Goal: Task Accomplishment & Management: Complete application form

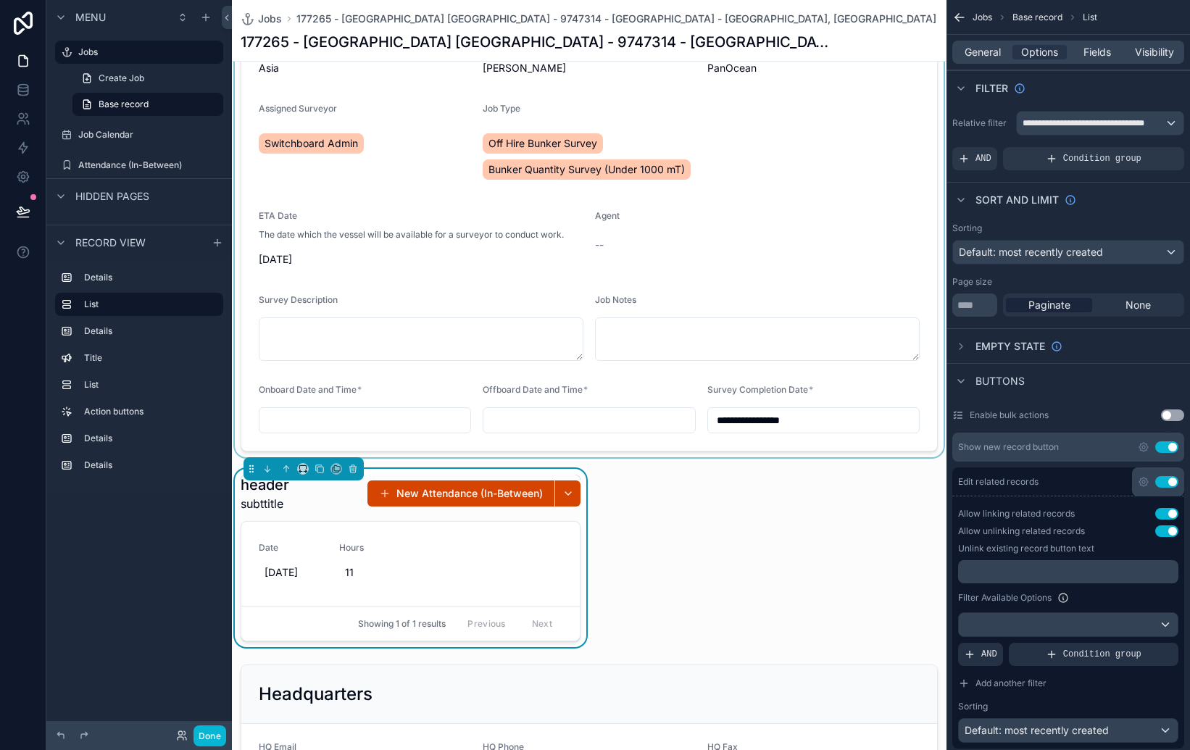
scroll to position [203, 0]
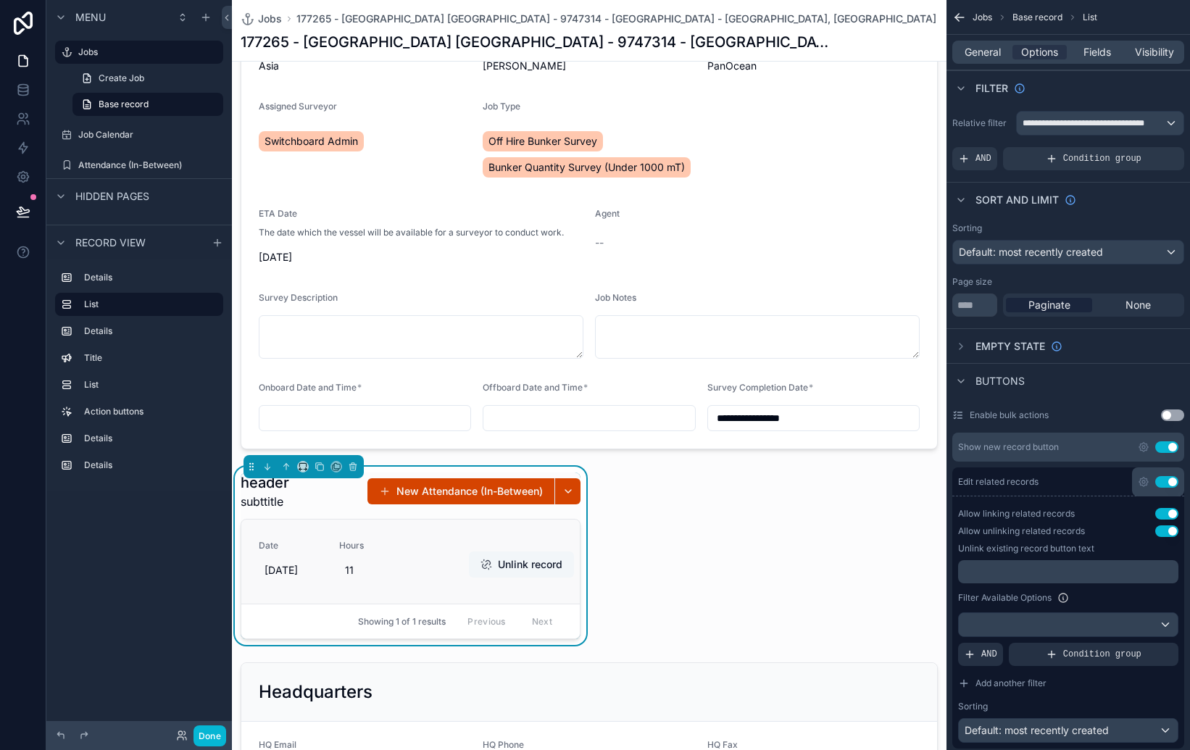
click at [539, 574] on button "Unlink record" at bounding box center [521, 565] width 105 height 26
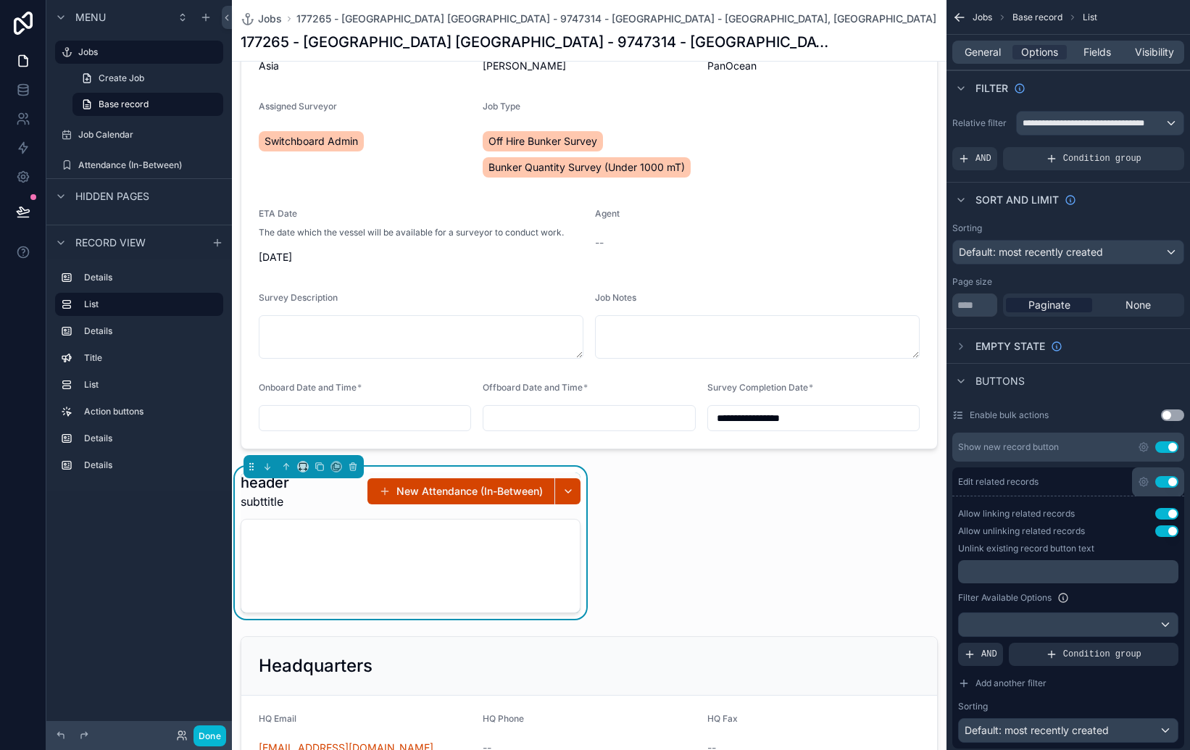
click at [689, 535] on div "**********" at bounding box center [589, 717] width 715 height 1683
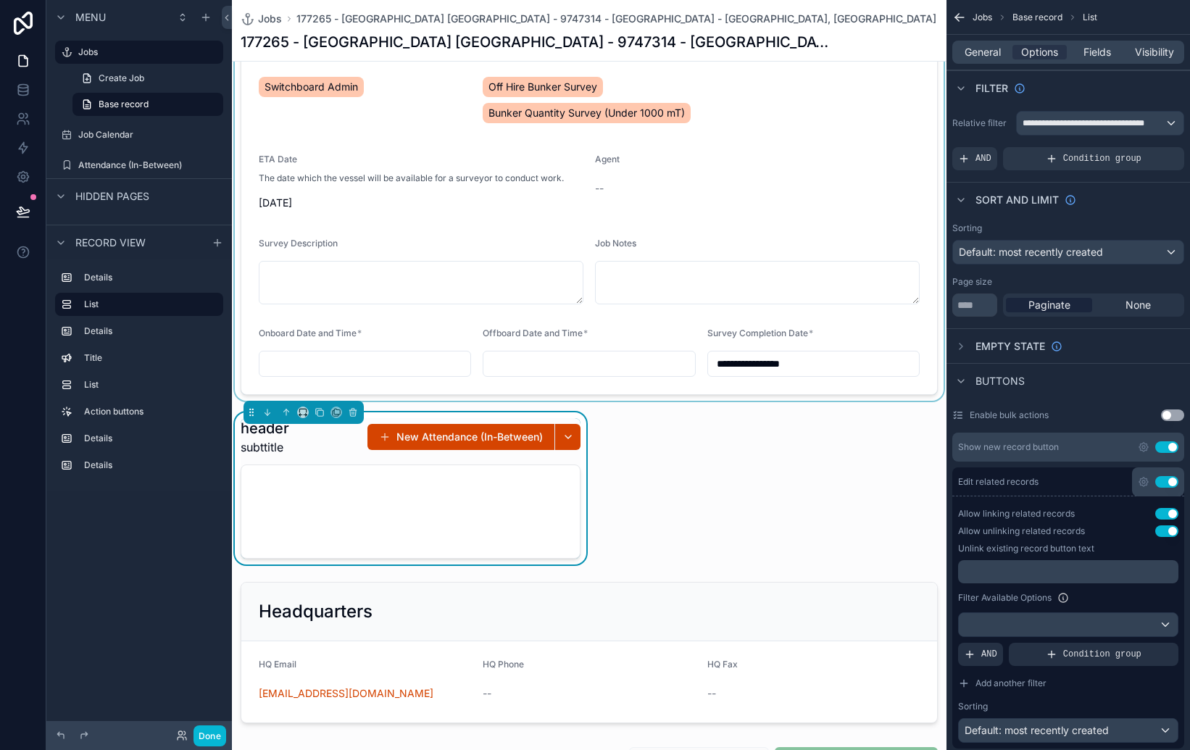
scroll to position [278, 0]
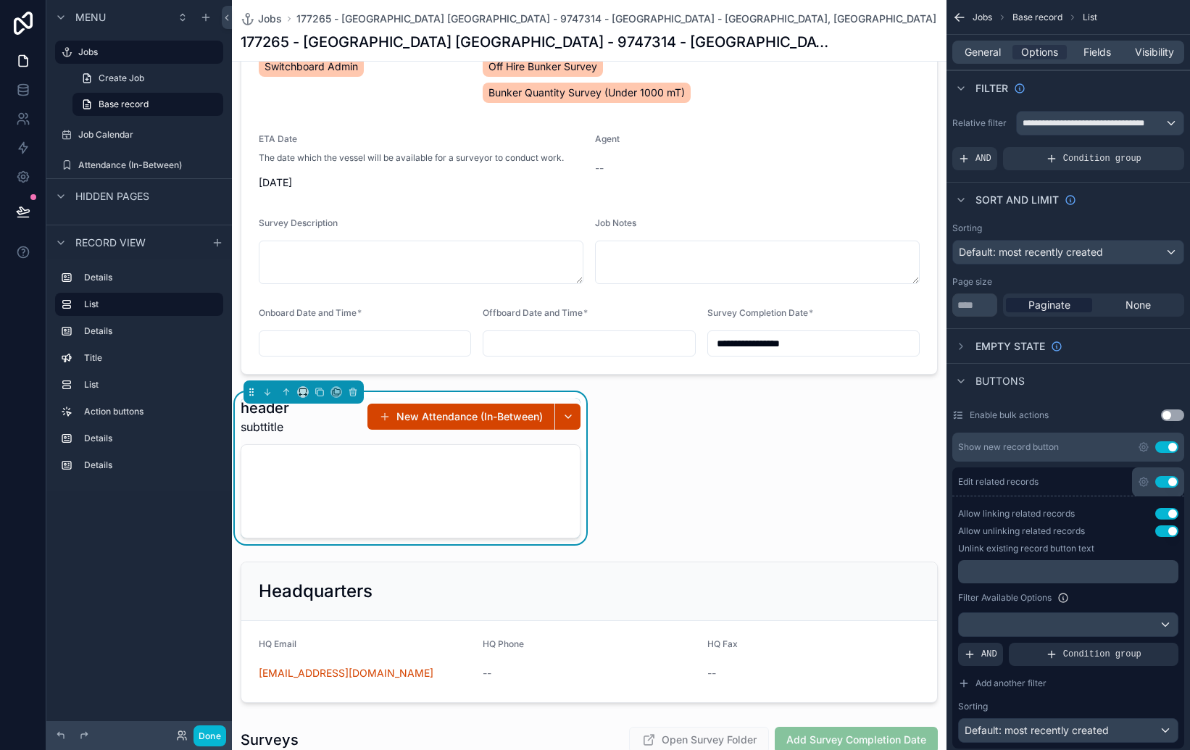
click at [575, 438] on div "header subttitle New Attendance (In-Between)" at bounding box center [411, 468] width 340 height 141
click at [307, 391] on icon "scrollable content" at bounding box center [303, 392] width 10 height 10
click at [341, 579] on span "Full width" at bounding box center [331, 583] width 45 height 17
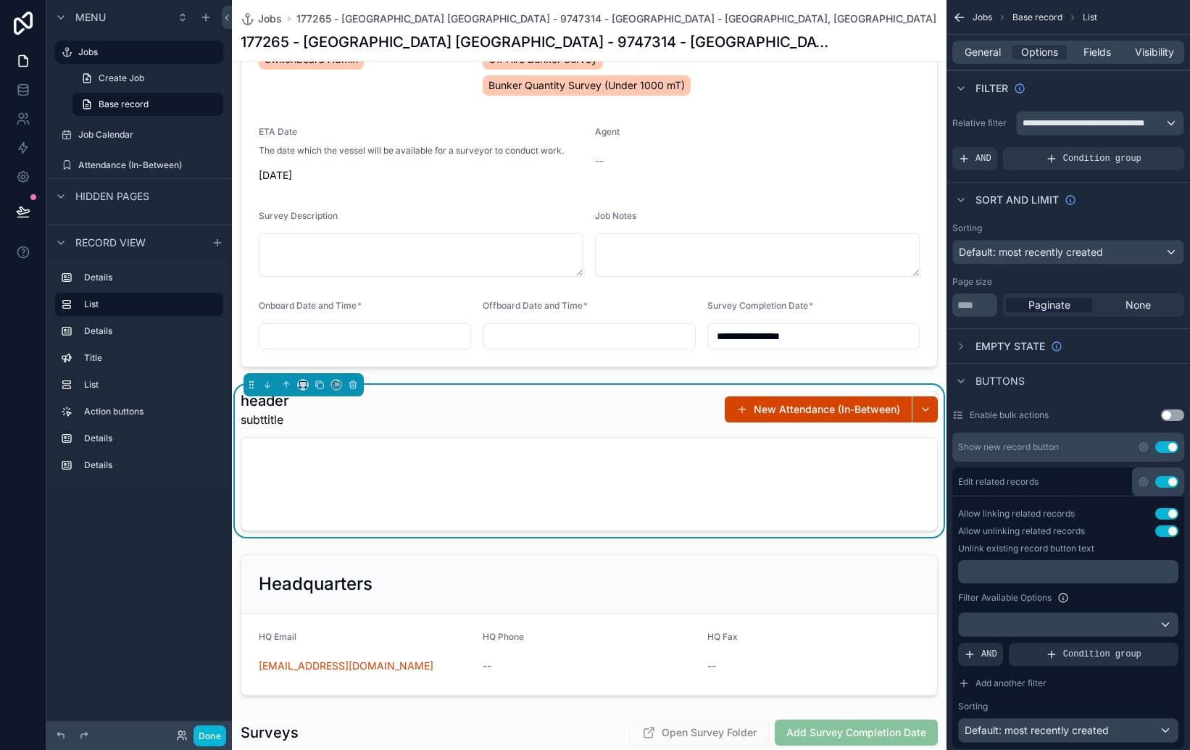
scroll to position [283, 0]
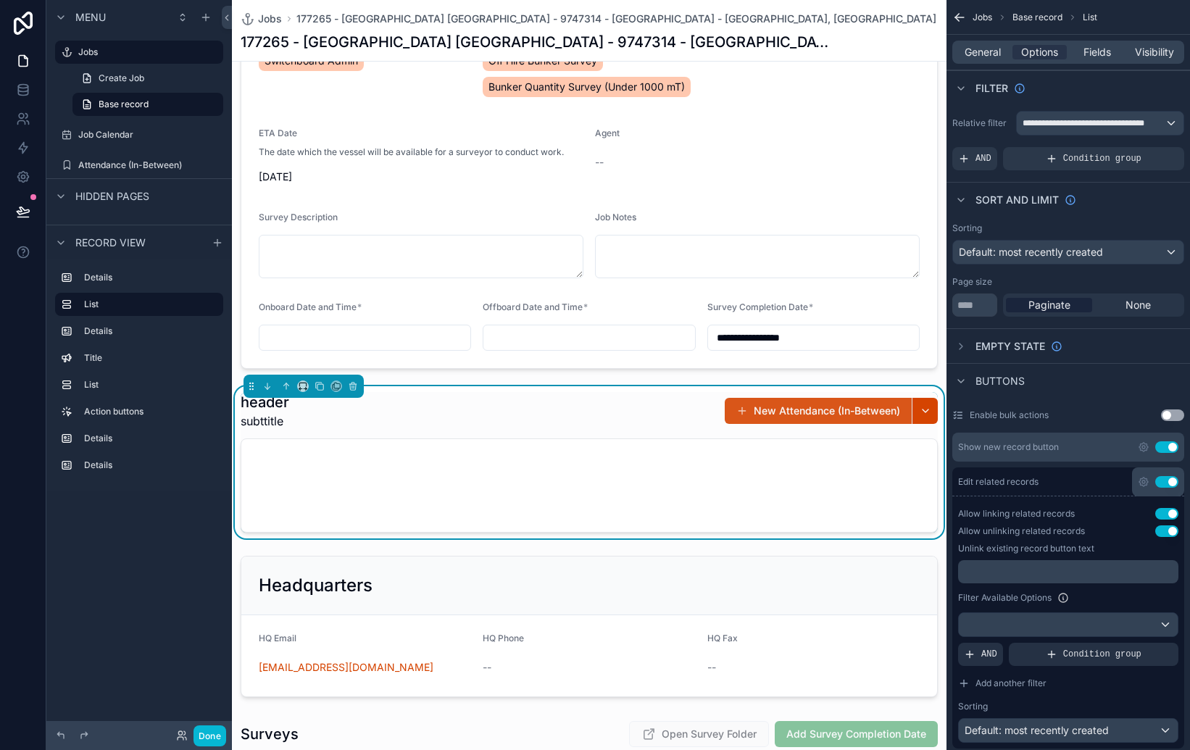
click at [768, 414] on button "New Attendance (In-Between)" at bounding box center [818, 411] width 187 height 26
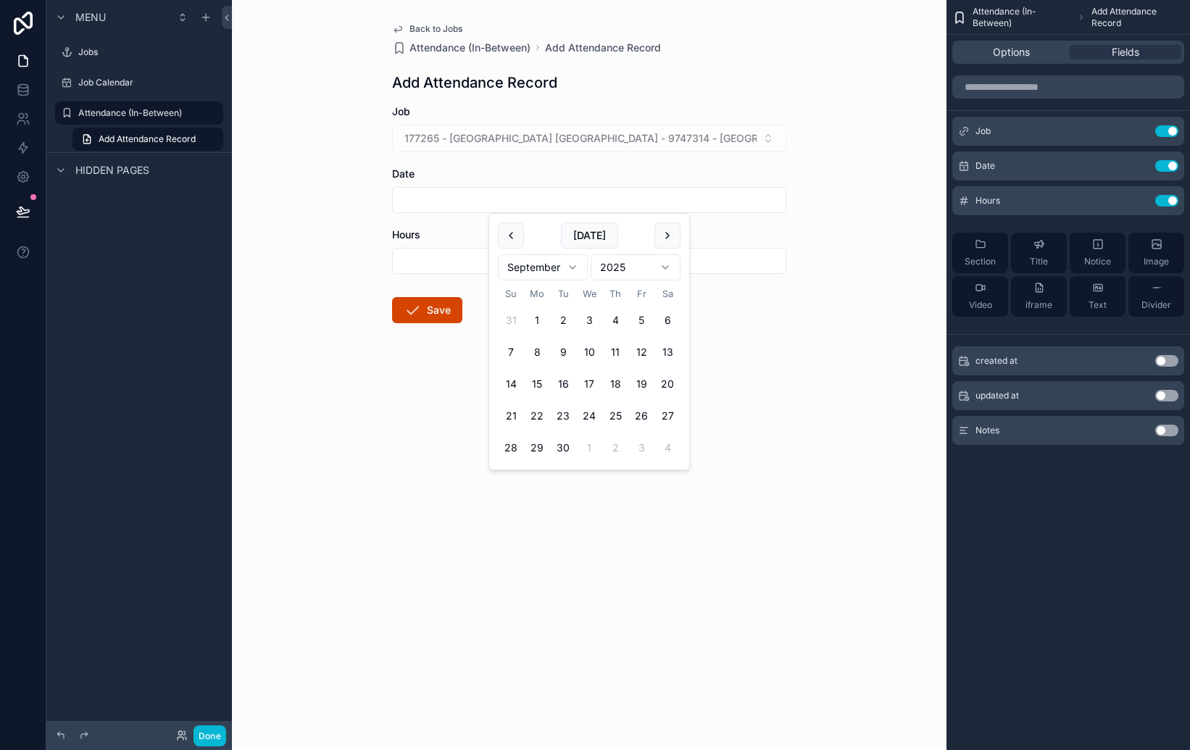
click at [504, 196] on input "scrollable content" at bounding box center [589, 200] width 393 height 20
click at [457, 196] on input "scrollable content" at bounding box center [589, 200] width 393 height 20
click at [332, 249] on div "Back to Jobs Attendance (In-Between) Add Attendance Record Add Attendance Recor…" at bounding box center [589, 375] width 715 height 750
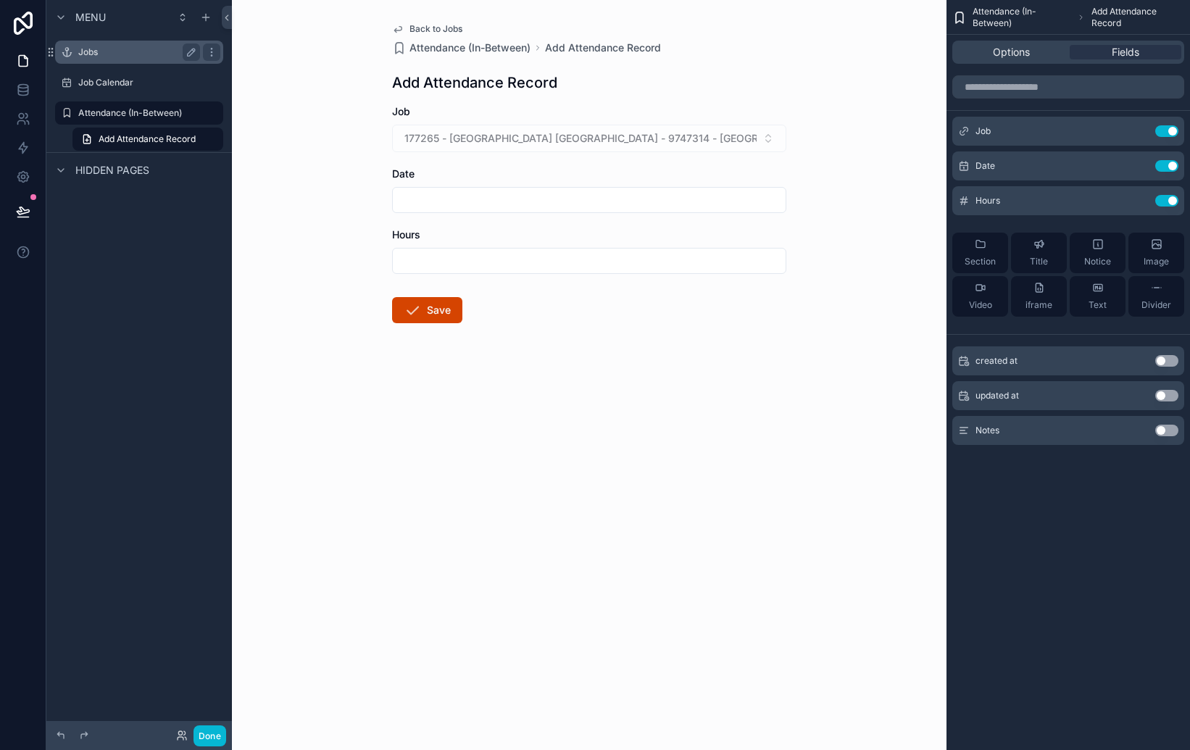
click at [92, 61] on div "Jobs" at bounding box center [139, 52] width 162 height 23
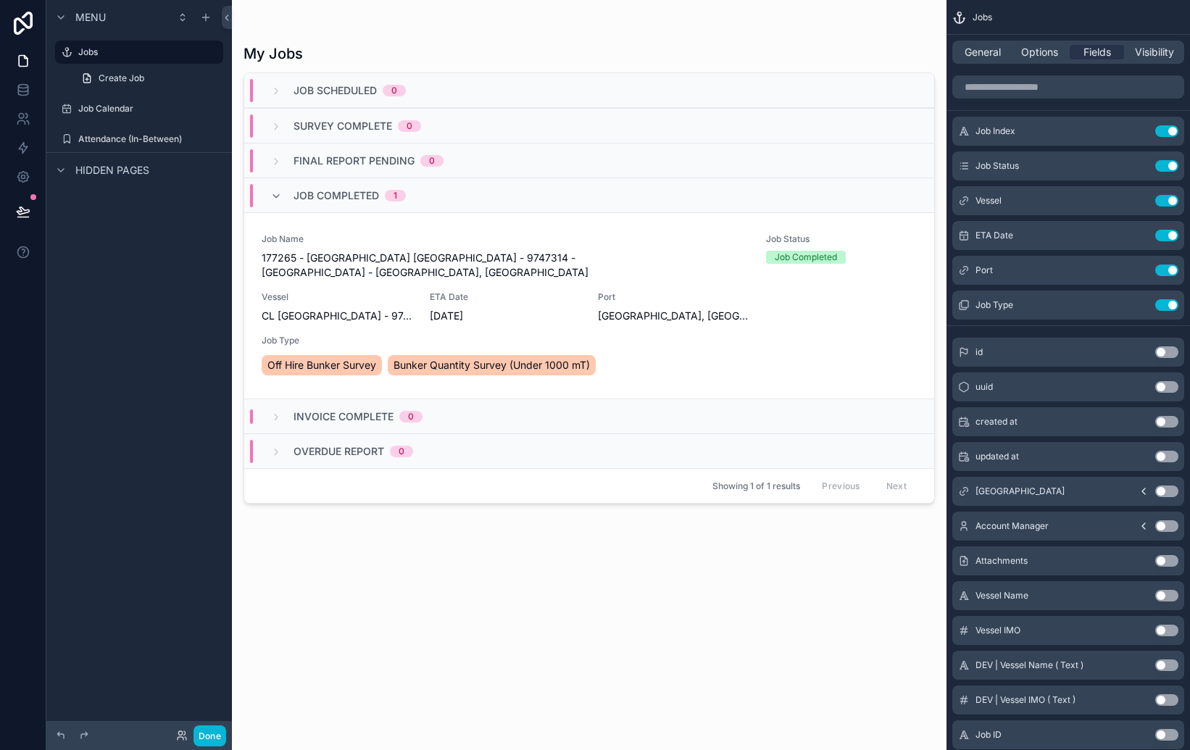
click at [493, 288] on div "scrollable content" at bounding box center [589, 366] width 715 height 733
click at [493, 291] on span "ETA Date" at bounding box center [505, 297] width 151 height 12
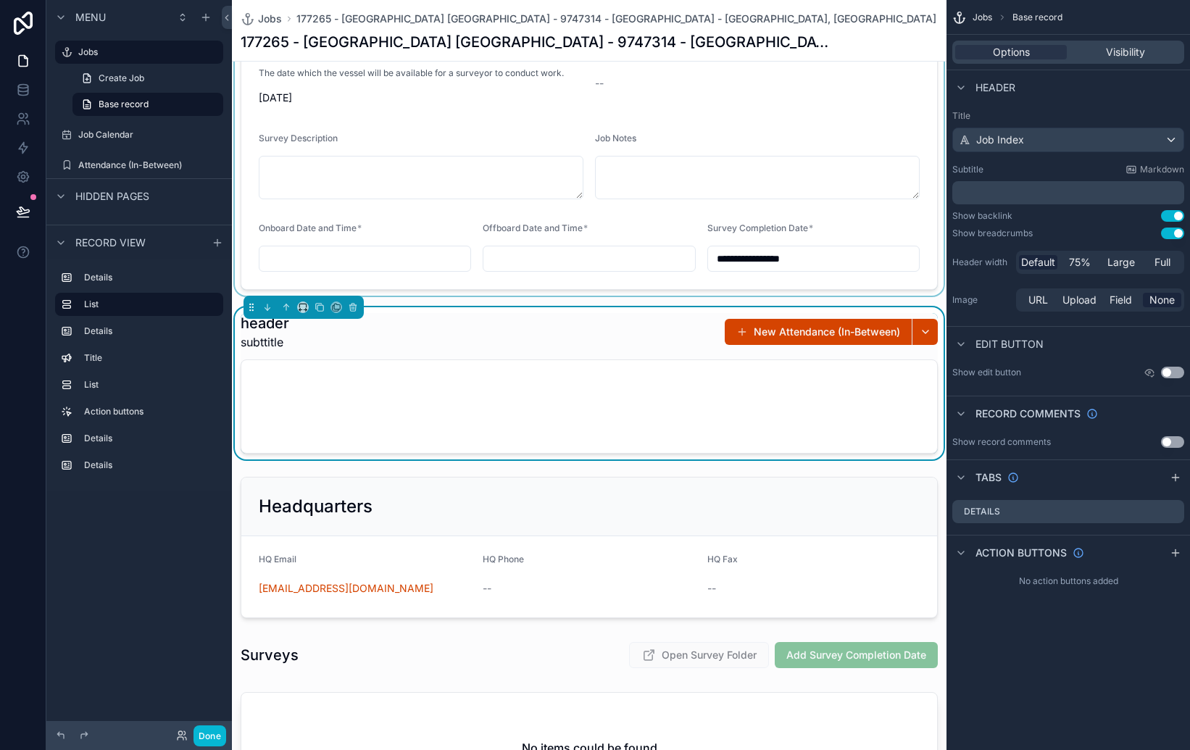
scroll to position [367, 0]
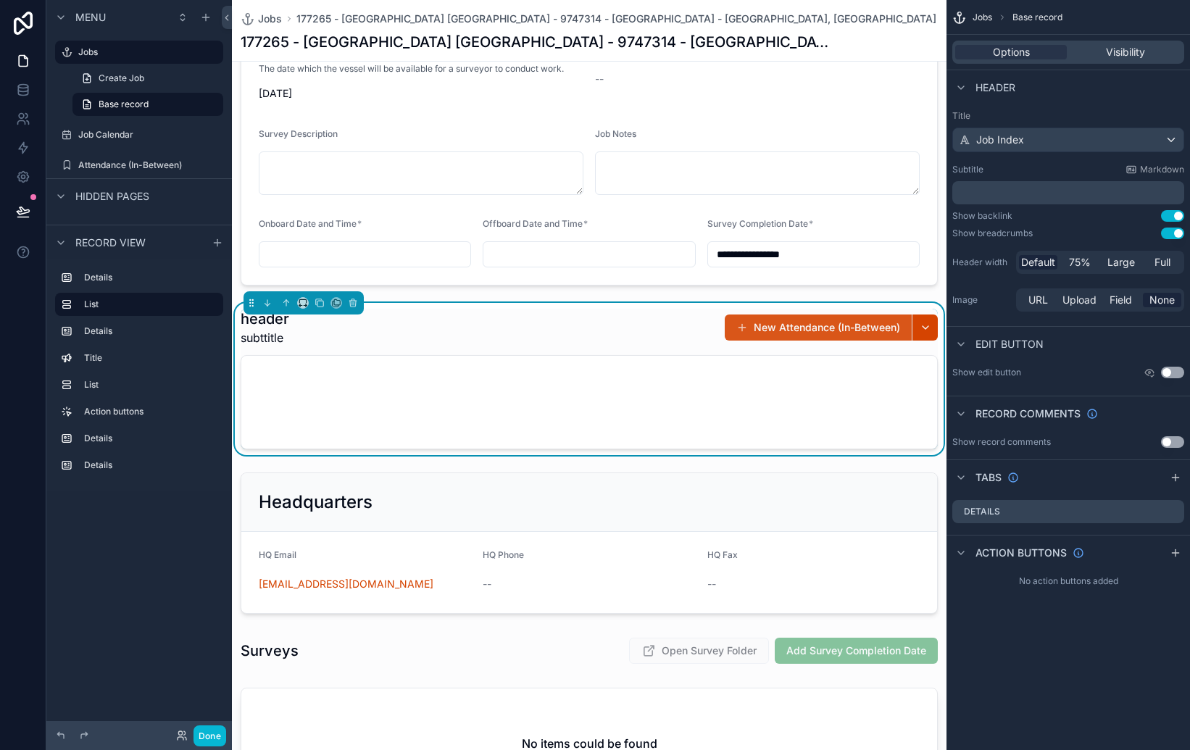
click at [781, 333] on button "New Attendance (In-Between)" at bounding box center [818, 328] width 187 height 26
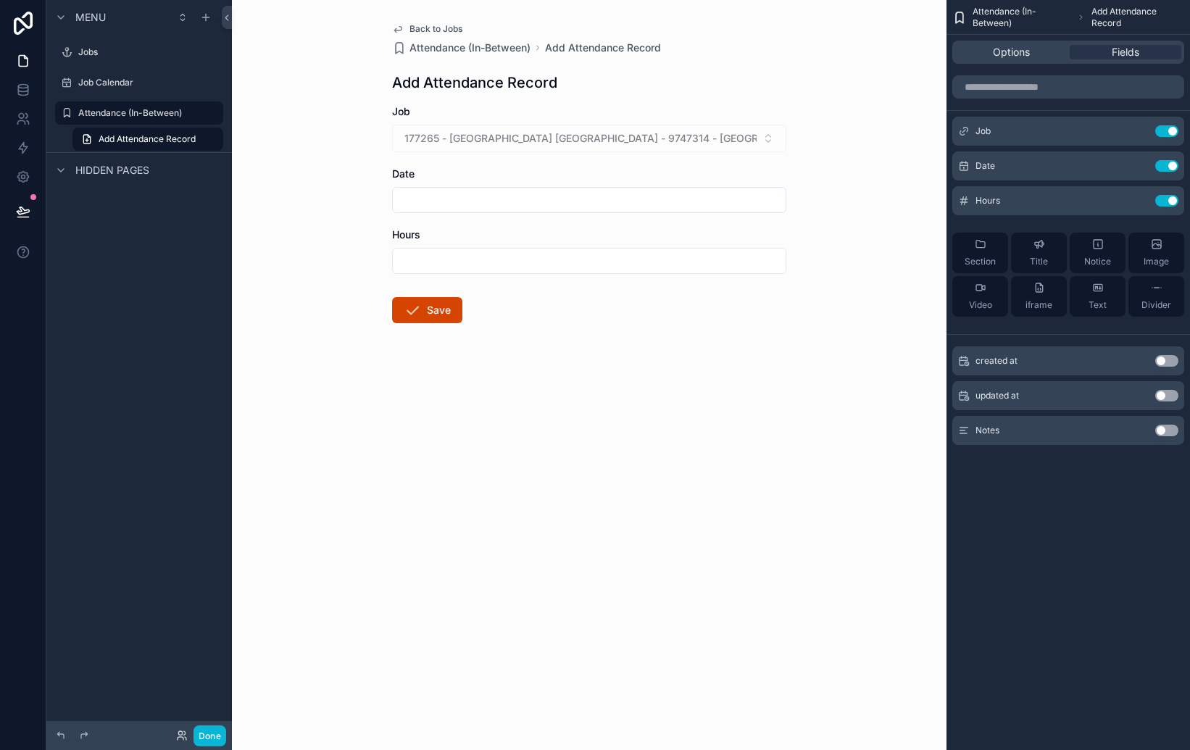
click at [441, 202] on input "scrollable content" at bounding box center [589, 200] width 393 height 20
click at [454, 192] on input "scrollable content" at bounding box center [589, 200] width 393 height 20
click at [593, 346] on button "10" at bounding box center [589, 352] width 26 height 26
type input "*********"
click at [419, 258] on input "scrollable content" at bounding box center [589, 261] width 393 height 20
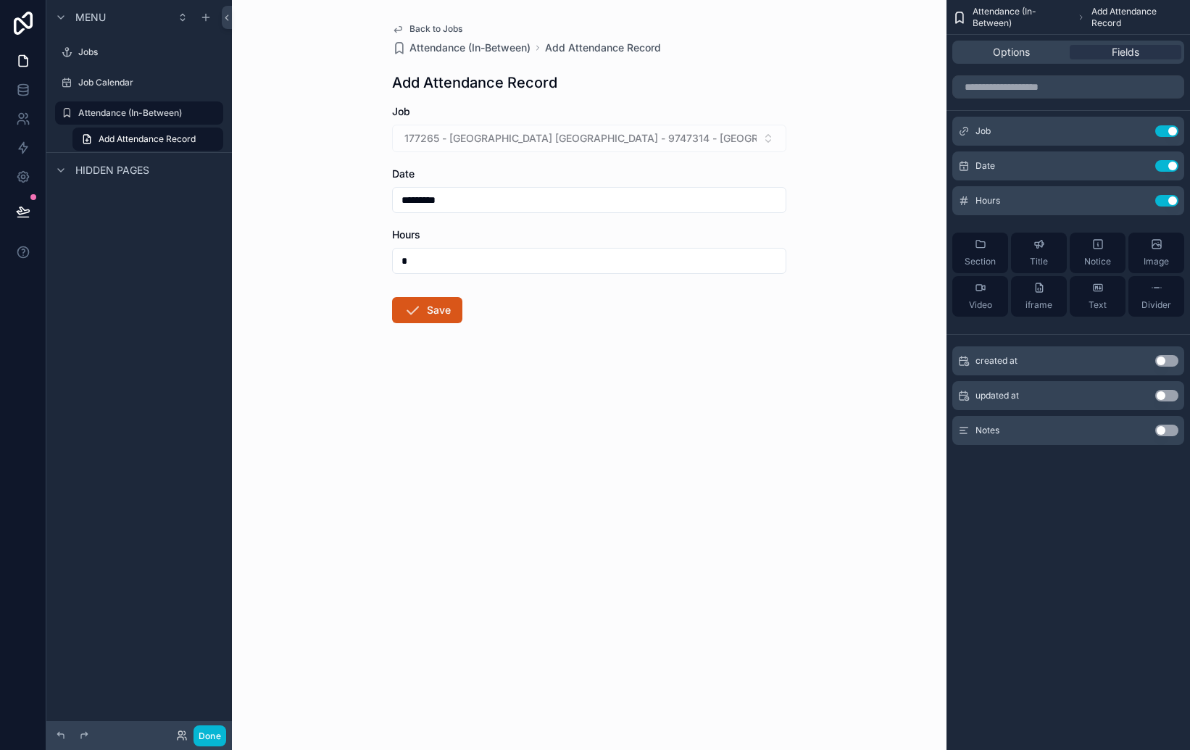
type input "*"
click at [445, 311] on button "Save" at bounding box center [427, 310] width 70 height 26
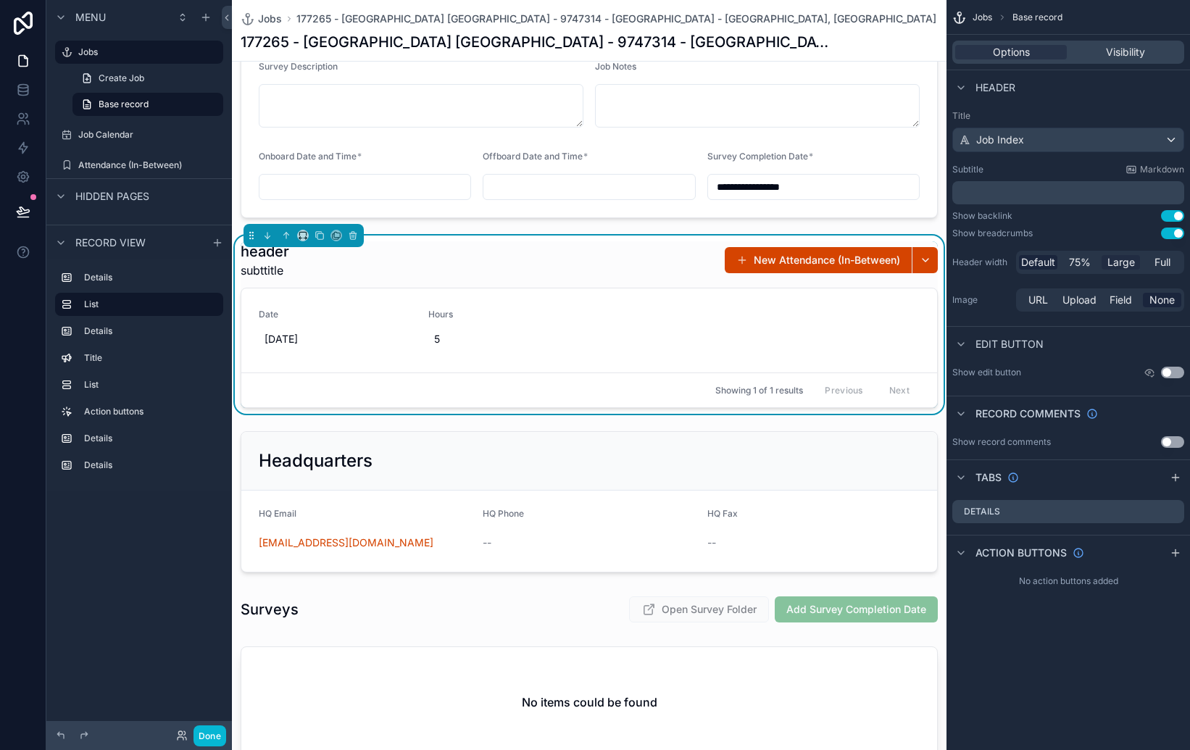
scroll to position [439, 0]
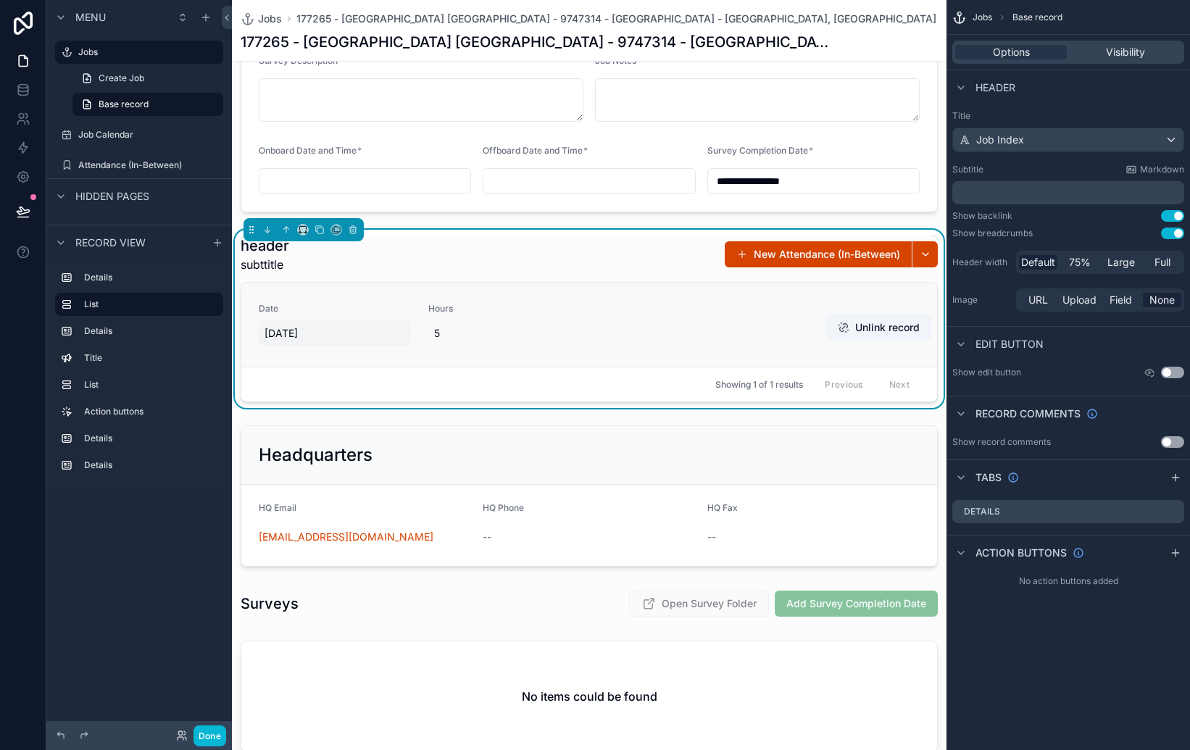
click at [304, 333] on span "[DATE]" at bounding box center [335, 333] width 141 height 14
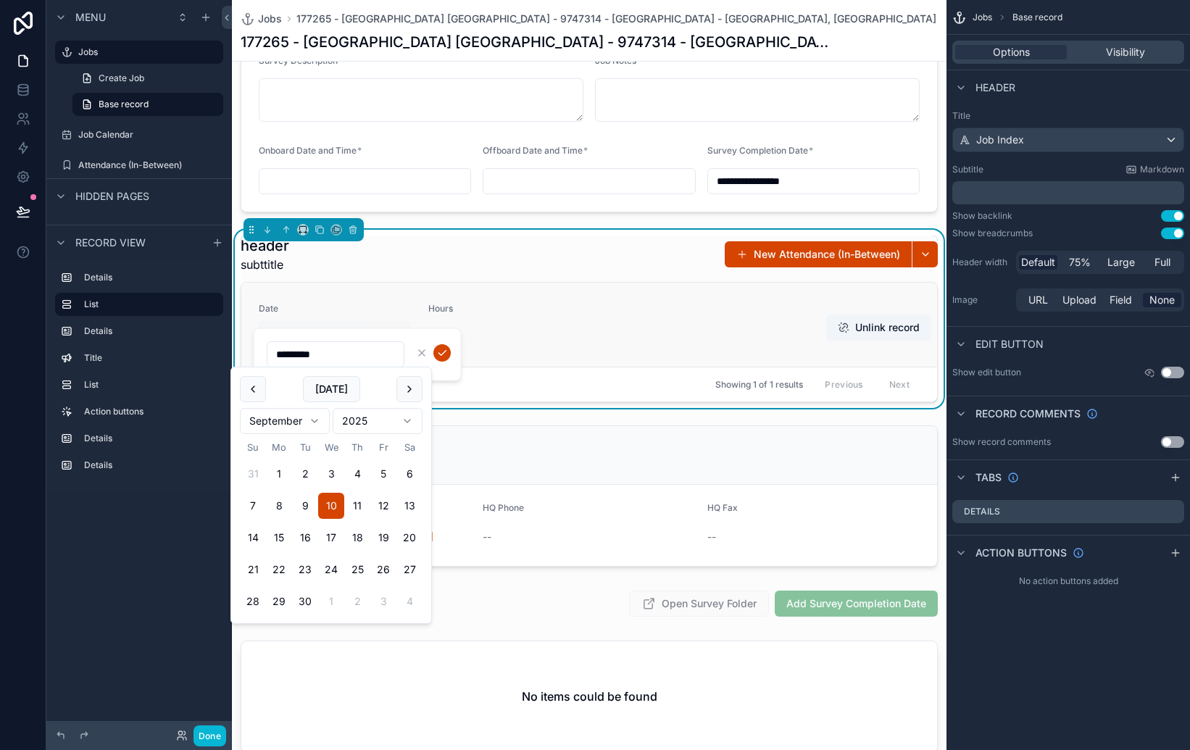
scroll to position [438, 0]
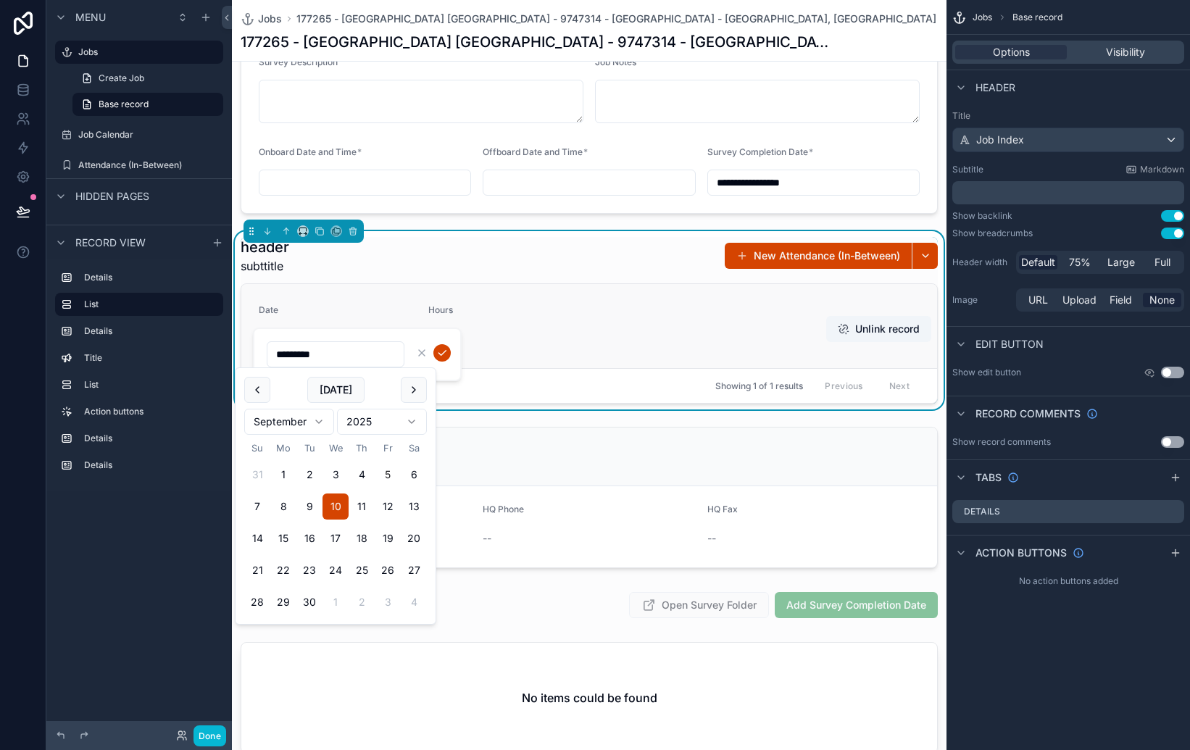
click at [446, 312] on span "Hours" at bounding box center [504, 310] width 152 height 12
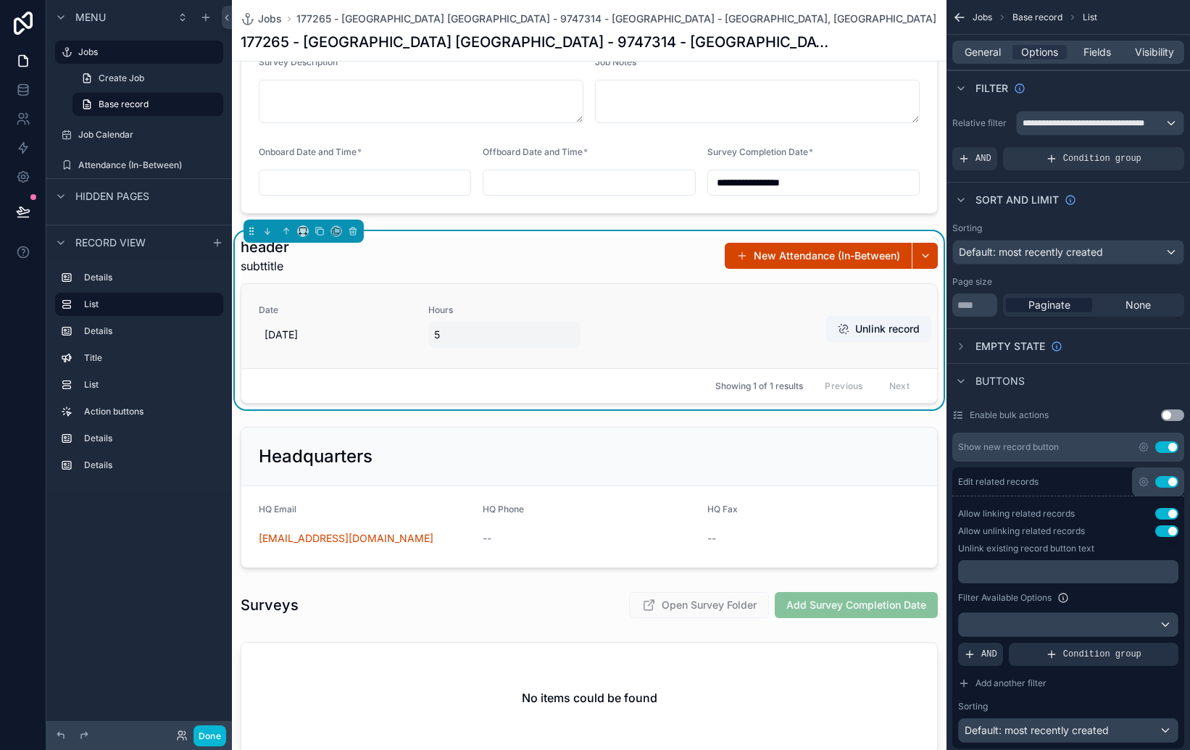
click at [441, 330] on span "5" at bounding box center [504, 335] width 141 height 14
click at [608, 263] on div "header subttitle New Attendance (In-Between)" at bounding box center [589, 256] width 697 height 38
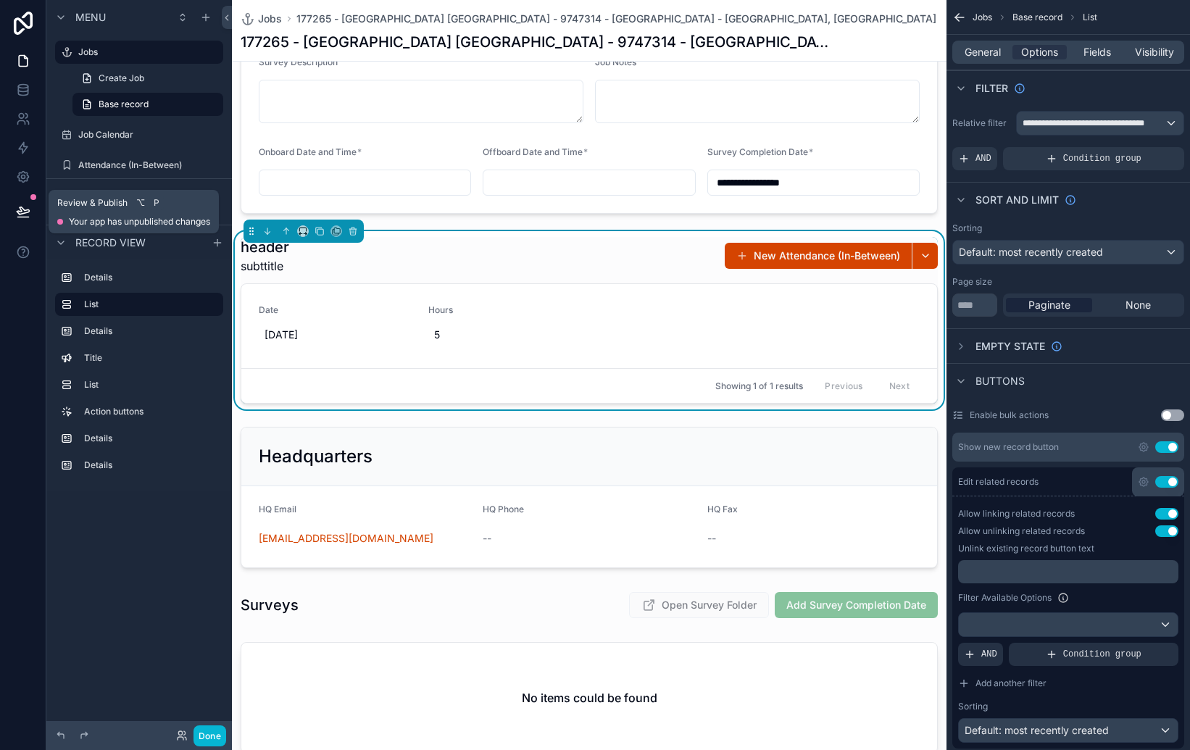
click at [28, 212] on icon at bounding box center [23, 210] width 12 height 7
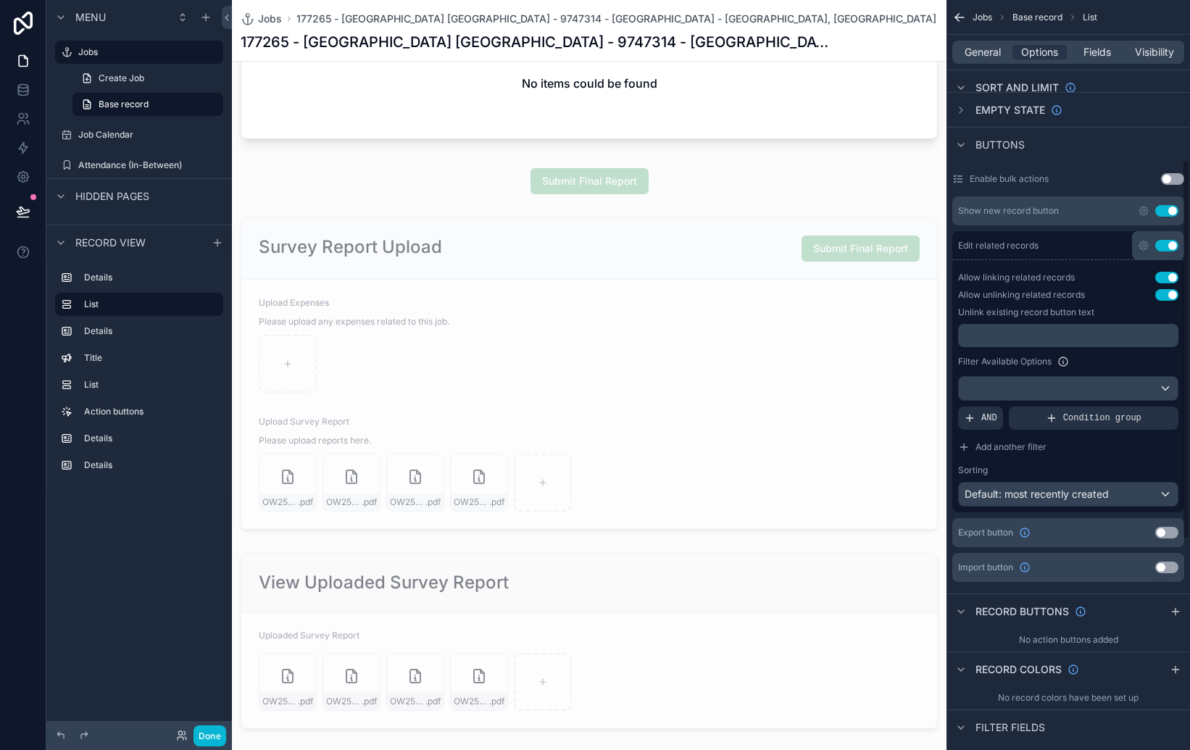
scroll to position [223, 0]
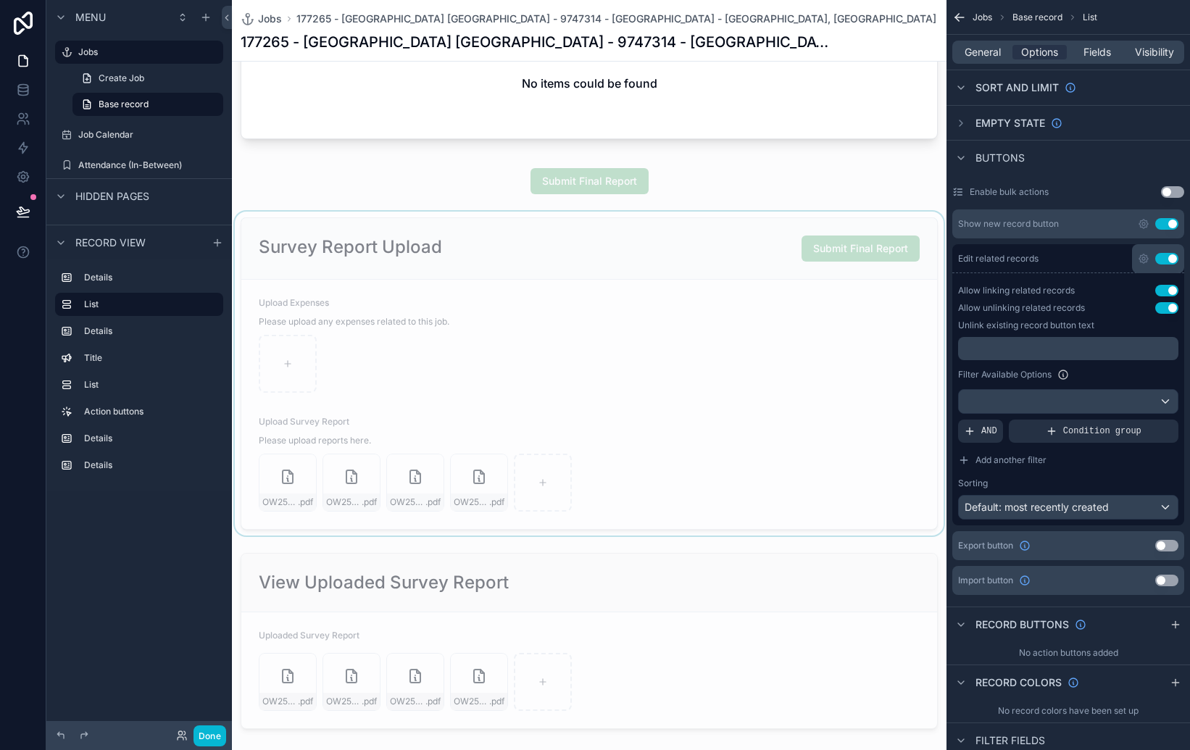
click at [751, 228] on div "scrollable content" at bounding box center [589, 374] width 715 height 324
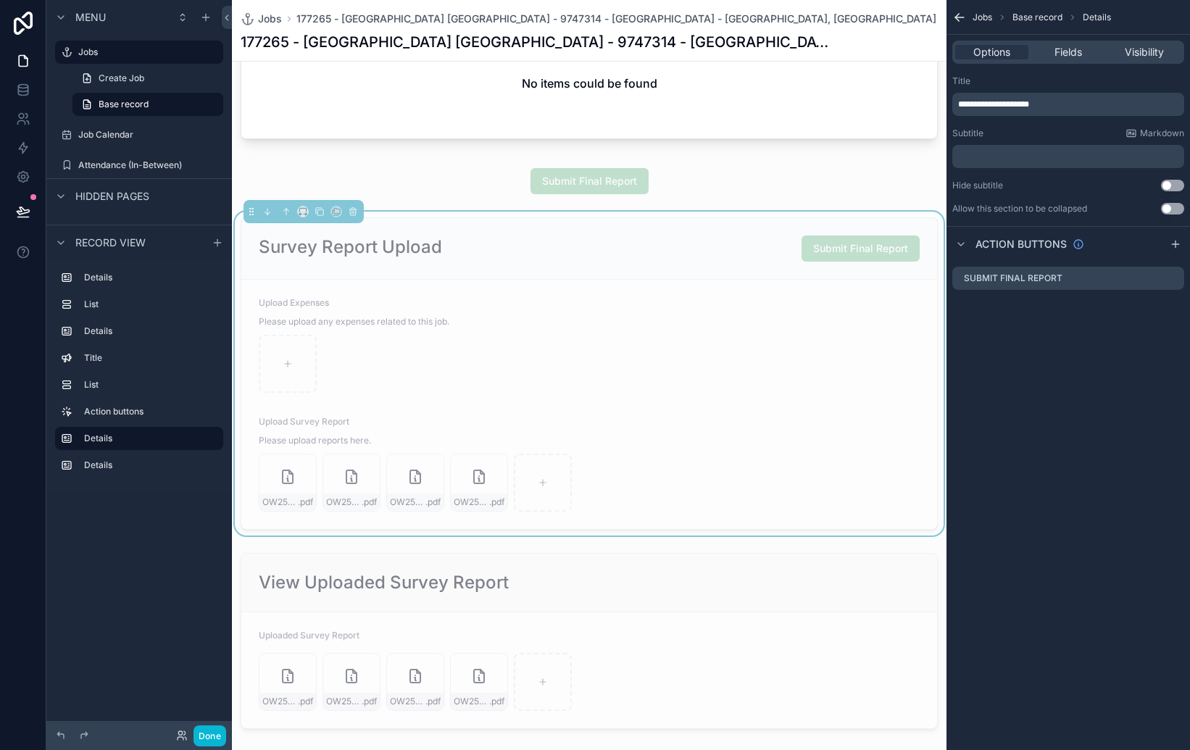
scroll to position [0, 0]
click at [1148, 51] on span "Visibility" at bounding box center [1144, 52] width 39 height 14
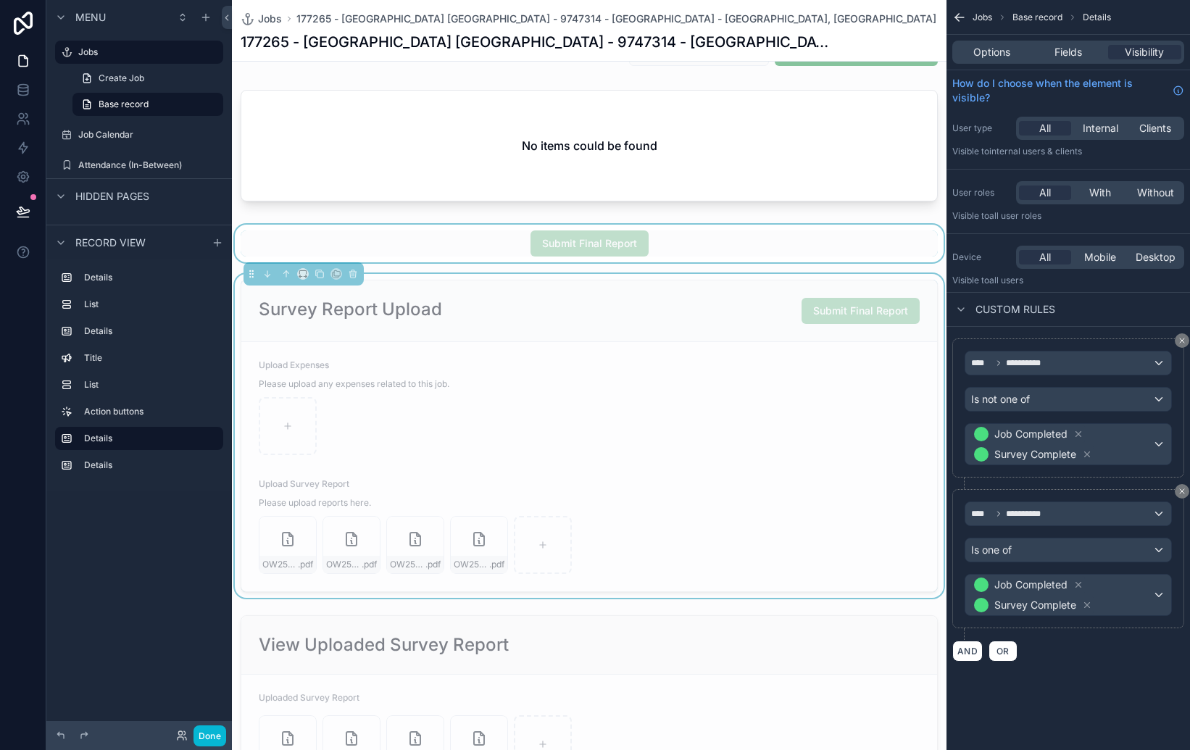
scroll to position [986, 0]
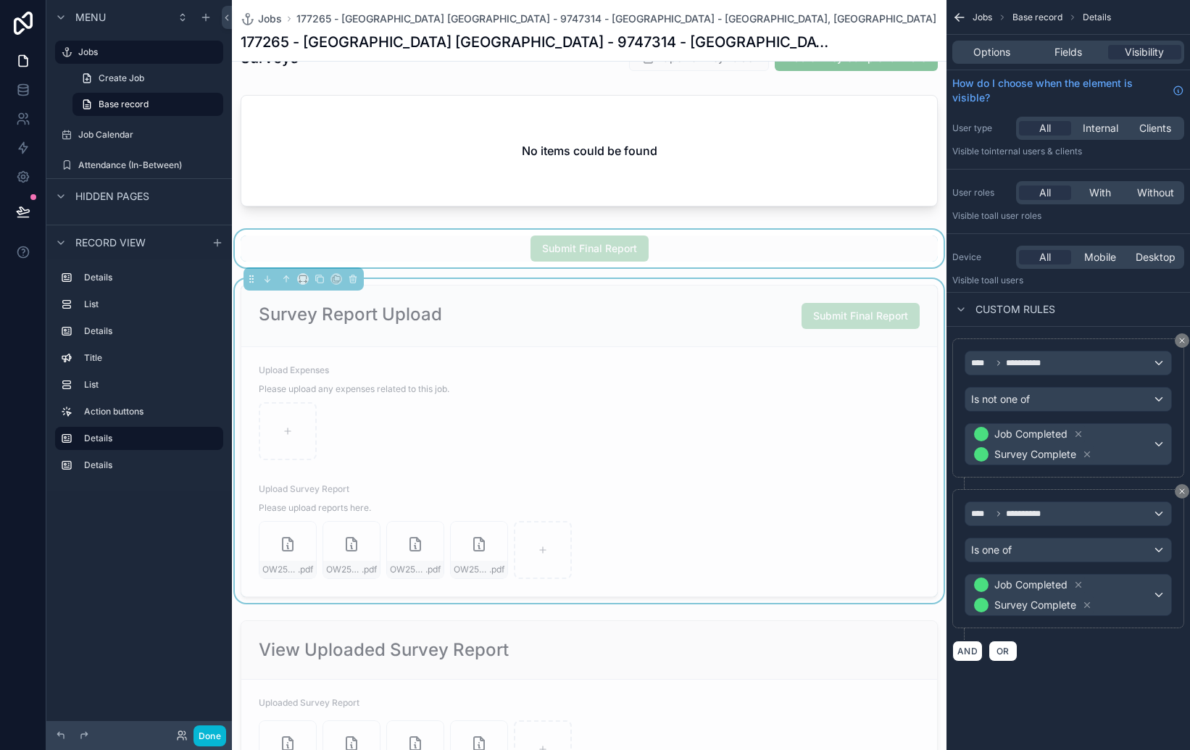
click at [736, 252] on div "scrollable content" at bounding box center [589, 249] width 715 height 38
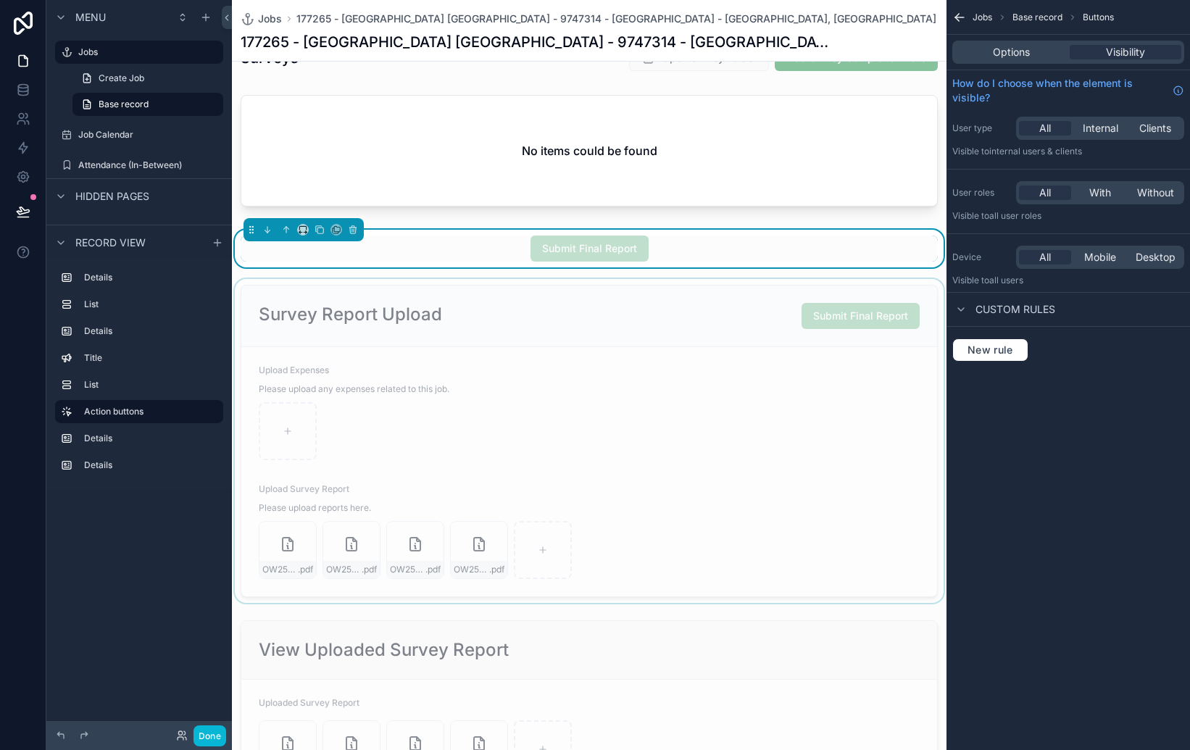
click at [583, 257] on div "Submit Final Report" at bounding box center [590, 249] width 118 height 26
click at [600, 252] on span "Submit Final Report" at bounding box center [590, 248] width 118 height 14
click at [1026, 49] on span "Options" at bounding box center [1011, 52] width 37 height 14
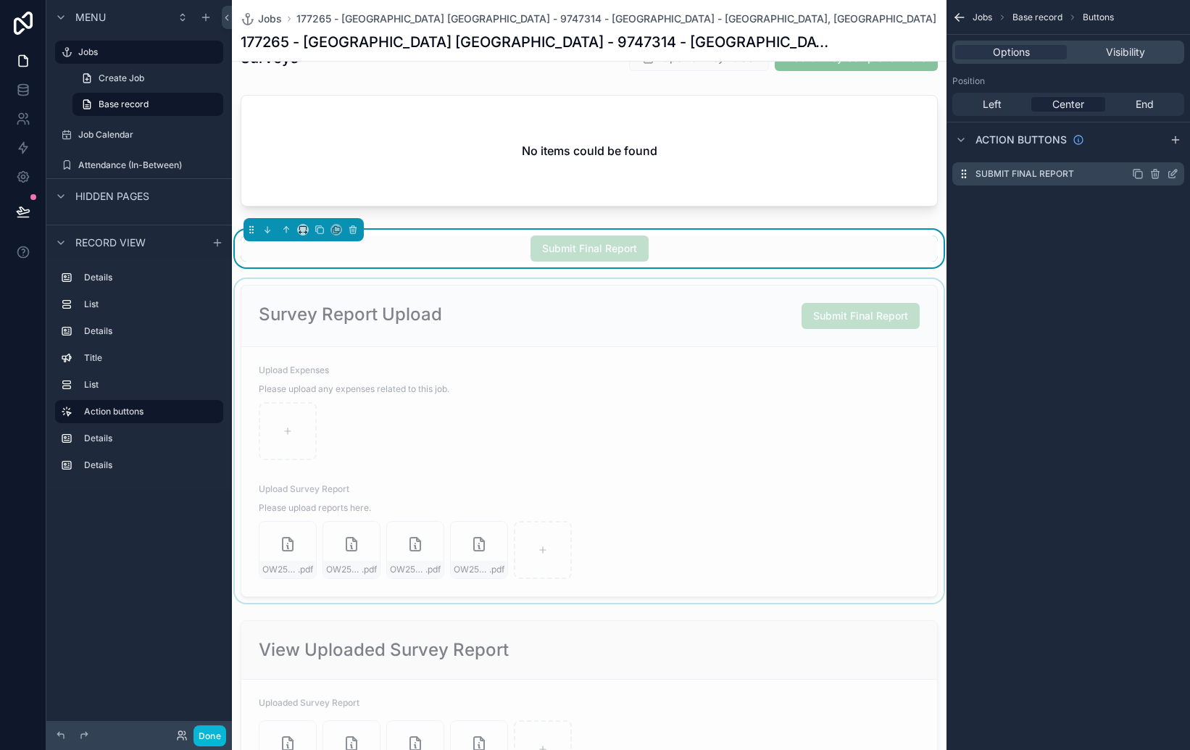
click at [1174, 172] on icon "scrollable content" at bounding box center [1173, 174] width 12 height 12
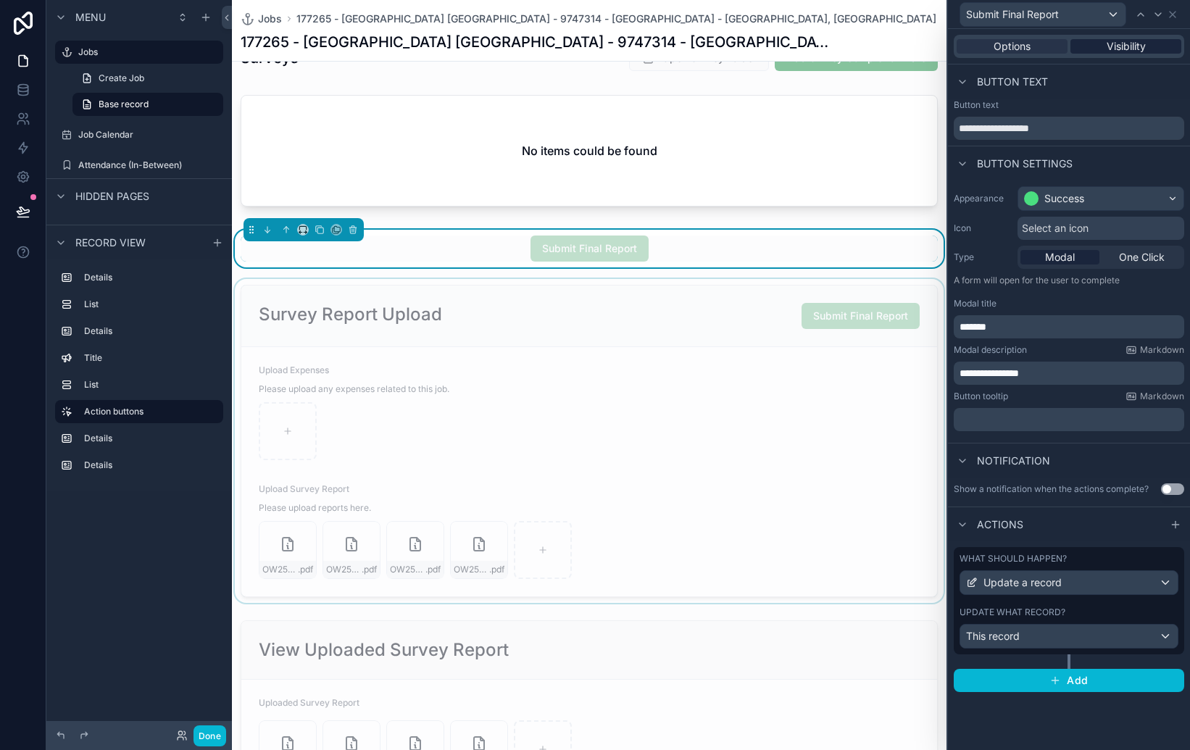
click at [1133, 46] on span "Visibility" at bounding box center [1126, 46] width 39 height 14
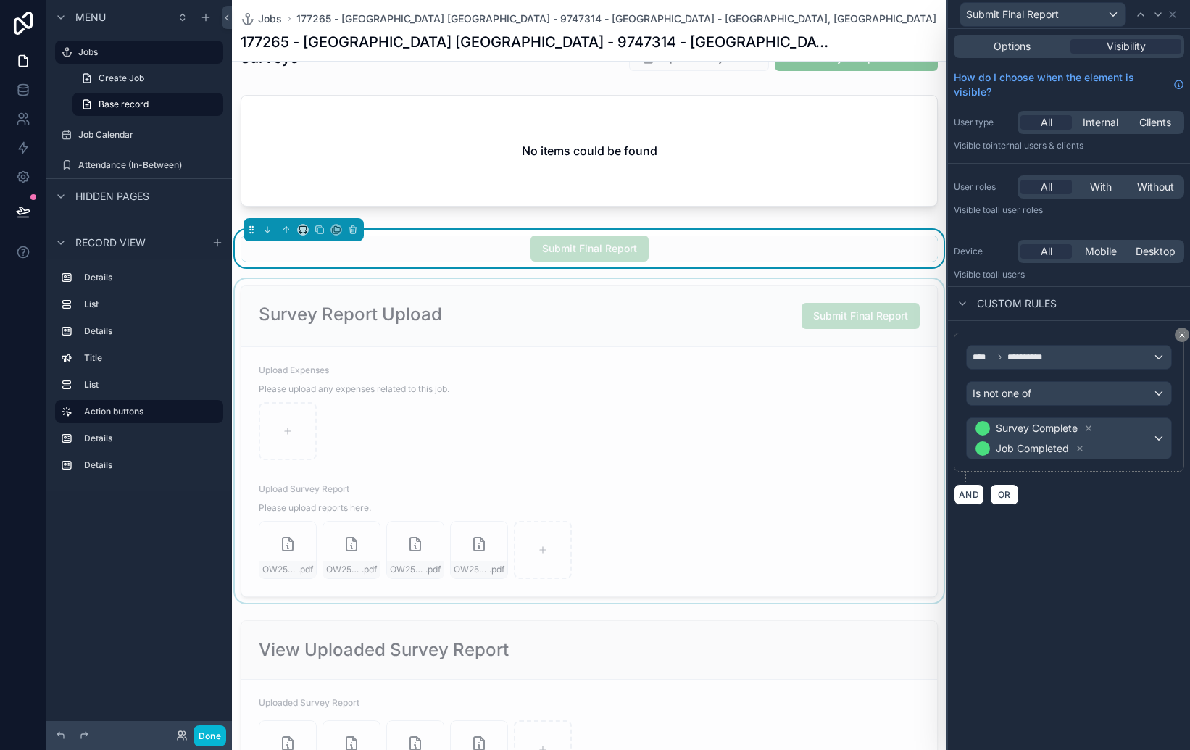
click at [615, 244] on span "Submit Final Report" at bounding box center [590, 248] width 118 height 14
click at [1009, 42] on span "Options" at bounding box center [1012, 46] width 37 height 14
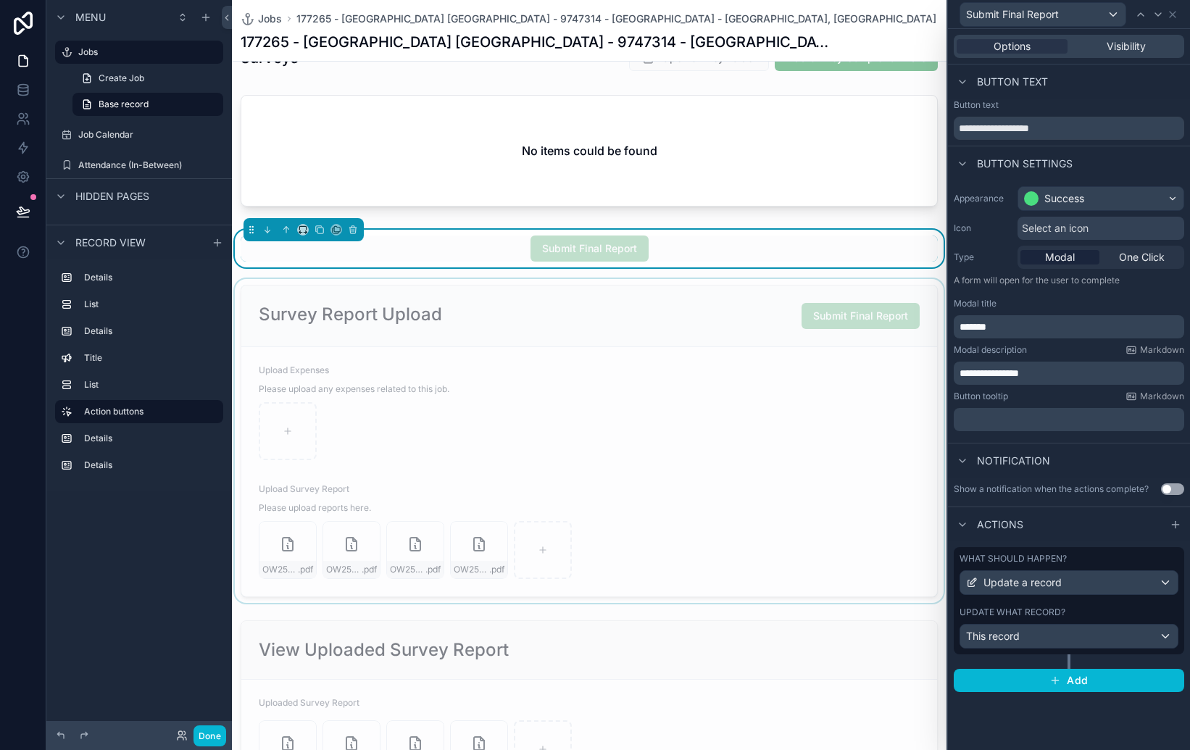
click at [985, 327] on span "*******" at bounding box center [973, 327] width 27 height 10
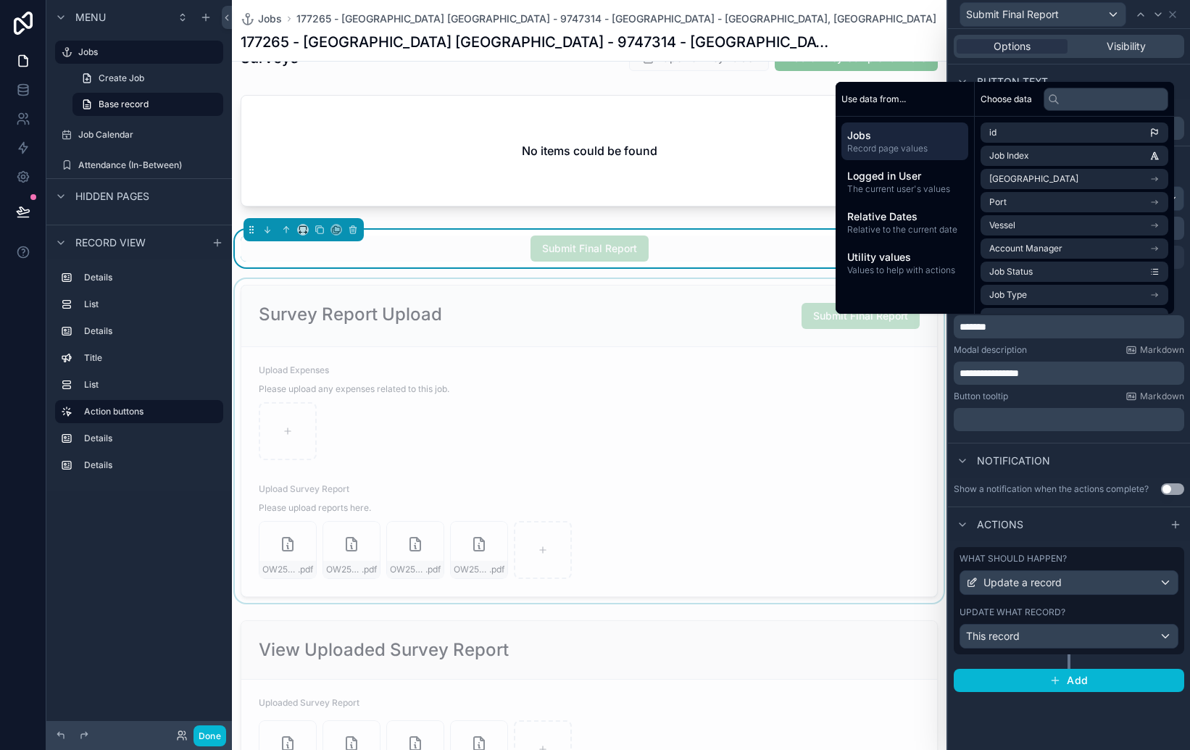
click at [1072, 379] on p "**********" at bounding box center [1071, 373] width 222 height 14
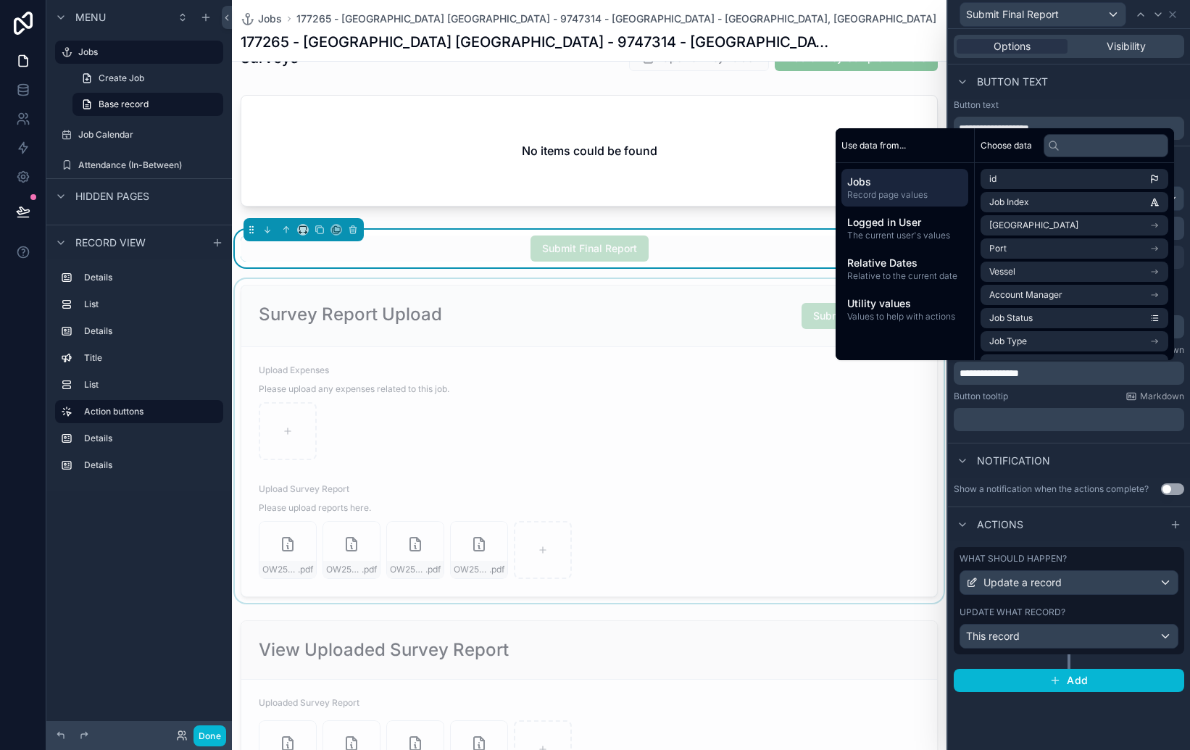
click at [868, 417] on div "scrollable content" at bounding box center [589, 441] width 715 height 324
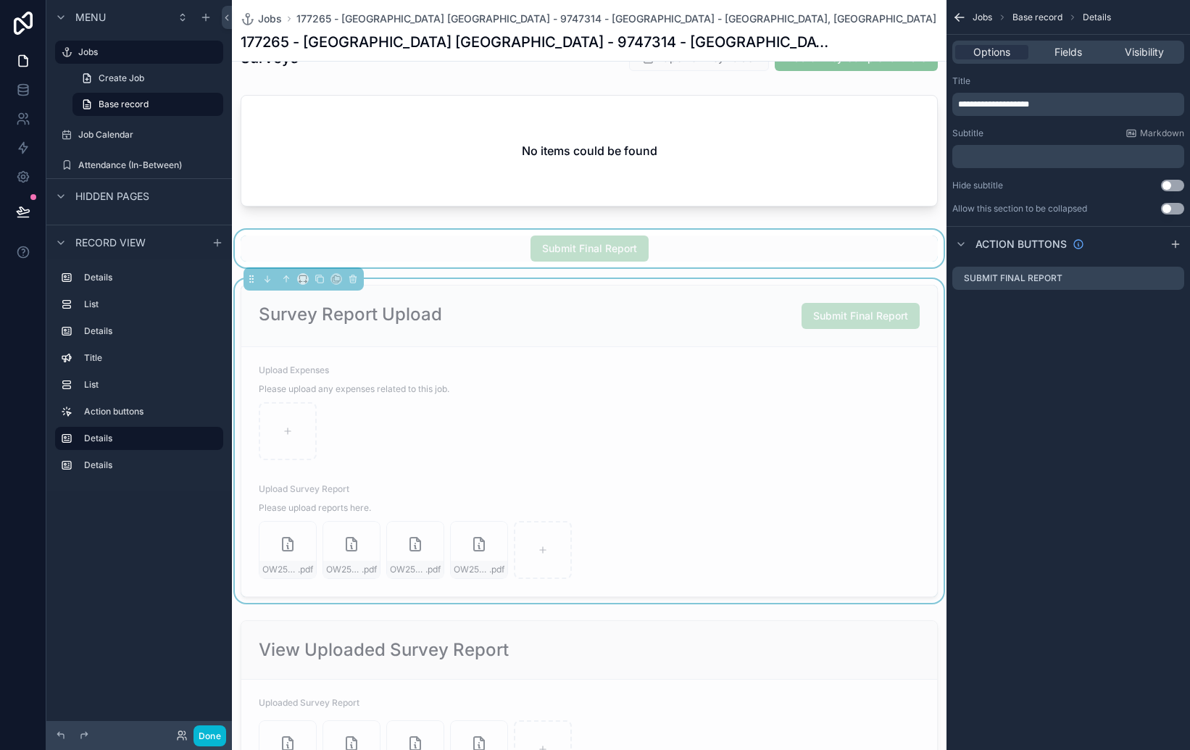
click at [632, 244] on div "scrollable content" at bounding box center [589, 249] width 715 height 38
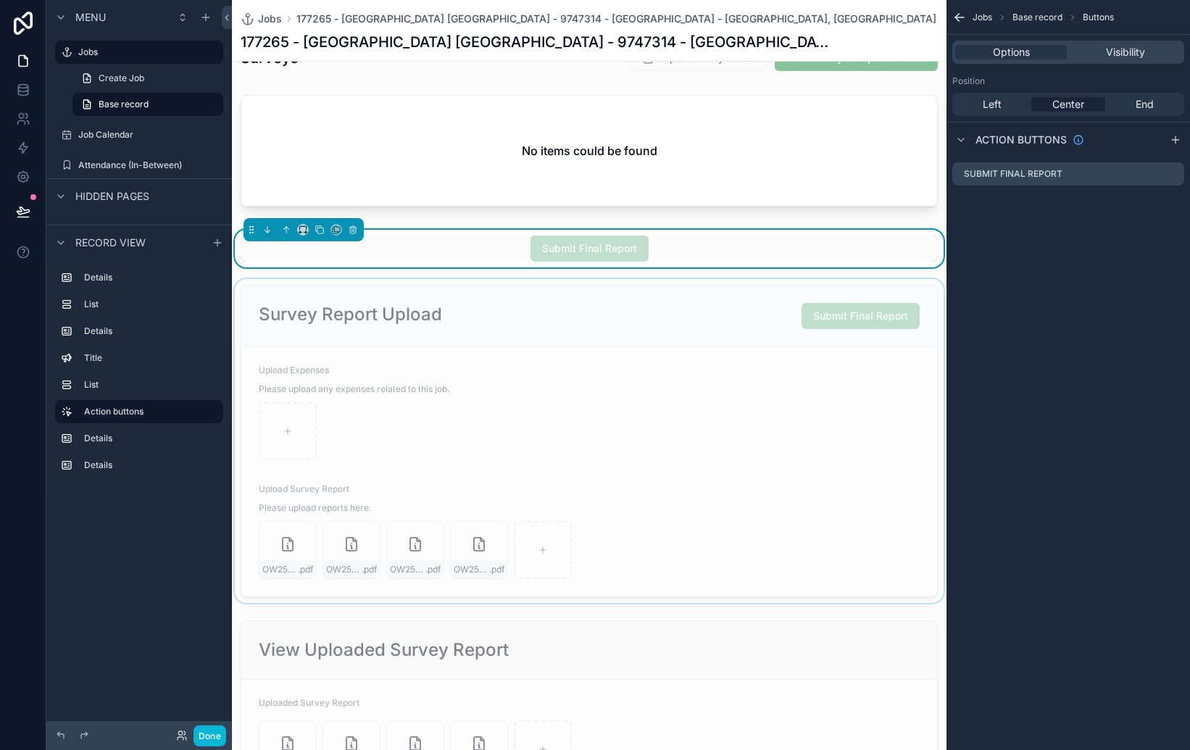
click at [619, 254] on span "Submit Final Report" at bounding box center [590, 248] width 118 height 14
click at [1170, 174] on icon "scrollable content" at bounding box center [1173, 174] width 12 height 12
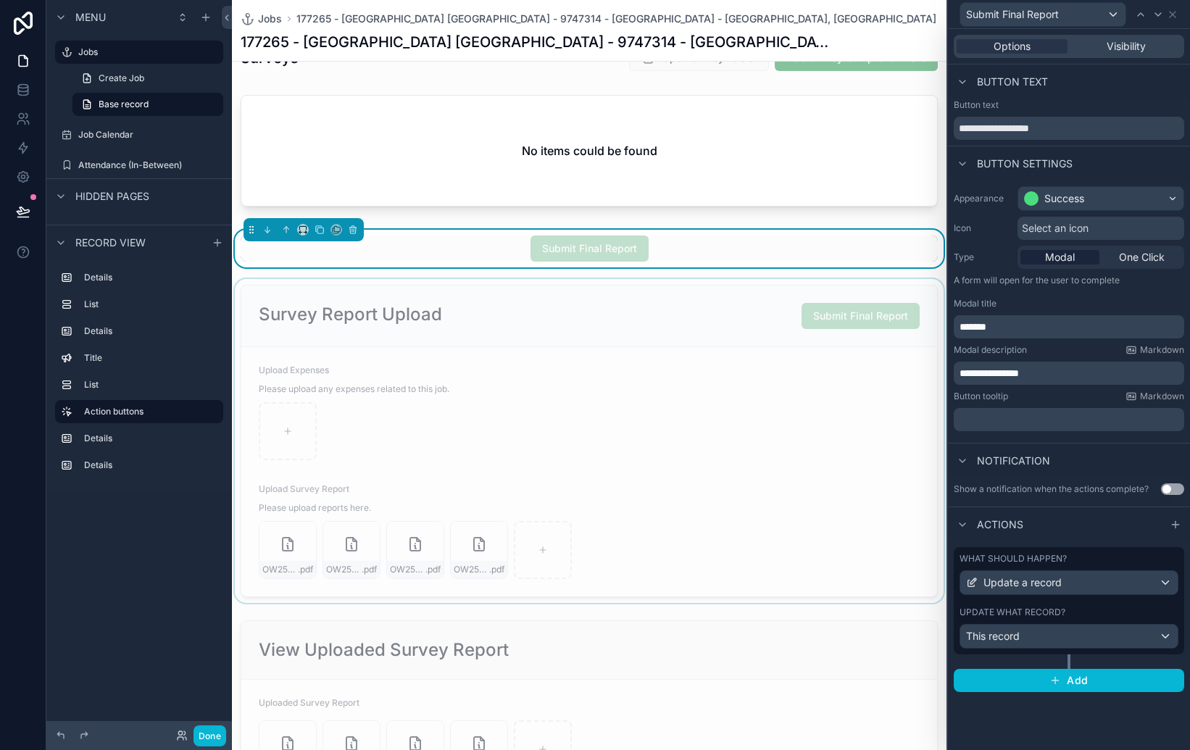
click at [1001, 320] on p "*******" at bounding box center [1071, 327] width 222 height 14
drag, startPoint x: 1029, startPoint y: 325, endPoint x: 927, endPoint y: 312, distance: 102.9
click at [927, 312] on div "**********" at bounding box center [595, 375] width 1190 height 750
drag, startPoint x: 1071, startPoint y: 369, endPoint x: 1073, endPoint y: 378, distance: 9.7
click at [1071, 369] on p "**********" at bounding box center [1071, 373] width 222 height 14
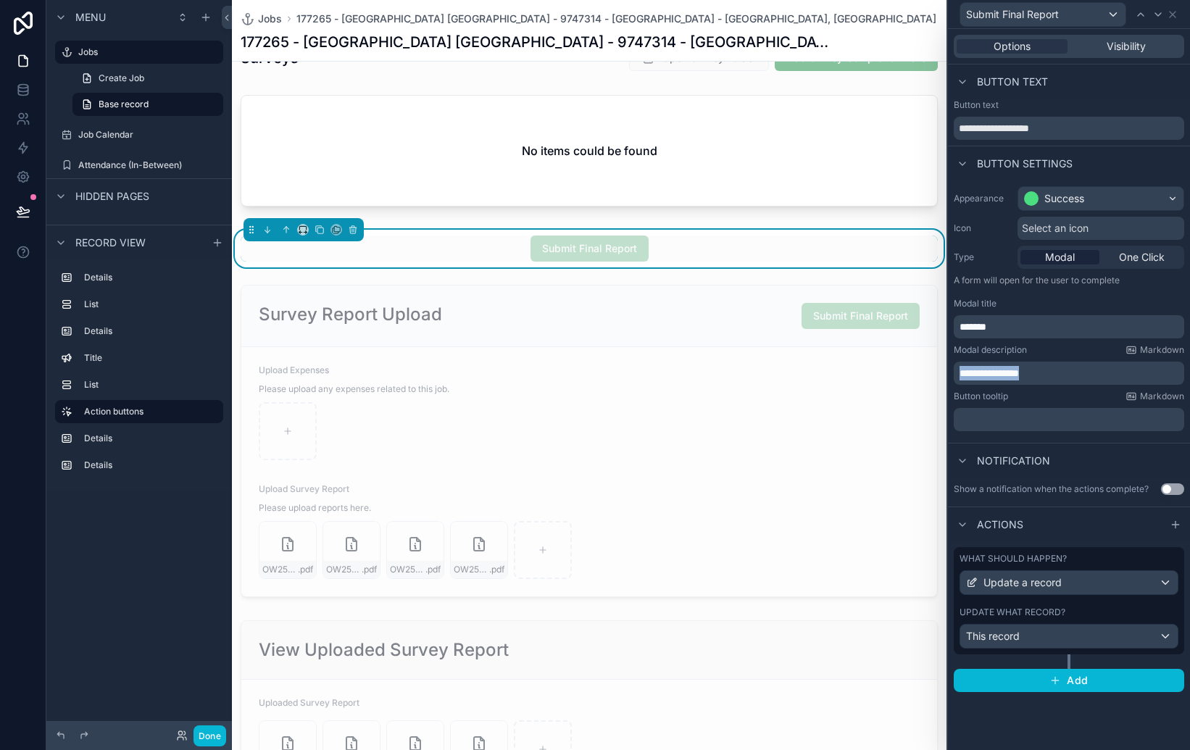
drag, startPoint x: 1073, startPoint y: 378, endPoint x: 955, endPoint y: 374, distance: 118.2
click at [955, 374] on div "**********" at bounding box center [1069, 373] width 230 height 23
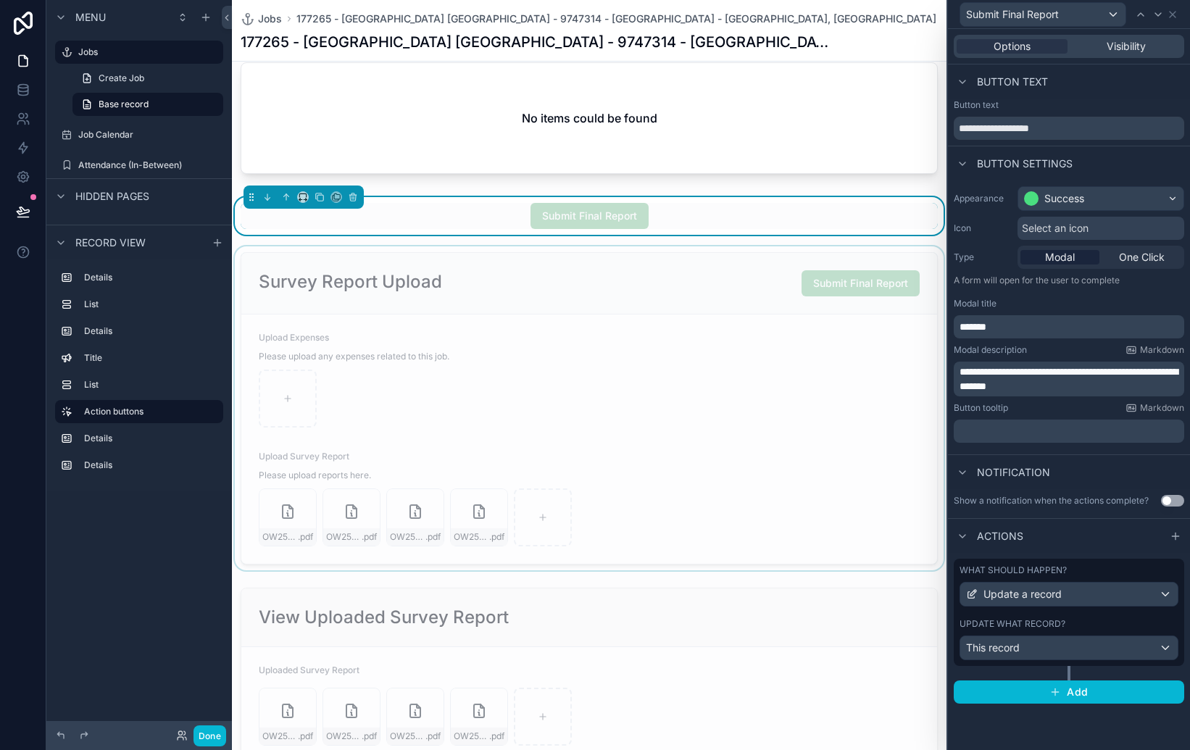
scroll to position [1023, 0]
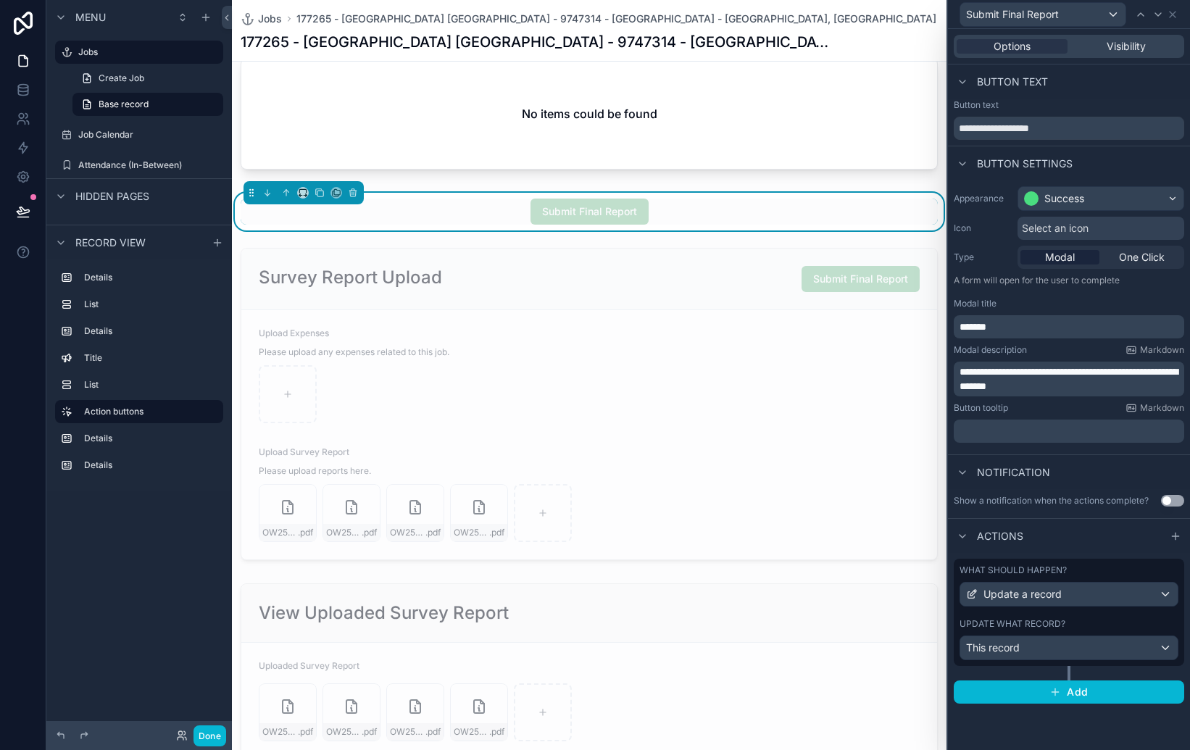
click at [993, 386] on span "**********" at bounding box center [1069, 379] width 218 height 25
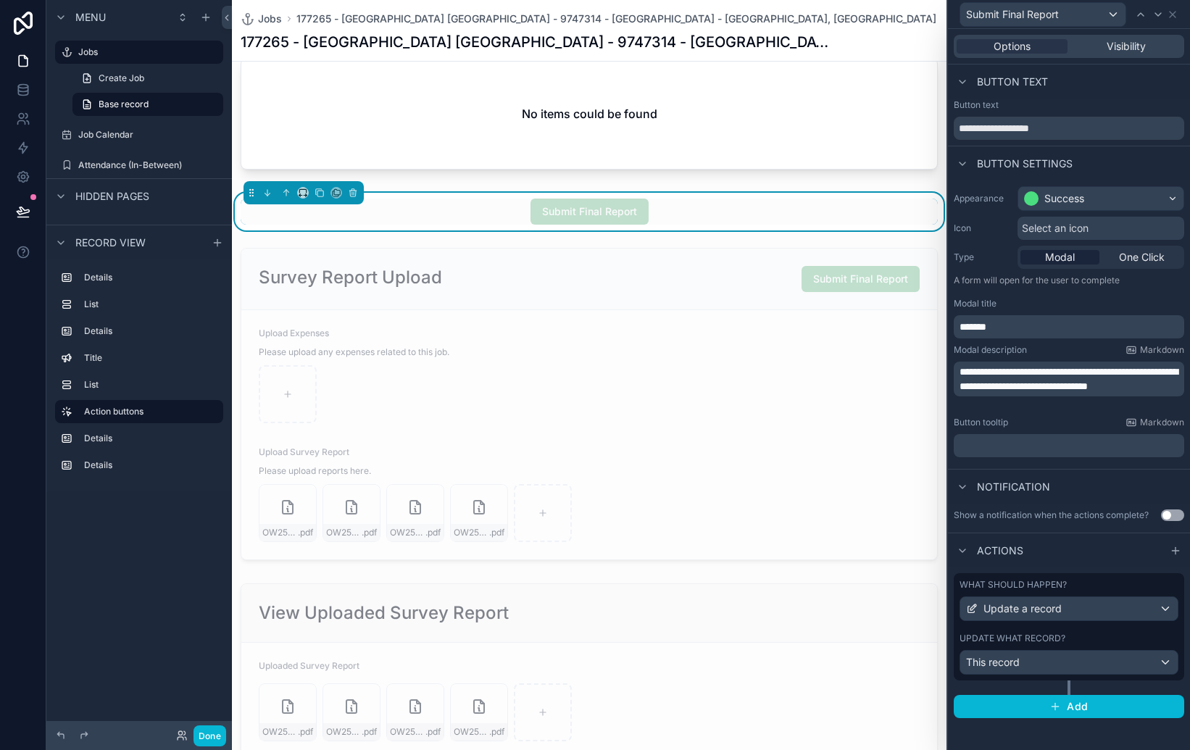
click at [1055, 394] on p "**********" at bounding box center [1071, 379] width 222 height 29
click at [1050, 394] on p "**********" at bounding box center [1071, 379] width 222 height 29
click at [1049, 423] on div "Button tooltip Markdown" at bounding box center [1069, 423] width 230 height 12
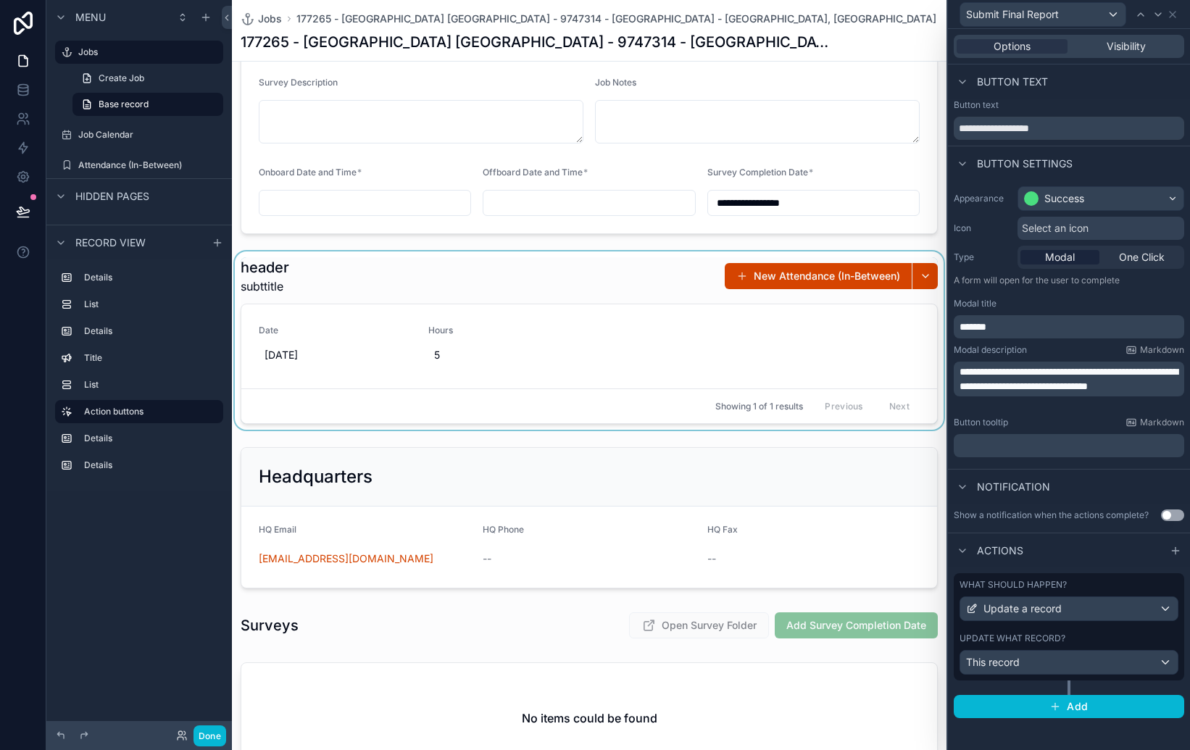
scroll to position [423, 0]
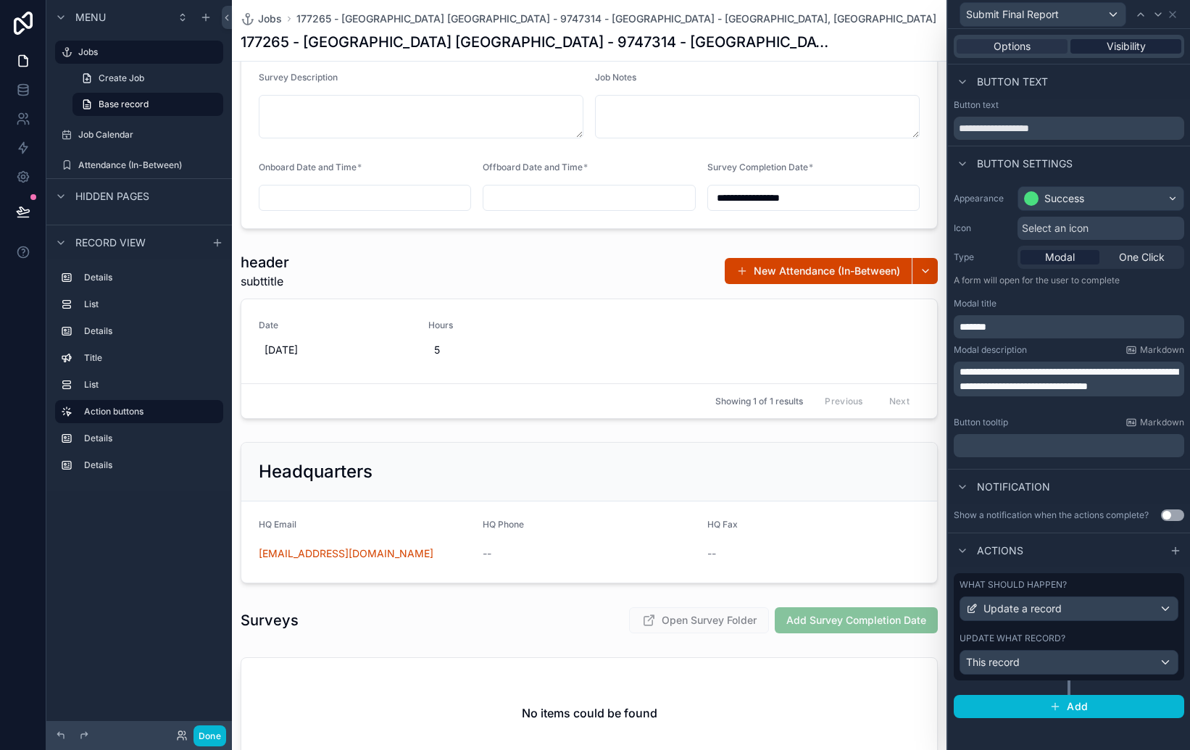
click at [1134, 48] on span "Visibility" at bounding box center [1126, 46] width 39 height 14
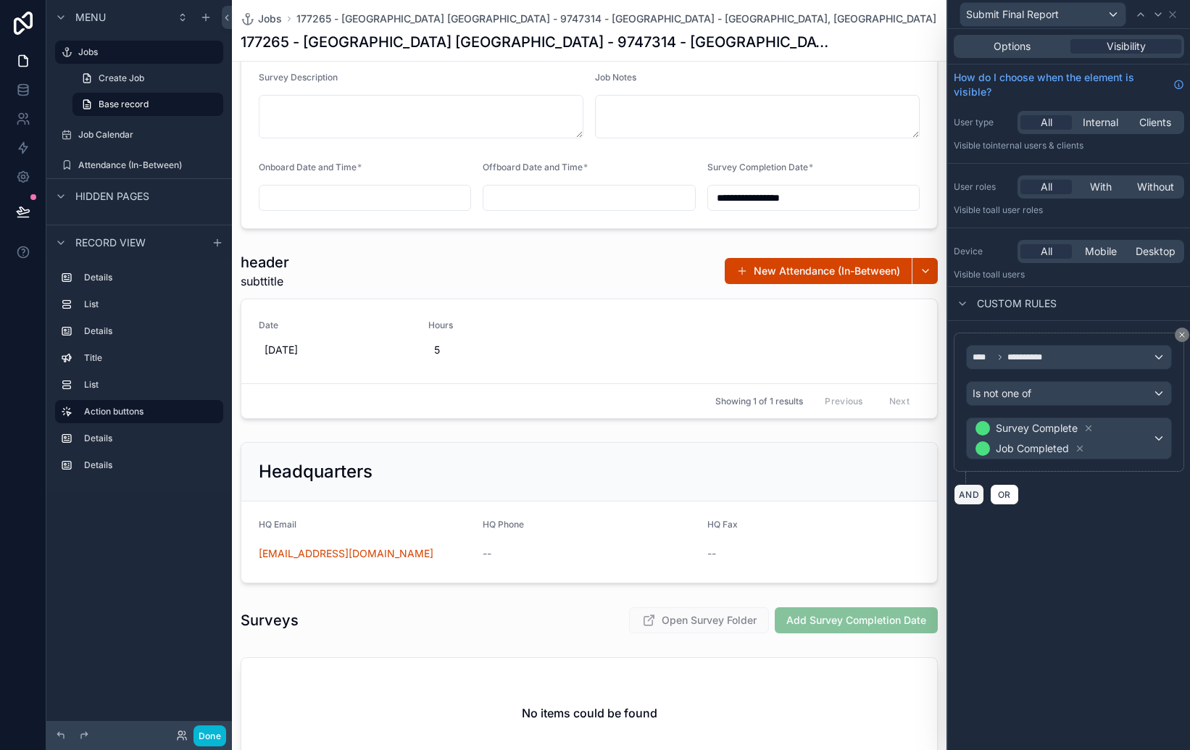
click at [965, 498] on button "AND" at bounding box center [969, 494] width 30 height 21
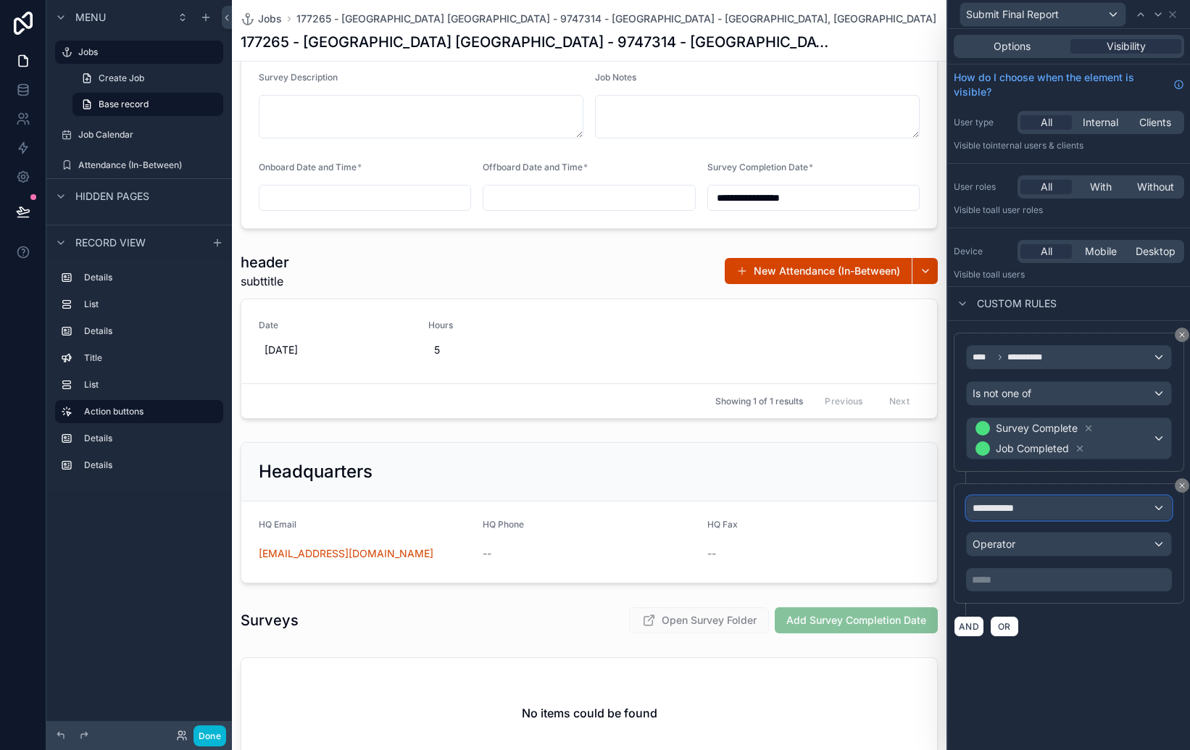
drag, startPoint x: 1068, startPoint y: 508, endPoint x: 1037, endPoint y: 512, distance: 30.7
click at [1037, 512] on div "**********" at bounding box center [1069, 507] width 204 height 23
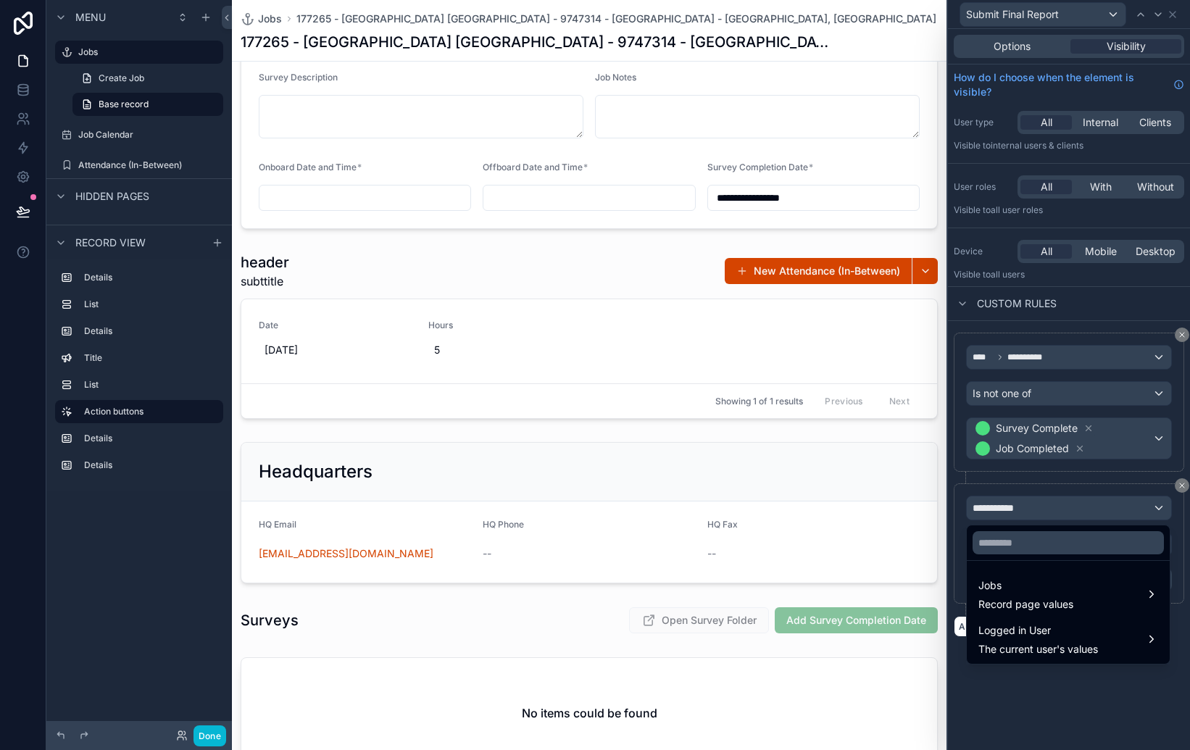
click at [1081, 687] on div at bounding box center [1069, 375] width 242 height 750
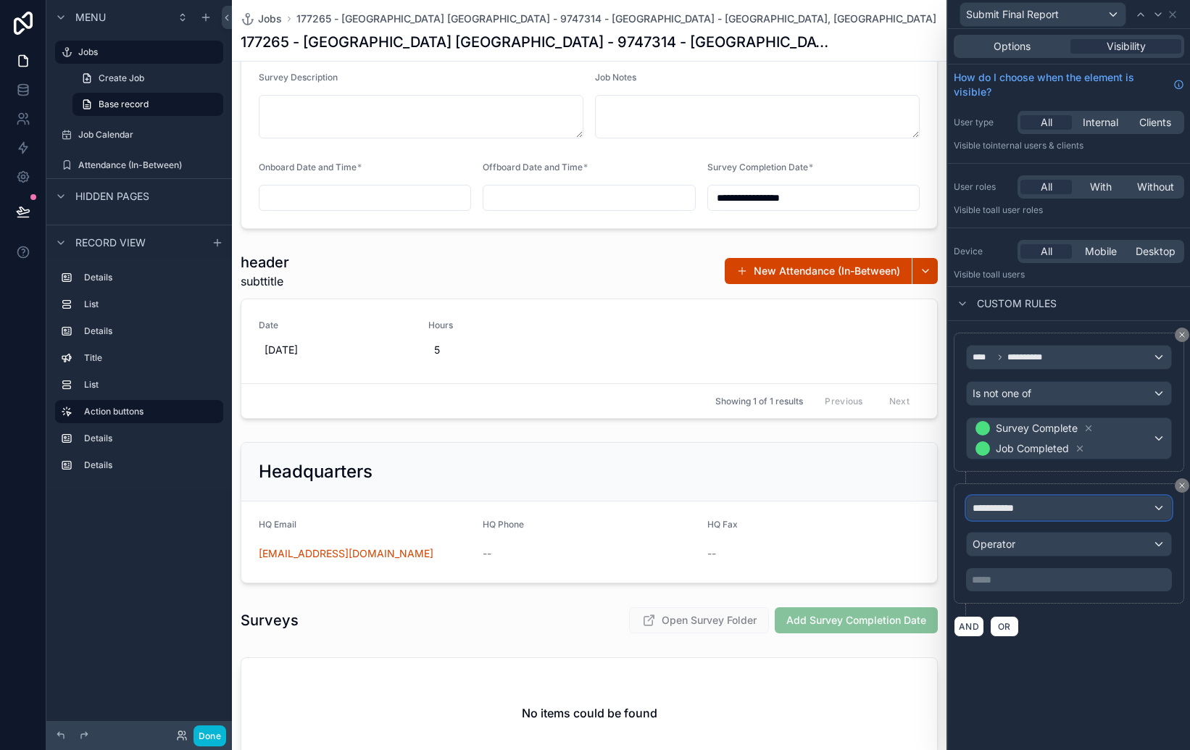
click at [1158, 508] on div "**********" at bounding box center [1069, 507] width 204 height 23
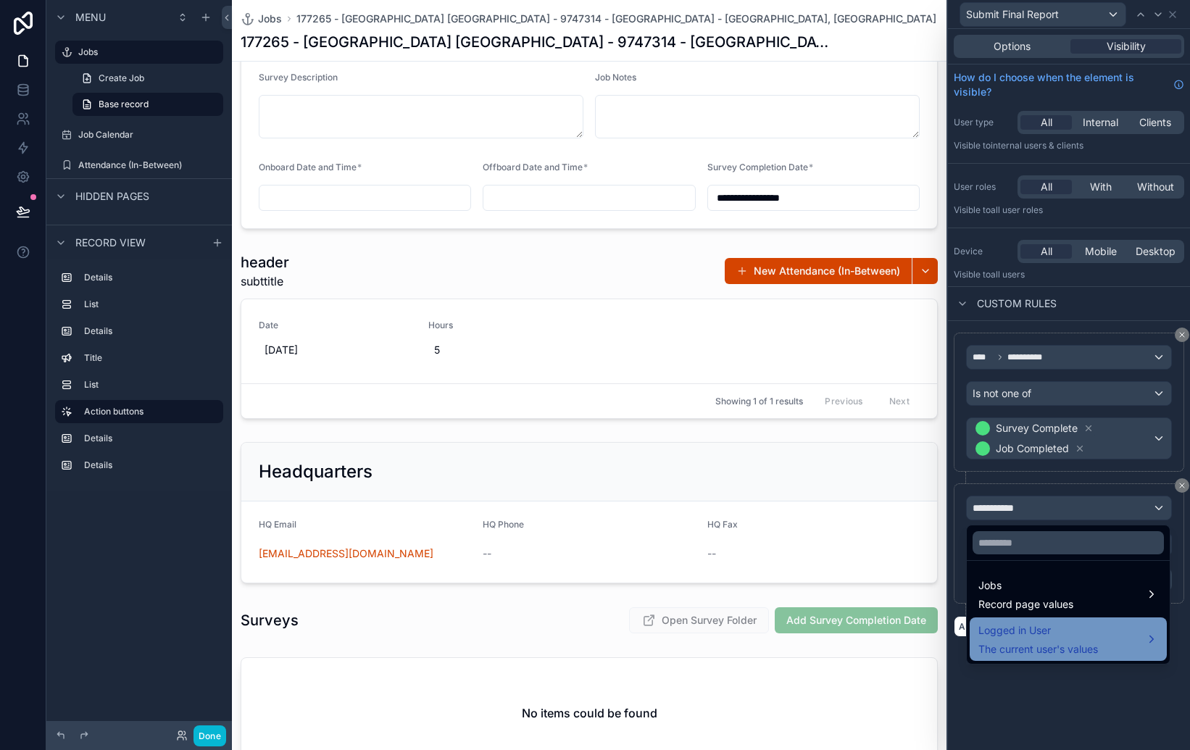
click at [1047, 639] on span "Logged in User" at bounding box center [1038, 630] width 120 height 17
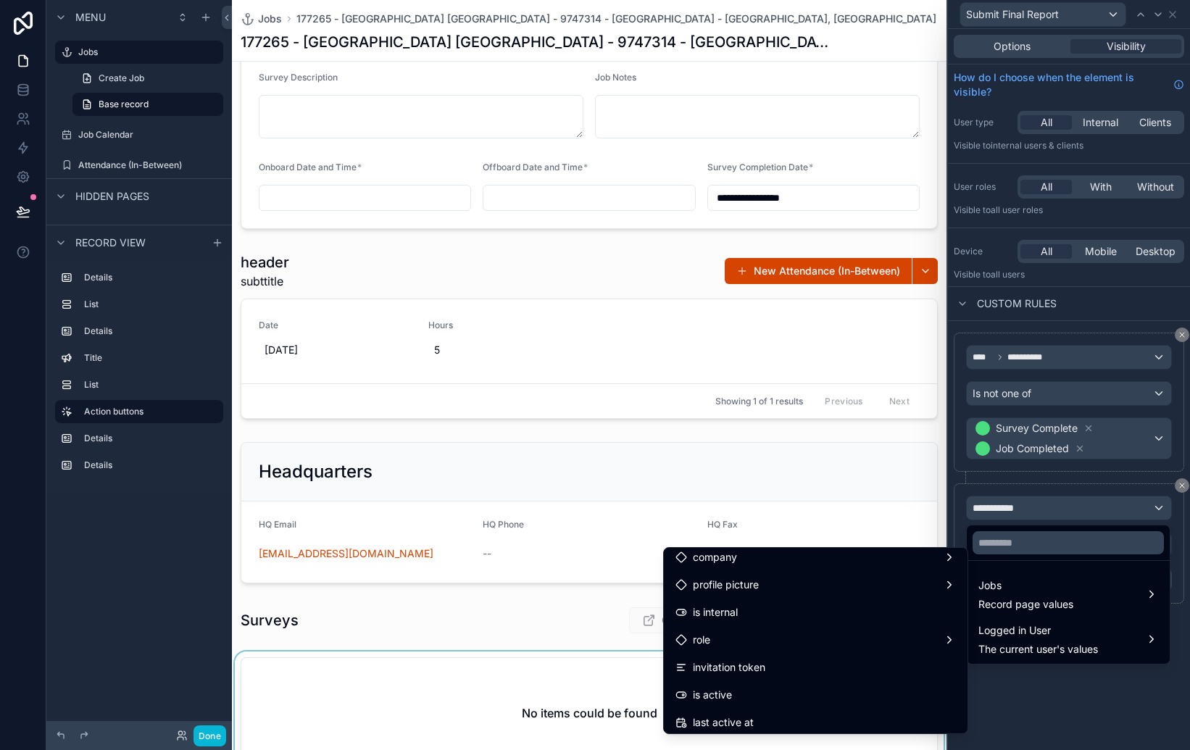
scroll to position [0, 0]
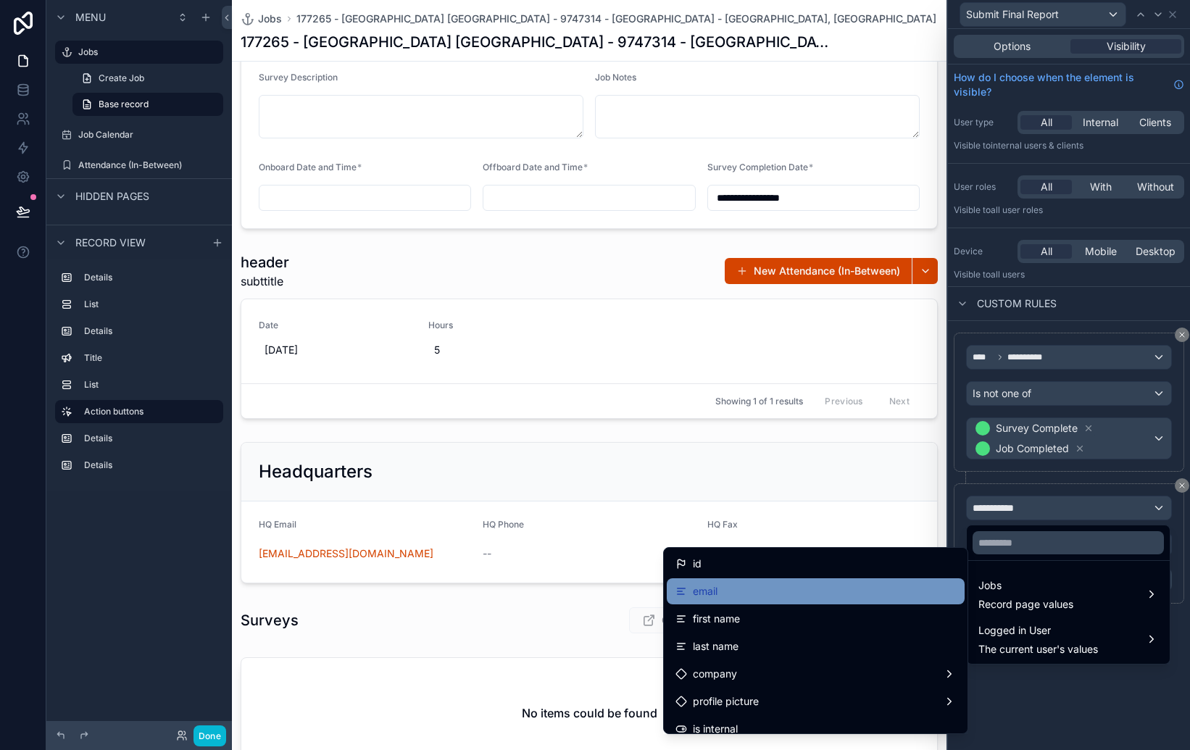
click at [697, 592] on span "email" at bounding box center [705, 591] width 25 height 17
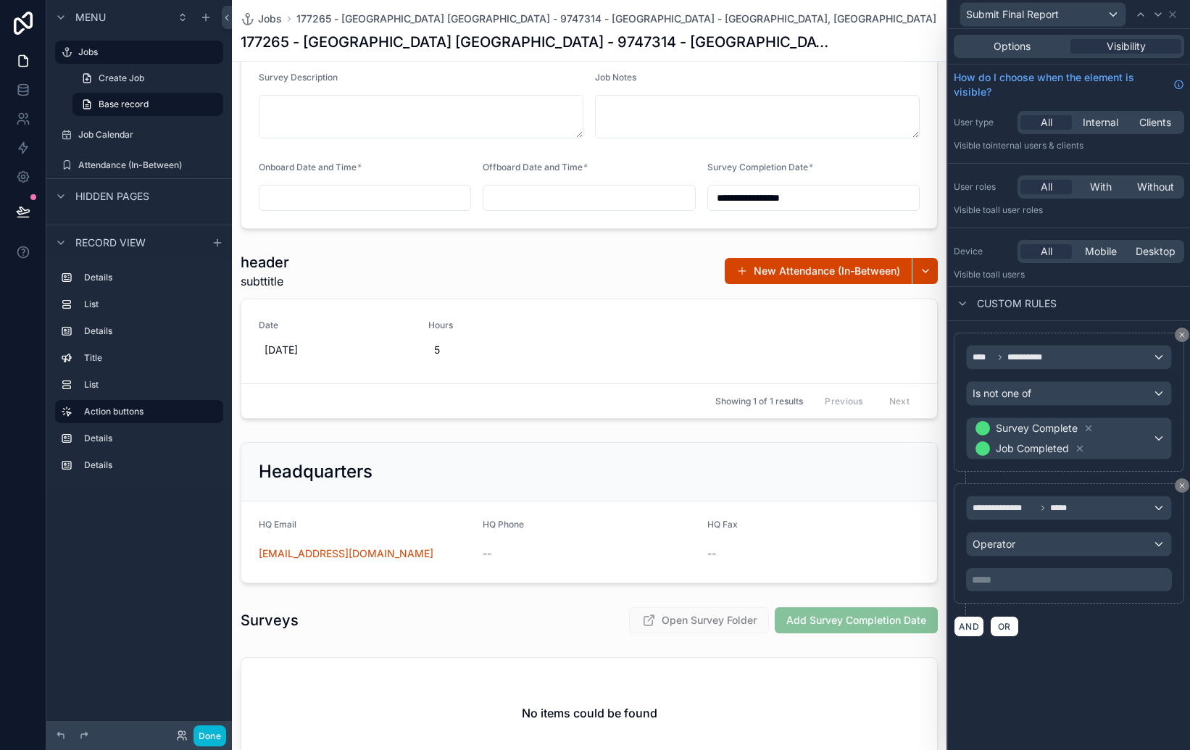
click at [1023, 582] on p "***** ﻿" at bounding box center [1070, 580] width 197 height 14
click at [1091, 646] on div "**********" at bounding box center [1069, 485] width 242 height 328
click at [1088, 544] on div "Operator" at bounding box center [1069, 544] width 204 height 23
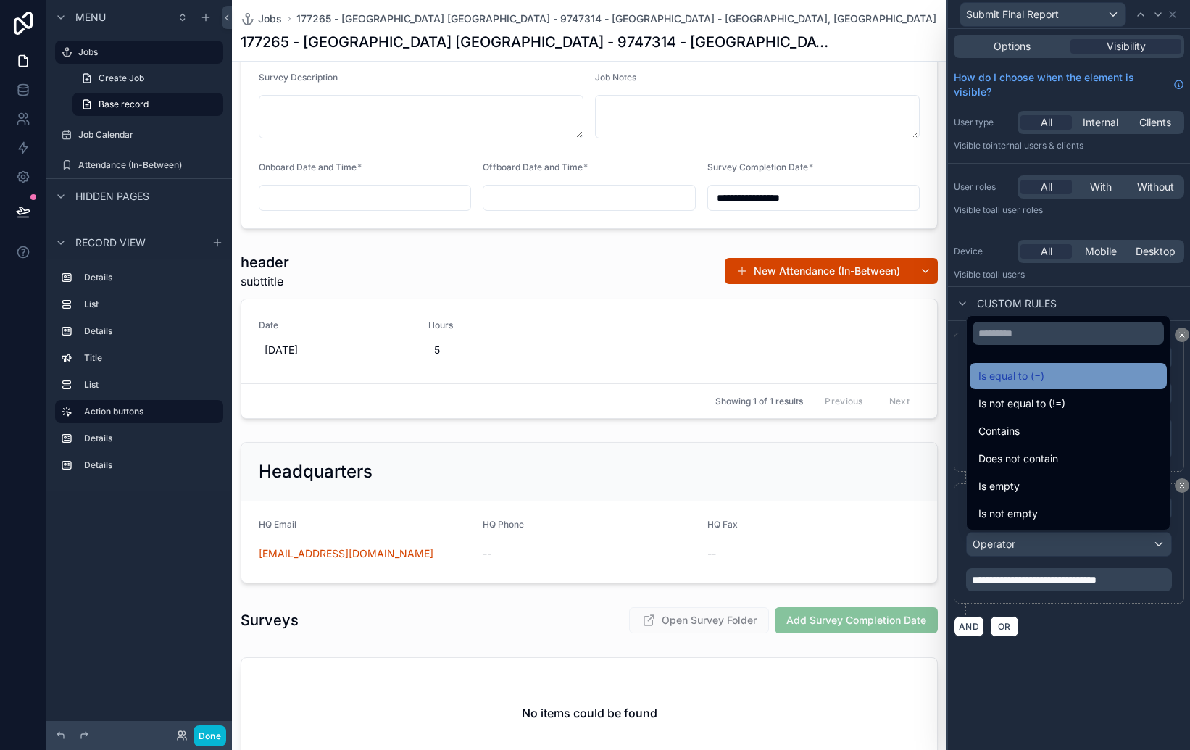
click at [1047, 375] on div "Is equal to (=)" at bounding box center [1068, 375] width 180 height 17
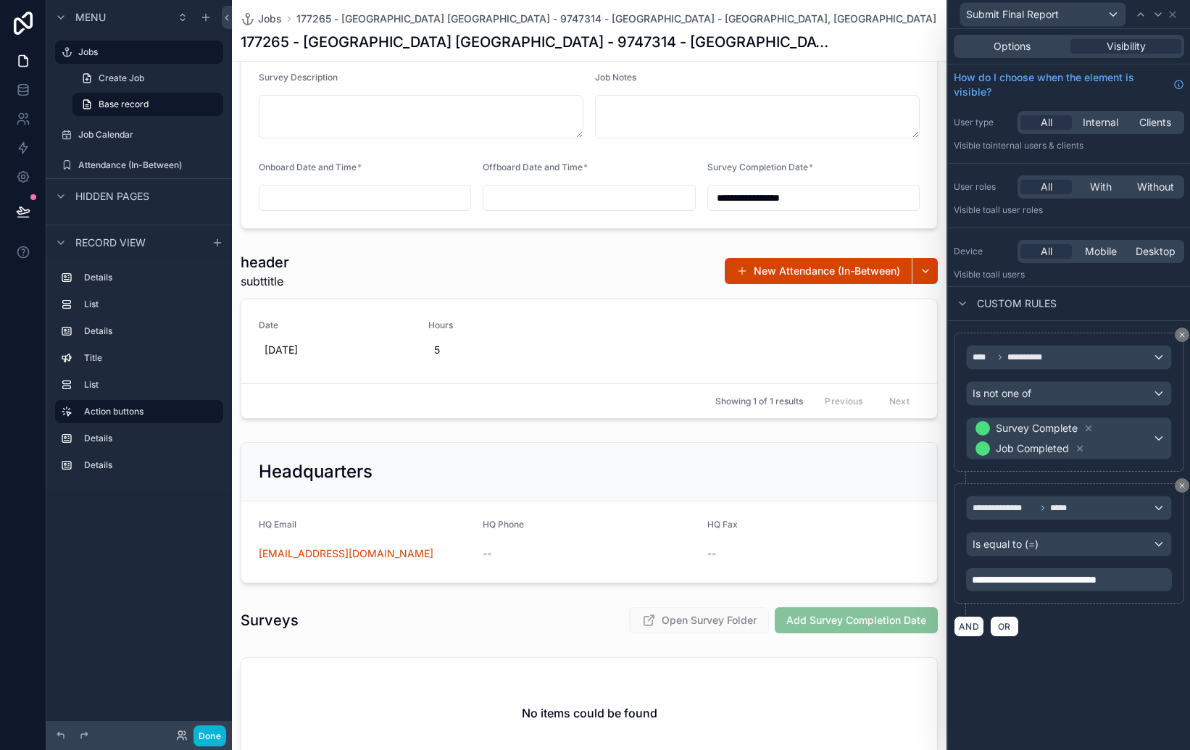
click at [1105, 649] on div "**********" at bounding box center [1069, 389] width 242 height 721
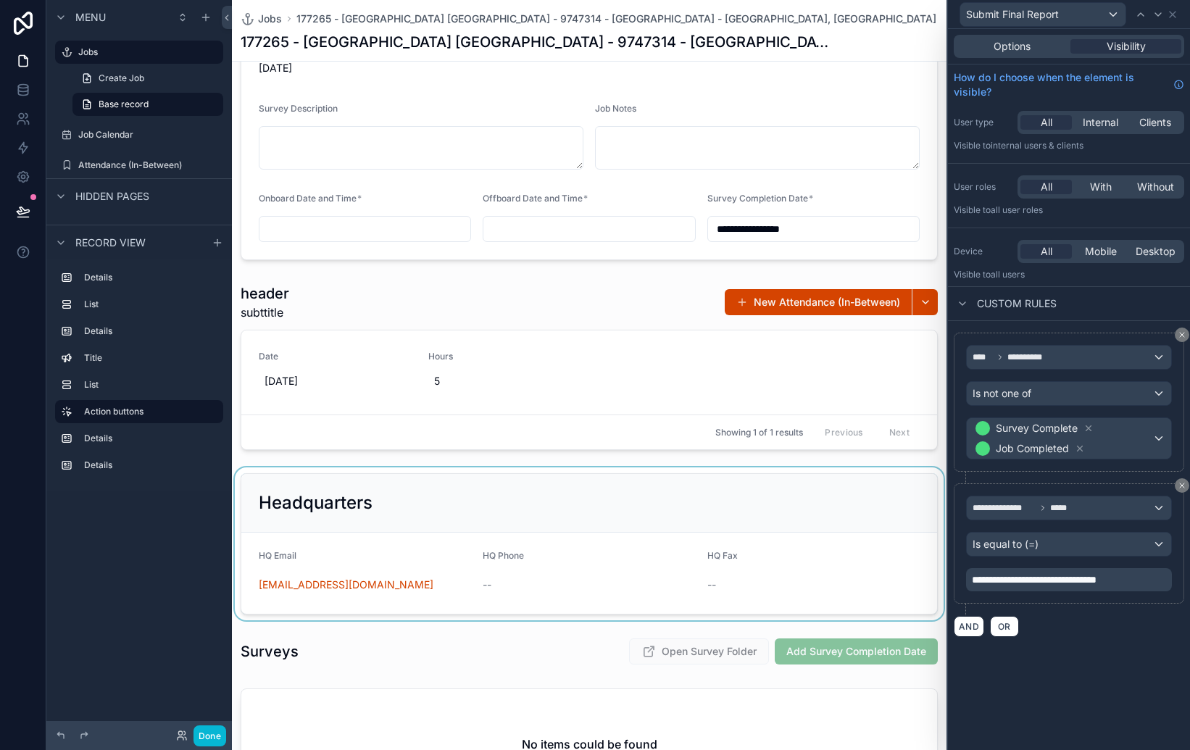
scroll to position [386, 0]
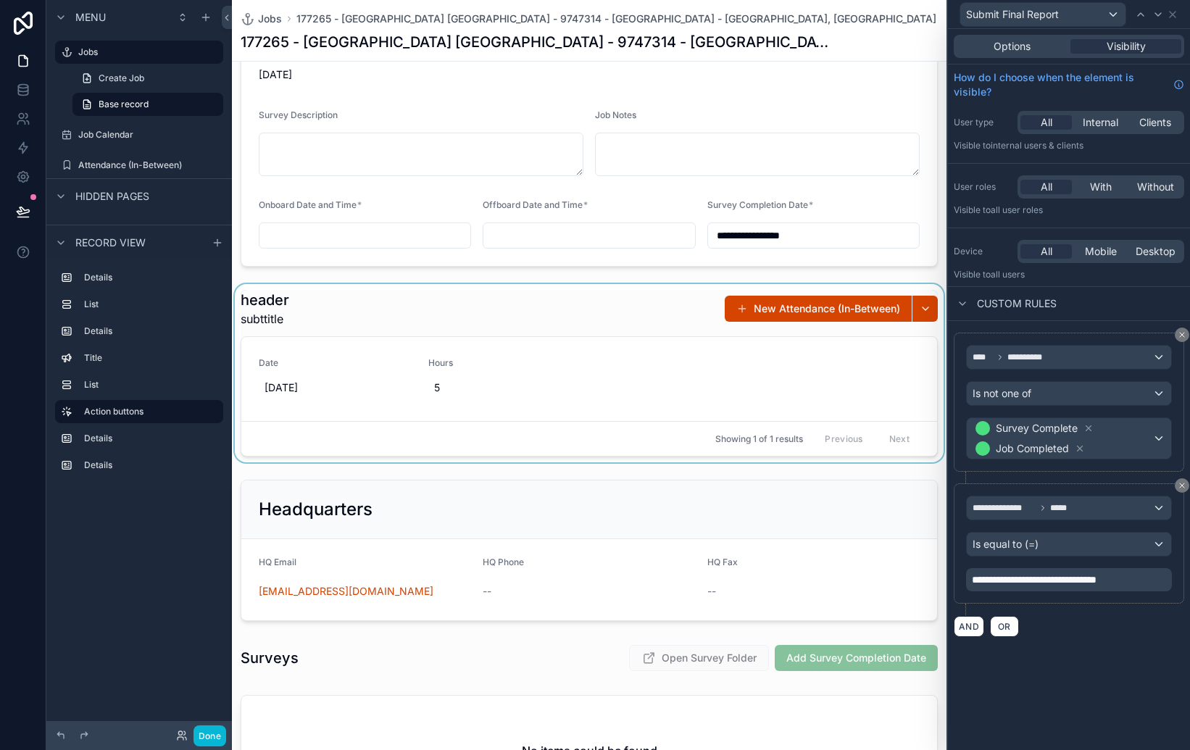
click at [639, 297] on div "scrollable content" at bounding box center [589, 373] width 715 height 178
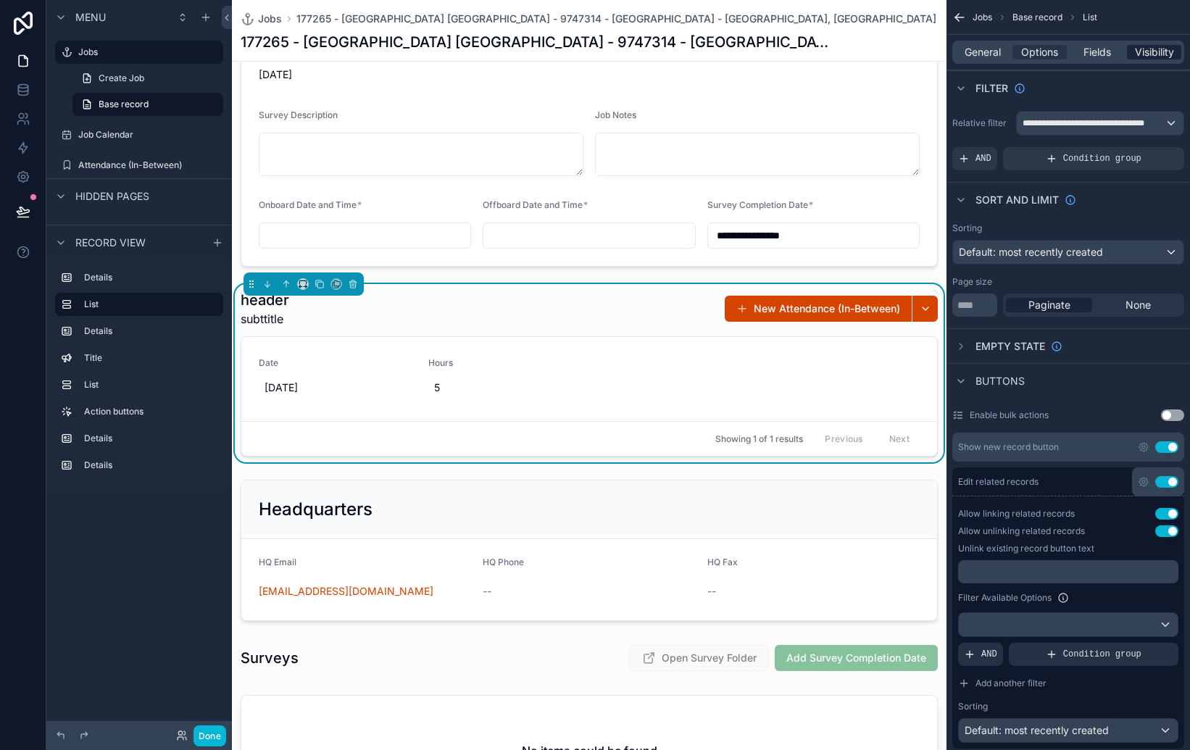
click at [1156, 50] on span "Visibility" at bounding box center [1154, 52] width 39 height 14
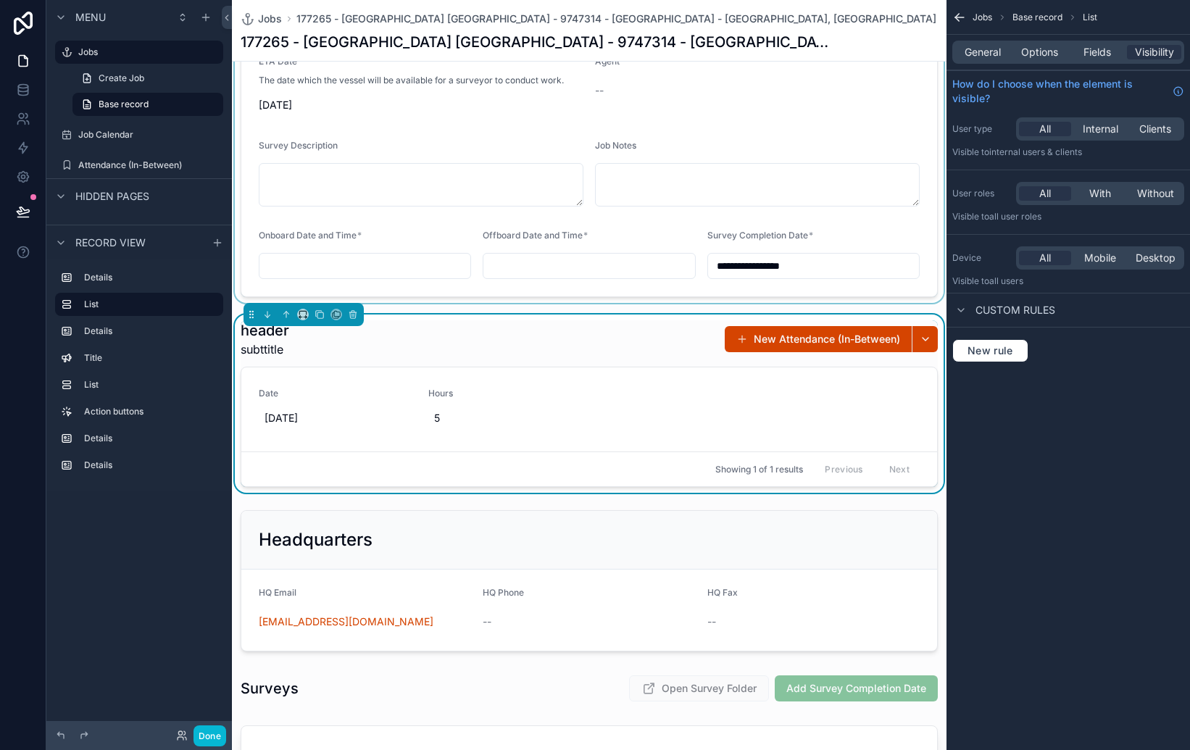
scroll to position [353, 0]
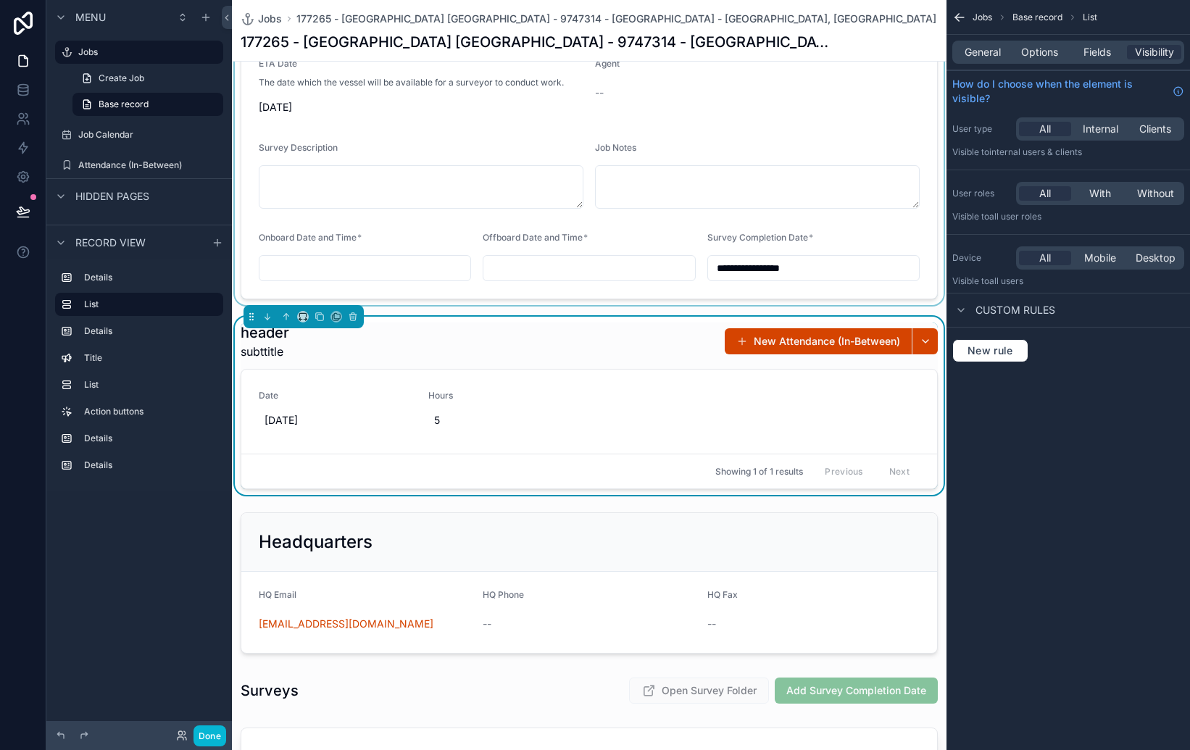
click at [694, 289] on div "scrollable content" at bounding box center [589, 15] width 715 height 579
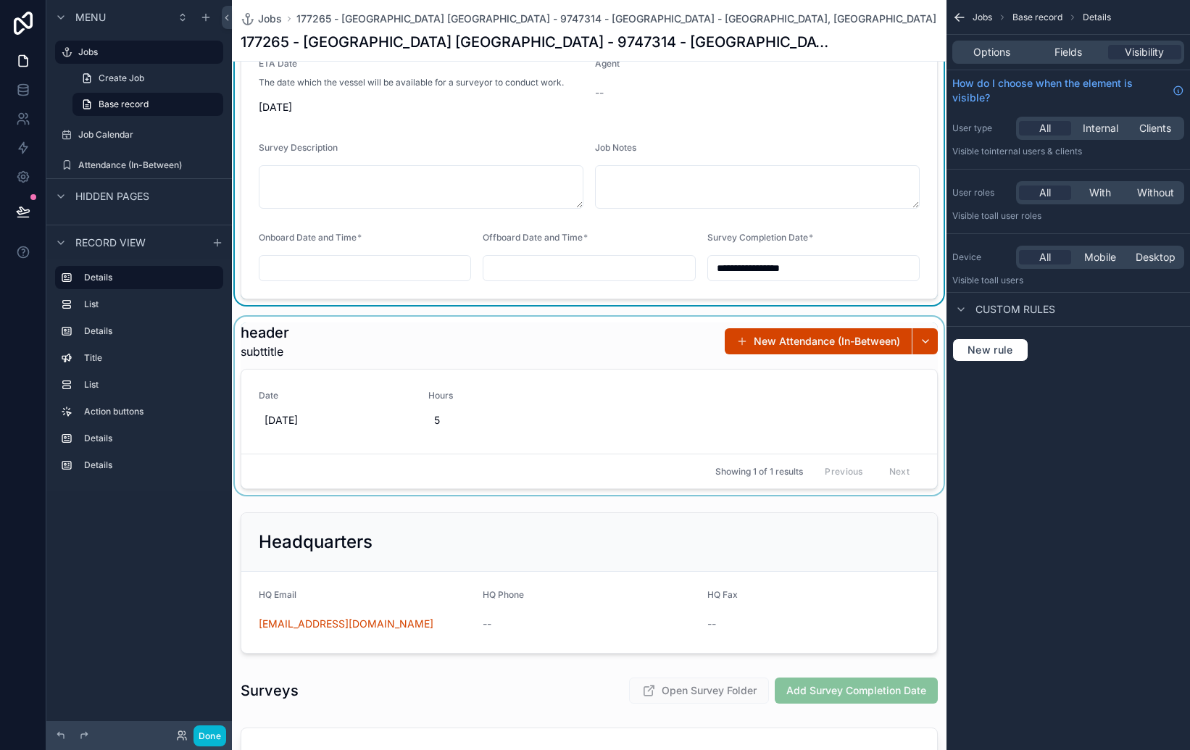
click at [720, 292] on form "**********" at bounding box center [589, 46] width 696 height 504
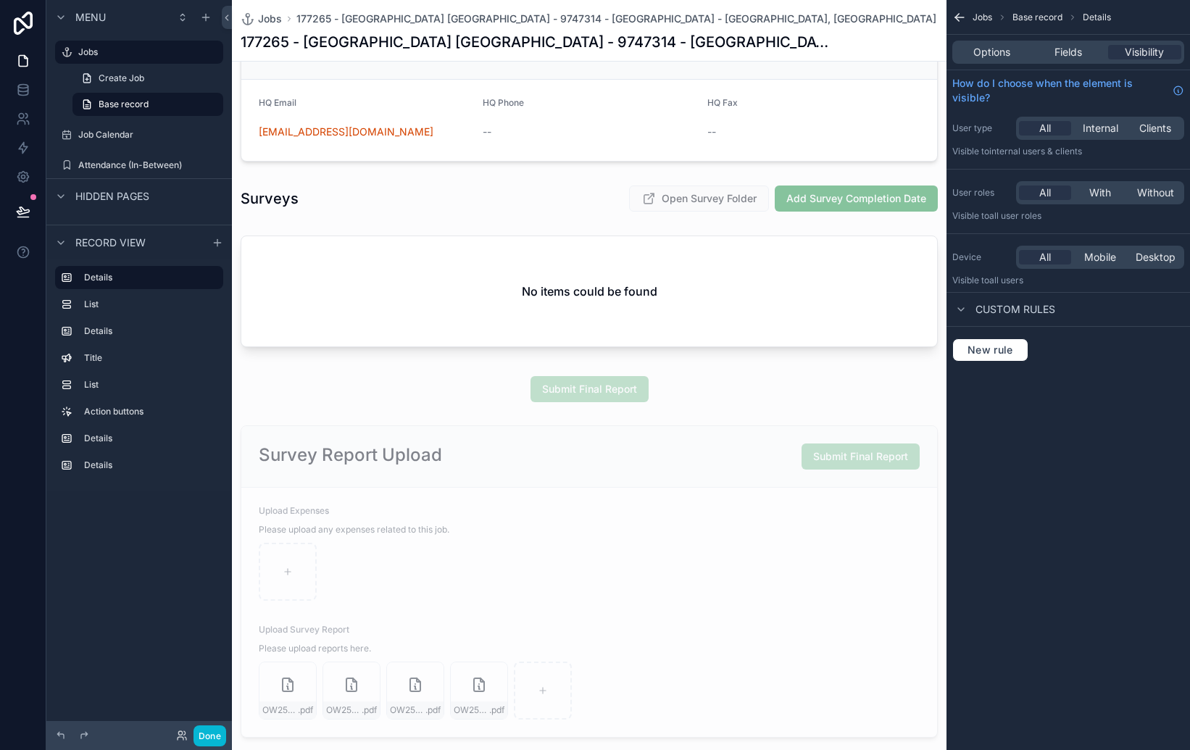
scroll to position [868, 0]
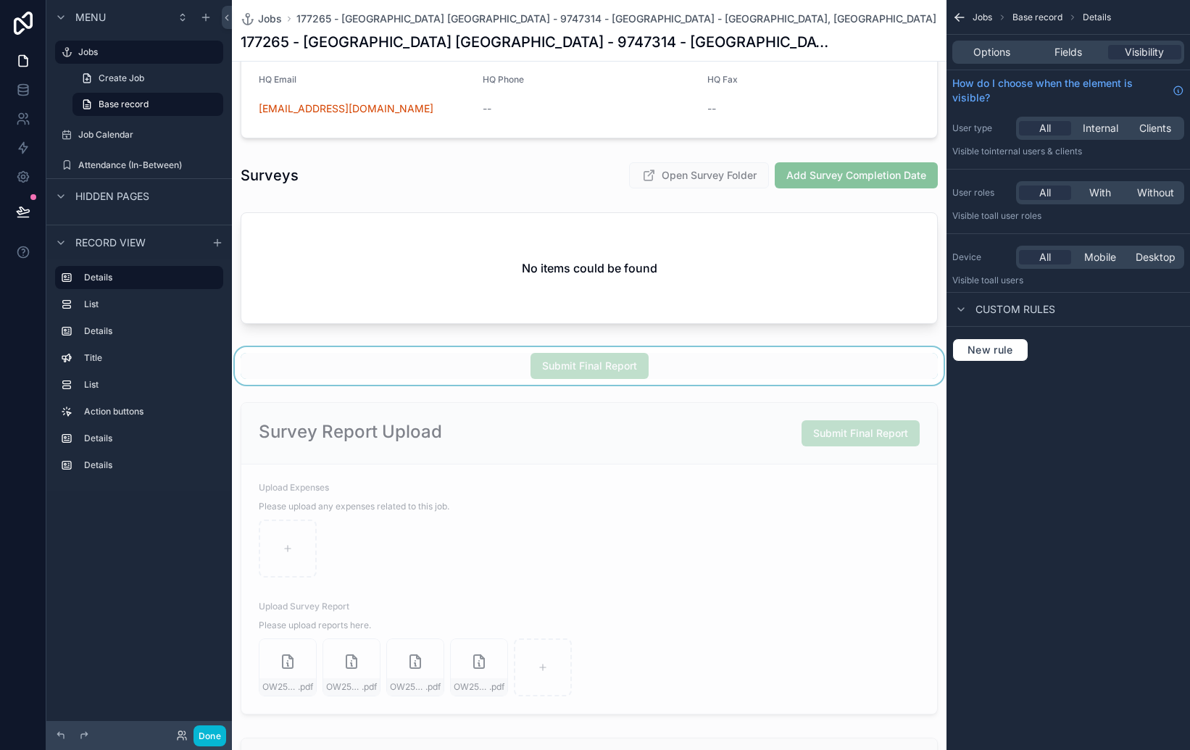
click at [686, 359] on div "scrollable content" at bounding box center [589, 366] width 715 height 38
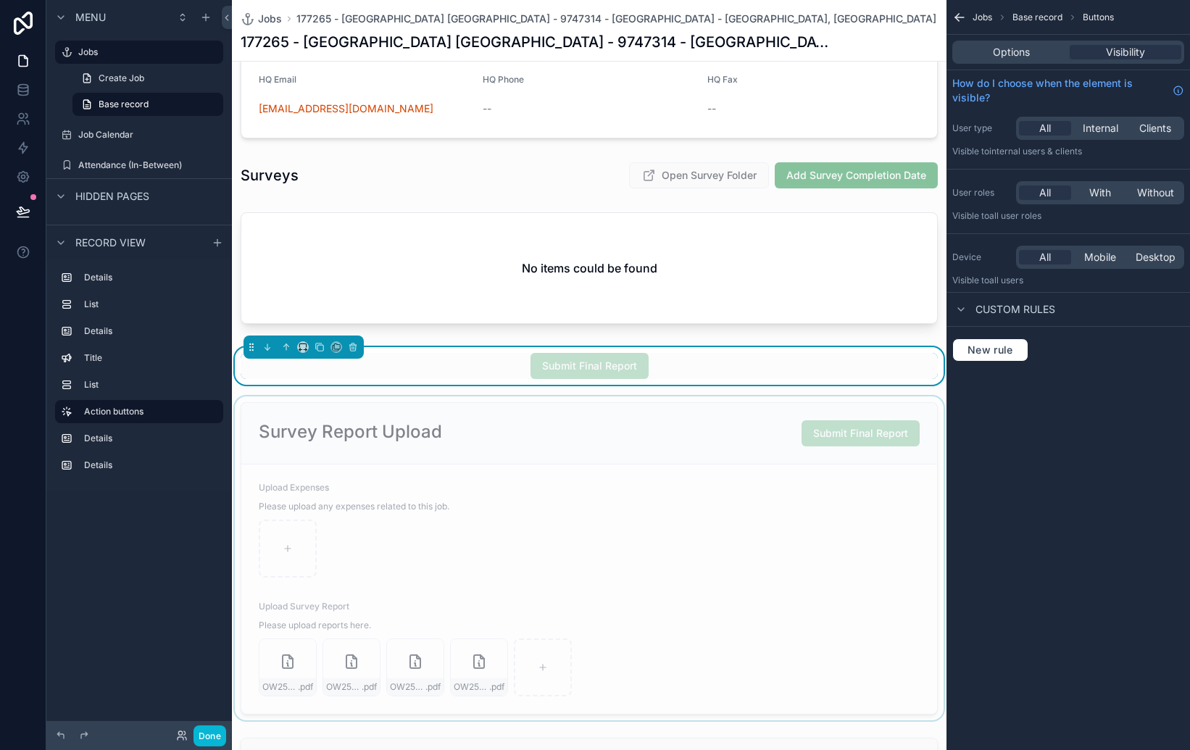
click at [704, 411] on div "scrollable content" at bounding box center [589, 558] width 715 height 324
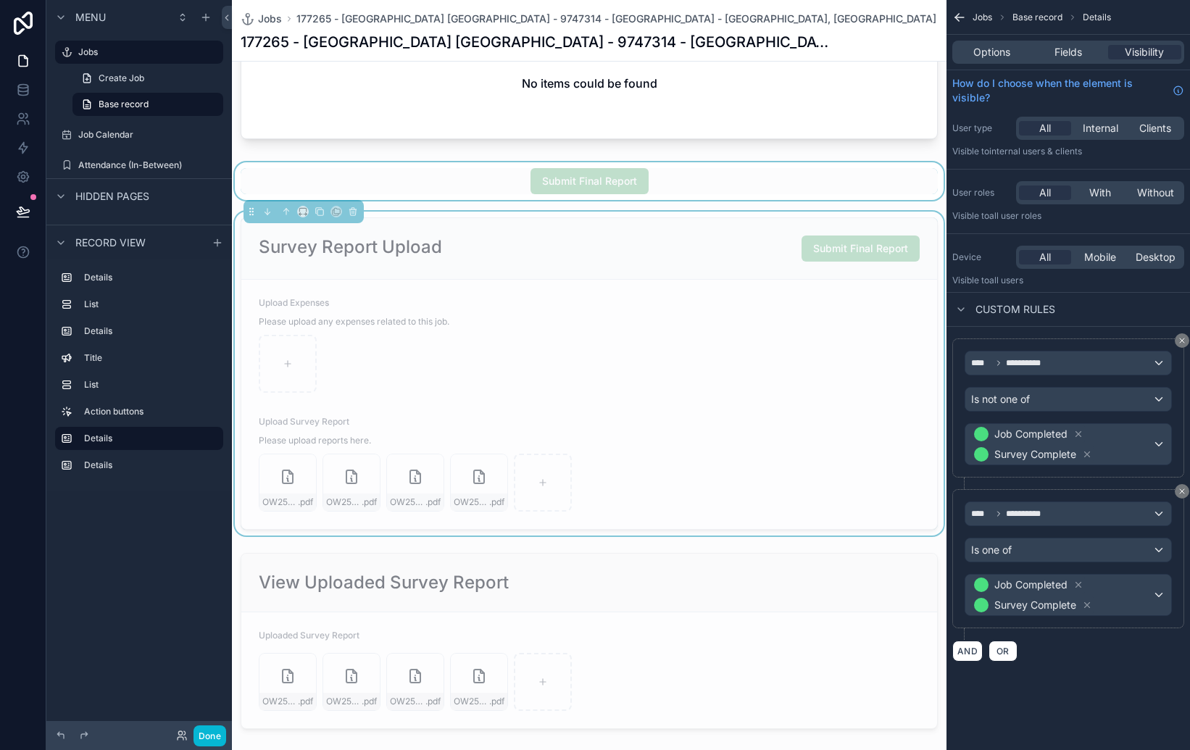
scroll to position [1115, 0]
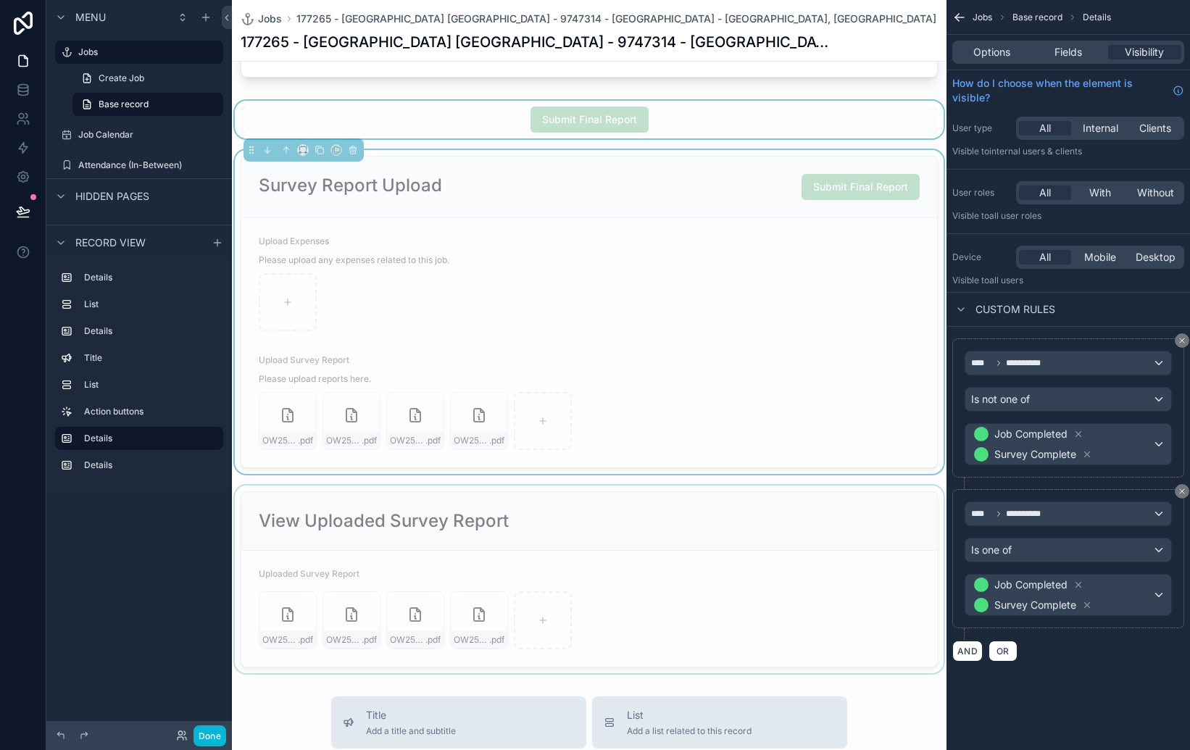
click at [712, 538] on div "scrollable content" at bounding box center [589, 580] width 715 height 188
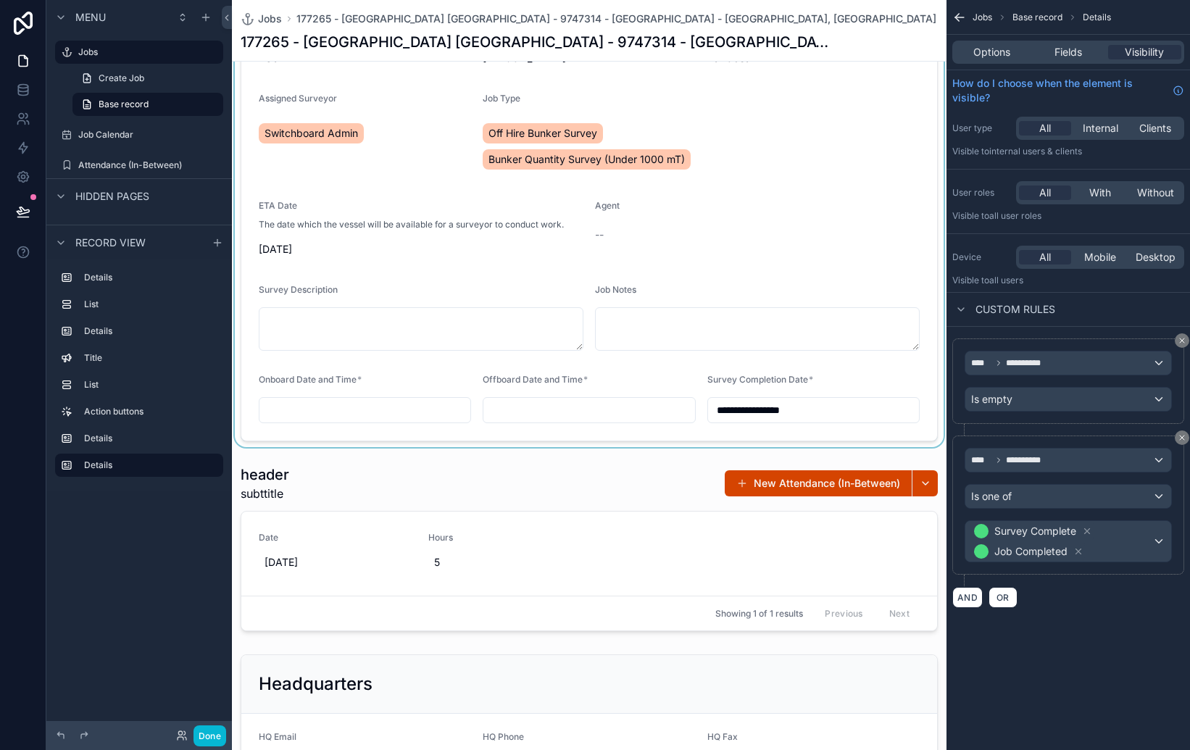
scroll to position [0, 0]
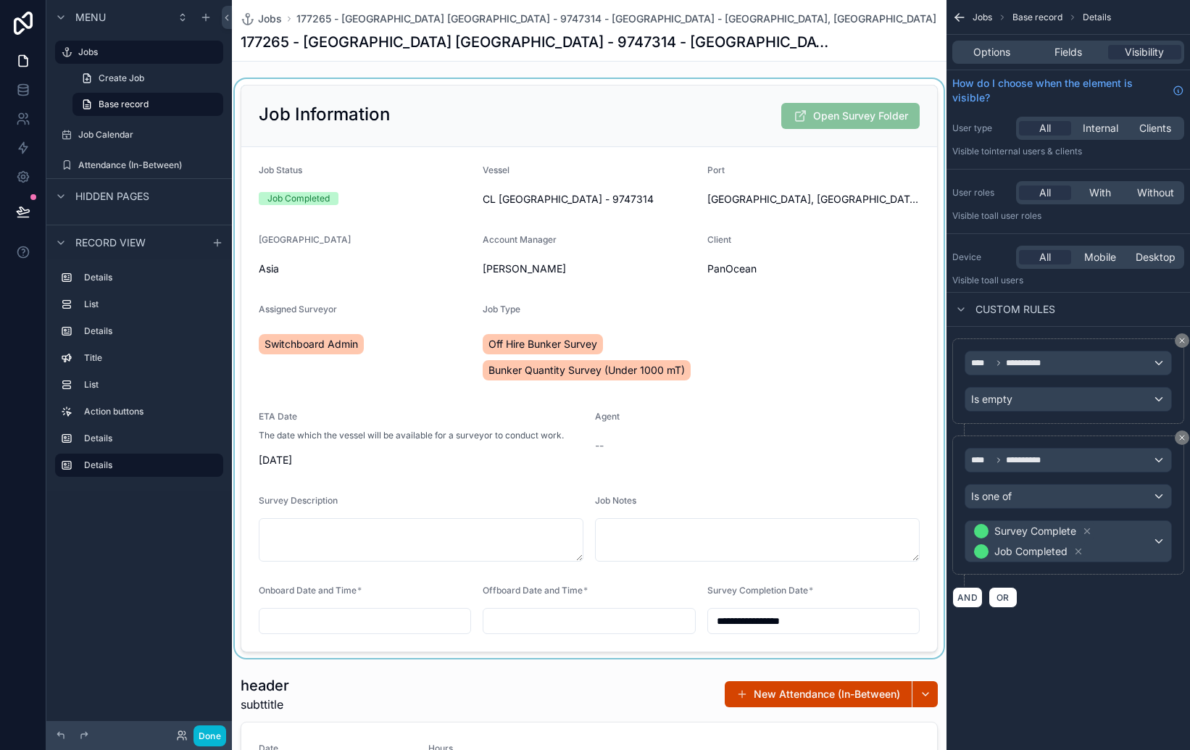
click at [800, 313] on div "scrollable content" at bounding box center [589, 368] width 715 height 579
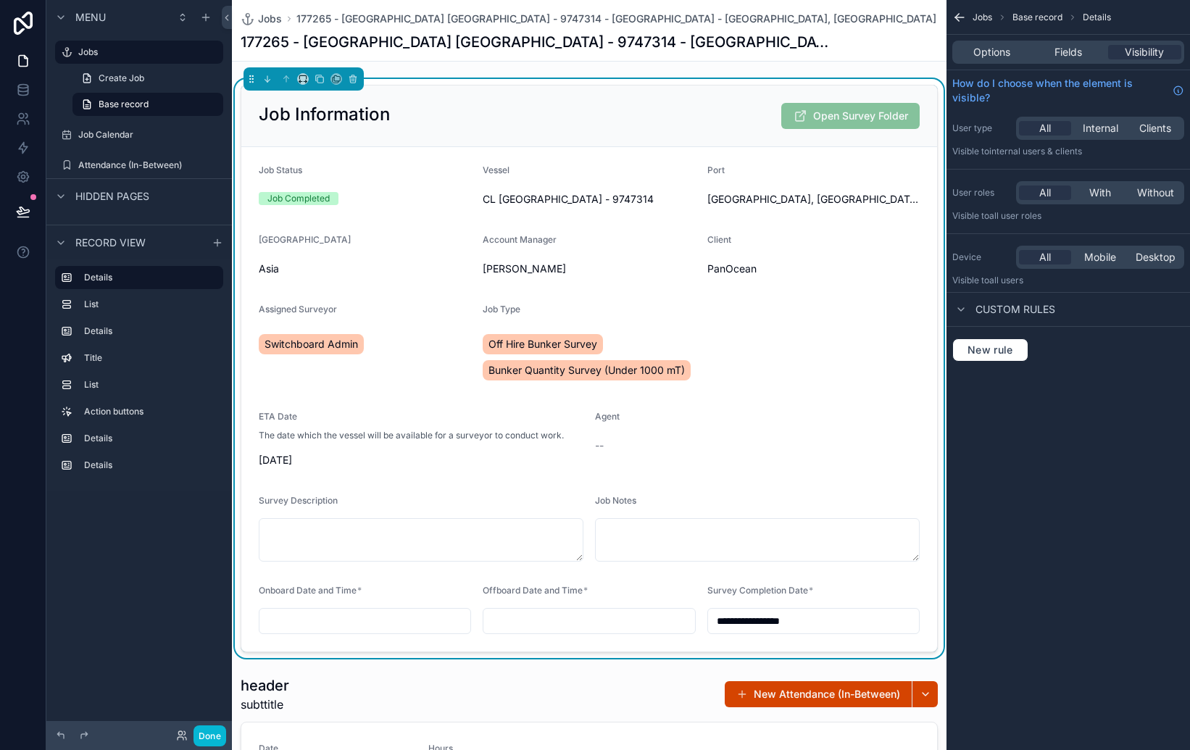
click at [579, 103] on div "Job Information Open Survey Folder" at bounding box center [589, 116] width 661 height 26
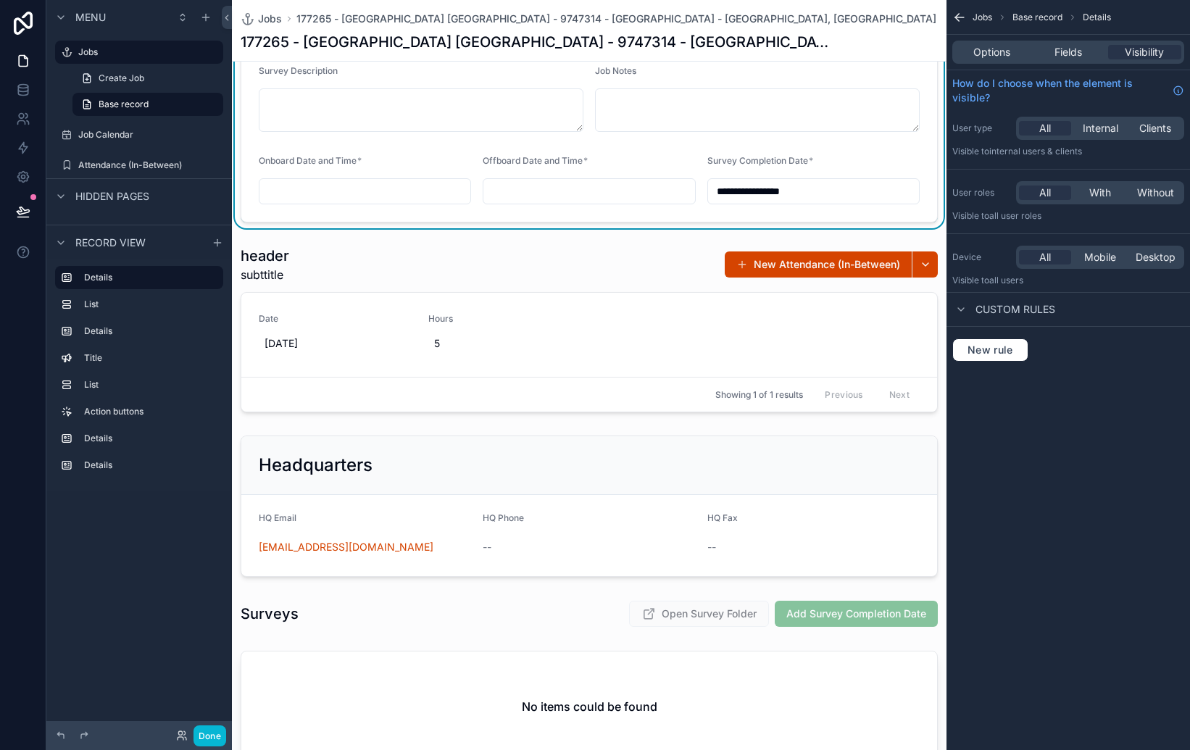
scroll to position [432, 0]
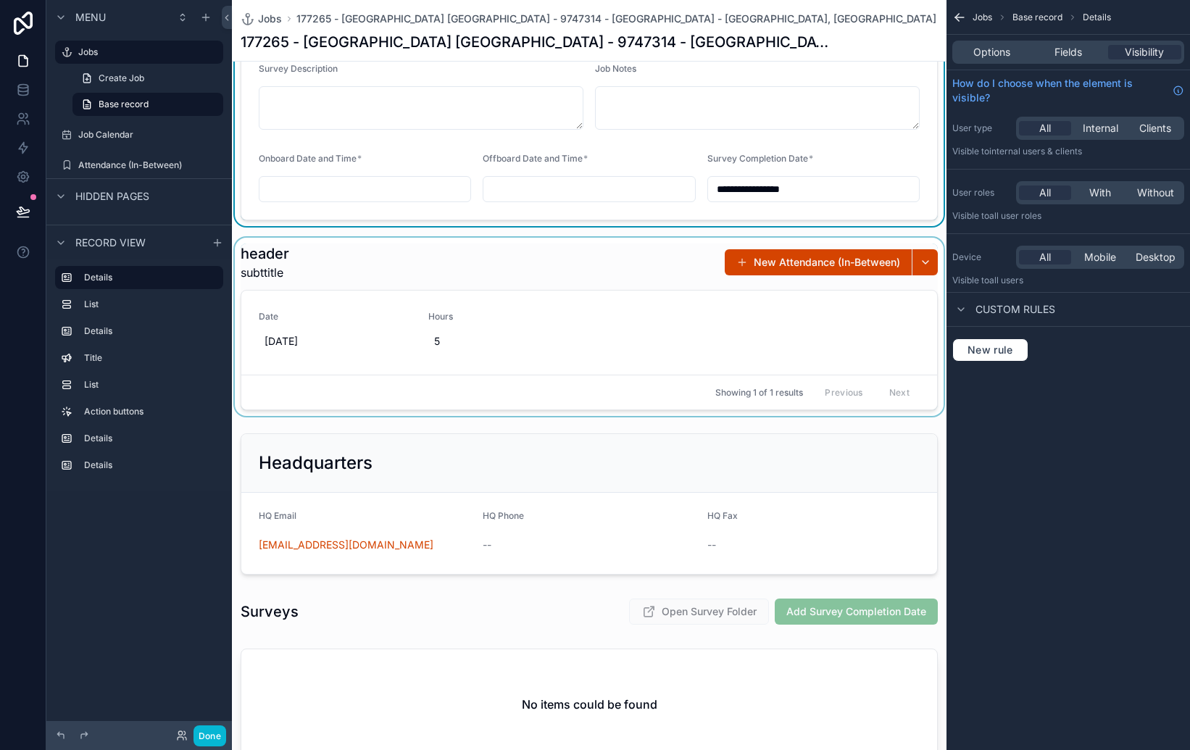
click at [603, 271] on div "scrollable content" at bounding box center [589, 327] width 715 height 178
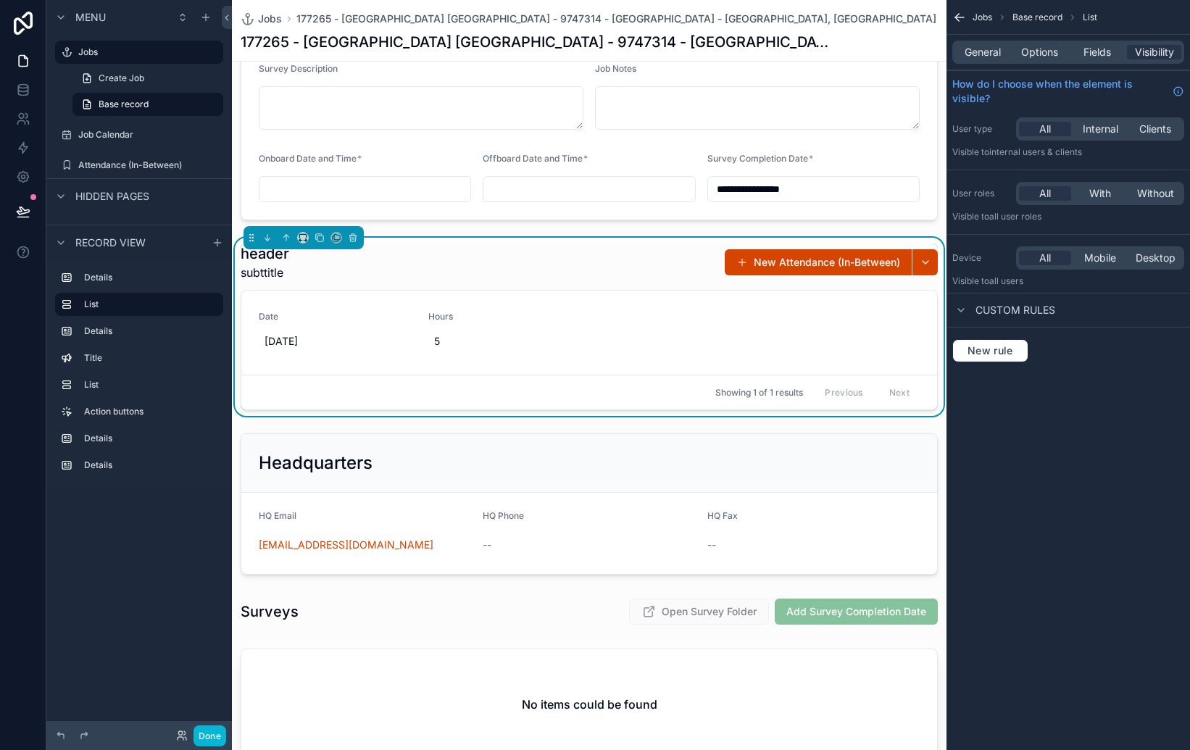
scroll to position [497, 0]
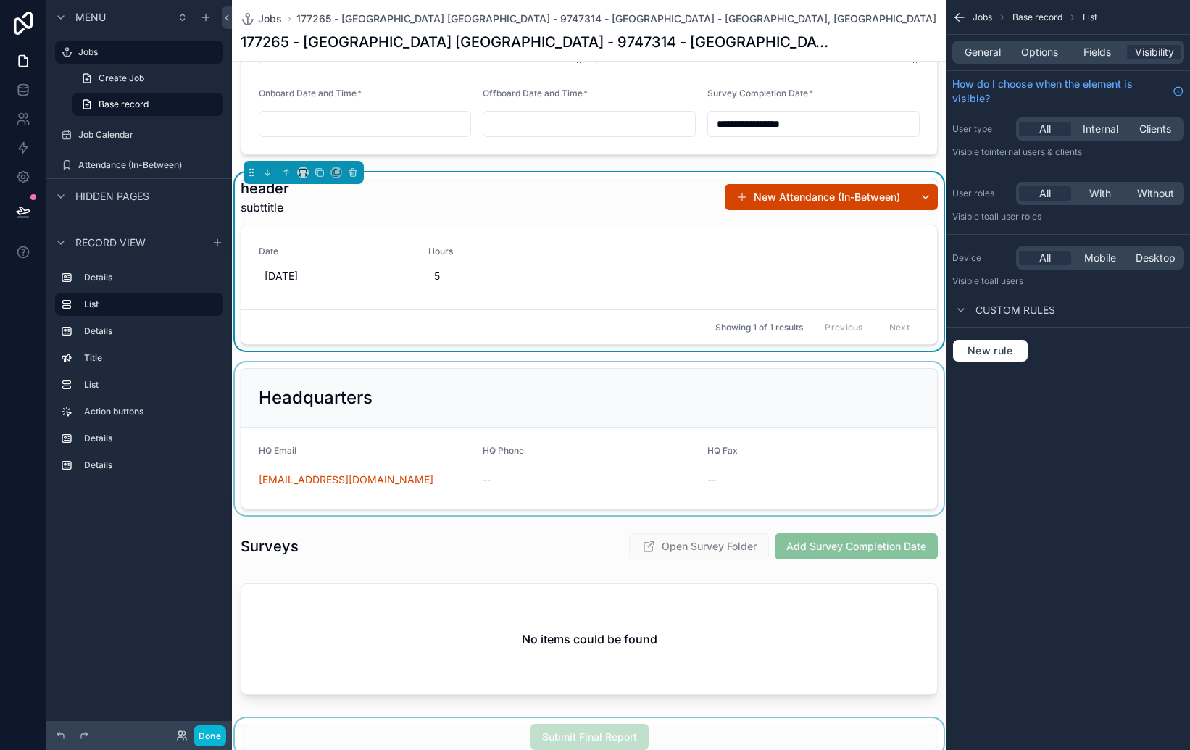
click at [641, 386] on div "scrollable content" at bounding box center [589, 438] width 715 height 153
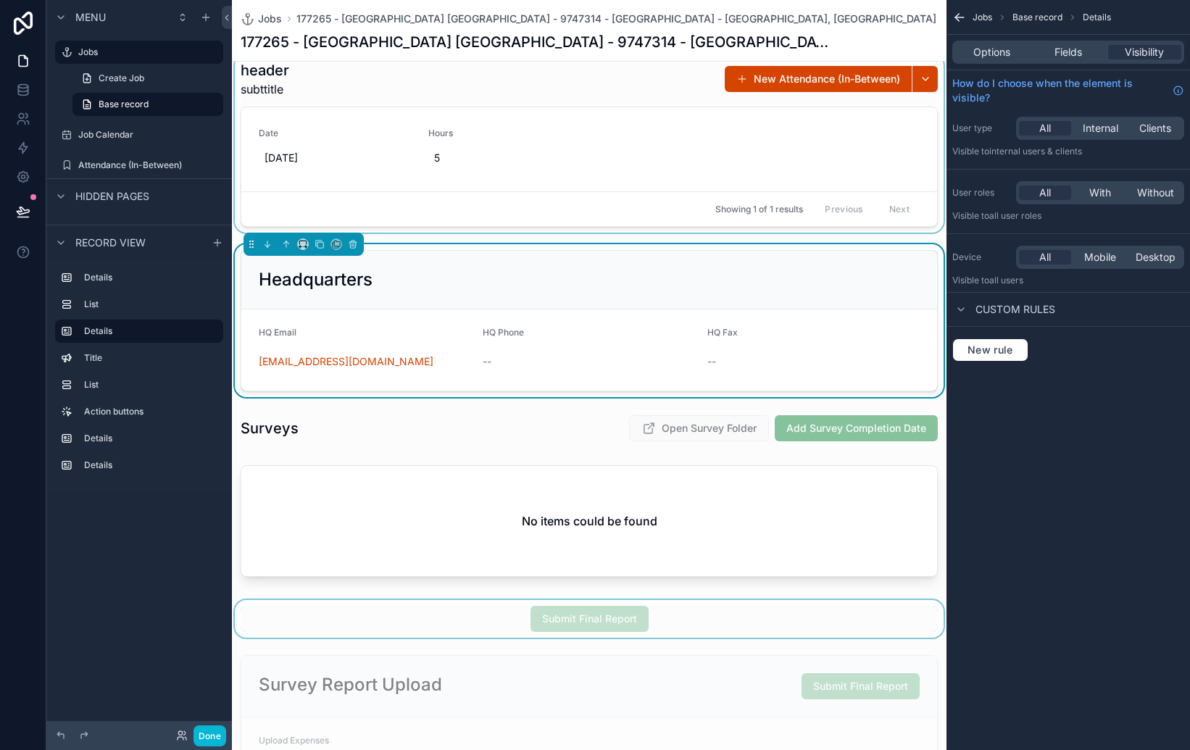
scroll to position [640, 0]
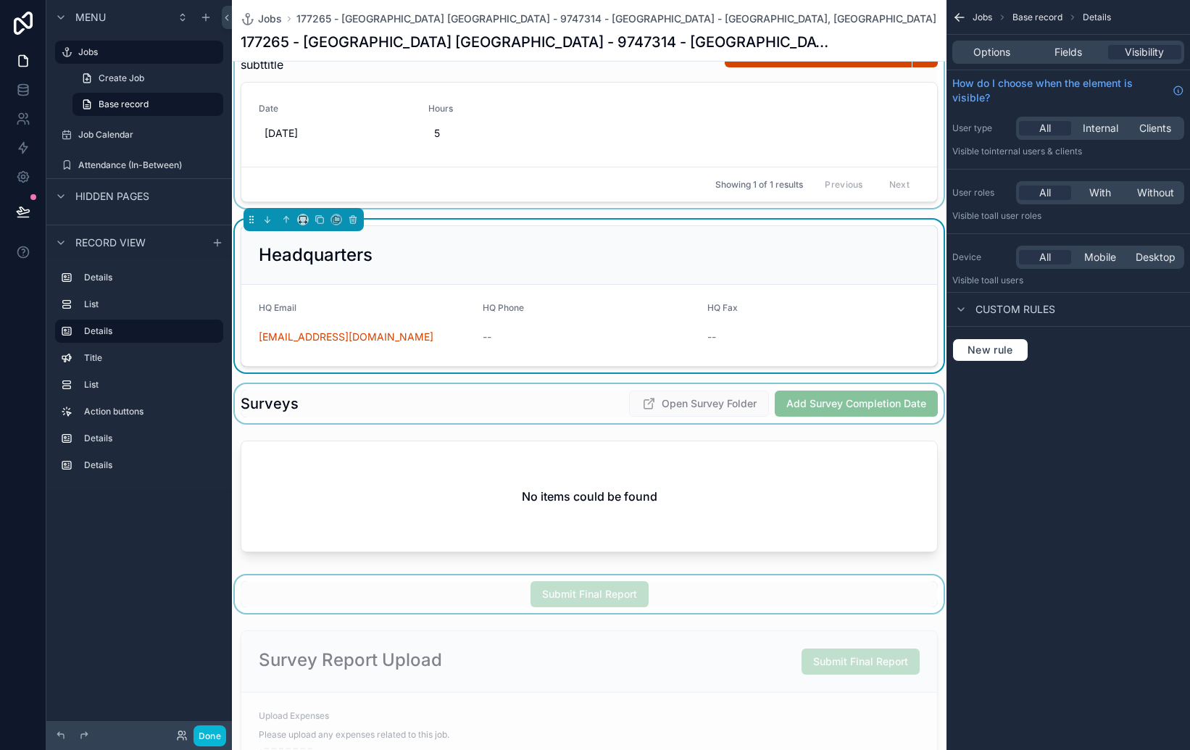
click at [586, 391] on div "scrollable content" at bounding box center [589, 403] width 715 height 39
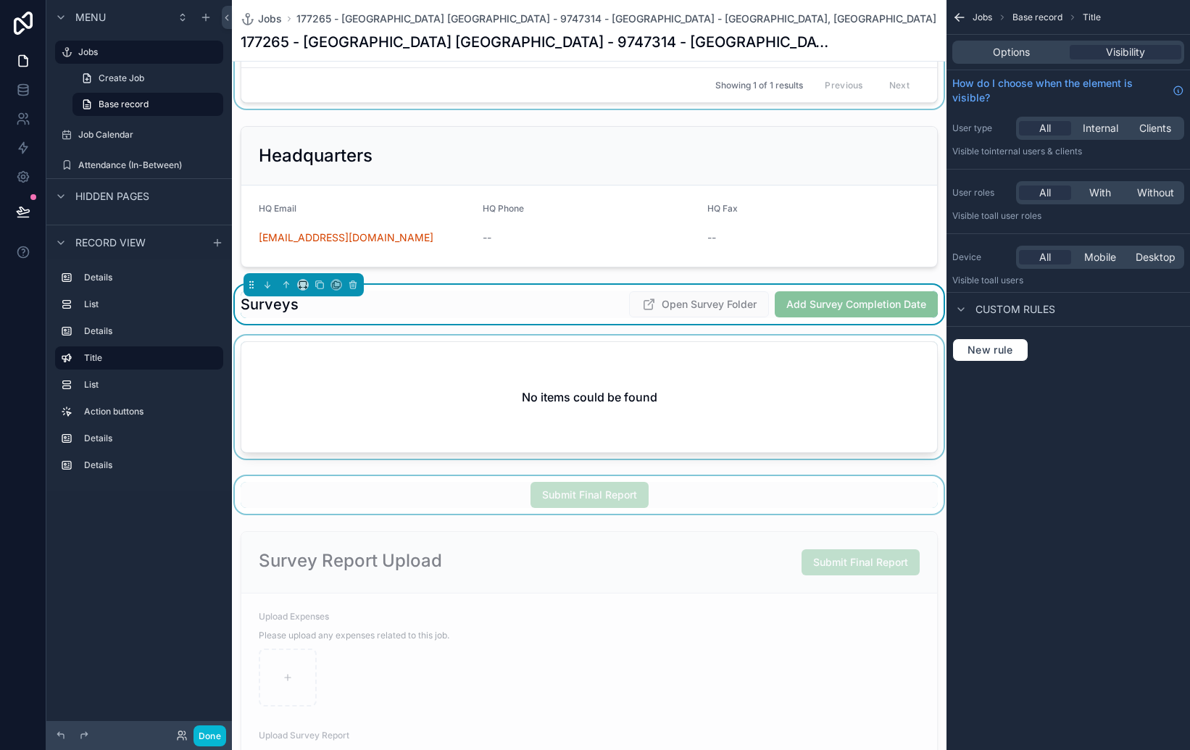
scroll to position [745, 0]
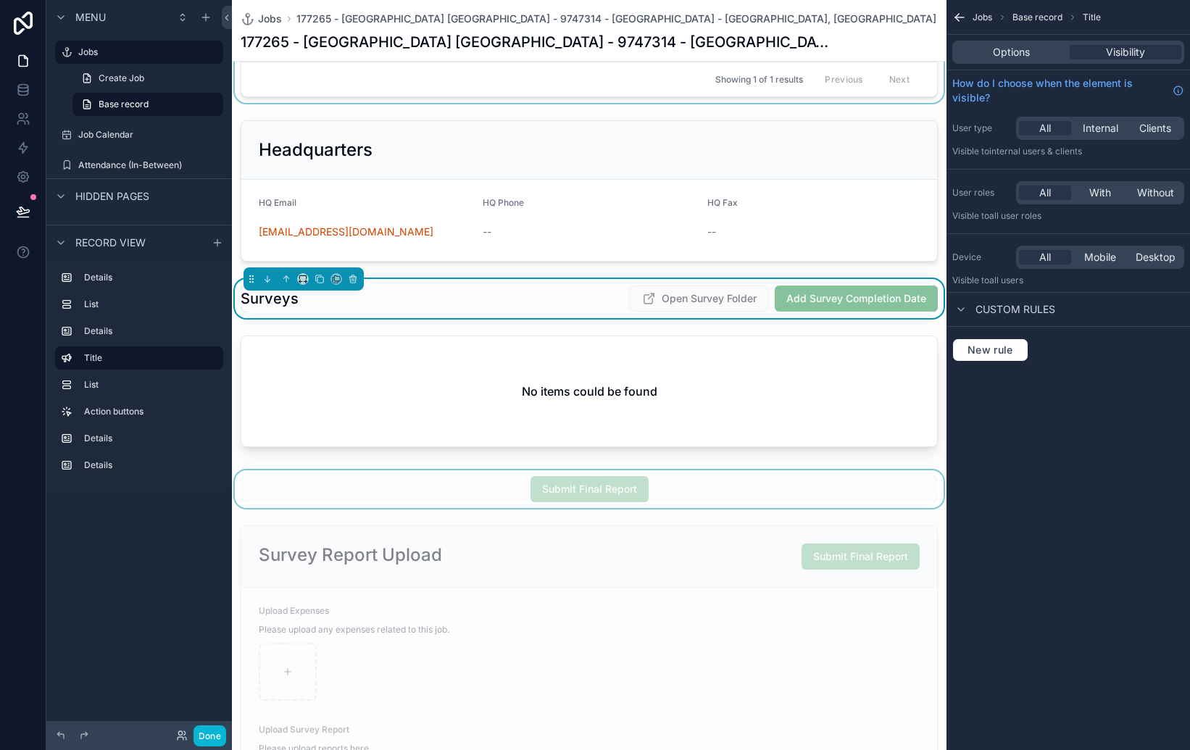
click at [585, 464] on div "**********" at bounding box center [589, 188] width 715 height 1709
click at [579, 476] on div "scrollable content" at bounding box center [589, 489] width 715 height 38
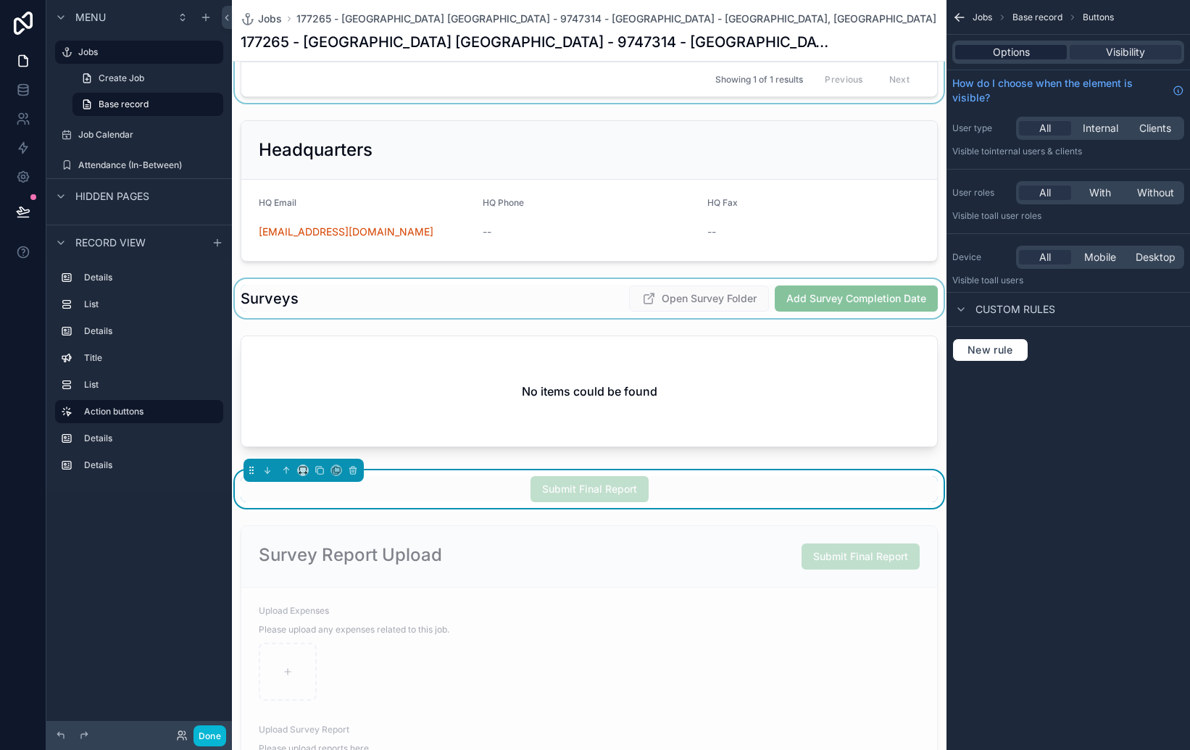
click at [1014, 51] on span "Options" at bounding box center [1011, 52] width 37 height 14
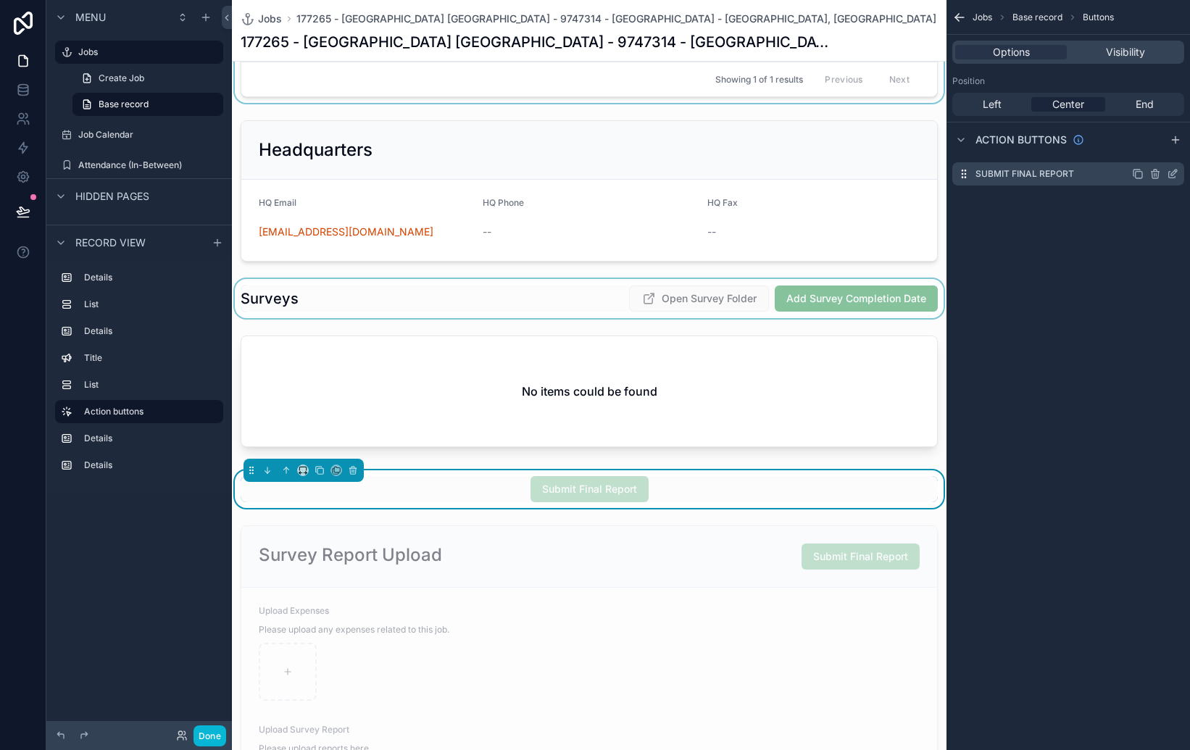
click at [1174, 173] on icon "scrollable content" at bounding box center [1174, 173] width 6 height 6
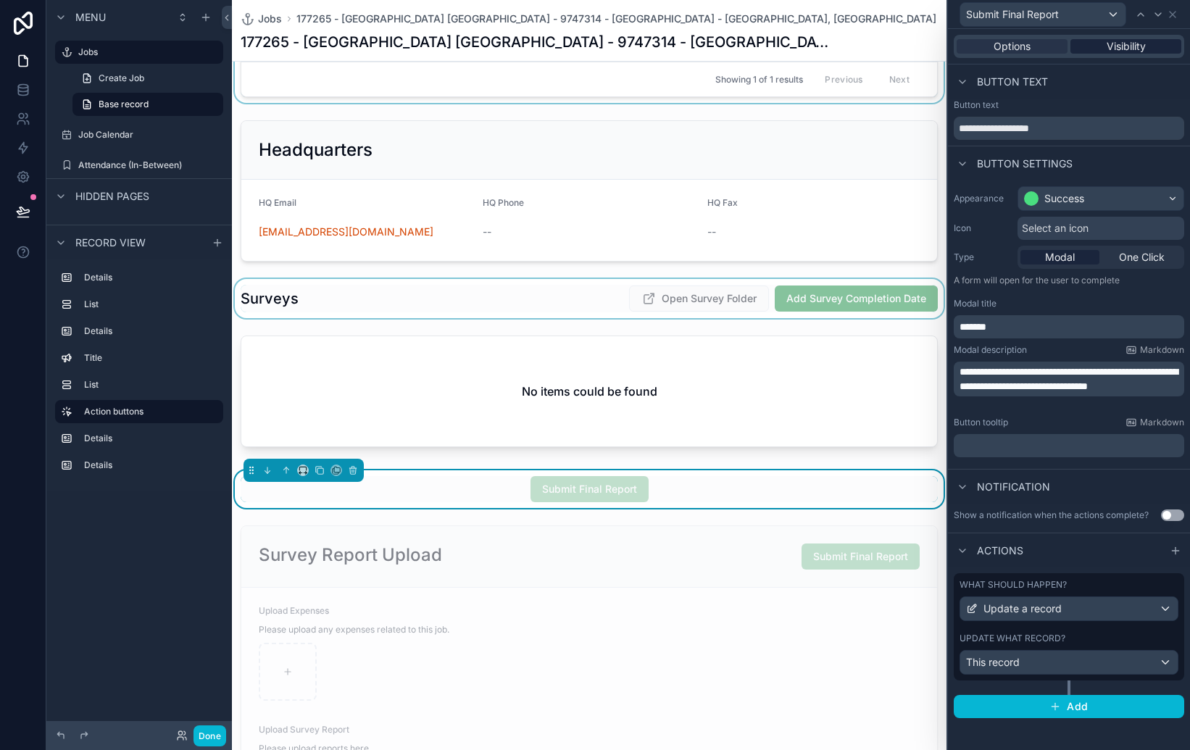
click at [1123, 41] on span "Visibility" at bounding box center [1126, 46] width 39 height 14
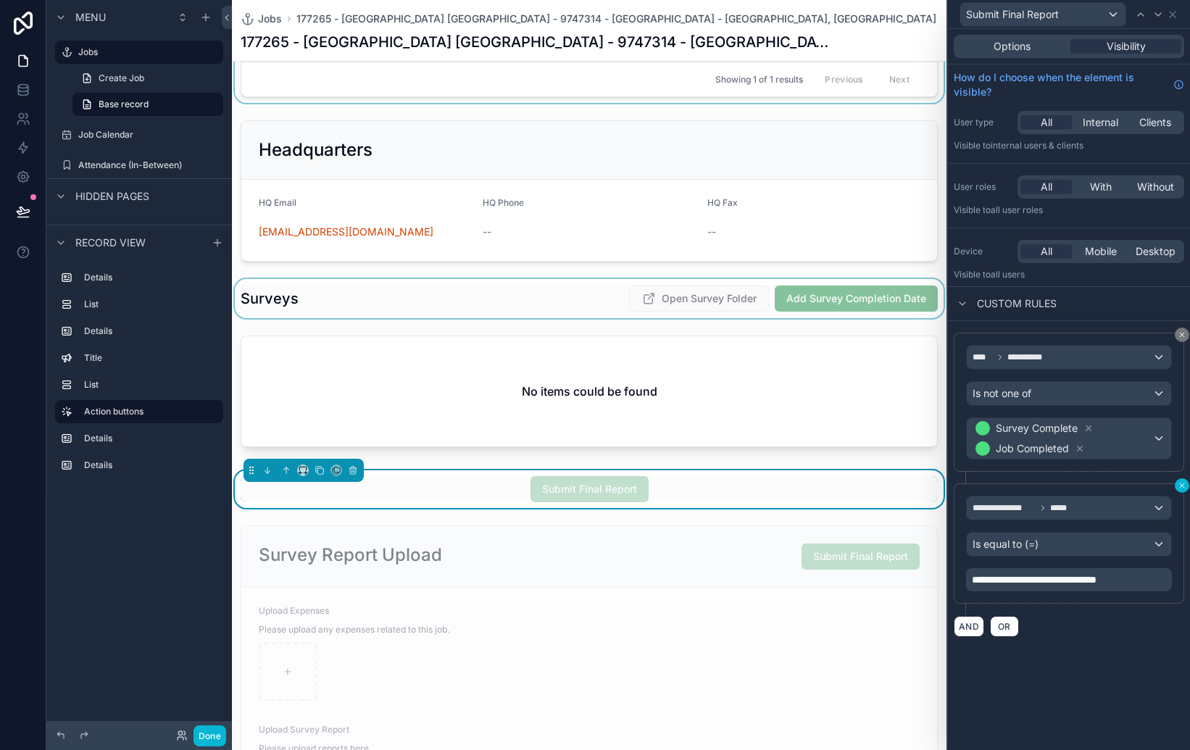
click at [1180, 486] on icon at bounding box center [1182, 485] width 9 height 9
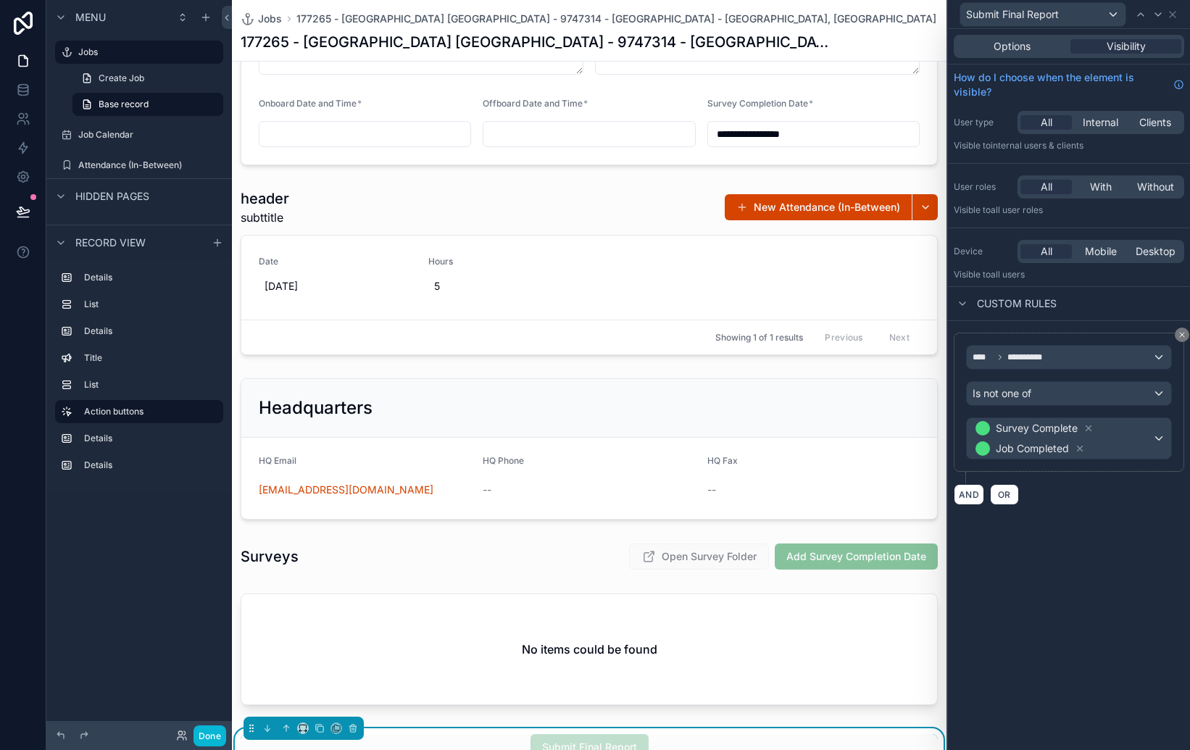
scroll to position [454, 0]
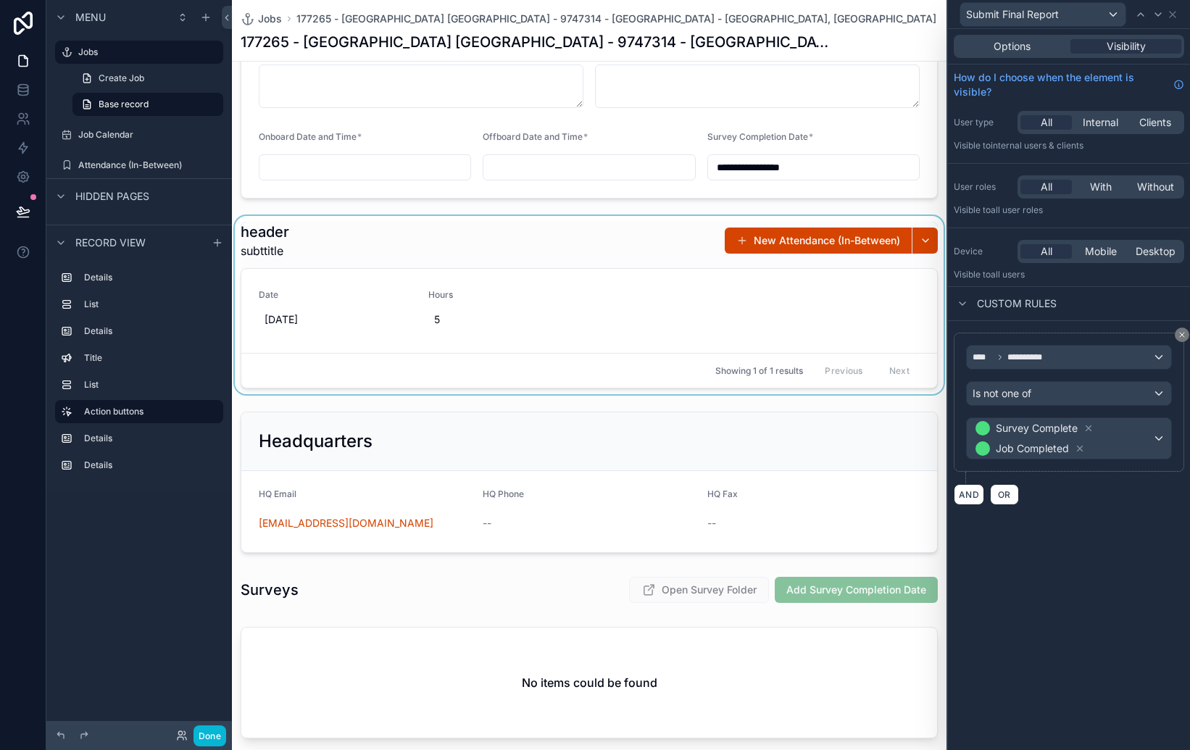
click at [560, 221] on div "scrollable content" at bounding box center [589, 305] width 715 height 178
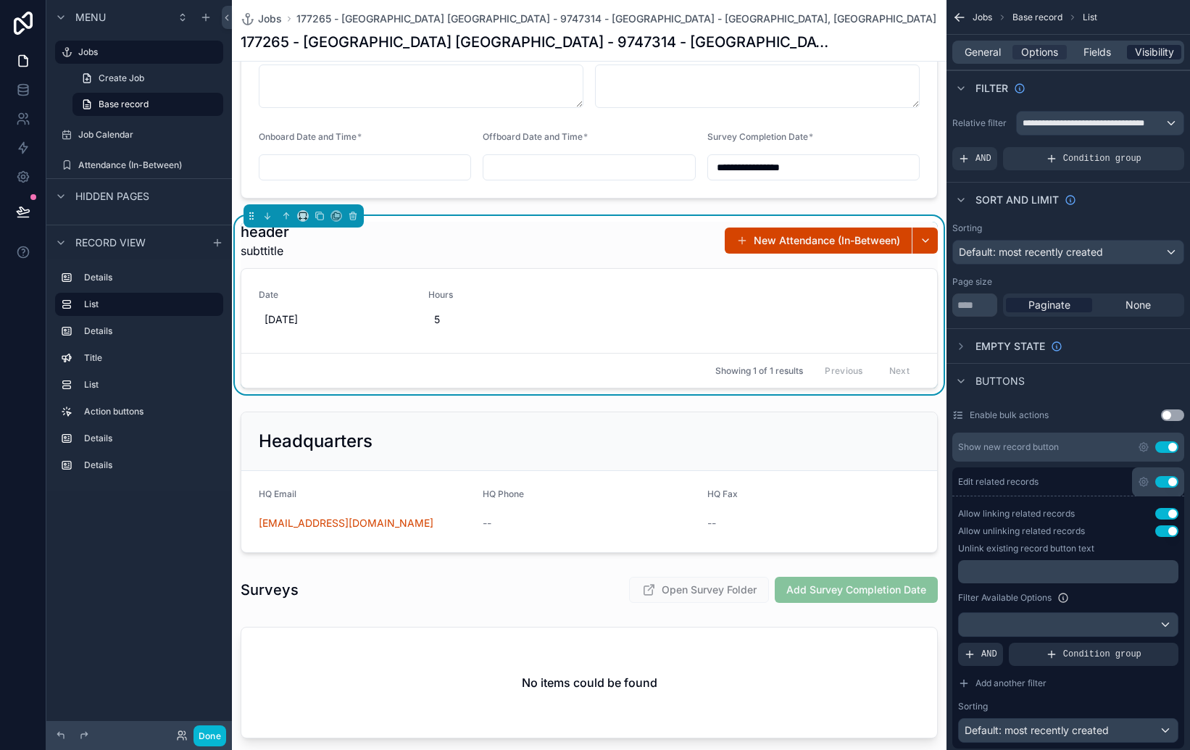
click at [1147, 48] on span "Visibility" at bounding box center [1154, 52] width 39 height 14
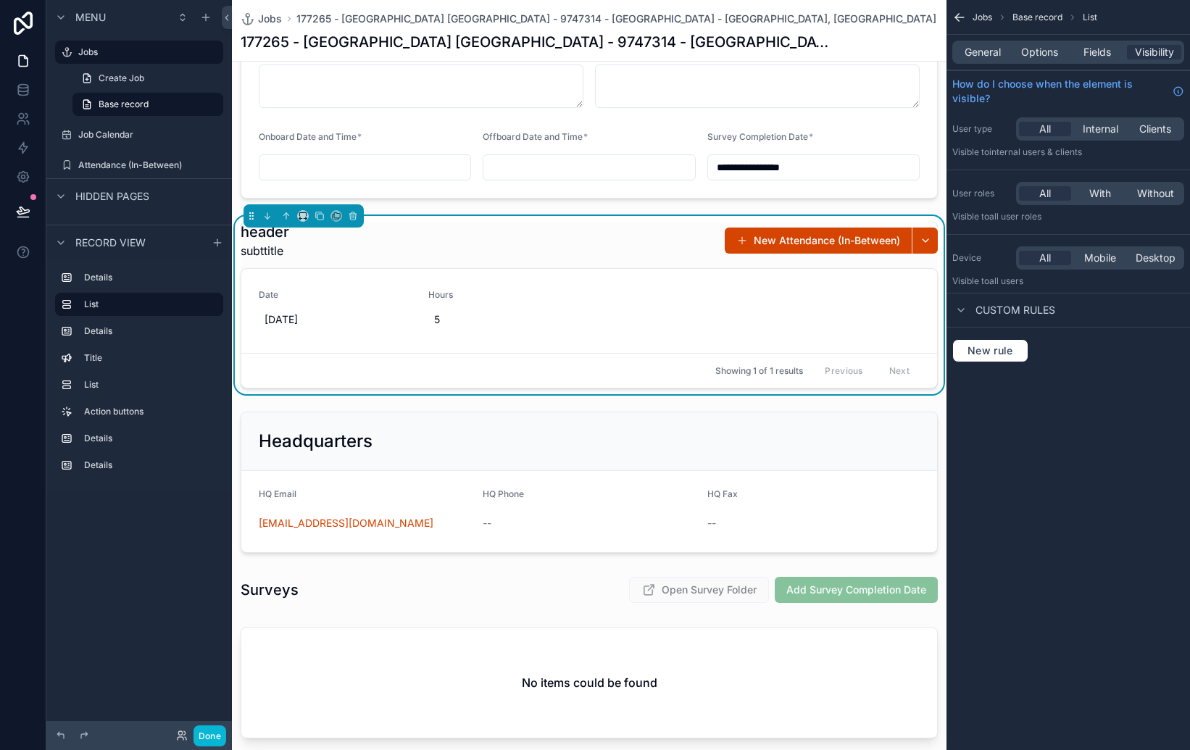
click at [978, 362] on div "New rule" at bounding box center [1069, 351] width 244 height 46
click at [984, 354] on span "New rule" at bounding box center [990, 350] width 57 height 13
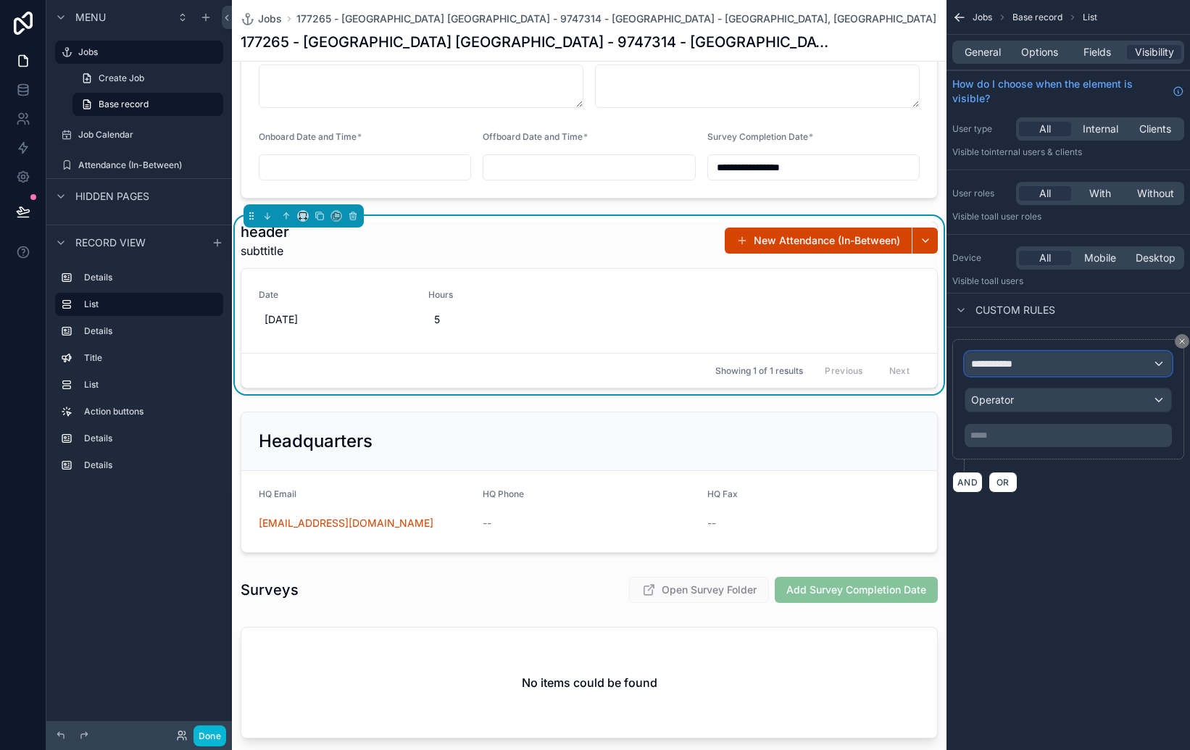
click at [1007, 360] on span "**********" at bounding box center [998, 364] width 54 height 14
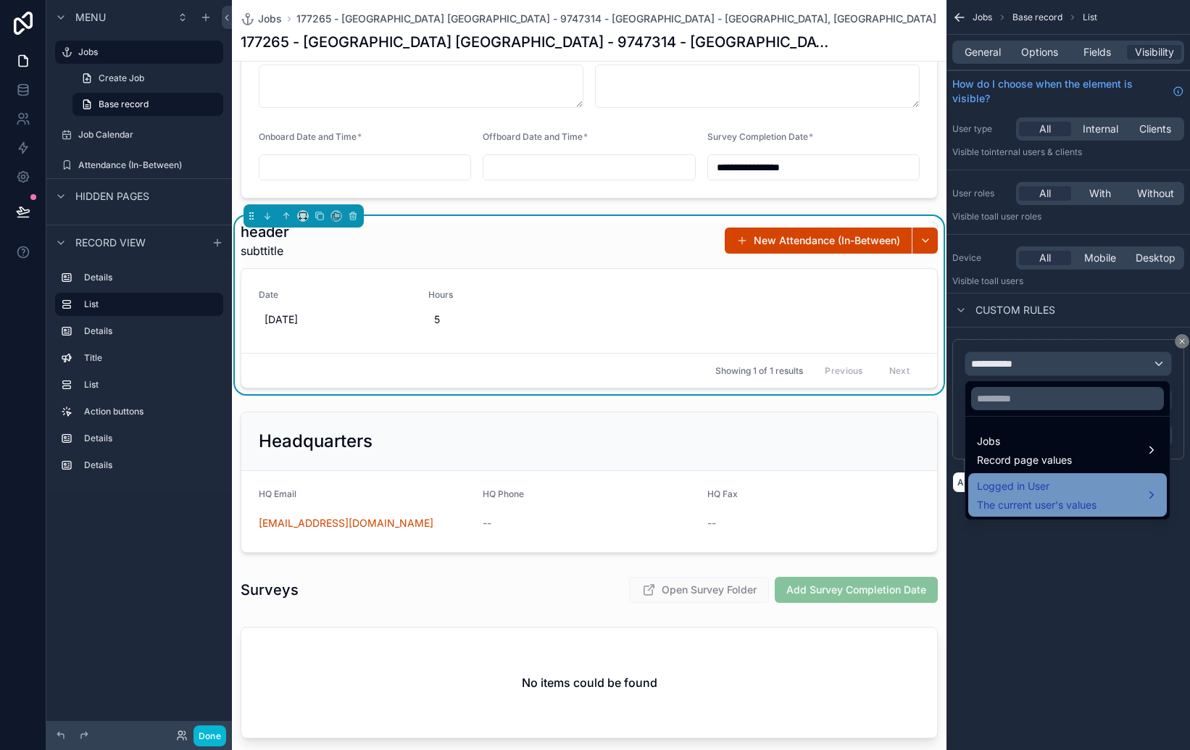
drag, startPoint x: 1032, startPoint y: 445, endPoint x: 1041, endPoint y: 492, distance: 47.9
click at [1041, 492] on ul "Jobs Record page values Logged in User The current user's values" at bounding box center [1067, 468] width 204 height 103
click at [1039, 491] on span "Logged in User" at bounding box center [1037, 486] width 120 height 17
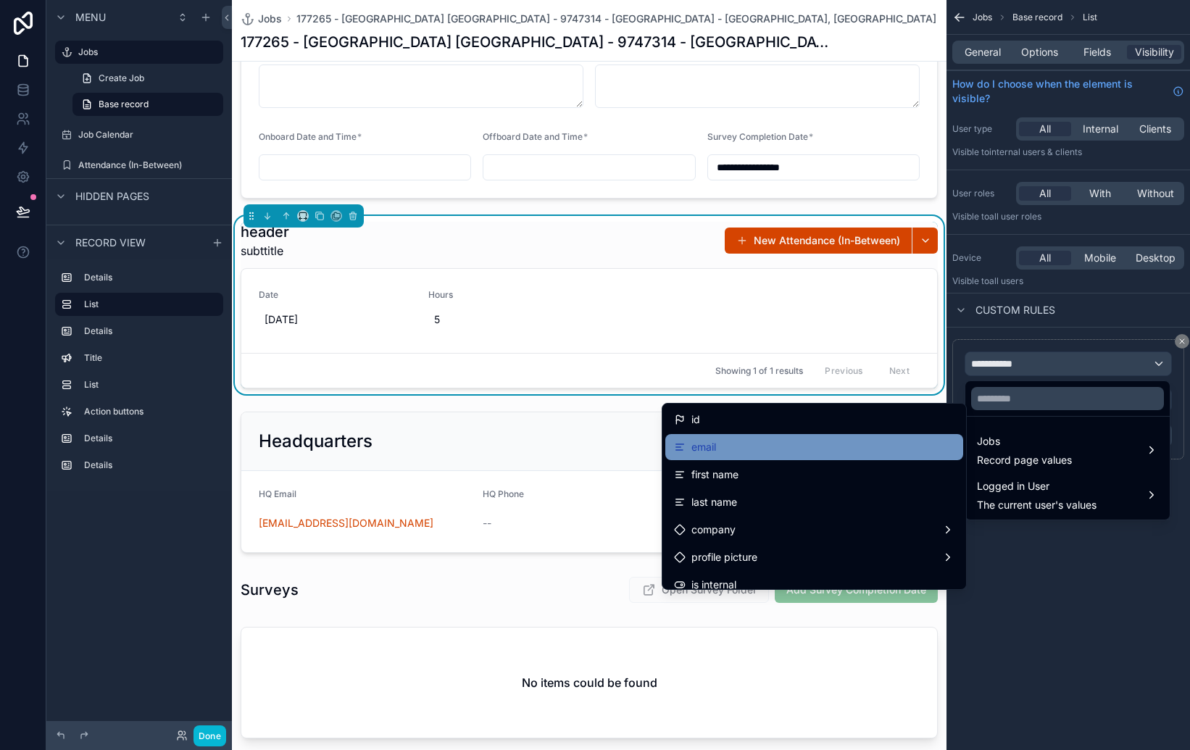
click at [767, 453] on div "email" at bounding box center [814, 446] width 280 height 17
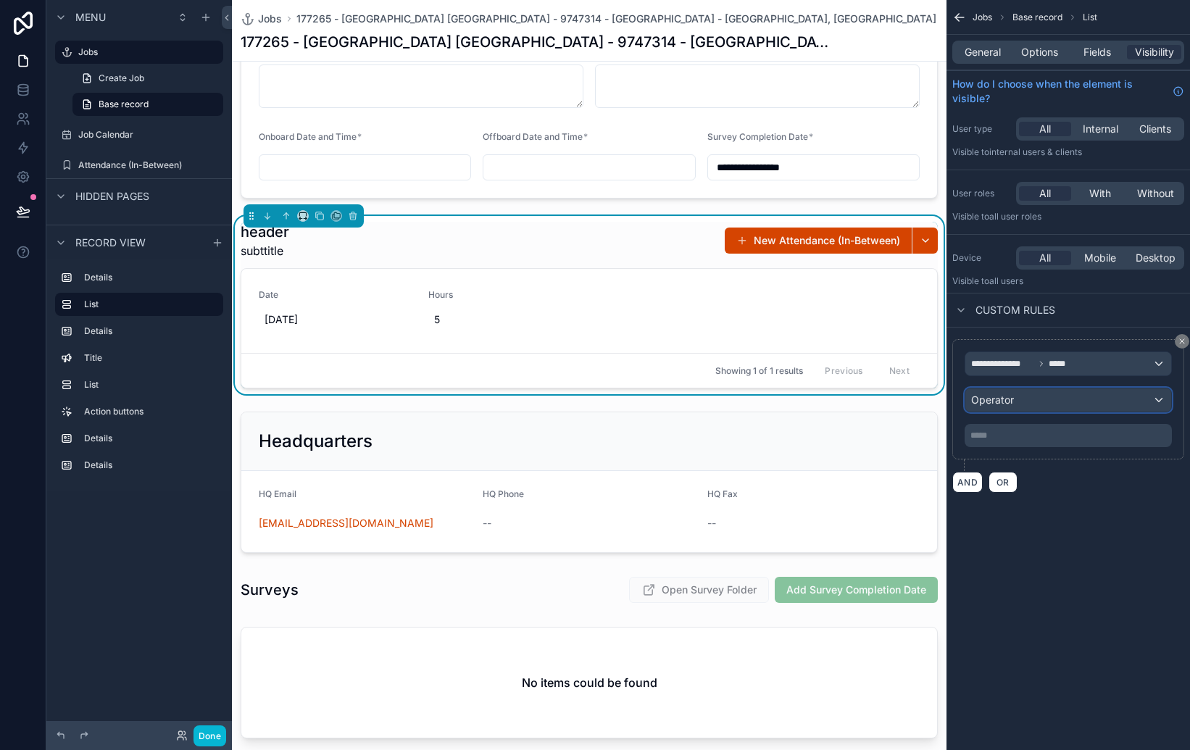
click at [1038, 405] on div "Operator" at bounding box center [1068, 399] width 206 height 23
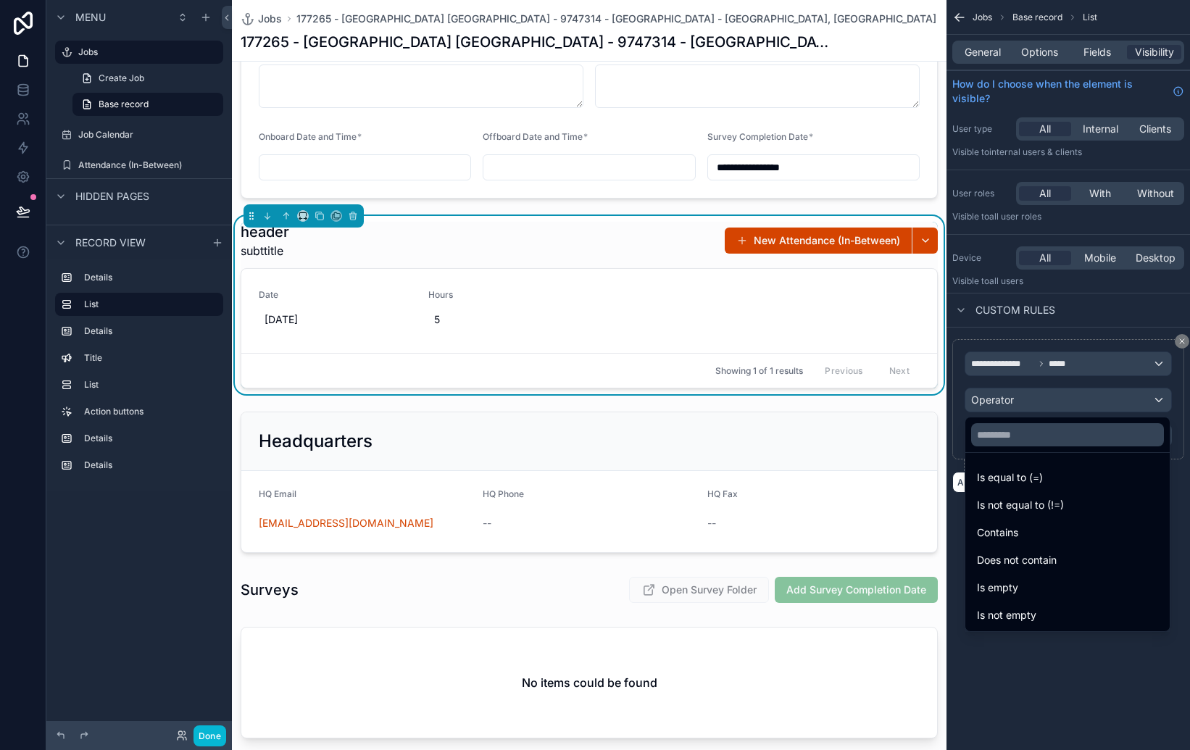
click at [1025, 474] on span "Is equal to (=)" at bounding box center [1010, 477] width 66 height 17
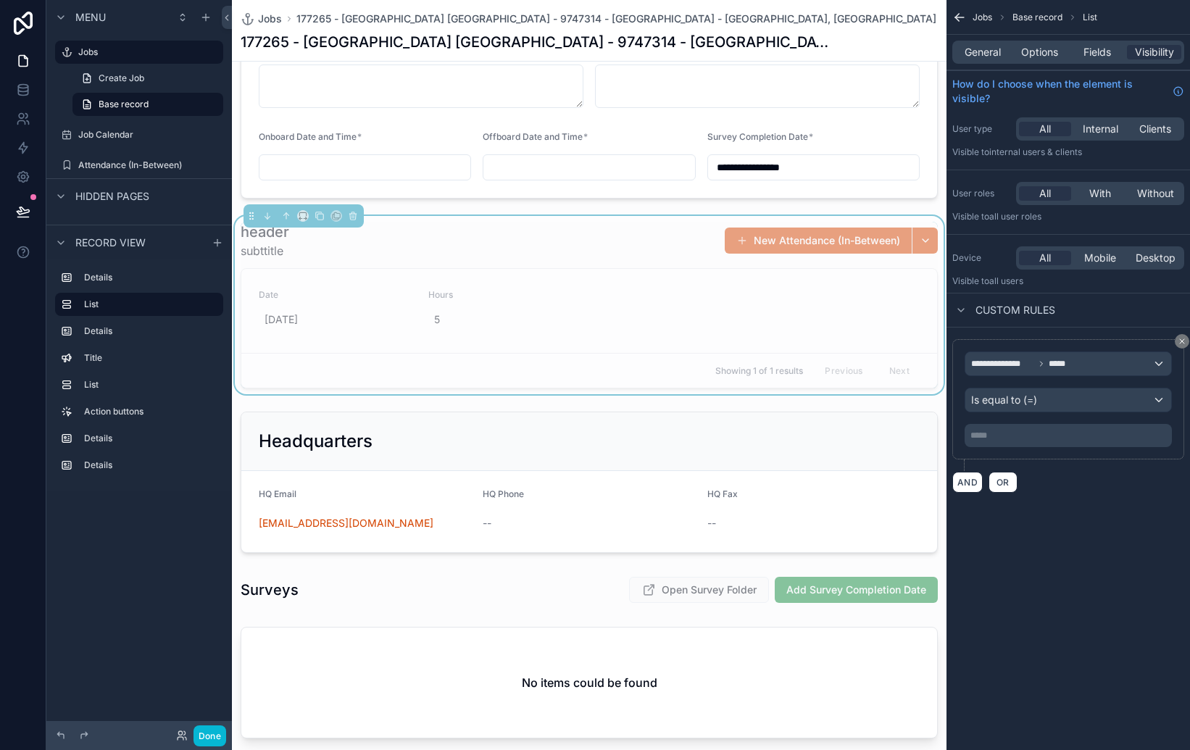
click at [1008, 428] on div "***** ﻿" at bounding box center [1068, 435] width 207 height 23
click at [1013, 443] on div "***** ﻿" at bounding box center [1068, 435] width 207 height 23
click at [1015, 436] on p "***** ﻿" at bounding box center [1069, 436] width 199 height 12
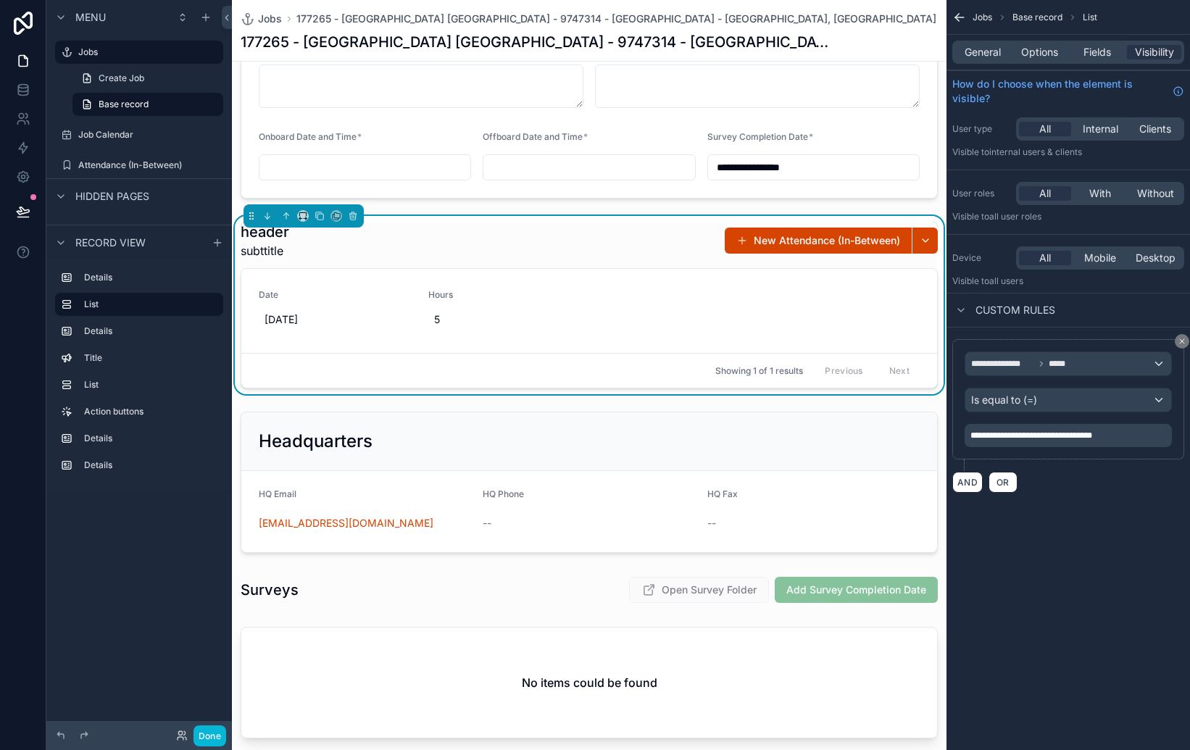
drag, startPoint x: 1084, startPoint y: 504, endPoint x: 1076, endPoint y: 505, distance: 8.1
click at [1083, 504] on div "**********" at bounding box center [1069, 416] width 244 height 177
click at [273, 235] on h1 "header" at bounding box center [265, 232] width 49 height 20
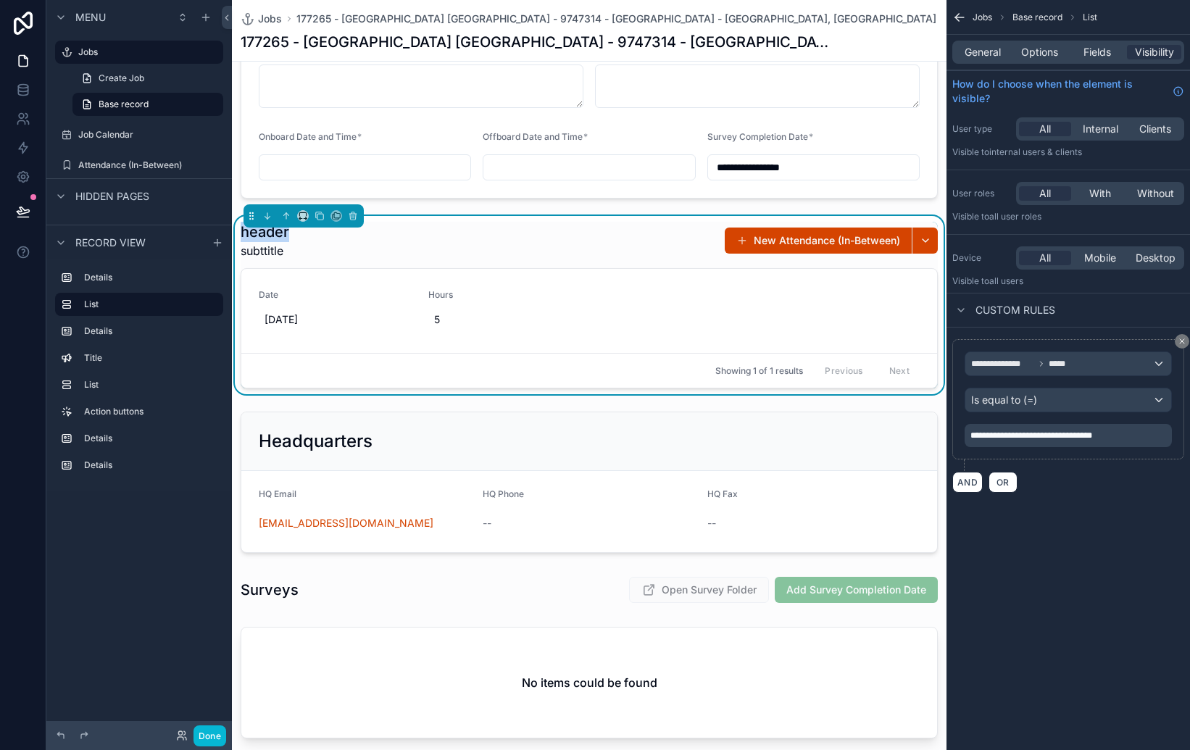
drag, startPoint x: 1113, startPoint y: 581, endPoint x: 1114, endPoint y: 533, distance: 47.8
click at [1113, 577] on div "**********" at bounding box center [1069, 375] width 244 height 750
click at [973, 56] on span "General" at bounding box center [983, 52] width 36 height 14
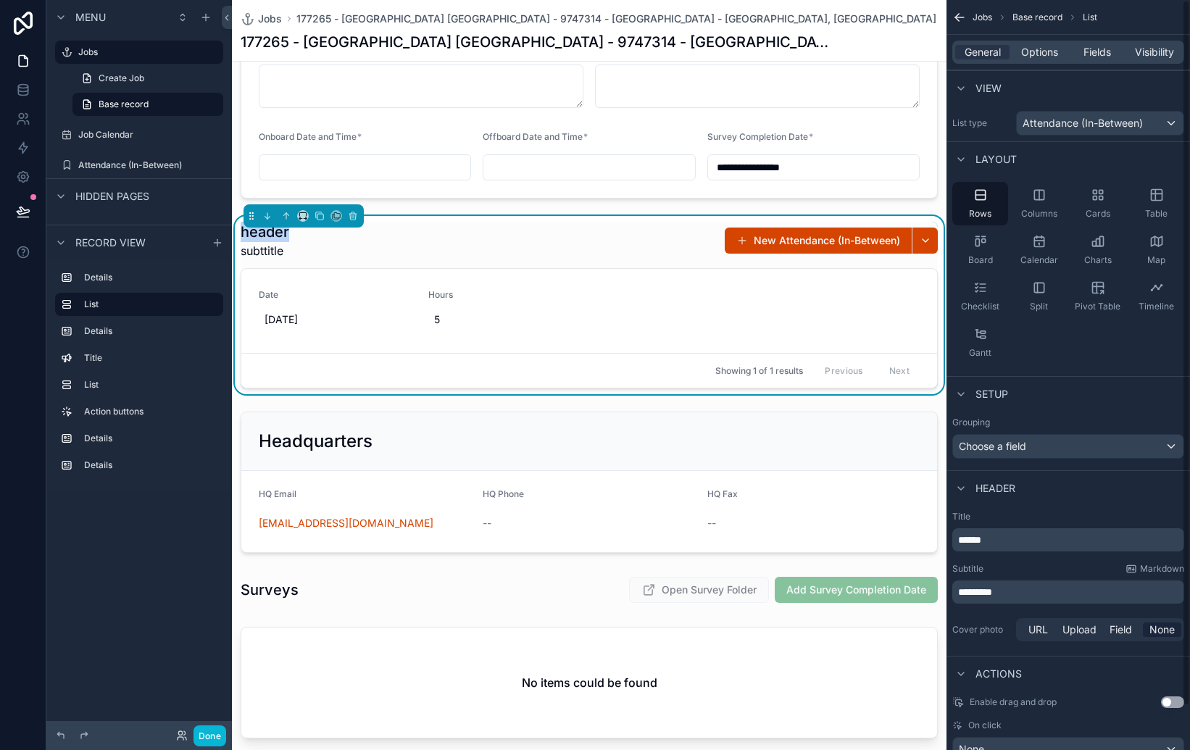
scroll to position [46, 0]
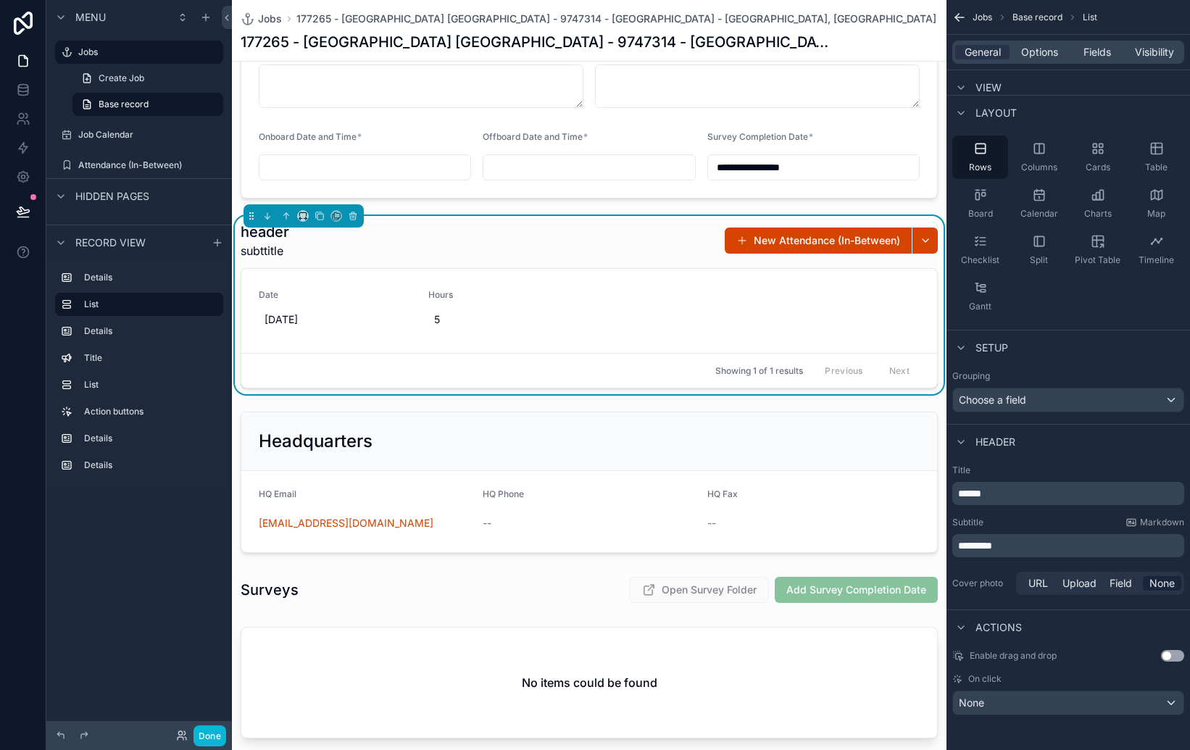
click at [1042, 492] on p "******" at bounding box center [1069, 493] width 223 height 14
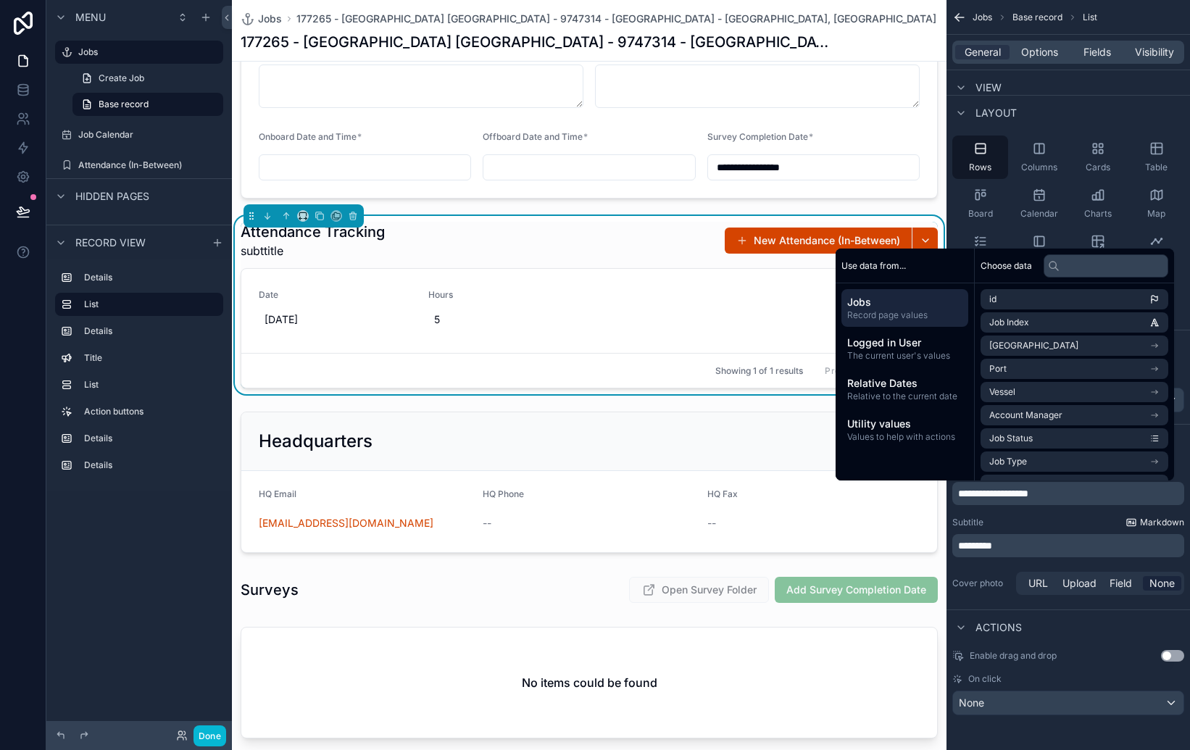
scroll to position [46, 0]
click at [1042, 549] on p "*********" at bounding box center [1069, 546] width 223 height 14
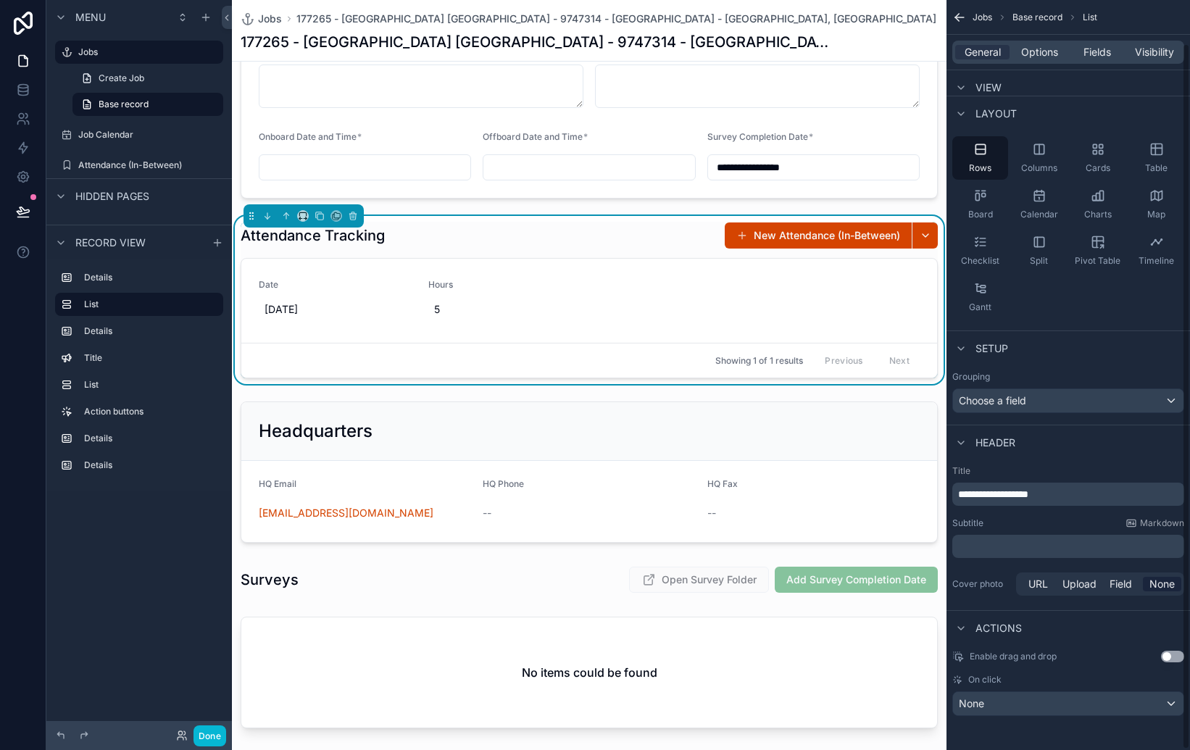
click at [888, 15] on div "Jobs 177265 - [GEOGRAPHIC_DATA] [GEOGRAPHIC_DATA] - 9747314 - [GEOGRAPHIC_DATA]…" at bounding box center [589, 19] width 697 height 14
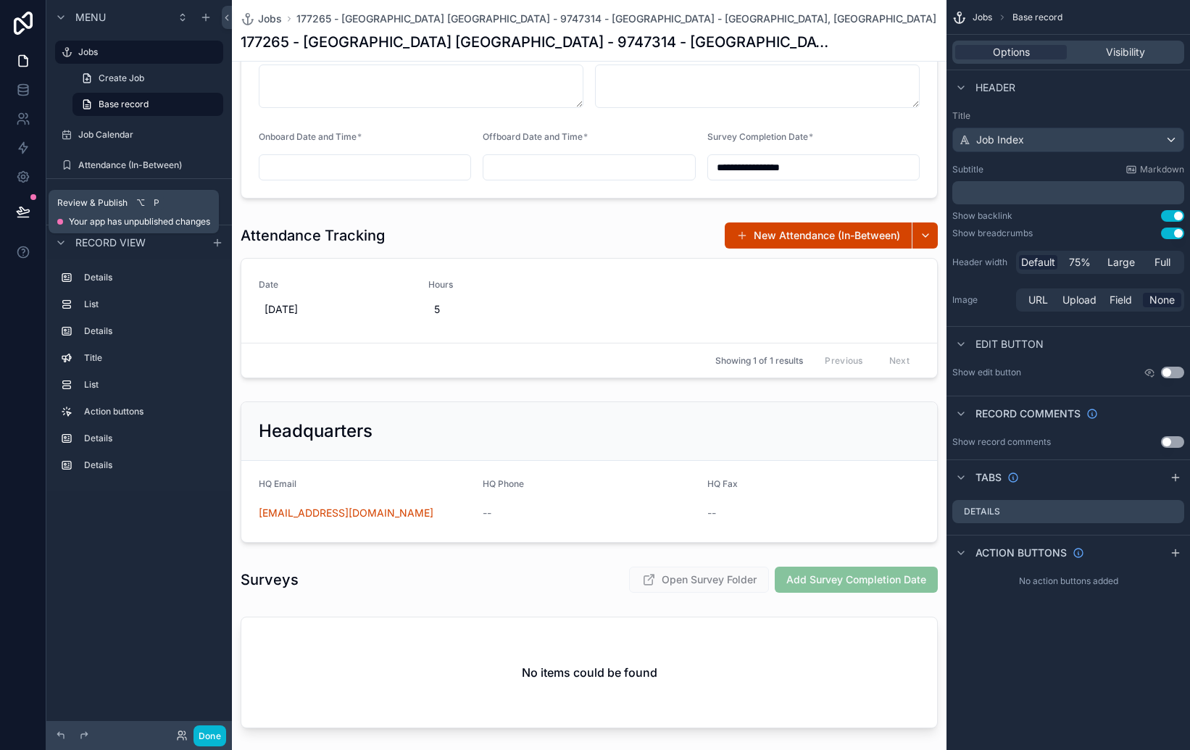
click at [23, 206] on icon at bounding box center [23, 211] width 14 height 14
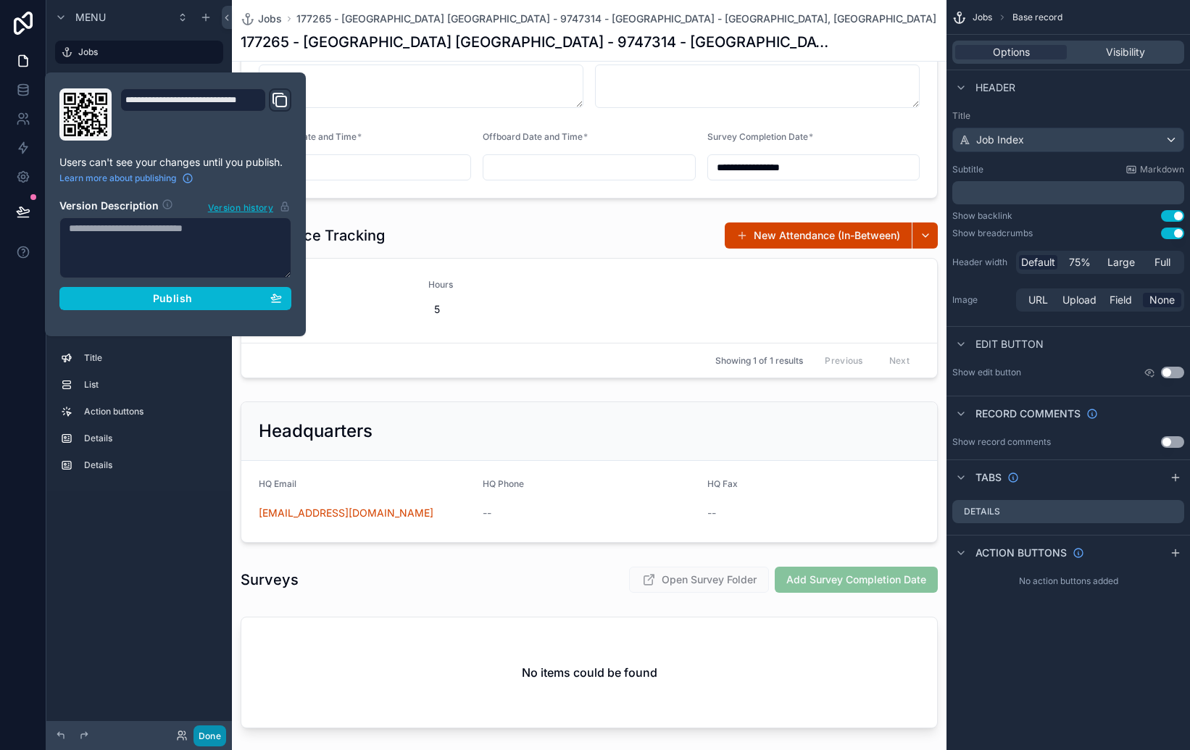
click at [209, 738] on button "Done" at bounding box center [210, 736] width 33 height 21
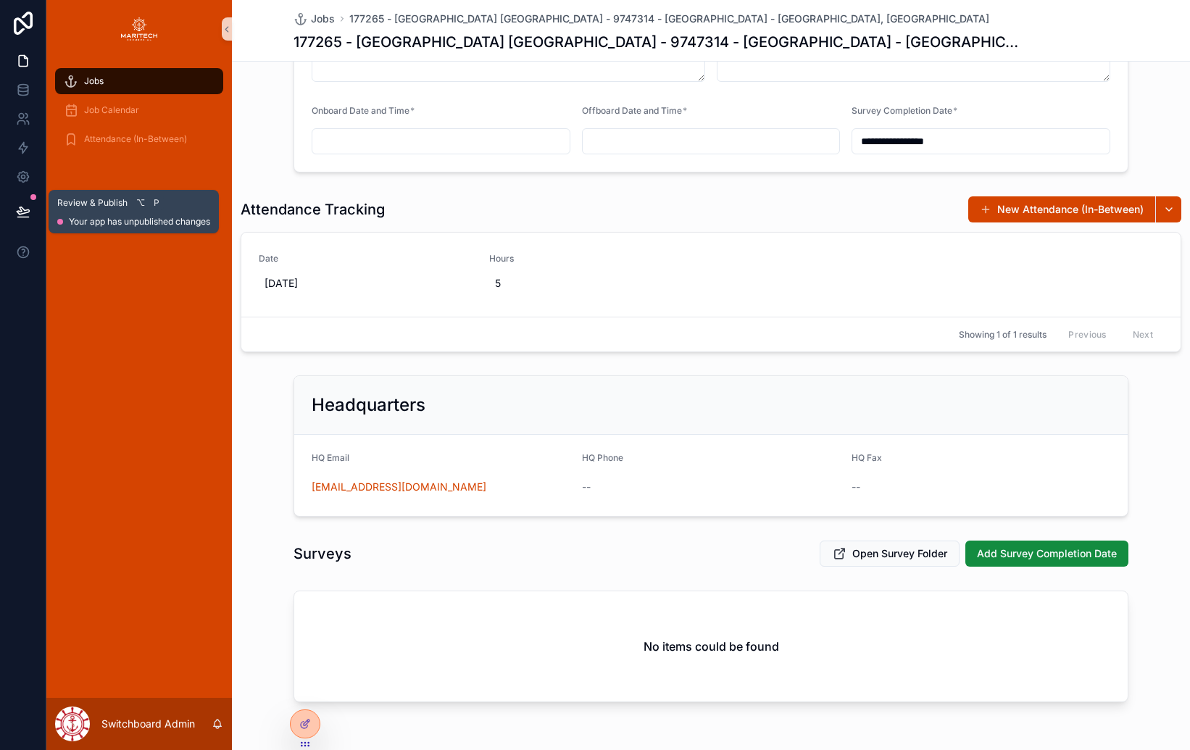
click at [16, 207] on icon at bounding box center [23, 211] width 14 height 14
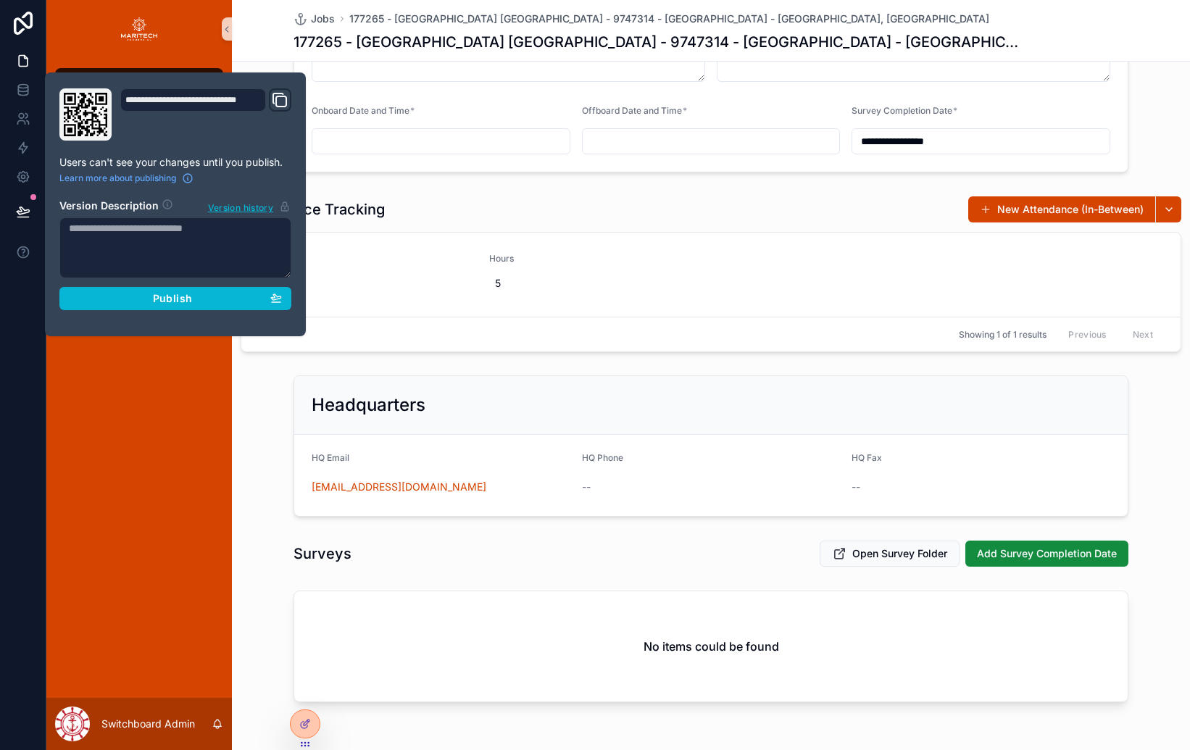
click at [523, 373] on div "Headquarters HQ Email [EMAIL_ADDRESS][DOMAIN_NAME] HQ Phone -- HQ Fax --" at bounding box center [711, 446] width 958 height 153
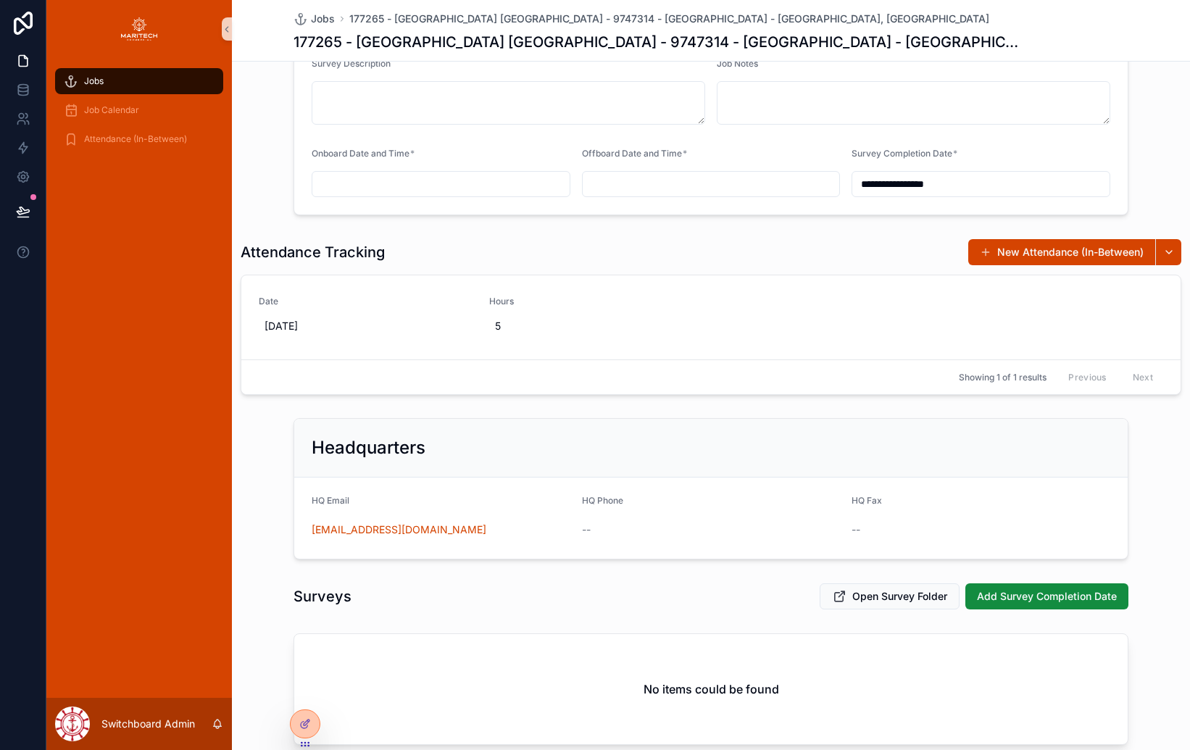
scroll to position [410, 0]
click at [301, 728] on icon at bounding box center [305, 724] width 12 height 12
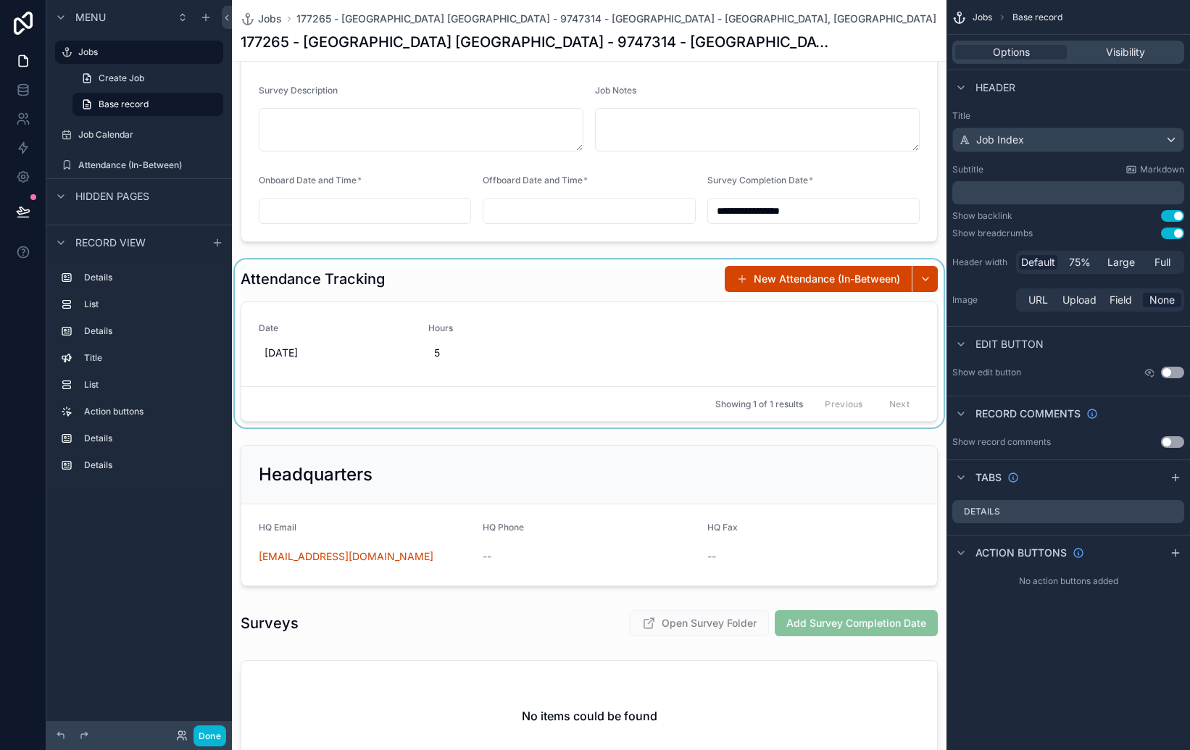
scroll to position [412, 0]
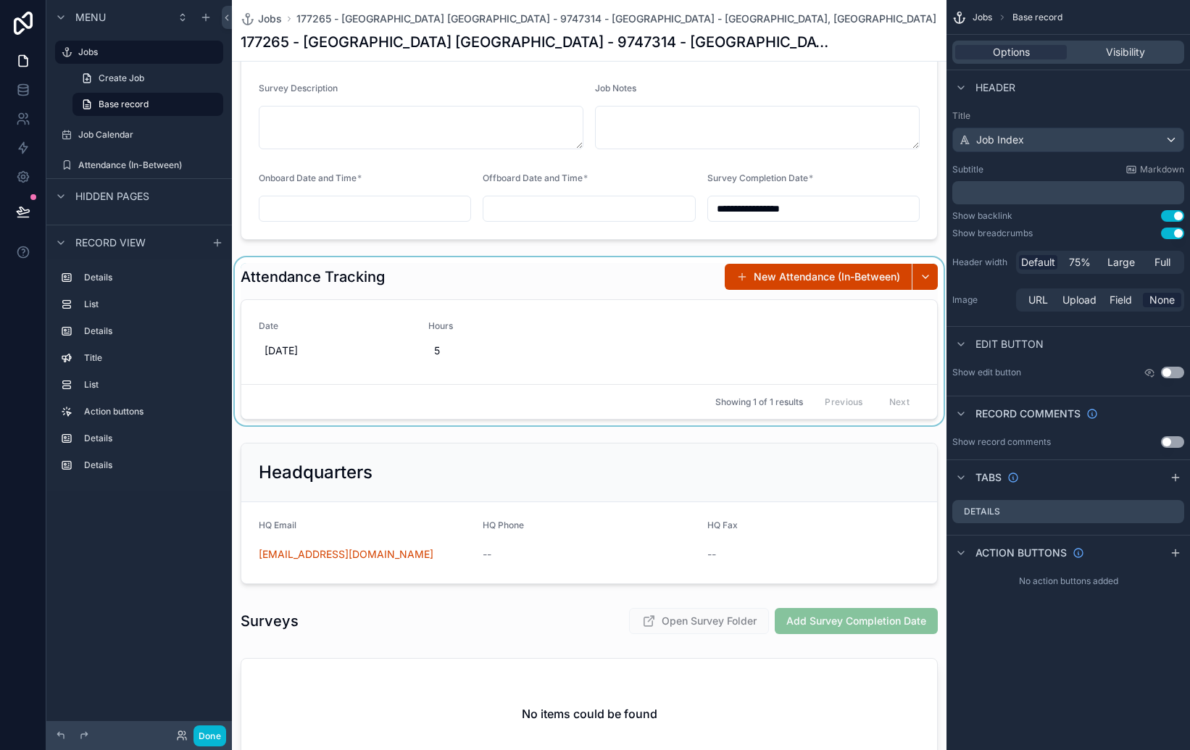
click at [427, 286] on div "scrollable content" at bounding box center [589, 341] width 715 height 168
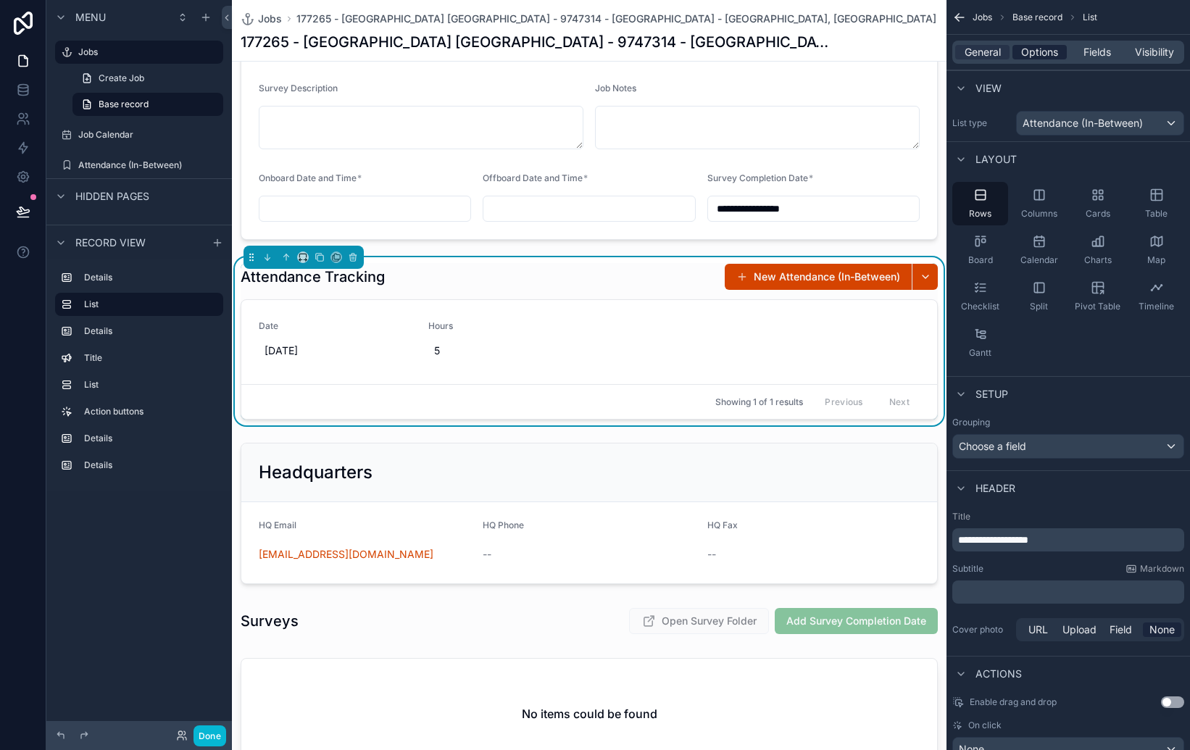
click at [1037, 46] on span "Options" at bounding box center [1039, 52] width 37 height 14
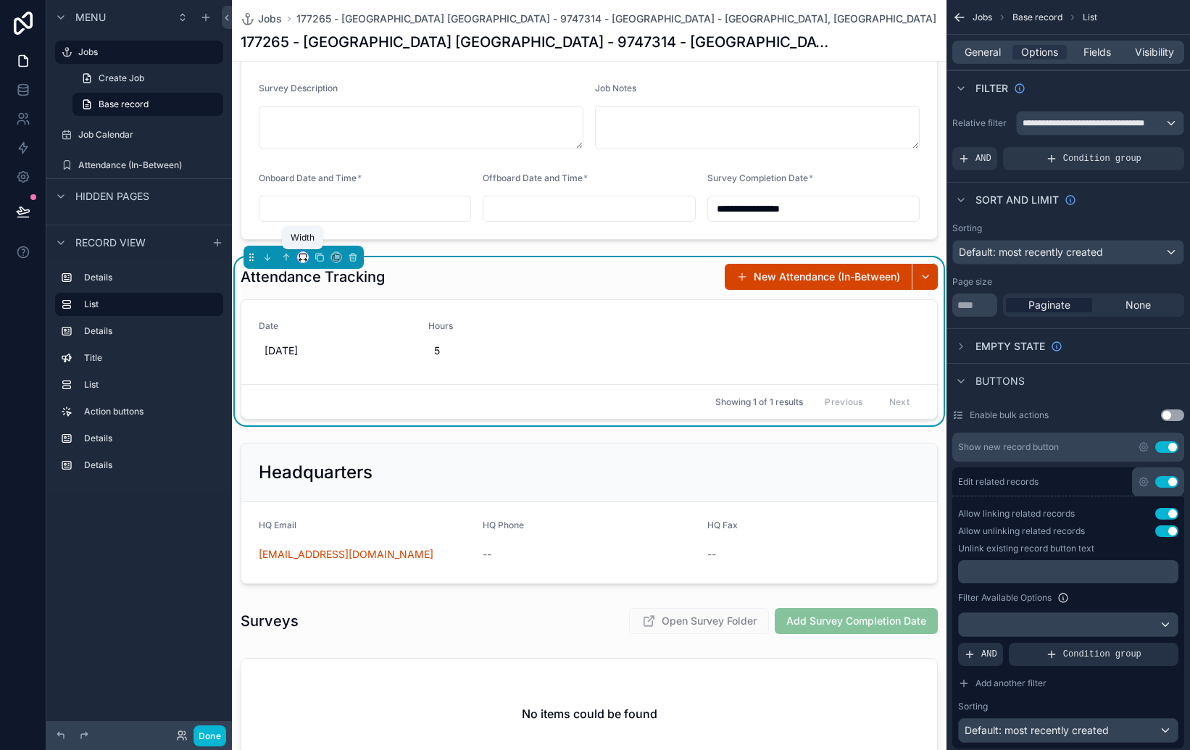
click at [304, 257] on icon "scrollable content" at bounding box center [303, 257] width 10 height 10
click at [338, 388] on div "75%" at bounding box center [333, 382] width 49 height 17
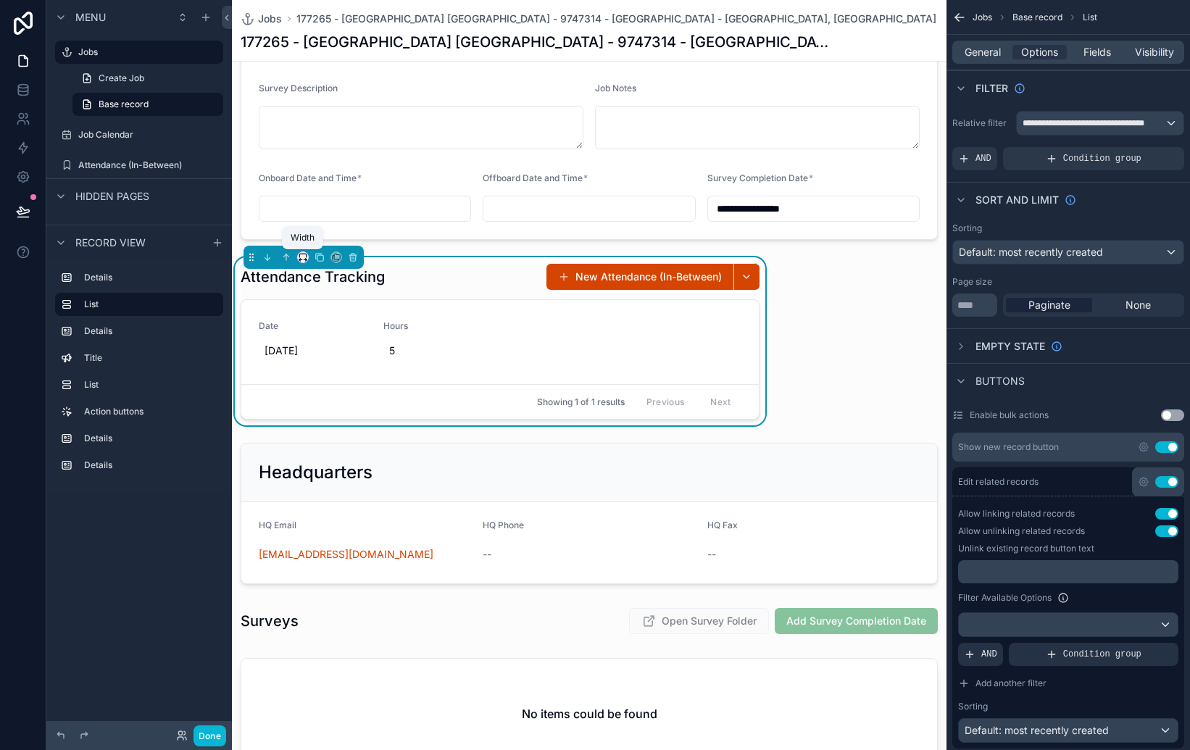
click at [302, 260] on icon "scrollable content" at bounding box center [300, 260] width 3 height 0
click at [327, 277] on span "Default" at bounding box center [326, 283] width 34 height 17
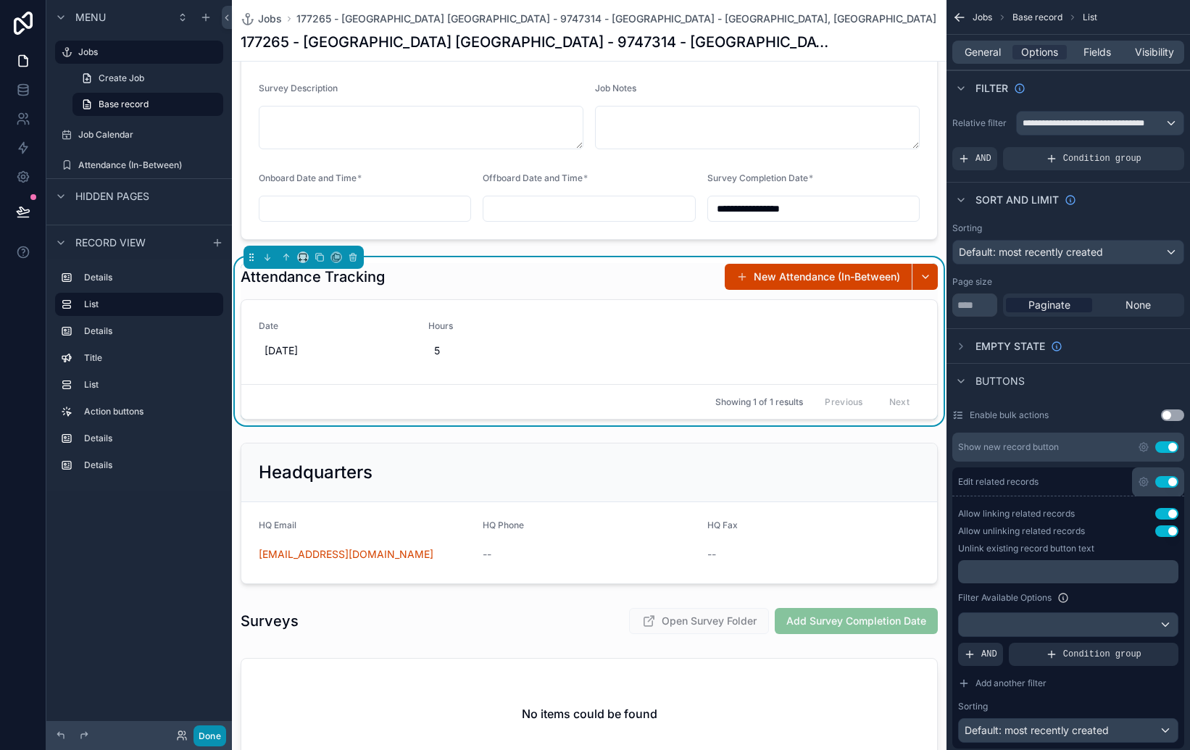
click at [217, 739] on button "Done" at bounding box center [210, 736] width 33 height 21
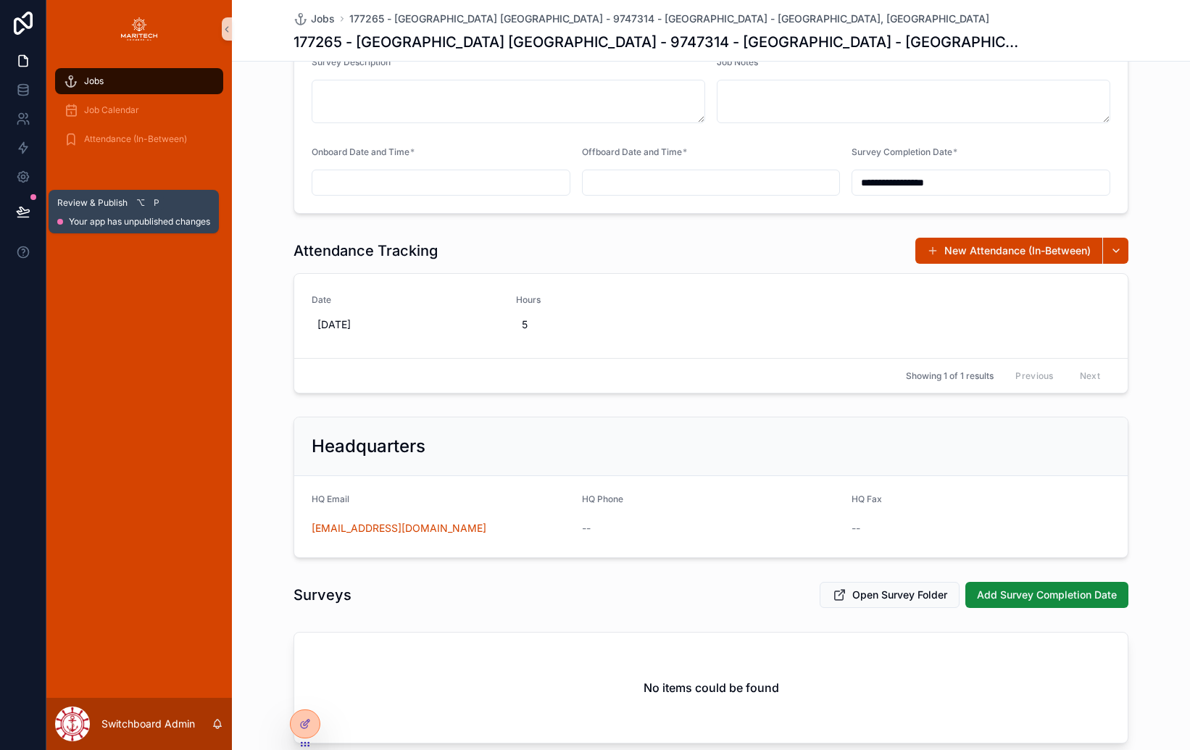
click at [26, 210] on icon at bounding box center [23, 210] width 12 height 7
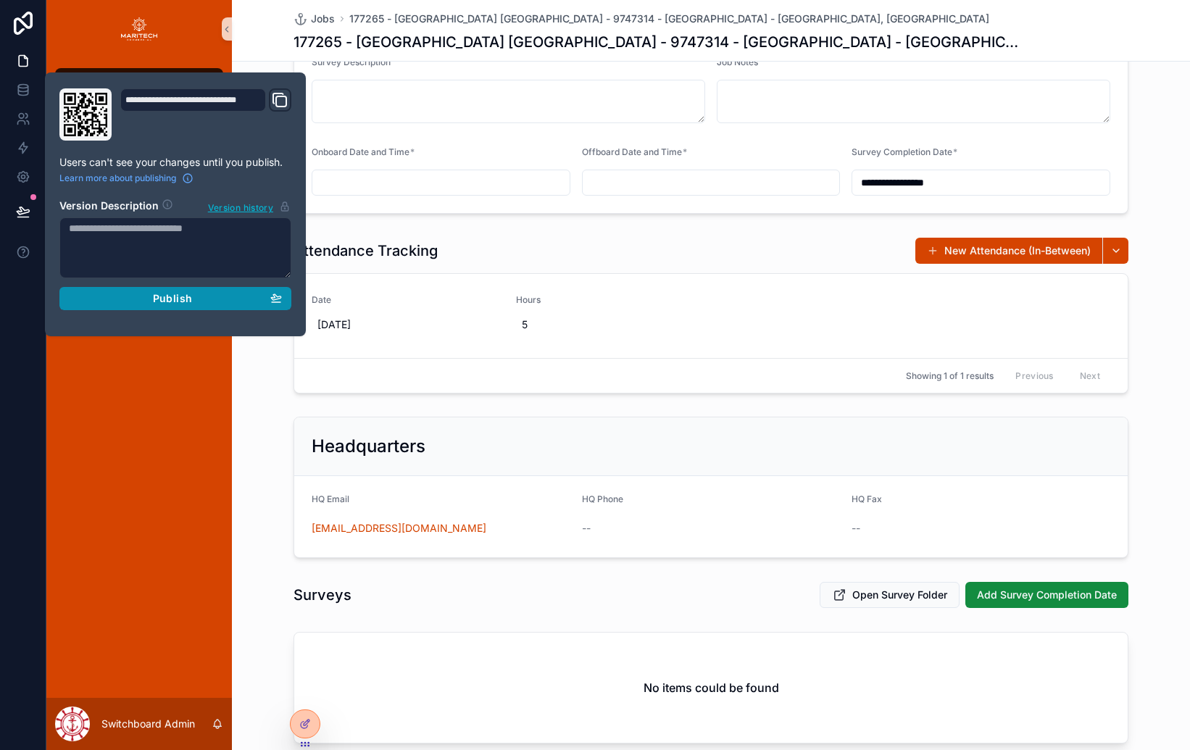
click at [199, 299] on div "Publish" at bounding box center [175, 298] width 213 height 13
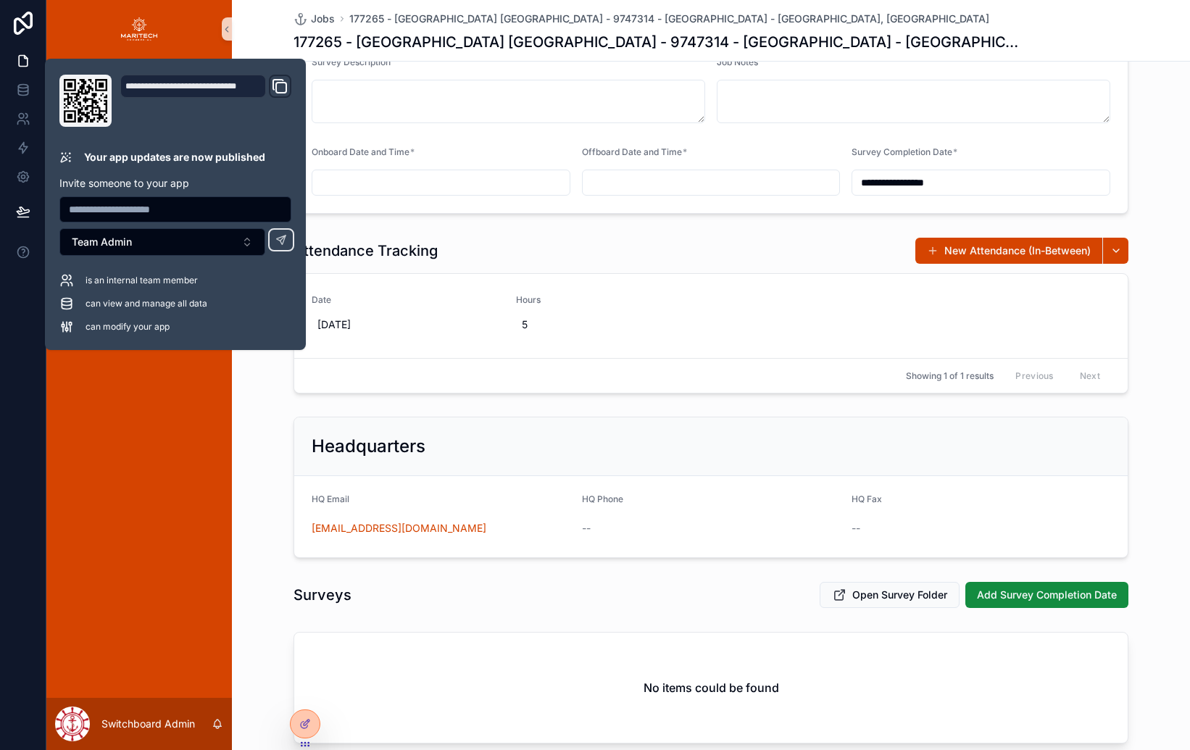
click at [230, 391] on div "Jobs Job Calendar Attendance (In-Between)" at bounding box center [139, 378] width 186 height 640
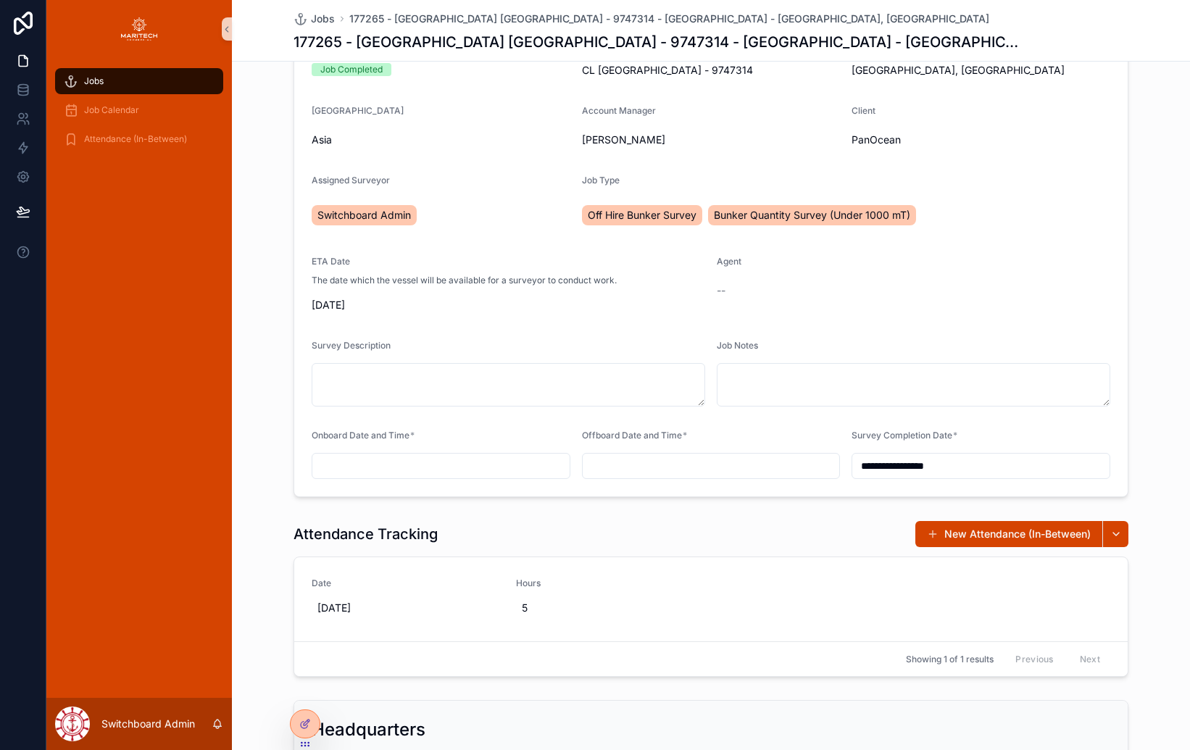
scroll to position [125, 0]
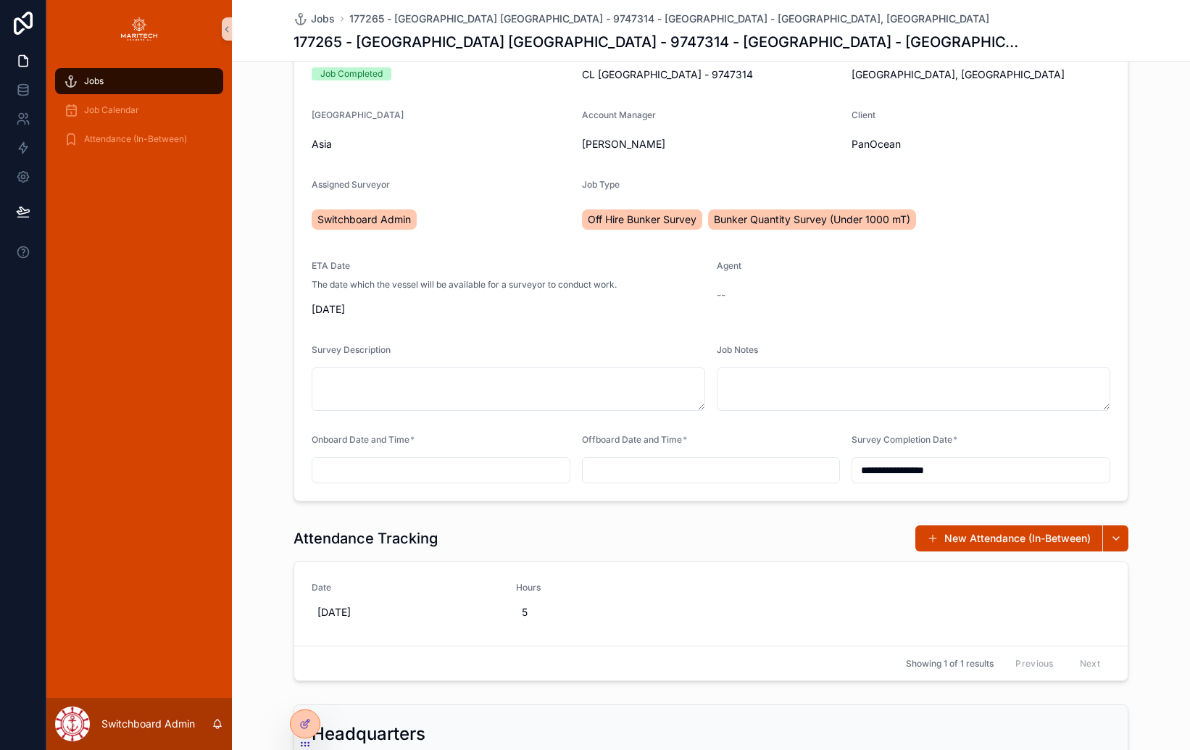
click at [1017, 544] on button "New Attendance (In-Between)" at bounding box center [1008, 538] width 187 height 26
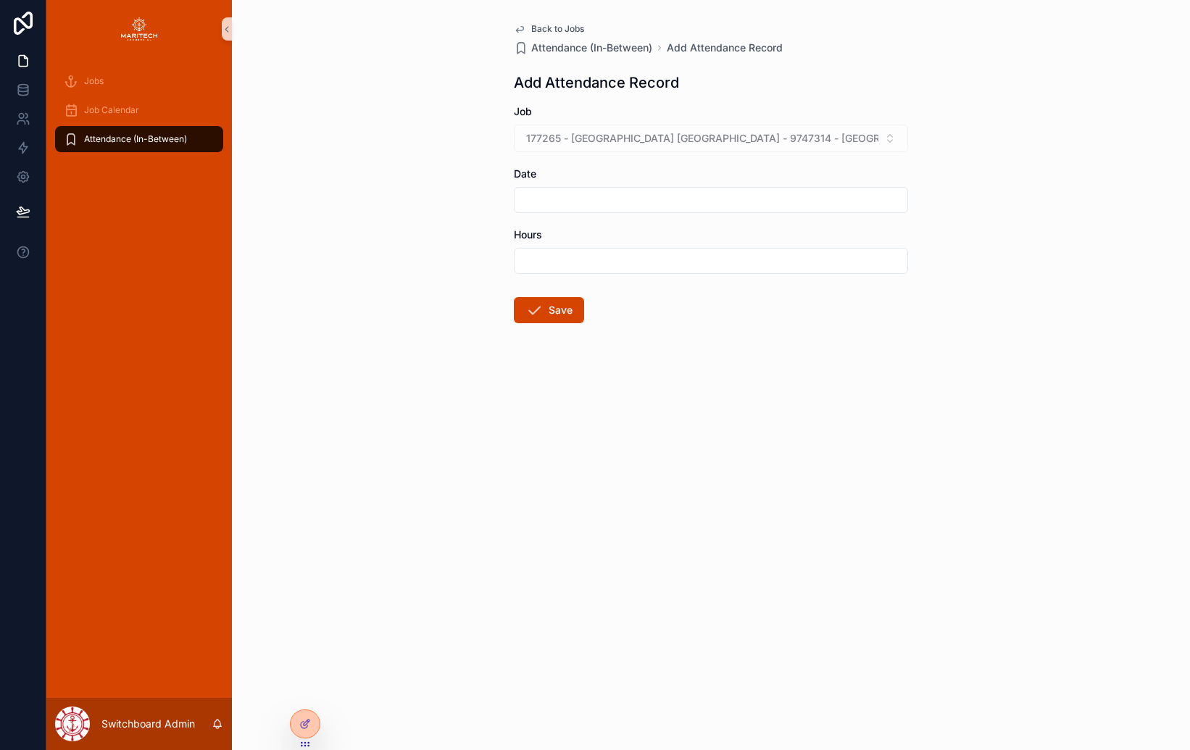
click at [779, 487] on div "Back to Jobs Attendance (In-Between) Add Attendance Record Add Attendance Recor…" at bounding box center [711, 375] width 958 height 750
click at [469, 375] on div "Back to Jobs Attendance (In-Between) Add Attendance Record Add Attendance Recor…" at bounding box center [711, 375] width 958 height 750
click at [660, 339] on form "Job 177265 - [GEOGRAPHIC_DATA] [GEOGRAPHIC_DATA] - 9747314 - [GEOGRAPHIC_DATA] …" at bounding box center [711, 260] width 394 height 312
click at [309, 728] on icon at bounding box center [305, 724] width 12 height 12
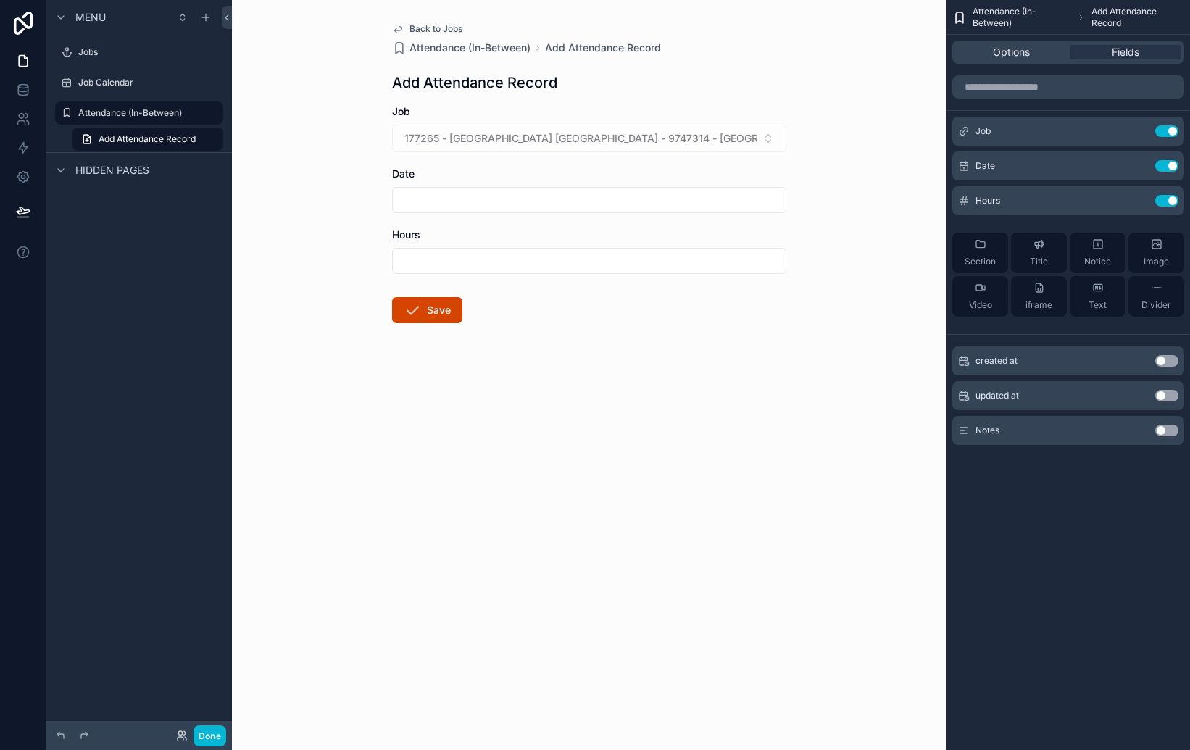
click at [663, 350] on form "Job 177265 - [GEOGRAPHIC_DATA] [GEOGRAPHIC_DATA] - 9747314 - [GEOGRAPHIC_DATA] …" at bounding box center [589, 260] width 394 height 312
click at [1081, 572] on div "Attendance (In-Between) Add Attendance Record Options Fields Job Use setting Da…" at bounding box center [1069, 375] width 244 height 750
click at [401, 28] on icon "scrollable content" at bounding box center [398, 29] width 12 height 12
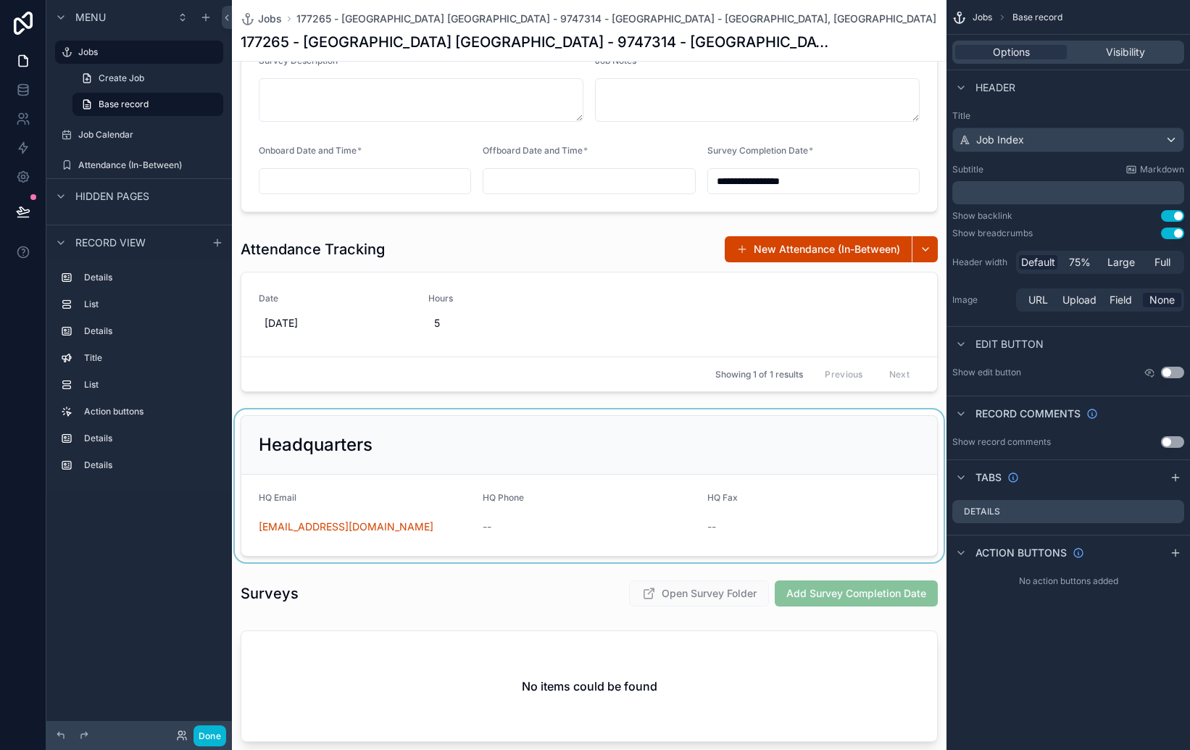
scroll to position [441, 0]
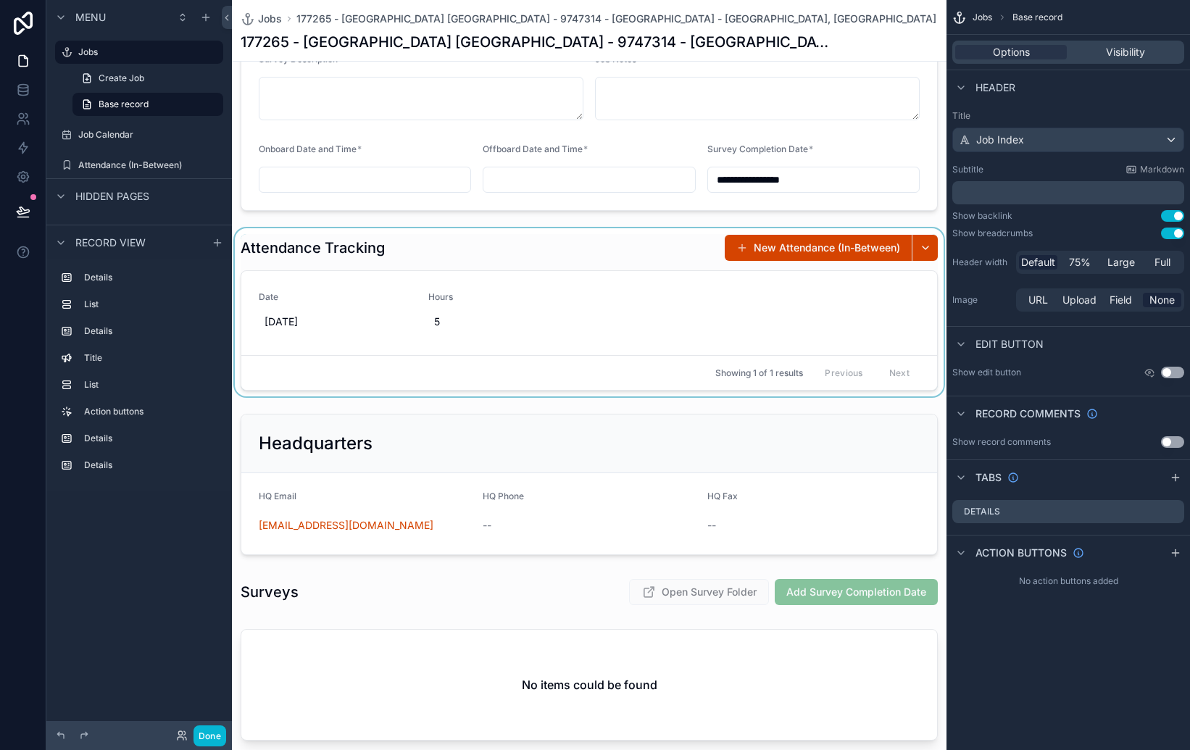
click at [577, 267] on div "scrollable content" at bounding box center [589, 312] width 715 height 168
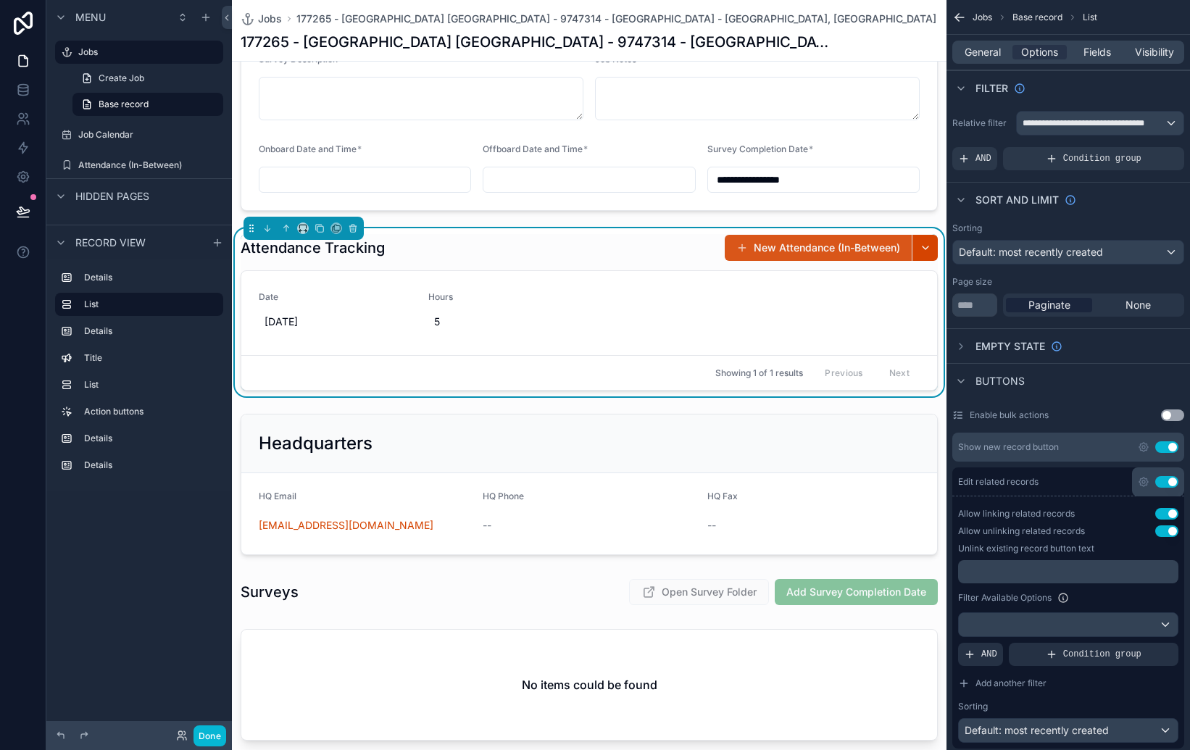
click at [789, 251] on button "New Attendance (In-Between)" at bounding box center [818, 248] width 187 height 26
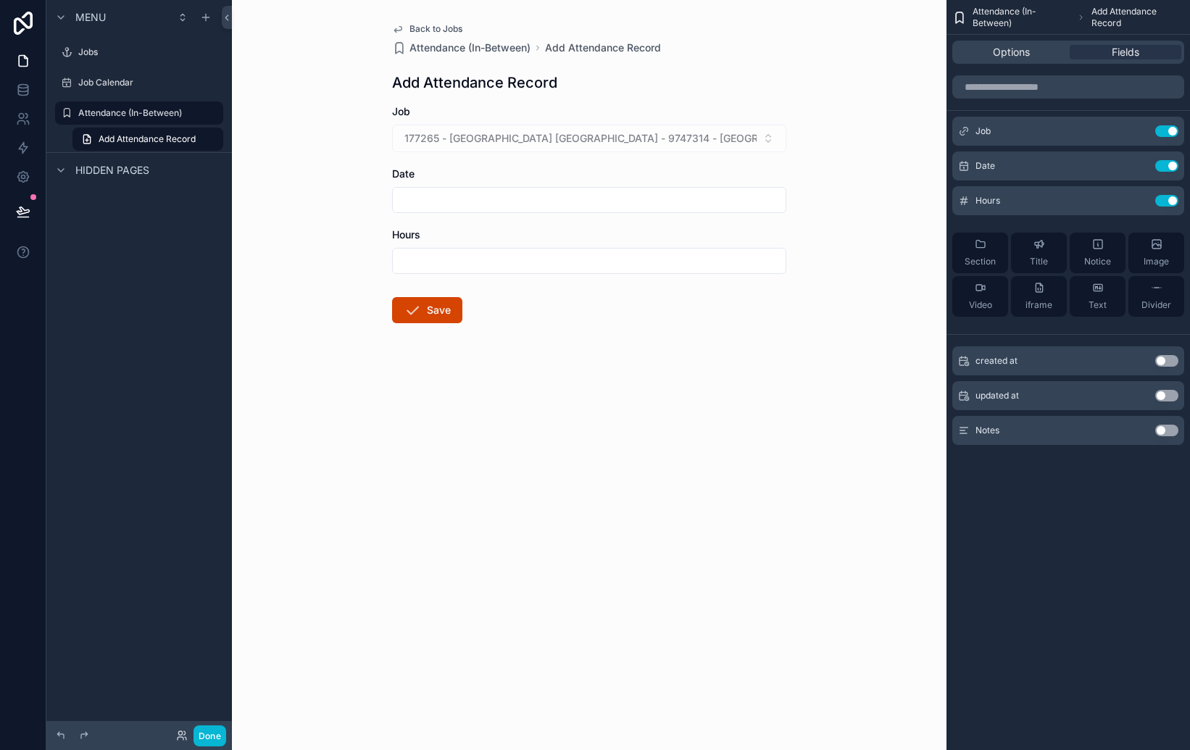
click at [789, 251] on div "Back to Jobs Attendance (In-Between) Add Attendance Record Add Attendance Recor…" at bounding box center [589, 208] width 417 height 416
click at [1036, 56] on div "Options" at bounding box center [1011, 52] width 112 height 14
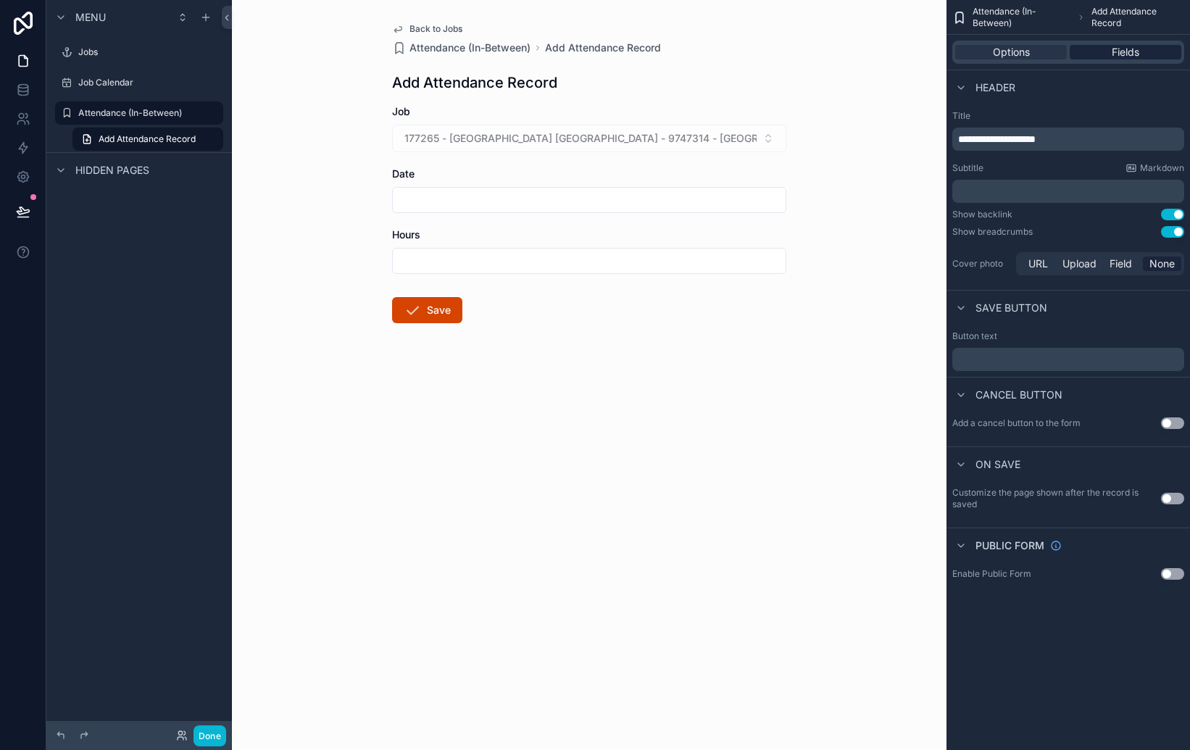
click at [1130, 52] on span "Fields" at bounding box center [1126, 52] width 28 height 14
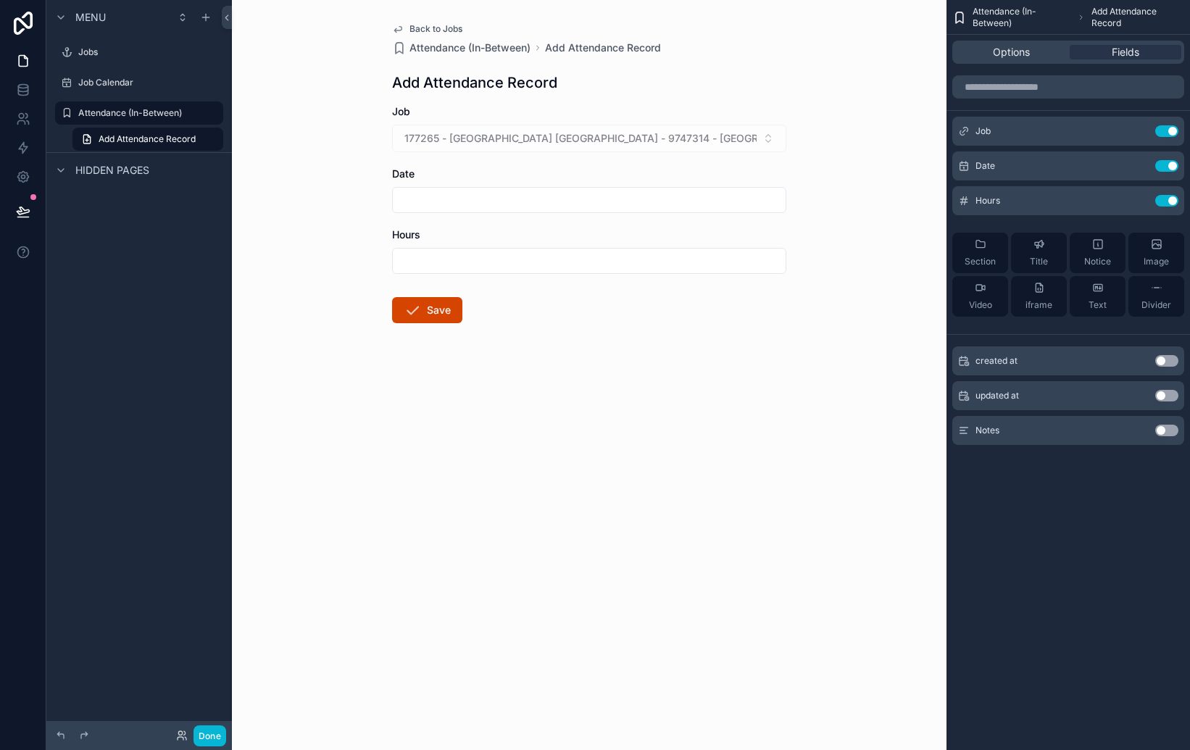
click at [1105, 533] on div "Attendance (In-Between) Add Attendance Record Options Fields Job Use setting Da…" at bounding box center [1069, 375] width 244 height 750
click at [1036, 210] on div "Hours Use setting" at bounding box center [1068, 200] width 232 height 29
click at [1015, 54] on span "Options" at bounding box center [1011, 52] width 37 height 14
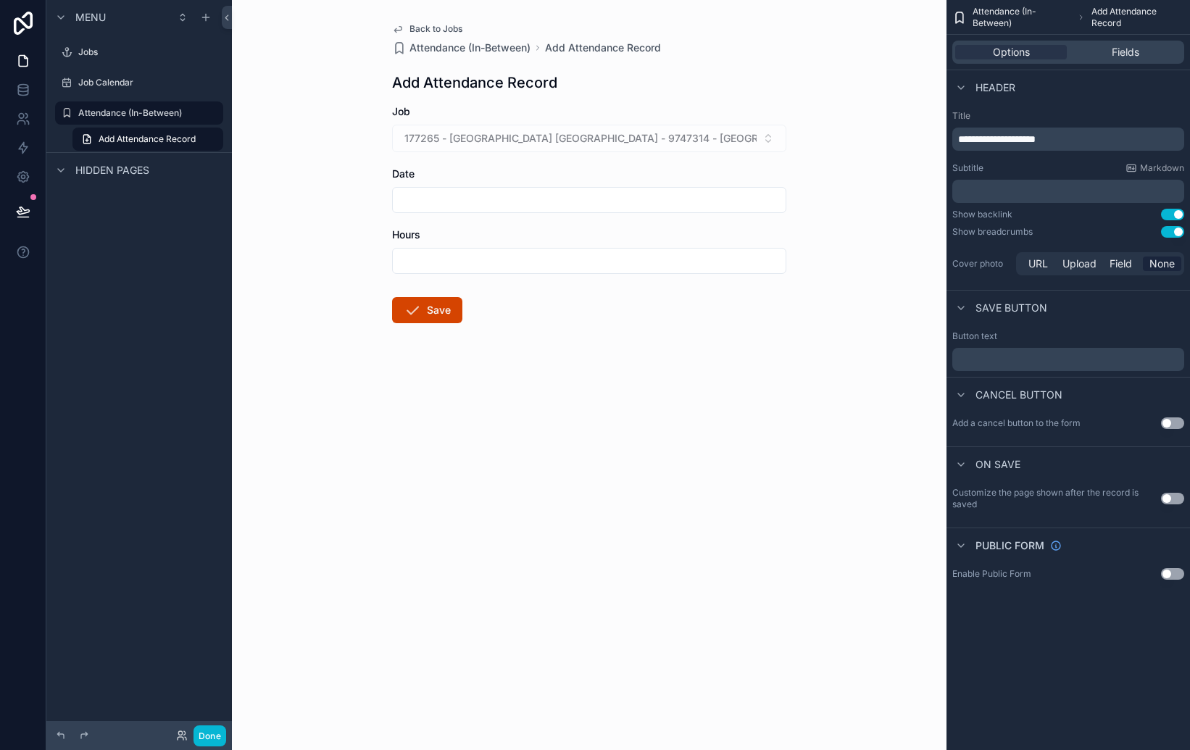
click at [803, 431] on div "Back to Jobs Attendance (In-Between) Add Attendance Record Add Attendance Recor…" at bounding box center [589, 375] width 715 height 750
click at [170, 365] on div "Menu Jobs Job Calendar Attendance (In-Between) Add Attendance Record Hidden pag…" at bounding box center [139, 366] width 186 height 733
click at [23, 86] on icon at bounding box center [23, 90] width 14 height 14
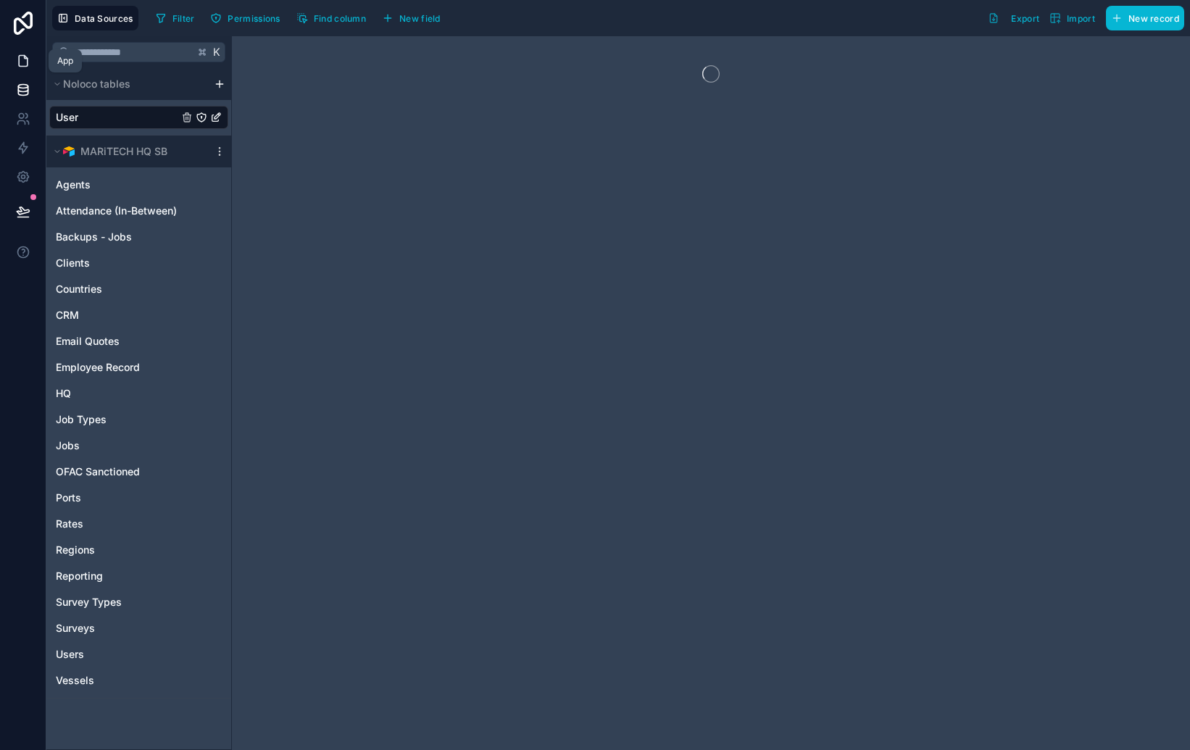
click at [22, 64] on icon at bounding box center [23, 61] width 14 height 14
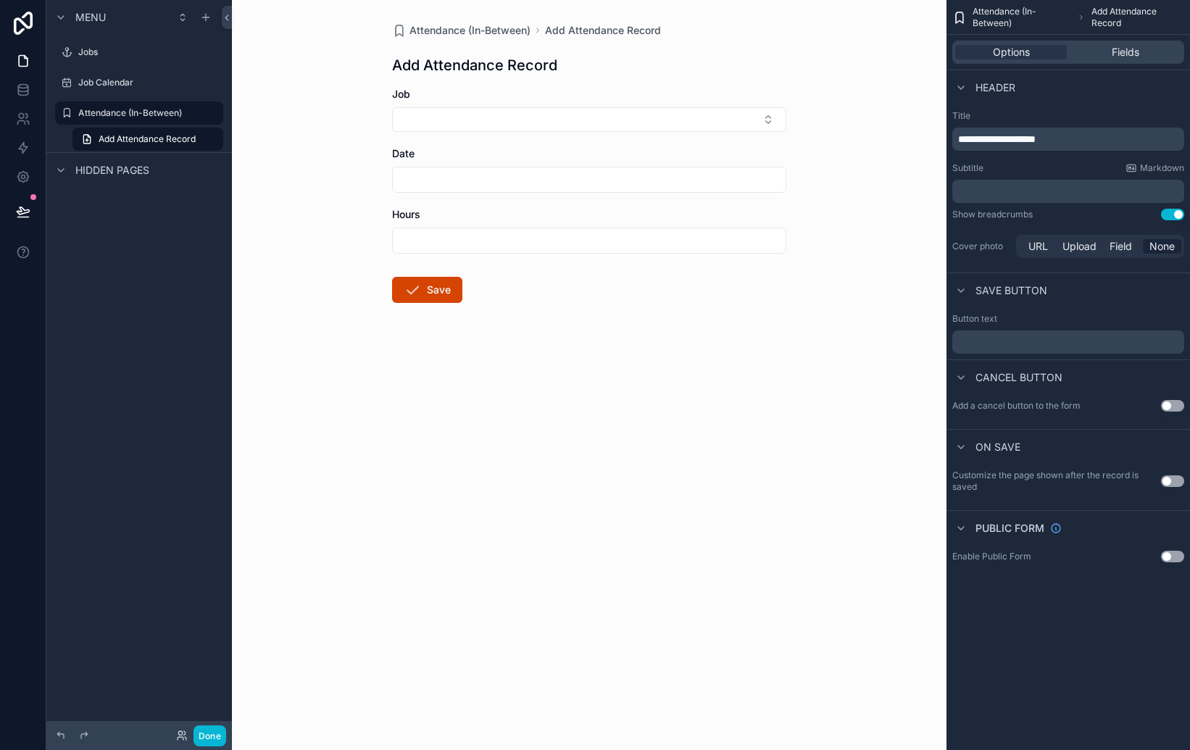
click at [531, 294] on form "Job Date Hours Save" at bounding box center [589, 241] width 394 height 309
click at [1106, 59] on div "Fields" at bounding box center [1126, 52] width 112 height 14
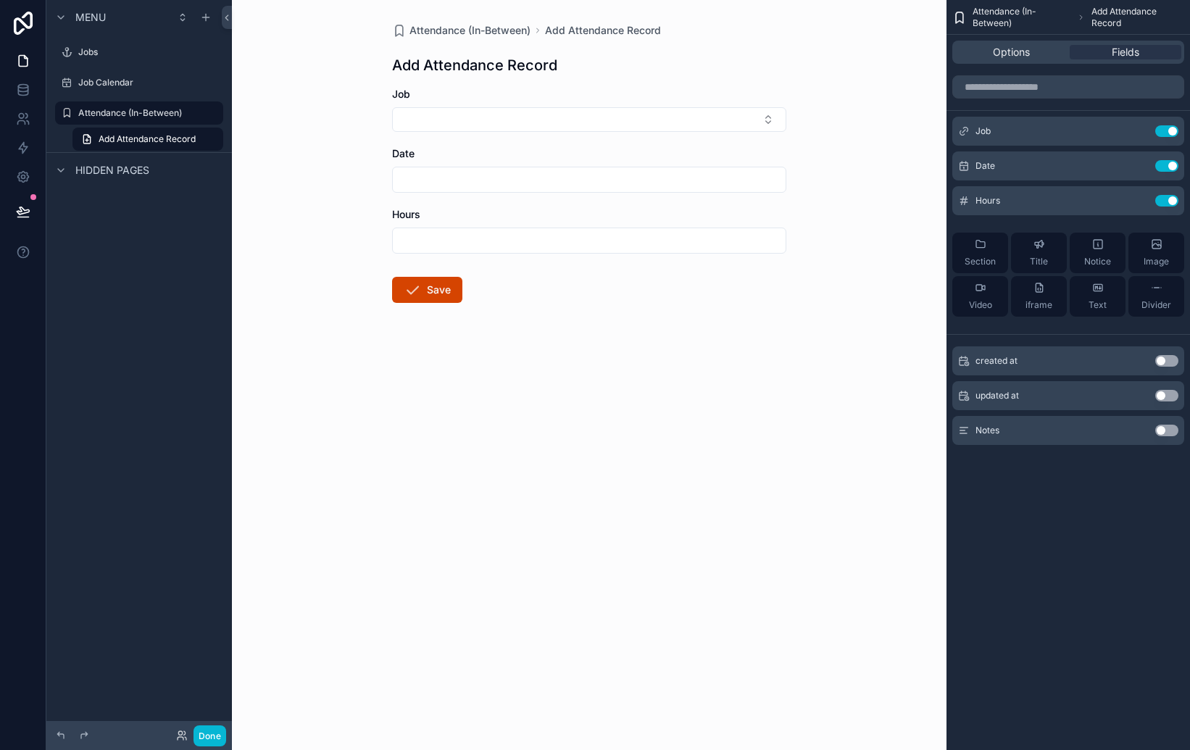
click at [820, 381] on div "Attendance (In-Between) Add Attendance Record Add Attendance Record Job Date Ho…" at bounding box center [589, 375] width 715 height 750
click at [999, 13] on span "Attendance (In-Between)" at bounding box center [1022, 17] width 99 height 23
click at [123, 86] on label "Job Calendar" at bounding box center [136, 83] width 116 height 12
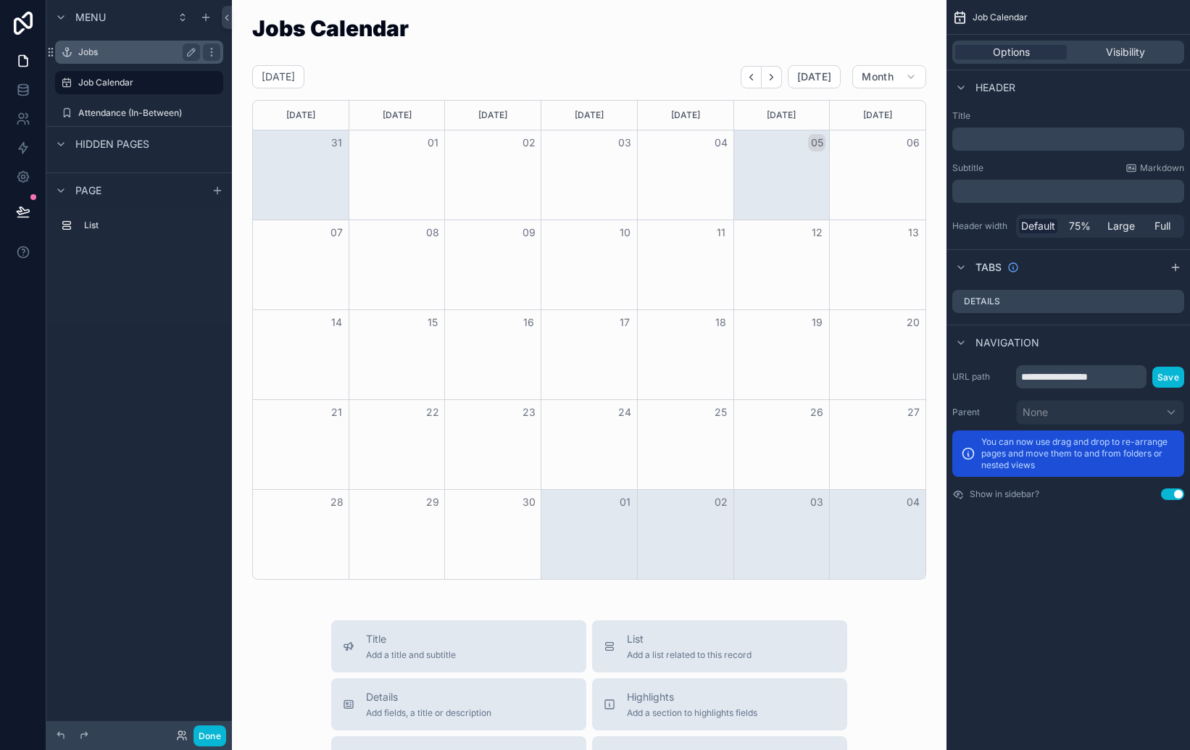
click at [89, 50] on label "Jobs" at bounding box center [136, 52] width 116 height 12
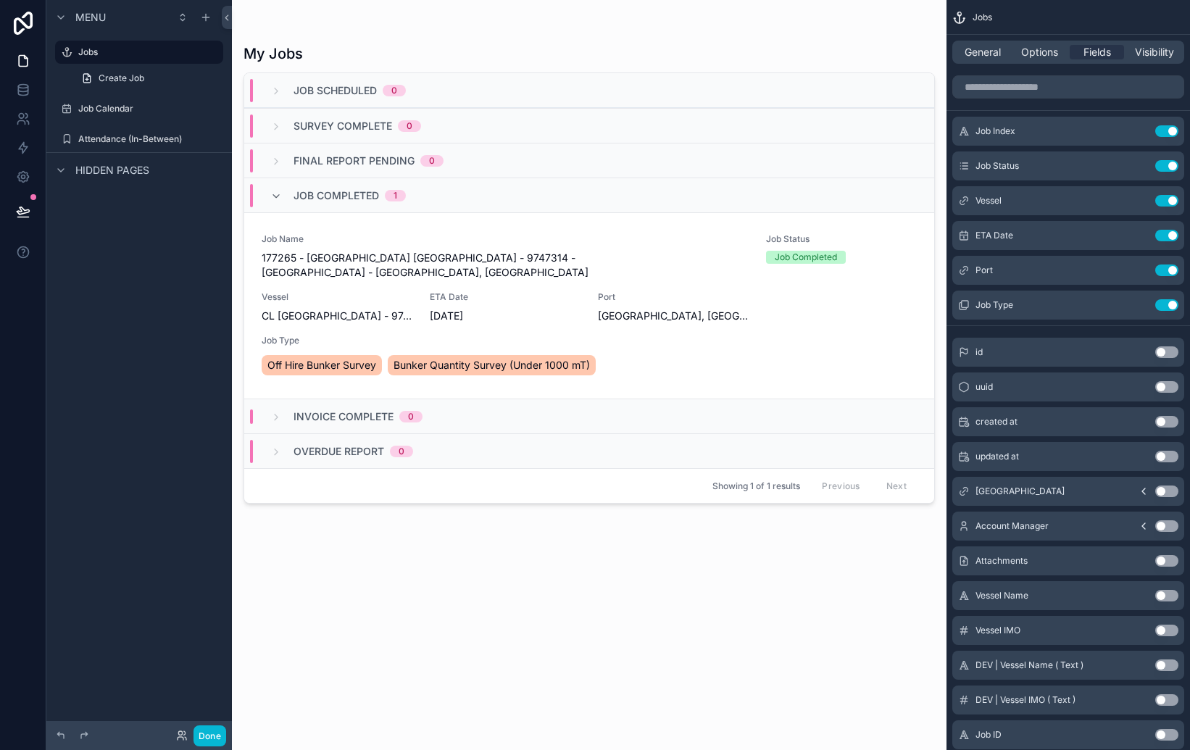
click at [497, 288] on div "scrollable content" at bounding box center [589, 366] width 715 height 733
click at [514, 291] on div "ETA Date [DATE]" at bounding box center [505, 307] width 151 height 32
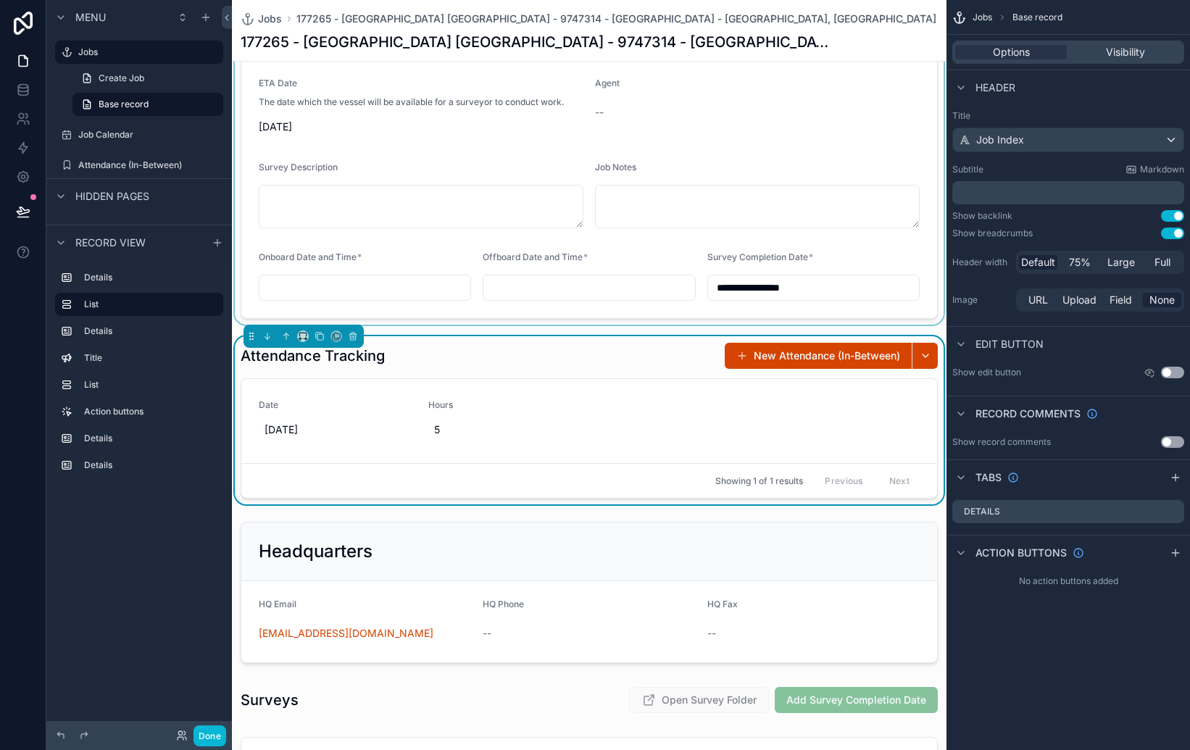
scroll to position [412, 0]
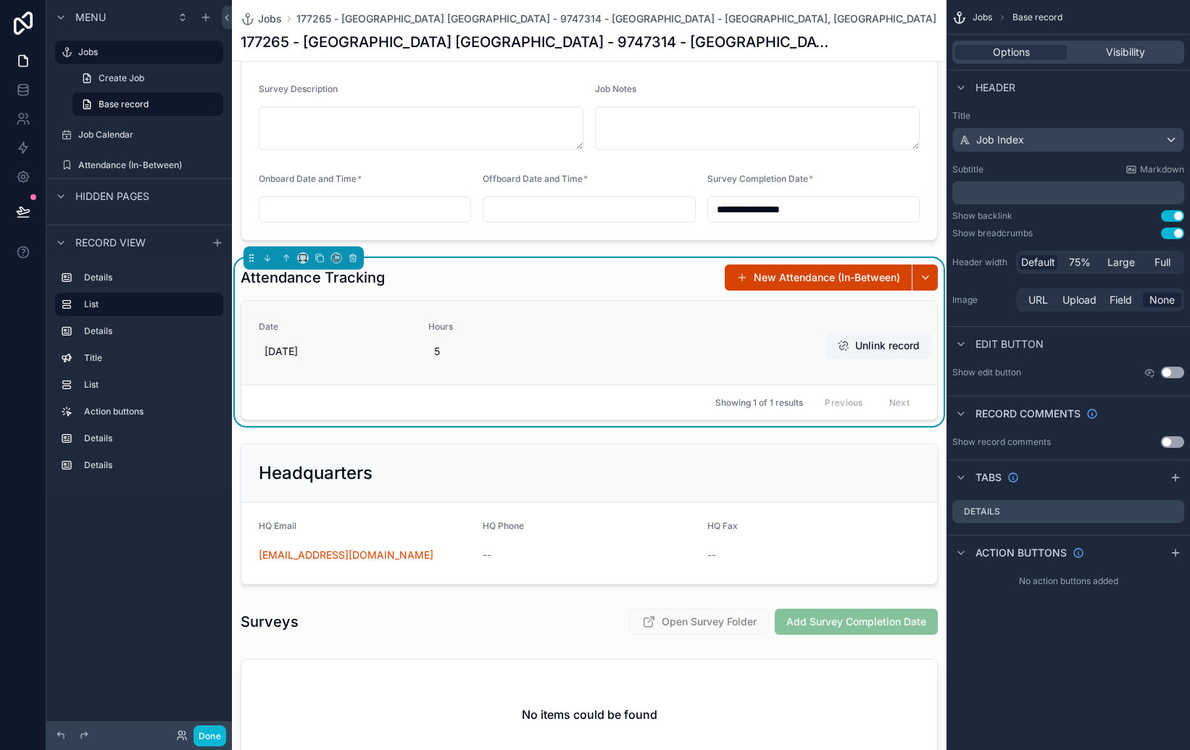
click at [757, 313] on div "Date [DATE] Hours 5 Unlink record" at bounding box center [589, 343] width 696 height 84
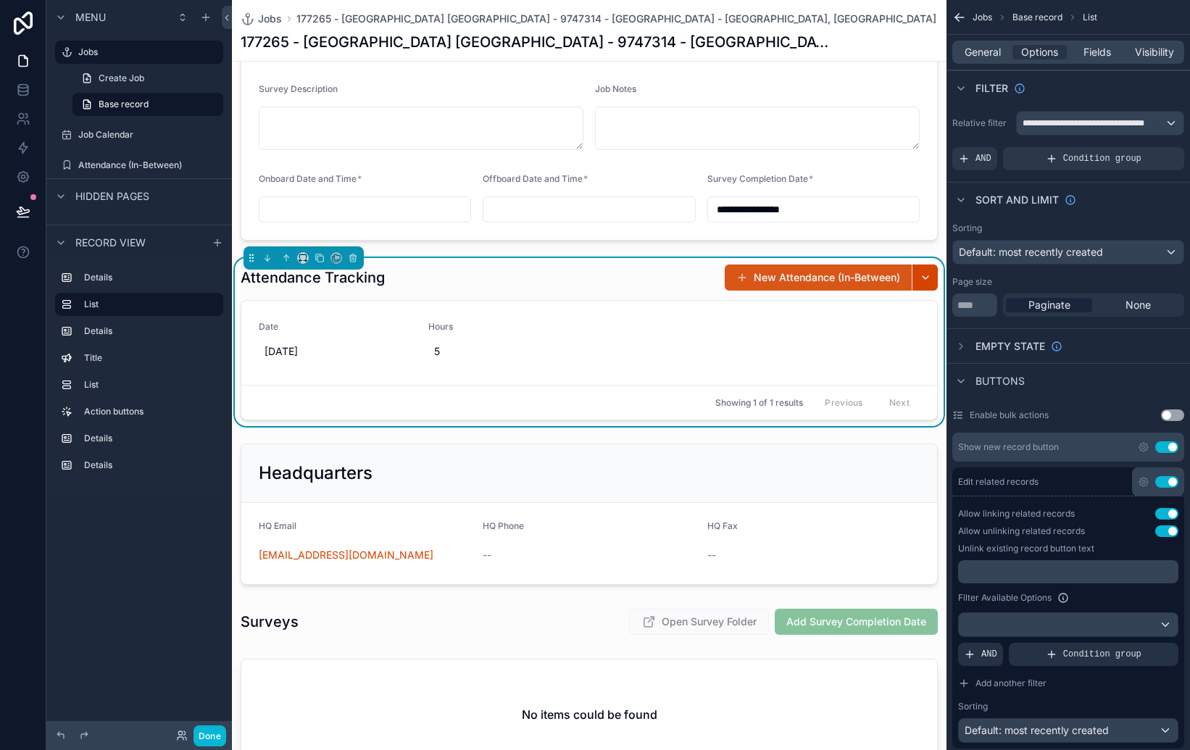
click at [785, 286] on button "New Attendance (In-Between)" at bounding box center [818, 278] width 187 height 26
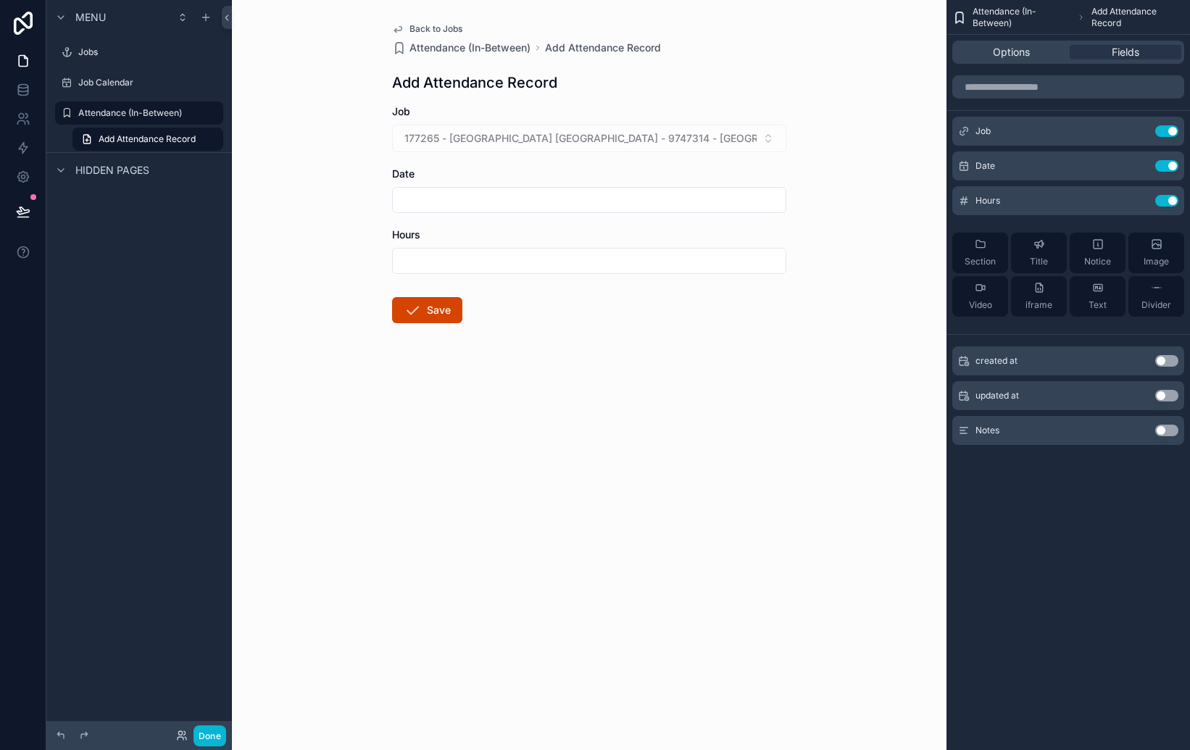
click at [904, 429] on div "Back to Jobs Attendance (In-Between) Add Attendance Record Add Attendance Recor…" at bounding box center [589, 375] width 715 height 750
click at [1019, 49] on span "Options" at bounding box center [1011, 52] width 37 height 14
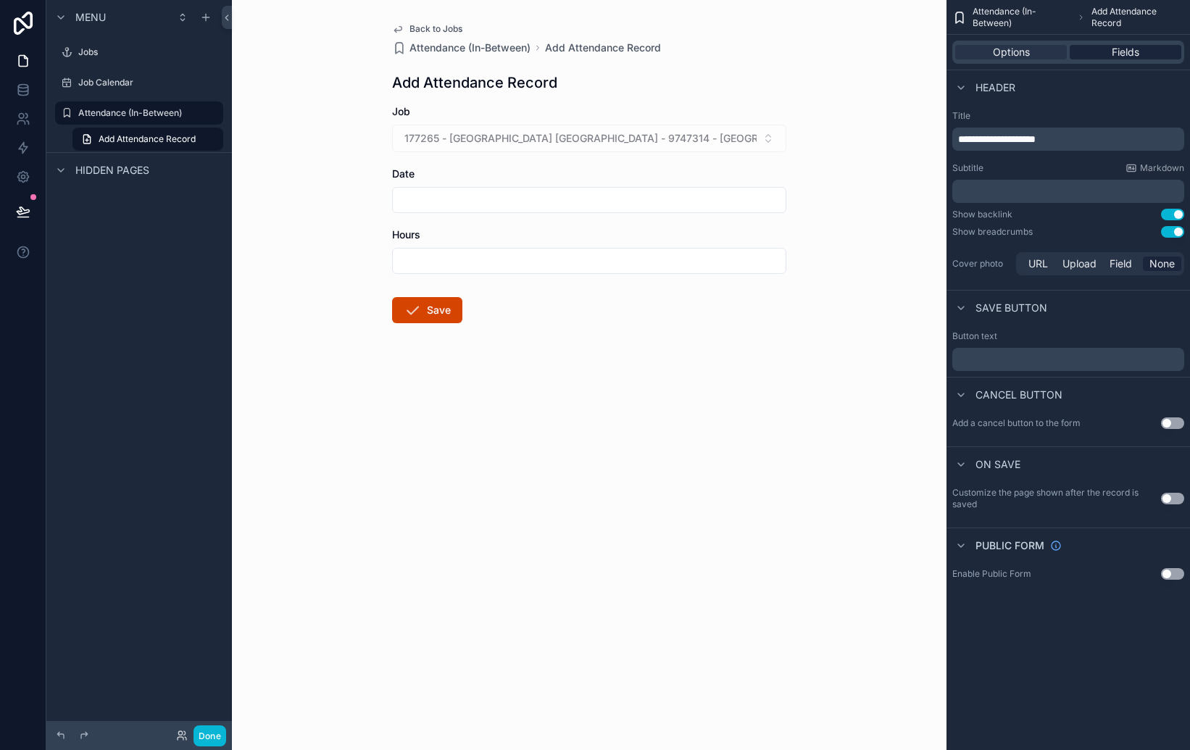
click at [1114, 57] on span "Fields" at bounding box center [1126, 52] width 28 height 14
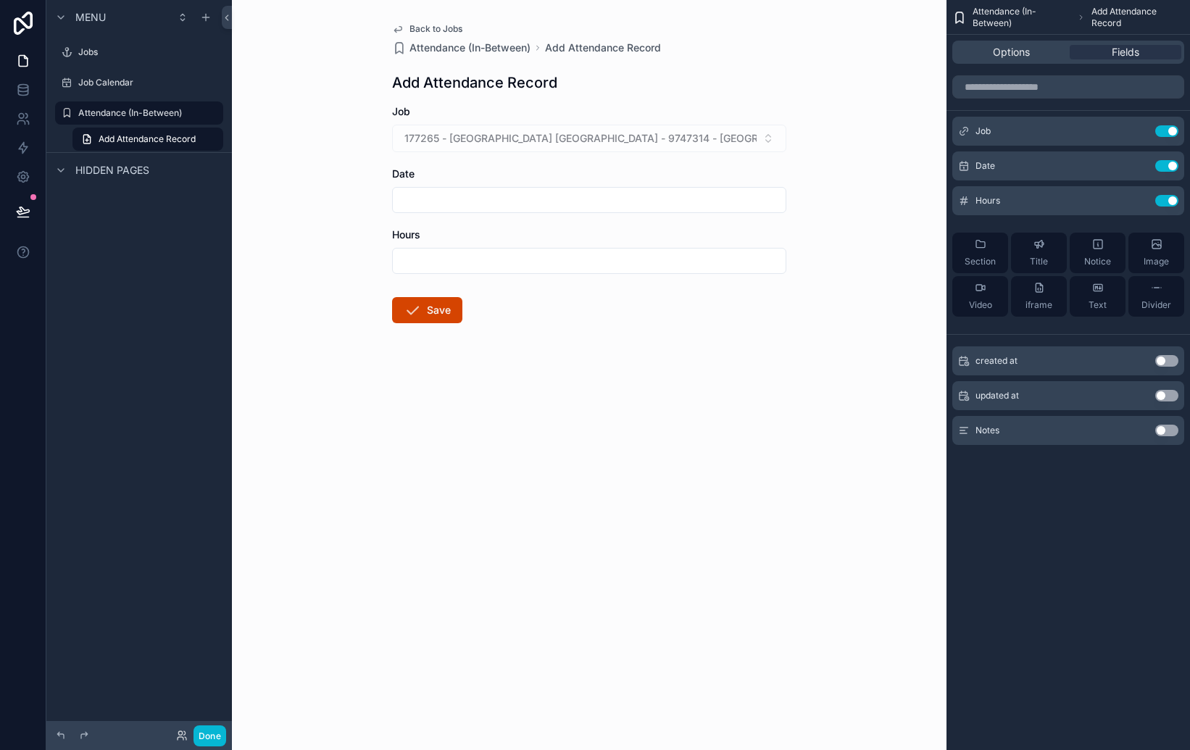
click at [1110, 515] on div "Attendance (In-Between) Add Attendance Record Options Fields Job Use setting Da…" at bounding box center [1069, 375] width 244 height 750
click at [1173, 135] on button "Use setting" at bounding box center [1166, 131] width 23 height 12
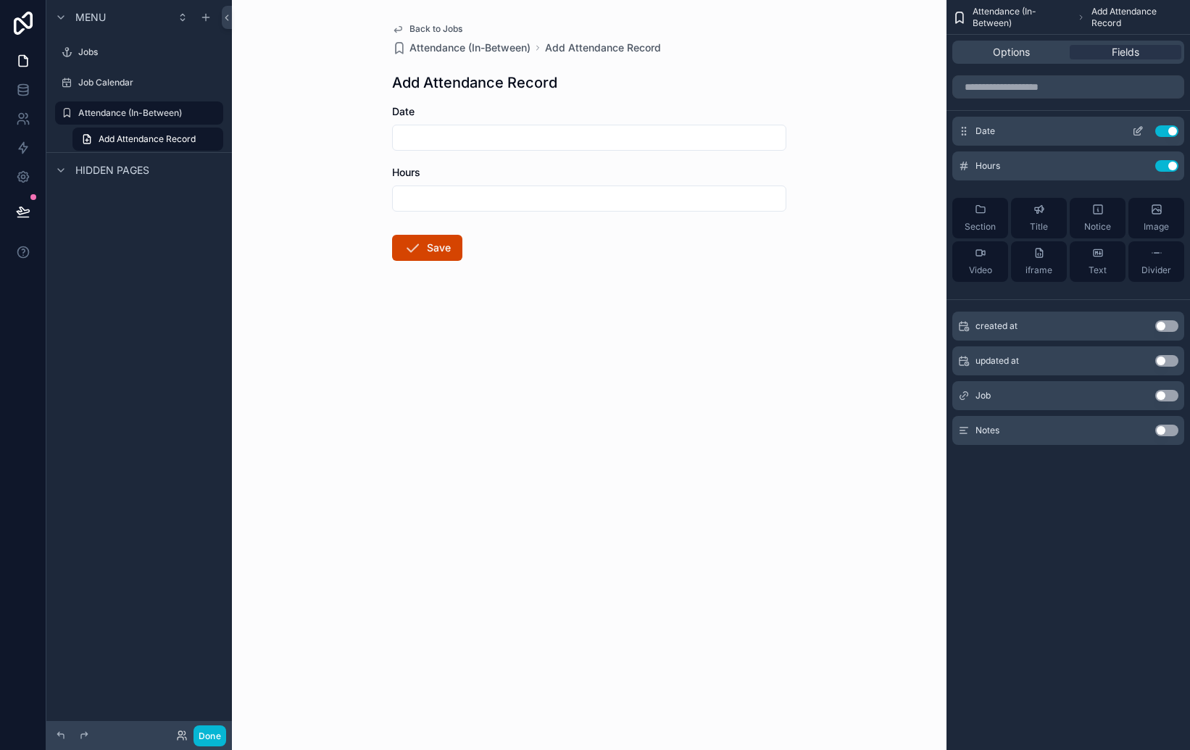
click at [1165, 130] on button "Use setting" at bounding box center [1166, 131] width 23 height 12
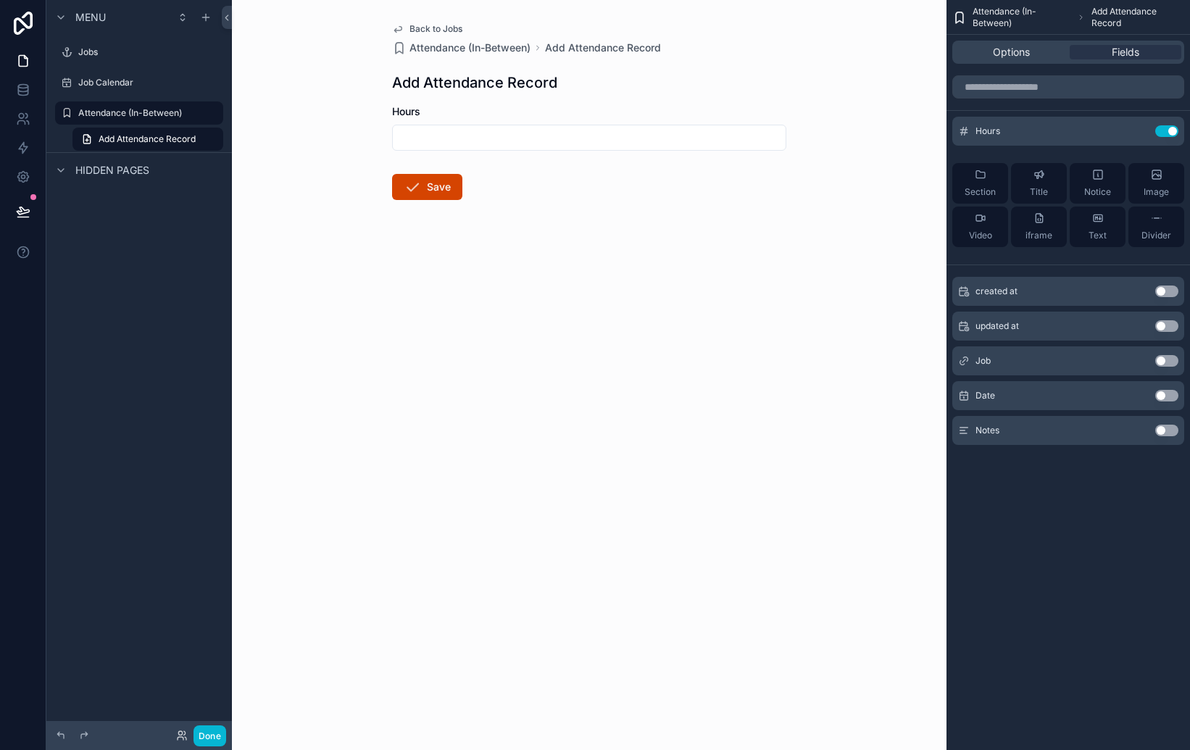
click at [1163, 359] on button "Use setting" at bounding box center [1166, 361] width 23 height 12
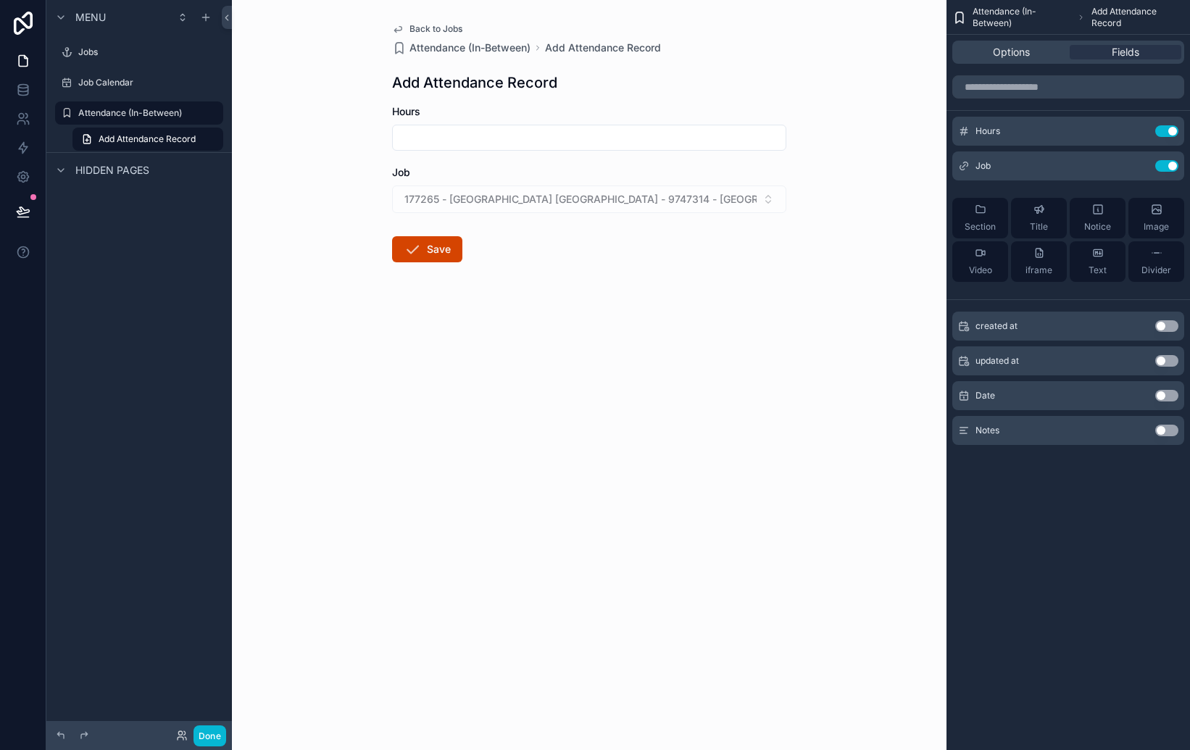
drag, startPoint x: 1079, startPoint y: 502, endPoint x: 1076, endPoint y: 493, distance: 9.2
click at [1079, 502] on div "Attendance (In-Between) Add Attendance Record Options Fields Hours Use setting …" at bounding box center [1069, 375] width 244 height 750
click at [1163, 394] on button "Use setting" at bounding box center [1166, 396] width 23 height 12
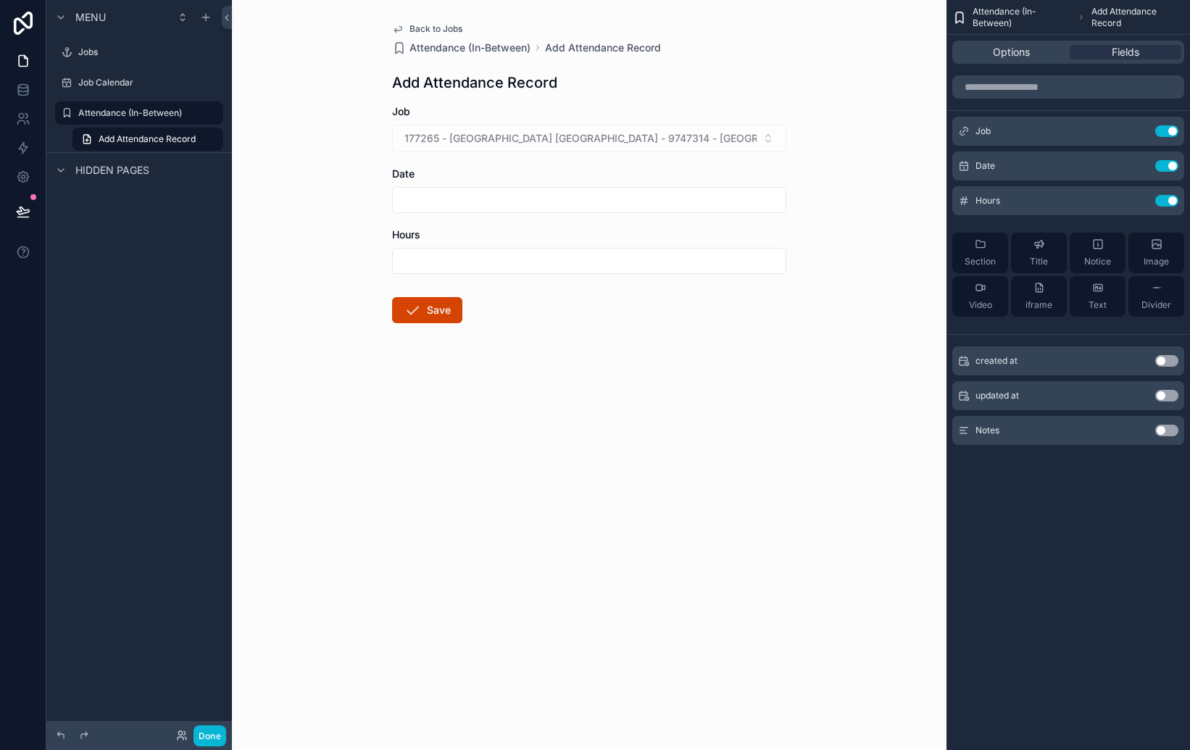
click at [1086, 532] on div "Attendance (In-Between) Add Attendance Record Options Fields Job Use setting Da…" at bounding box center [1069, 375] width 244 height 750
click at [778, 490] on div "Back to Jobs Attendance (In-Between) Add Attendance Record Add Attendance Recor…" at bounding box center [589, 375] width 715 height 750
drag, startPoint x: 162, startPoint y: 228, endPoint x: 138, endPoint y: 124, distance: 106.4
click at [162, 228] on div "Menu Jobs Job Calendar Attendance (In-Between) Add Attendance Record Hidden pag…" at bounding box center [139, 366] width 186 height 733
click at [87, 50] on label "Jobs" at bounding box center [136, 52] width 116 height 12
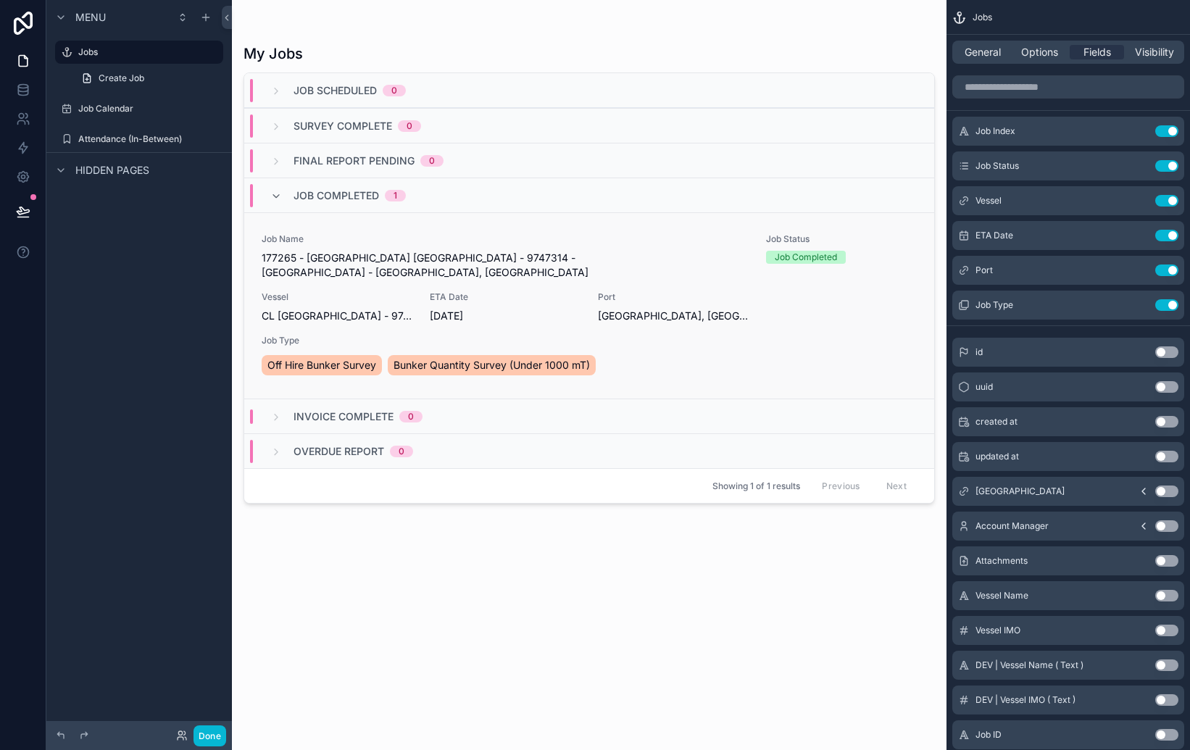
click at [371, 291] on div "Vessel CL [GEOGRAPHIC_DATA] - 9747314" at bounding box center [337, 307] width 151 height 32
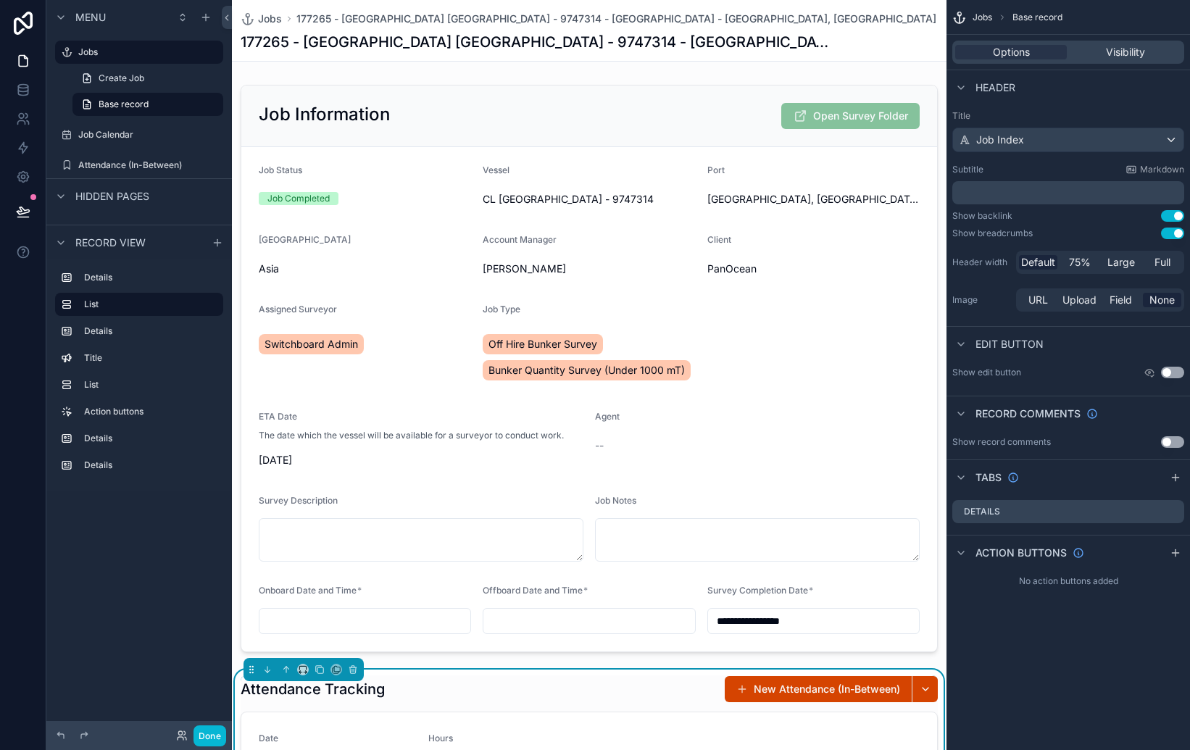
click at [371, 291] on div "scrollable content" at bounding box center [589, 368] width 715 height 579
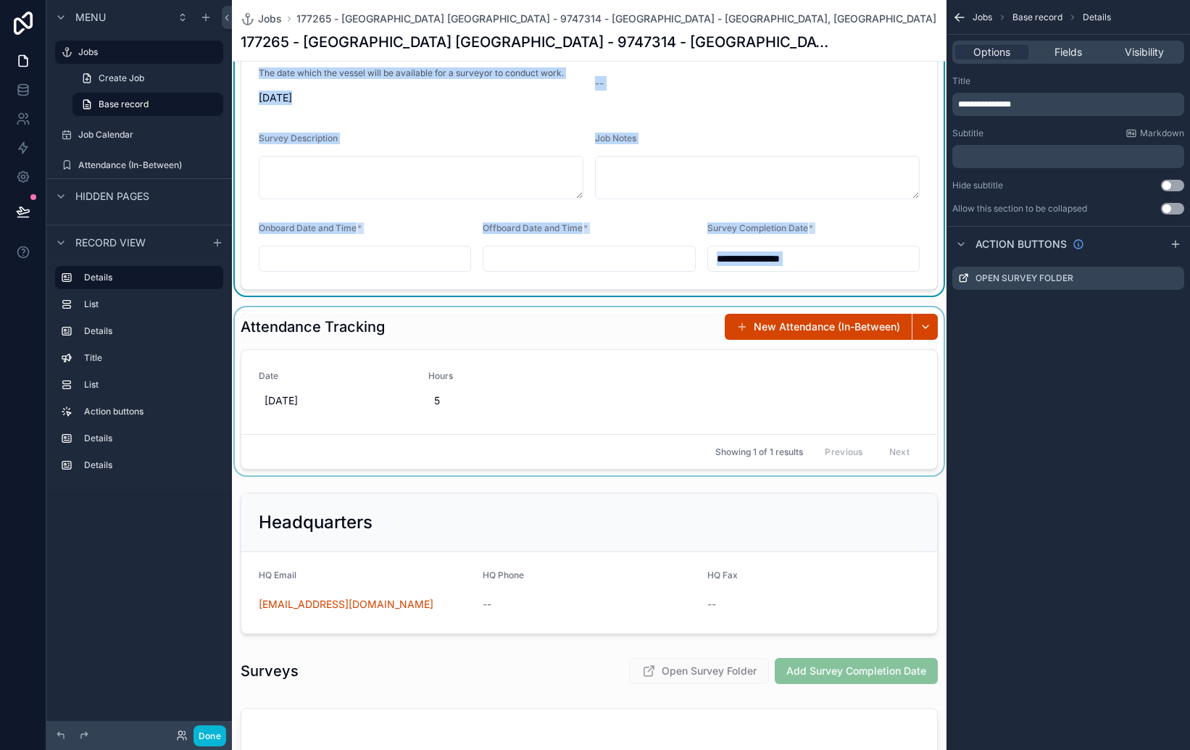
scroll to position [368, 0]
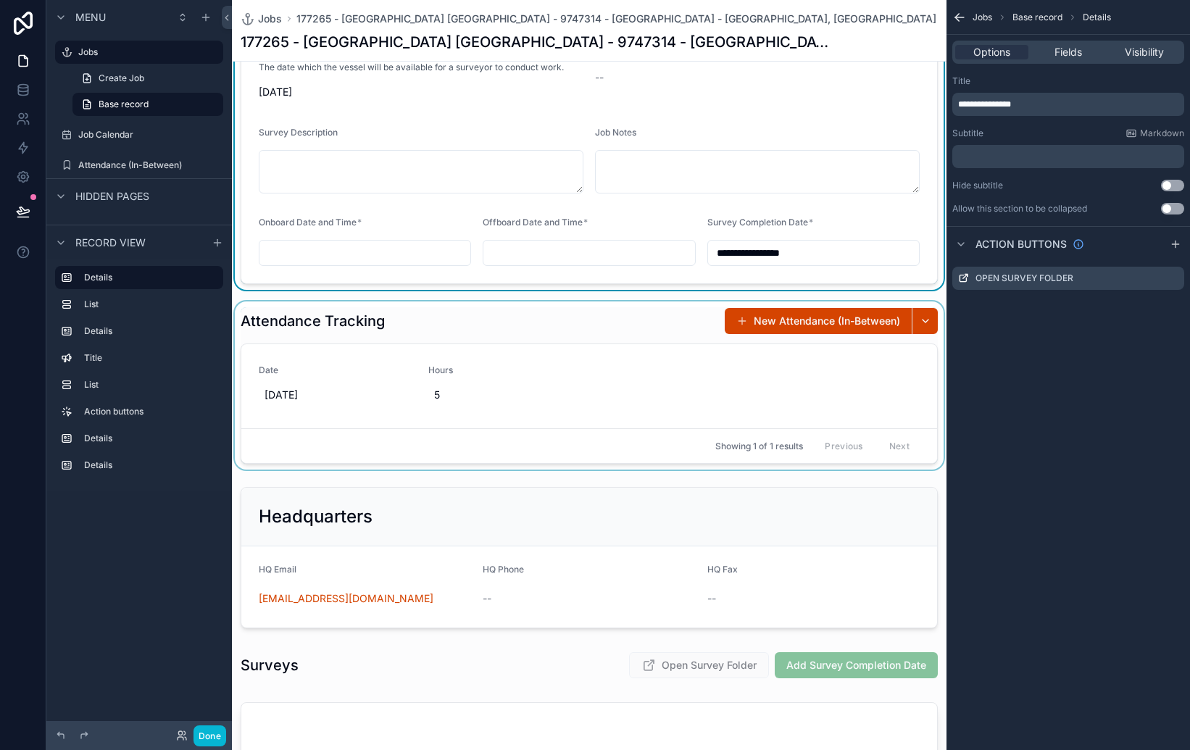
click at [611, 417] on div "scrollable content" at bounding box center [589, 386] width 715 height 168
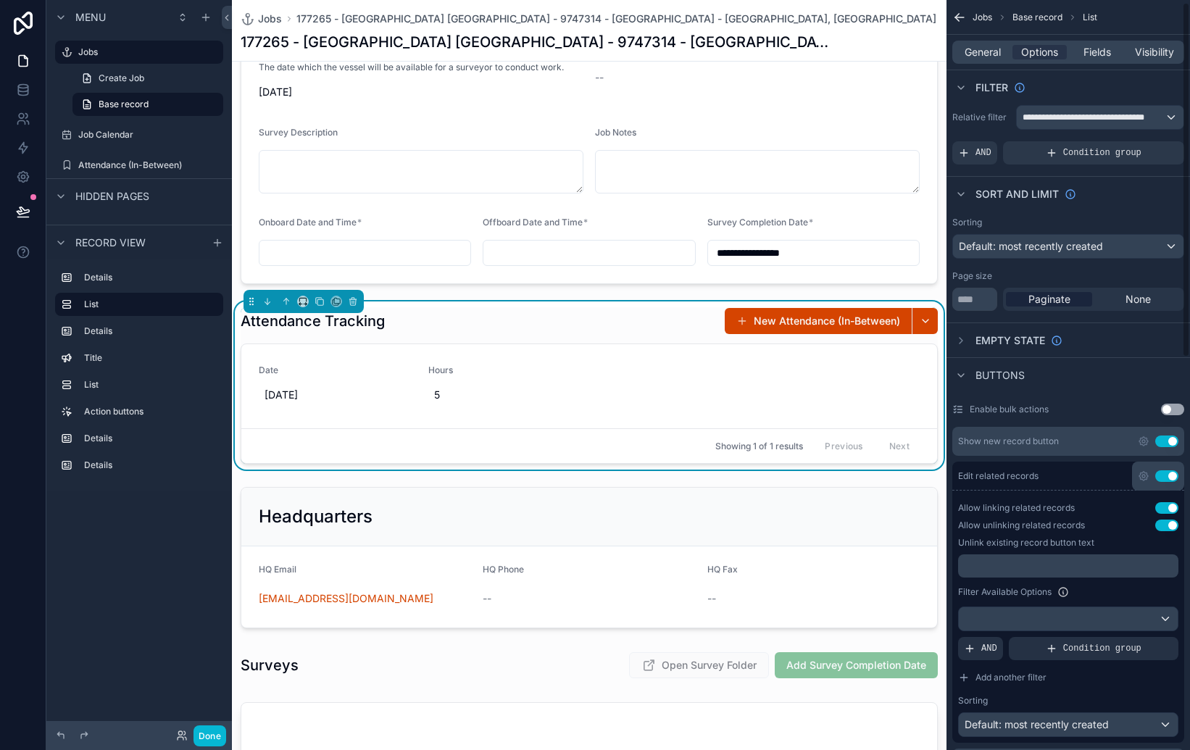
scroll to position [0, 0]
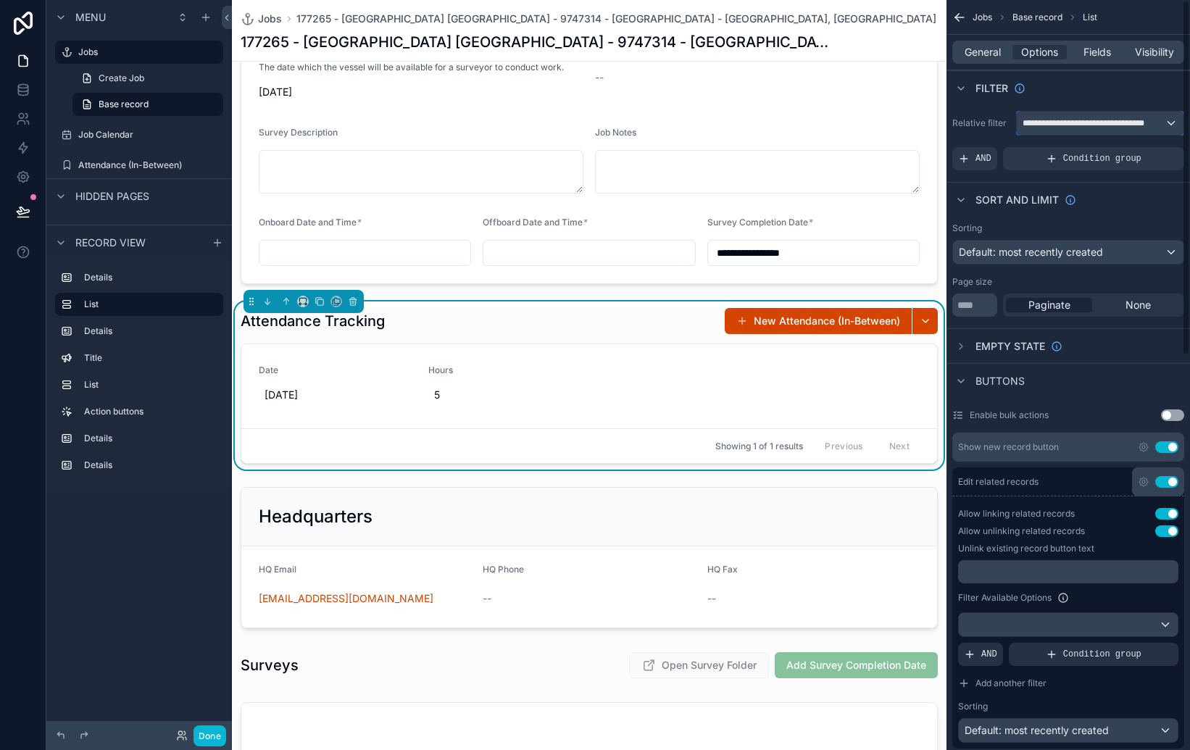
click at [1091, 122] on span "**********" at bounding box center [1094, 123] width 142 height 12
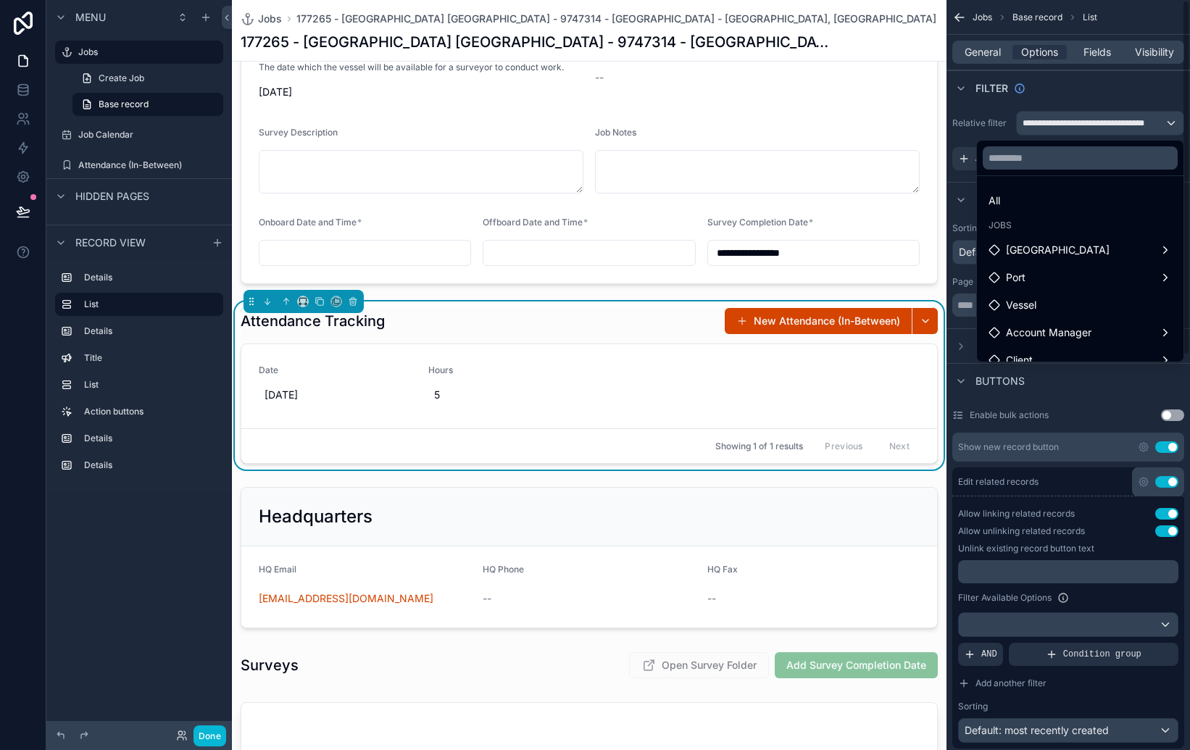
click at [1084, 94] on div "scrollable content" at bounding box center [595, 375] width 1190 height 750
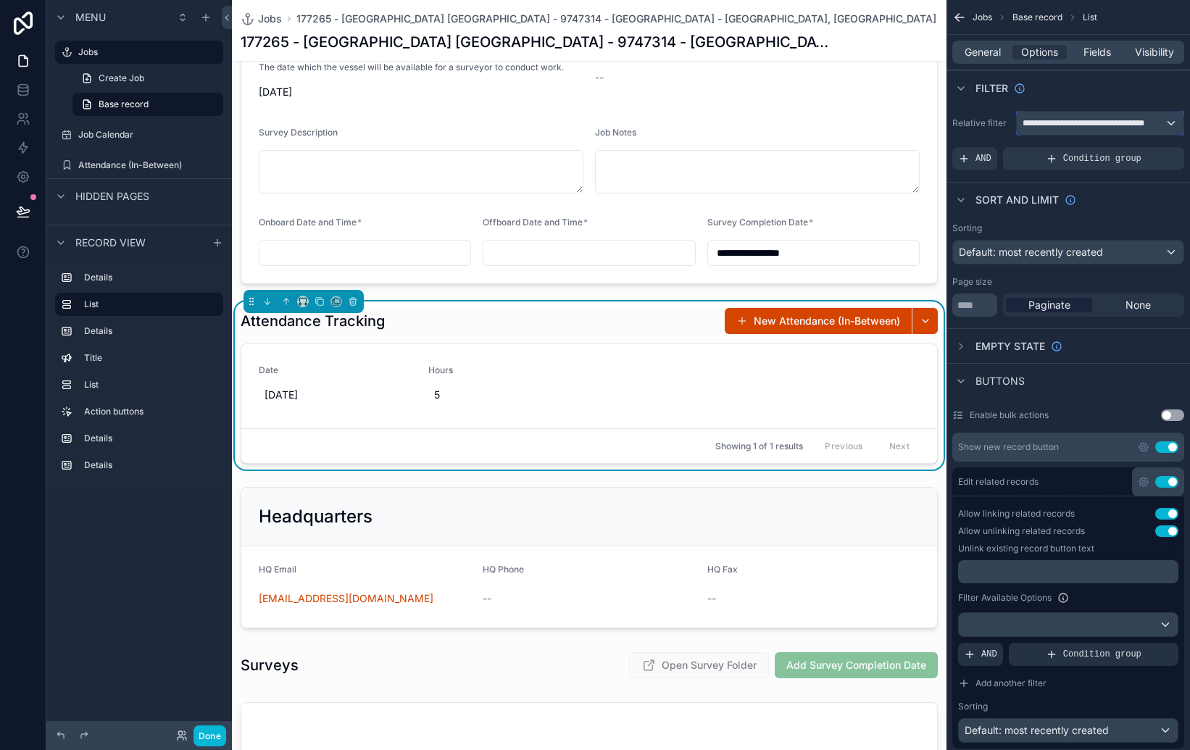
click at [1102, 122] on span "**********" at bounding box center [1094, 123] width 142 height 12
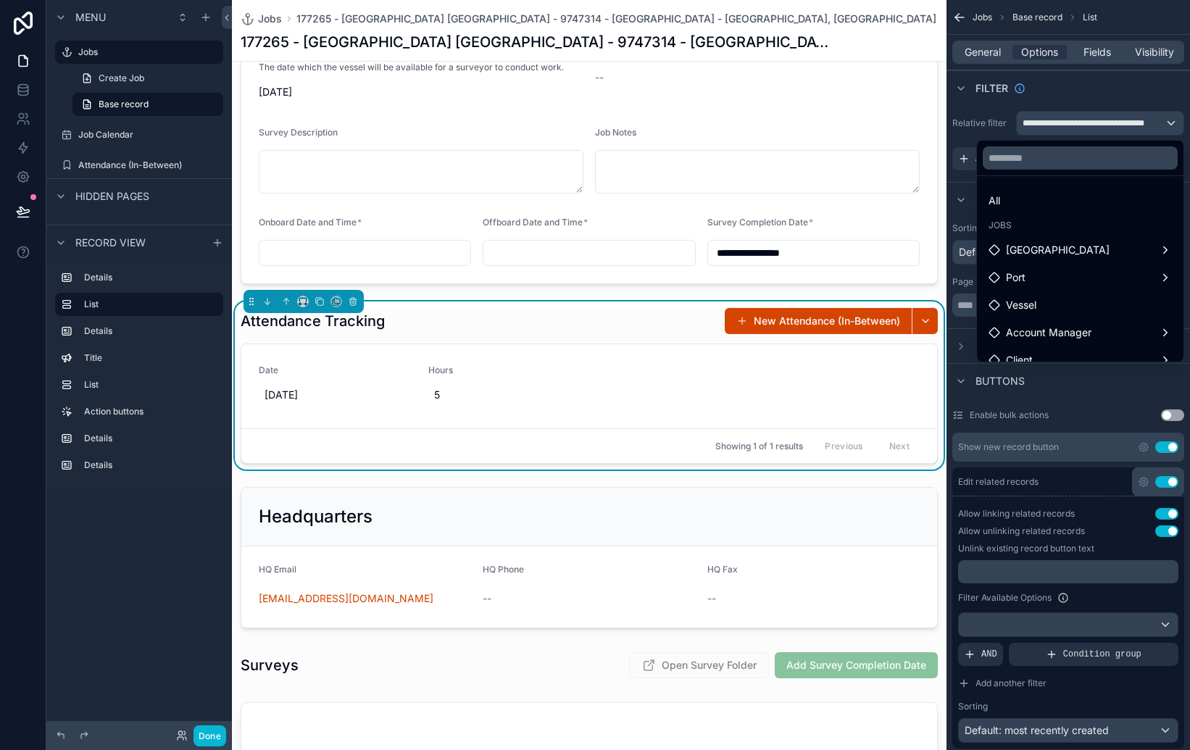
click at [1087, 93] on div "scrollable content" at bounding box center [595, 375] width 1190 height 750
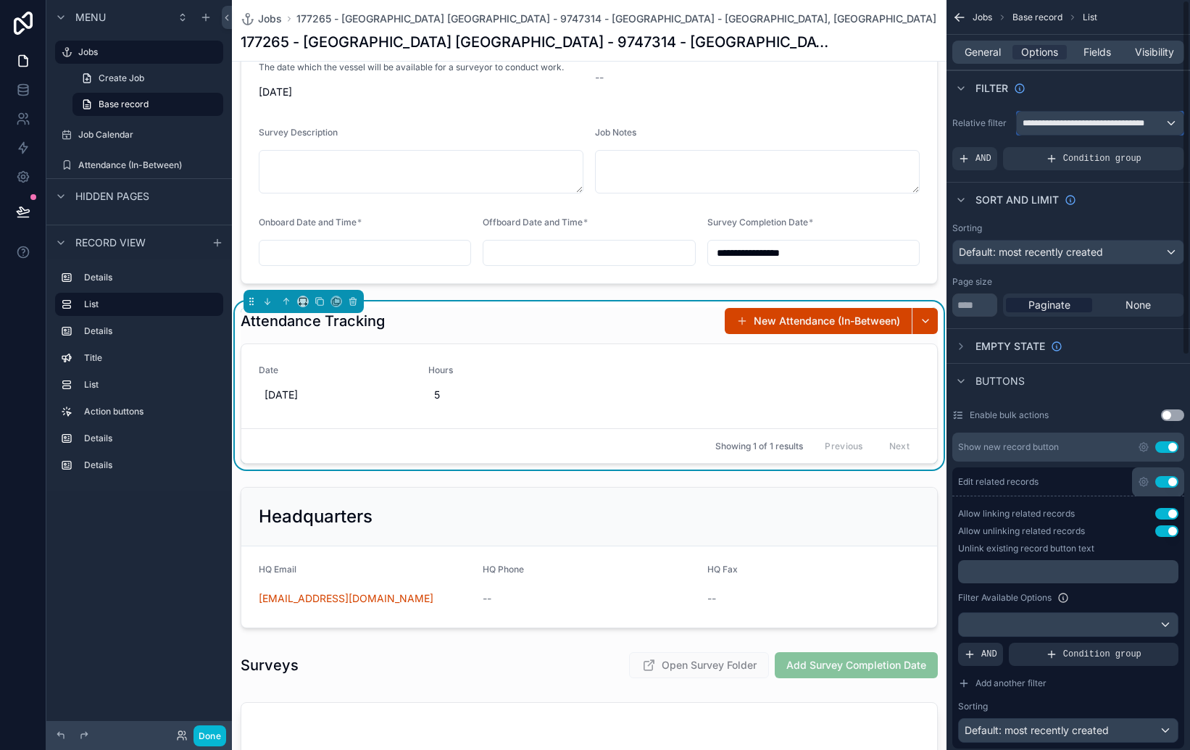
click at [1084, 124] on span "**********" at bounding box center [1094, 123] width 142 height 12
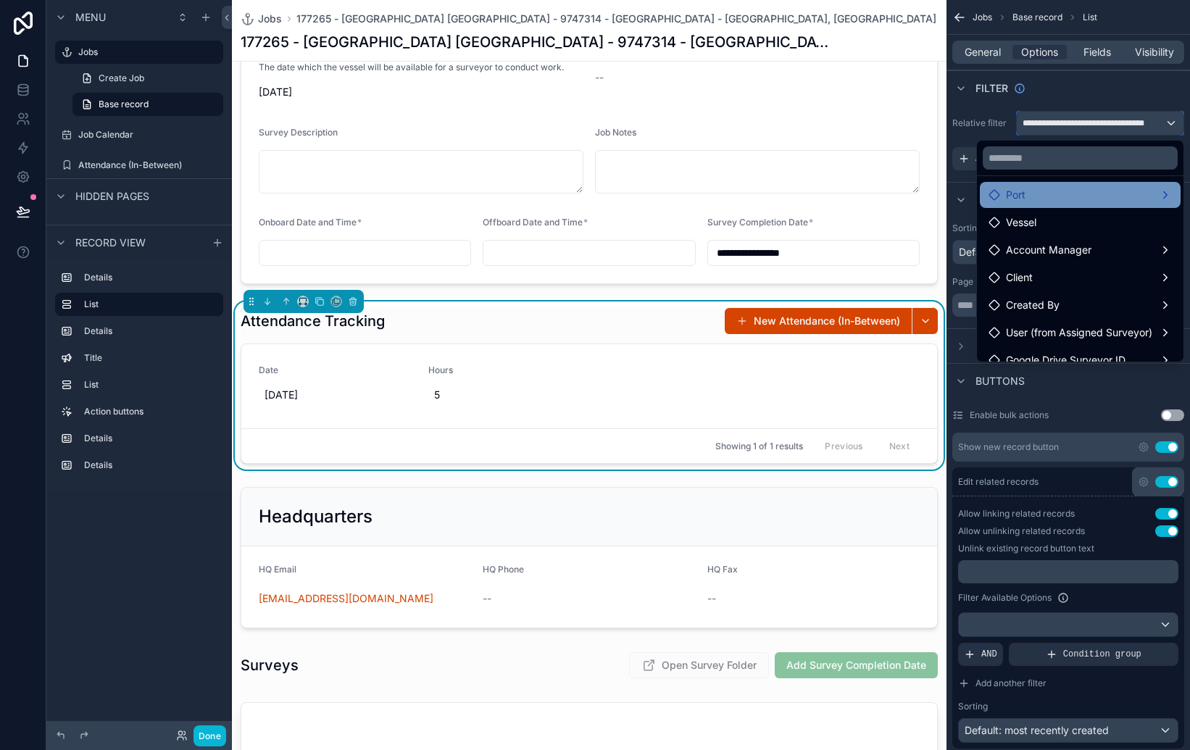
scroll to position [125, 0]
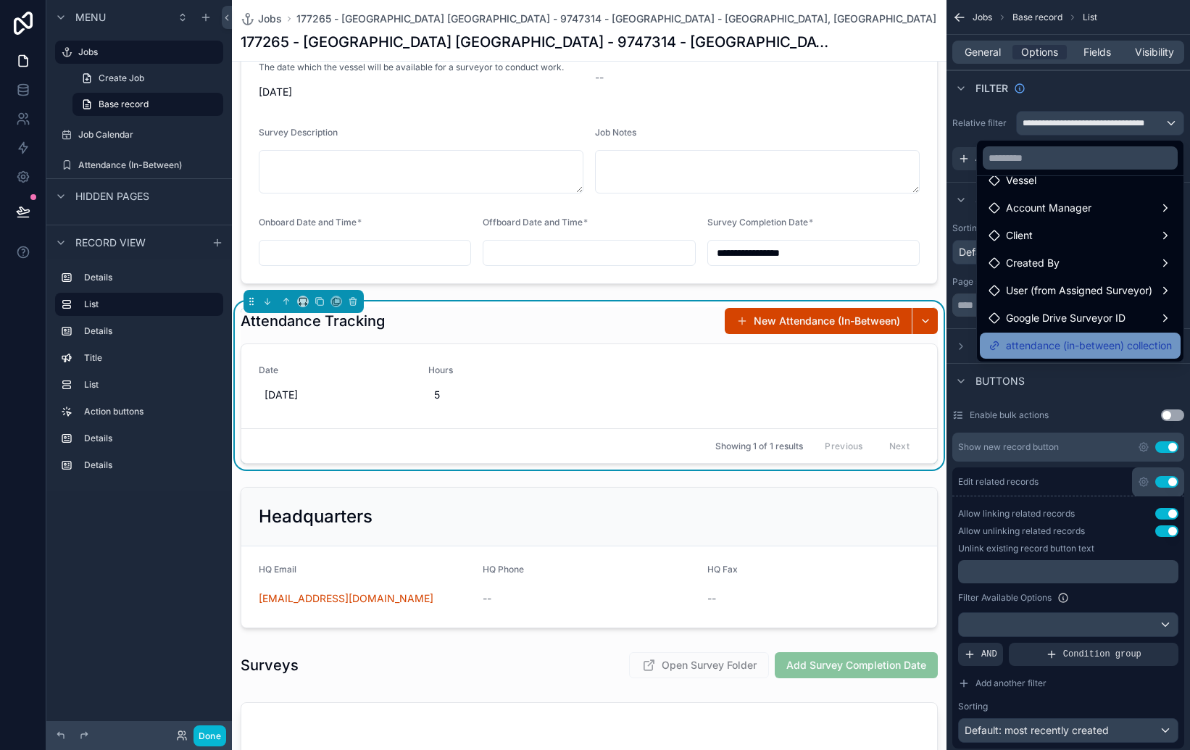
click at [1106, 356] on div "attendance (in-between) collection" at bounding box center [1080, 346] width 201 height 26
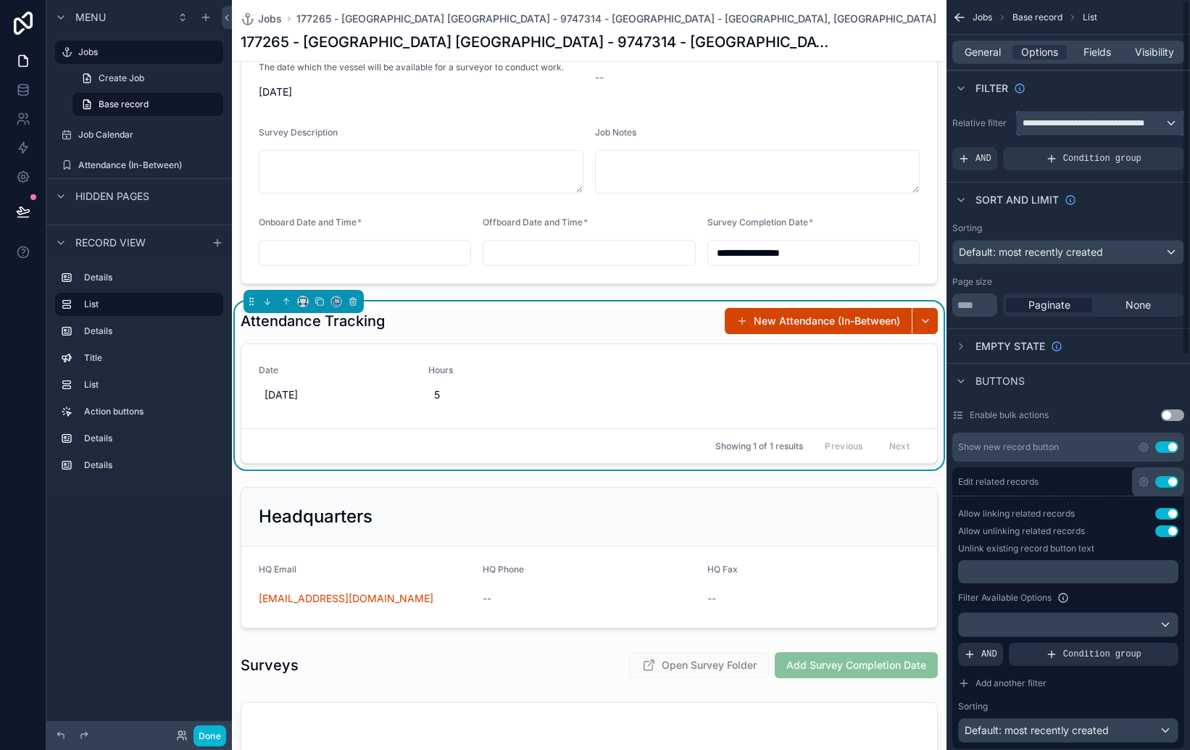
click at [1073, 128] on span "**********" at bounding box center [1094, 123] width 142 height 12
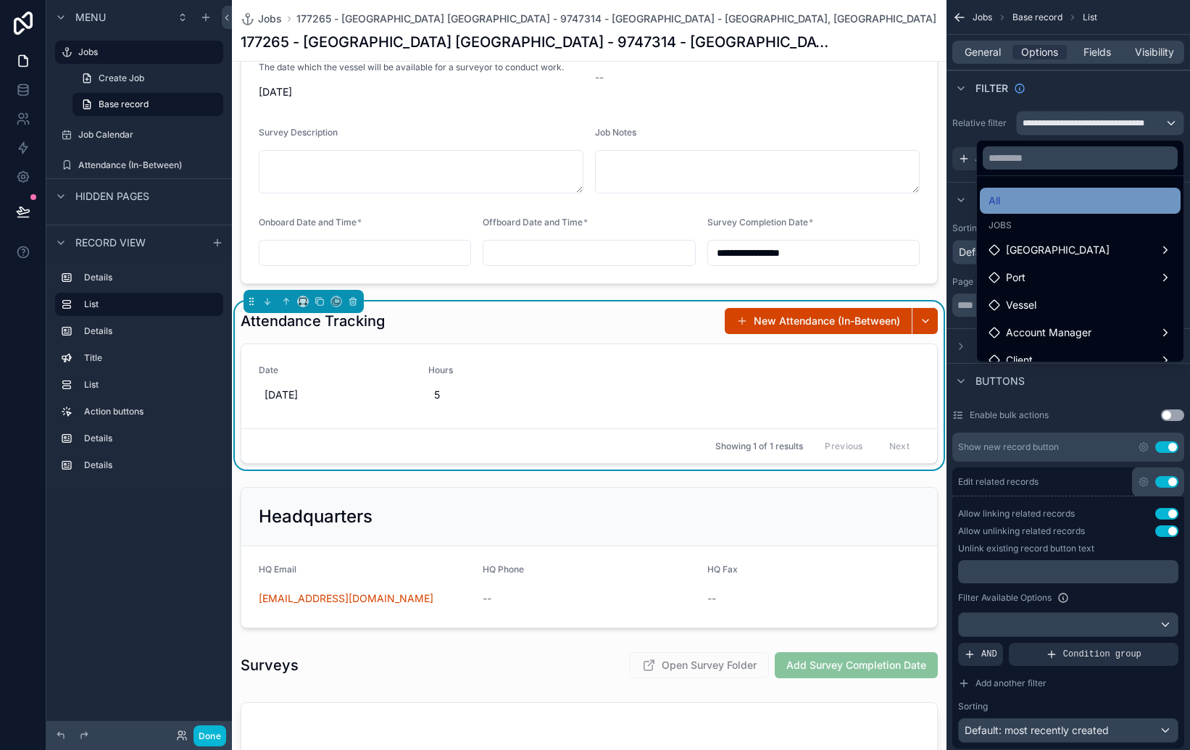
click at [1055, 199] on div "All" at bounding box center [1080, 200] width 183 height 17
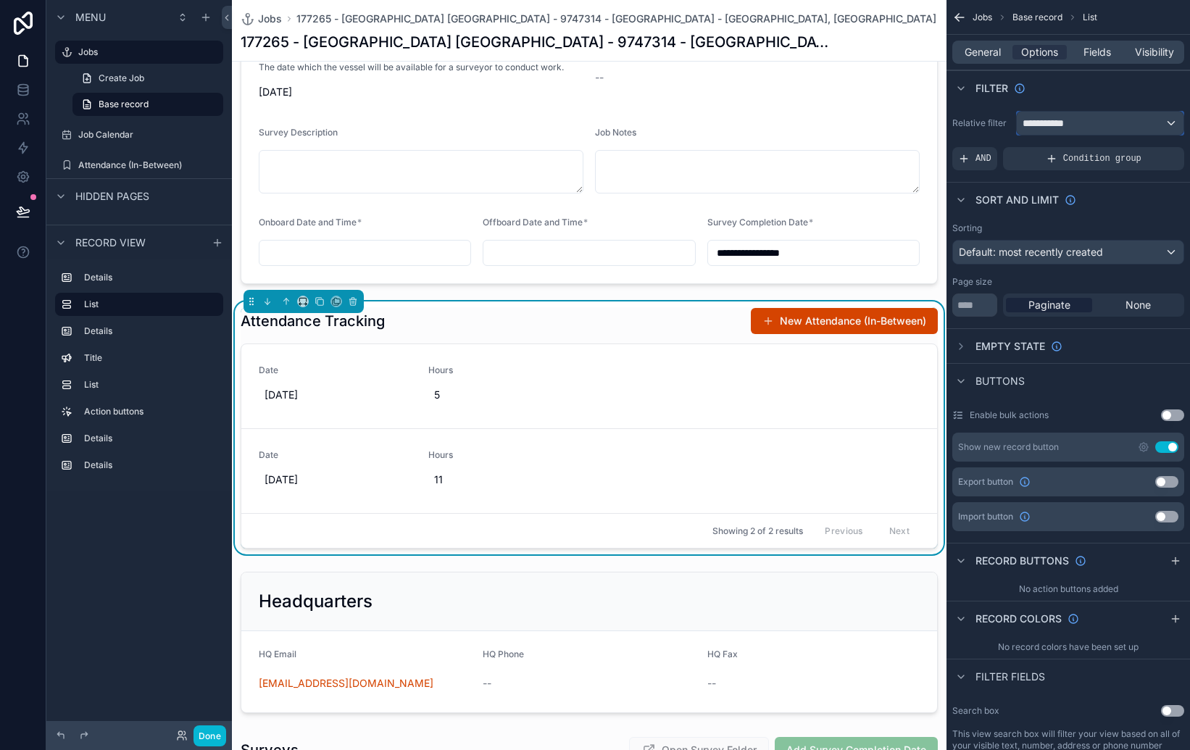
click at [1065, 121] on span "**********" at bounding box center [1050, 123] width 54 height 14
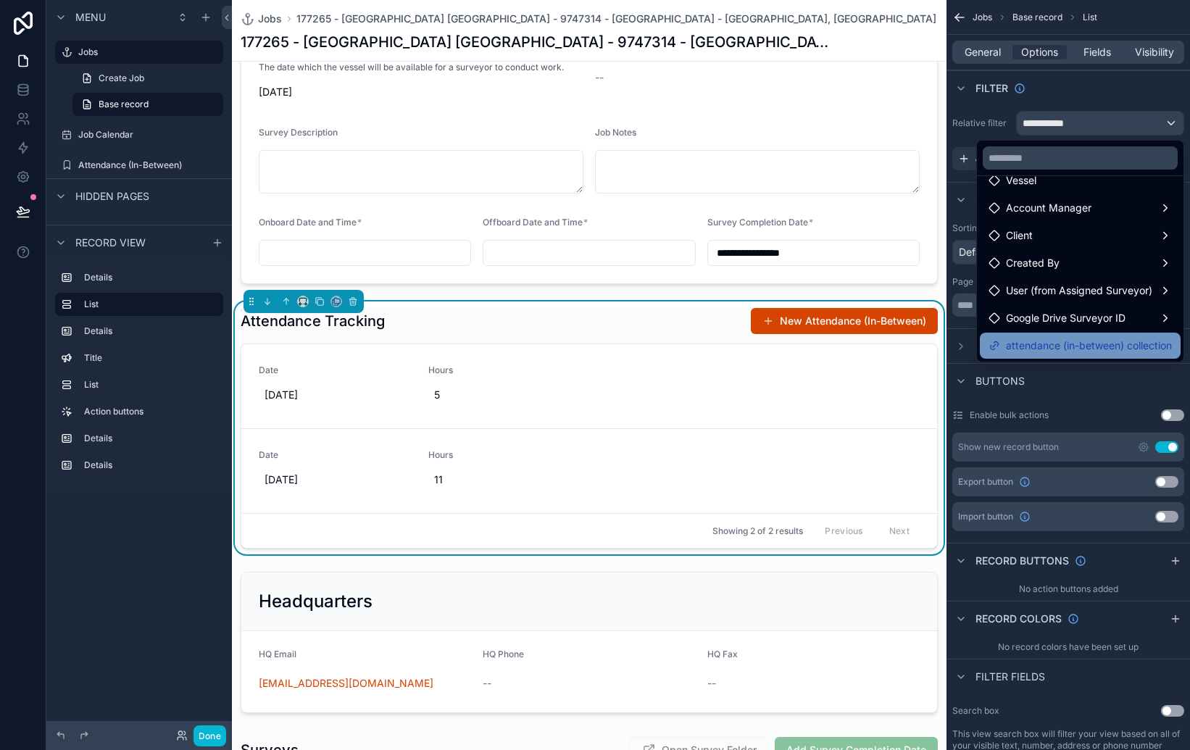
click at [1073, 340] on span "attendance (in-between) collection" at bounding box center [1089, 345] width 166 height 17
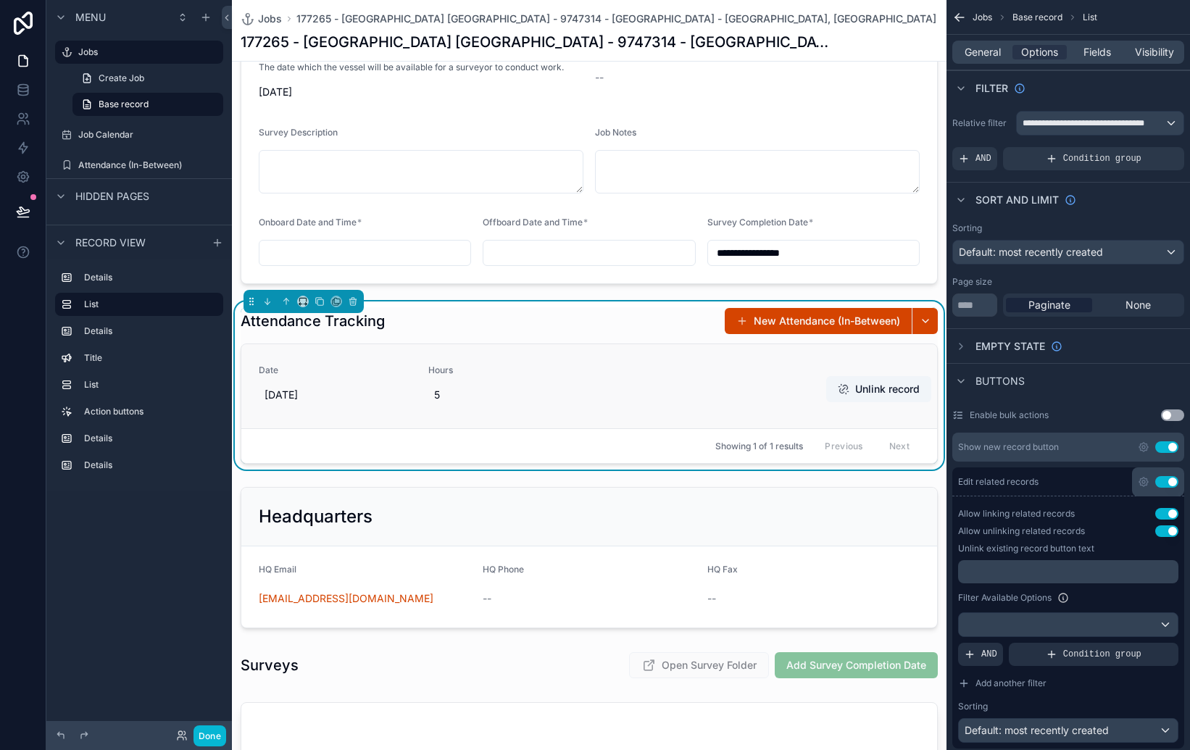
click at [797, 357] on div "Date [DATE] Hours 5 Unlink record" at bounding box center [589, 386] width 696 height 84
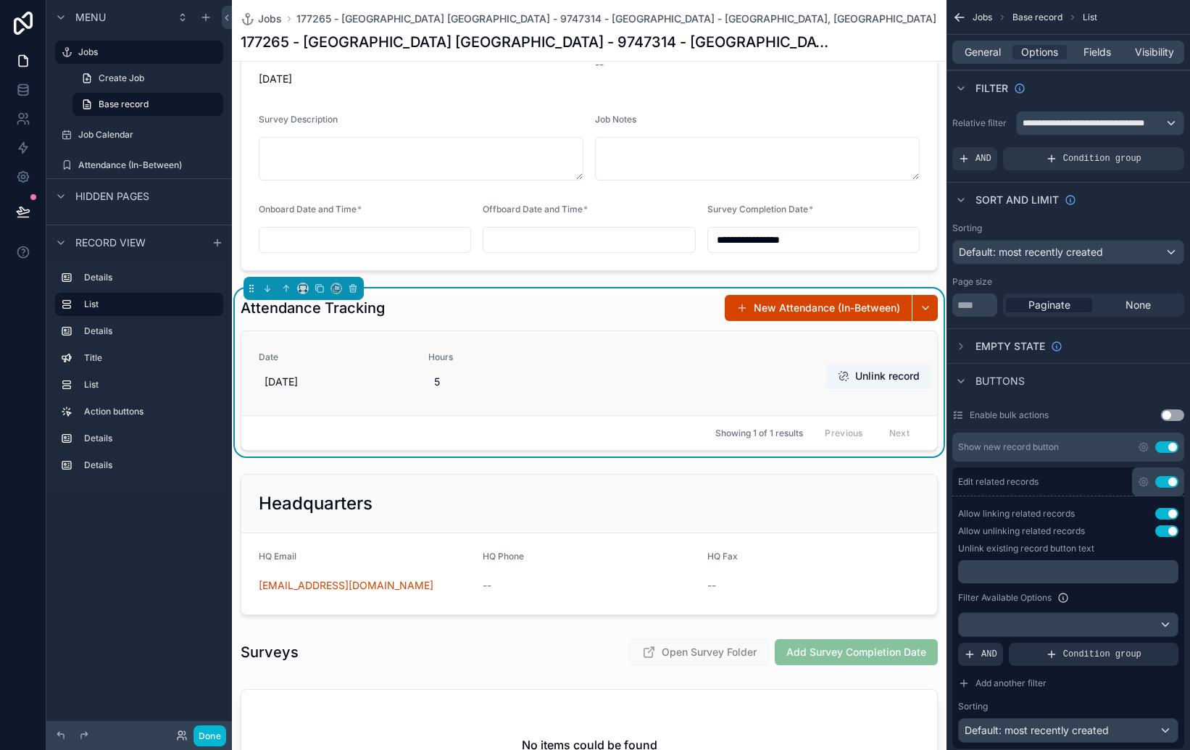
scroll to position [386, 0]
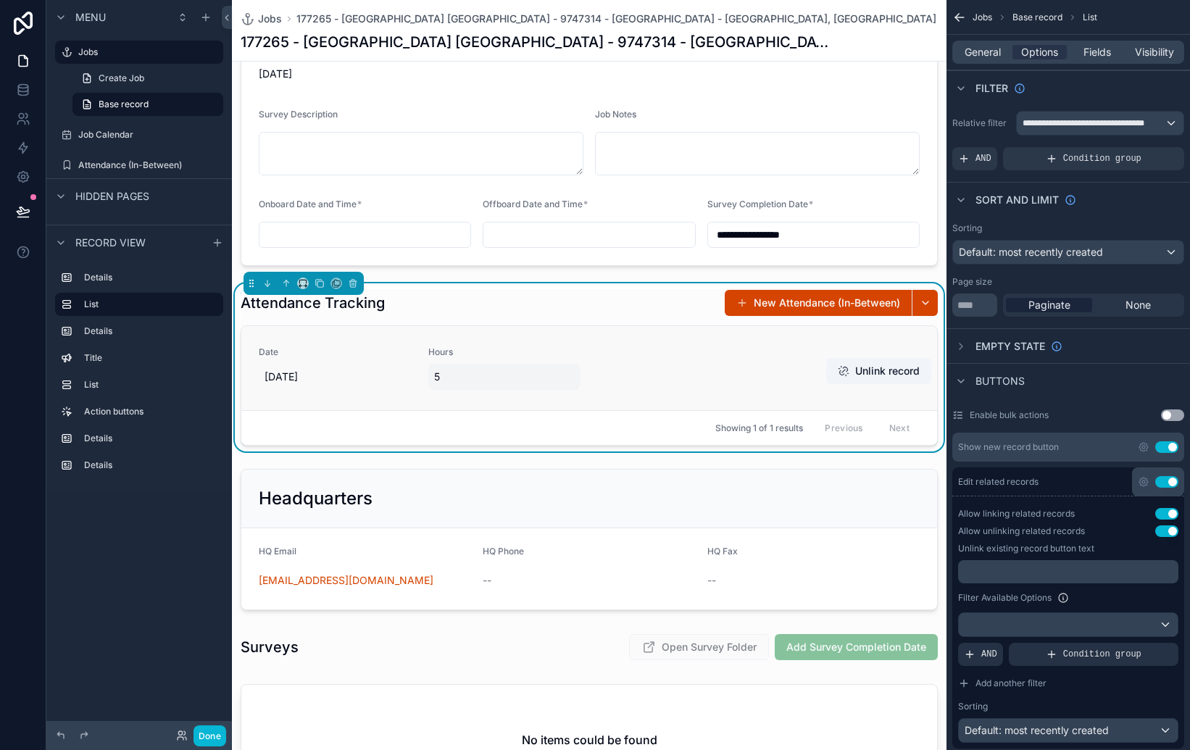
click at [541, 381] on span "5" at bounding box center [504, 377] width 141 height 14
click at [585, 306] on div "Attendance Tracking New Attendance (In-Between)" at bounding box center [589, 303] width 697 height 28
click at [773, 309] on button "New Attendance (In-Between)" at bounding box center [818, 303] width 187 height 26
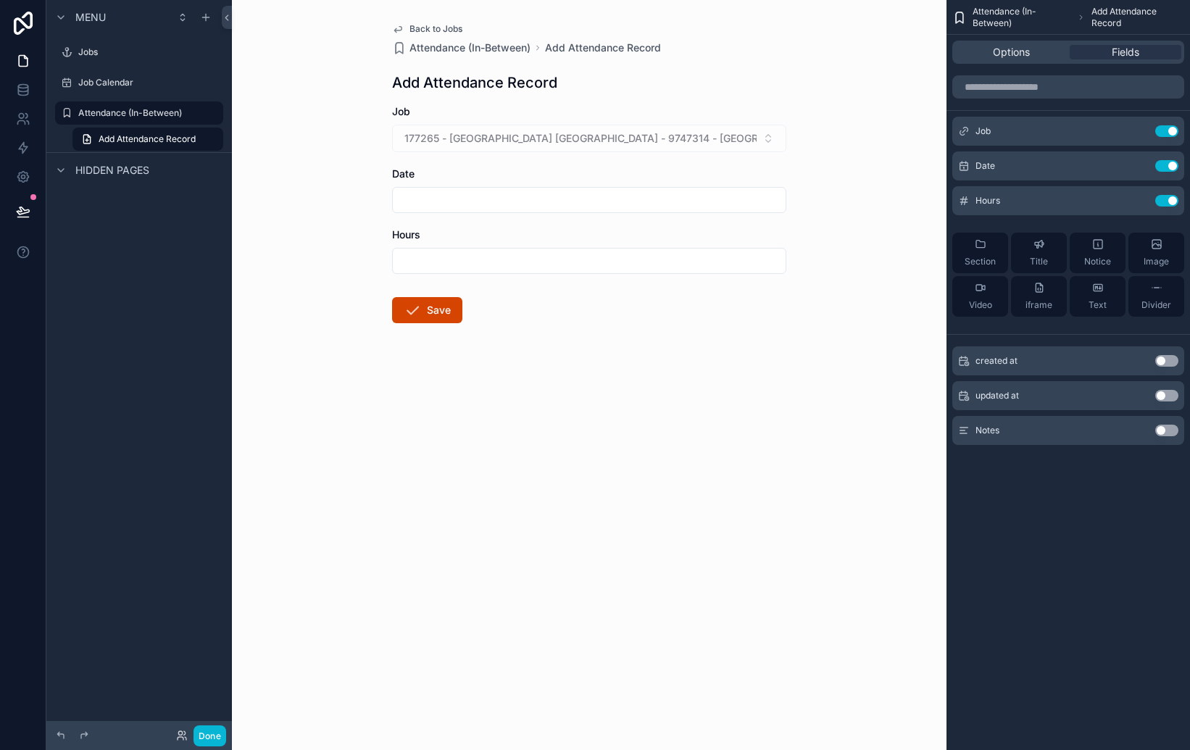
click at [1115, 490] on div "Attendance (In-Between) Add Attendance Record Options Fields Job Use setting Da…" at bounding box center [1069, 375] width 244 height 750
click at [1071, 85] on input "scrollable content" at bounding box center [1068, 86] width 232 height 23
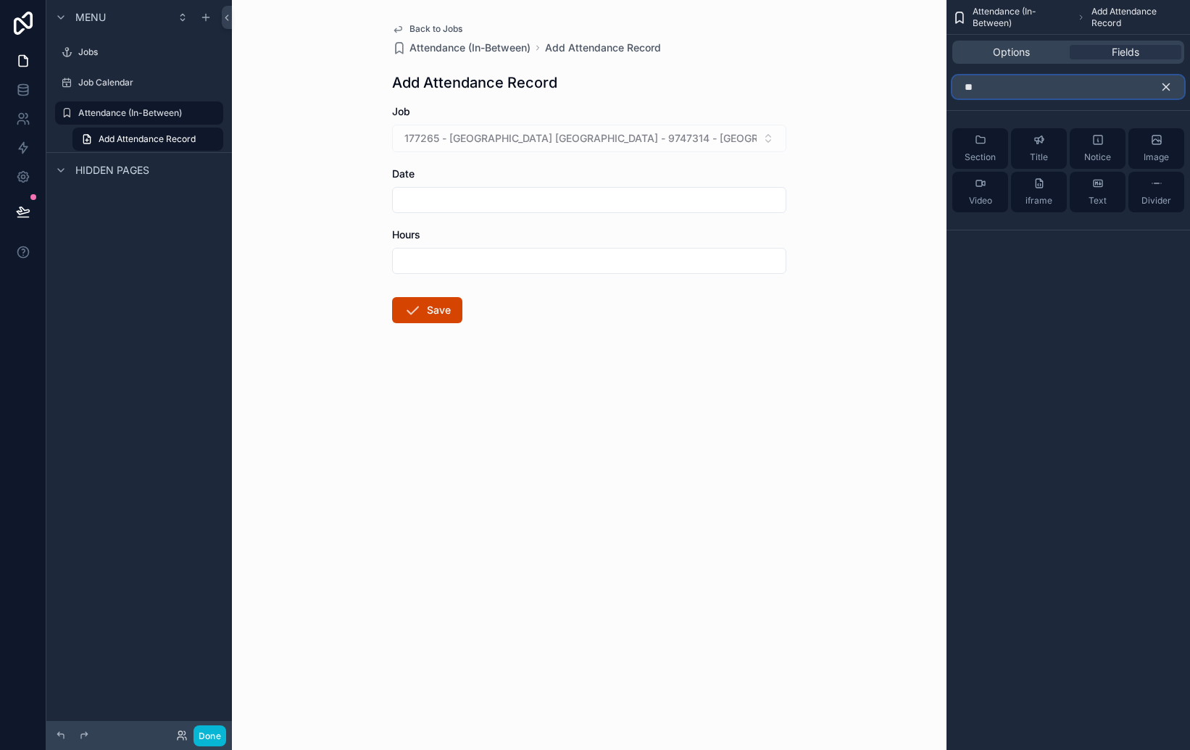
type input "*"
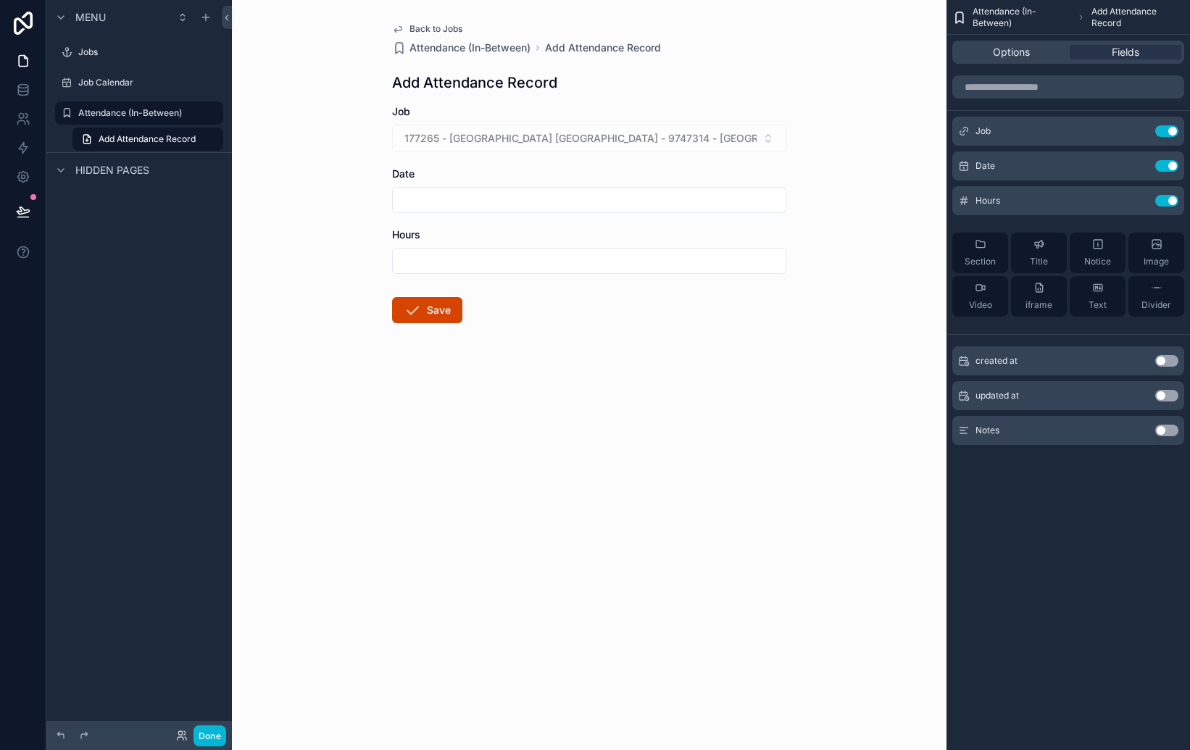
click at [815, 330] on div "Back to Jobs Attendance (In-Between) Add Attendance Record Add Attendance Recor…" at bounding box center [589, 375] width 715 height 750
drag, startPoint x: 1087, startPoint y: 520, endPoint x: 1083, endPoint y: 514, distance: 7.8
click at [1087, 520] on div "Attendance (In-Between) Add Attendance Record Options Fields Job Use setting Da…" at bounding box center [1069, 375] width 244 height 750
click at [1046, 49] on div "Options" at bounding box center [1011, 52] width 112 height 14
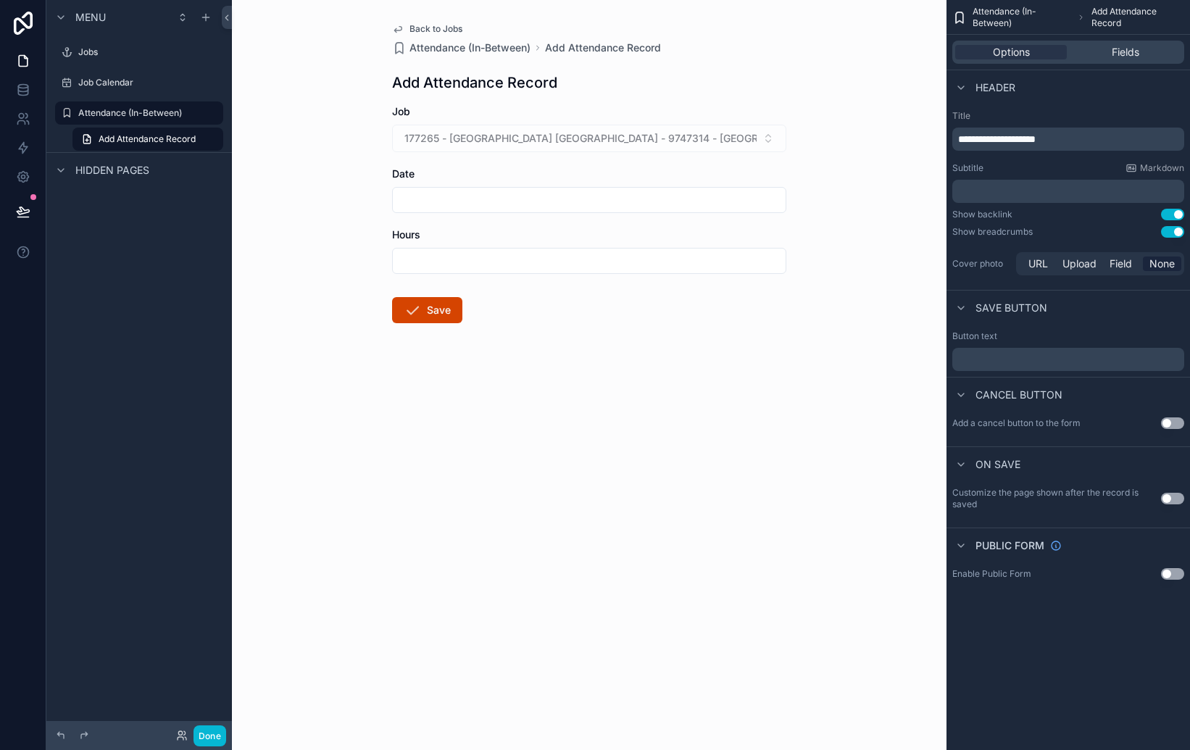
click at [1020, 13] on span "Attendance (In-Between)" at bounding box center [1022, 17] width 99 height 23
click at [1105, 17] on span "Add Attendance Record" at bounding box center [1138, 17] width 93 height 23
click at [1108, 57] on div "Fields" at bounding box center [1126, 52] width 112 height 14
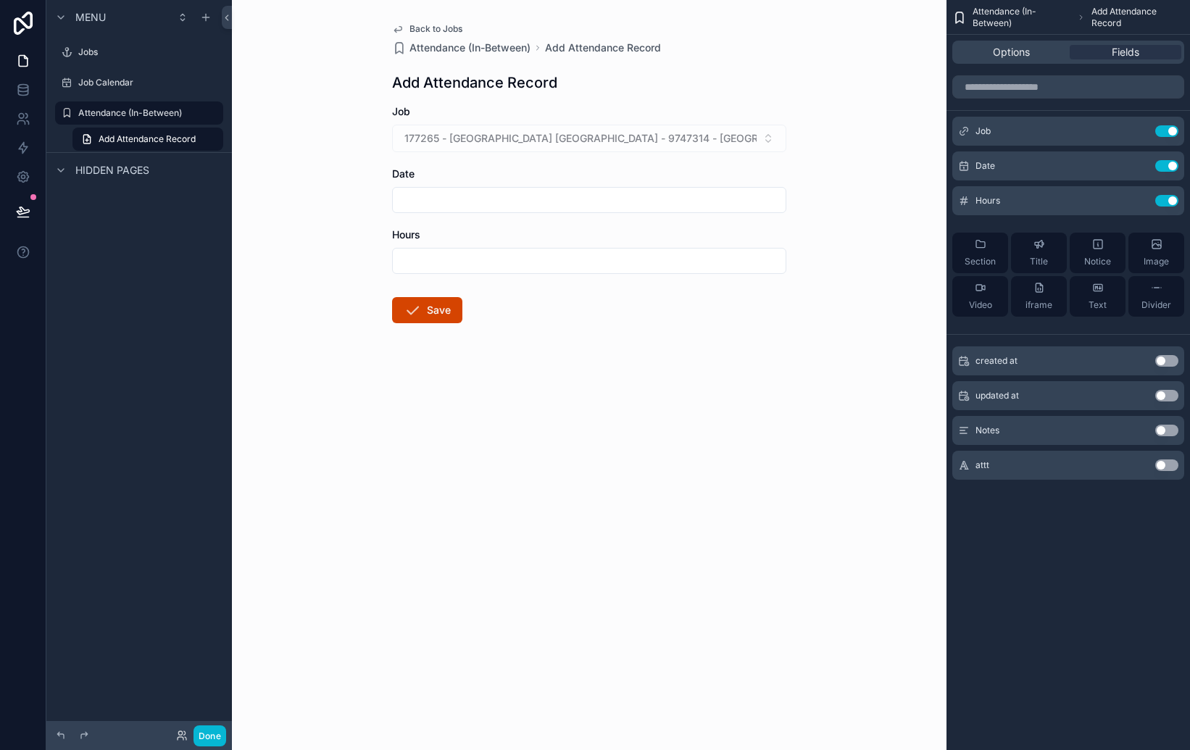
click at [778, 372] on form "Job 177265 - [GEOGRAPHIC_DATA] [GEOGRAPHIC_DATA] - 9747314 - [GEOGRAPHIC_DATA] …" at bounding box center [589, 260] width 394 height 312
click at [783, 391] on form "Job 177265 - [GEOGRAPHIC_DATA] [GEOGRAPHIC_DATA] - 9747314 - [GEOGRAPHIC_DATA] …" at bounding box center [589, 260] width 394 height 312
click at [696, 338] on form "Job 177265 - [GEOGRAPHIC_DATA] [GEOGRAPHIC_DATA] - 9747314 - [GEOGRAPHIC_DATA] …" at bounding box center [589, 260] width 394 height 312
click at [984, 259] on span "Section" at bounding box center [980, 262] width 31 height 12
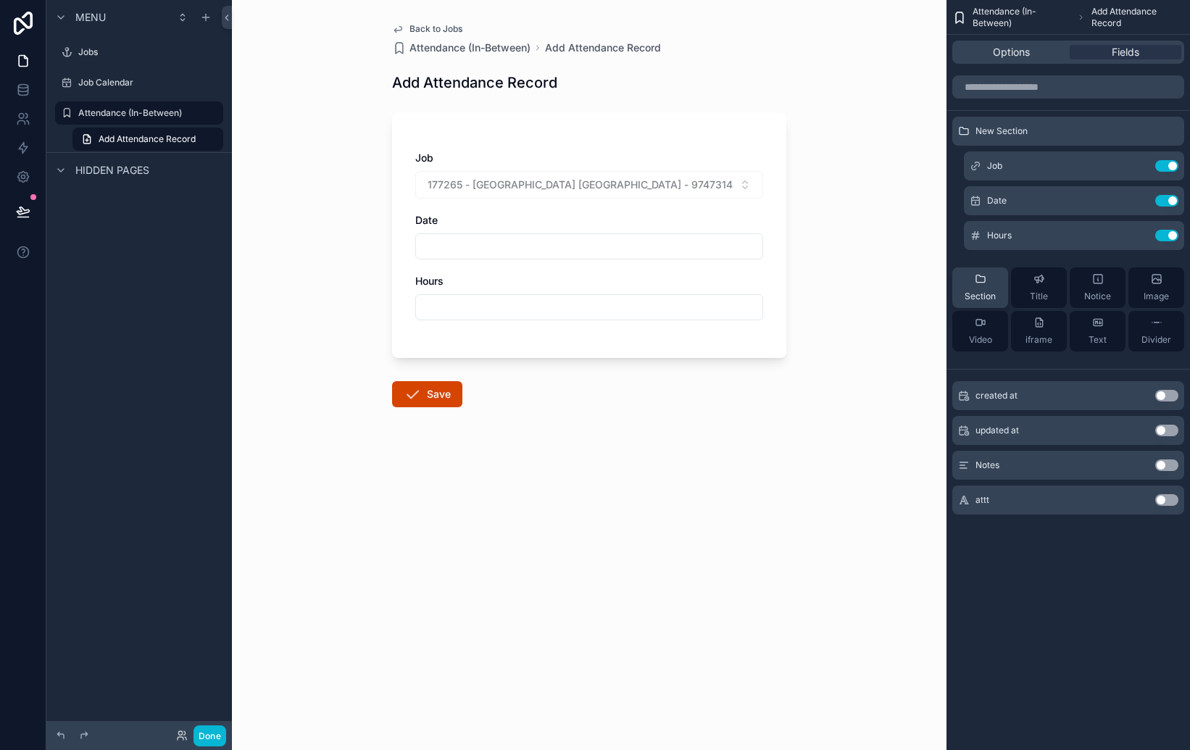
click at [987, 295] on span "Section" at bounding box center [980, 297] width 31 height 12
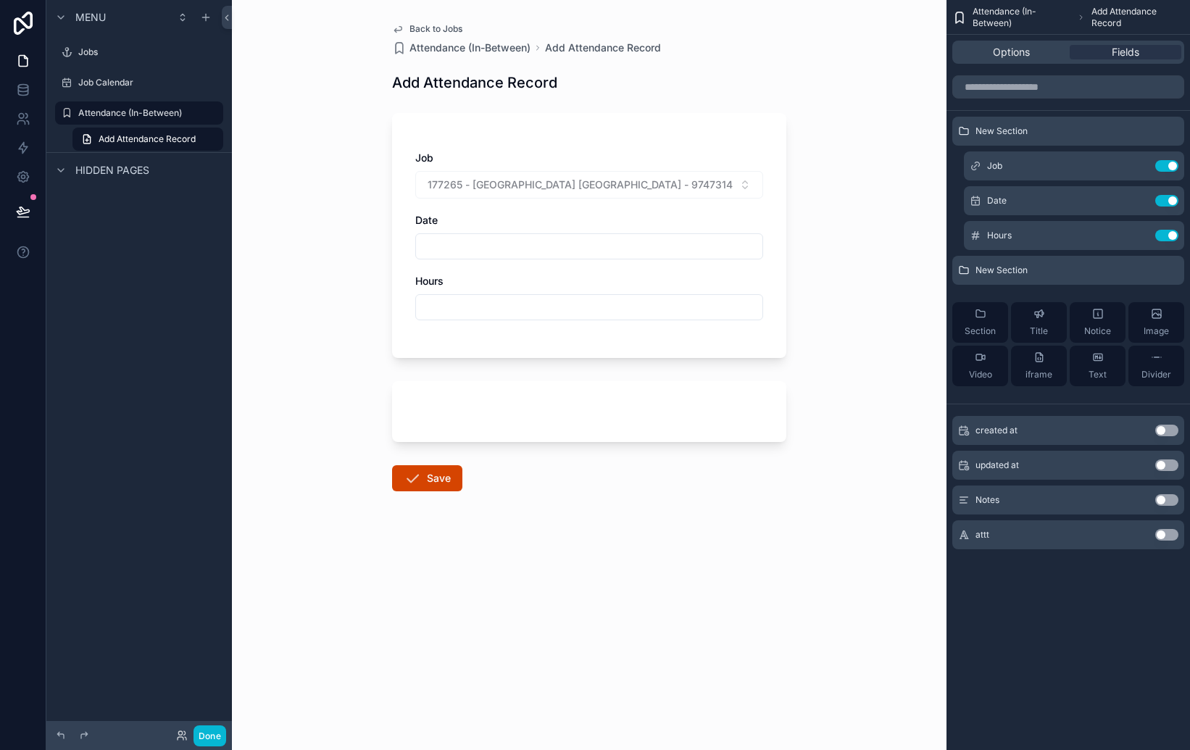
drag, startPoint x: 675, startPoint y: 386, endPoint x: 585, endPoint y: 382, distance: 90.7
click at [590, 381] on div "scrollable content" at bounding box center [589, 411] width 394 height 61
click at [412, 396] on div "scrollable content" at bounding box center [589, 411] width 394 height 61
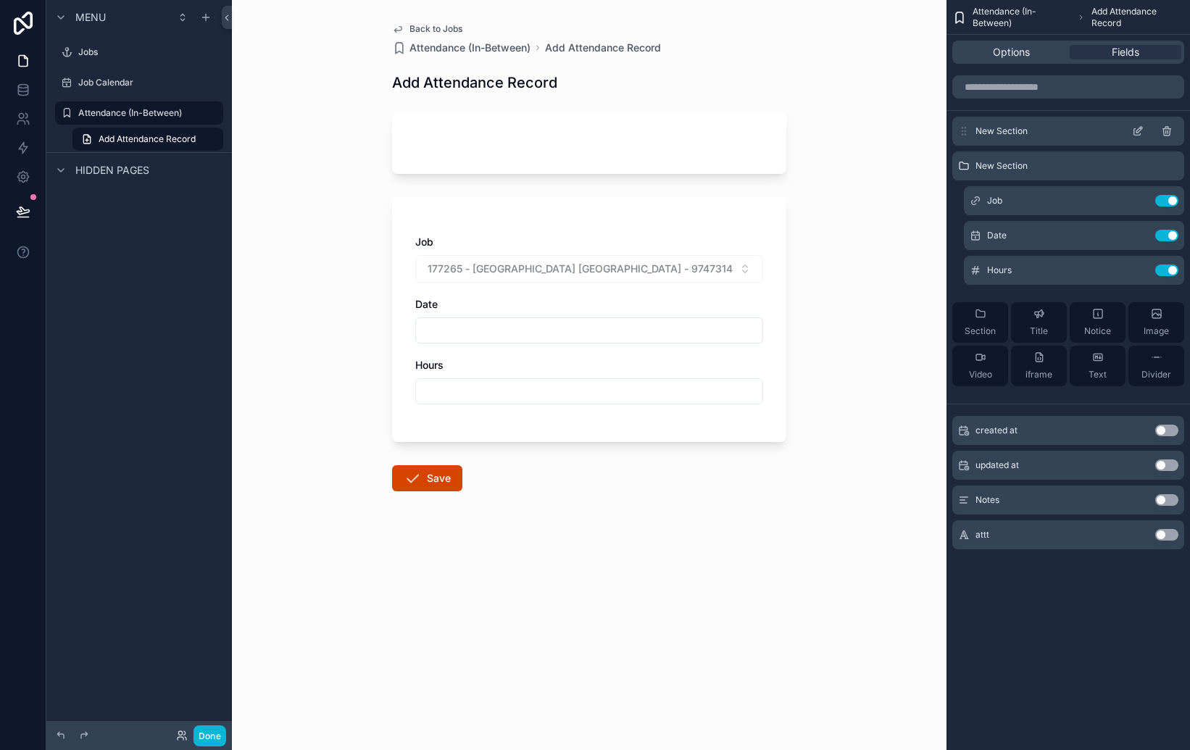
click at [1136, 130] on icon "scrollable content" at bounding box center [1139, 130] width 6 height 6
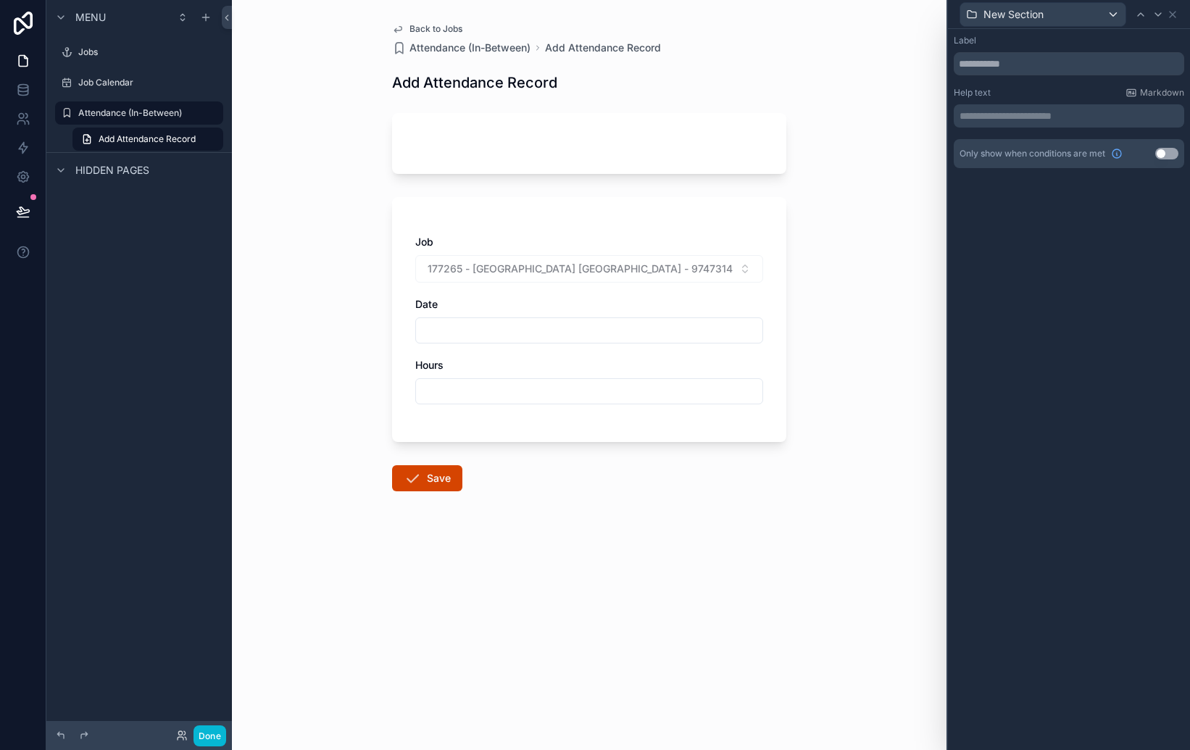
click at [1121, 246] on div "**********" at bounding box center [1069, 389] width 242 height 721
click at [657, 149] on div "scrollable content" at bounding box center [589, 143] width 394 height 61
click at [1145, 207] on div "**********" at bounding box center [1069, 389] width 242 height 721
click at [1157, 15] on icon at bounding box center [1158, 14] width 6 height 3
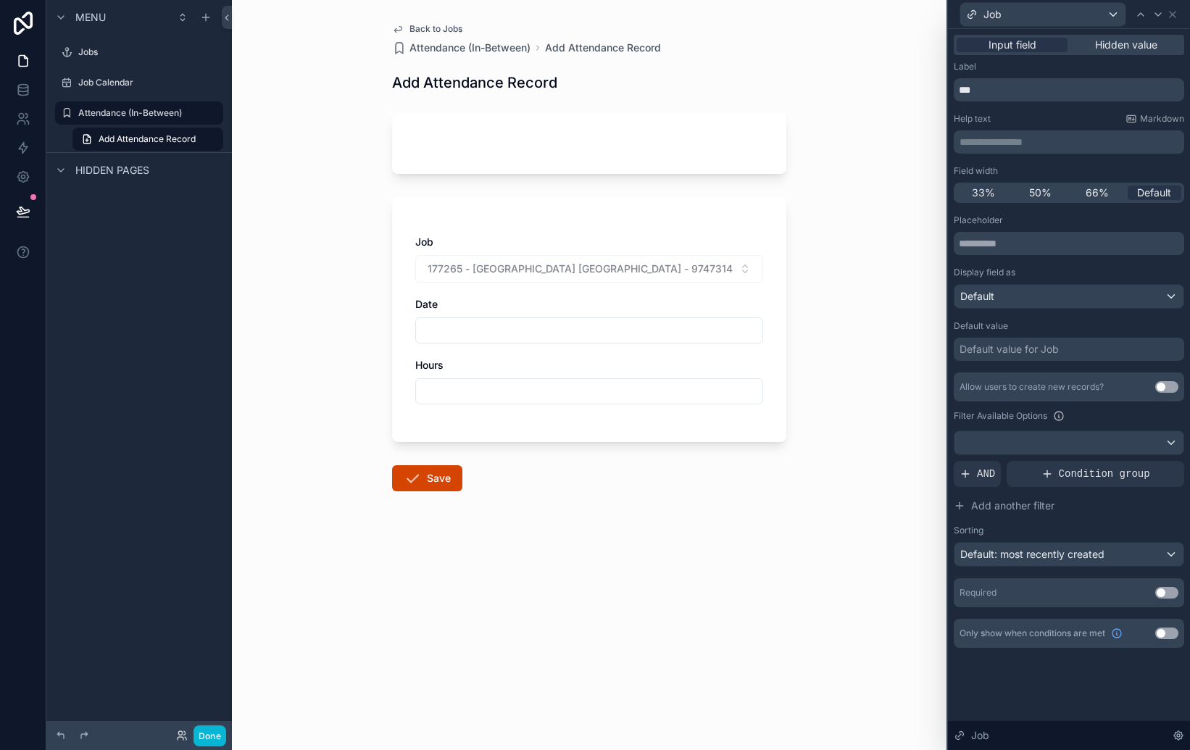
drag, startPoint x: 882, startPoint y: 291, endPoint x: 835, endPoint y: 239, distance: 69.8
click at [882, 291] on div "Back to Jobs Attendance (In-Between) Add Attendance Record Add Attendance Recor…" at bounding box center [589, 375] width 715 height 750
click at [764, 164] on div "scrollable content" at bounding box center [589, 143] width 394 height 61
drag, startPoint x: 714, startPoint y: 133, endPoint x: 744, endPoint y: 129, distance: 30.7
click at [714, 133] on div "scrollable content" at bounding box center [589, 143] width 394 height 61
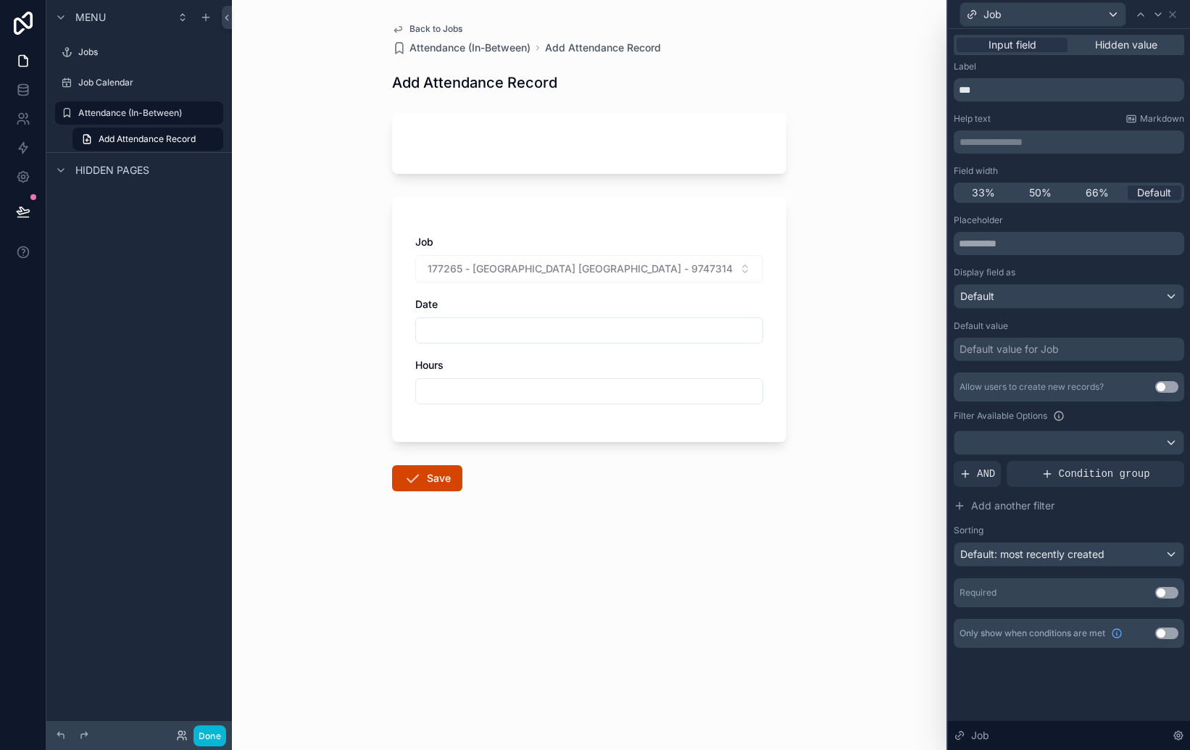
drag, startPoint x: 862, startPoint y: 120, endPoint x: 874, endPoint y: 122, distance: 12.5
click at [862, 120] on div "Back to Jobs Attendance (In-Between) Add Attendance Record Add Attendance Recor…" at bounding box center [589, 375] width 715 height 750
click at [897, 133] on div "Back to Jobs Attendance (In-Between) Add Attendance Record Add Attendance Recor…" at bounding box center [589, 375] width 715 height 750
click at [1170, 12] on icon at bounding box center [1173, 15] width 6 height 6
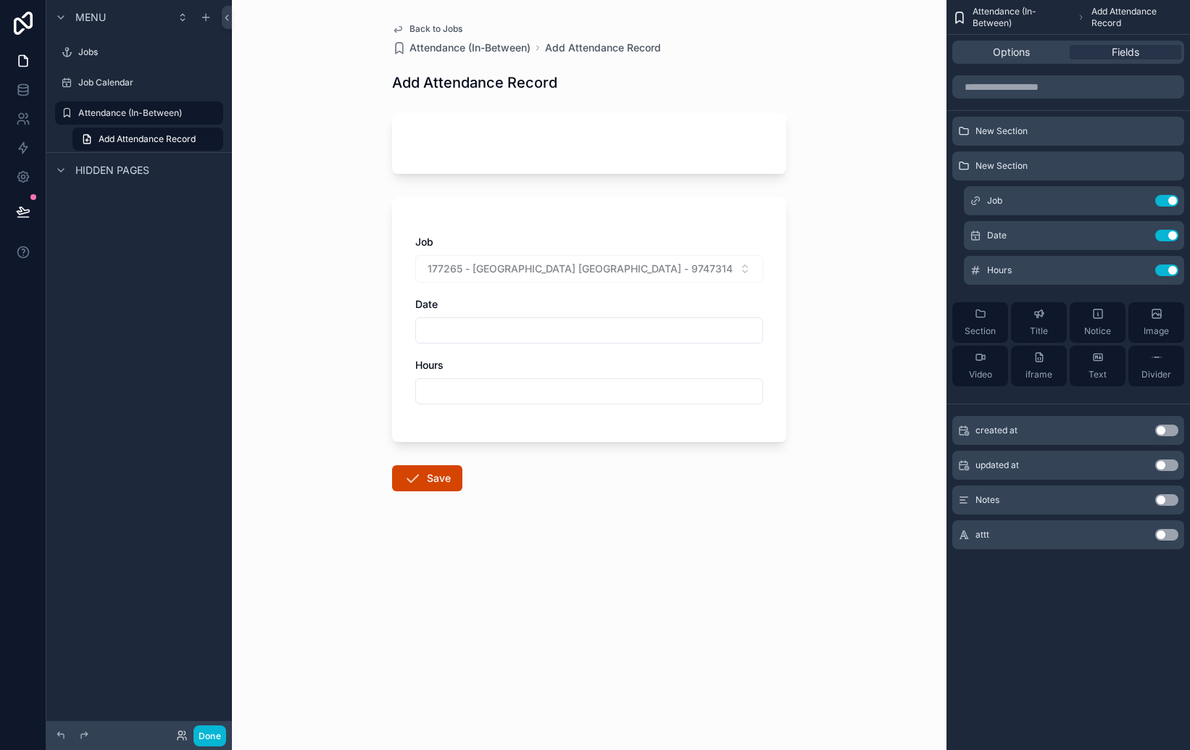
click at [695, 119] on div "scrollable content" at bounding box center [589, 143] width 394 height 61
drag, startPoint x: 760, startPoint y: 122, endPoint x: 764, endPoint y: 138, distance: 17.1
click at [760, 122] on div "scrollable content" at bounding box center [589, 143] width 394 height 61
click at [762, 211] on div "Job 177265 - [GEOGRAPHIC_DATA] [GEOGRAPHIC_DATA] - 9747314 - [GEOGRAPHIC_DATA] …" at bounding box center [589, 319] width 394 height 245
click at [719, 265] on div "177265 - [GEOGRAPHIC_DATA] [GEOGRAPHIC_DATA] - 9747314 - [GEOGRAPHIC_DATA] - [G…" at bounding box center [589, 269] width 348 height 28
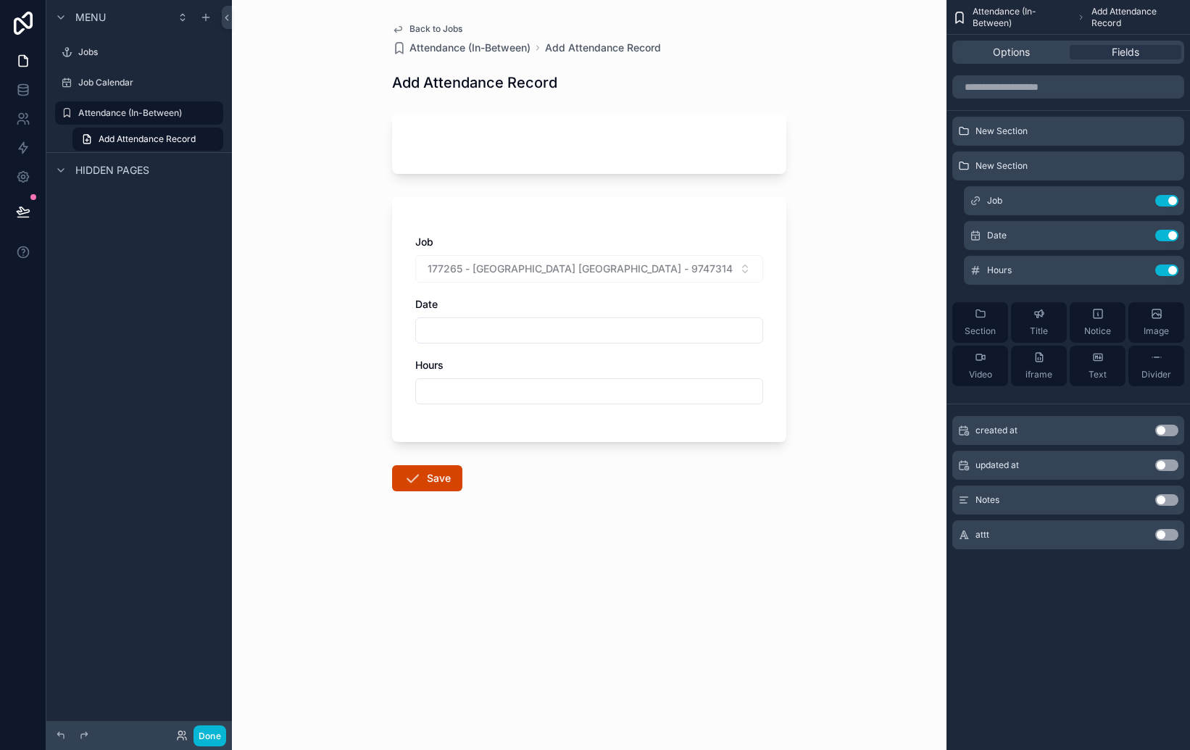
click at [730, 330] on input "scrollable content" at bounding box center [589, 330] width 346 height 20
click at [818, 399] on div "Back to Jobs Attendance (In-Between) Add Attendance Record Add Attendance Recor…" at bounding box center [589, 375] width 715 height 750
click at [625, 146] on div "scrollable content" at bounding box center [589, 143] width 394 height 61
click at [982, 128] on span "New Section" at bounding box center [1002, 131] width 52 height 12
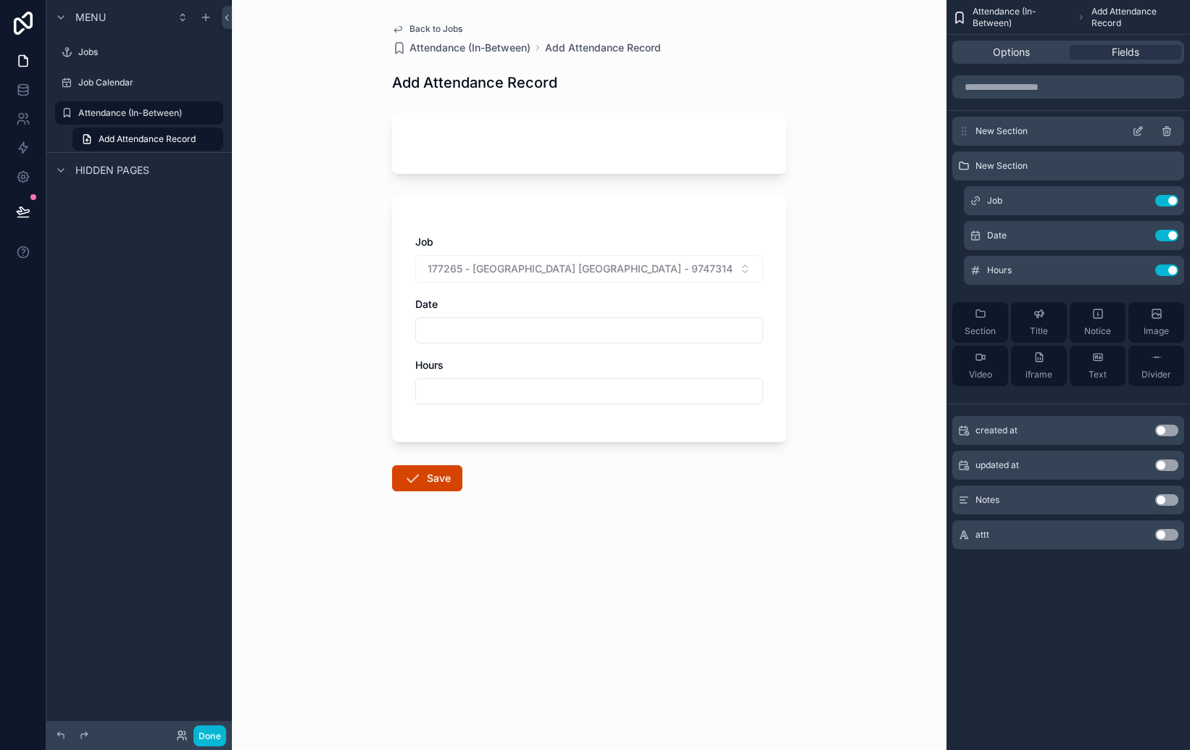
click at [1143, 134] on icon "scrollable content" at bounding box center [1138, 131] width 12 height 12
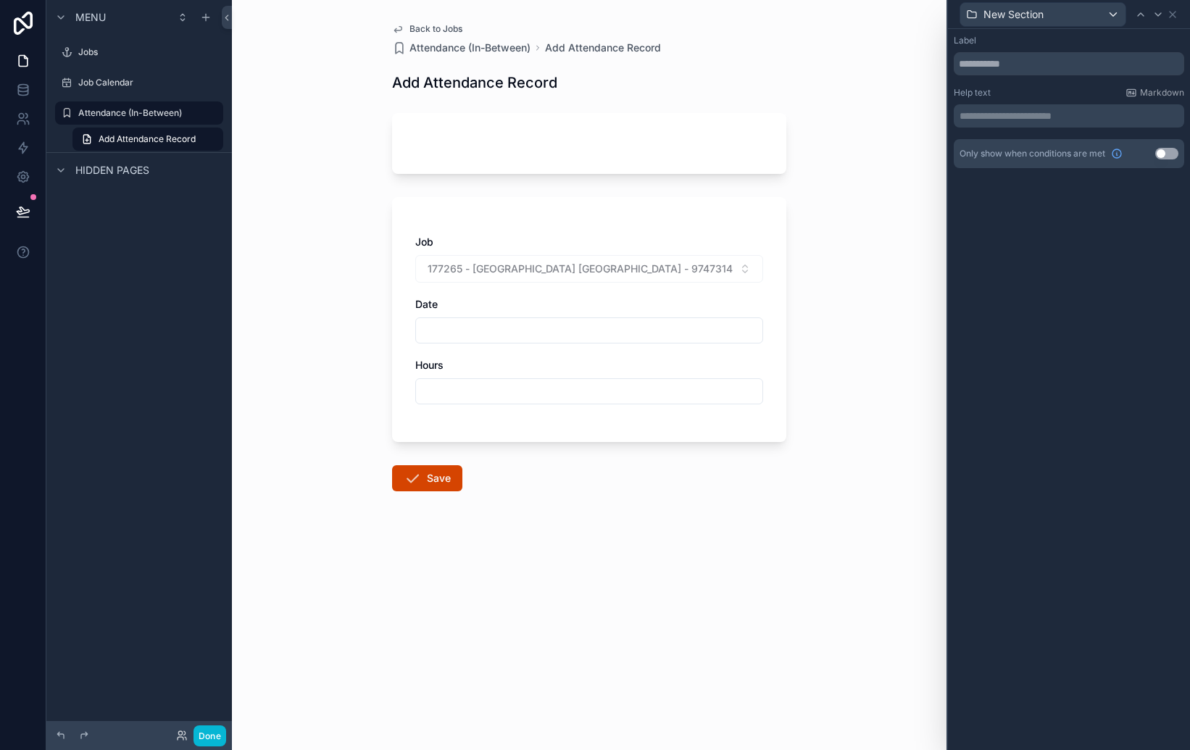
drag, startPoint x: 921, startPoint y: 108, endPoint x: 928, endPoint y: 112, distance: 7.8
click at [921, 108] on div "Back to Jobs Attendance (In-Between) Add Attendance Record Add Attendance Recor…" at bounding box center [589, 375] width 715 height 750
click at [1178, 15] on icon at bounding box center [1173, 15] width 12 height 12
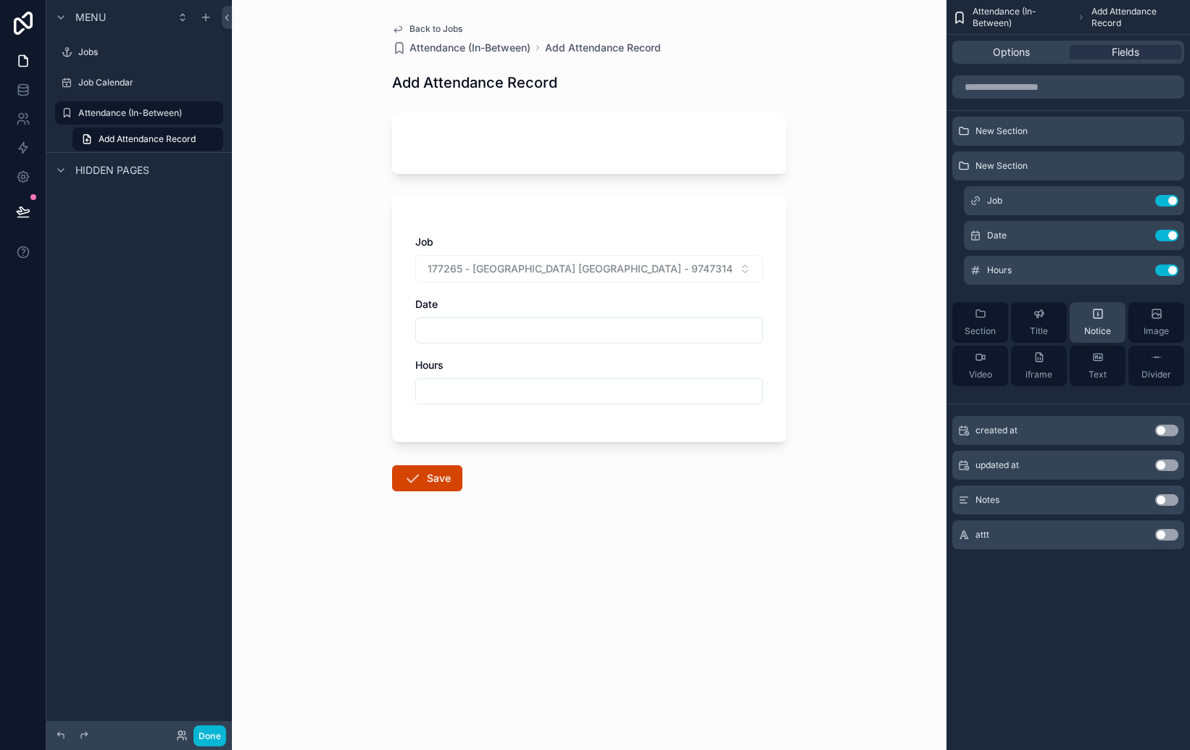
drag, startPoint x: 1095, startPoint y: 365, endPoint x: 1087, endPoint y: 362, distance: 8.5
click at [1084, 362] on button "Text" at bounding box center [1098, 366] width 56 height 41
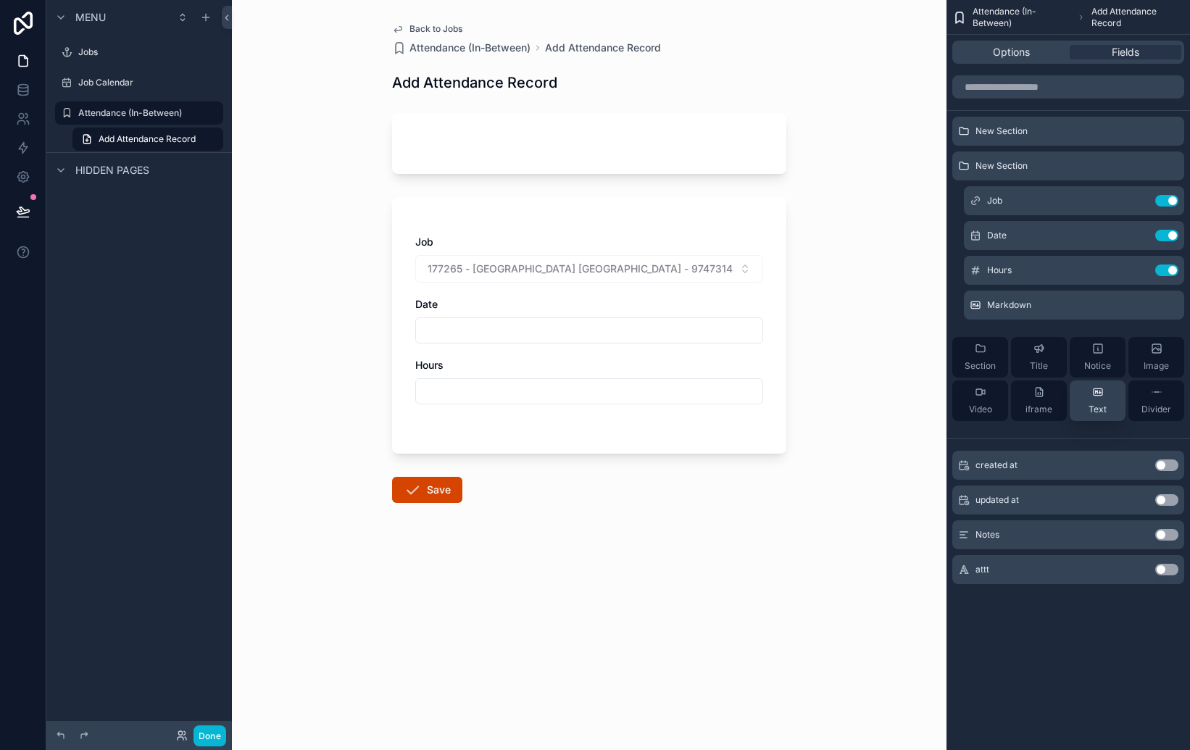
click at [1100, 395] on icon "scrollable content" at bounding box center [1098, 391] width 9 height 7
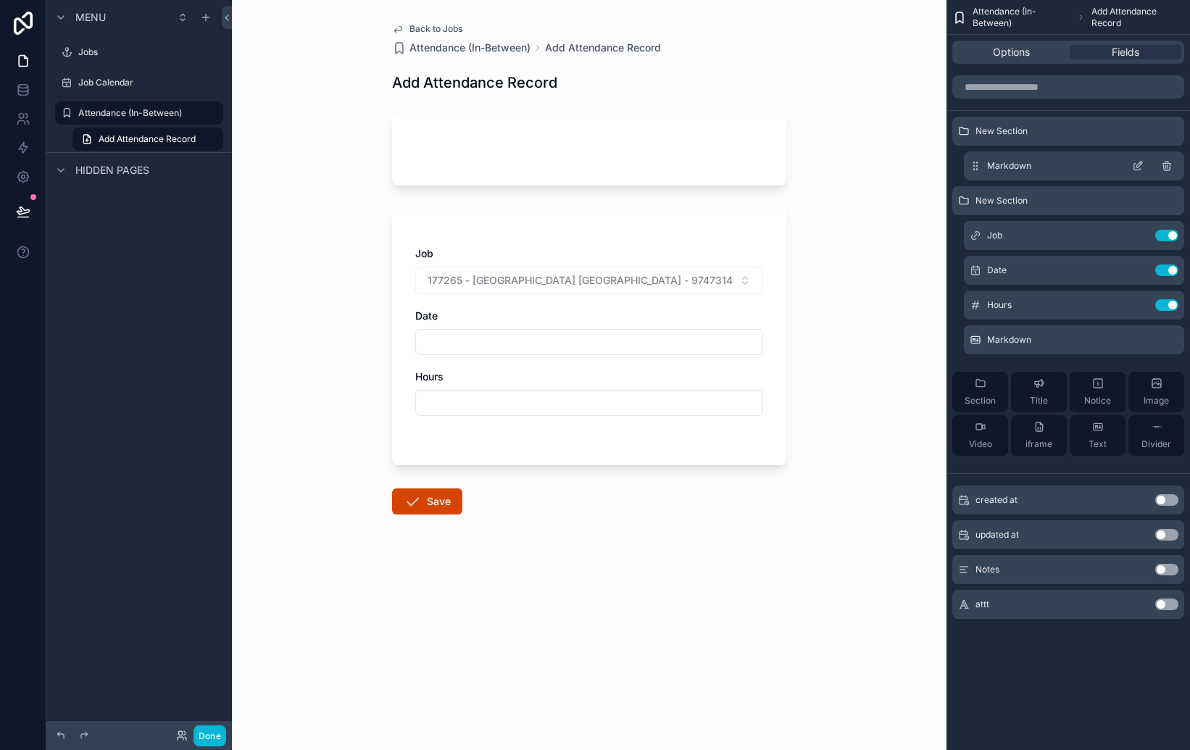
click at [1020, 170] on span "Markdown" at bounding box center [1009, 166] width 44 height 12
click at [1142, 165] on icon "scrollable content" at bounding box center [1138, 166] width 12 height 12
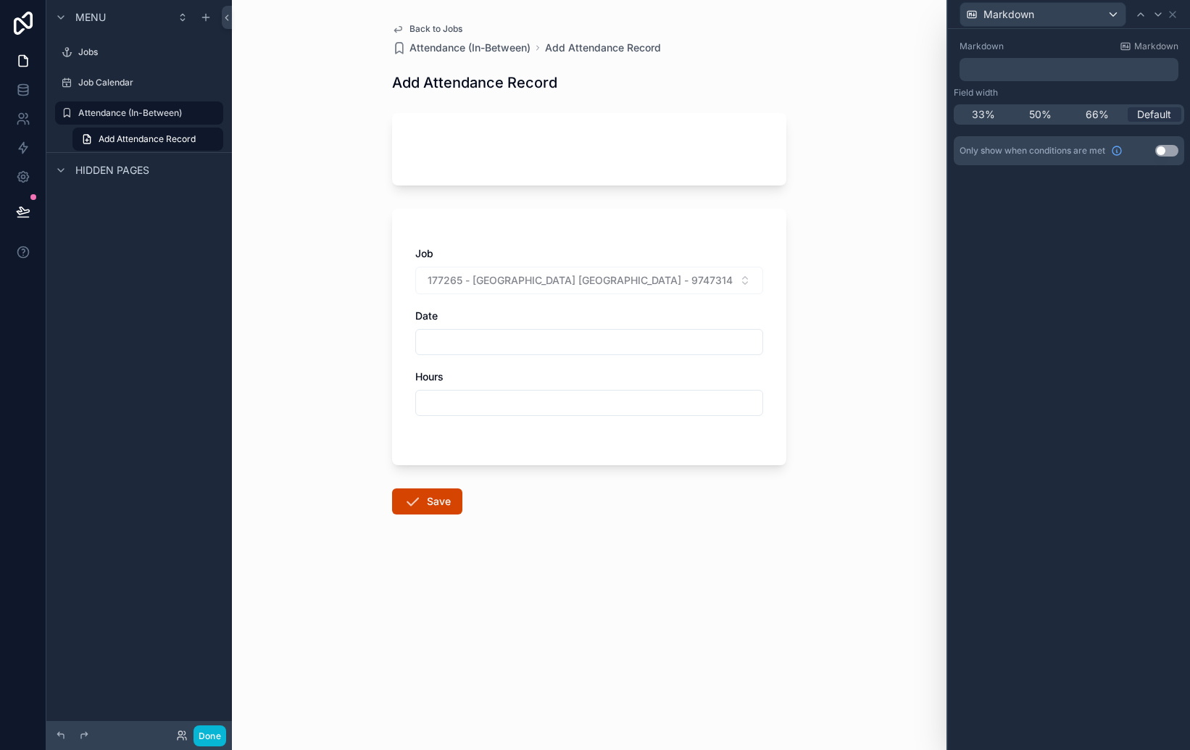
click at [1076, 65] on p "﻿" at bounding box center [1070, 69] width 210 height 14
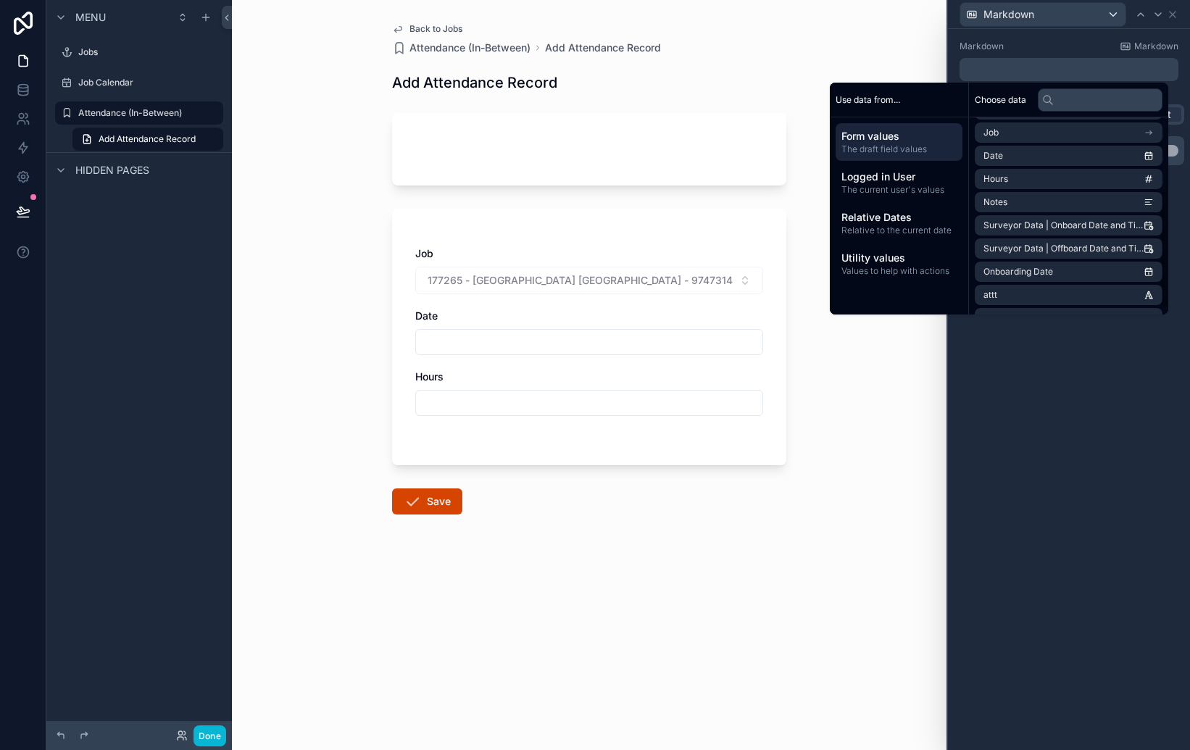
scroll to position [123, 0]
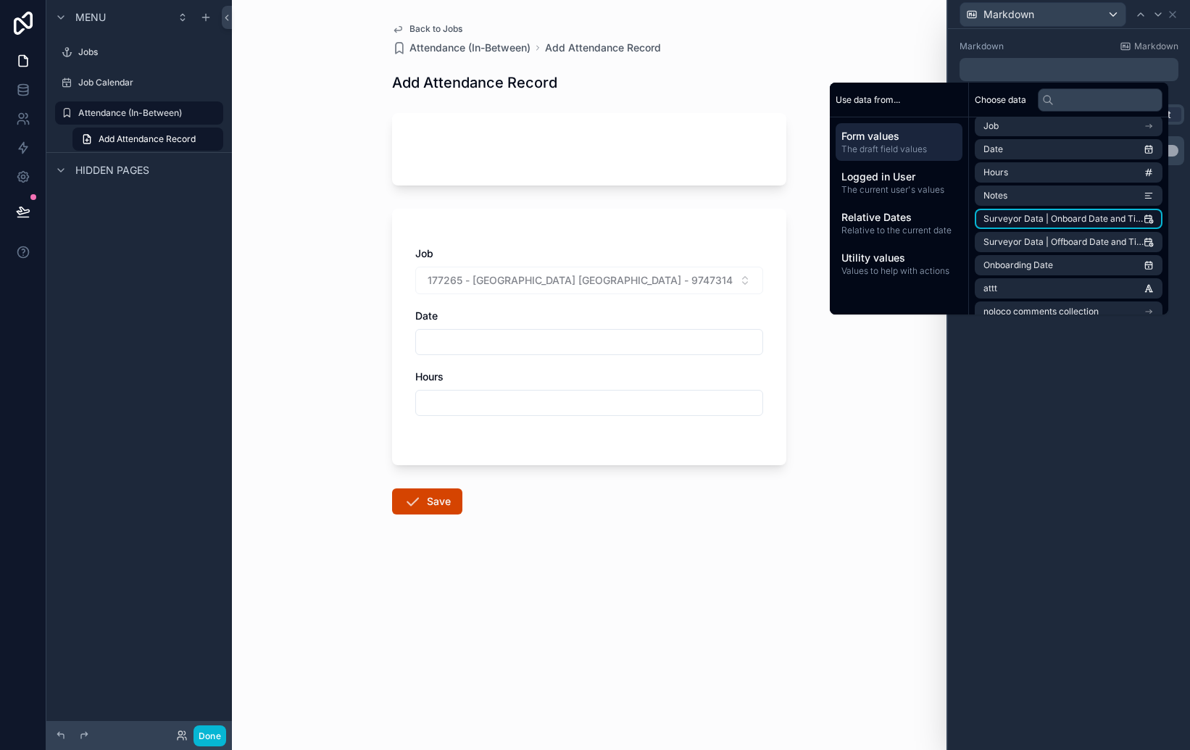
click at [1044, 218] on span "Surveyor Data | Onboard Date and Time (from Job)" at bounding box center [1064, 219] width 160 height 12
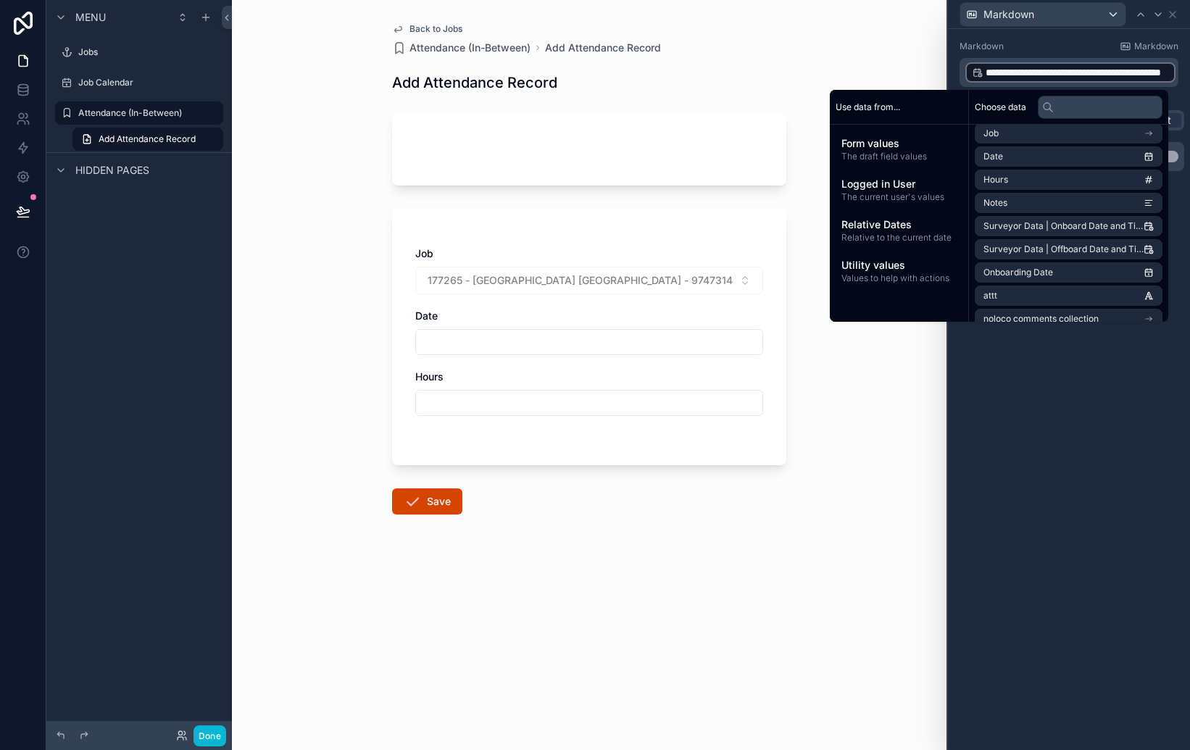
click at [1088, 374] on div "**********" at bounding box center [1069, 389] width 242 height 721
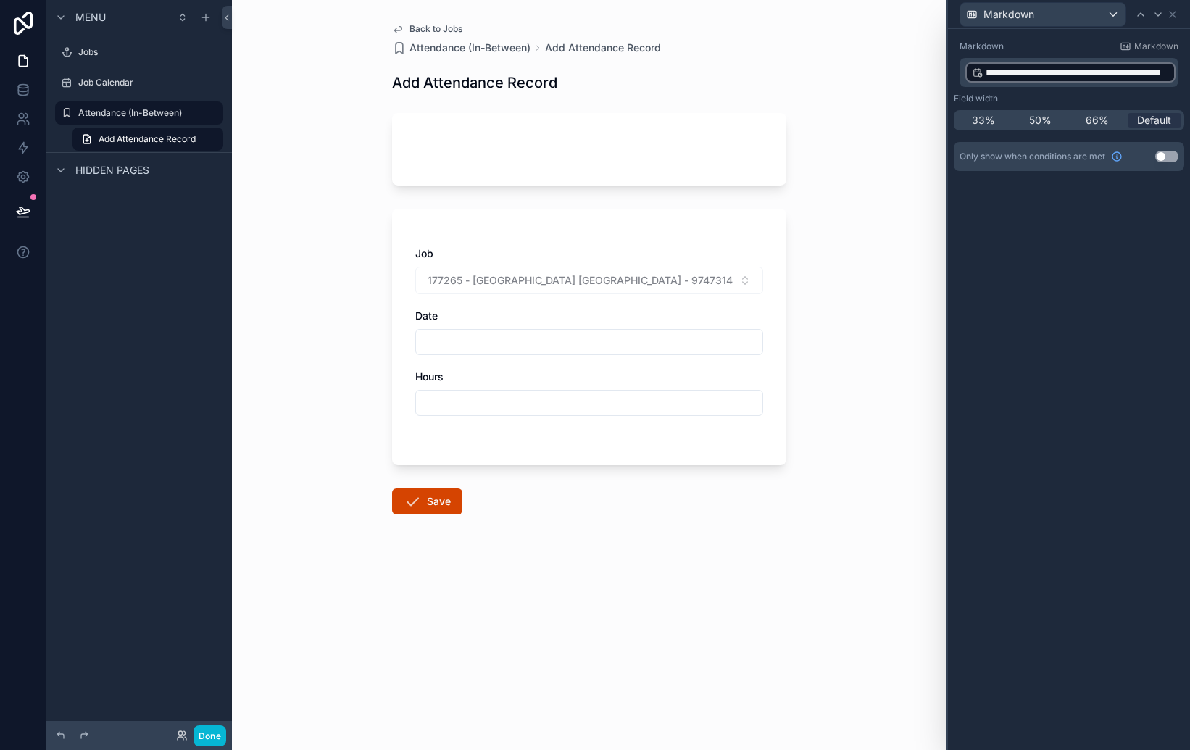
click at [1099, 228] on div "**********" at bounding box center [1069, 389] width 242 height 721
click at [1058, 262] on div "**********" at bounding box center [1069, 389] width 242 height 721
click at [1172, 15] on icon at bounding box center [1173, 15] width 12 height 12
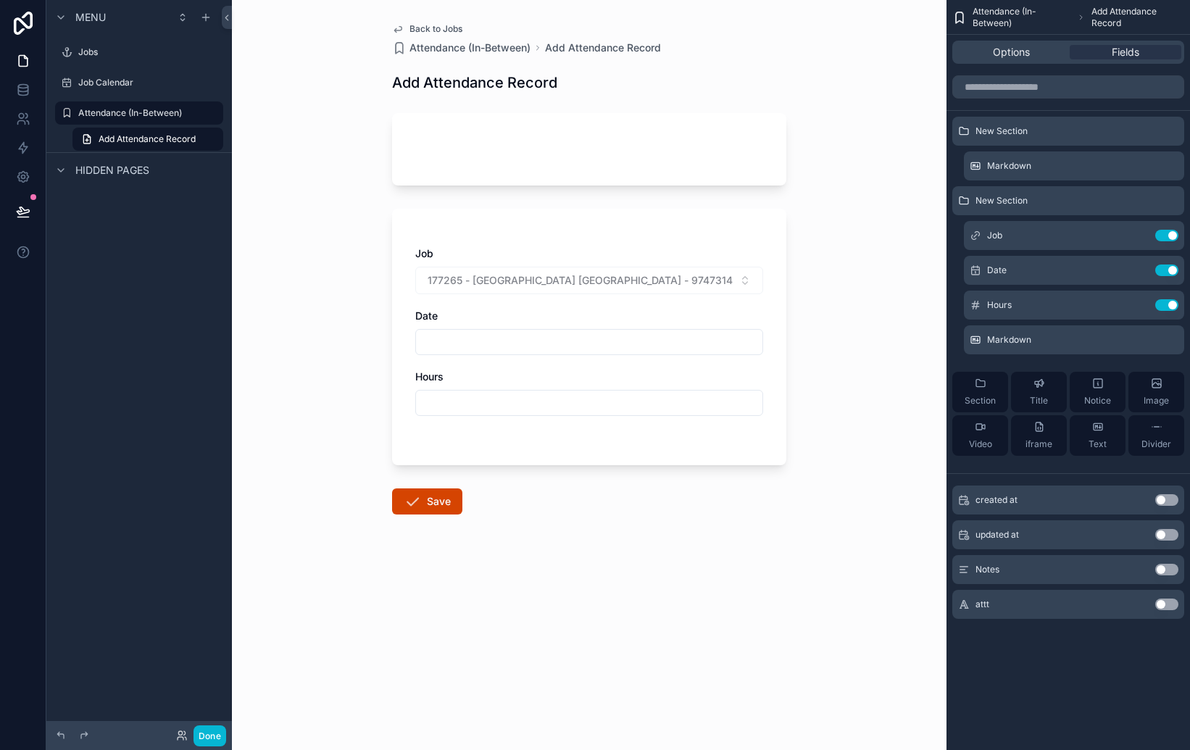
click at [399, 27] on icon "scrollable content" at bounding box center [398, 29] width 12 height 12
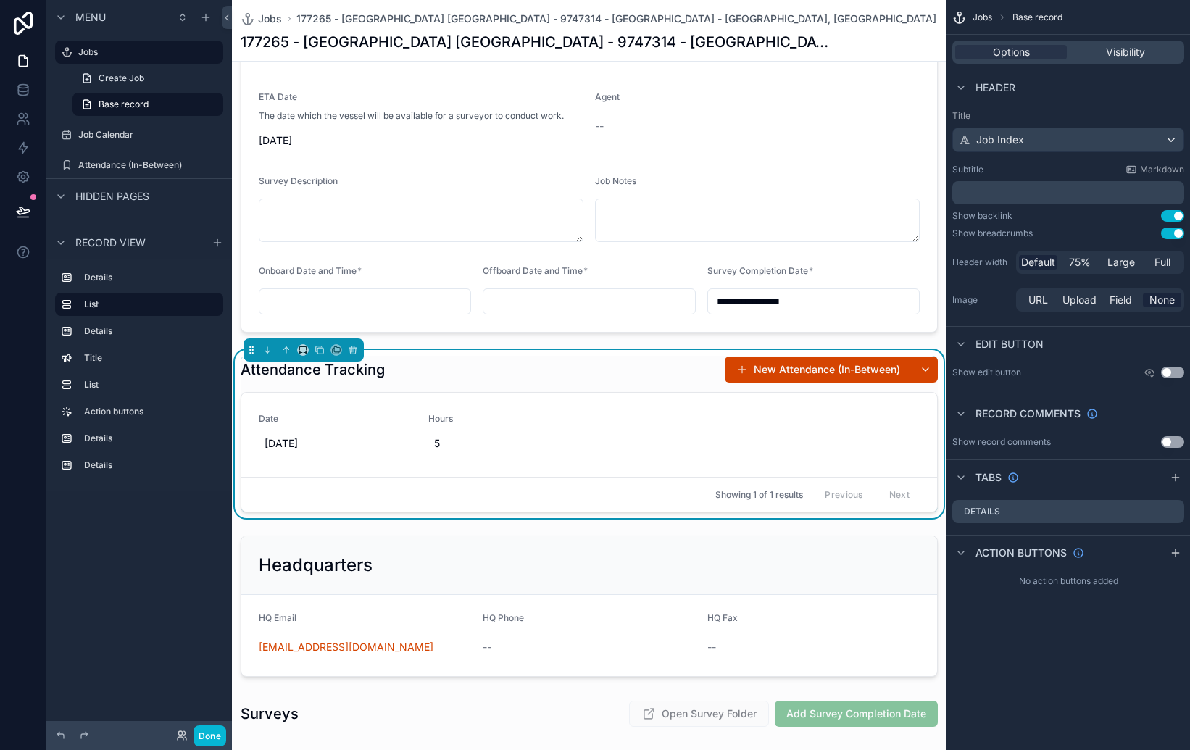
scroll to position [366, 0]
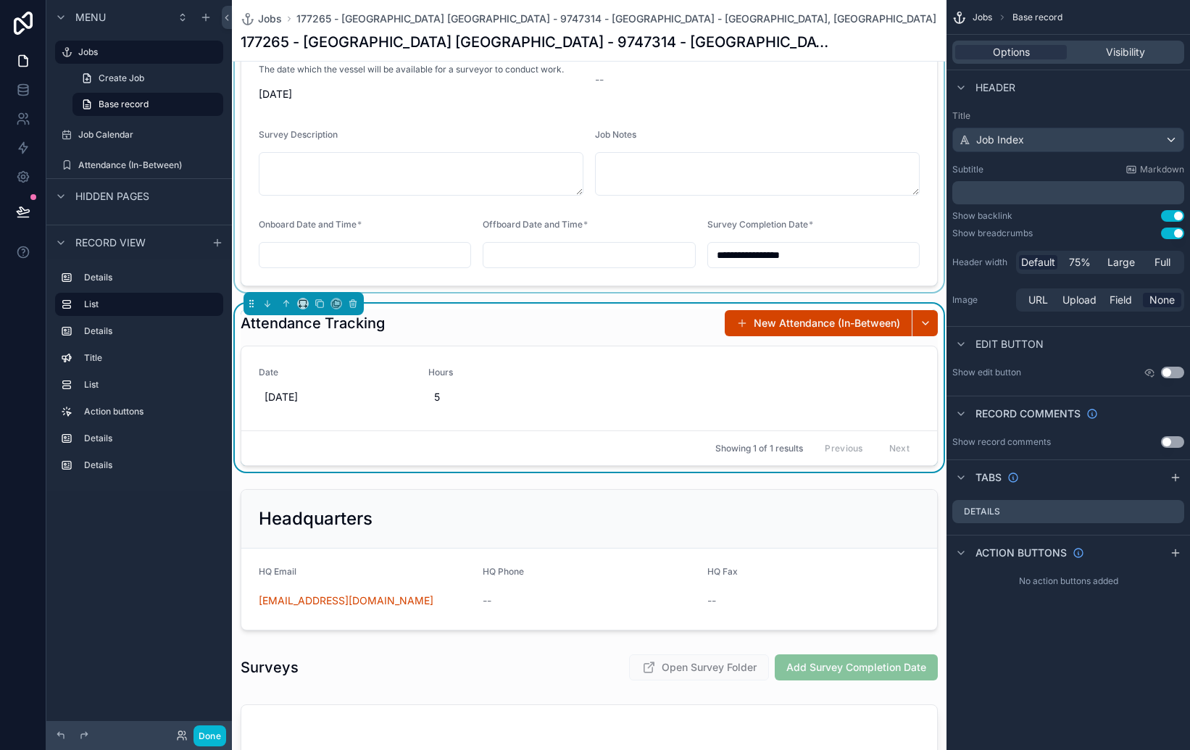
click at [360, 260] on div "scrollable content" at bounding box center [589, 2] width 715 height 579
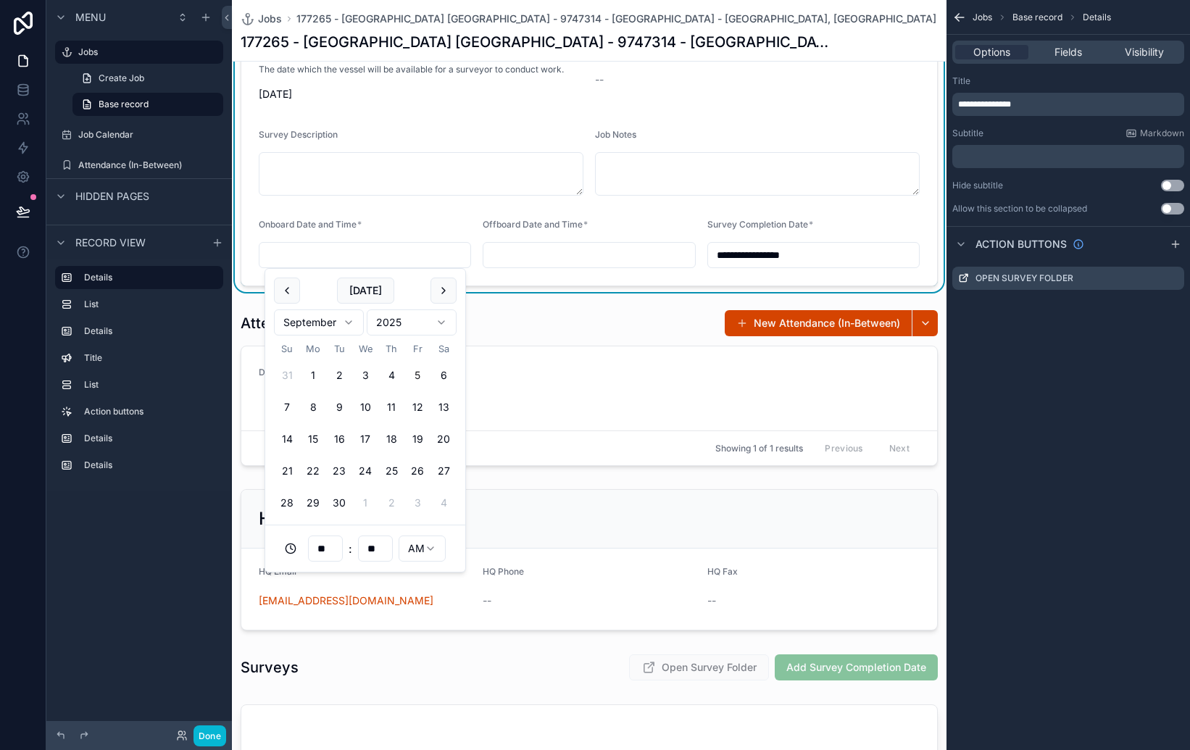
click at [367, 258] on input "scrollable content" at bounding box center [364, 255] width 211 height 20
click at [313, 375] on button "1" at bounding box center [313, 375] width 26 height 26
type input "**********"
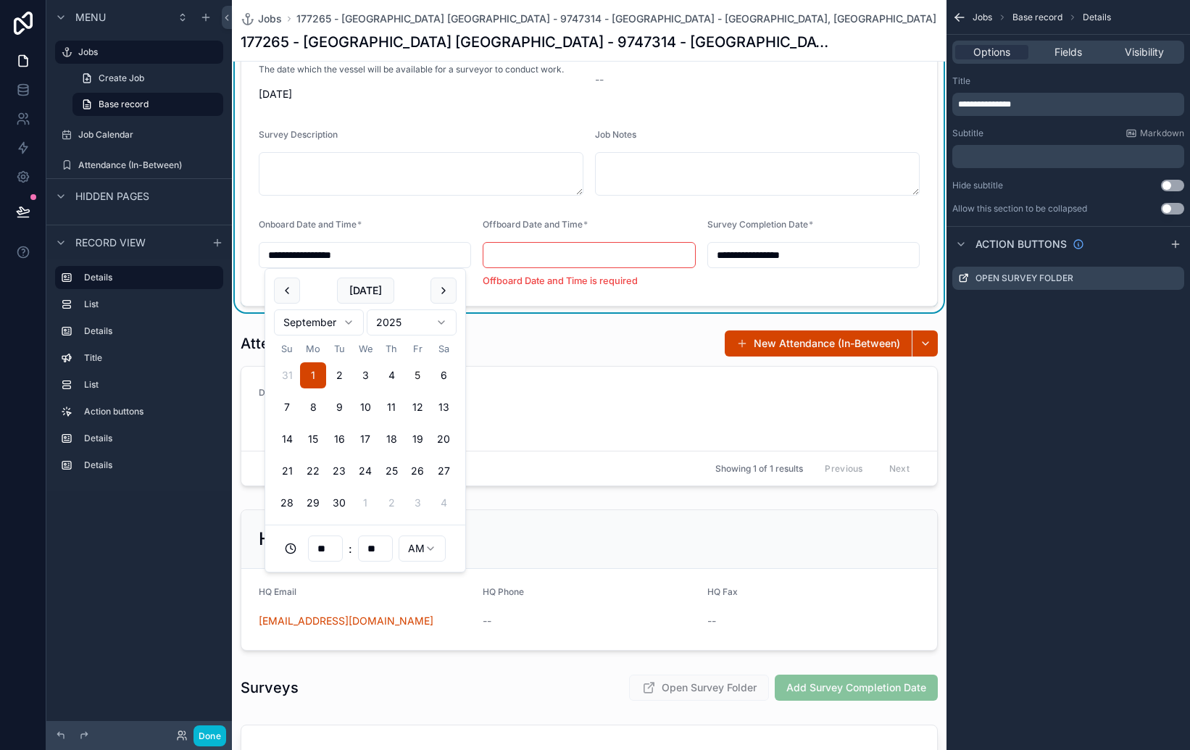
click at [550, 251] on input "scrollable content" at bounding box center [588, 255] width 211 height 20
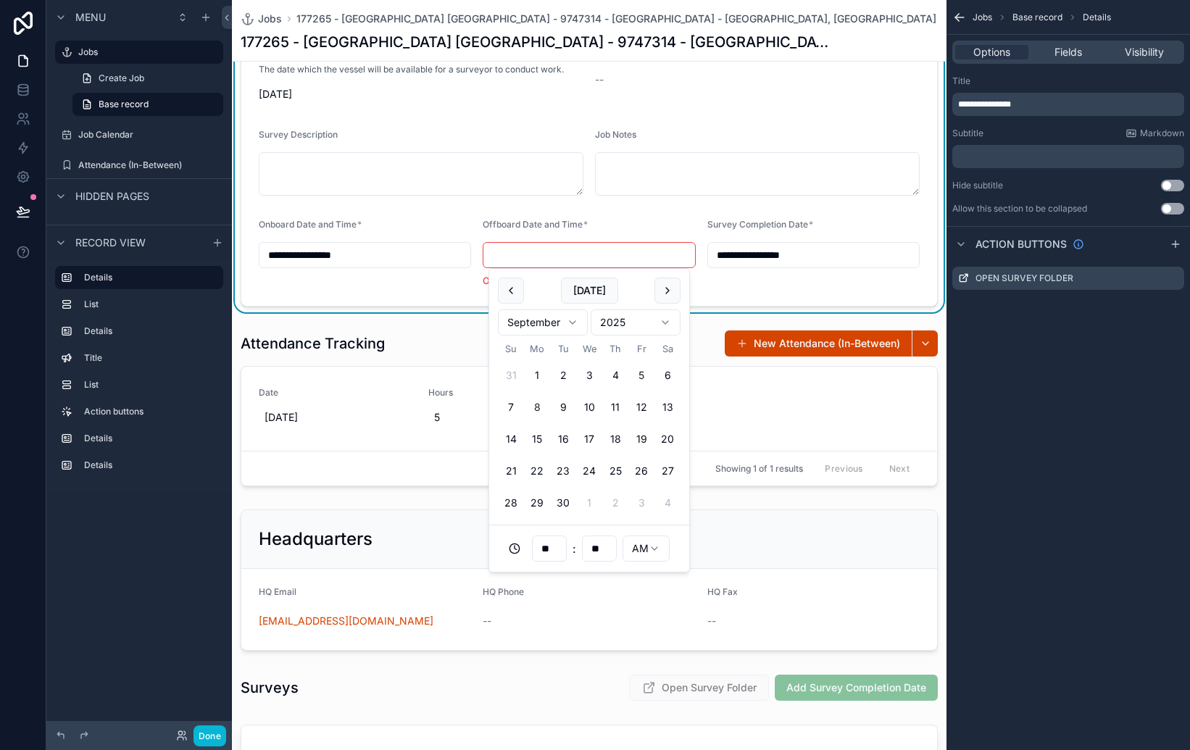
click at [537, 402] on button "8" at bounding box center [537, 407] width 26 height 26
type input "**********"
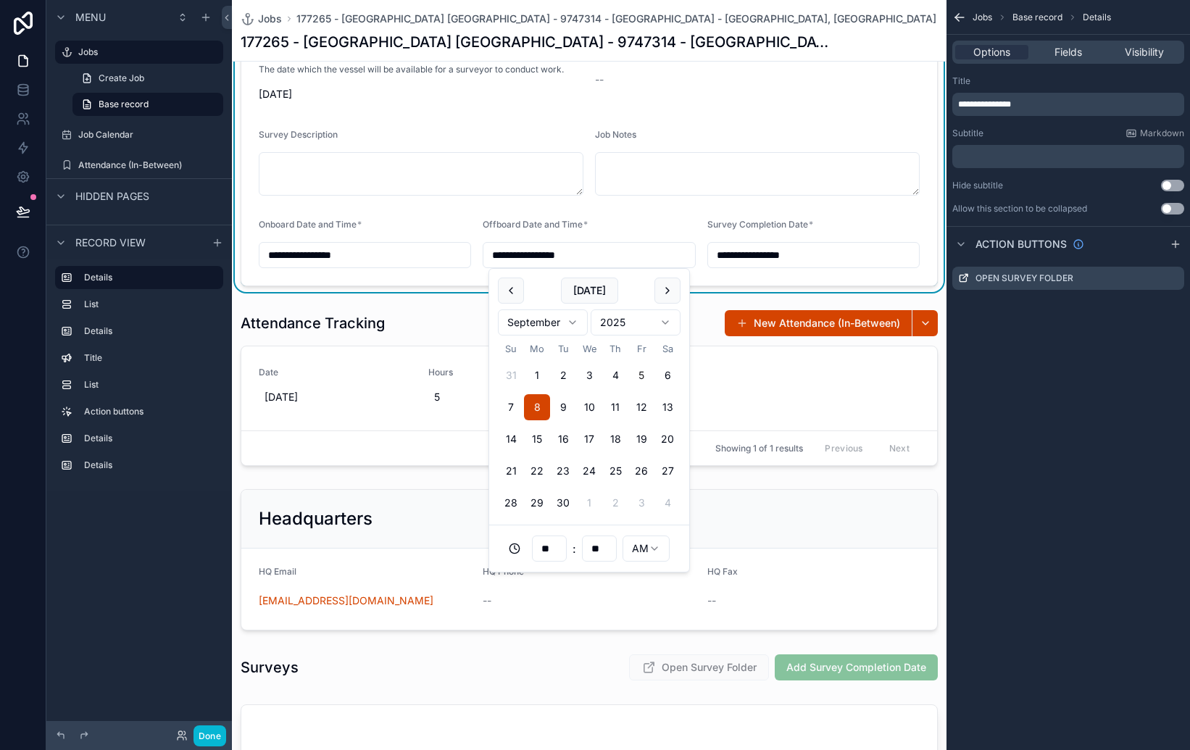
click at [691, 212] on form "**********" at bounding box center [589, 33] width 696 height 504
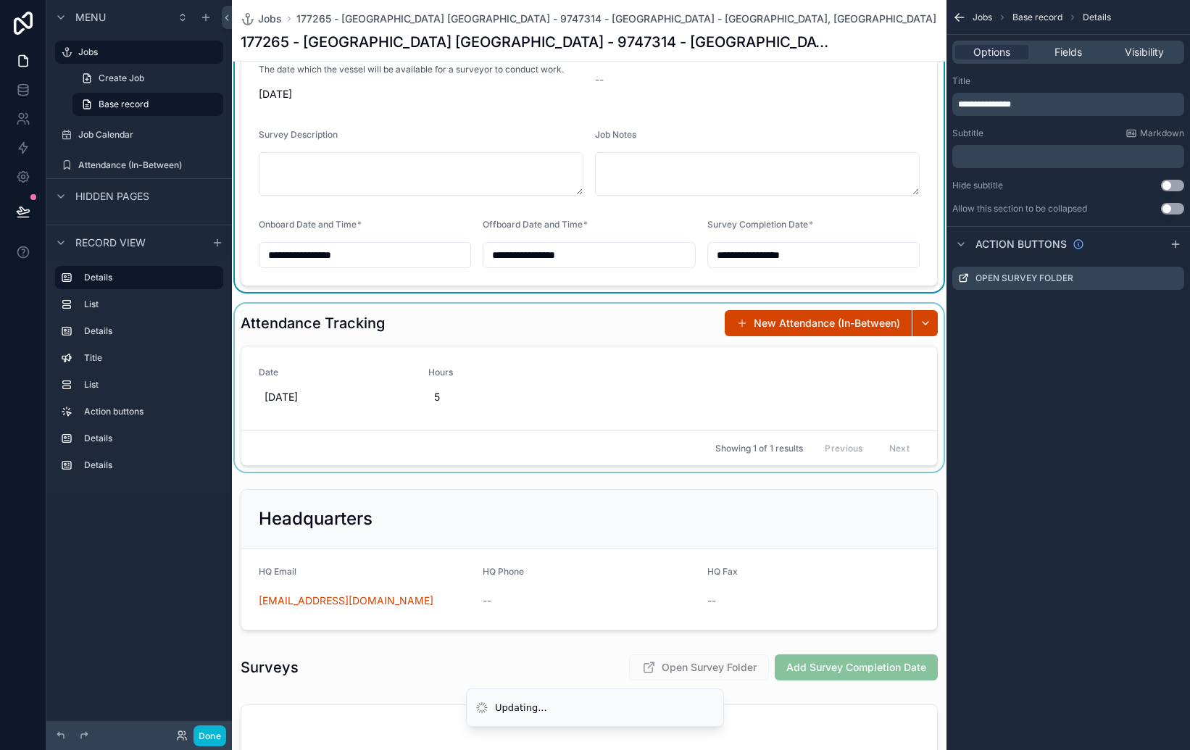
click at [783, 323] on div "scrollable content" at bounding box center [589, 388] width 715 height 168
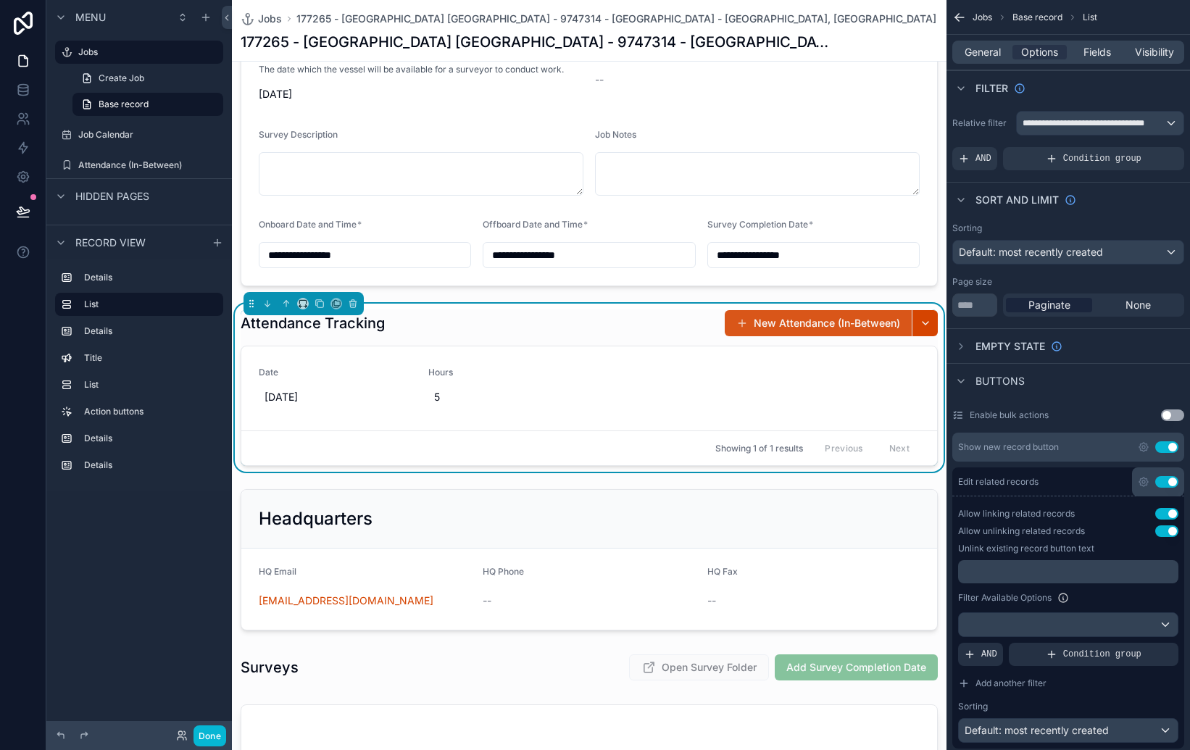
click at [791, 328] on button "New Attendance (In-Between)" at bounding box center [818, 323] width 187 height 26
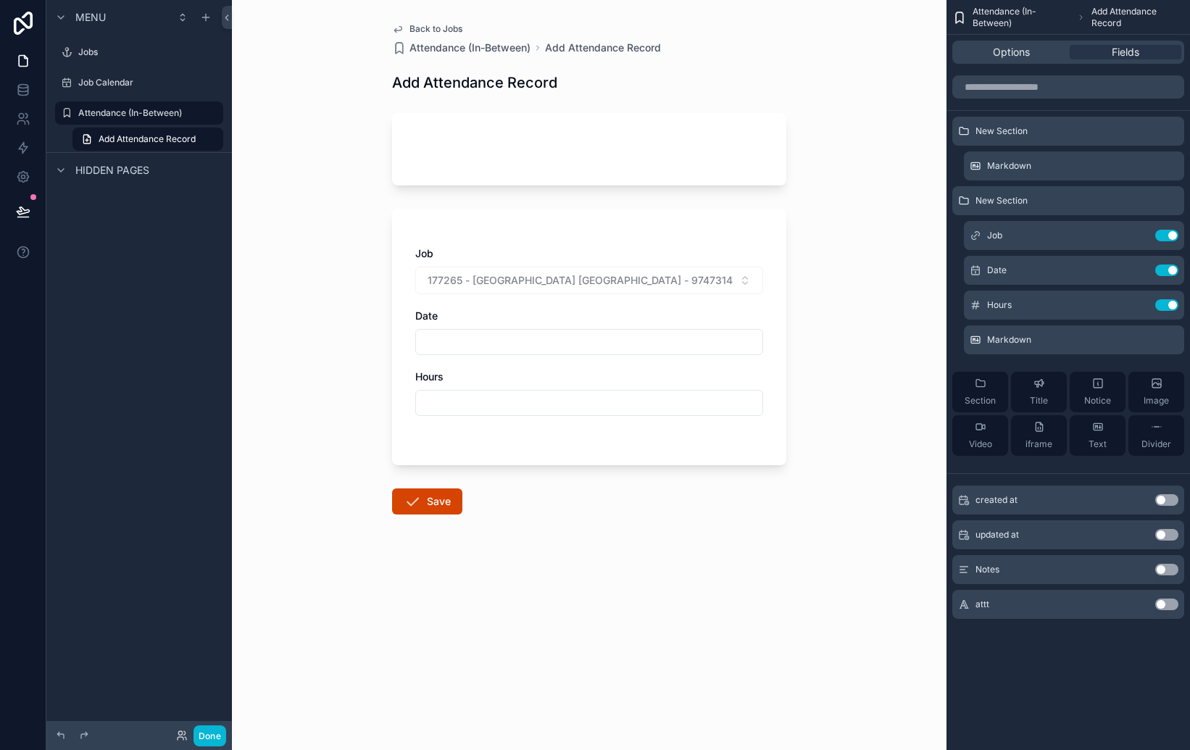
click at [749, 144] on div "scrollable content" at bounding box center [589, 149] width 394 height 72
drag, startPoint x: 627, startPoint y: 144, endPoint x: 668, endPoint y: 151, distance: 41.9
click at [627, 145] on div "scrollable content" at bounding box center [589, 149] width 394 height 72
click at [1015, 166] on span "Markdown" at bounding box center [1009, 166] width 44 height 12
click at [1136, 167] on icon "scrollable content" at bounding box center [1138, 166] width 12 height 12
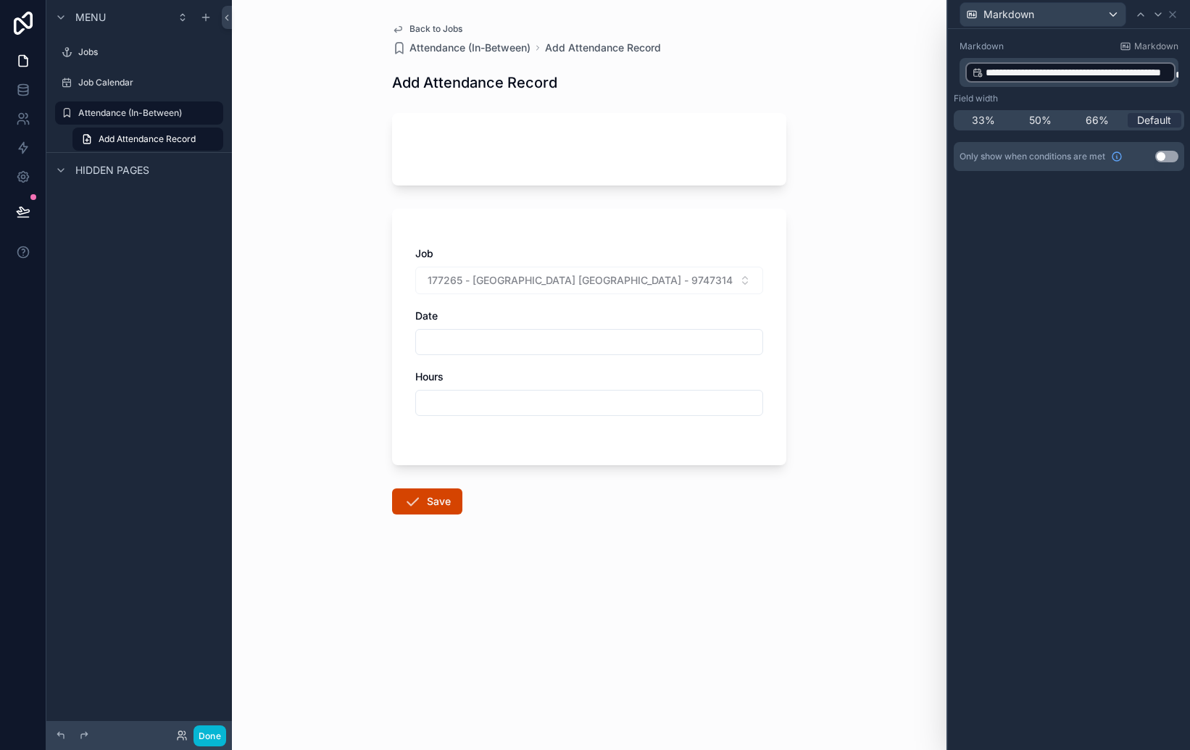
click at [1137, 74] on span "**********" at bounding box center [1077, 72] width 183 height 14
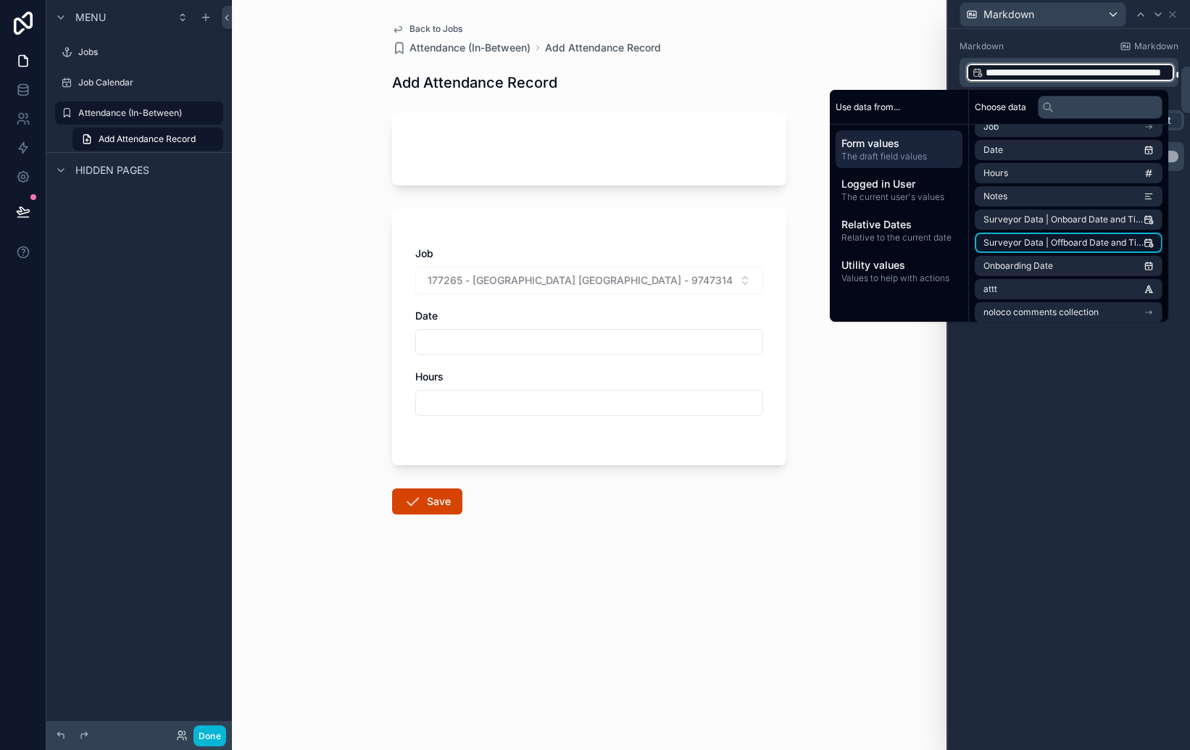
scroll to position [133, 0]
click at [1066, 236] on span "Surveyor Data | Offboard Date and Time (from Job)" at bounding box center [1064, 240] width 160 height 12
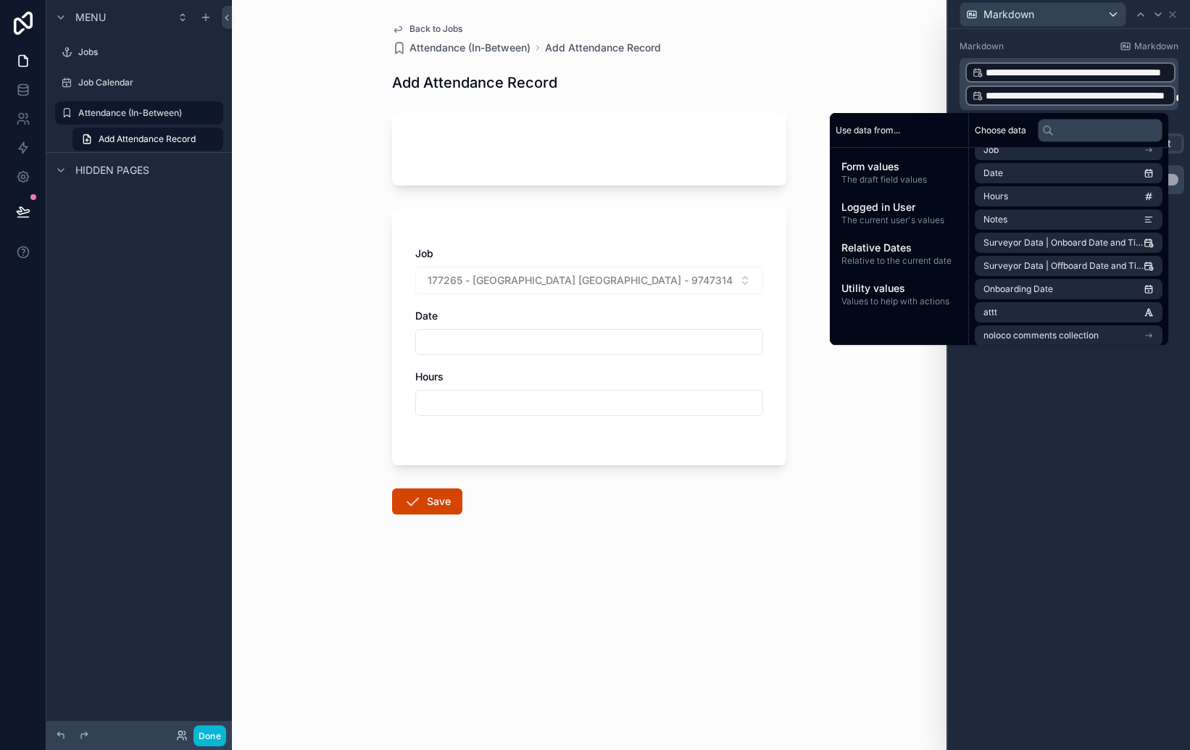
click at [1128, 407] on div "**********" at bounding box center [1069, 389] width 242 height 721
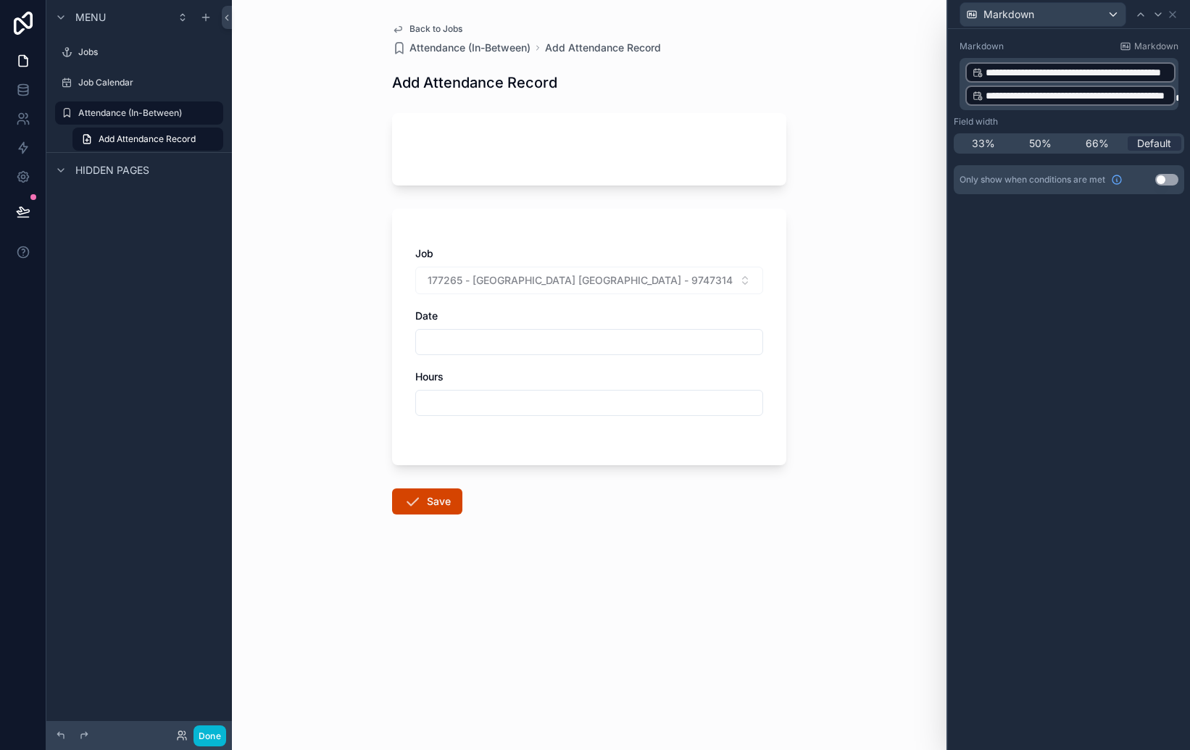
click at [865, 193] on div "Back to Jobs Attendance (In-Between) Add Attendance Record Add Attendance Recor…" at bounding box center [589, 375] width 715 height 750
click at [437, 492] on button "Save" at bounding box center [427, 502] width 70 height 26
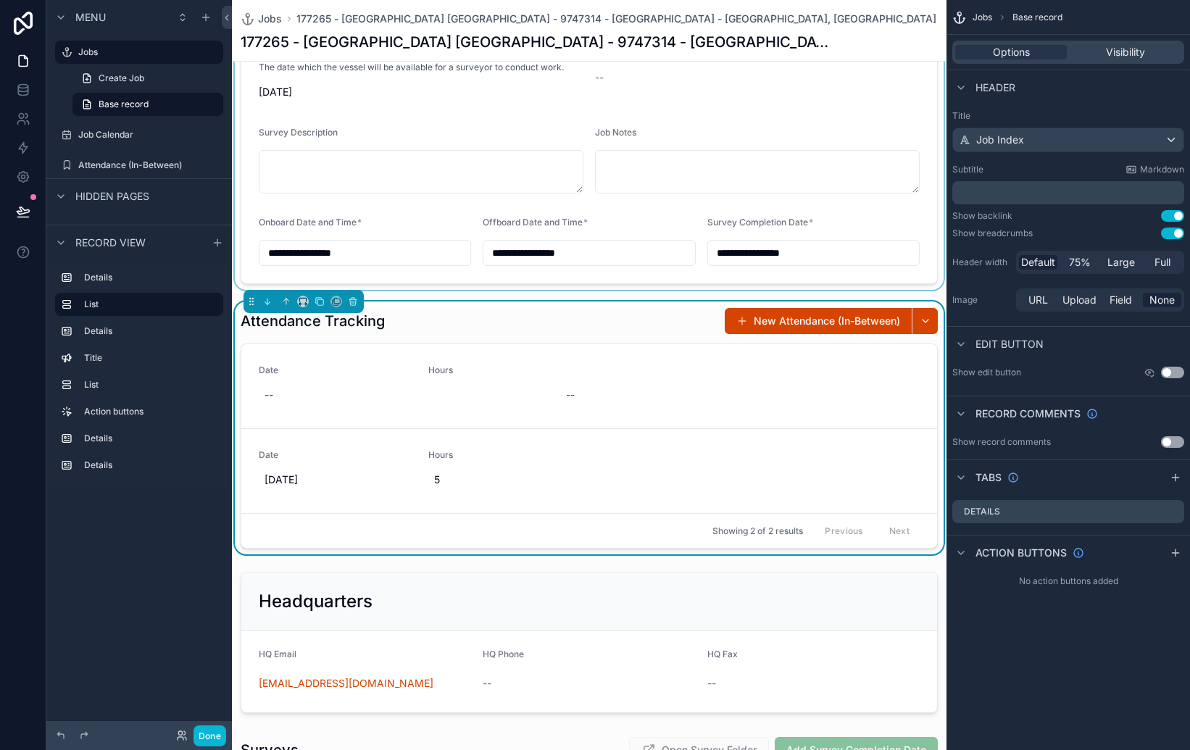
scroll to position [386, 0]
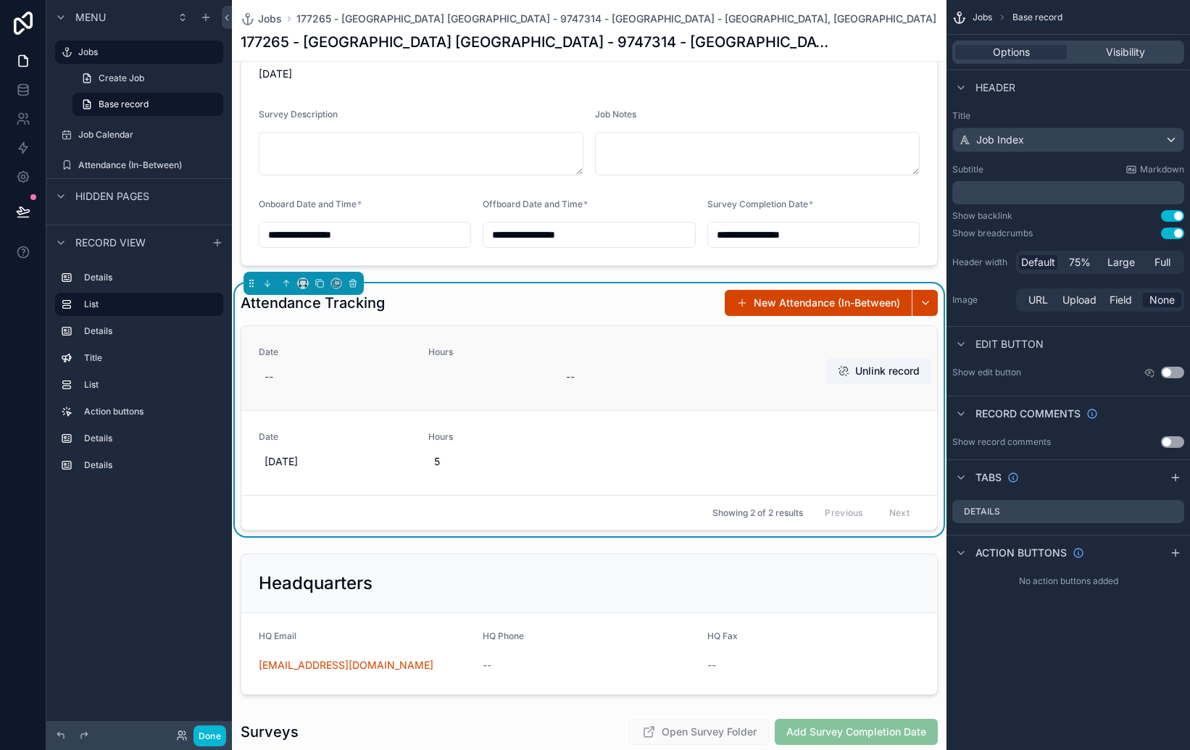
click at [513, 395] on div "Date -- Hours -- Unlink record" at bounding box center [589, 368] width 696 height 84
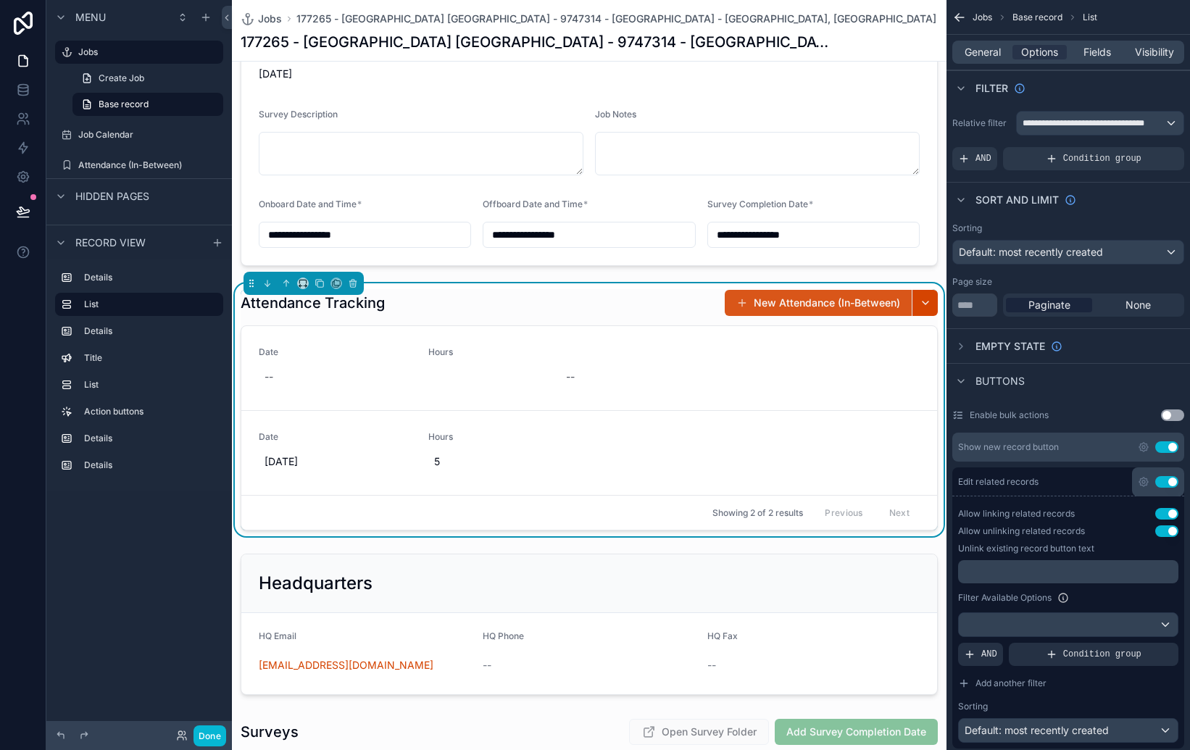
click at [829, 296] on button "New Attendance (In-Between)" at bounding box center [818, 303] width 187 height 26
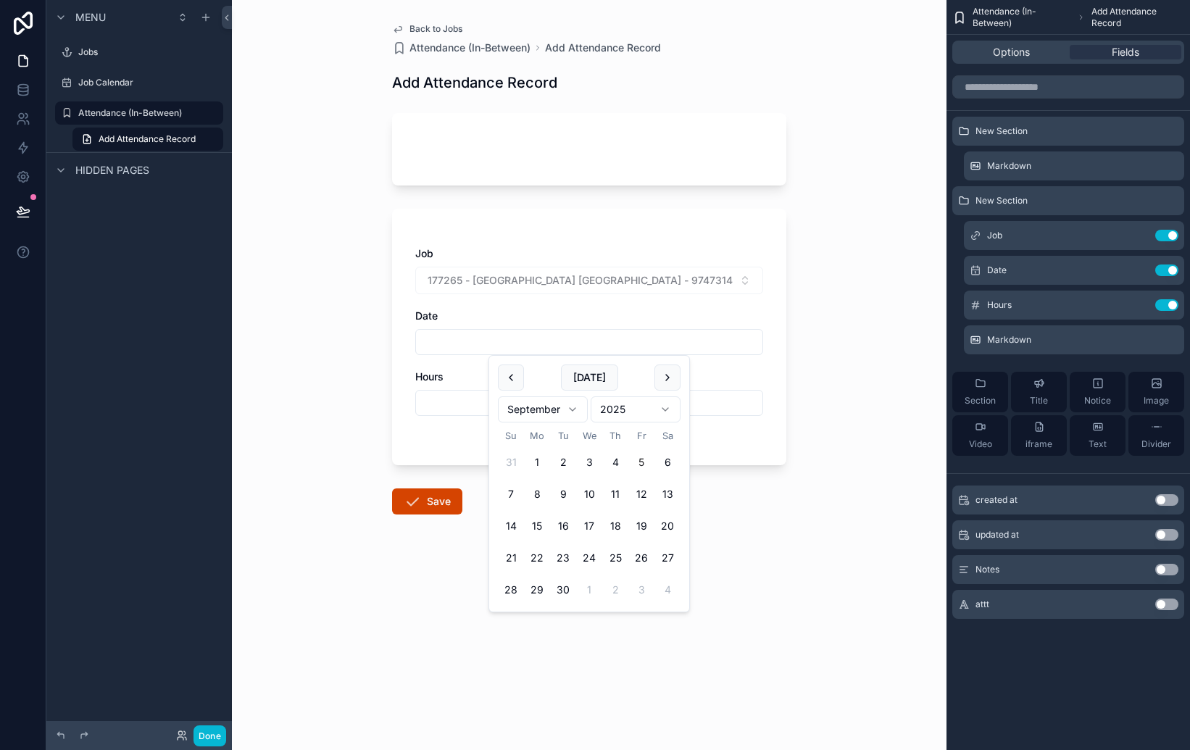
click at [669, 341] on input "scrollable content" at bounding box center [589, 342] width 346 height 20
click at [685, 318] on div "Date" at bounding box center [589, 316] width 348 height 14
drag, startPoint x: 689, startPoint y: 325, endPoint x: 708, endPoint y: 315, distance: 21.8
click at [689, 325] on div "Date" at bounding box center [589, 332] width 348 height 46
click at [663, 313] on div "Date" at bounding box center [589, 316] width 348 height 14
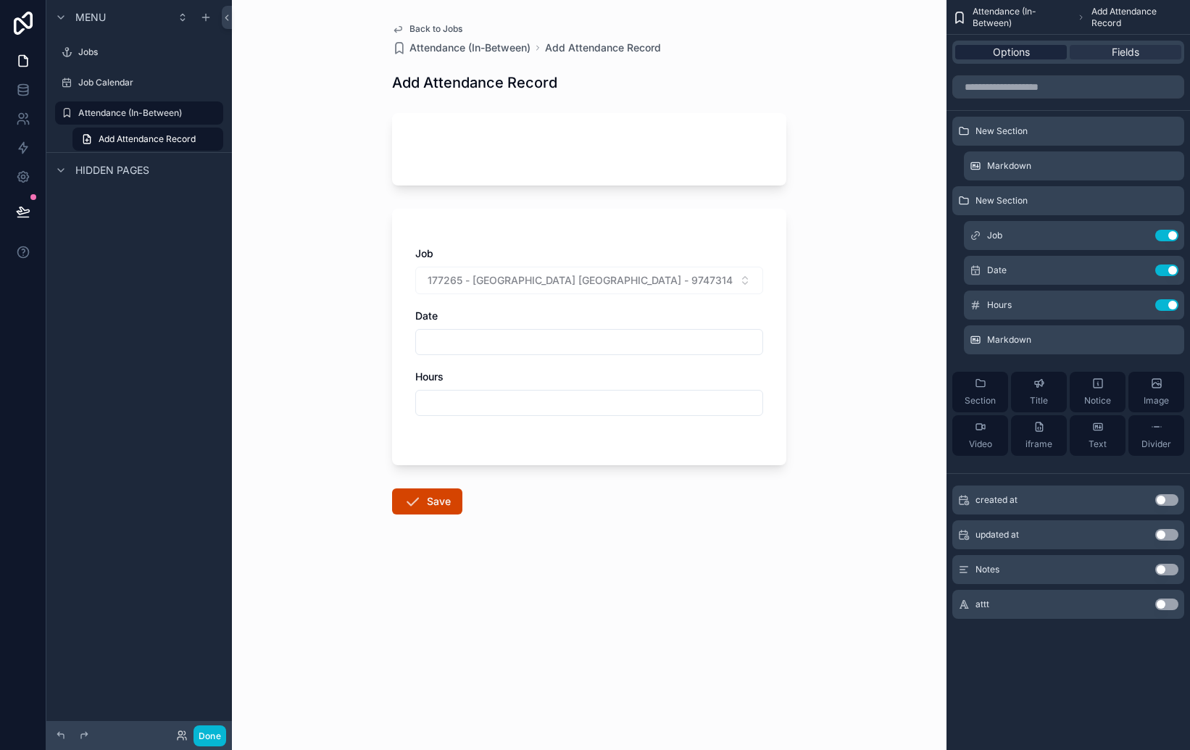
click at [1011, 55] on span "Options" at bounding box center [1011, 52] width 37 height 14
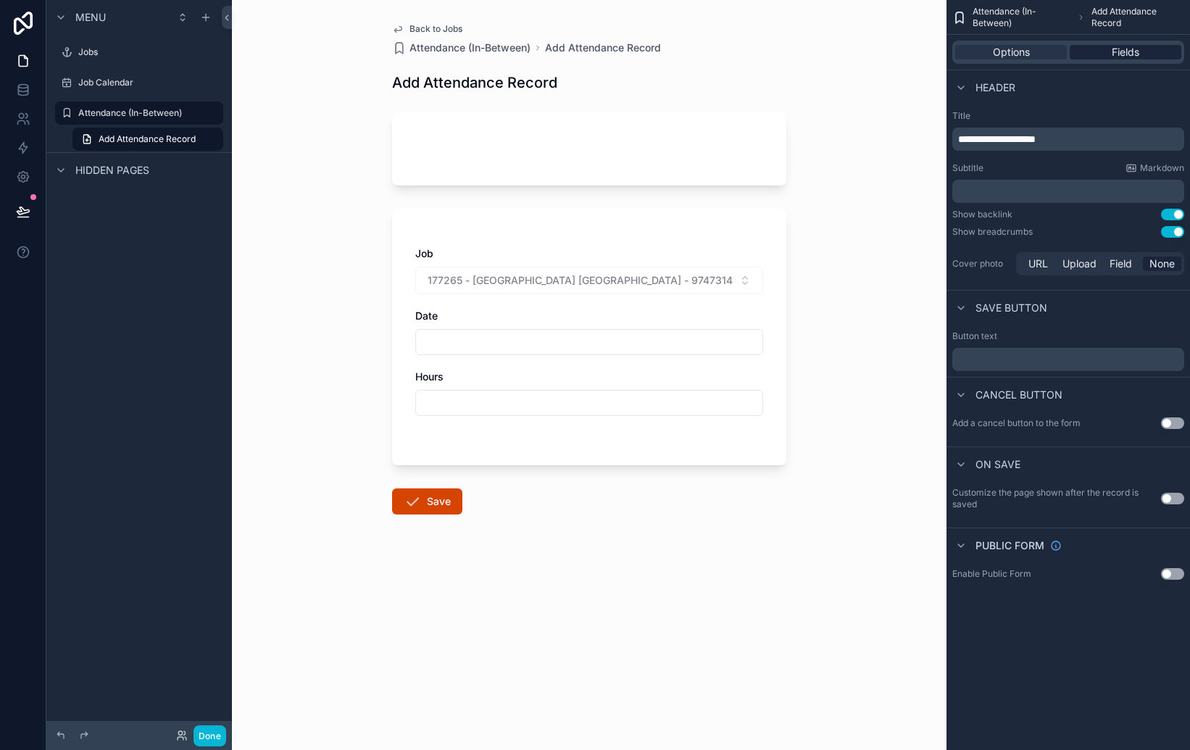
click at [1098, 57] on div "Fields" at bounding box center [1126, 52] width 112 height 14
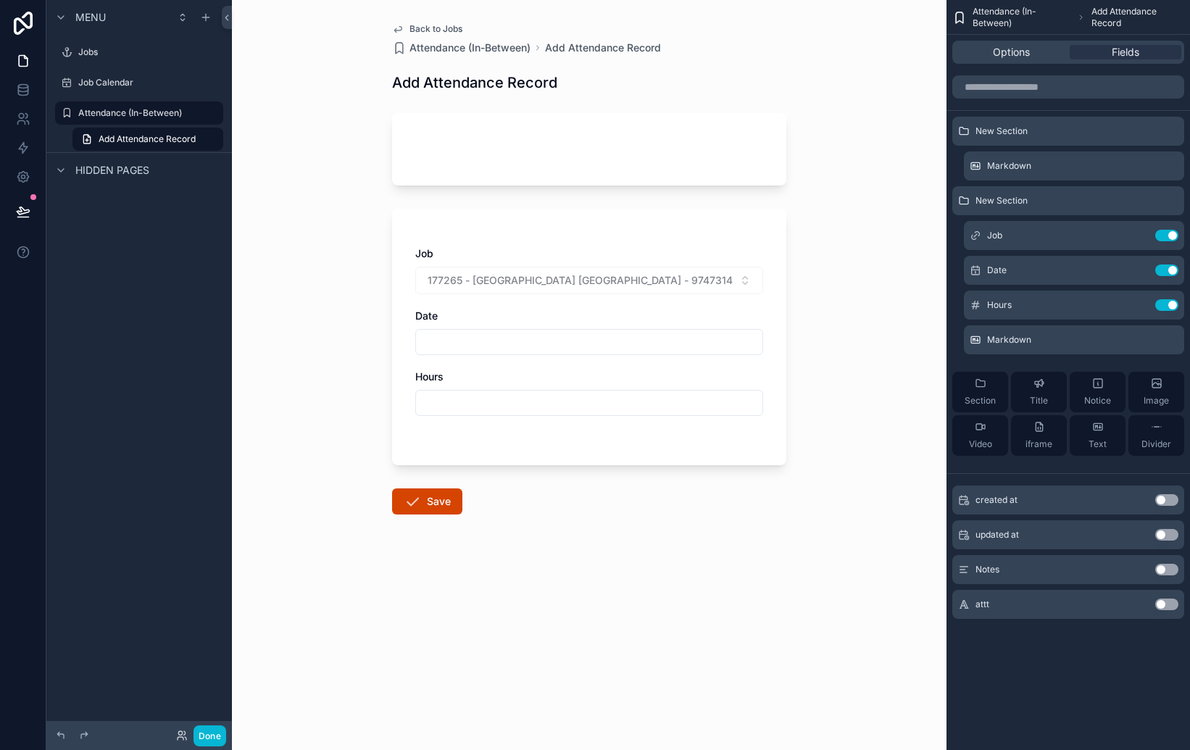
click at [743, 286] on div "177265 - [GEOGRAPHIC_DATA] [GEOGRAPHIC_DATA] - 9747314 - [GEOGRAPHIC_DATA] - [G…" at bounding box center [589, 281] width 348 height 28
click at [705, 282] on div "177265 - [GEOGRAPHIC_DATA] [GEOGRAPHIC_DATA] - 9747314 - [GEOGRAPHIC_DATA] - [G…" at bounding box center [589, 281] width 348 height 28
drag, startPoint x: 807, startPoint y: 277, endPoint x: 789, endPoint y: 283, distance: 19.7
click at [805, 277] on div "Back to Jobs Attendance (In-Between) Add Attendance Record Add Attendance Recor…" at bounding box center [589, 375] width 715 height 750
click at [724, 338] on input "scrollable content" at bounding box center [589, 342] width 346 height 20
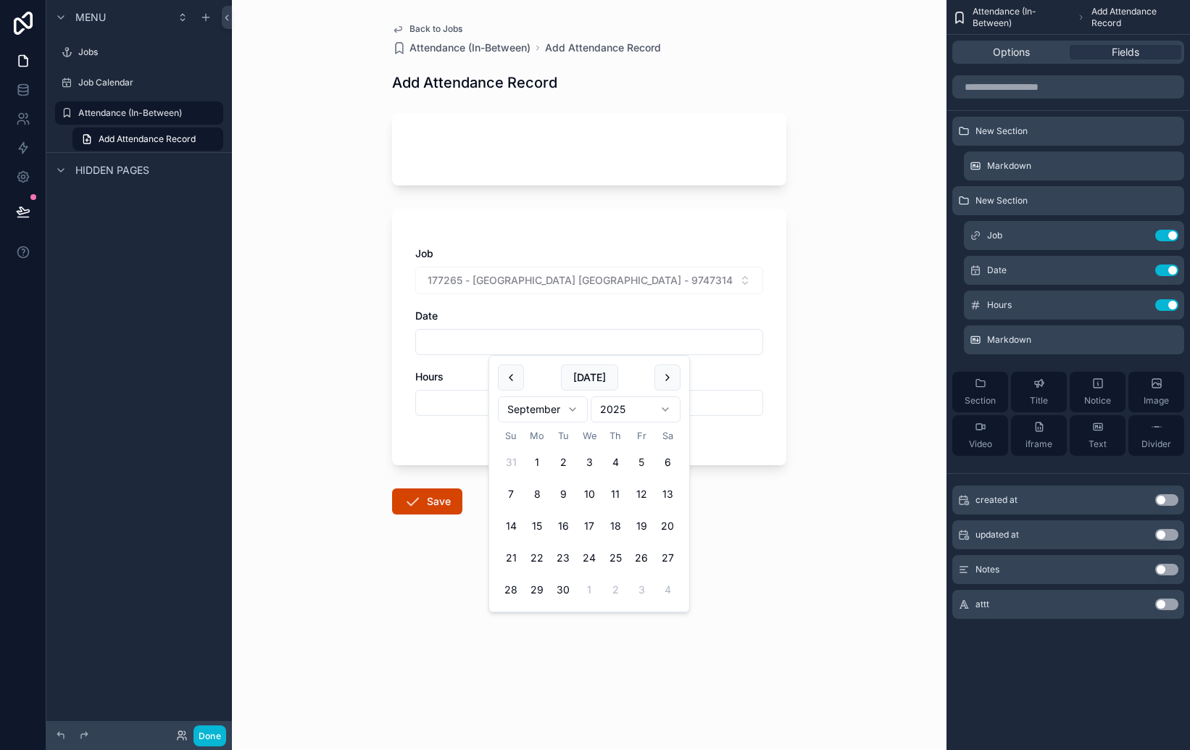
click at [750, 350] on input "scrollable content" at bounding box center [589, 342] width 346 height 20
drag, startPoint x: 906, startPoint y: 354, endPoint x: 891, endPoint y: 357, distance: 15.4
click at [906, 354] on div "Back to Jobs Attendance (In-Between) Add Attendance Record Add Attendance Recor…" at bounding box center [589, 375] width 715 height 750
click at [1142, 270] on icon "scrollable content" at bounding box center [1138, 271] width 12 height 12
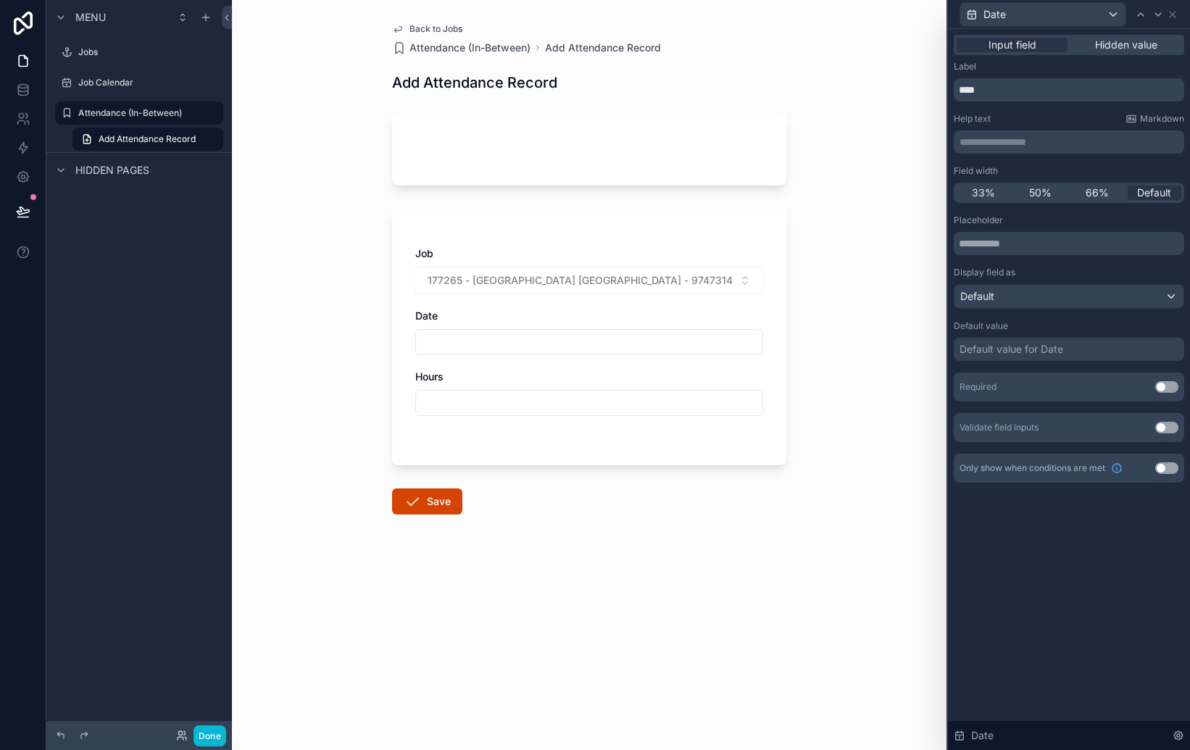
click at [1168, 390] on button "Use setting" at bounding box center [1166, 387] width 23 height 12
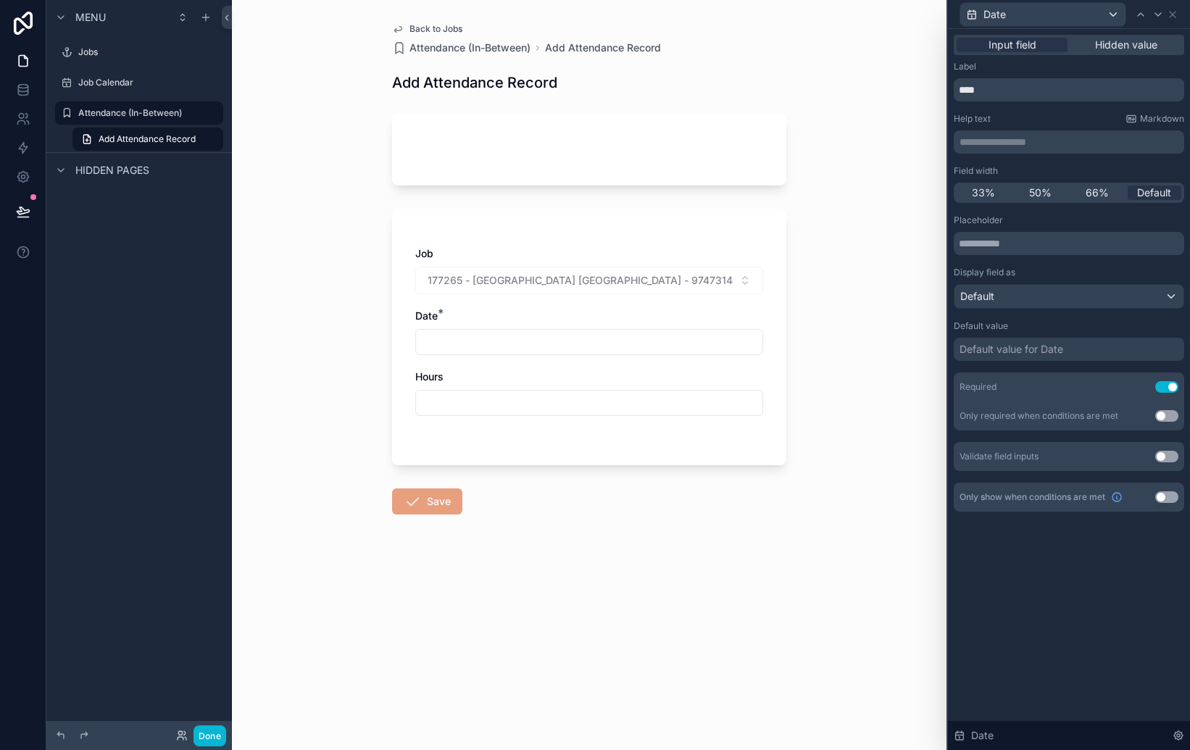
click at [1081, 450] on div "Validate field inputs Use setting" at bounding box center [1069, 456] width 230 height 29
click at [1160, 457] on button "Use setting" at bounding box center [1166, 457] width 23 height 12
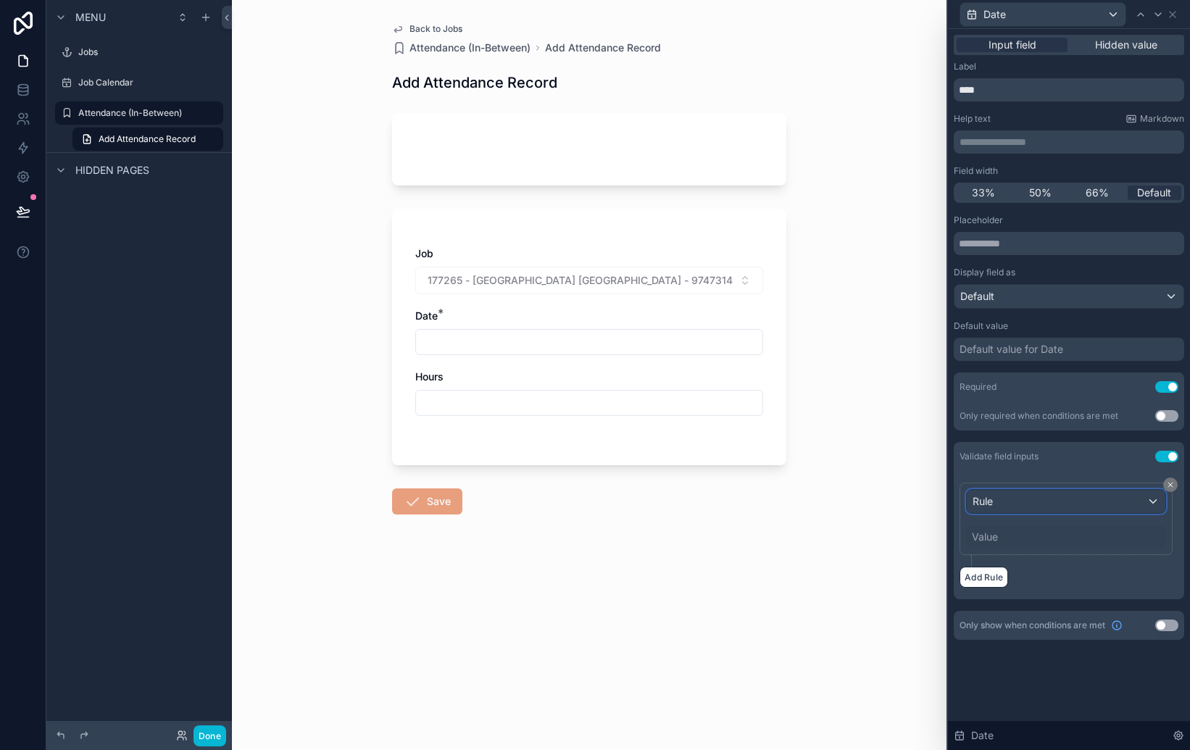
click at [1039, 502] on div "Rule" at bounding box center [1066, 501] width 199 height 23
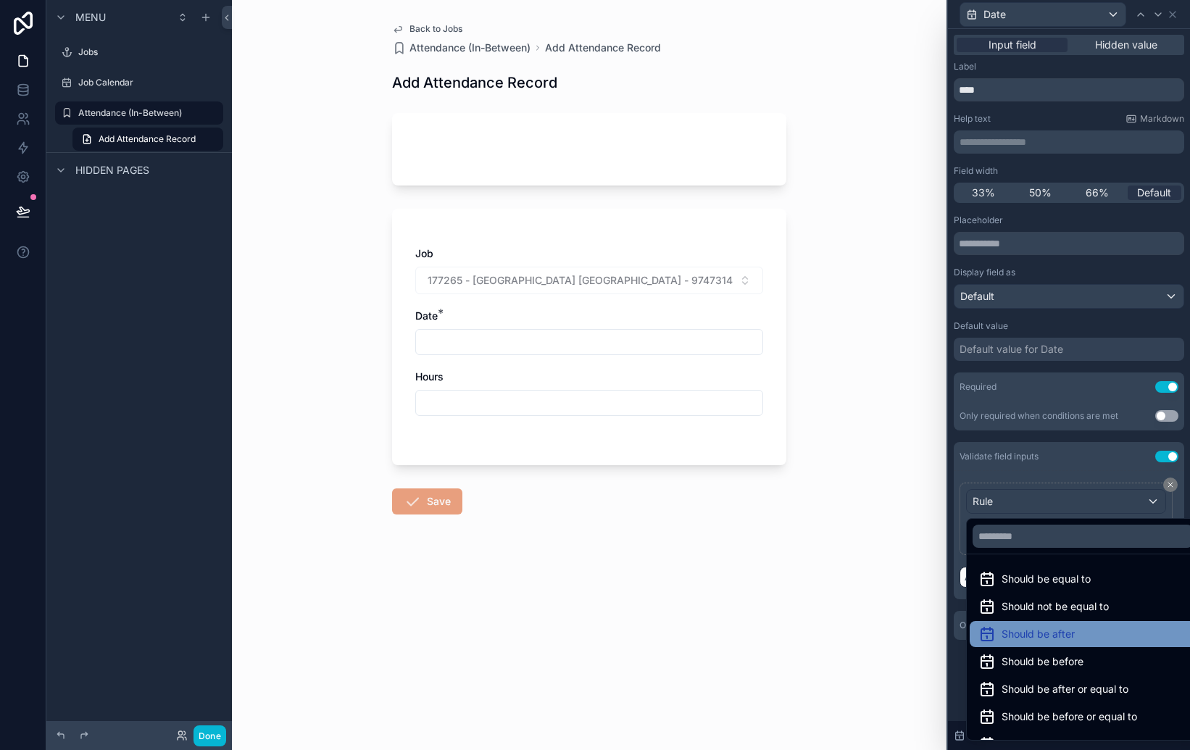
click at [1063, 634] on span "Should be after" at bounding box center [1038, 633] width 73 height 17
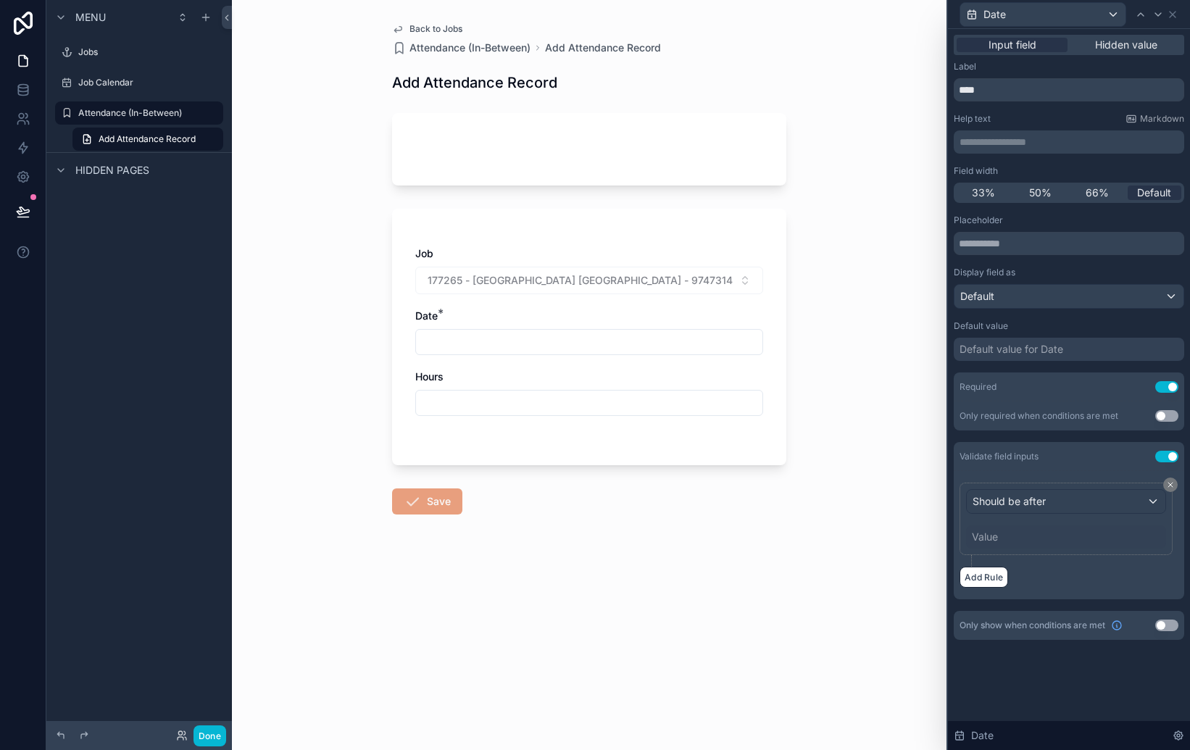
click at [993, 541] on div "Value" at bounding box center [985, 537] width 26 height 14
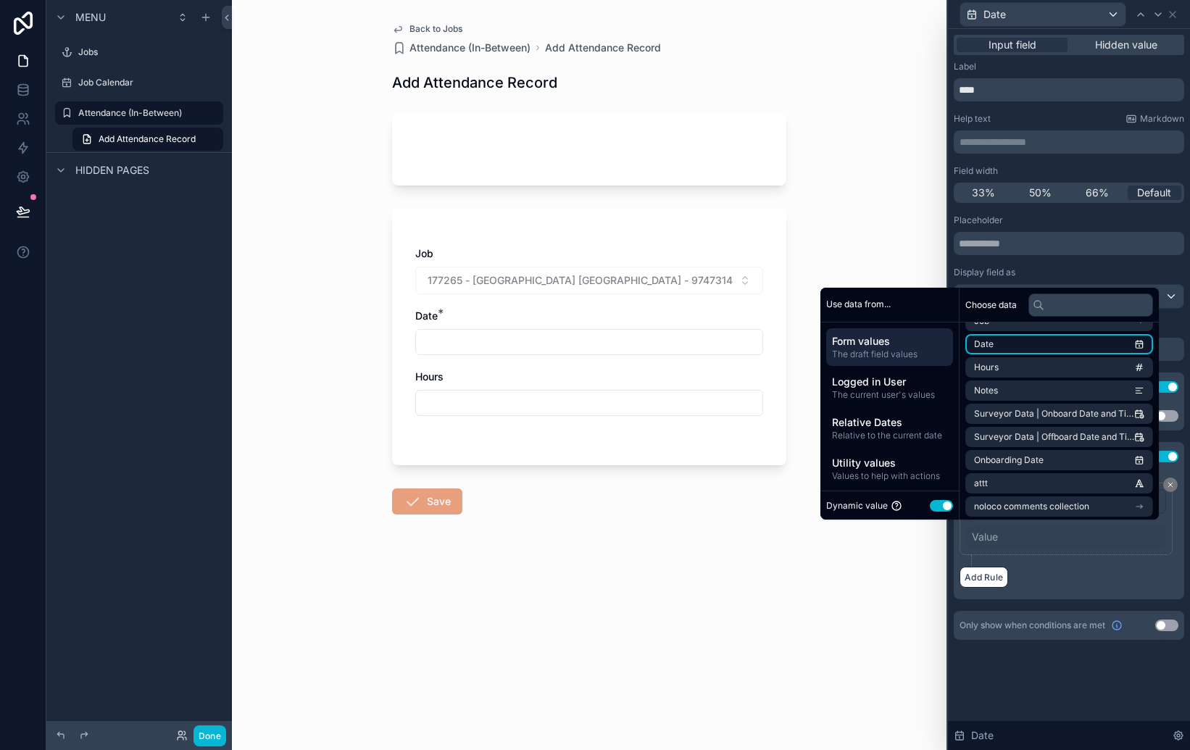
scroll to position [136, 0]
click at [1052, 308] on input "text" at bounding box center [1090, 305] width 125 height 23
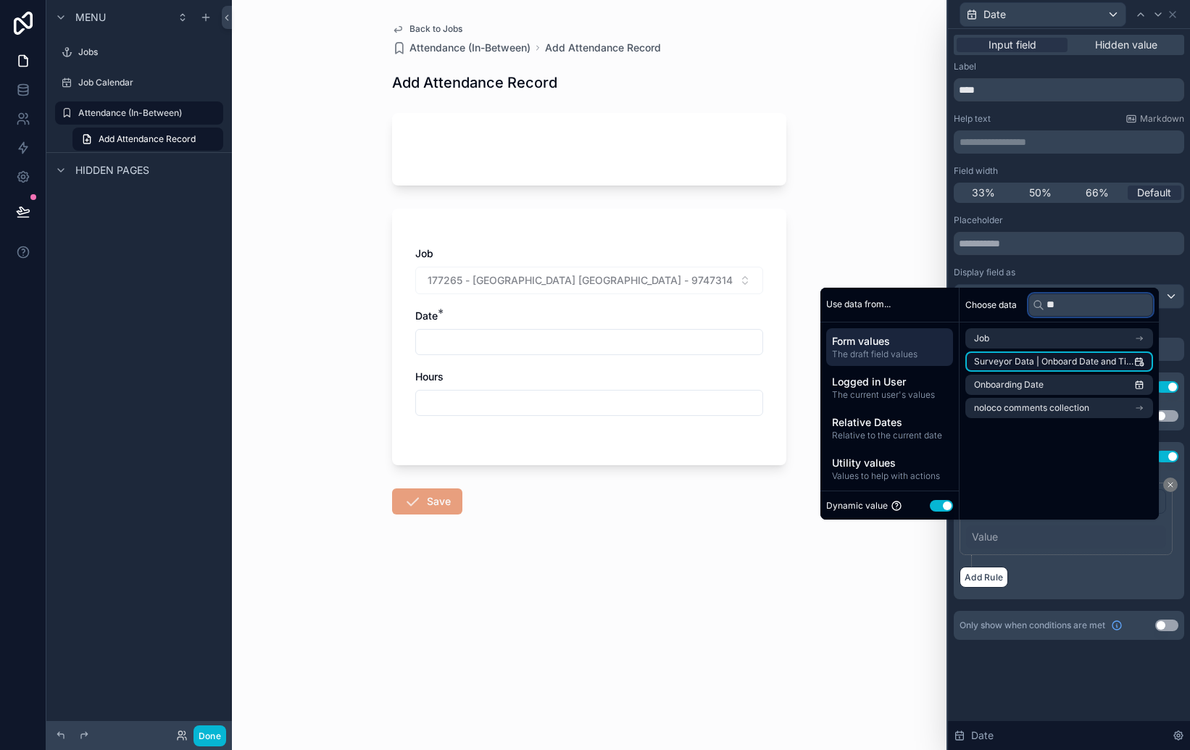
type input "**"
click at [1023, 360] on span "Surveyor Data | Onboard Date and Time (from Job)" at bounding box center [1054, 362] width 160 height 12
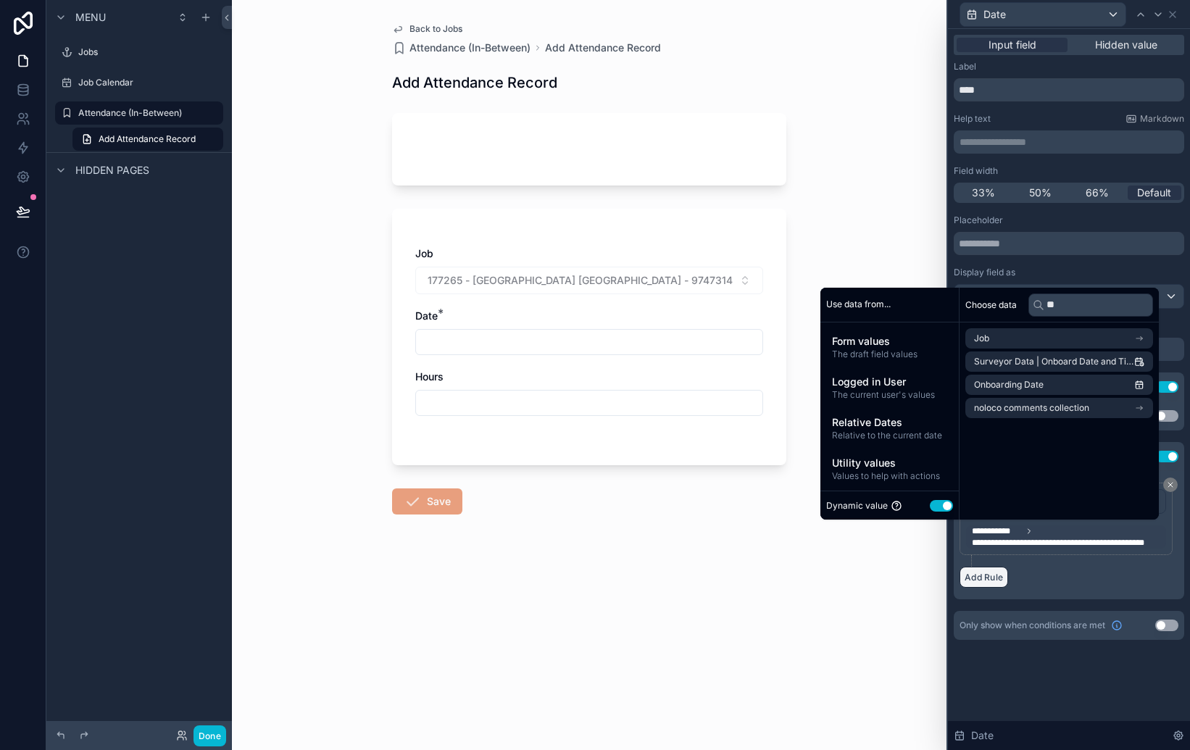
click at [984, 573] on button "Add Rule" at bounding box center [984, 577] width 49 height 21
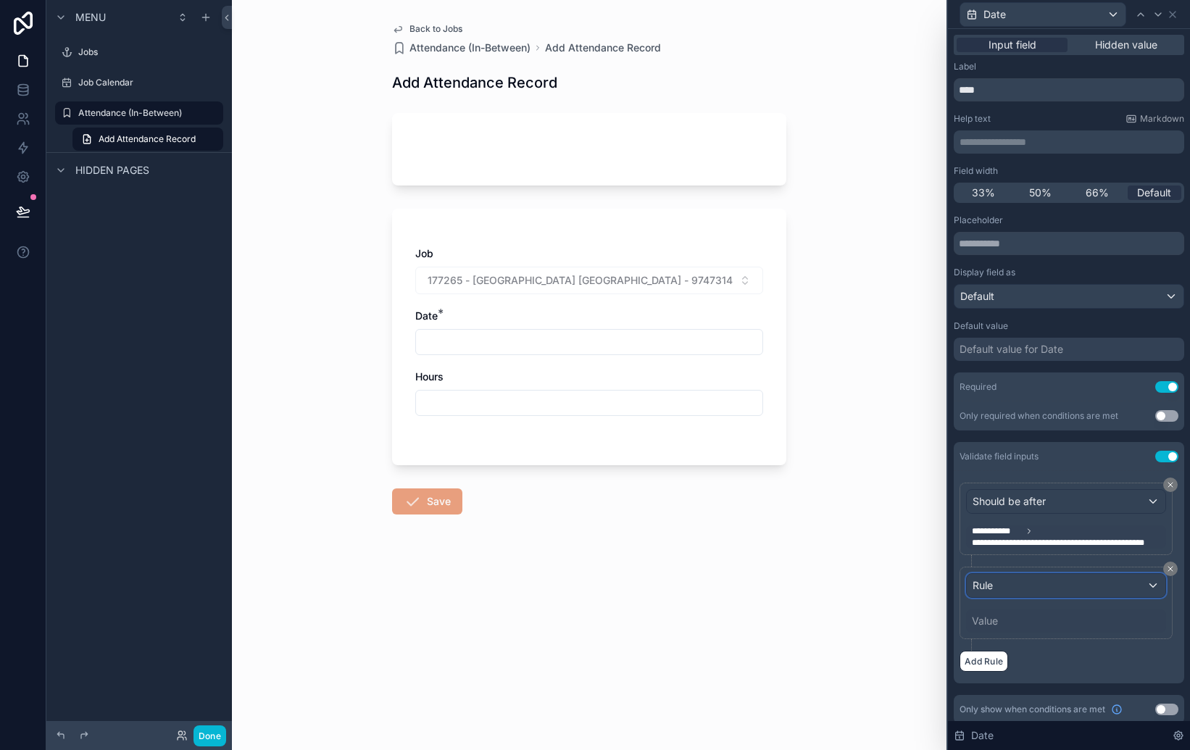
click at [1007, 581] on div "Rule" at bounding box center [1066, 585] width 199 height 23
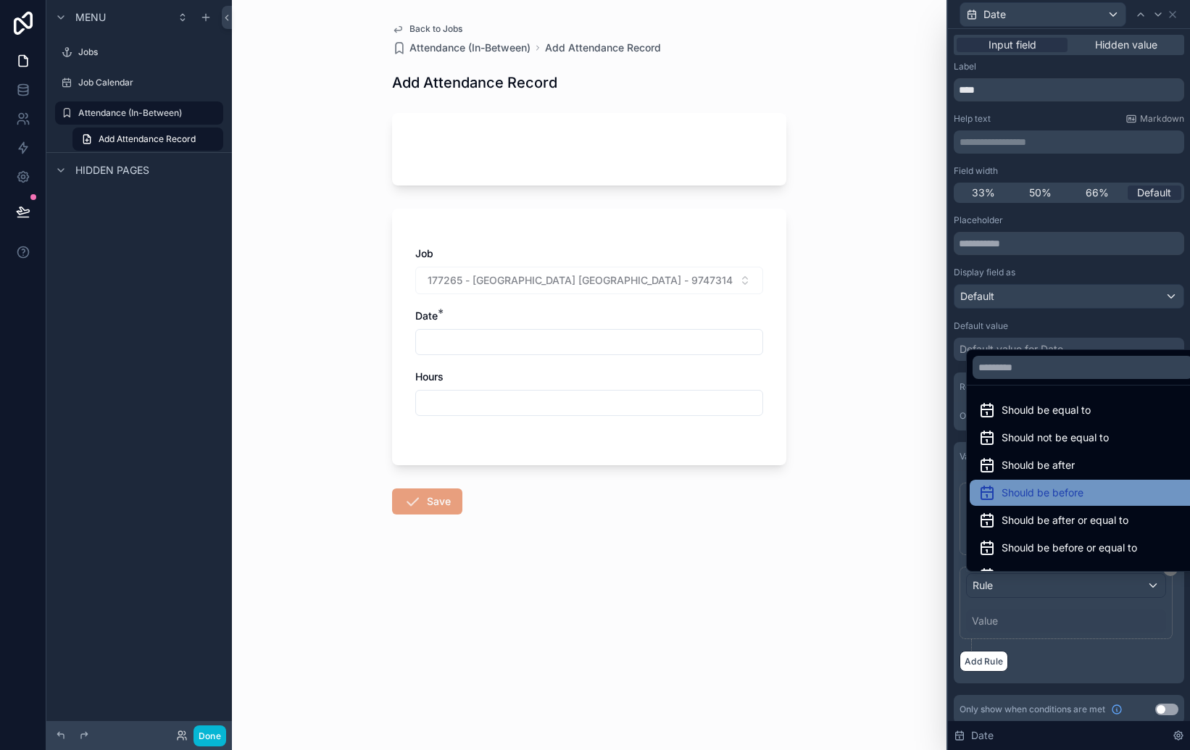
click at [1067, 492] on span "Should be before" at bounding box center [1043, 492] width 82 height 17
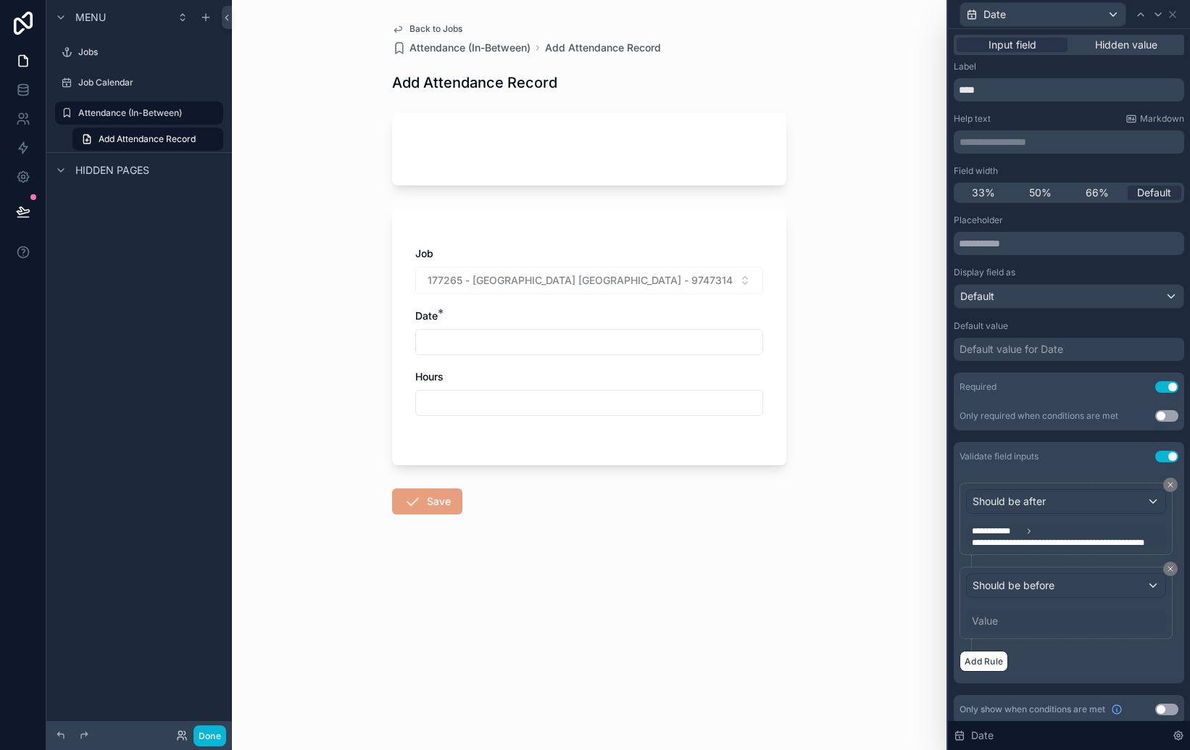
scroll to position [9, 0]
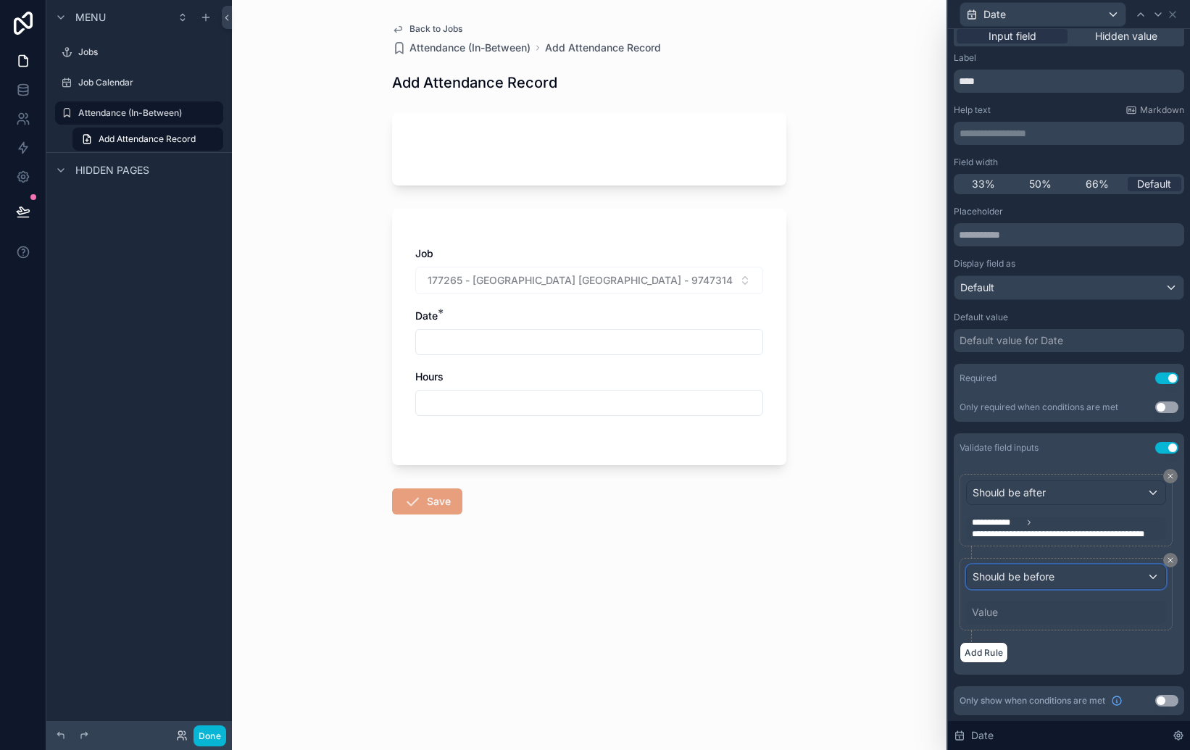
click at [1044, 575] on span "Should be before" at bounding box center [1014, 577] width 82 height 14
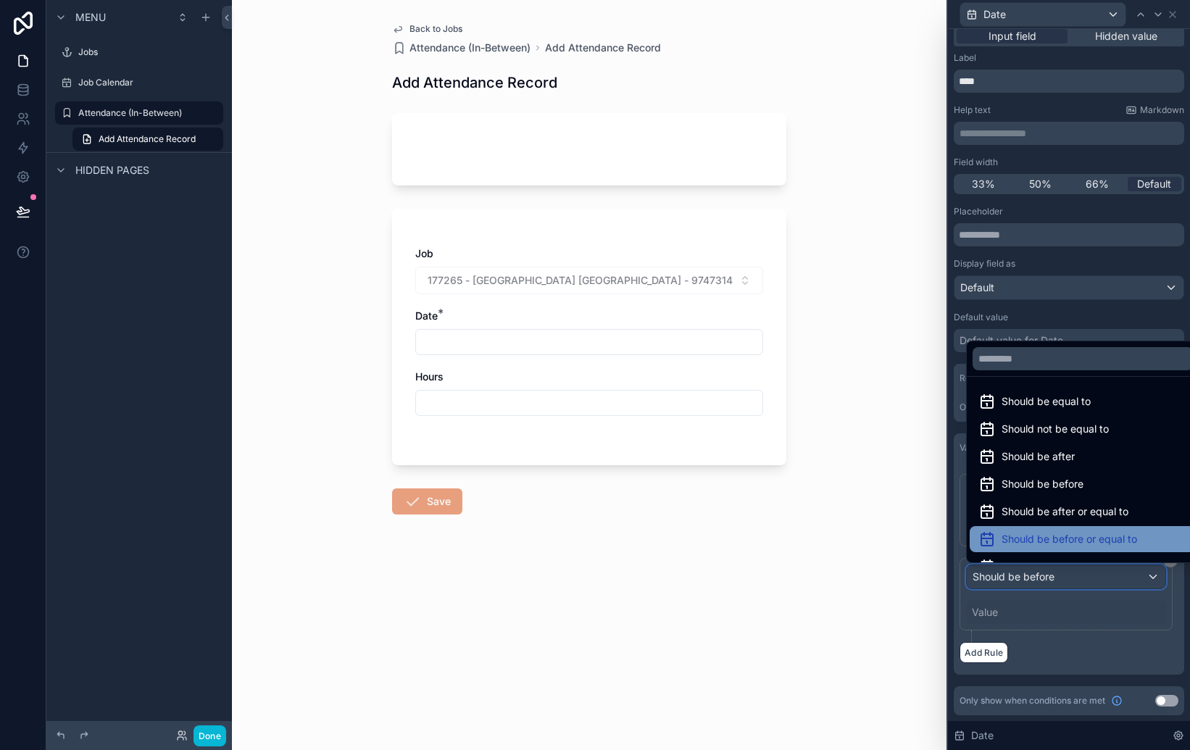
scroll to position [2, 0]
click at [1050, 536] on span "Should be before or equal to" at bounding box center [1070, 536] width 136 height 17
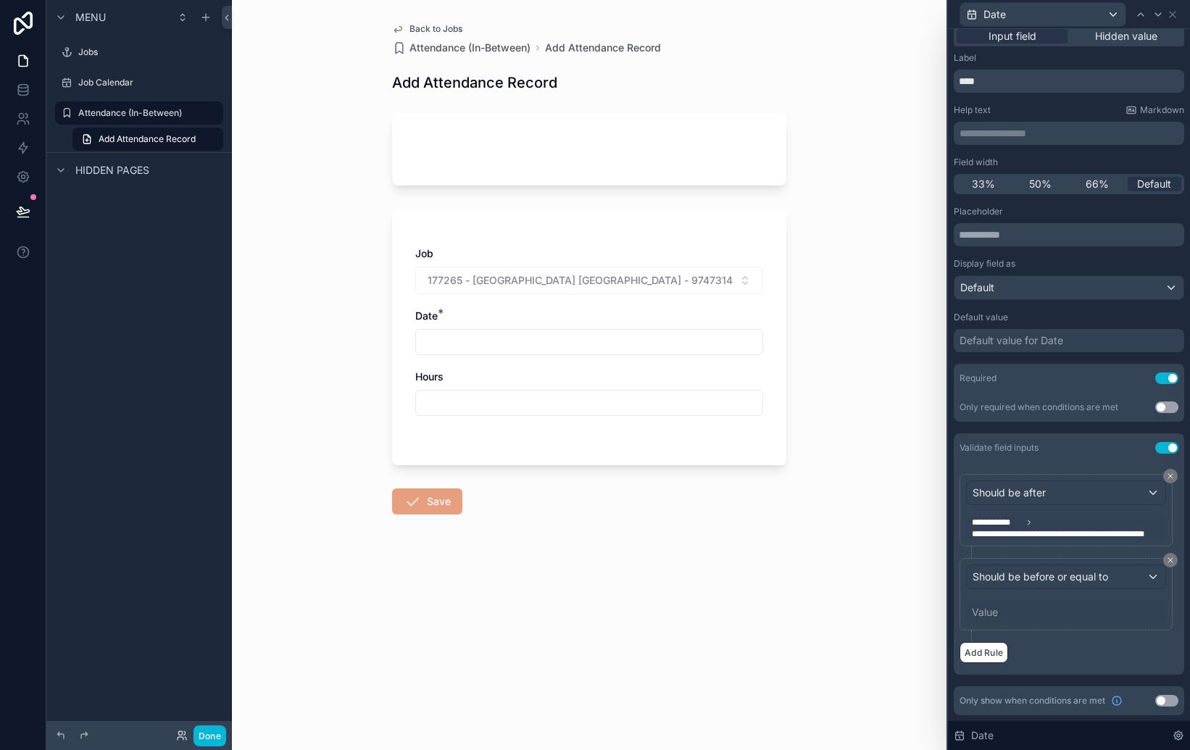
click at [992, 614] on div "Value" at bounding box center [985, 612] width 26 height 14
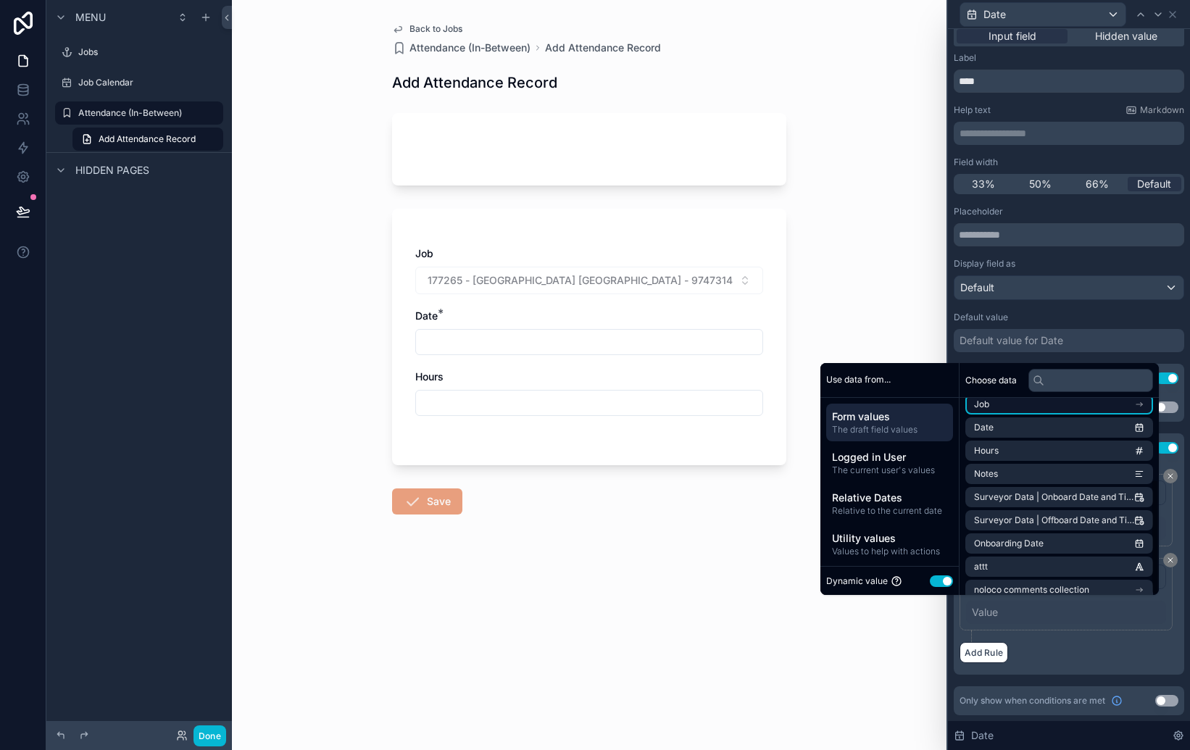
scroll to position [136, 0]
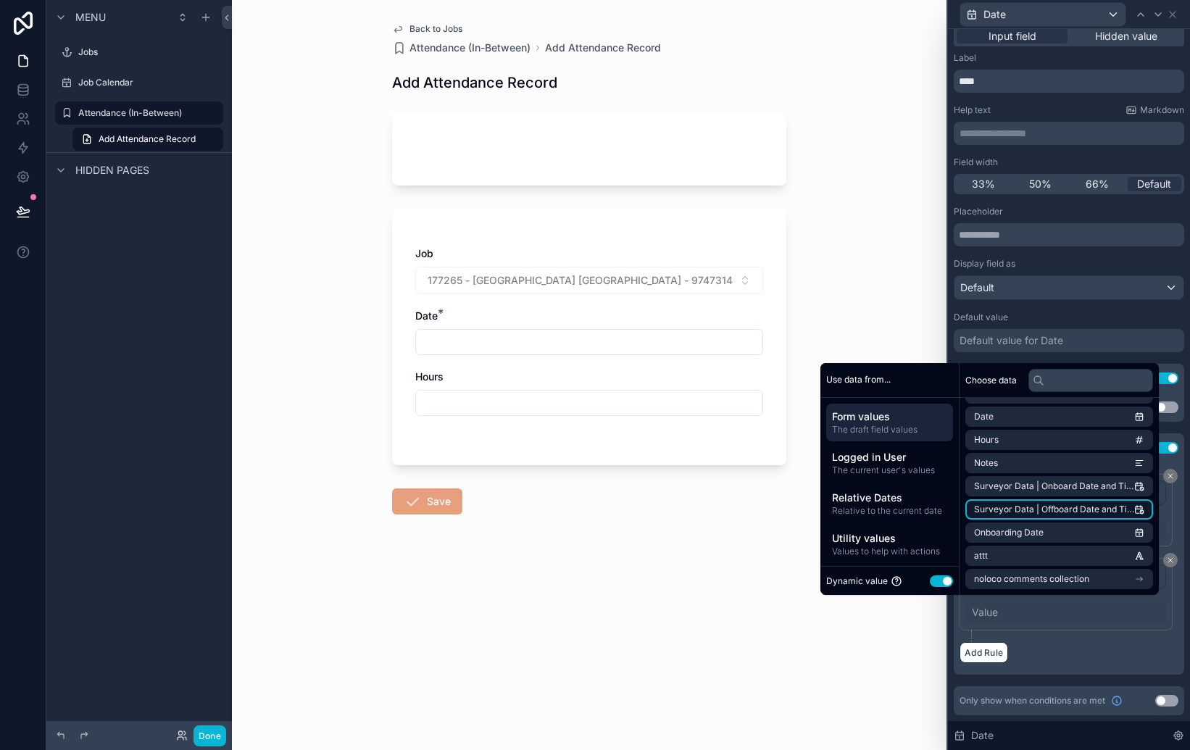
click at [1020, 508] on span "Surveyor Data | Offboard Date and Time (from Job)" at bounding box center [1054, 510] width 160 height 12
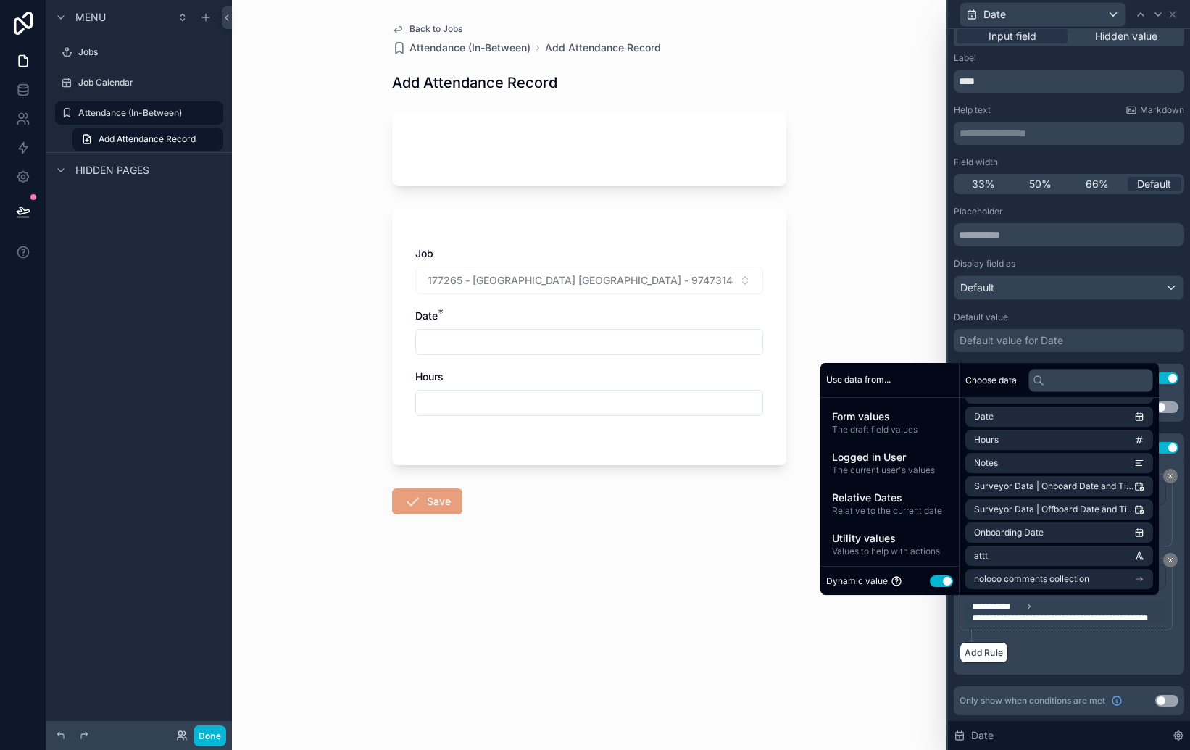
click at [1049, 654] on div "Add Rule" at bounding box center [1069, 652] width 219 height 21
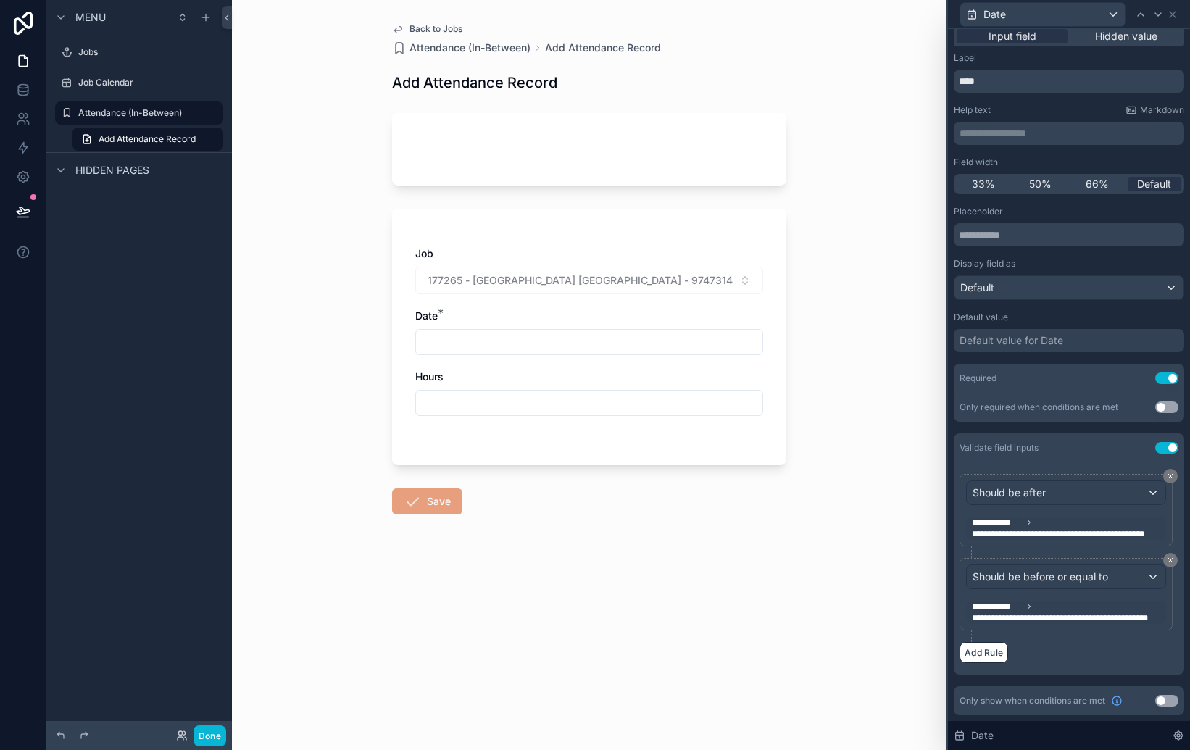
click at [1014, 525] on span "**********" at bounding box center [997, 523] width 50 height 12
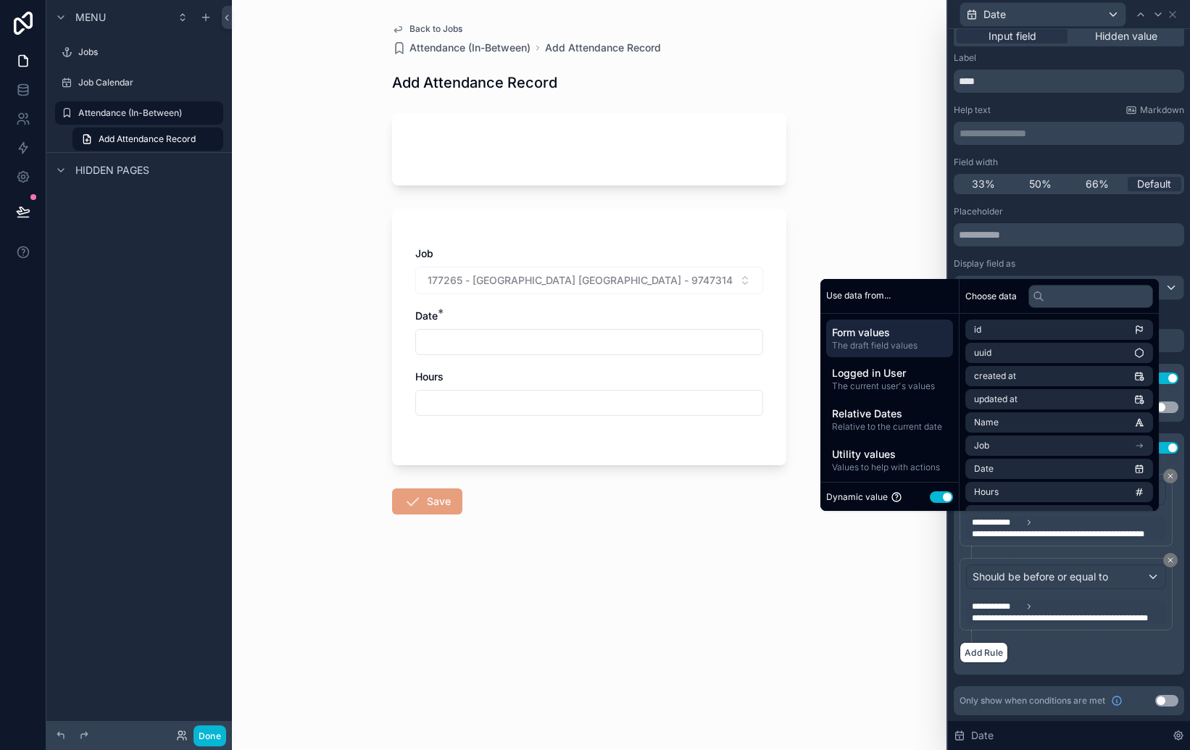
click at [965, 549] on div "**********" at bounding box center [1069, 516] width 219 height 84
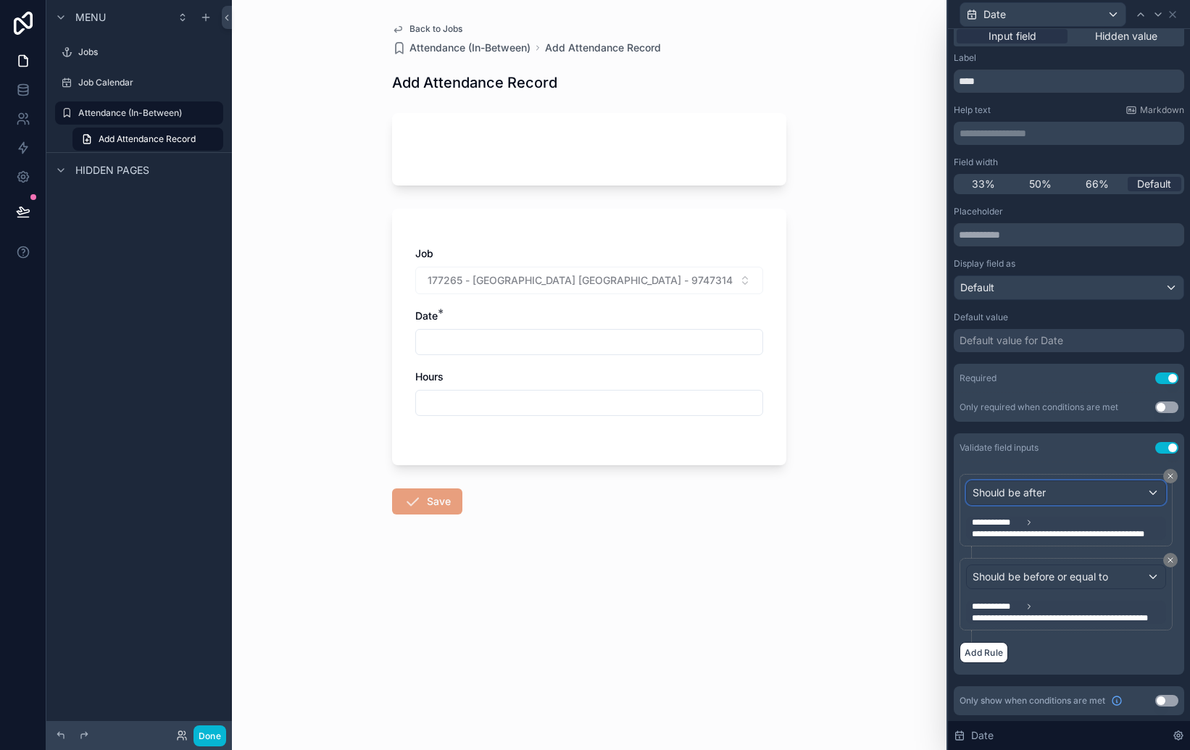
click at [1018, 486] on span "Should be after" at bounding box center [1009, 493] width 73 height 14
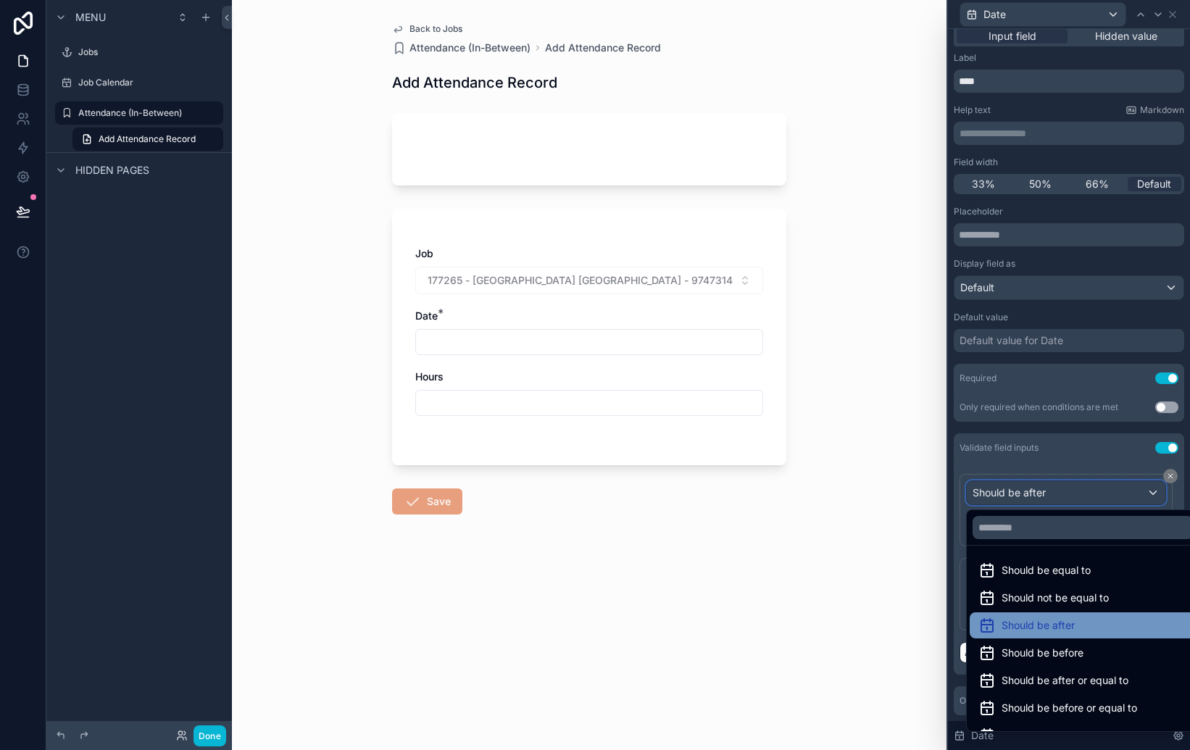
scroll to position [48, 0]
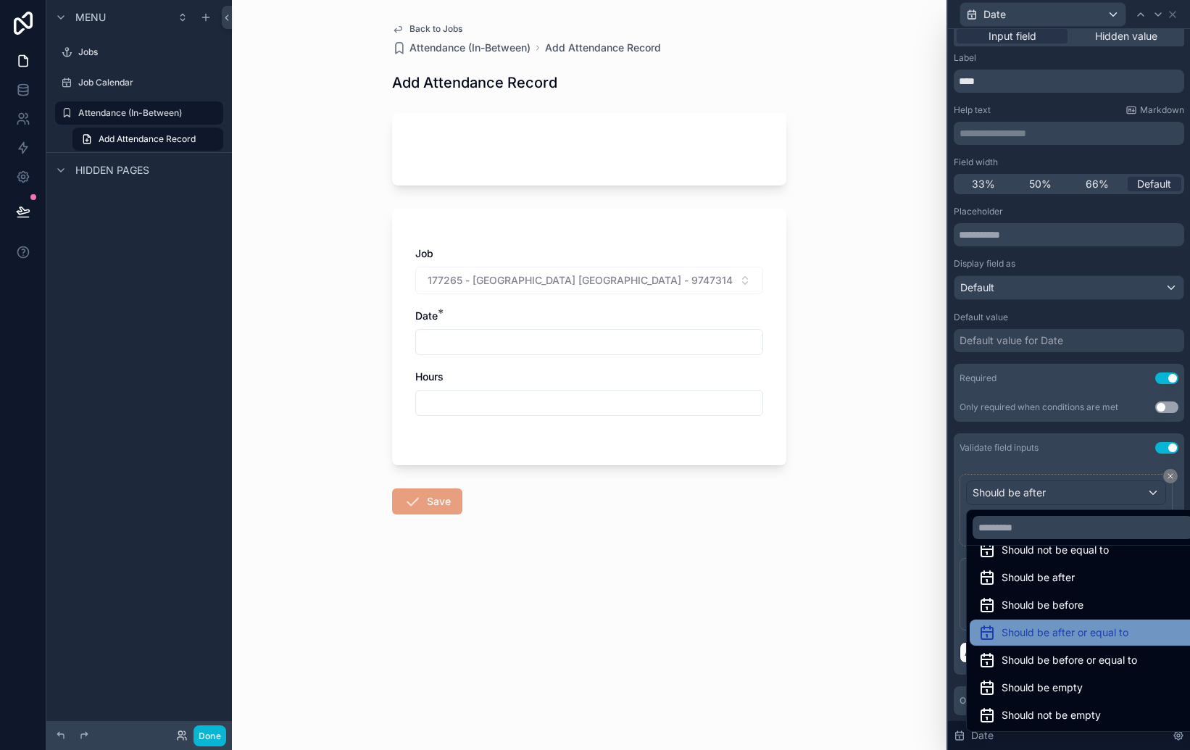
click at [1030, 634] on span "Should be after or equal to" at bounding box center [1065, 632] width 127 height 17
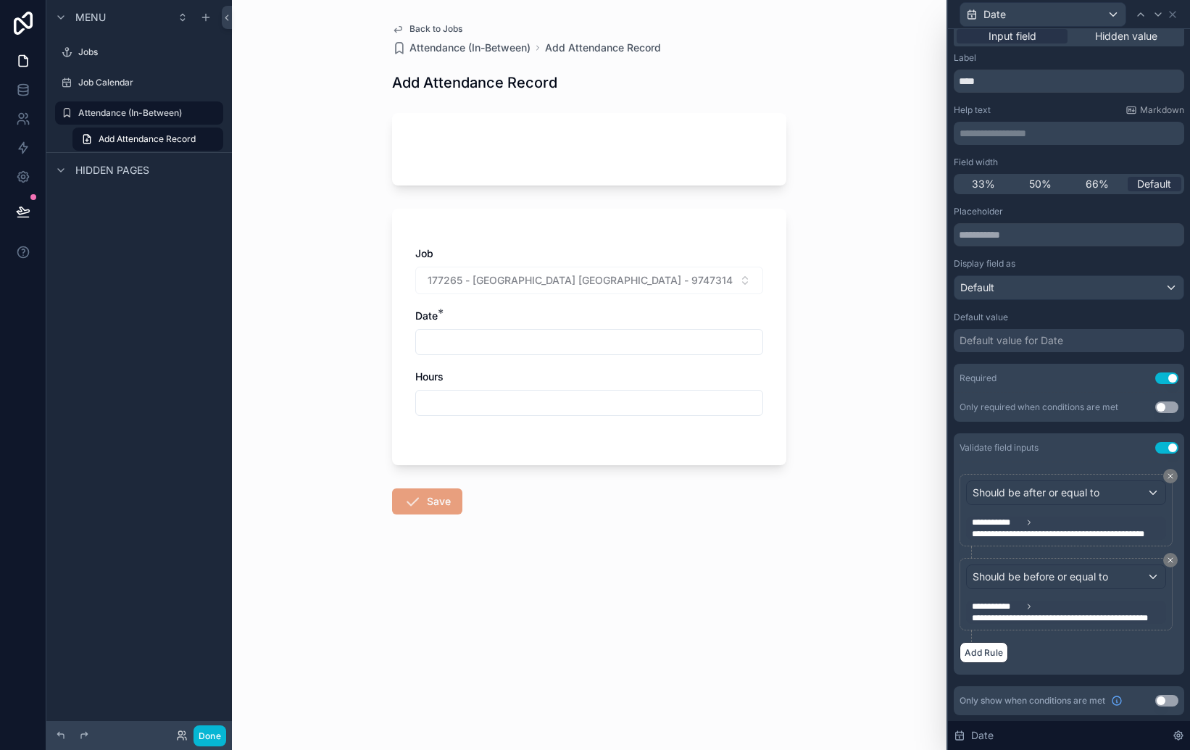
click at [986, 460] on div "Validate field inputs Use setting" at bounding box center [1069, 447] width 230 height 29
click at [668, 413] on div "scrollable content" at bounding box center [589, 403] width 348 height 26
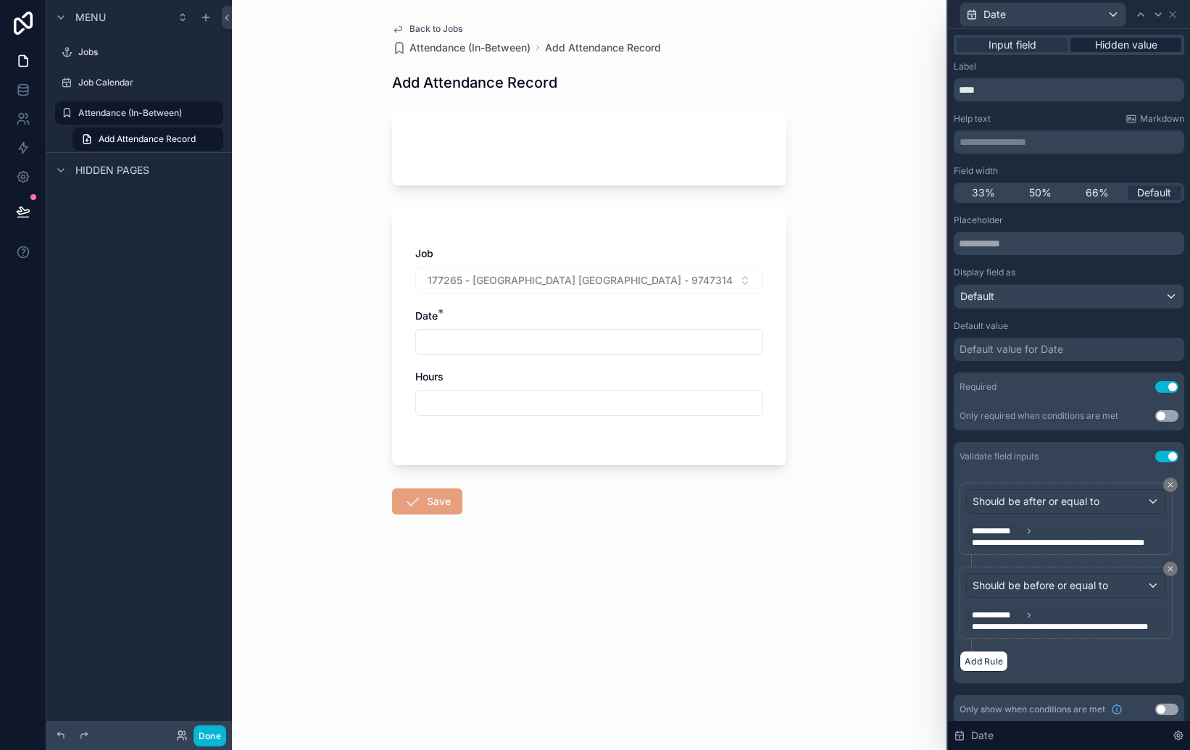
click at [1133, 48] on span "Hidden value" at bounding box center [1126, 45] width 62 height 14
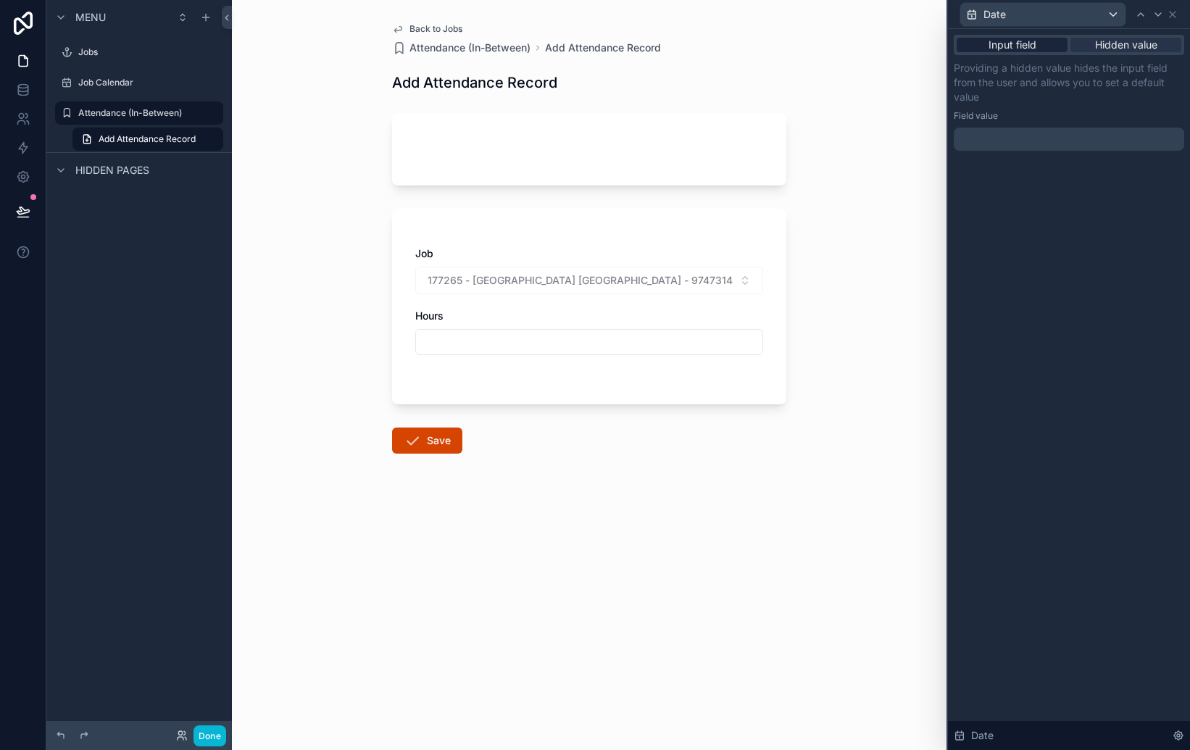
click at [1016, 43] on span "Input field" at bounding box center [1013, 45] width 48 height 14
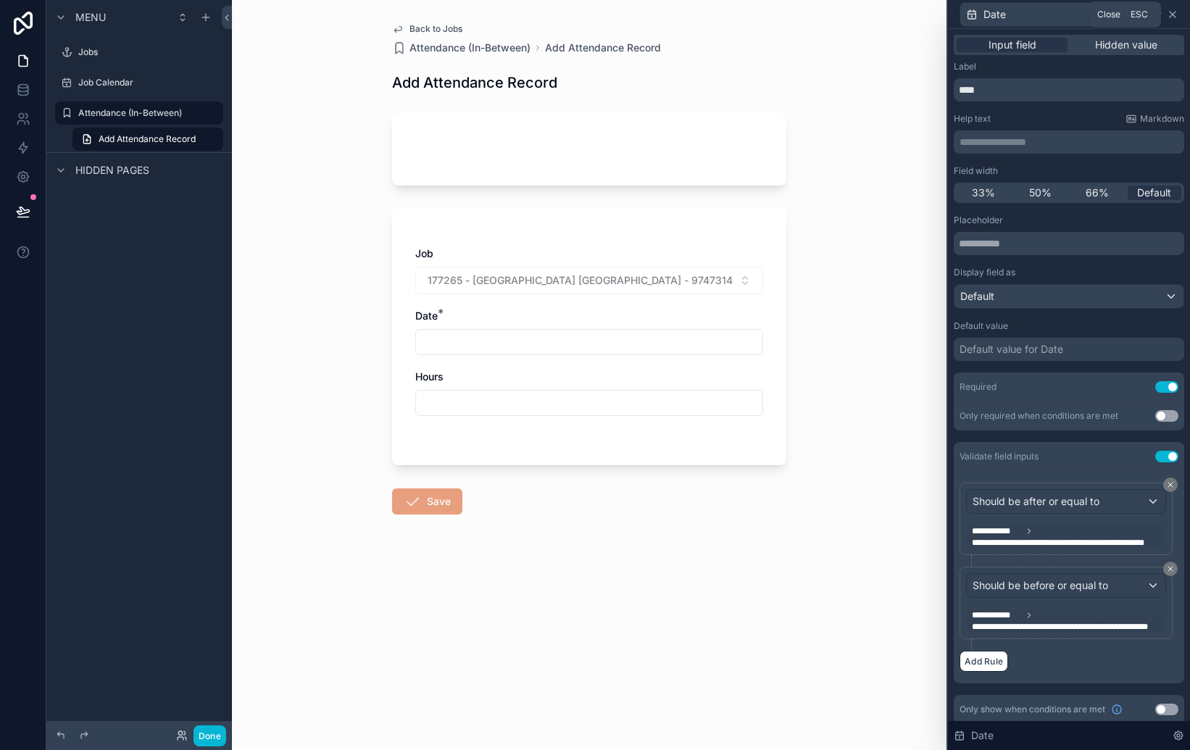
click at [1177, 14] on icon at bounding box center [1173, 15] width 12 height 12
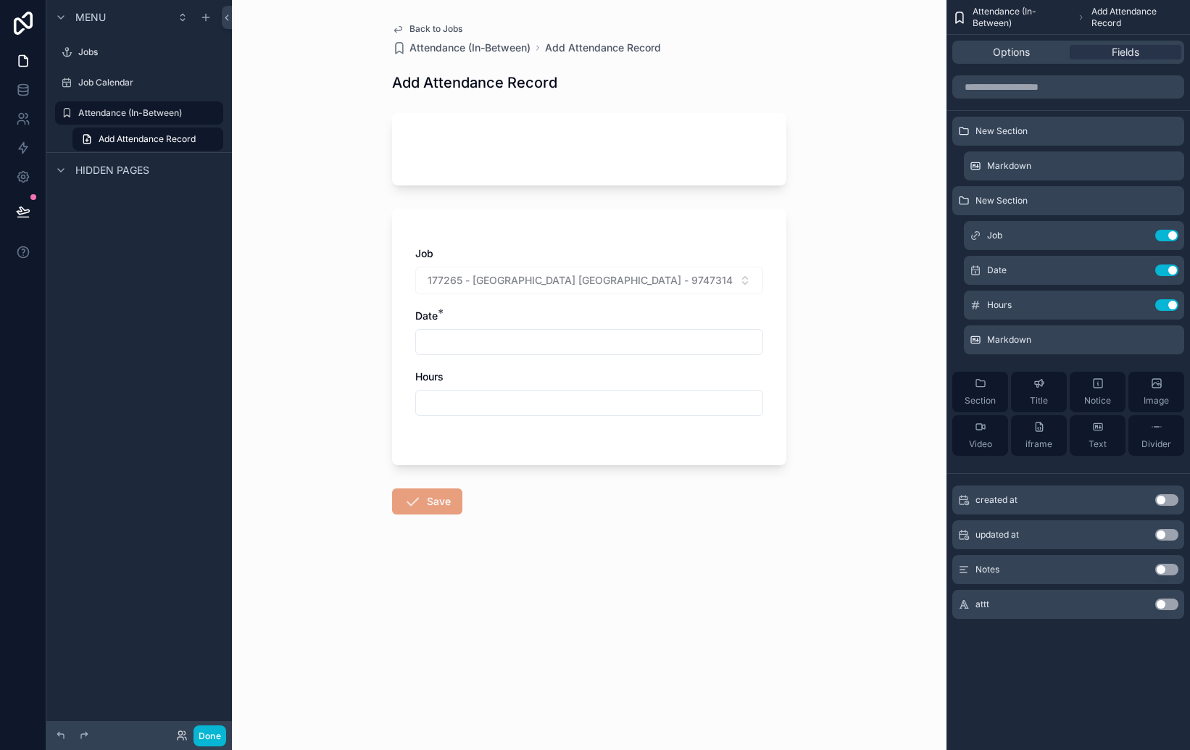
click at [865, 401] on div "Back to Jobs Attendance (In-Between) Add Attendance Record Add Attendance Recor…" at bounding box center [589, 375] width 715 height 750
click at [635, 391] on div "scrollable content" at bounding box center [589, 403] width 348 height 26
click at [1142, 305] on icon "scrollable content" at bounding box center [1138, 305] width 12 height 12
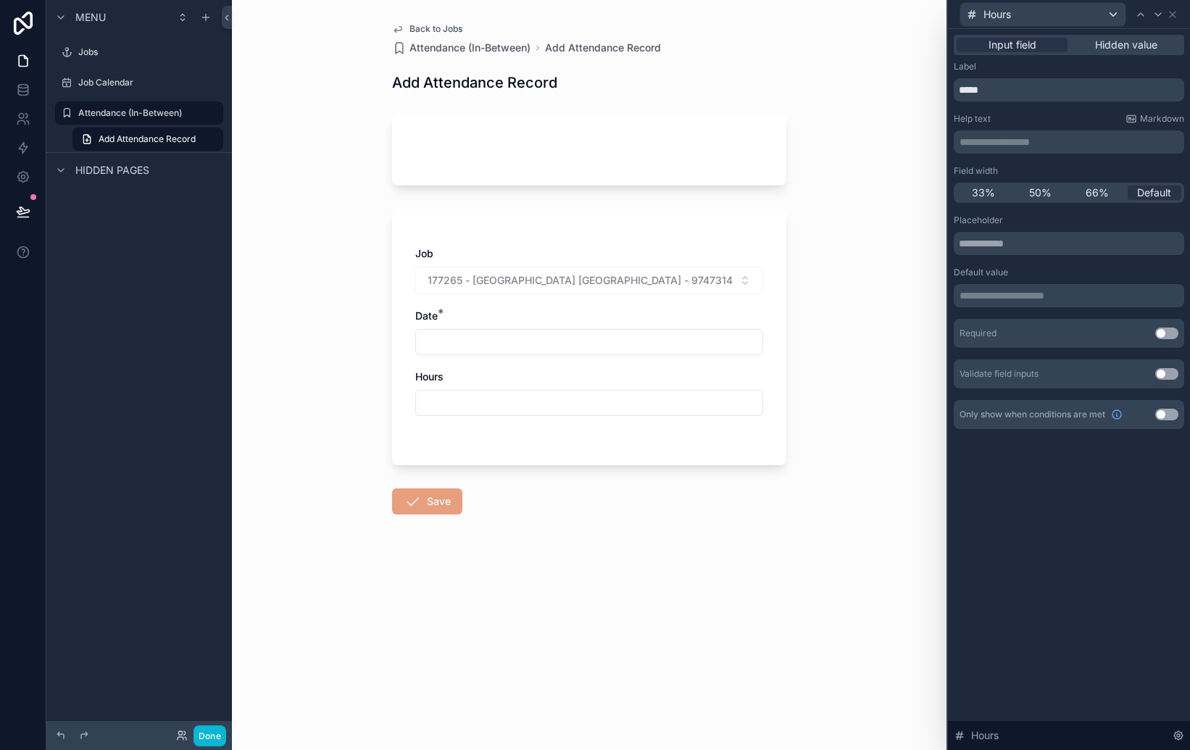
click at [1166, 333] on button "Use setting" at bounding box center [1166, 334] width 23 height 12
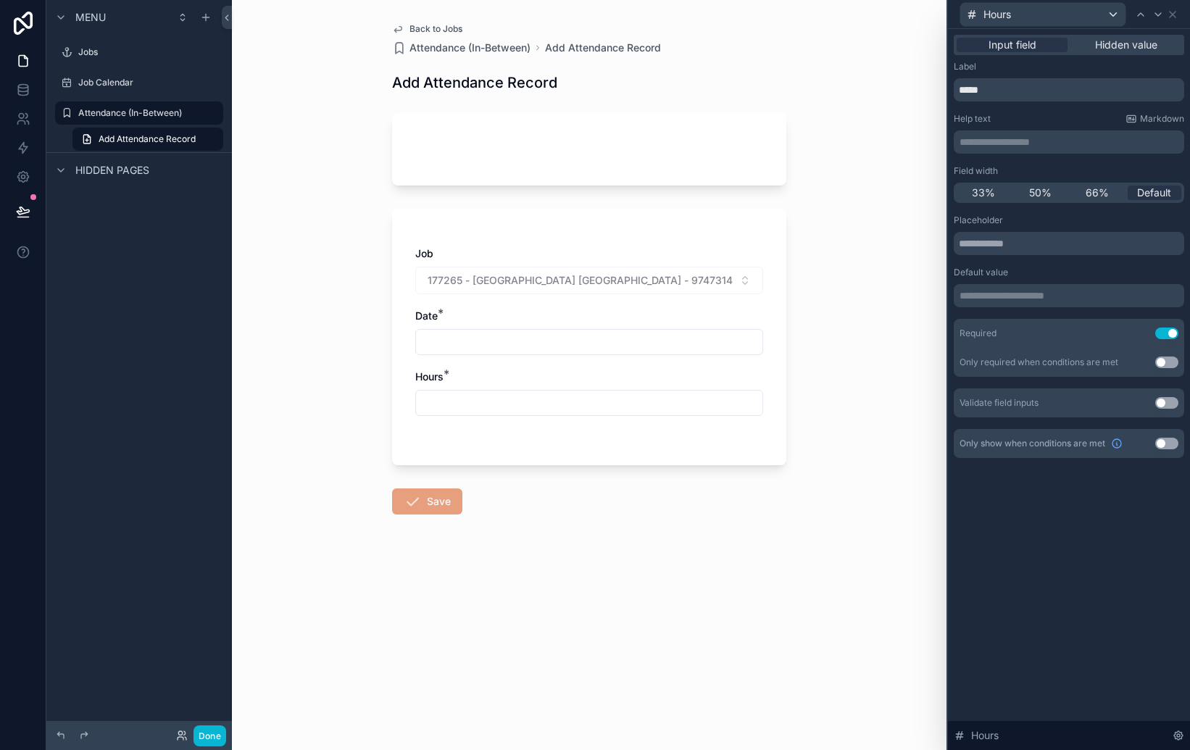
click at [1166, 407] on button "Use setting" at bounding box center [1166, 403] width 23 height 12
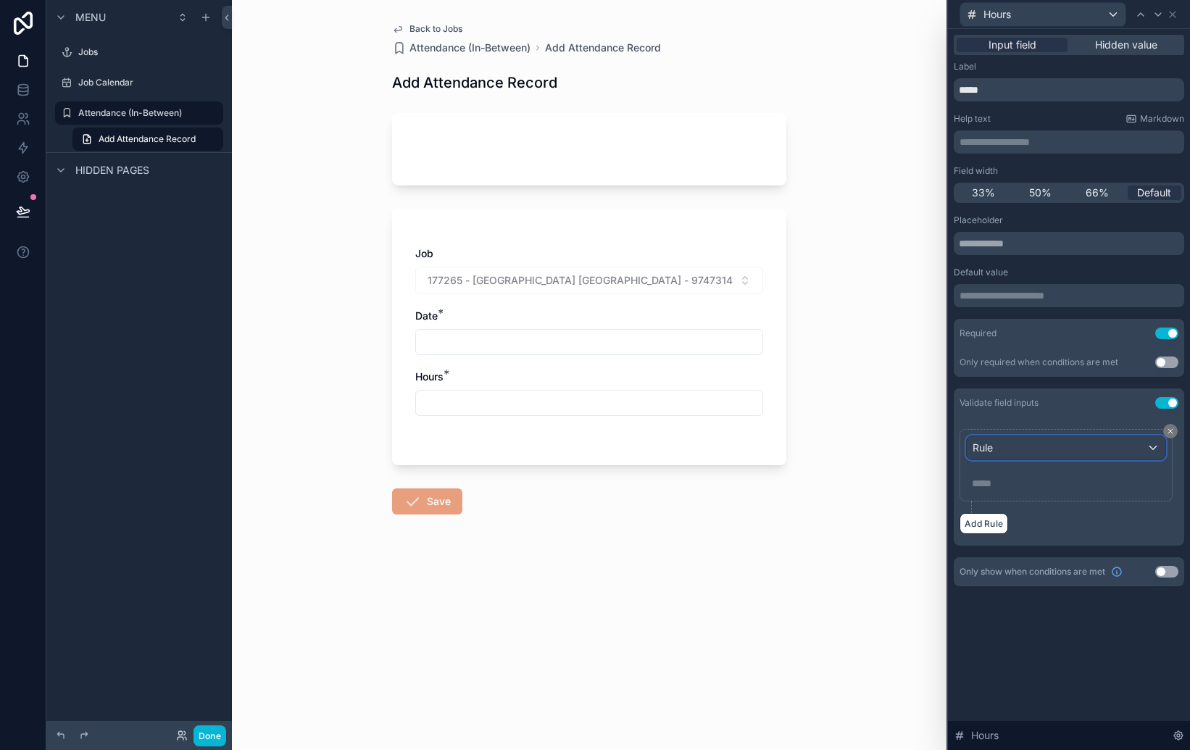
click at [1149, 447] on div "Rule" at bounding box center [1066, 447] width 199 height 23
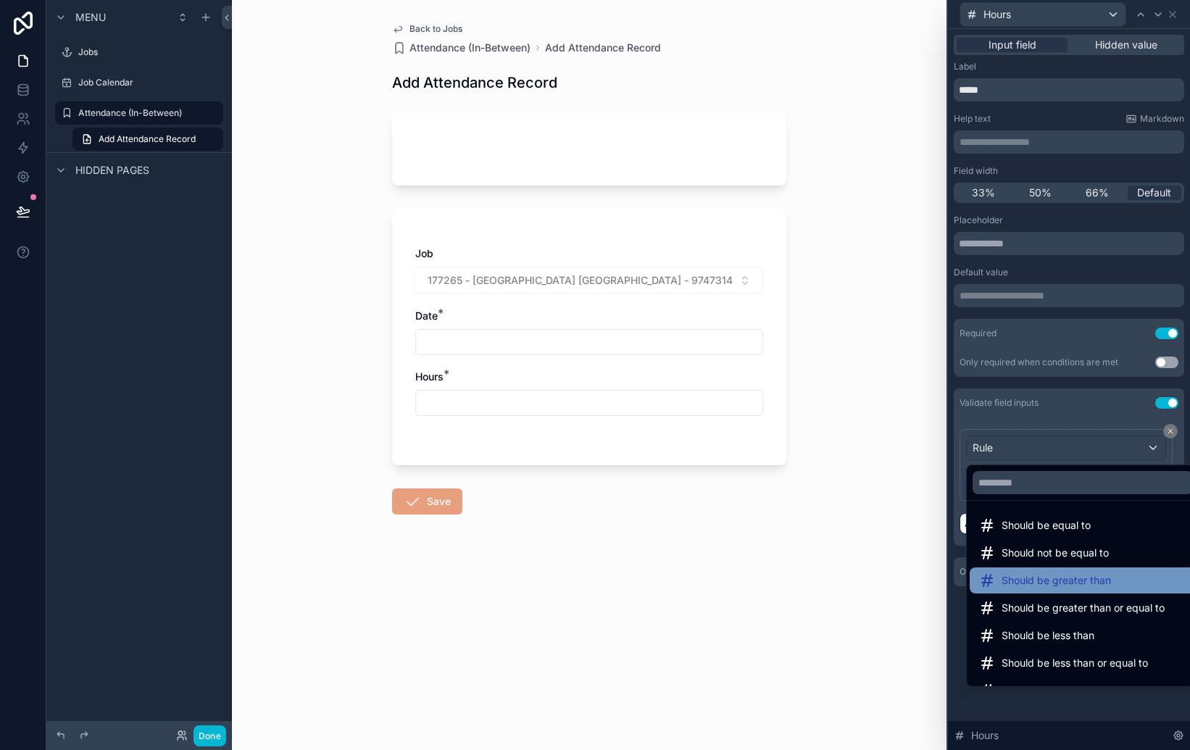
click at [1070, 588] on span "Should be greater than" at bounding box center [1056, 580] width 109 height 17
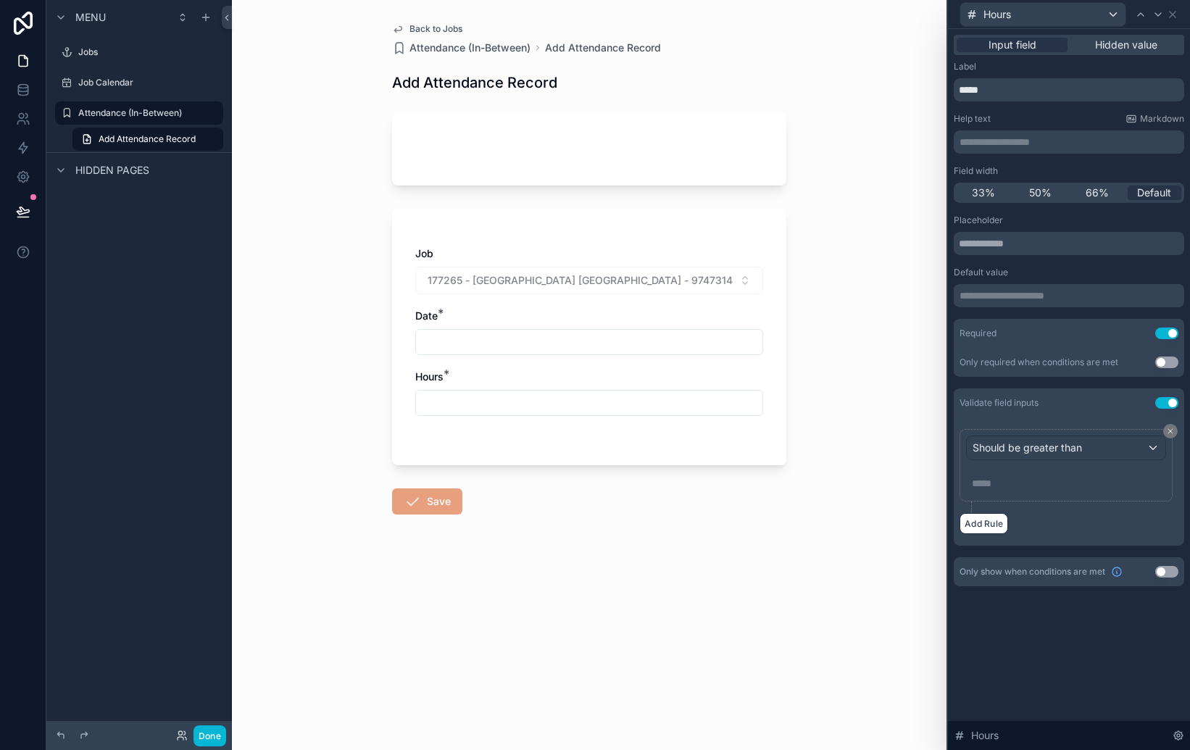
click at [1002, 485] on p "***** ﻿" at bounding box center [1067, 483] width 191 height 14
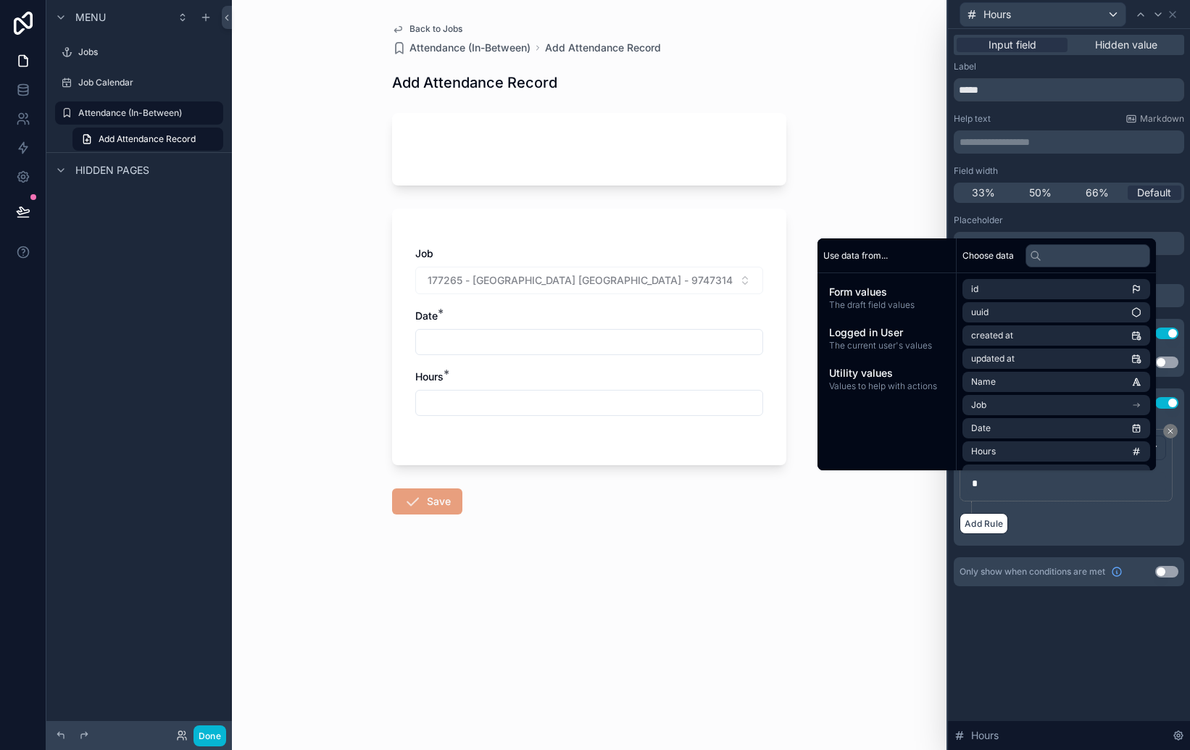
click at [1054, 631] on div "**********" at bounding box center [1069, 389] width 242 height 721
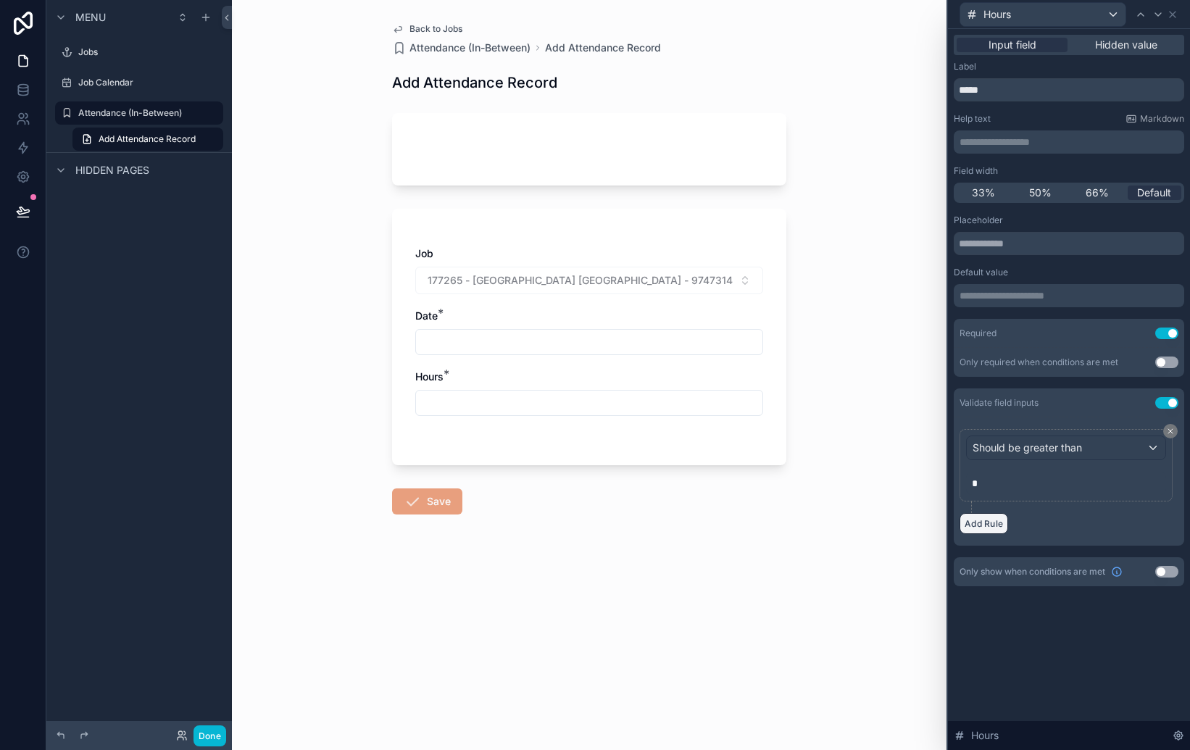
click at [994, 518] on button "Add Rule" at bounding box center [984, 523] width 49 height 21
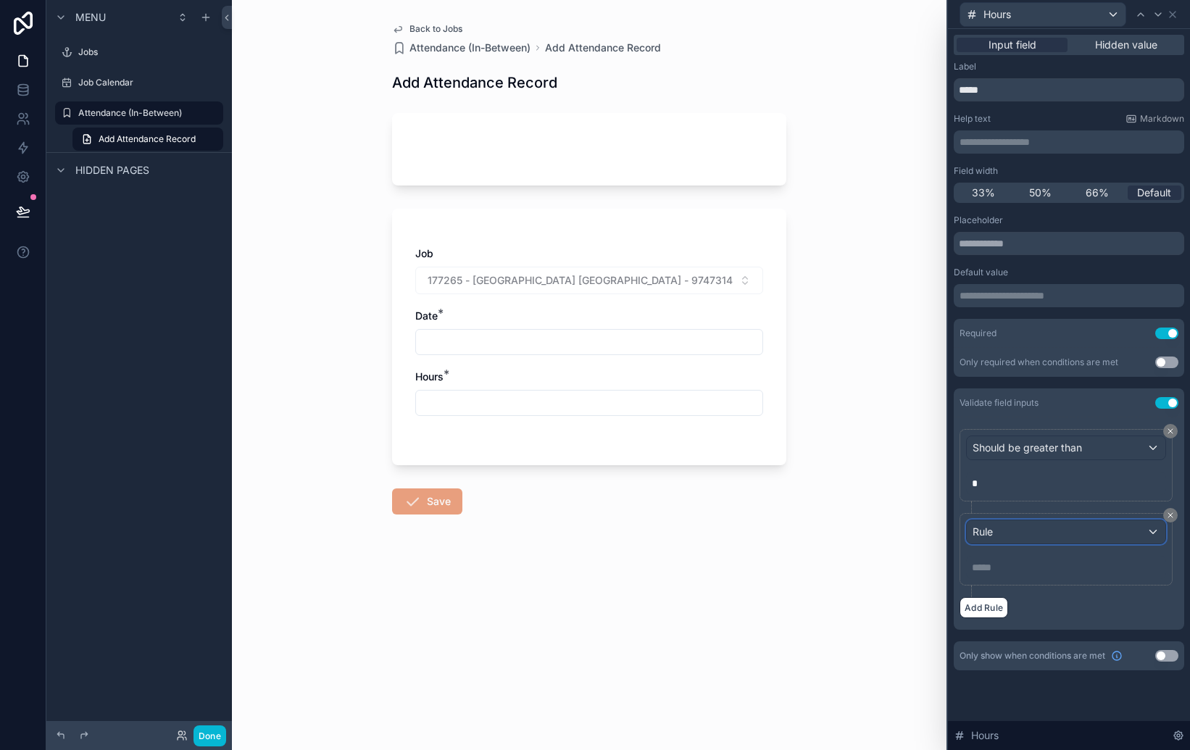
click at [1045, 534] on div "Rule" at bounding box center [1066, 531] width 199 height 23
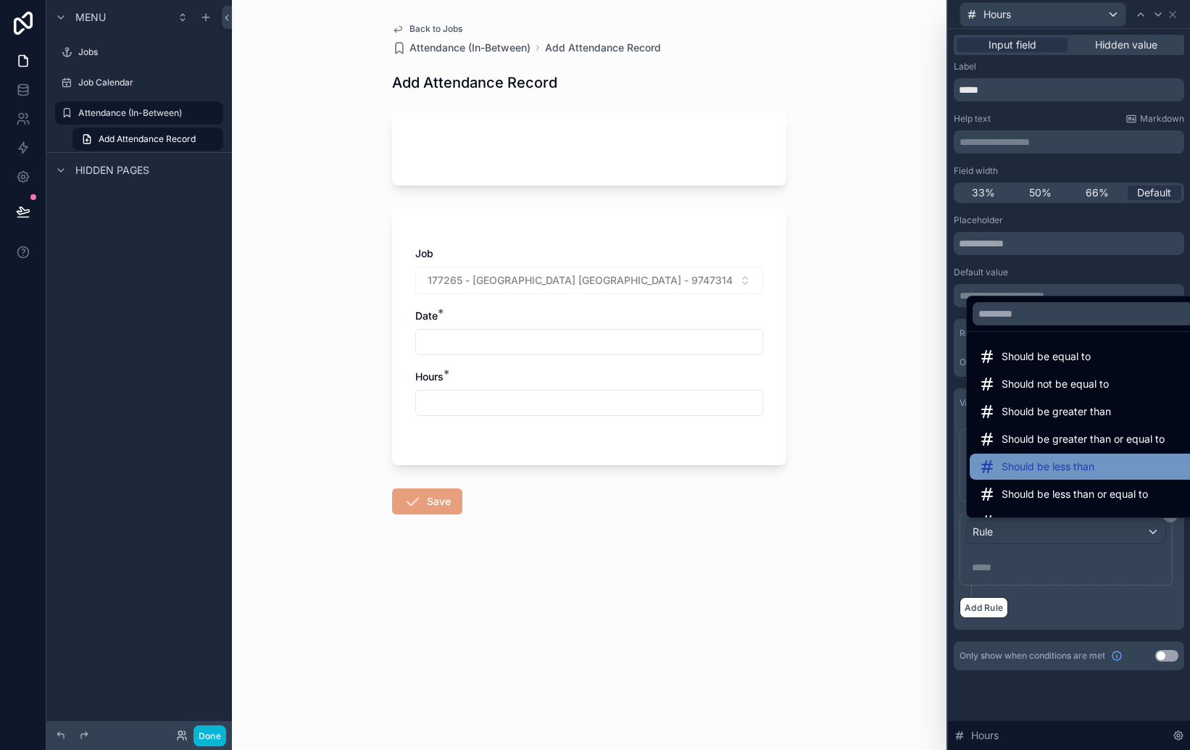
click at [1102, 473] on div "Should be less than" at bounding box center [1082, 466] width 209 height 17
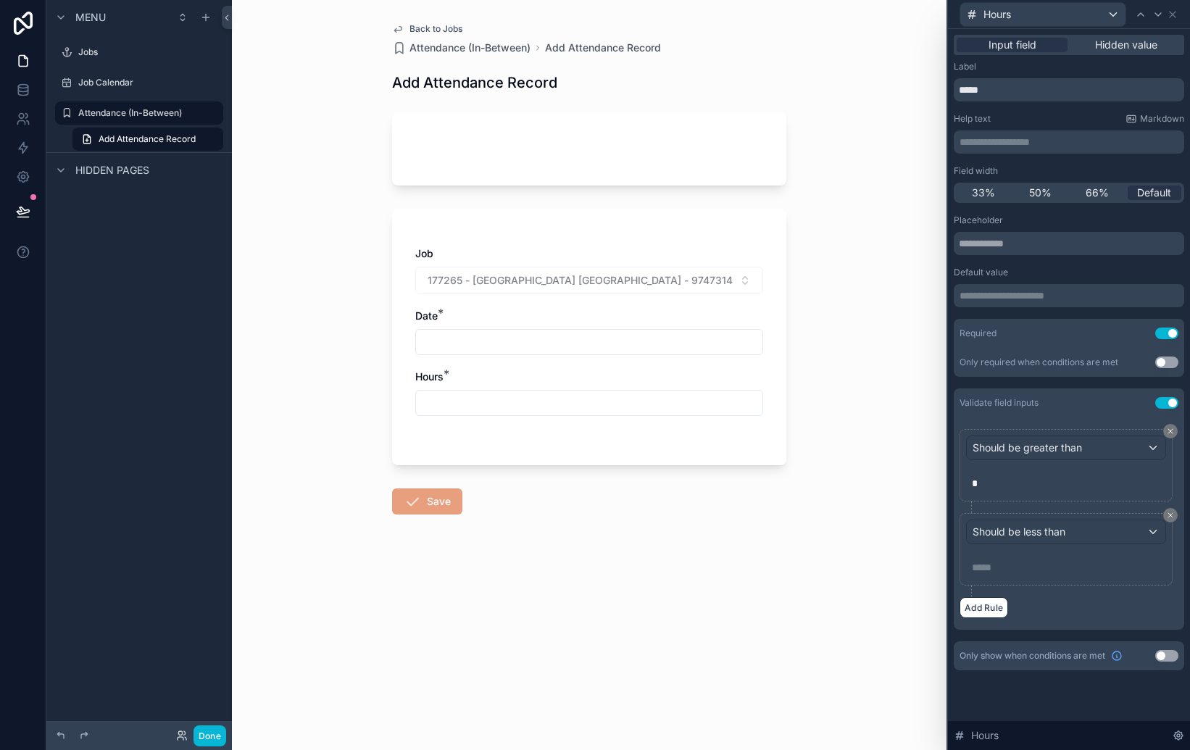
click at [991, 562] on p "***** ﻿" at bounding box center [1067, 567] width 191 height 14
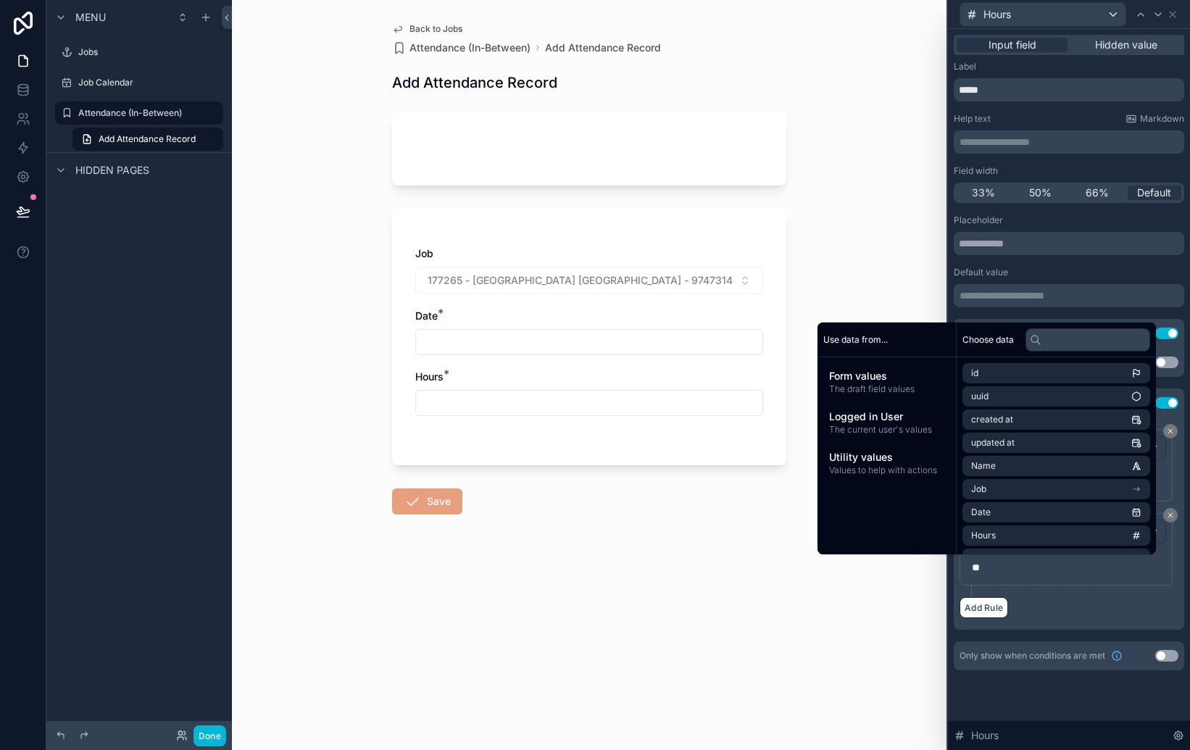
click at [1089, 615] on div "Add Rule" at bounding box center [1069, 607] width 219 height 21
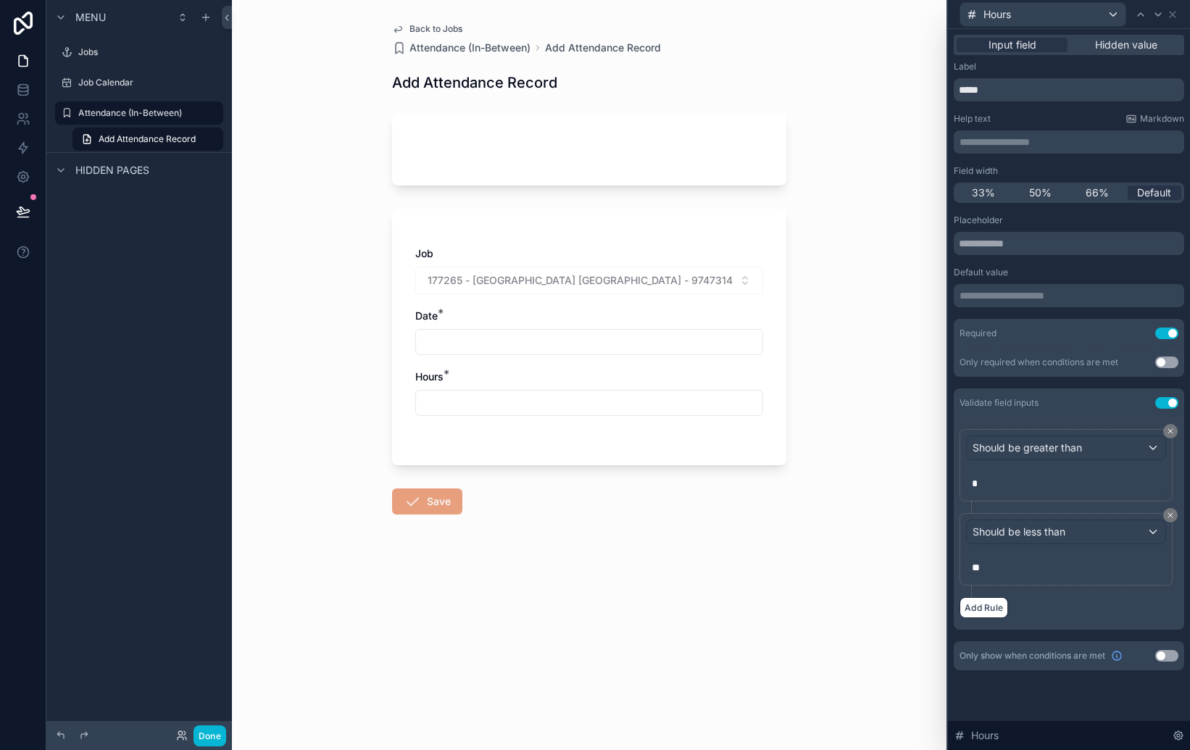
drag, startPoint x: 868, startPoint y: 180, endPoint x: 849, endPoint y: 178, distance: 18.3
click at [868, 180] on div "Back to Jobs Attendance (In-Between) Add Attendance Record Add Attendance Recor…" at bounding box center [589, 375] width 715 height 750
click at [912, 96] on div "Back to Jobs Attendance (In-Between) Add Attendance Record Add Attendance Recor…" at bounding box center [589, 375] width 715 height 750
click at [855, 323] on div "Back to Jobs Attendance (In-Between) Add Attendance Record Add Attendance Recor…" at bounding box center [589, 375] width 715 height 750
click at [570, 338] on input "scrollable content" at bounding box center [589, 342] width 346 height 20
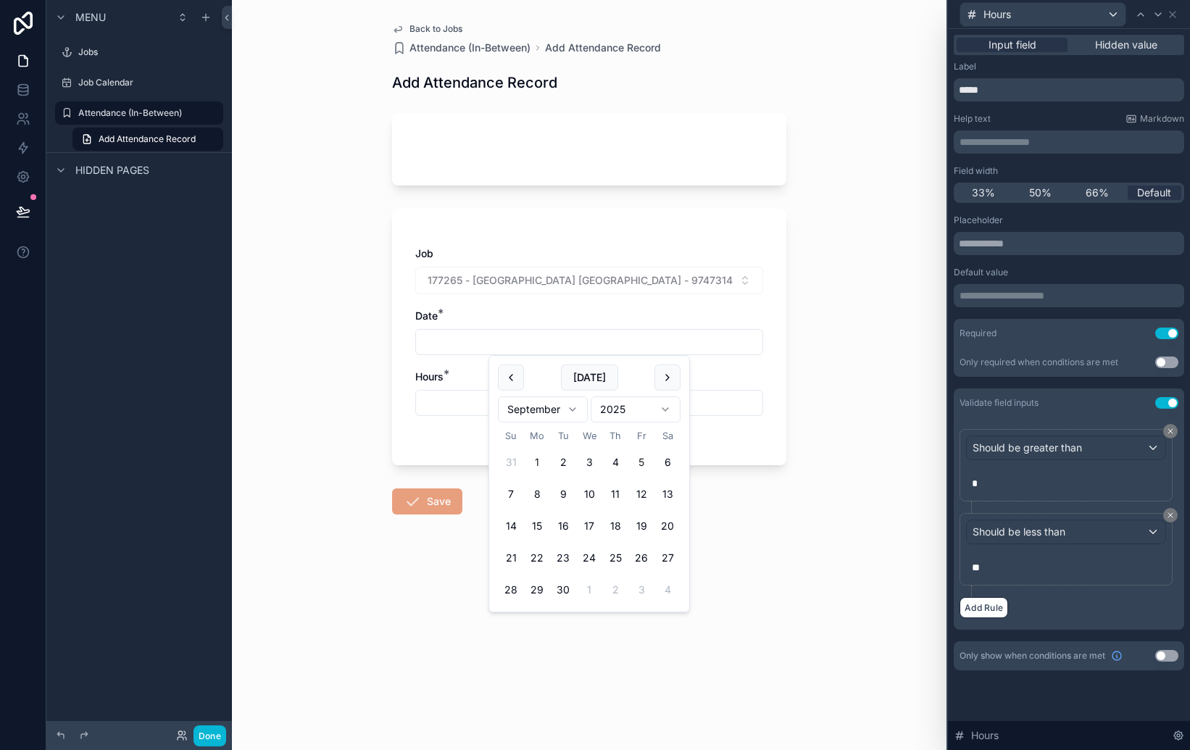
click at [536, 461] on button "1" at bounding box center [537, 462] width 26 height 26
type input "********"
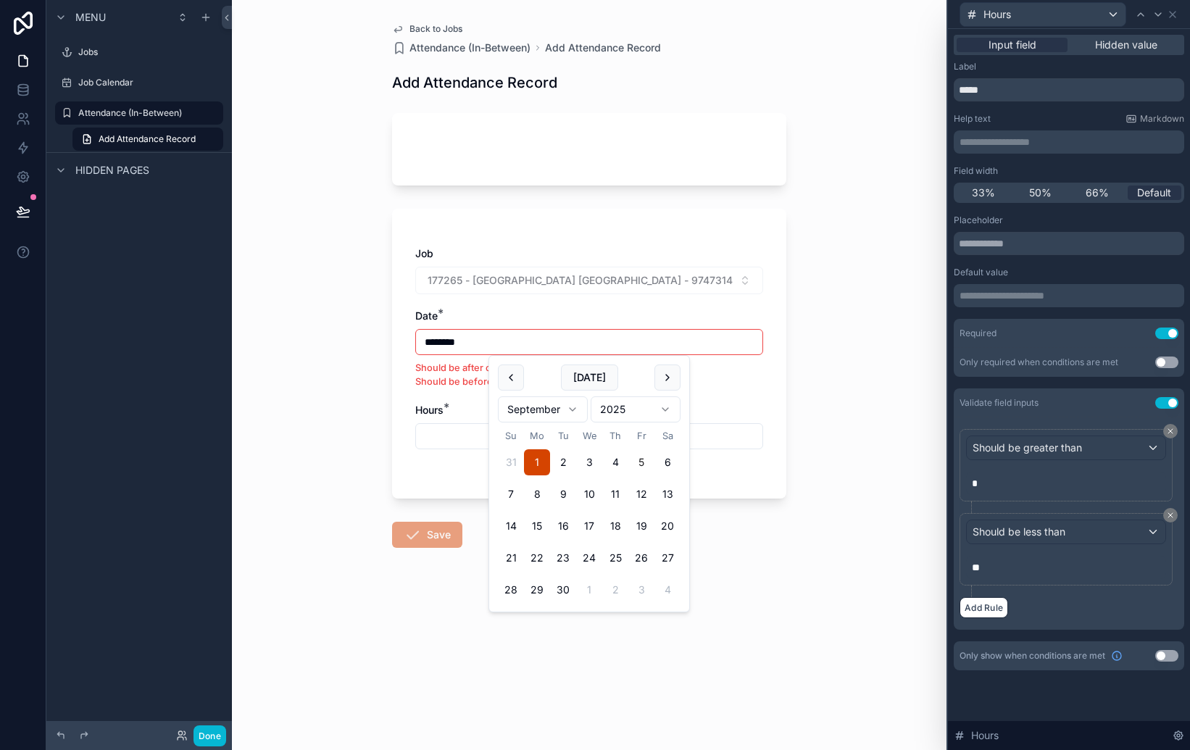
click at [737, 315] on div "Date *" at bounding box center [589, 316] width 348 height 14
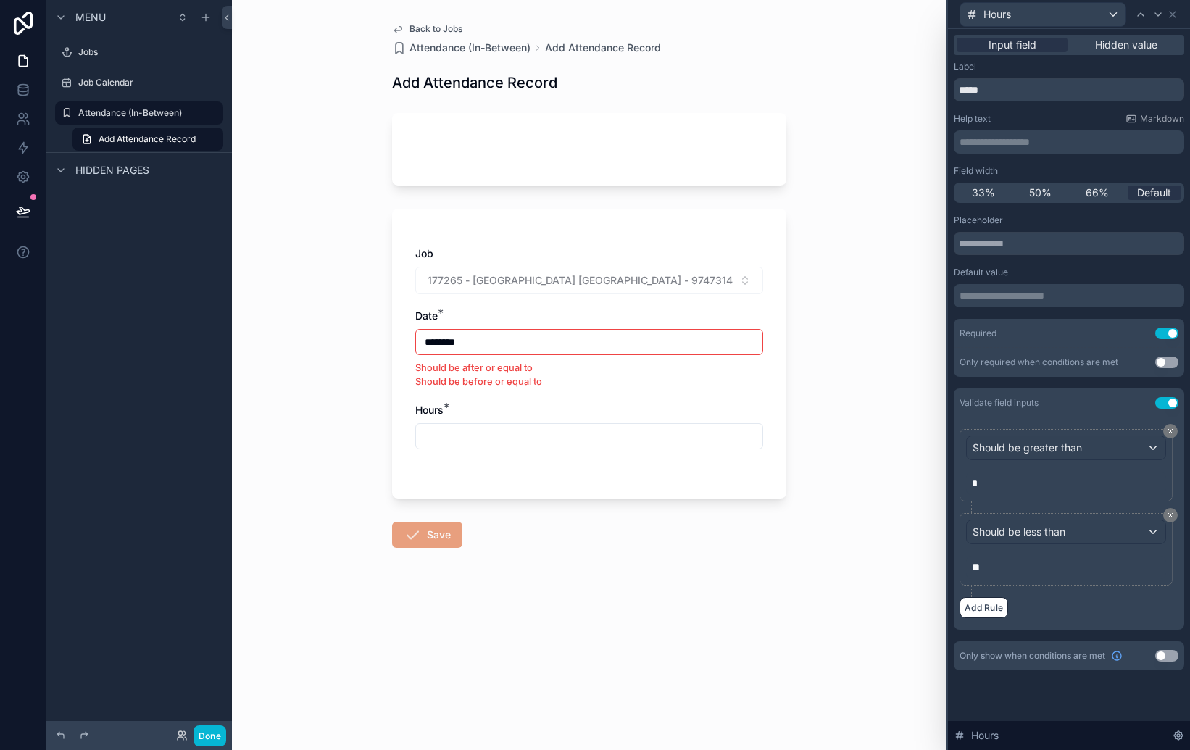
click at [765, 585] on form "Job 177265 - [GEOGRAPHIC_DATA] [GEOGRAPHIC_DATA] - 9747314 - PanOcean - [GEOGRA…" at bounding box center [589, 372] width 394 height 536
click at [399, 28] on icon "scrollable content" at bounding box center [398, 29] width 12 height 12
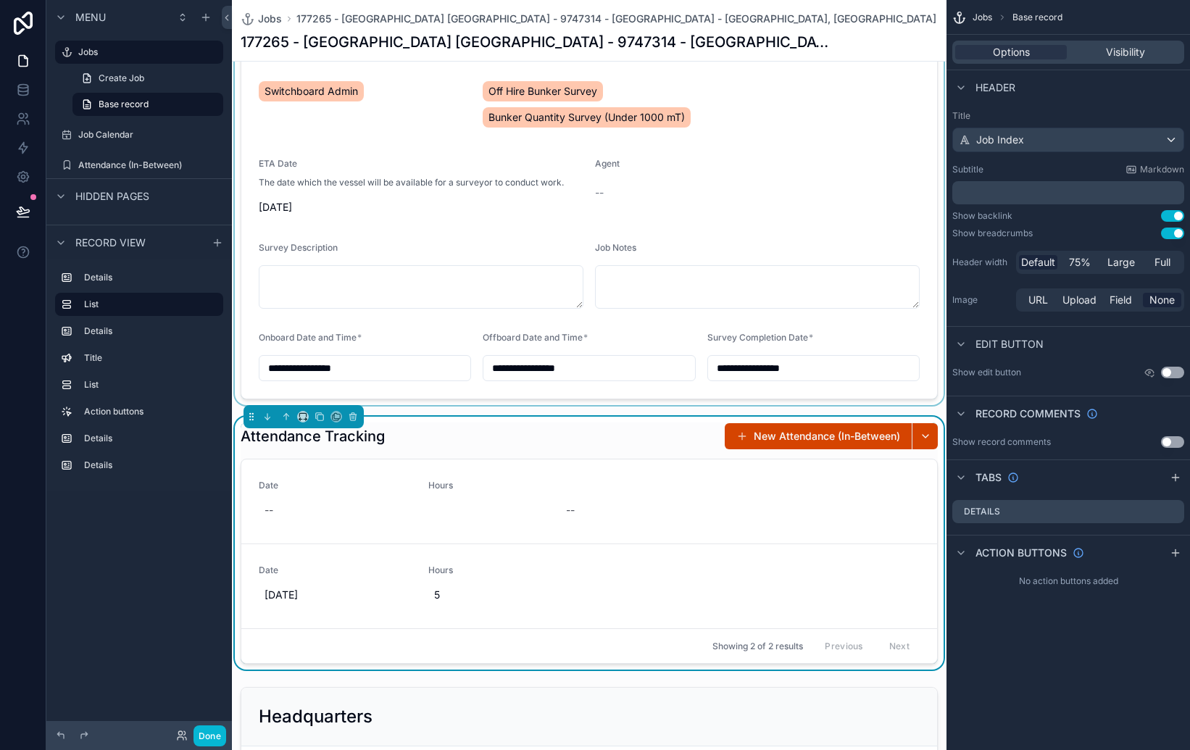
scroll to position [330, 0]
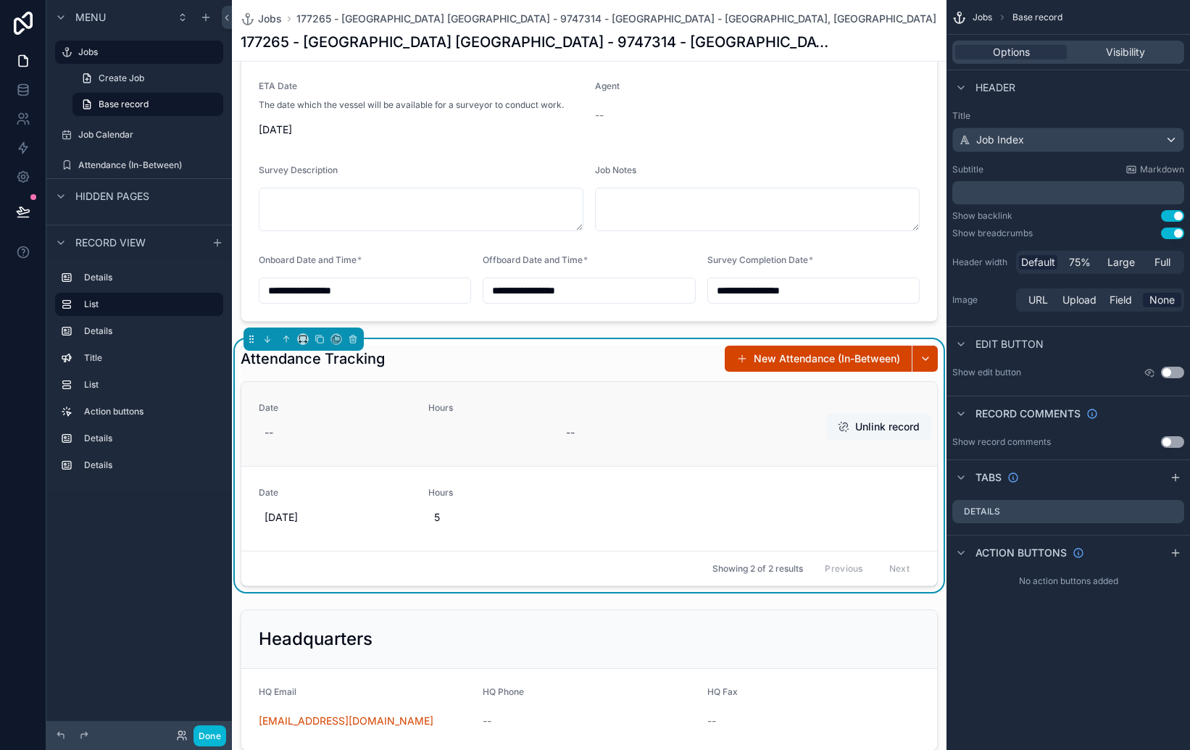
click at [843, 427] on span "scrollable content" at bounding box center [844, 427] width 12 height 12
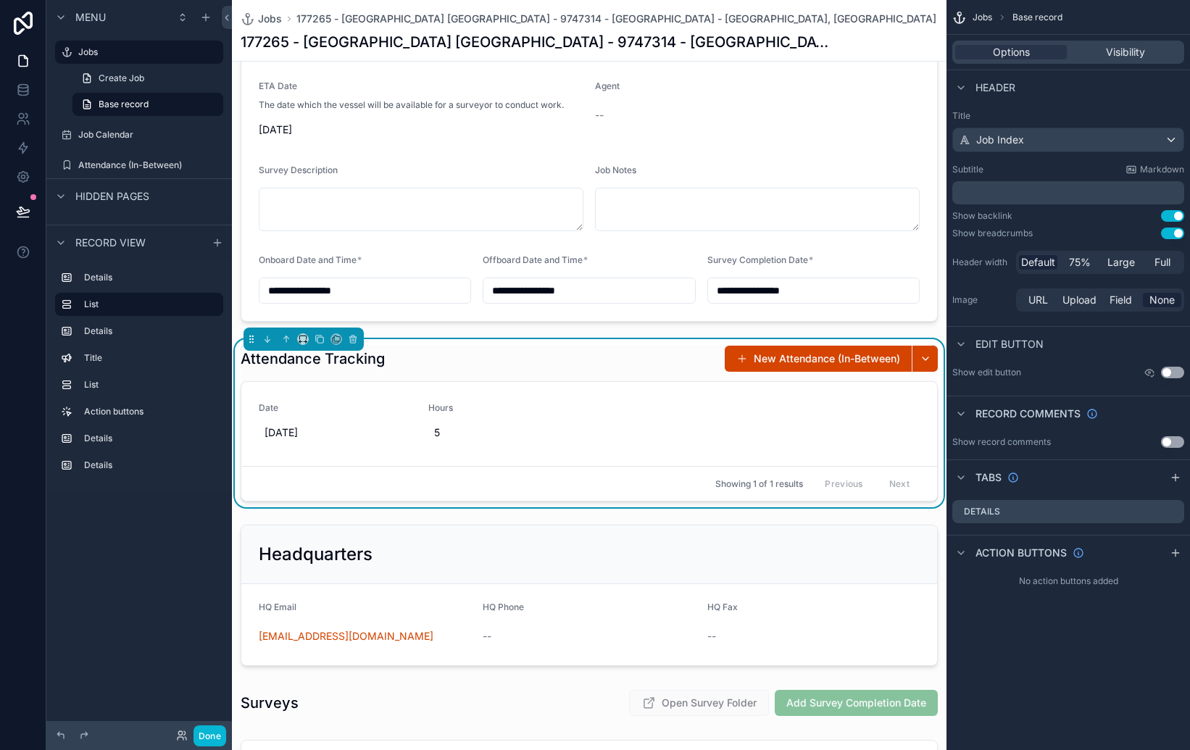
click at [0, 0] on span "scrollable content" at bounding box center [0, 0] width 0 height 0
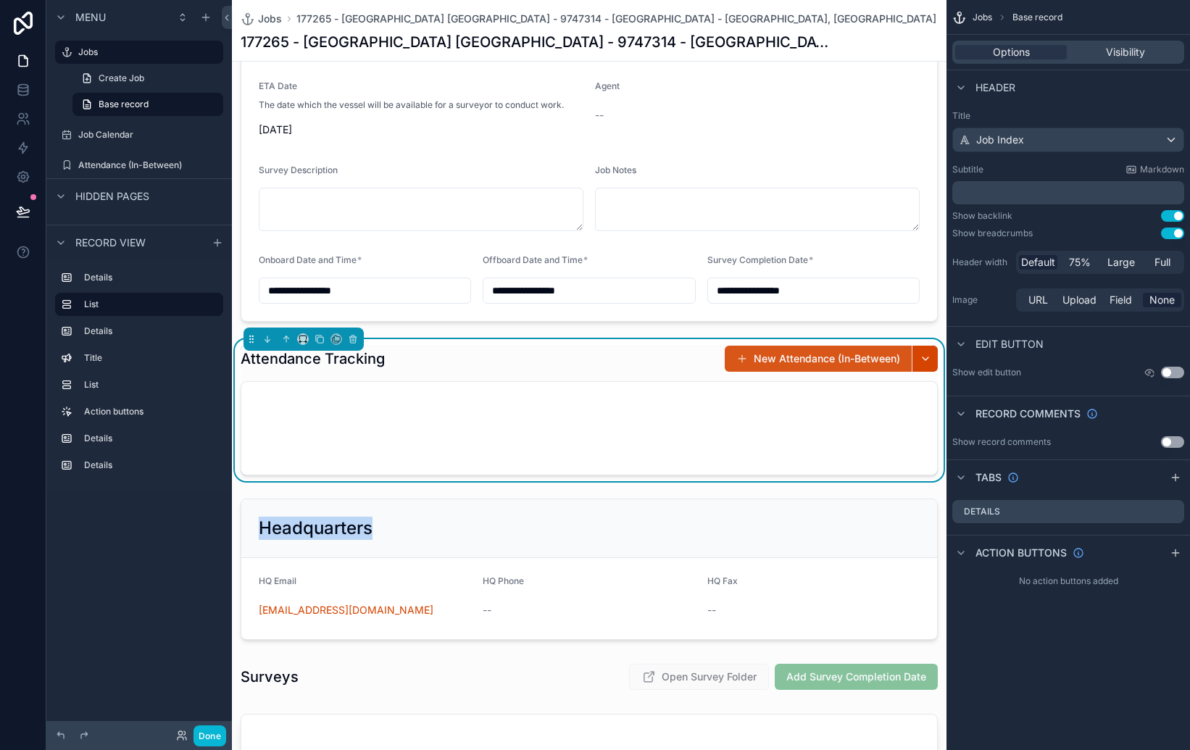
click at [746, 359] on span "scrollable content" at bounding box center [742, 359] width 12 height 12
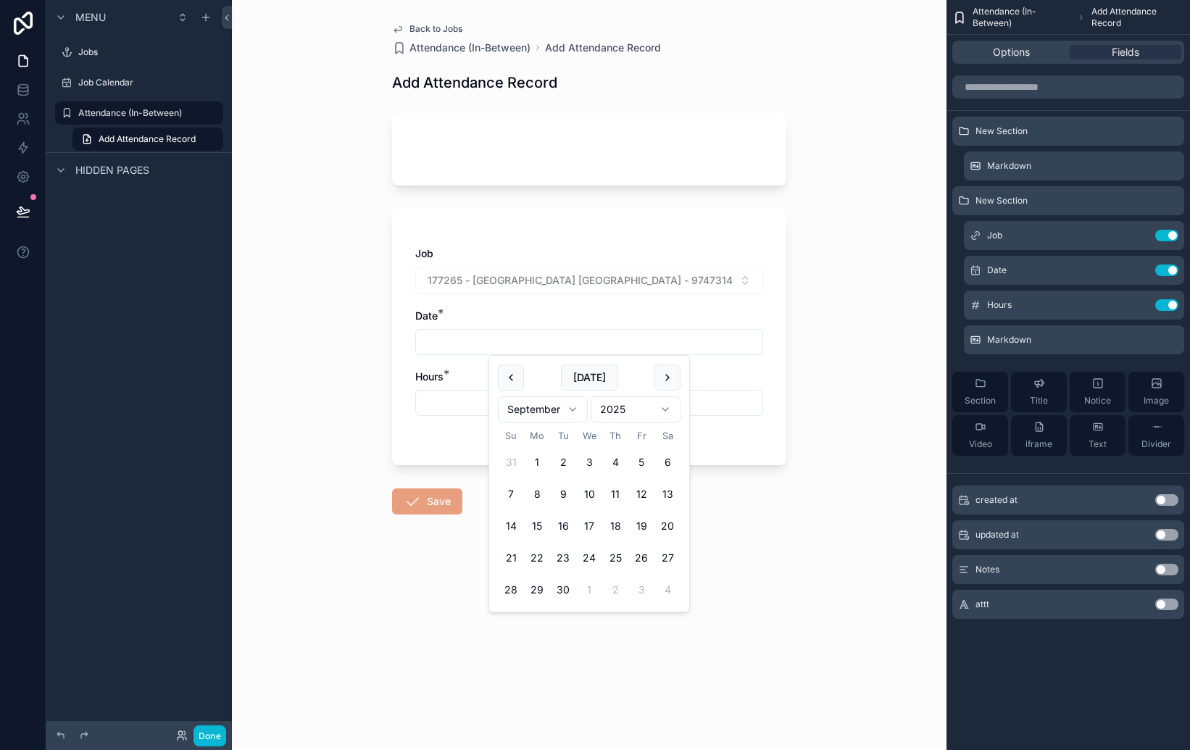
click at [520, 347] on input "scrollable content" at bounding box center [589, 342] width 346 height 20
click at [528, 350] on input "scrollable content" at bounding box center [589, 342] width 346 height 20
click at [565, 464] on button "2" at bounding box center [563, 462] width 26 height 26
type input "********"
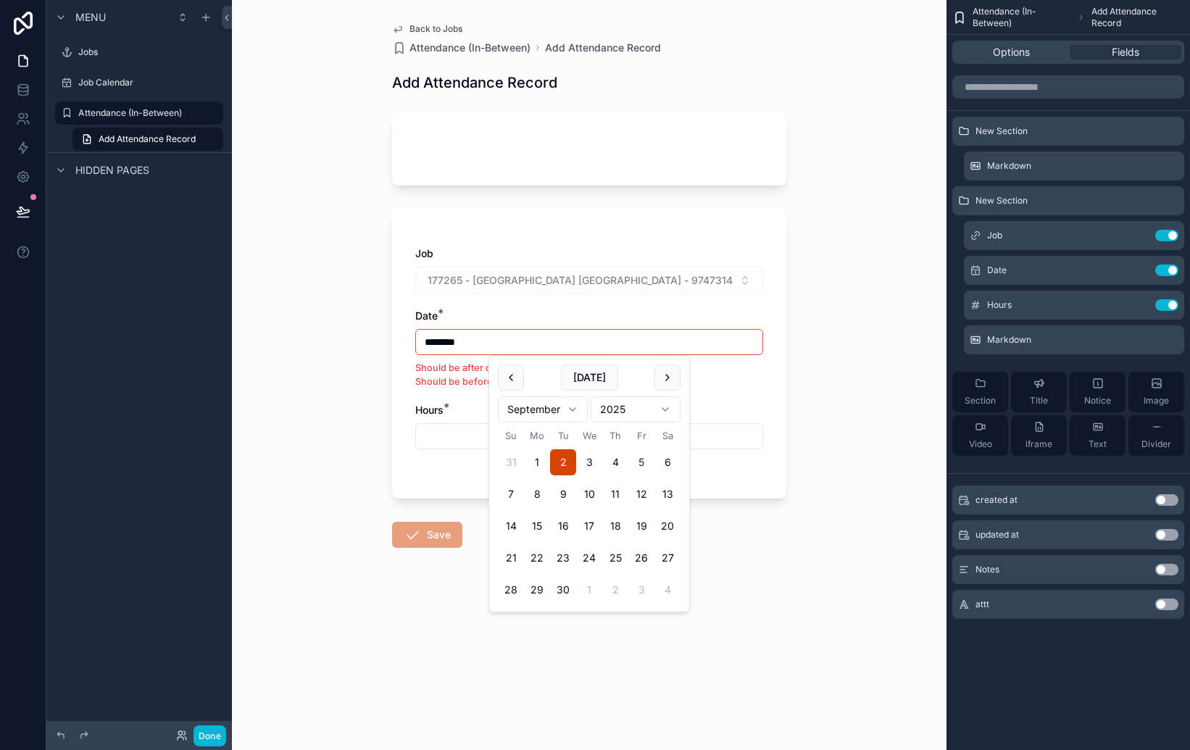
click at [734, 386] on li "Should be before or equal to" at bounding box center [589, 382] width 348 height 14
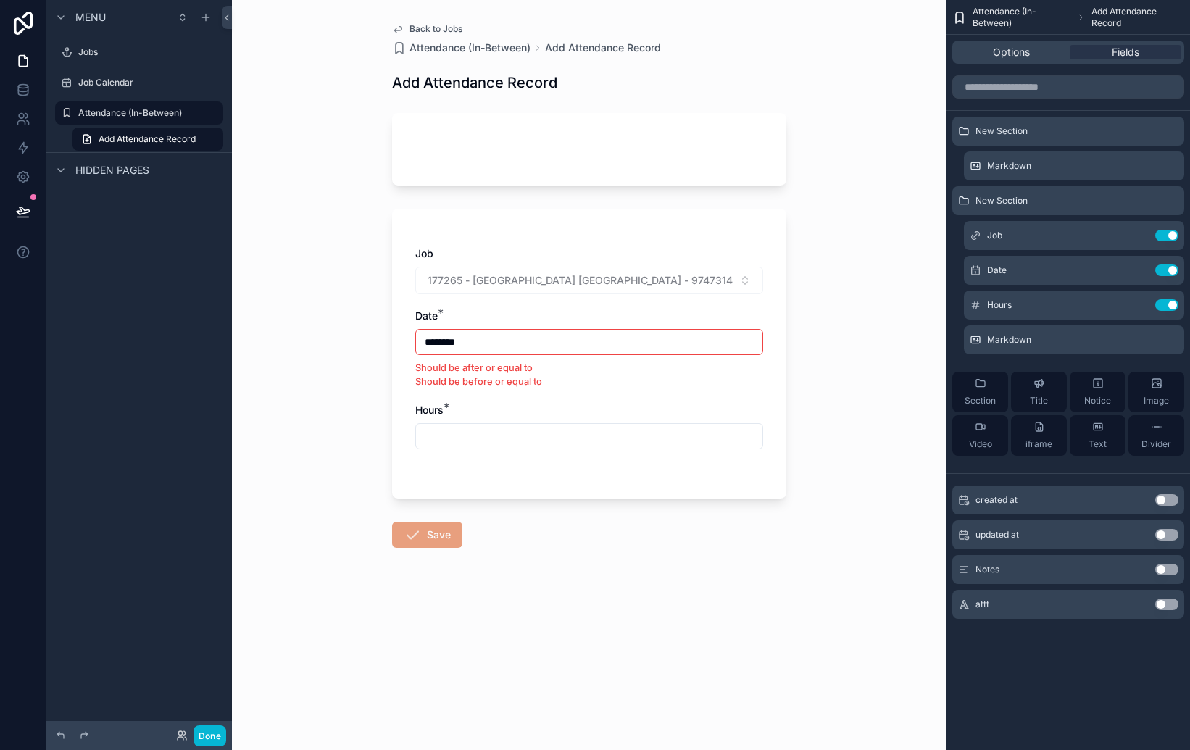
click at [581, 443] on input "scrollable content" at bounding box center [589, 436] width 346 height 20
type input "*"
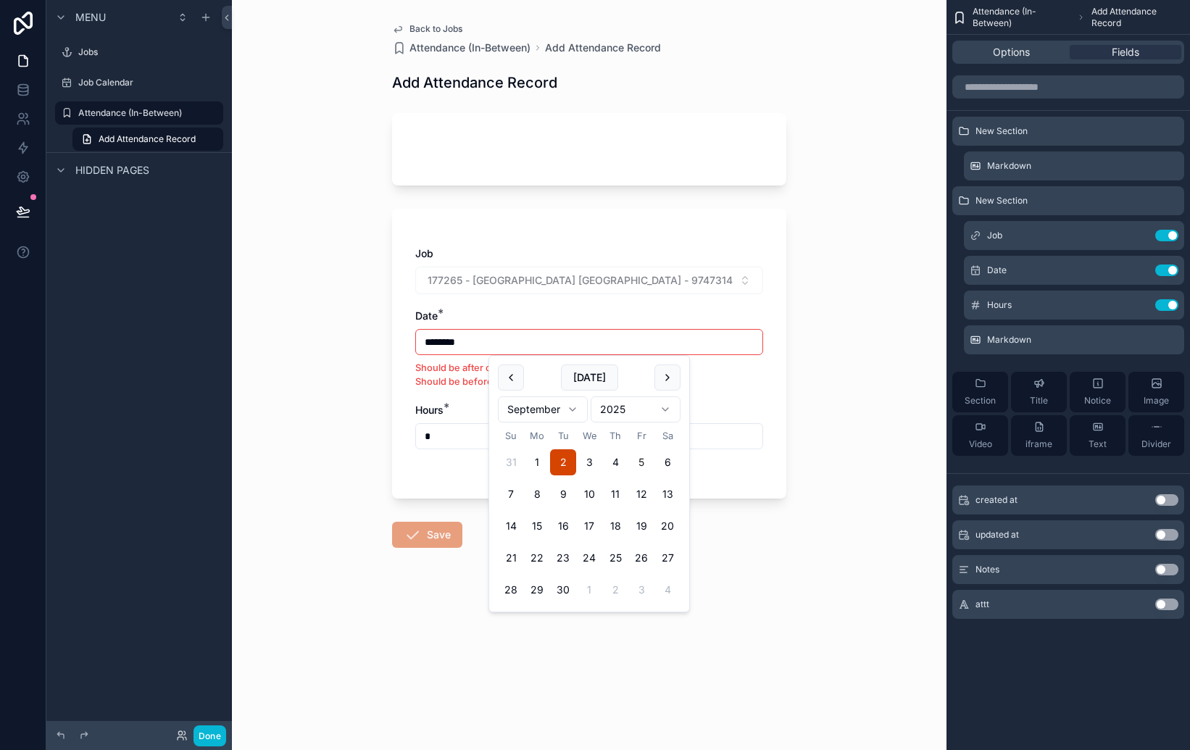
click at [525, 346] on input "********" at bounding box center [589, 342] width 346 height 20
click at [771, 305] on div "Job 177265 - [GEOGRAPHIC_DATA] [GEOGRAPHIC_DATA] - 9747314 - [GEOGRAPHIC_DATA] …" at bounding box center [589, 354] width 394 height 290
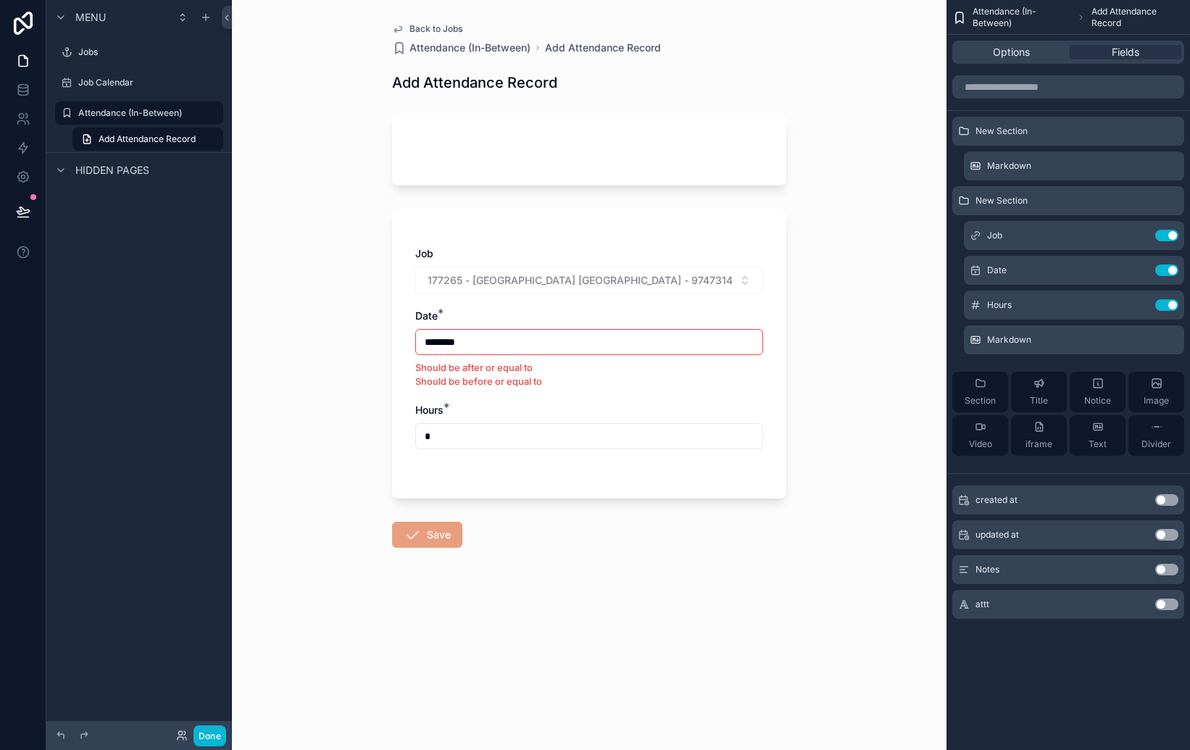
click at [594, 347] on input "********" at bounding box center [589, 342] width 346 height 20
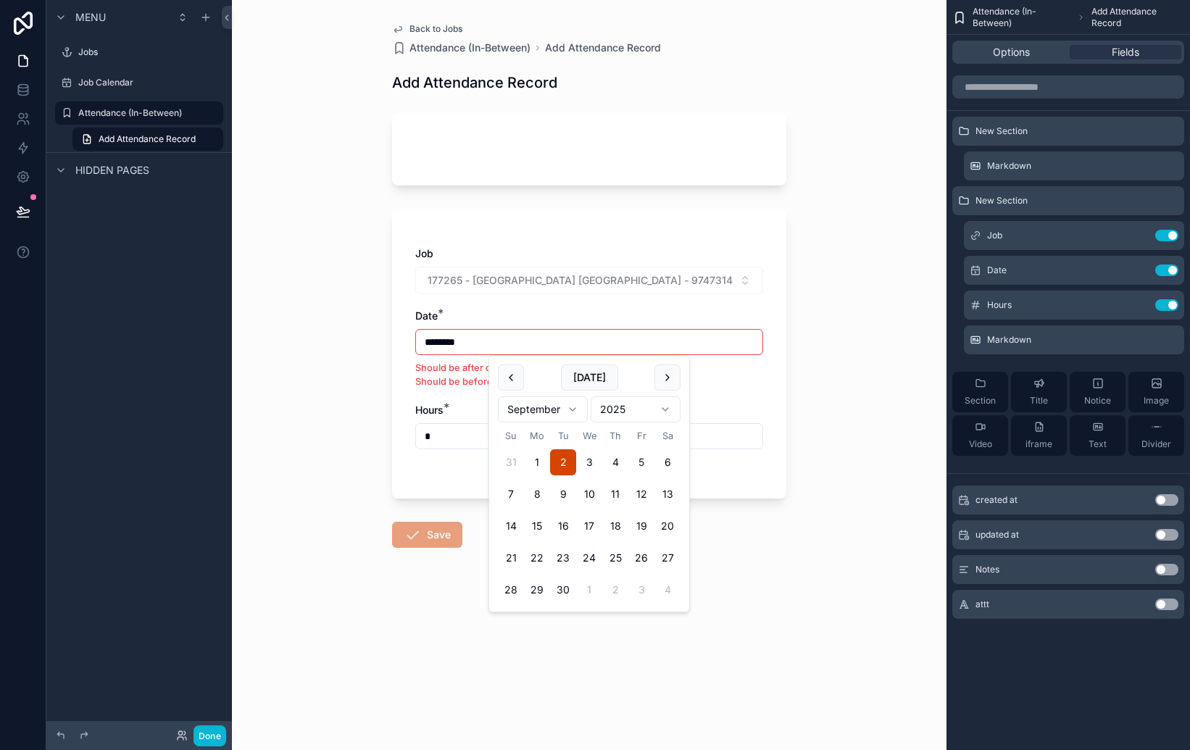
click at [910, 344] on div "Back to Jobs Attendance (In-Between) Add Attendance Record Add Attendance Recor…" at bounding box center [589, 375] width 715 height 750
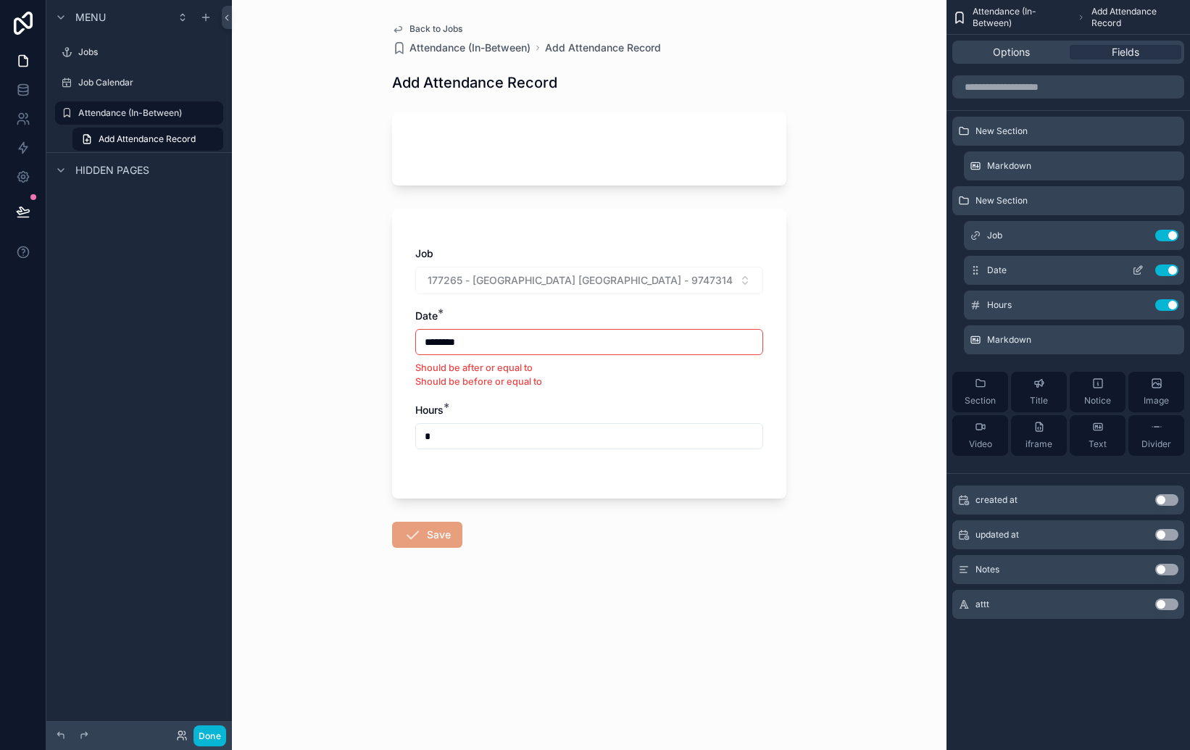
click at [1135, 270] on icon "scrollable content" at bounding box center [1138, 271] width 12 height 12
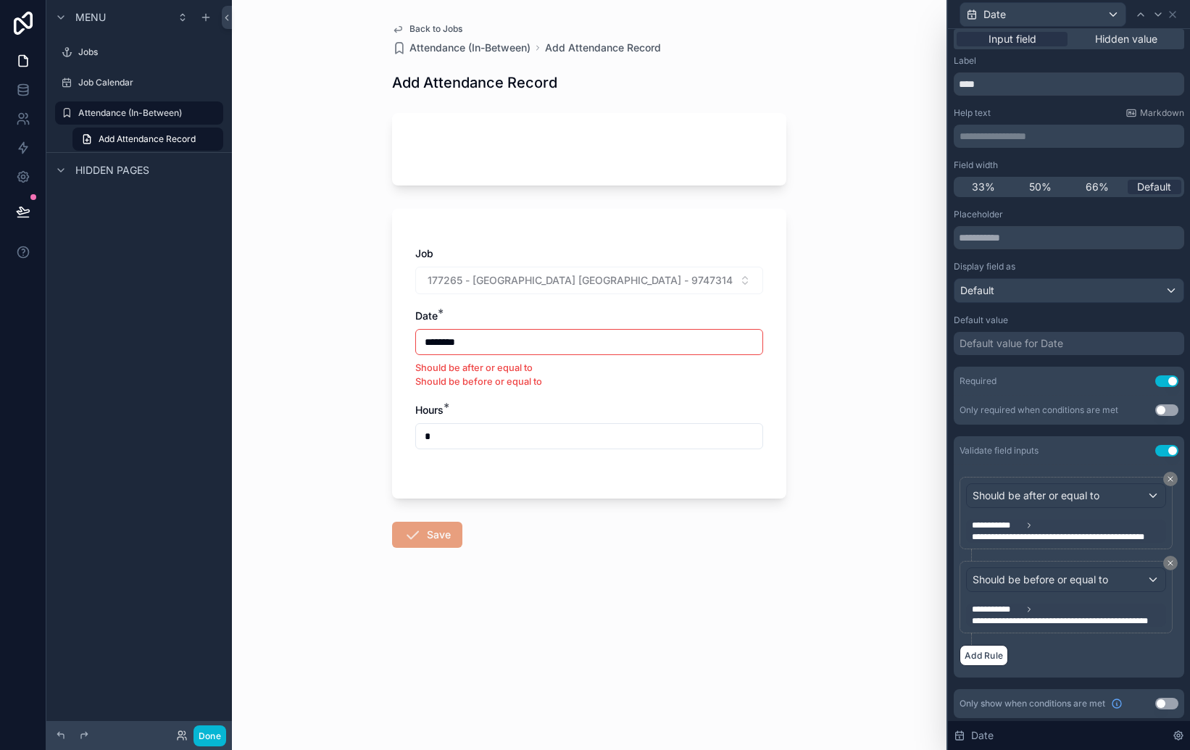
scroll to position [9, 0]
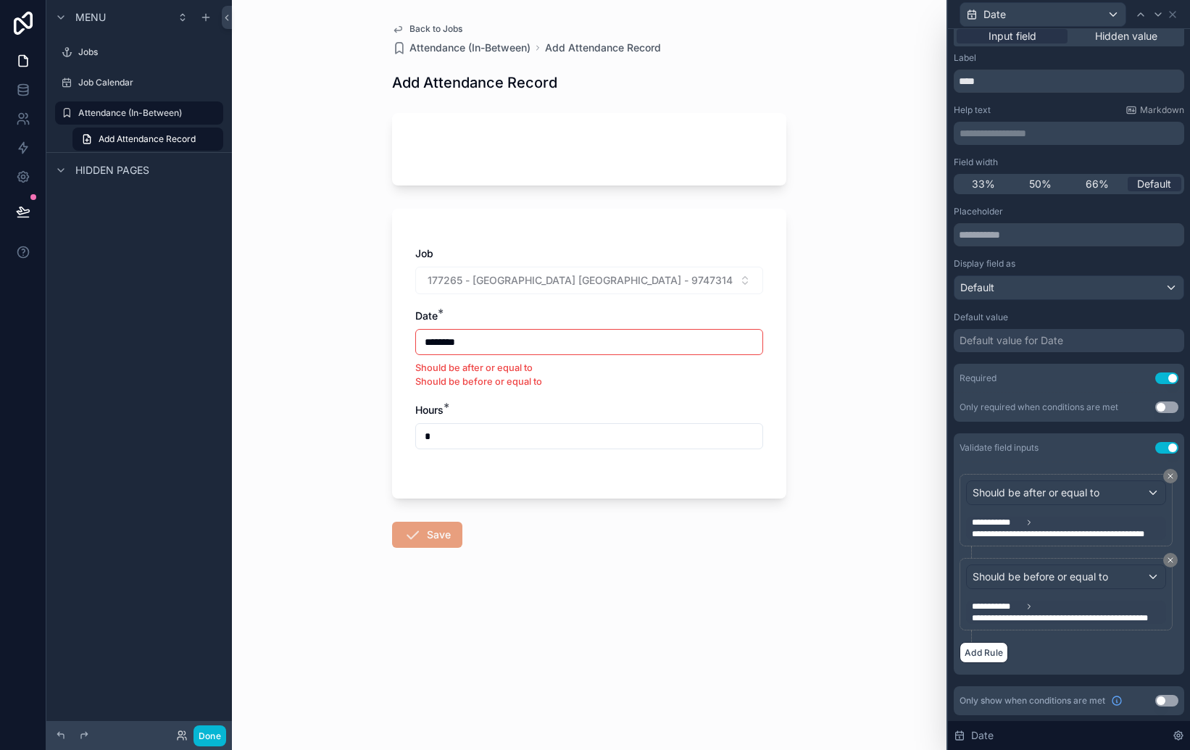
click at [1082, 531] on span "**********" at bounding box center [1076, 534] width 209 height 12
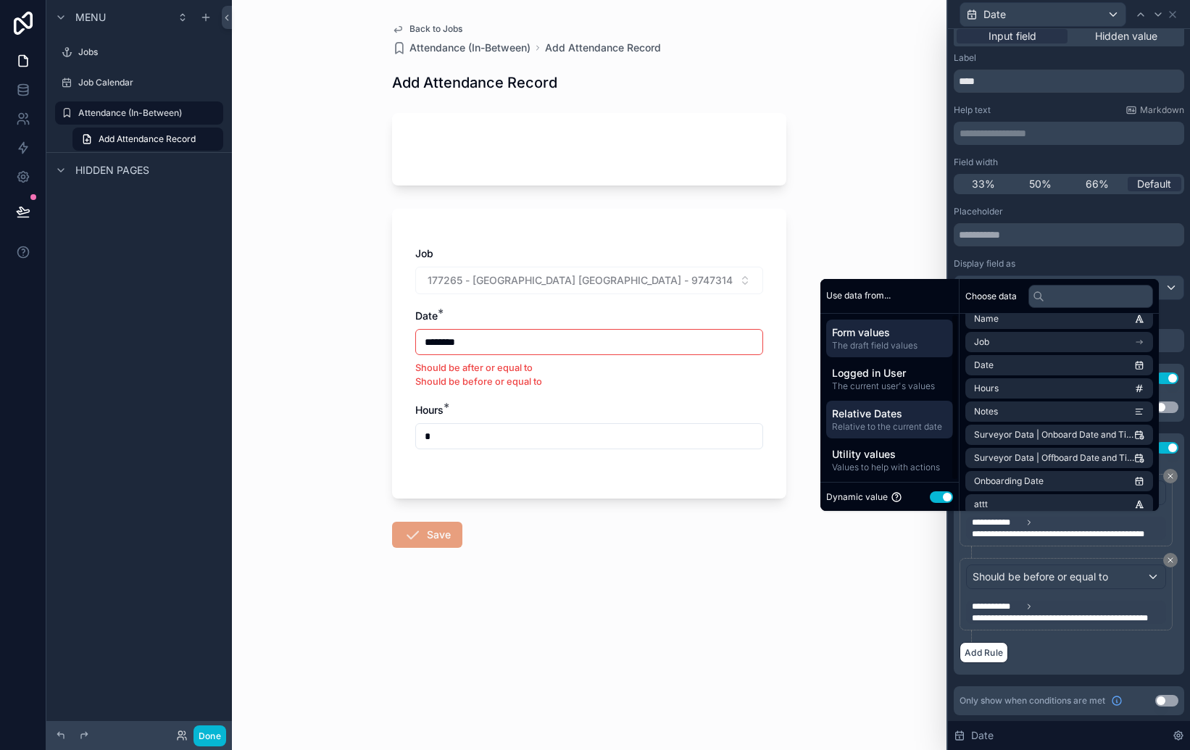
scroll to position [2, 0]
click at [913, 562] on div "Back to Jobs Attendance (In-Between) Add Attendance Record Add Attendance Recor…" at bounding box center [589, 375] width 715 height 750
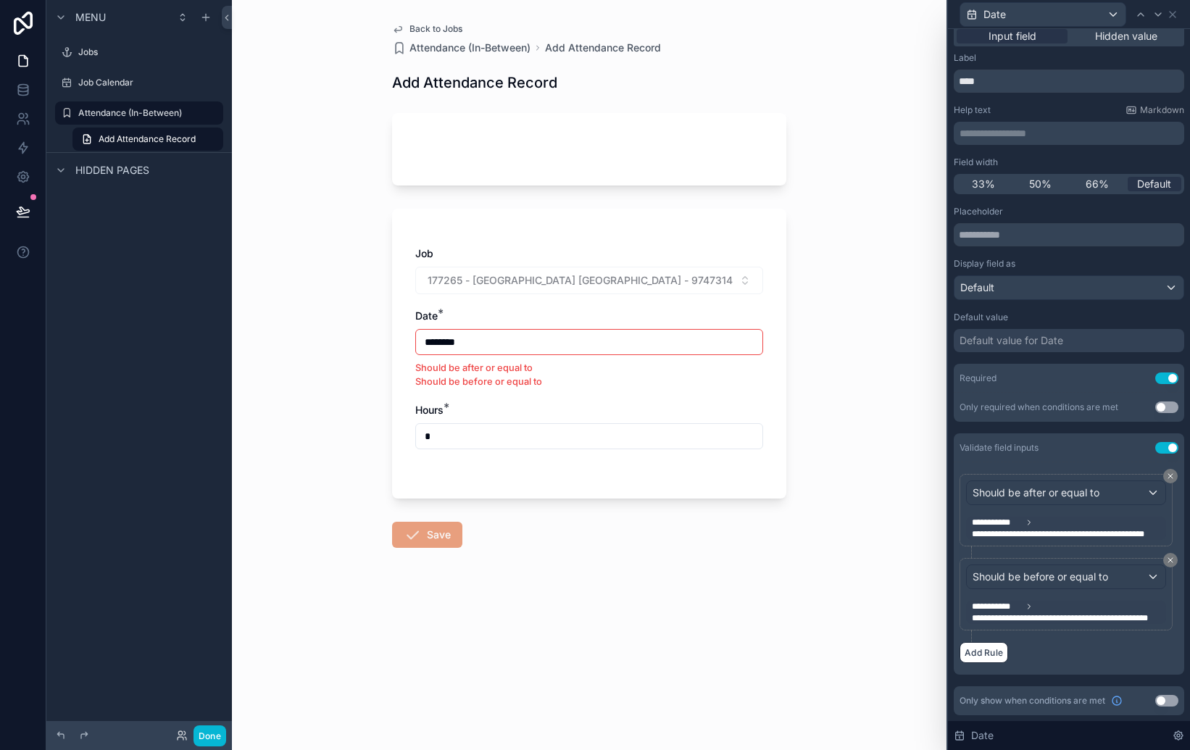
click at [422, 28] on span "Back to Jobs" at bounding box center [435, 29] width 53 height 12
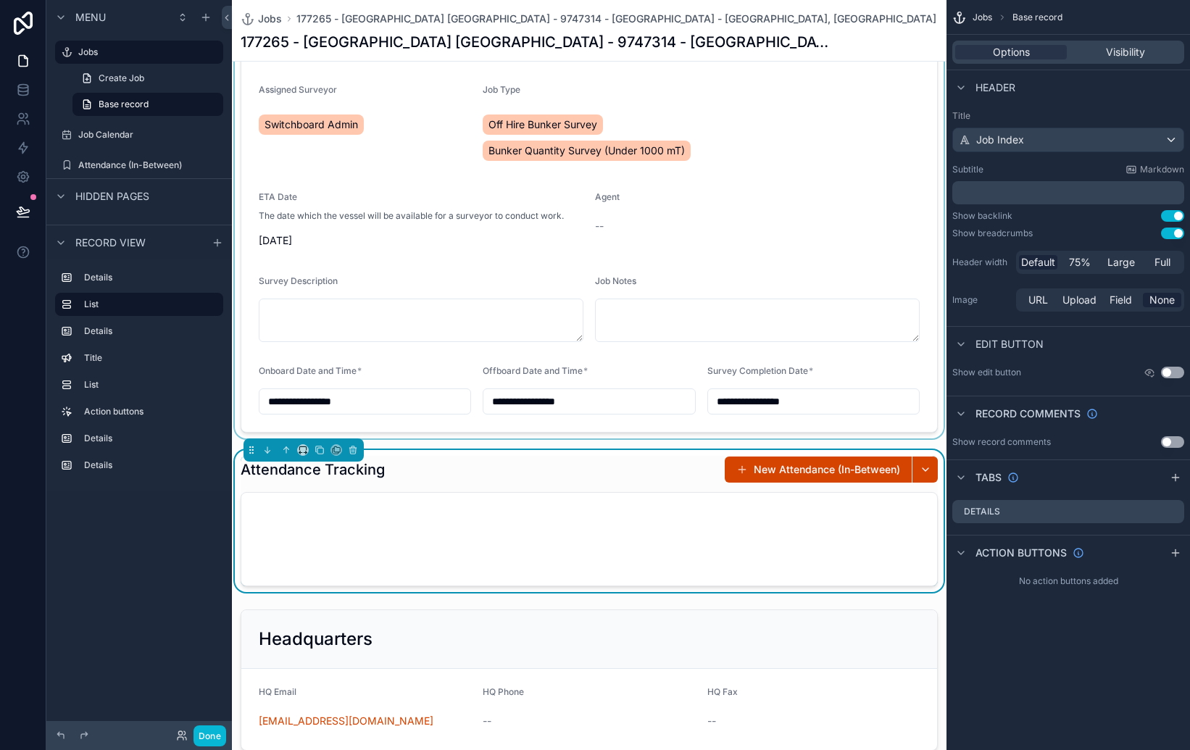
scroll to position [223, 0]
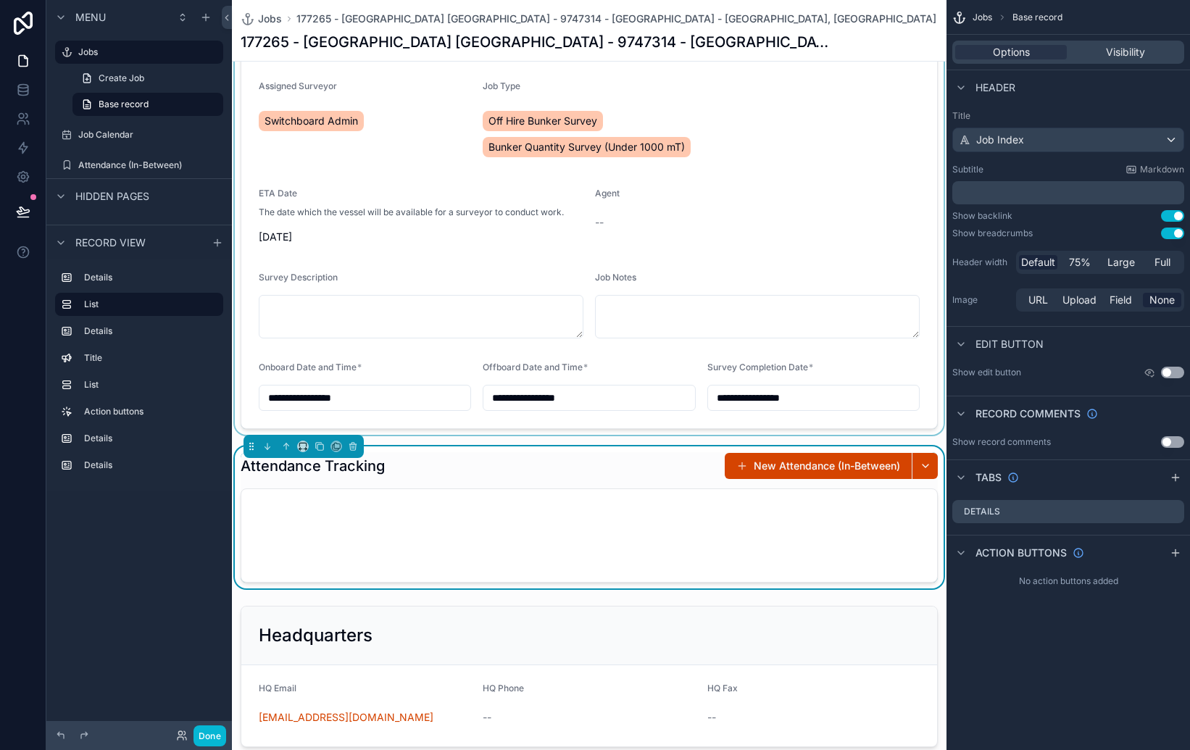
click at [412, 392] on div "scrollable content" at bounding box center [589, 145] width 715 height 579
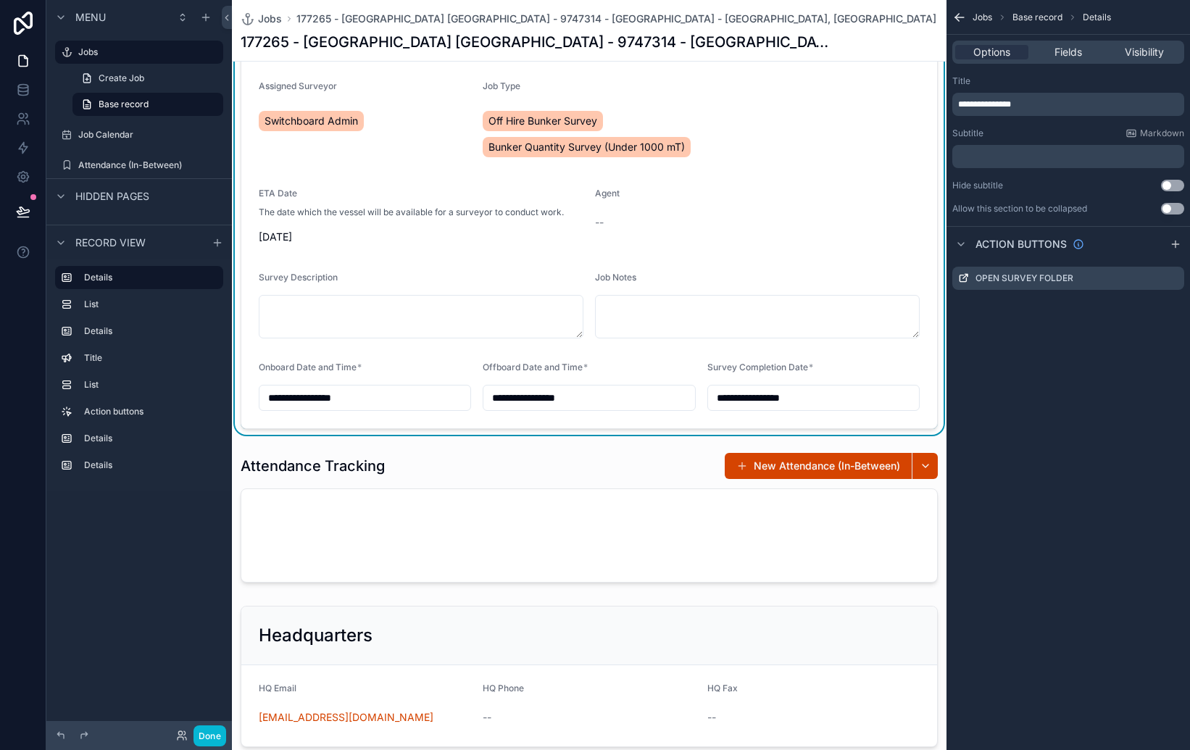
click at [412, 392] on input "**********" at bounding box center [364, 398] width 211 height 20
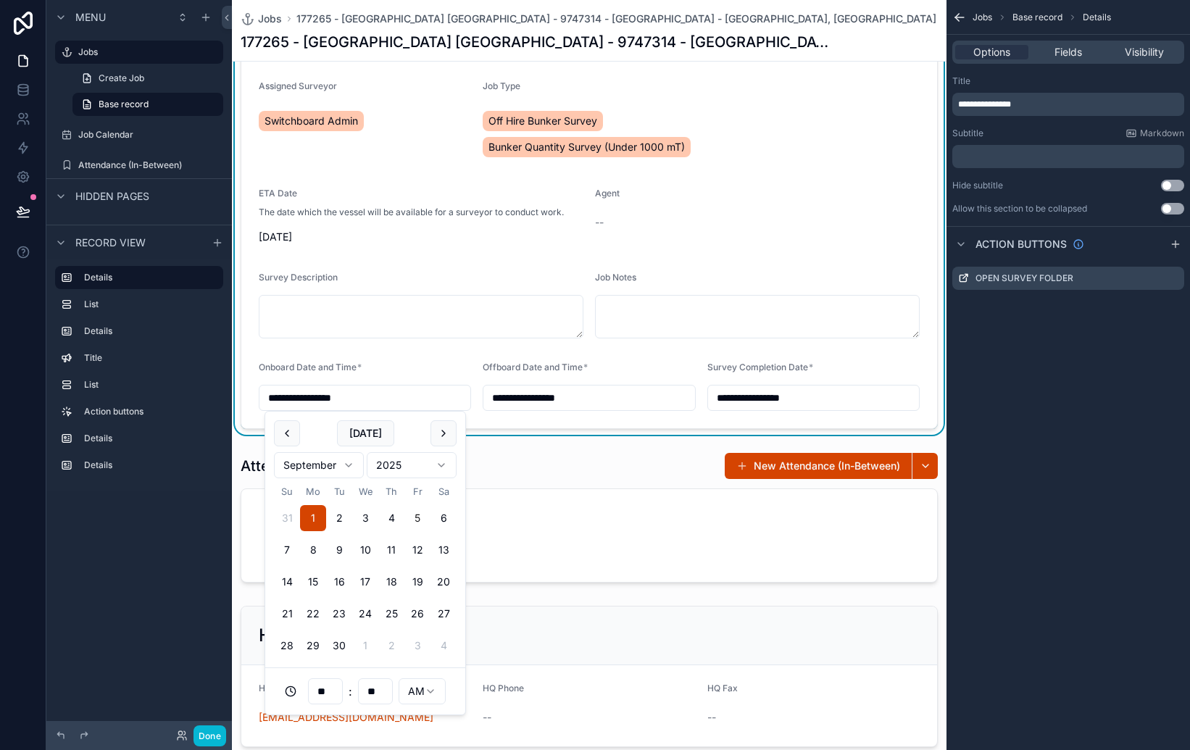
click at [416, 370] on div "Onboard Date and Time *" at bounding box center [365, 370] width 212 height 17
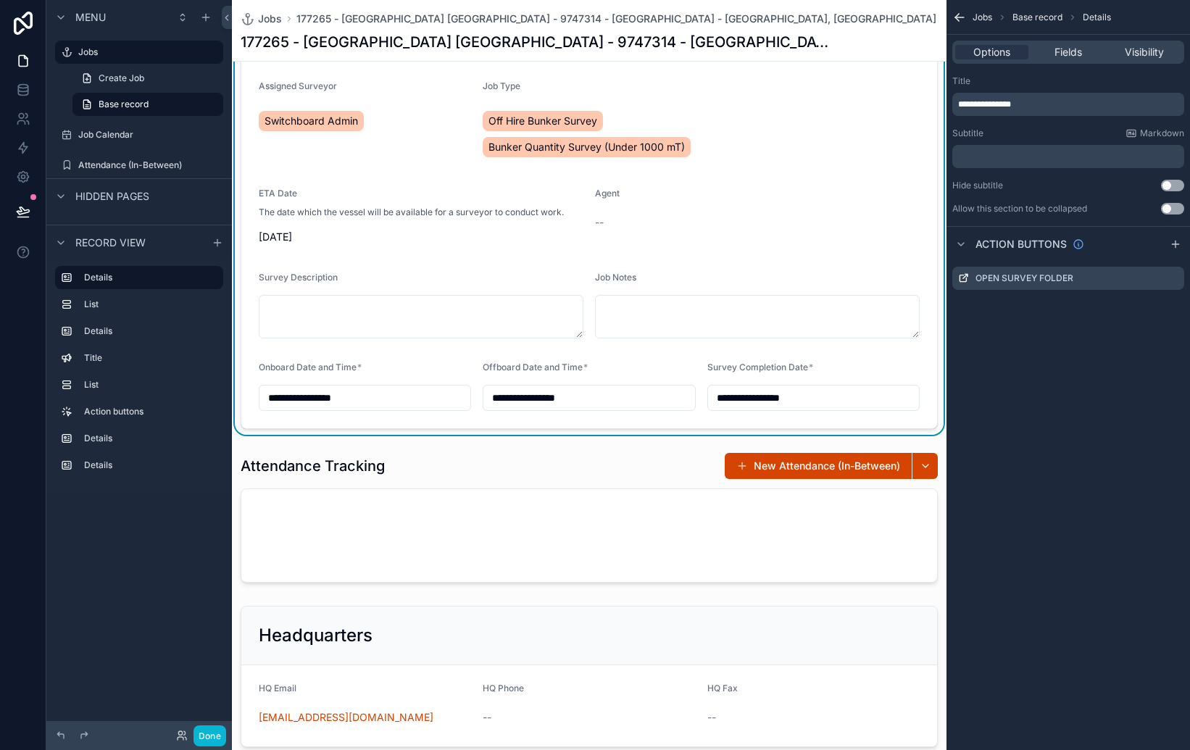
click at [346, 398] on input "**********" at bounding box center [364, 398] width 211 height 20
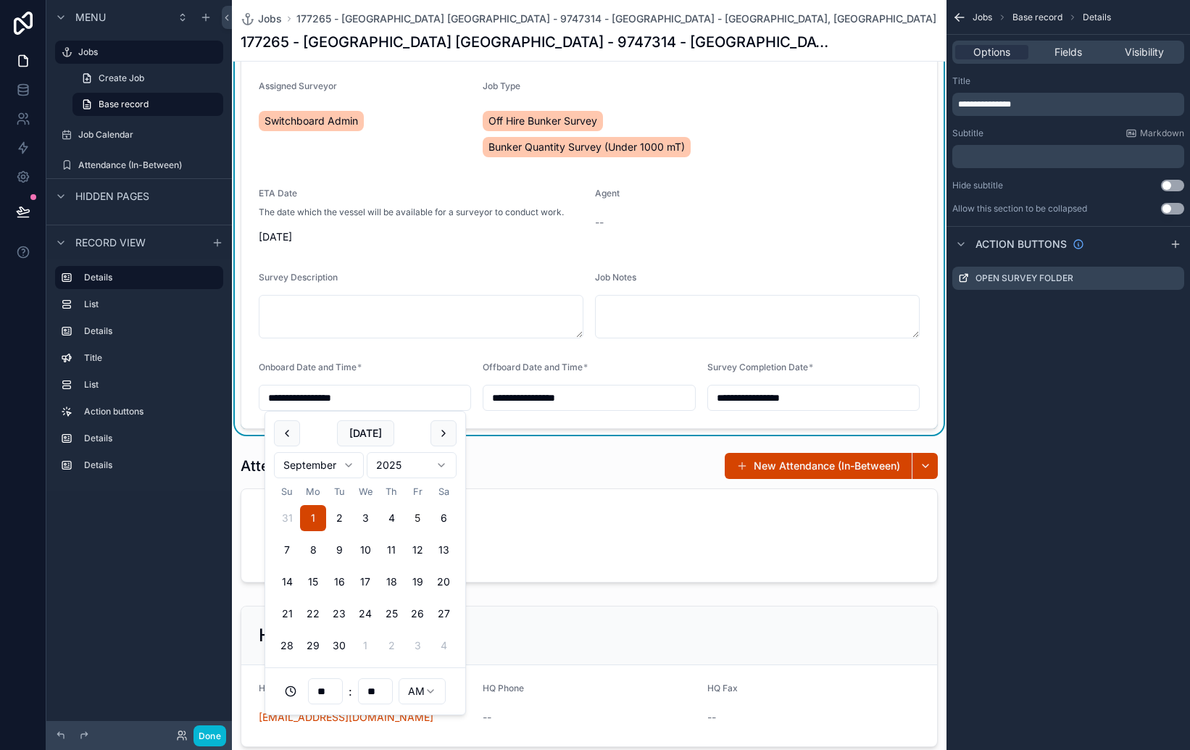
click at [394, 367] on div "Onboard Date and Time *" at bounding box center [365, 370] width 212 height 17
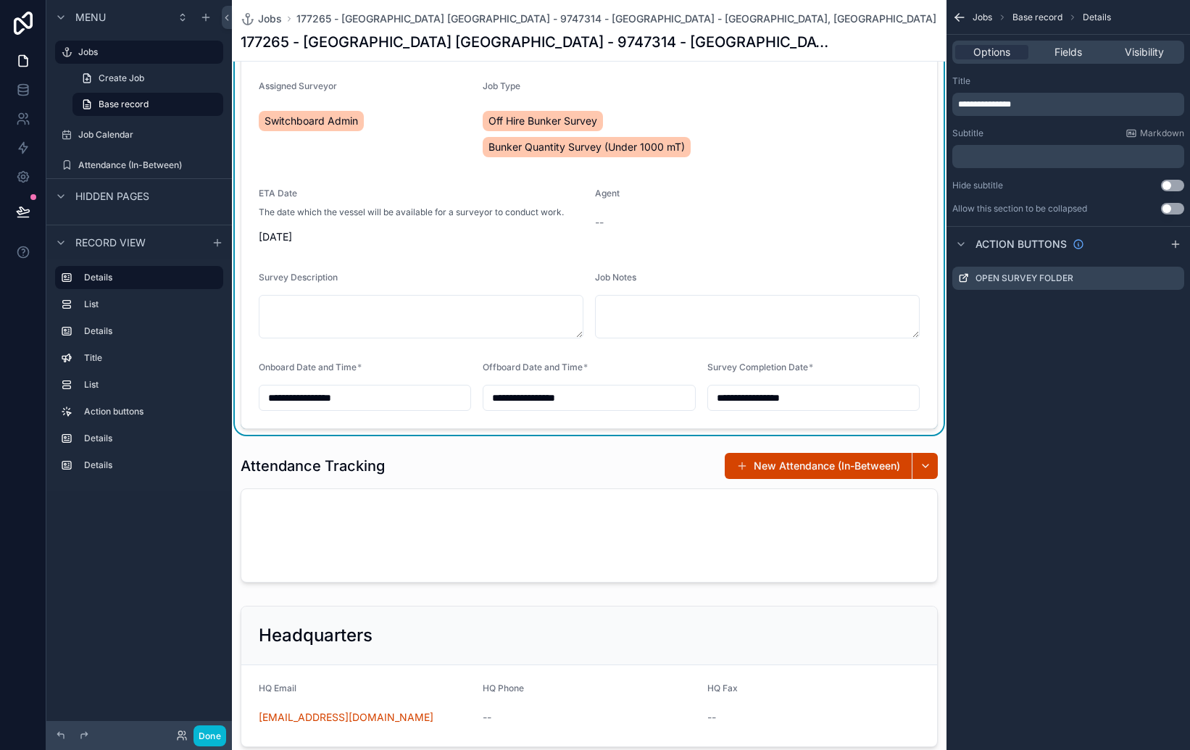
click at [373, 385] on div "**********" at bounding box center [365, 398] width 212 height 26
click at [357, 392] on input "**********" at bounding box center [364, 398] width 211 height 20
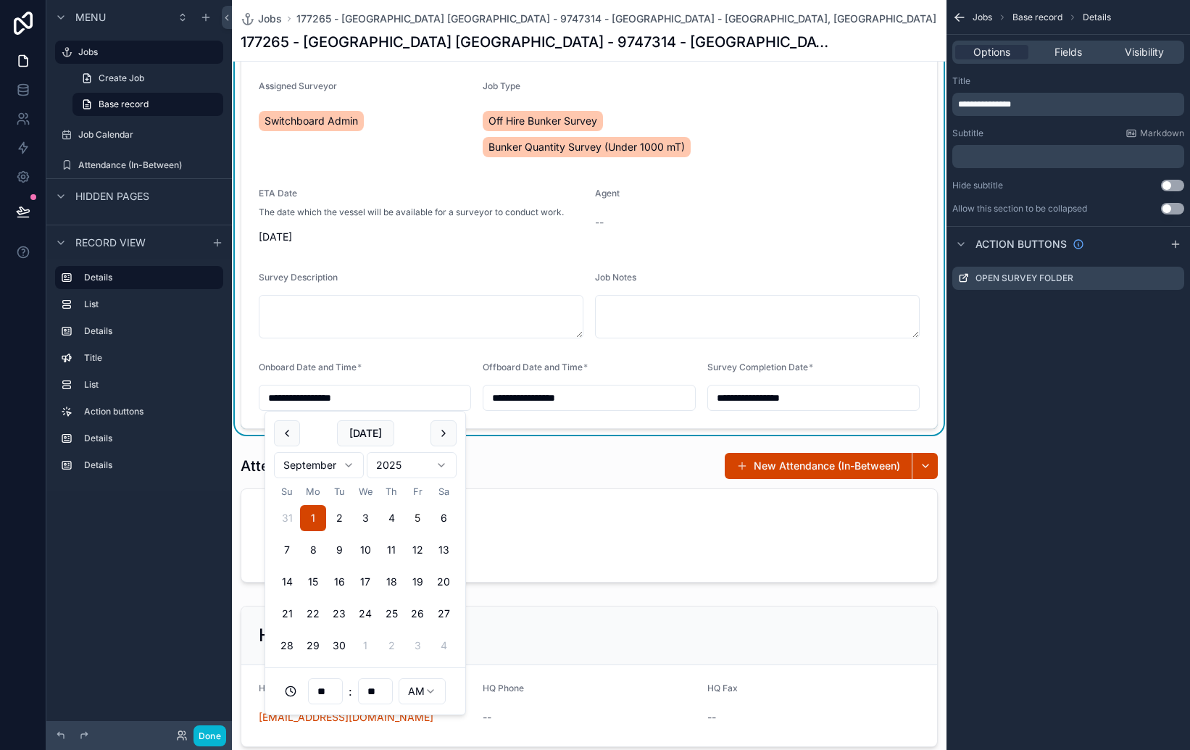
click at [548, 398] on input "**********" at bounding box center [588, 398] width 211 height 20
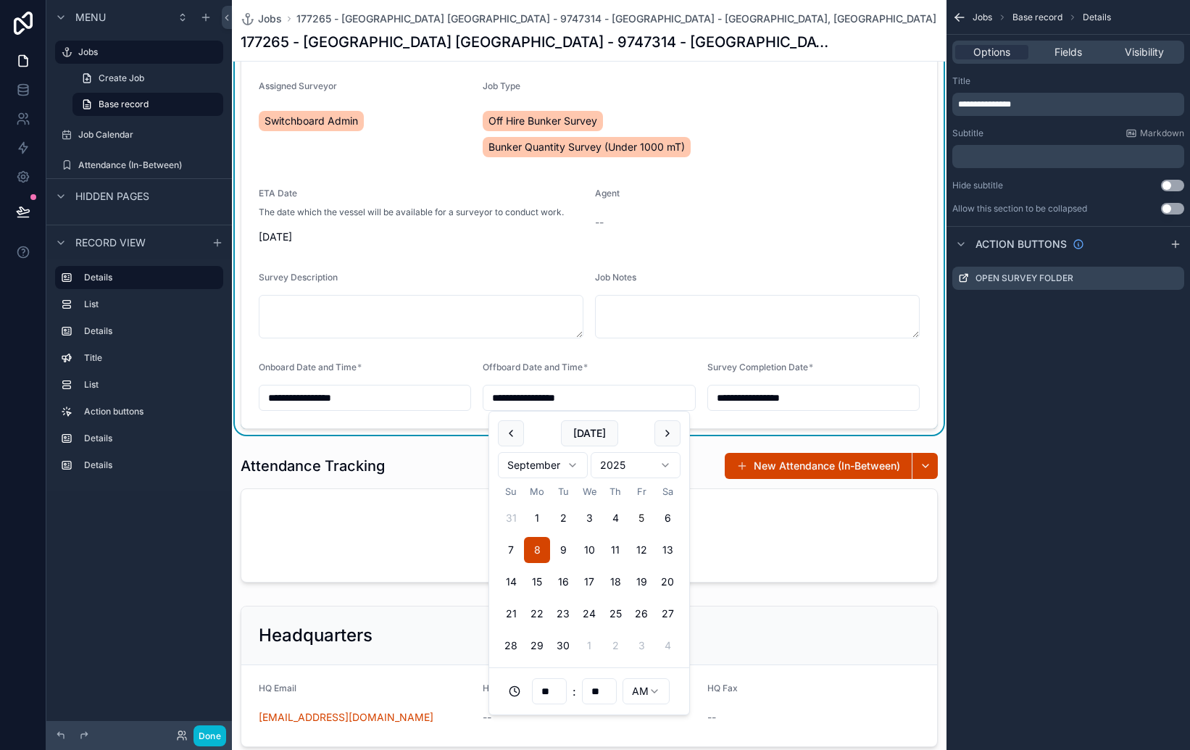
click at [661, 362] on div "Offboard Date and Time *" at bounding box center [589, 370] width 212 height 17
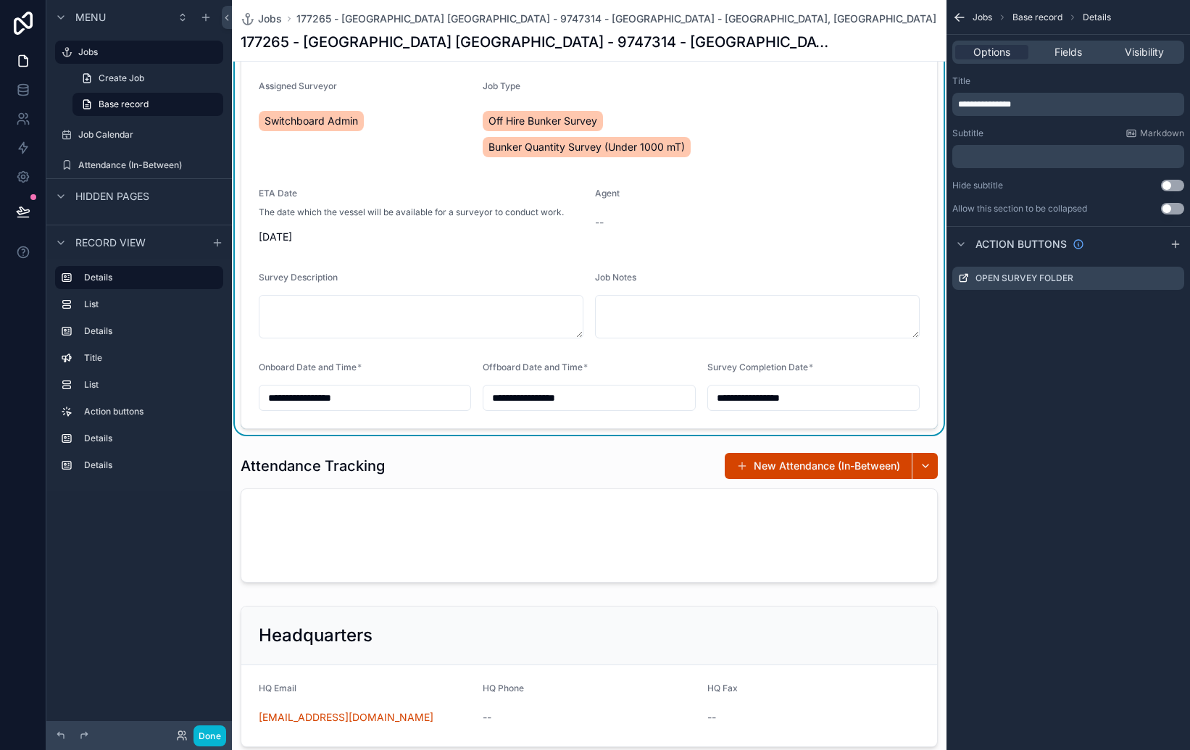
click at [670, 367] on div "Offboard Date and Time *" at bounding box center [589, 370] width 212 height 17
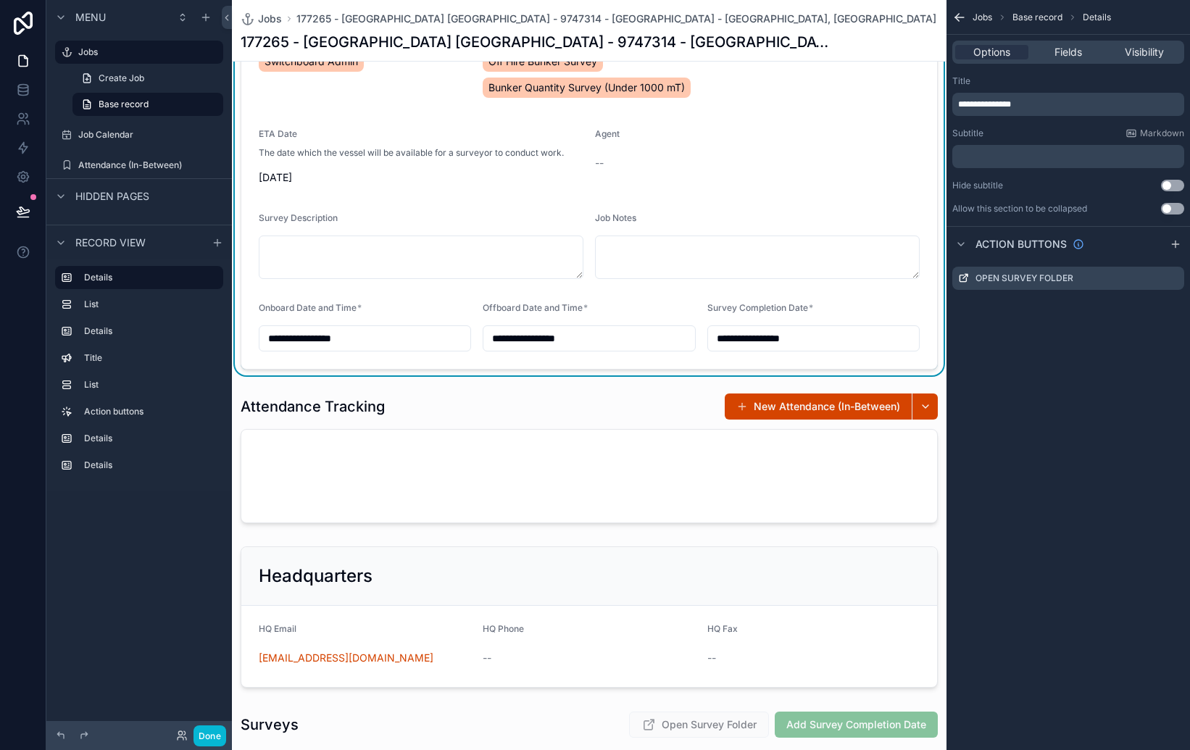
scroll to position [288, 0]
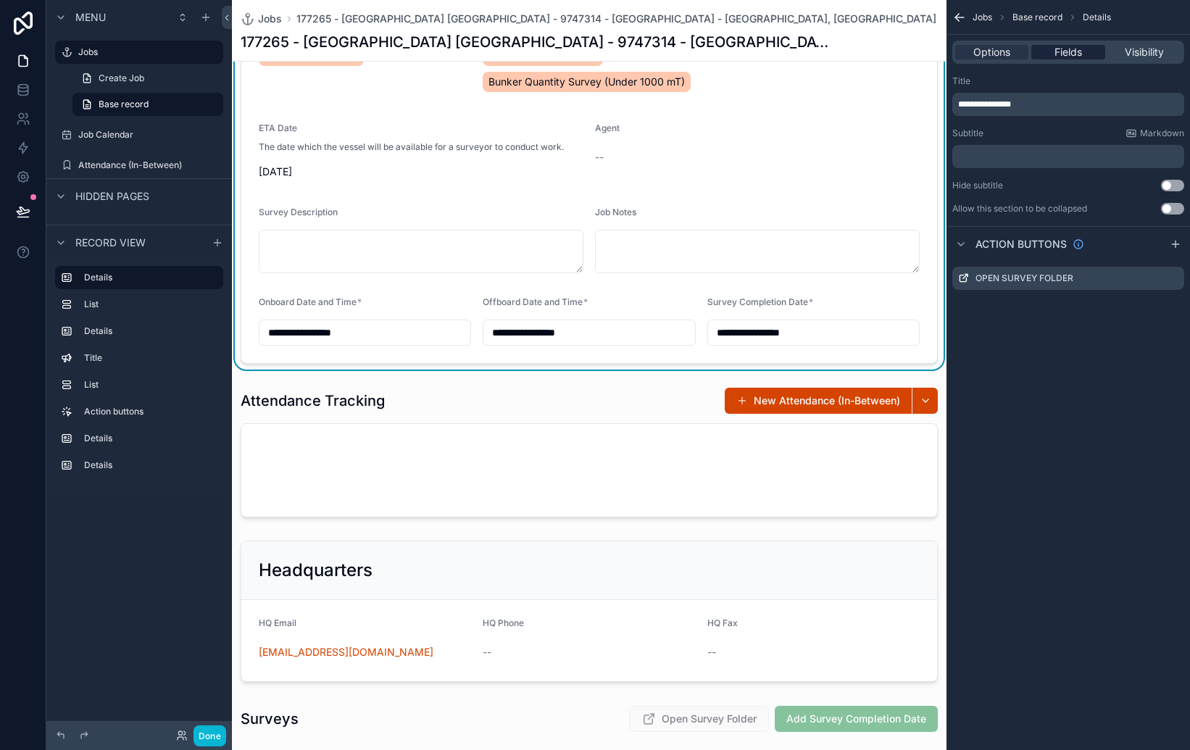
click at [1064, 57] on span "Fields" at bounding box center [1069, 52] width 28 height 14
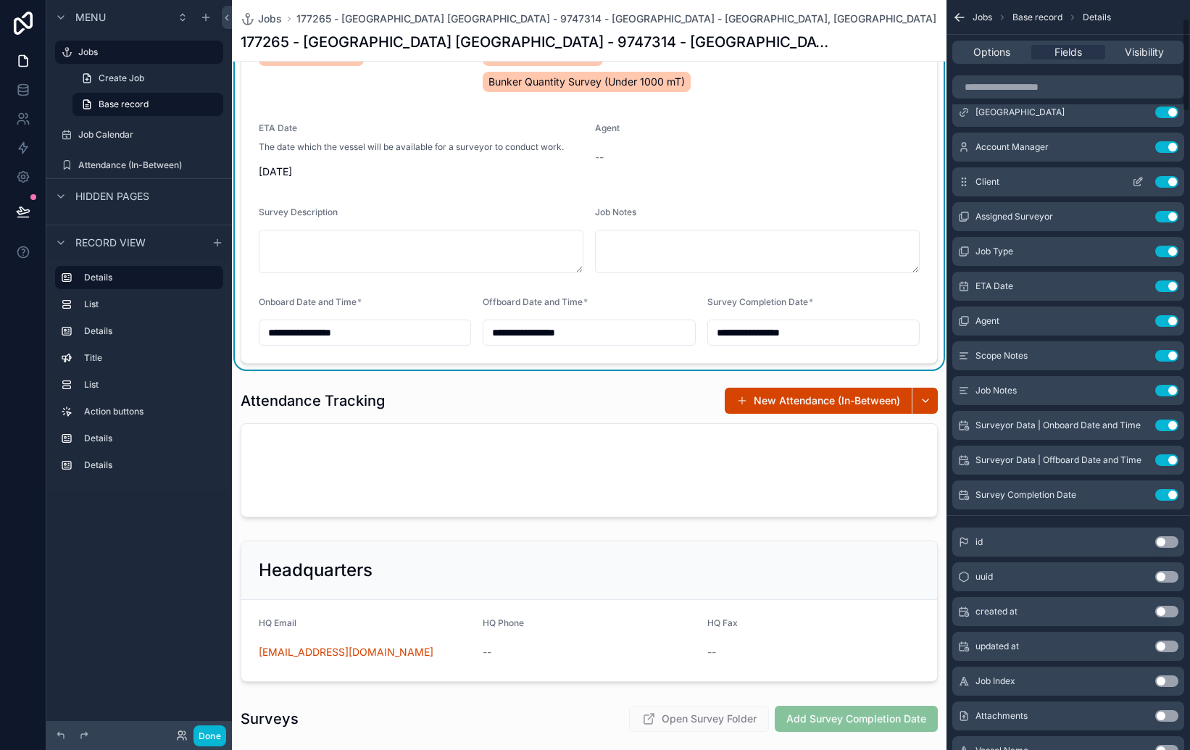
scroll to position [146, 0]
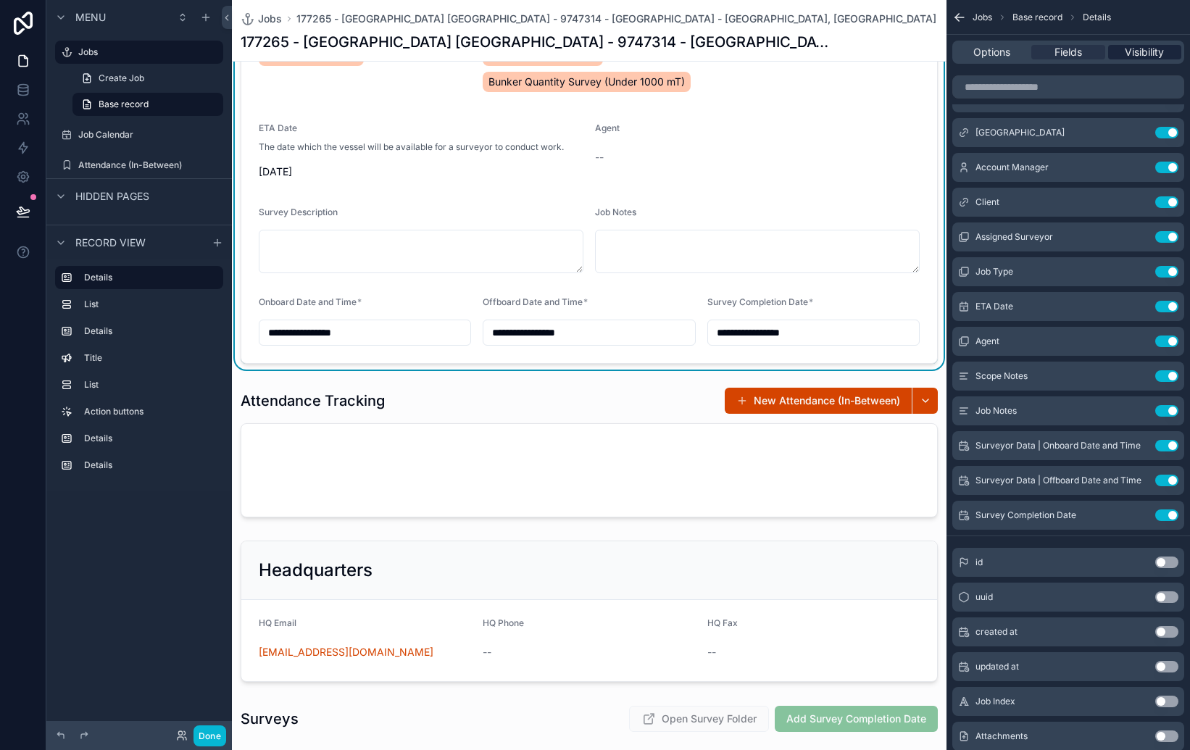
click at [1144, 46] on span "Visibility" at bounding box center [1144, 52] width 39 height 14
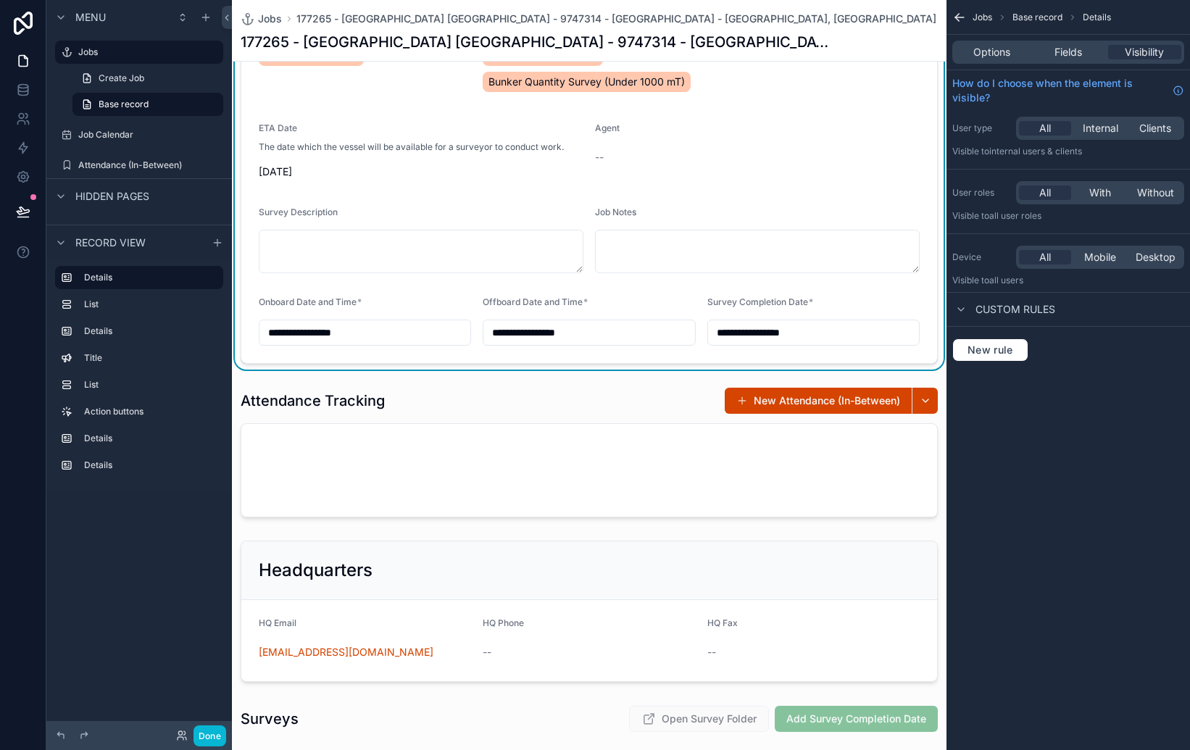
drag, startPoint x: 1076, startPoint y: 454, endPoint x: 981, endPoint y: 459, distance: 94.3
click at [1065, 454] on div "Jobs Base record Details Options Fields Visibility How do I choose when the ele…" at bounding box center [1069, 375] width 244 height 750
click at [781, 490] on div "scrollable content" at bounding box center [589, 452] width 715 height 142
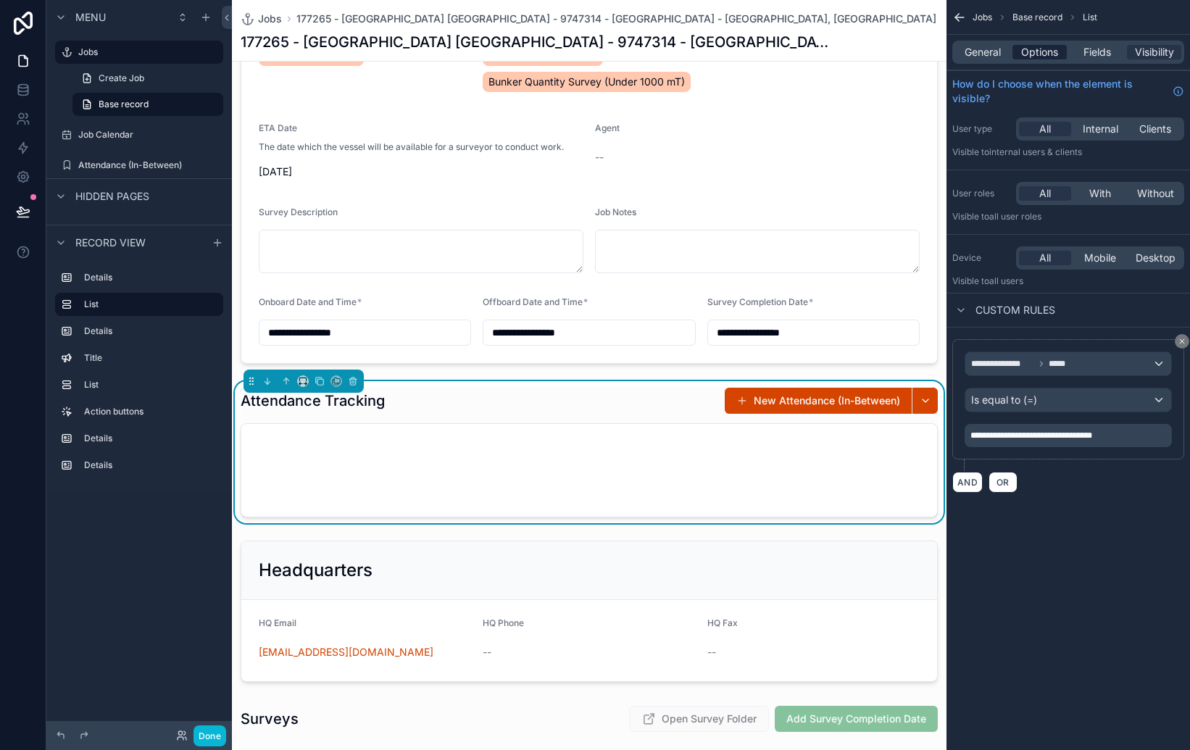
click at [1044, 49] on span "Options" at bounding box center [1039, 52] width 37 height 14
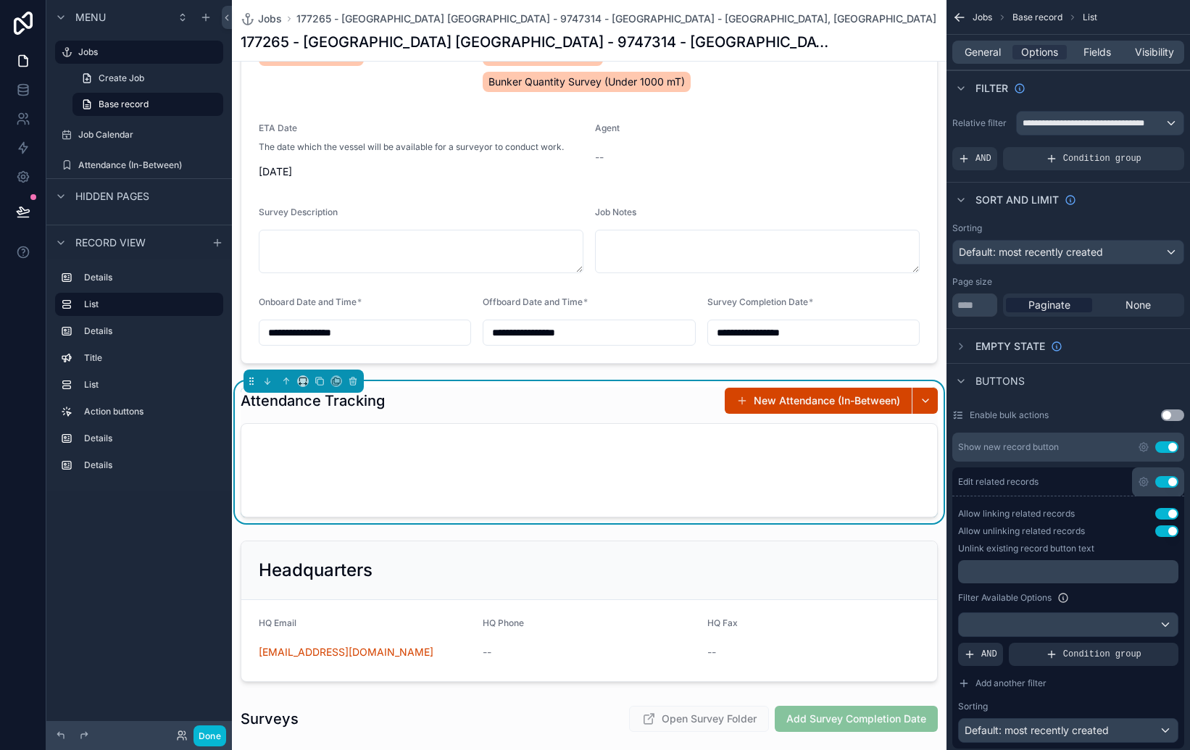
click at [839, 408] on button "New Attendance (In-Between)" at bounding box center [818, 401] width 187 height 26
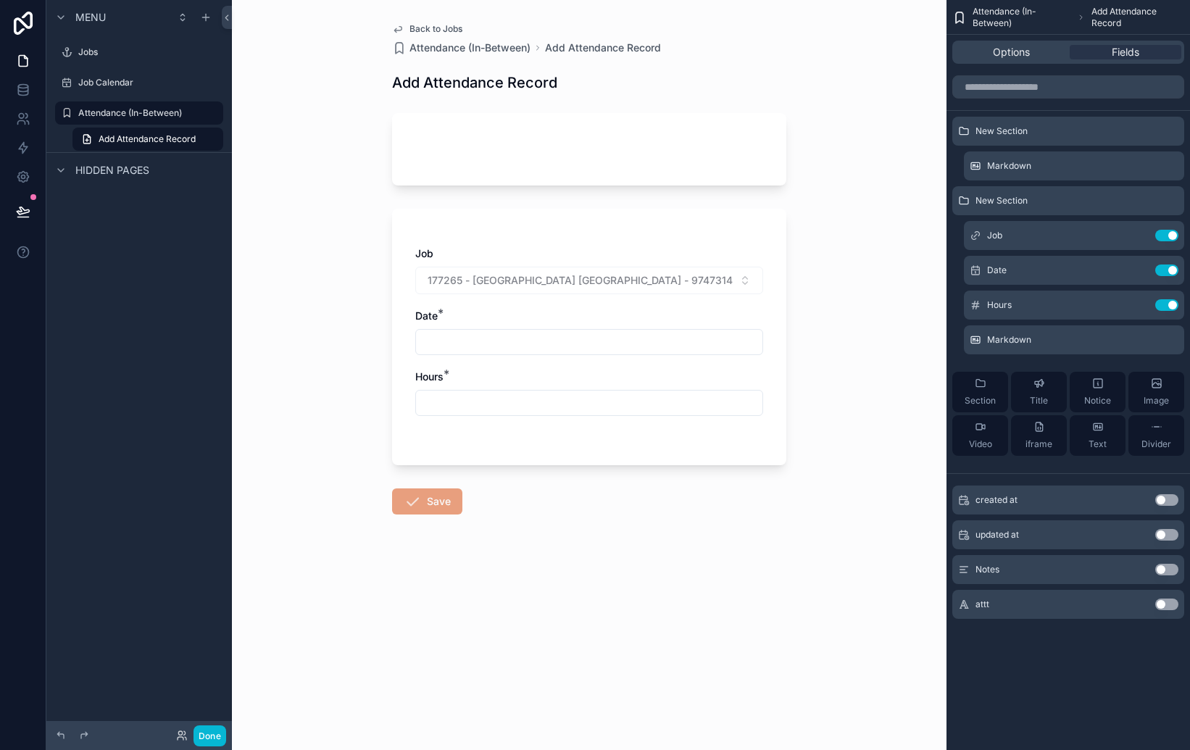
click at [664, 303] on div "Job 177265 - [GEOGRAPHIC_DATA] [GEOGRAPHIC_DATA] - 9747314 - [GEOGRAPHIC_DATA] …" at bounding box center [589, 344] width 348 height 196
click at [1014, 45] on span "Options" at bounding box center [1011, 52] width 37 height 14
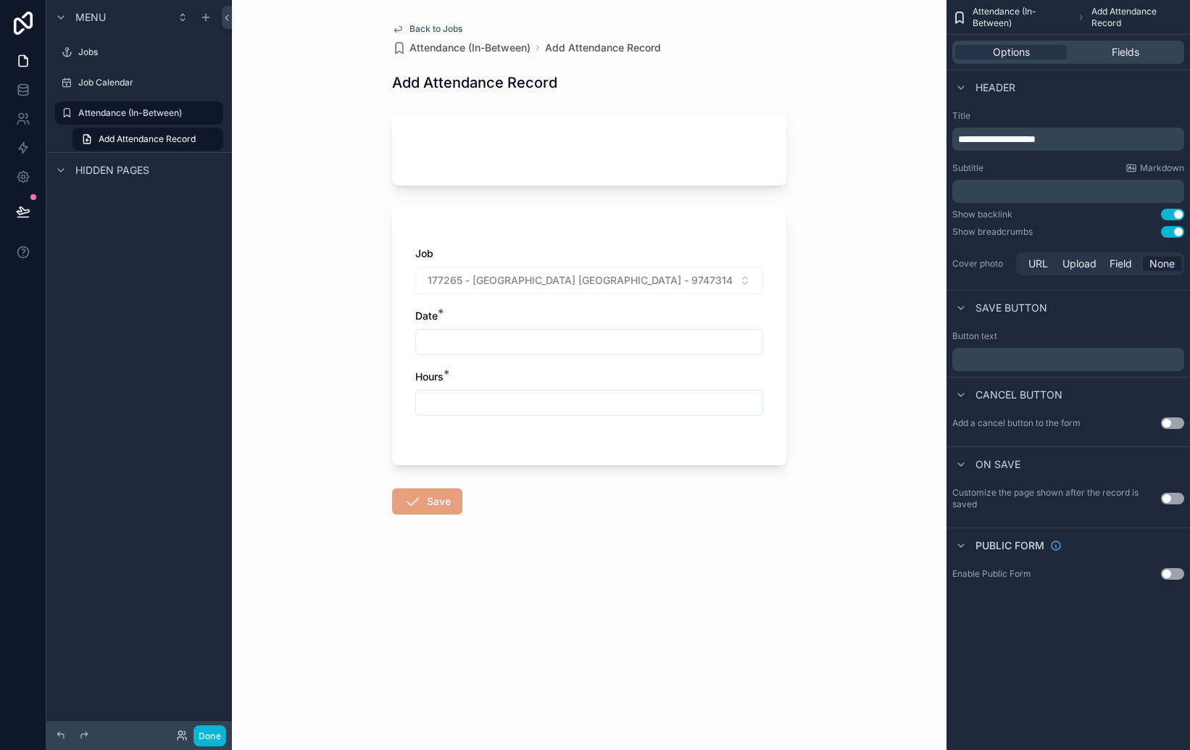
click at [822, 386] on div "Back to Jobs Attendance (In-Between) Add Attendance Record Add Attendance Recor…" at bounding box center [589, 375] width 715 height 750
click at [1107, 54] on div "Fields" at bounding box center [1126, 52] width 112 height 14
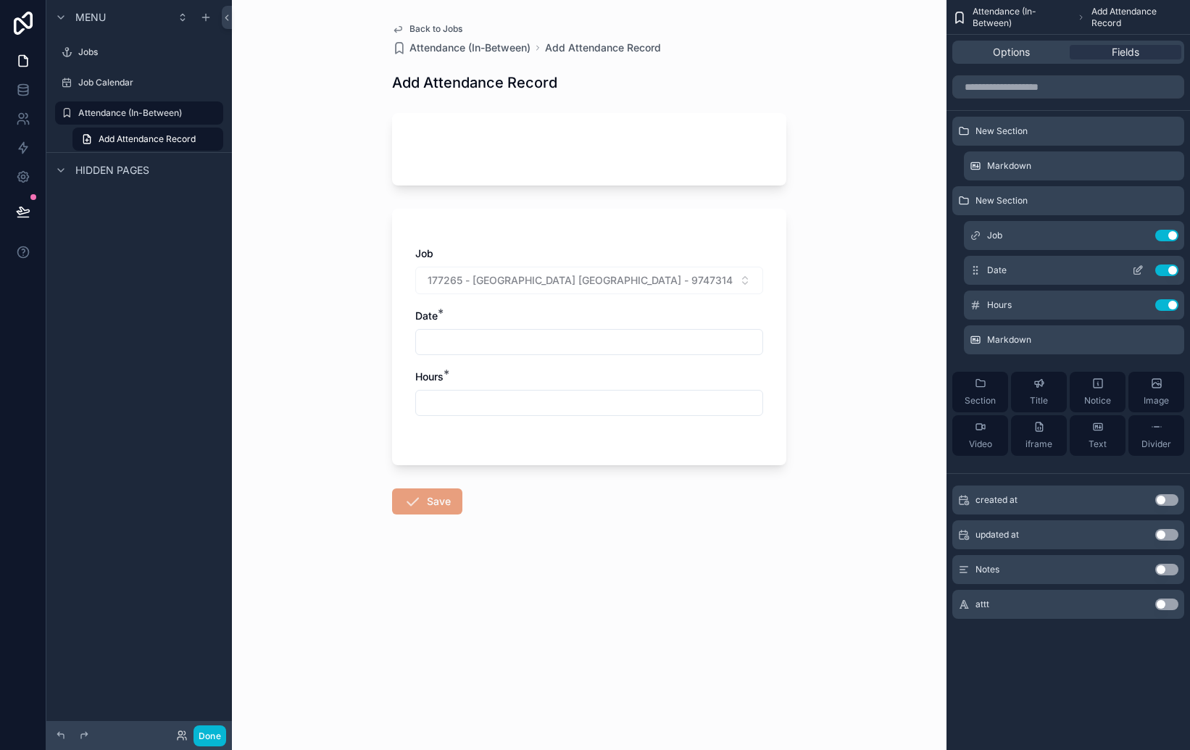
click at [1134, 270] on icon "scrollable content" at bounding box center [1137, 271] width 7 height 7
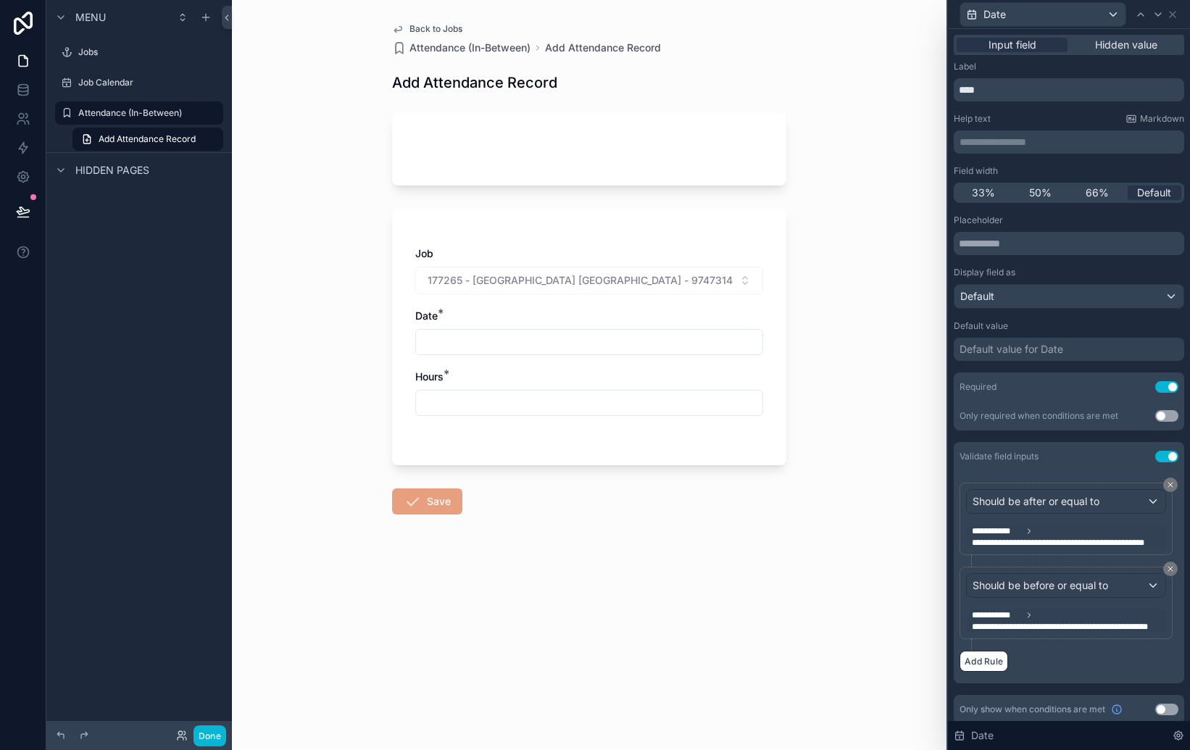
click at [1022, 538] on span "**********" at bounding box center [1076, 543] width 209 height 12
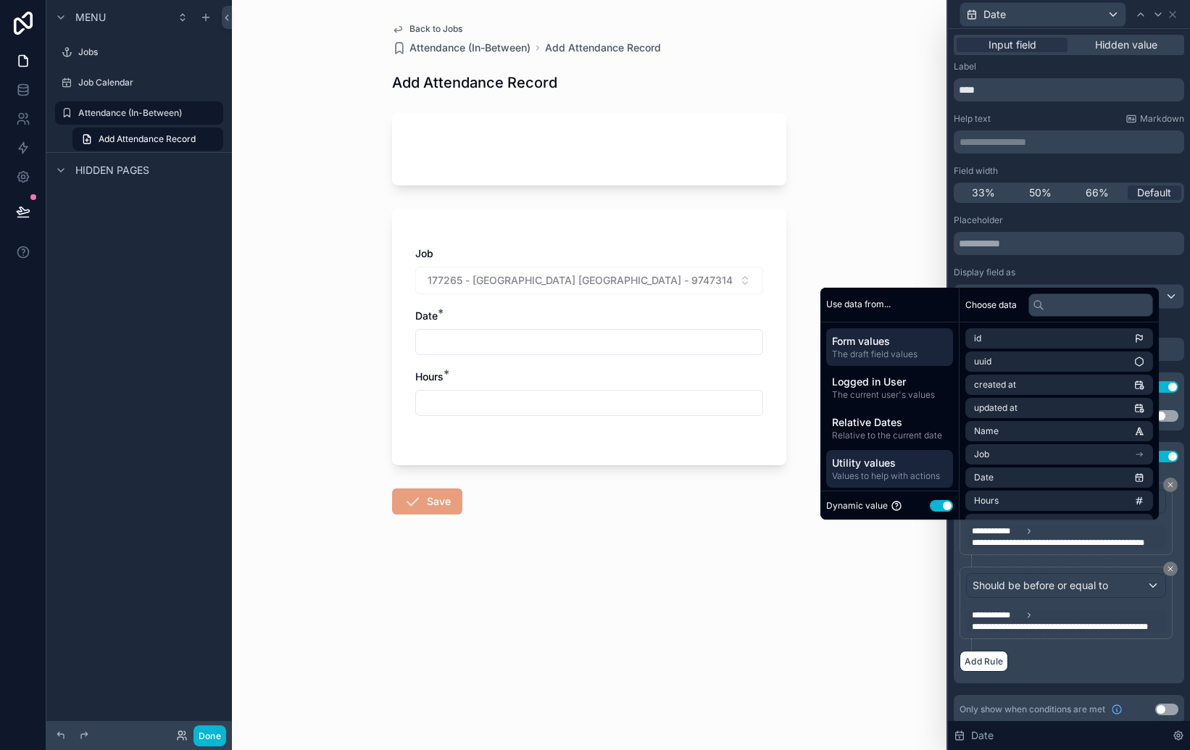
scroll to position [2, 0]
click at [855, 470] on span "Values to help with actions" at bounding box center [889, 474] width 115 height 12
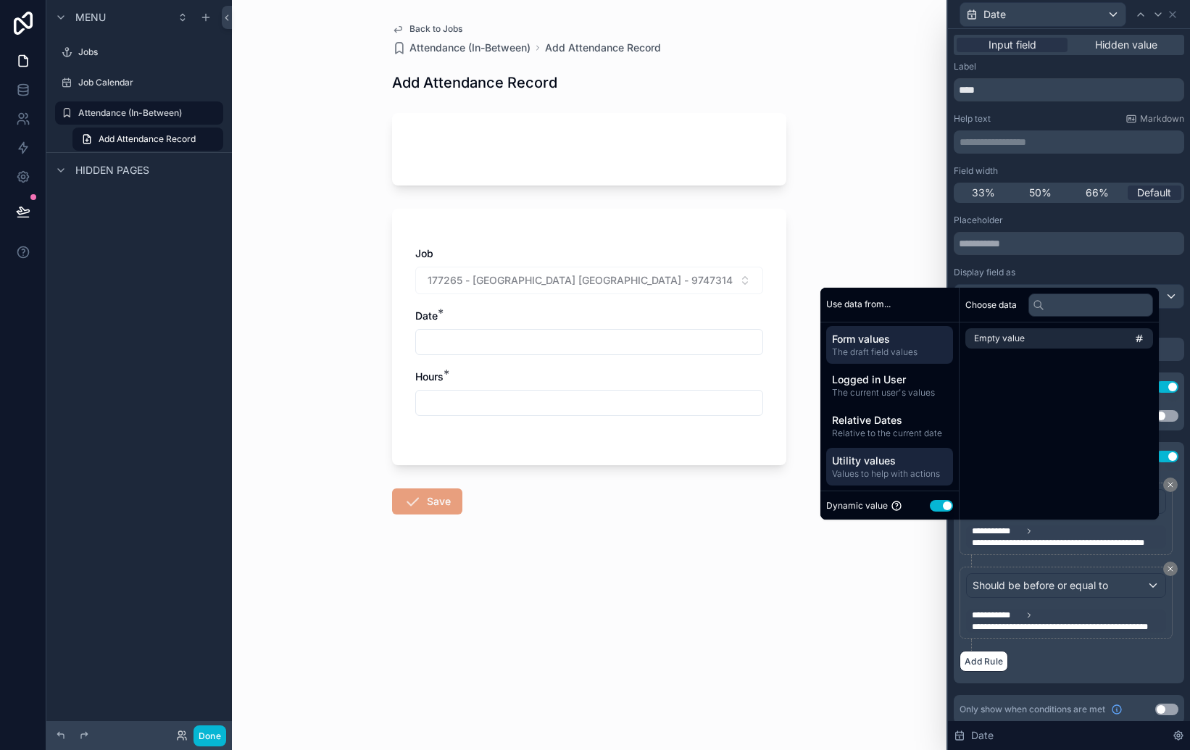
click at [868, 353] on span "The draft field values" at bounding box center [889, 352] width 115 height 12
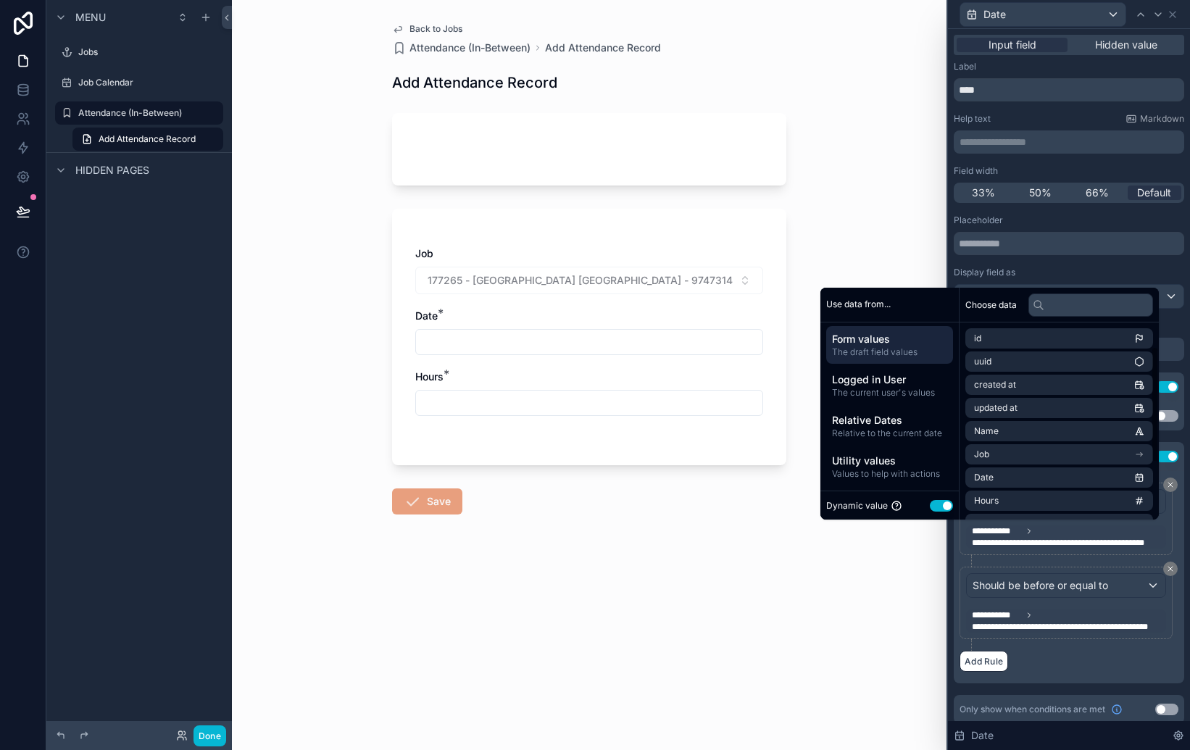
scroll to position [136, 0]
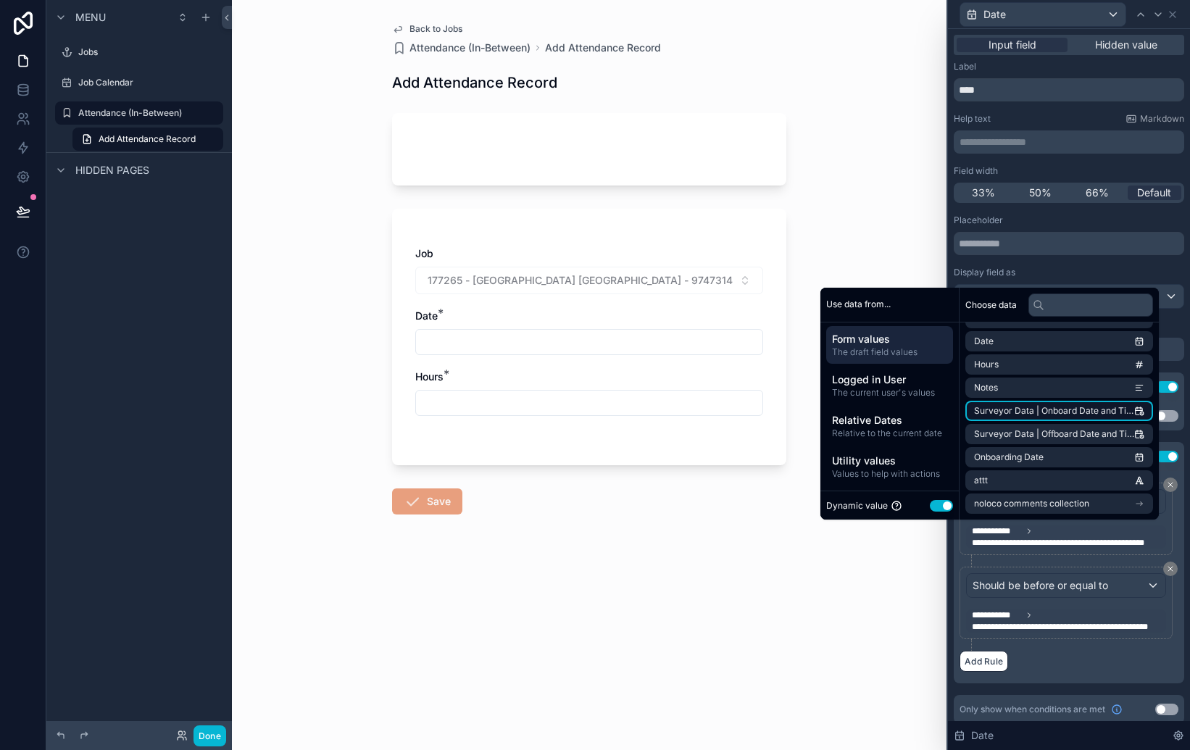
click at [1020, 417] on li "Surveyor Data | Onboard Date and Time (from Job)" at bounding box center [1059, 411] width 188 height 20
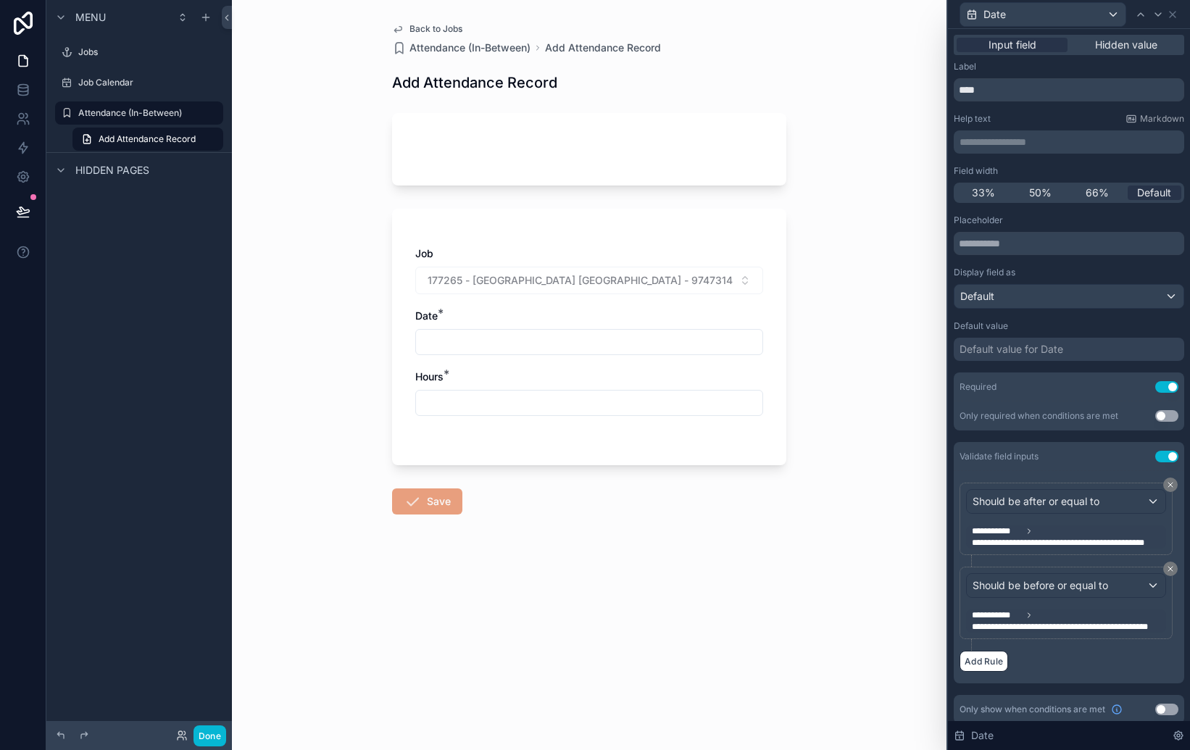
click at [1060, 264] on div "Placeholder Display field as Default" at bounding box center [1069, 262] width 230 height 94
click at [599, 448] on div "Job 177265 - [GEOGRAPHIC_DATA] [GEOGRAPHIC_DATA] - 9747314 - [GEOGRAPHIC_DATA] …" at bounding box center [589, 337] width 394 height 257
click at [766, 449] on div "Job 177265 - [GEOGRAPHIC_DATA] [GEOGRAPHIC_DATA] - 9747314 - [GEOGRAPHIC_DATA] …" at bounding box center [589, 337] width 394 height 257
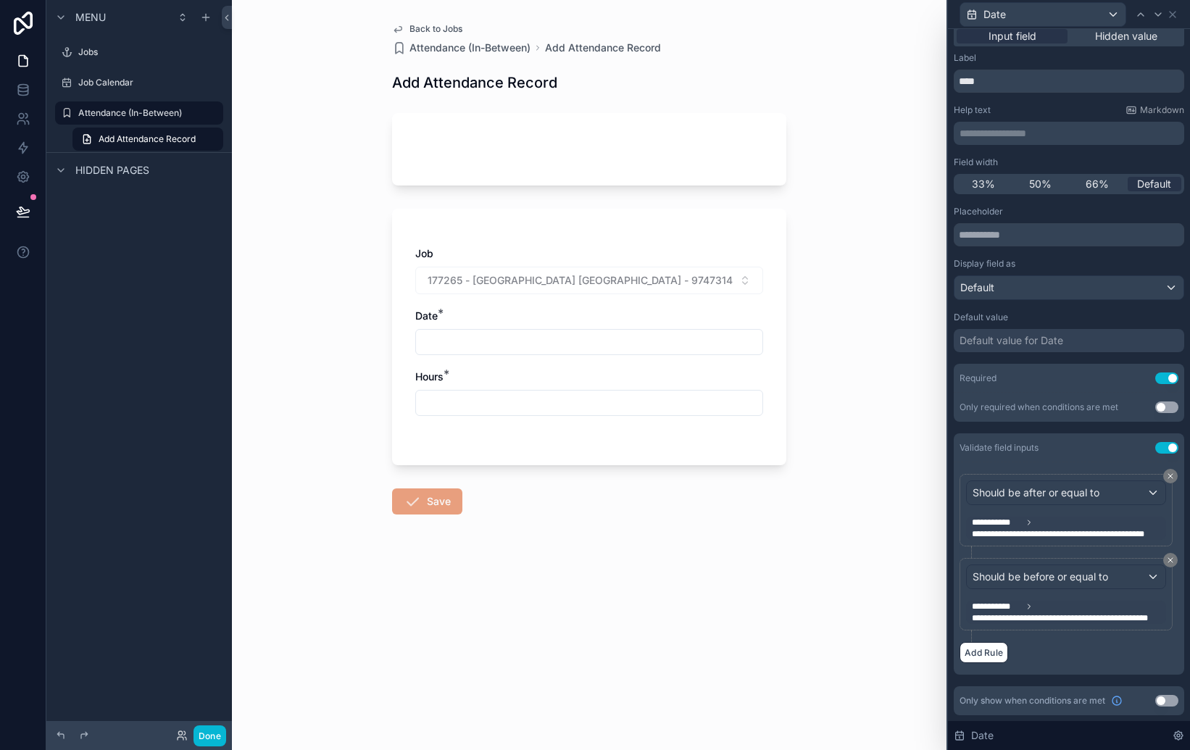
scroll to position [0, 0]
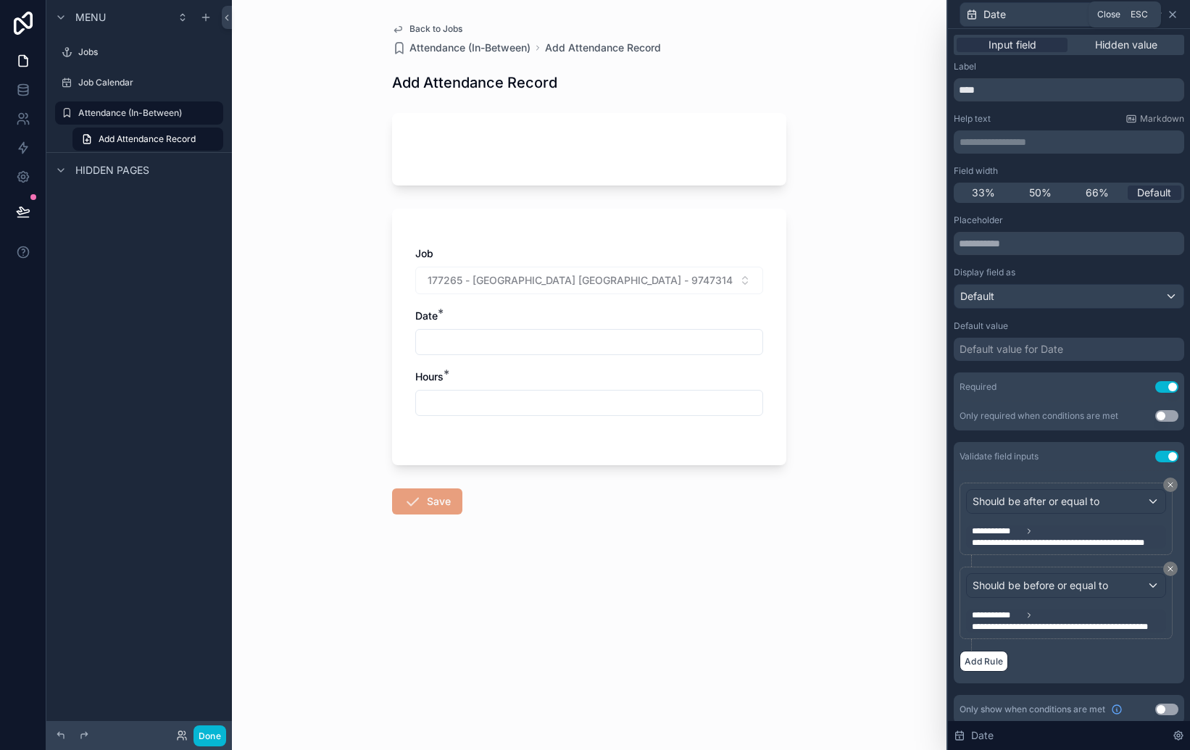
click at [1173, 13] on icon at bounding box center [1173, 15] width 6 height 6
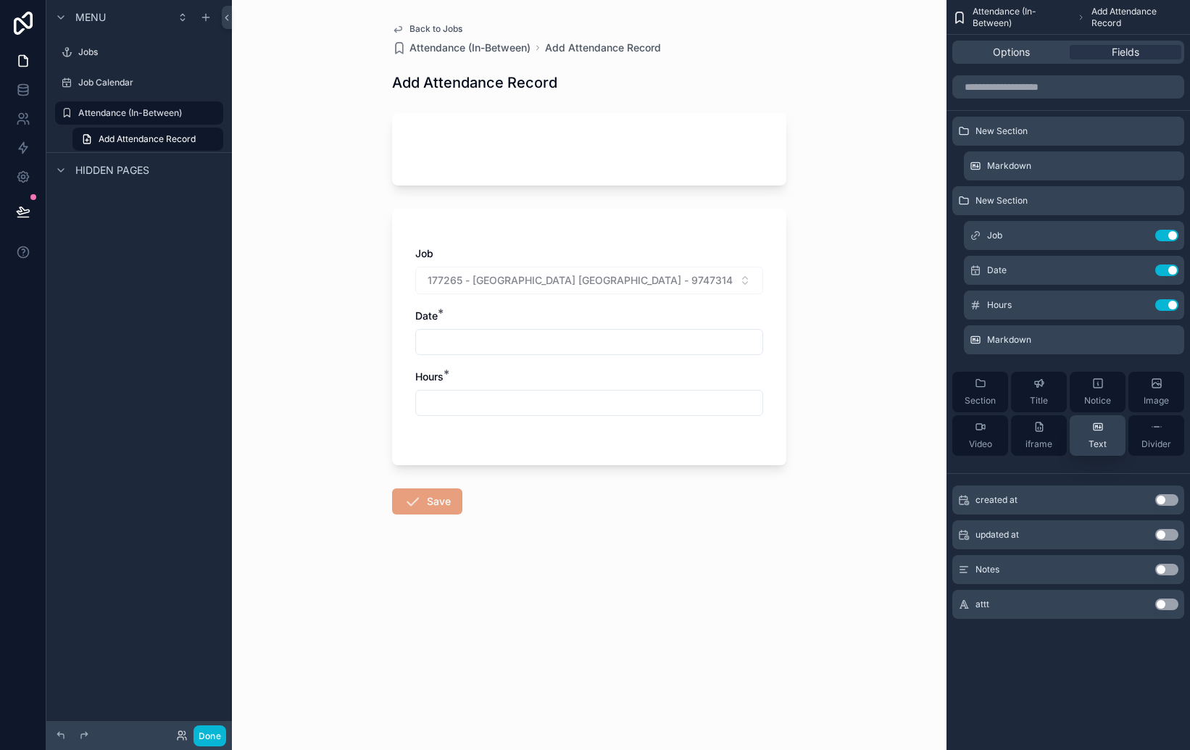
click at [1102, 443] on span "Text" at bounding box center [1098, 444] width 18 height 12
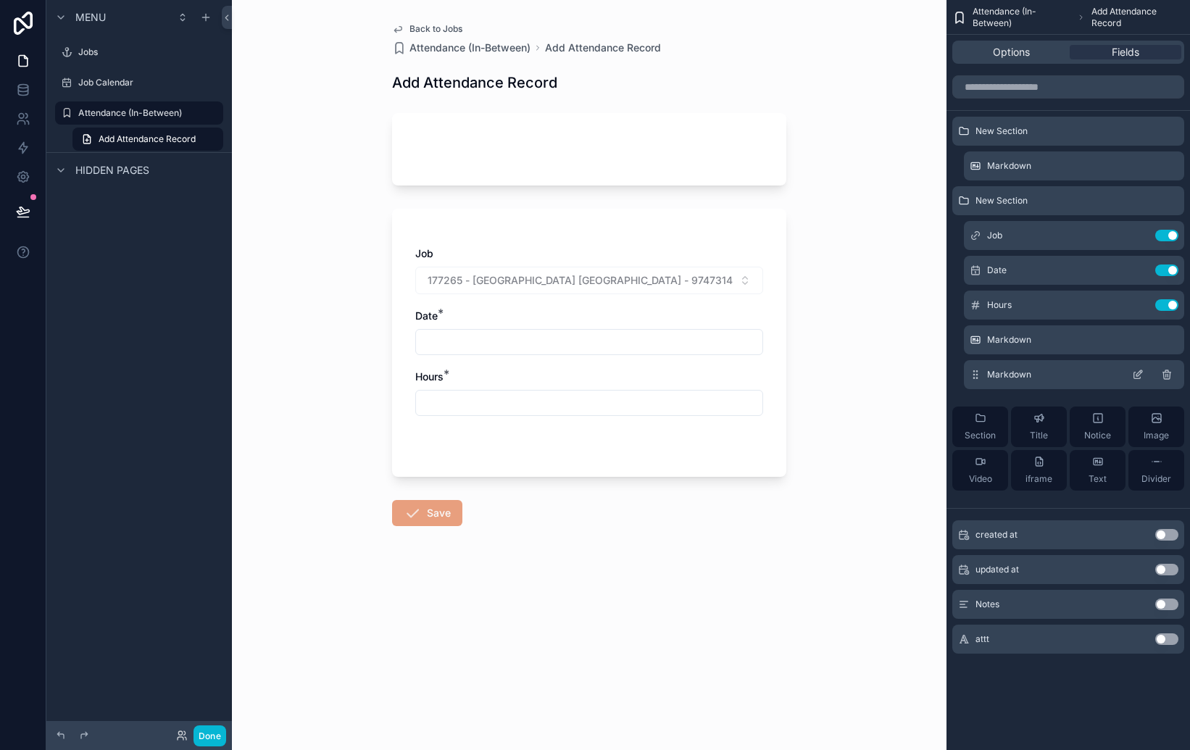
click at [1139, 375] on icon "scrollable content" at bounding box center [1139, 373] width 6 height 6
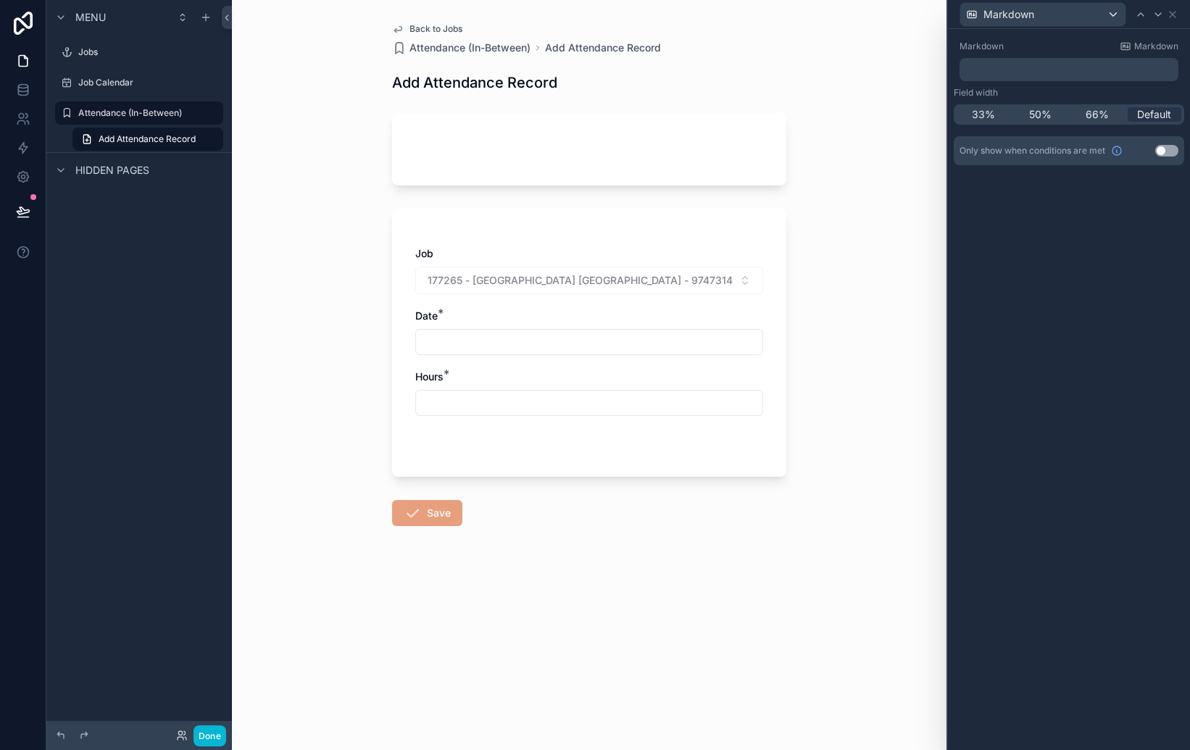
click at [1064, 72] on p "﻿" at bounding box center [1070, 69] width 210 height 14
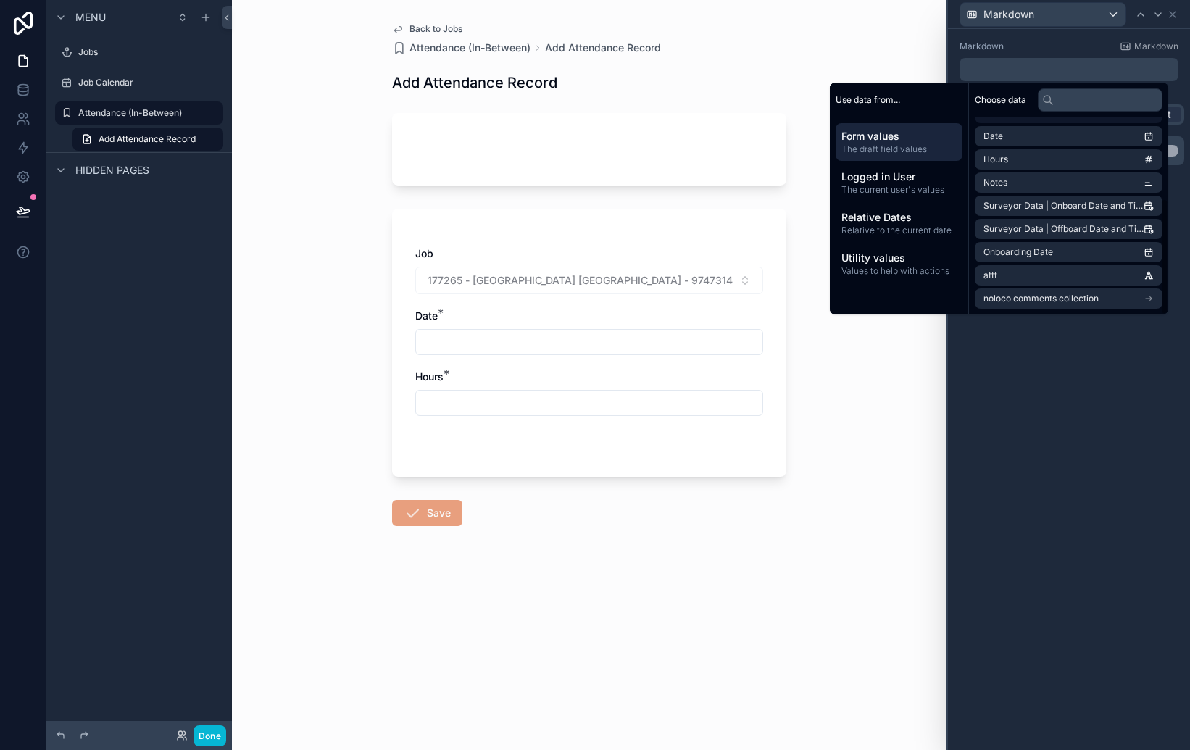
scroll to position [136, 0]
click at [1074, 223] on li "Surveyor Data | Offboard Date and Time (from Job)" at bounding box center [1069, 230] width 188 height 20
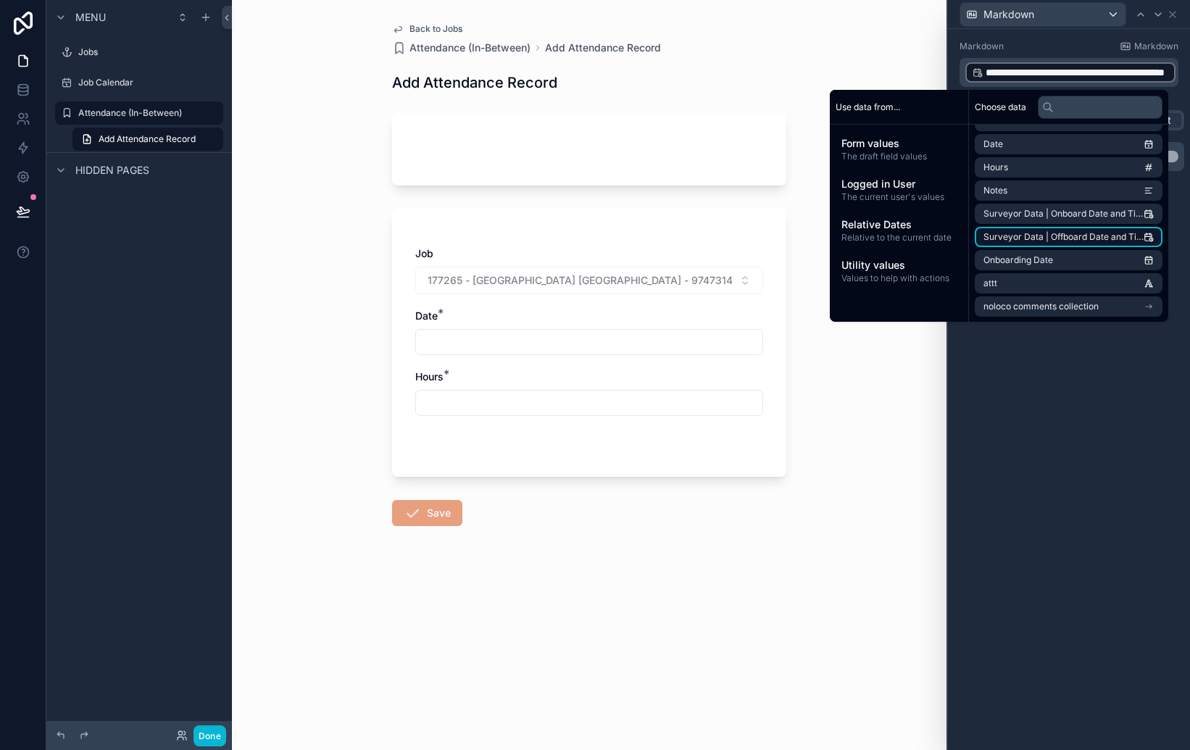
click at [1066, 234] on span "Surveyor Data | Offboard Date and Time (from Job)" at bounding box center [1064, 237] width 160 height 12
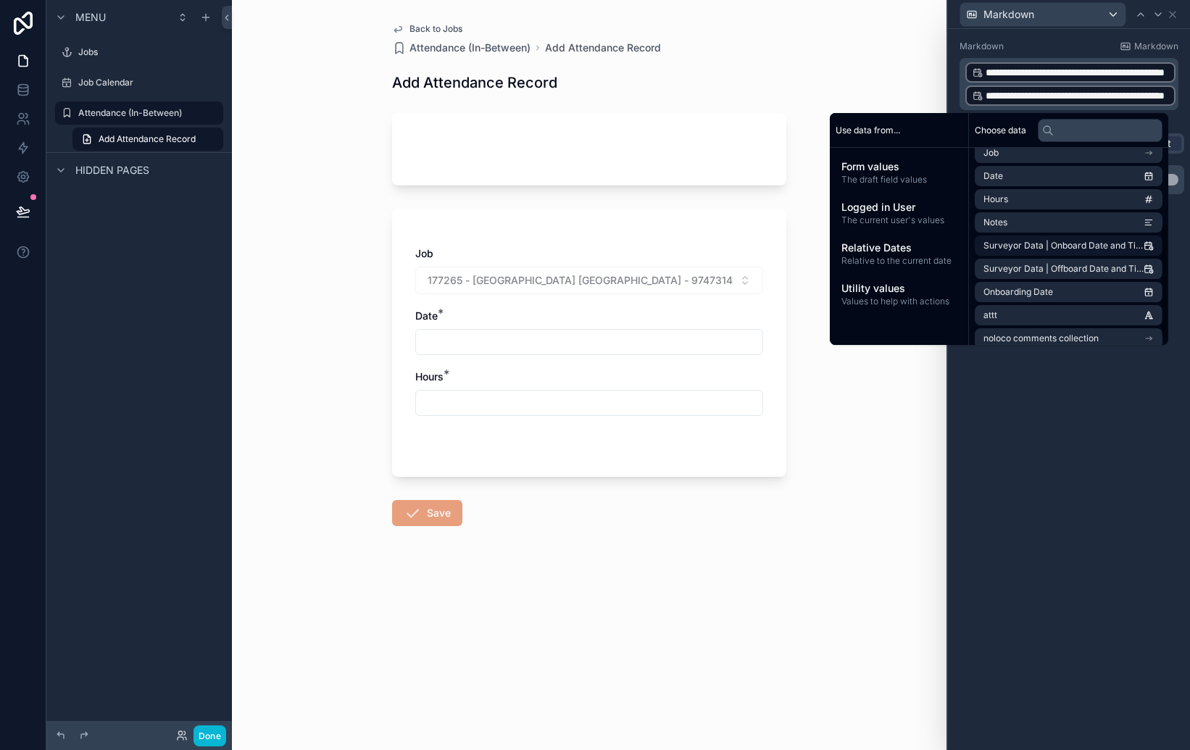
scroll to position [123, 0]
click at [1057, 289] on li "Onboarding Date" at bounding box center [1069, 296] width 188 height 20
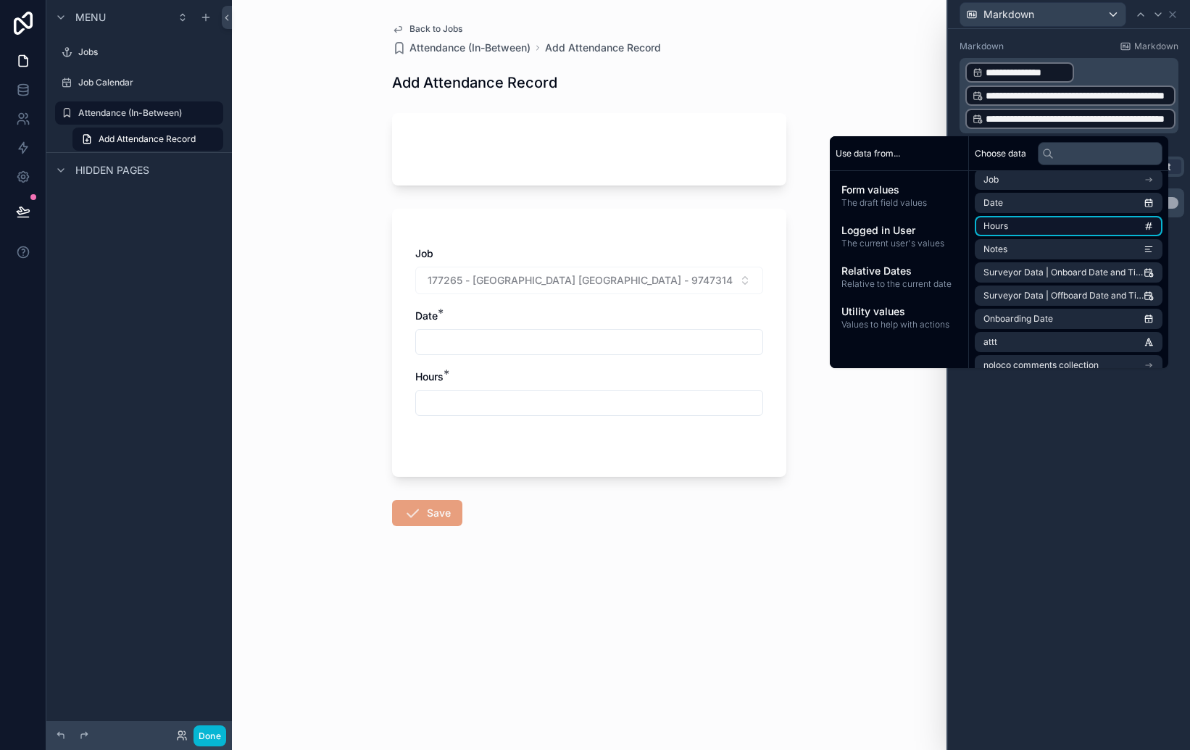
click at [1040, 222] on li "Hours" at bounding box center [1069, 226] width 188 height 20
click at [1041, 200] on li "Date" at bounding box center [1069, 203] width 188 height 20
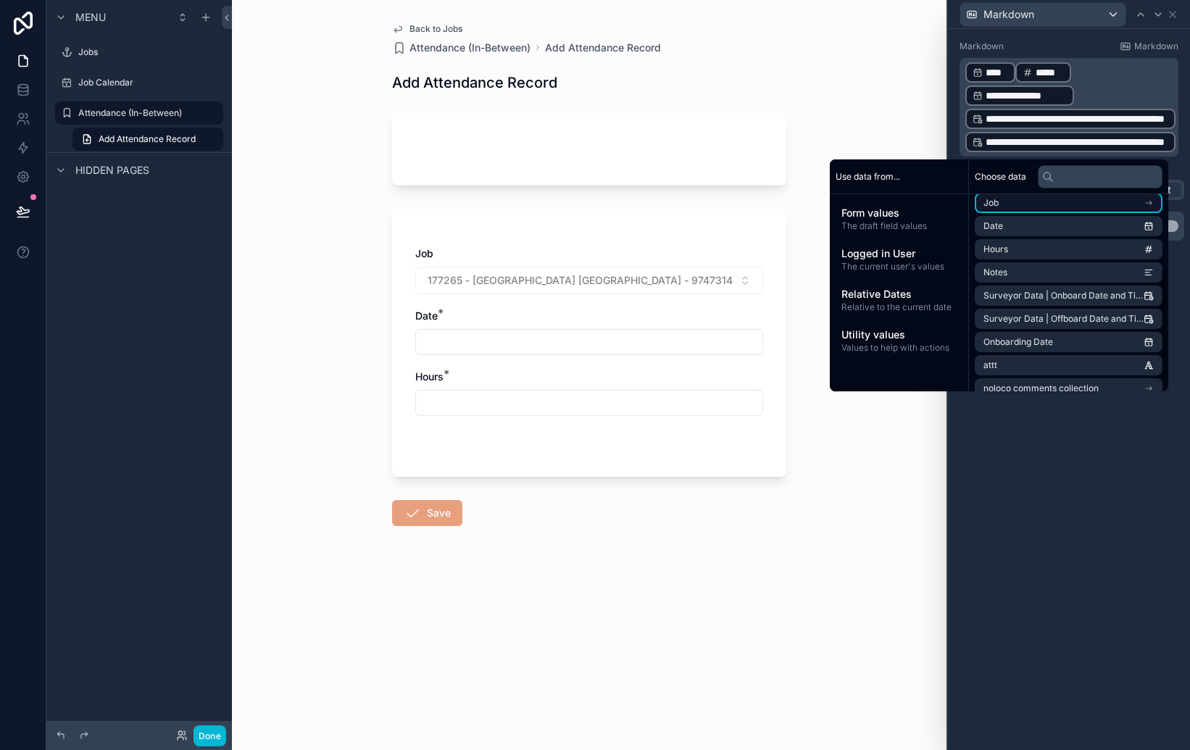
click at [1013, 199] on li "Job" at bounding box center [1069, 203] width 188 height 20
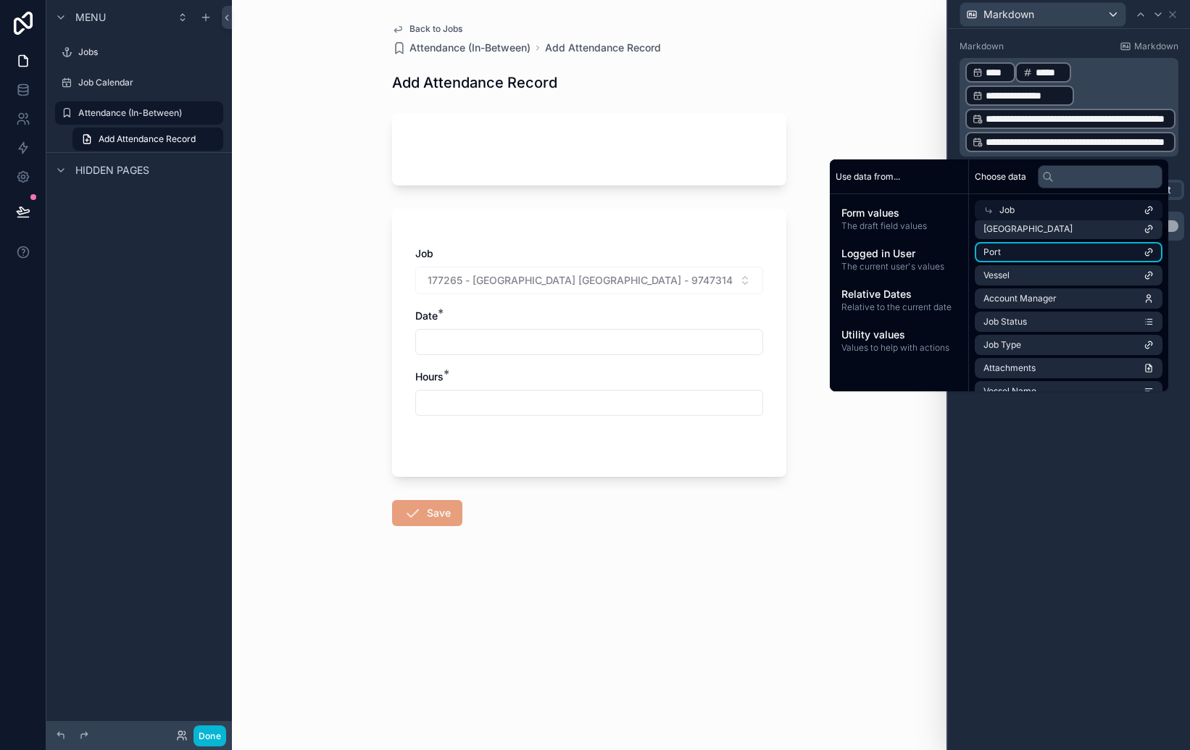
scroll to position [0, 0]
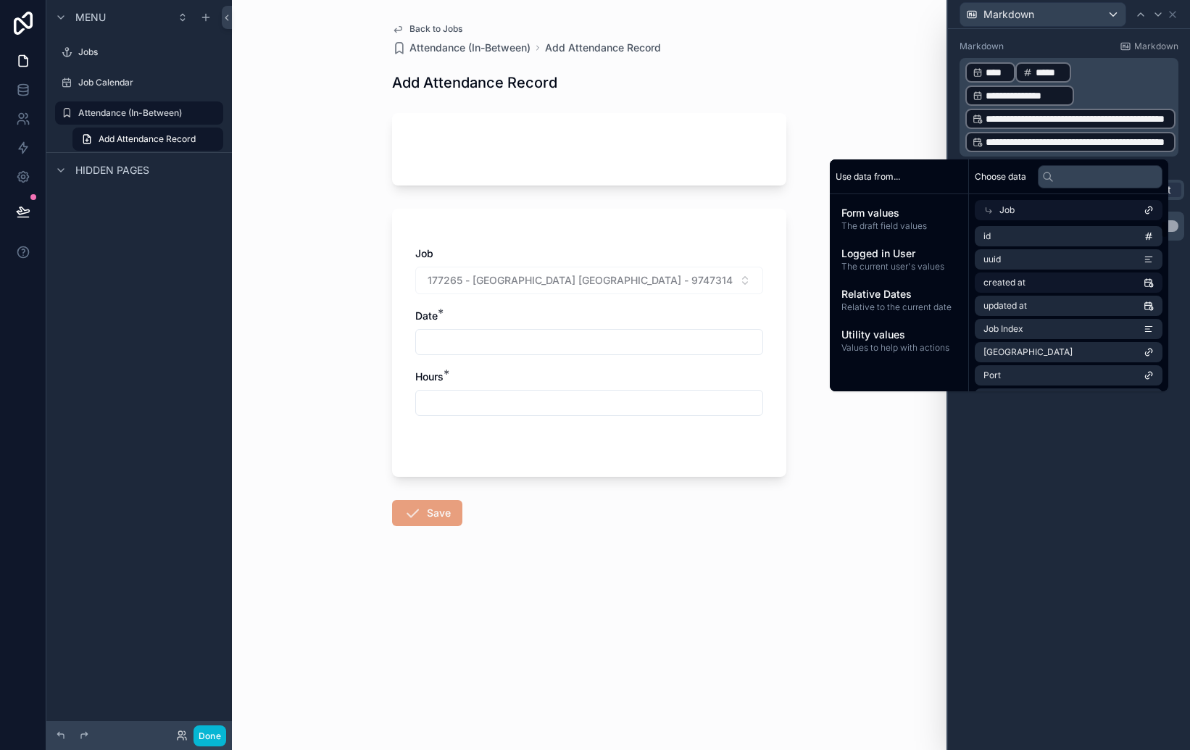
click at [1026, 280] on li "created at" at bounding box center [1069, 283] width 188 height 20
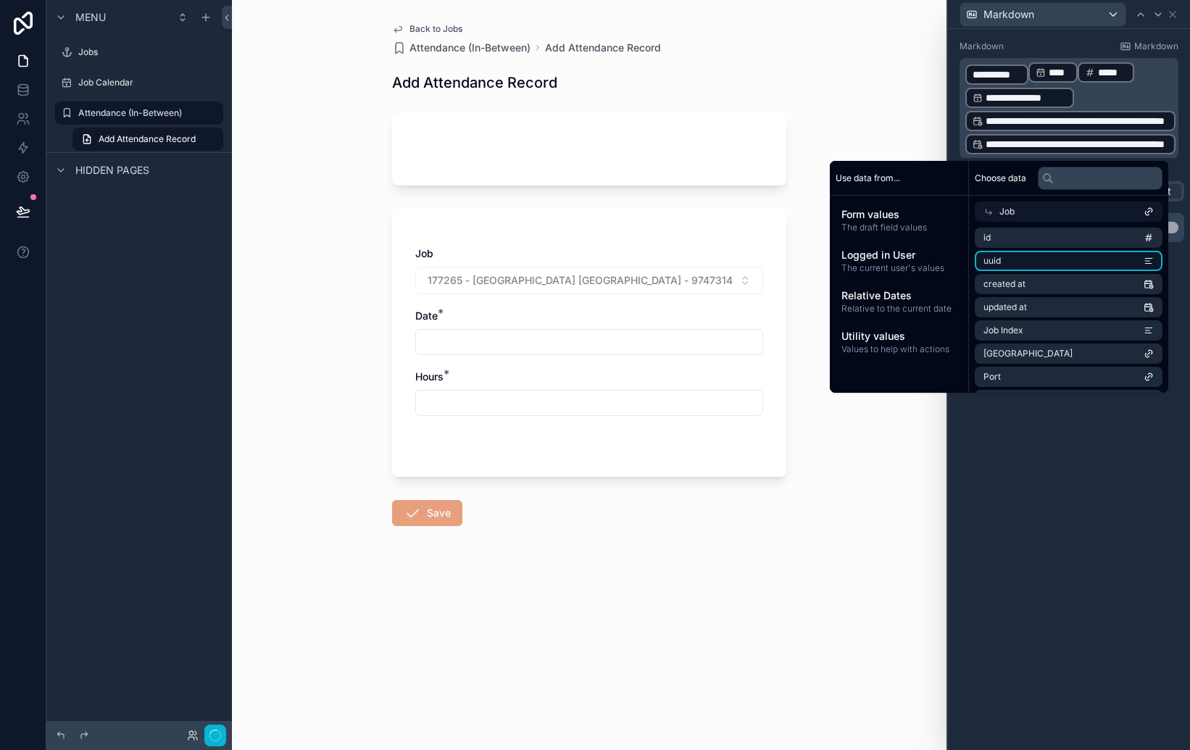
click at [1028, 265] on li "uuid" at bounding box center [1069, 261] width 188 height 20
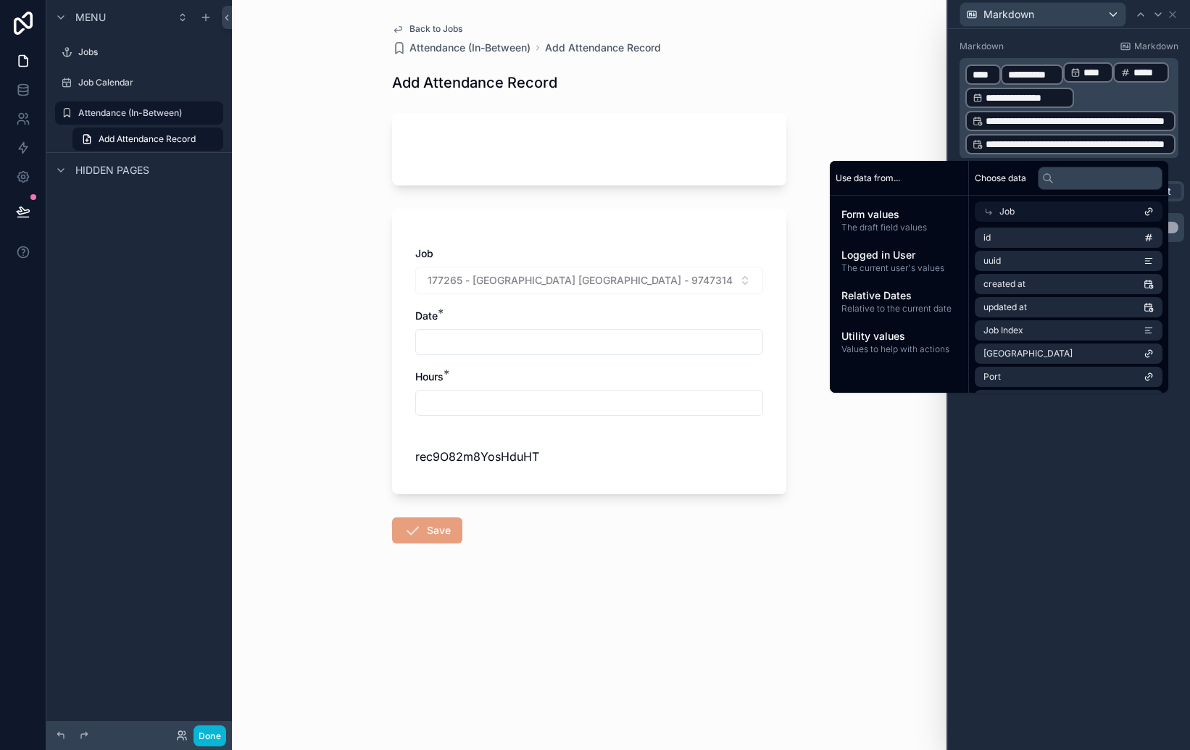
click at [984, 211] on icon at bounding box center [989, 212] width 10 height 10
click at [984, 211] on li "id" at bounding box center [1069, 211] width 188 height 20
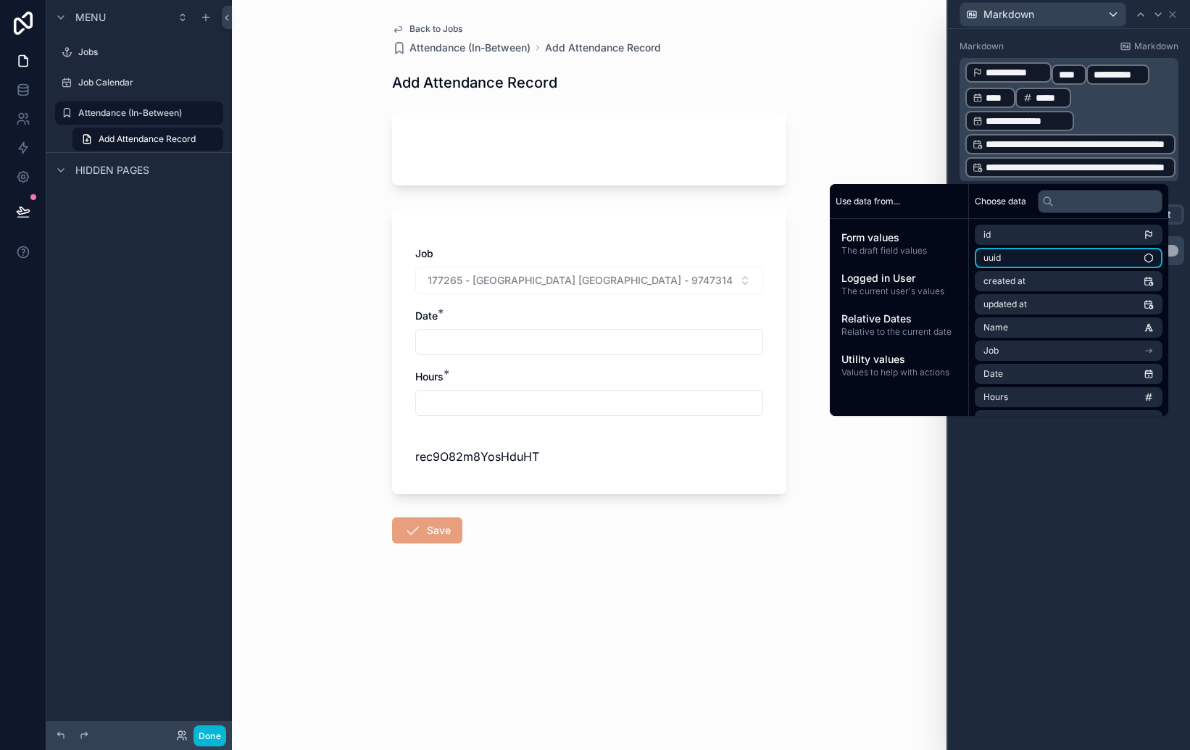
click at [988, 260] on span "uuid" at bounding box center [992, 258] width 17 height 12
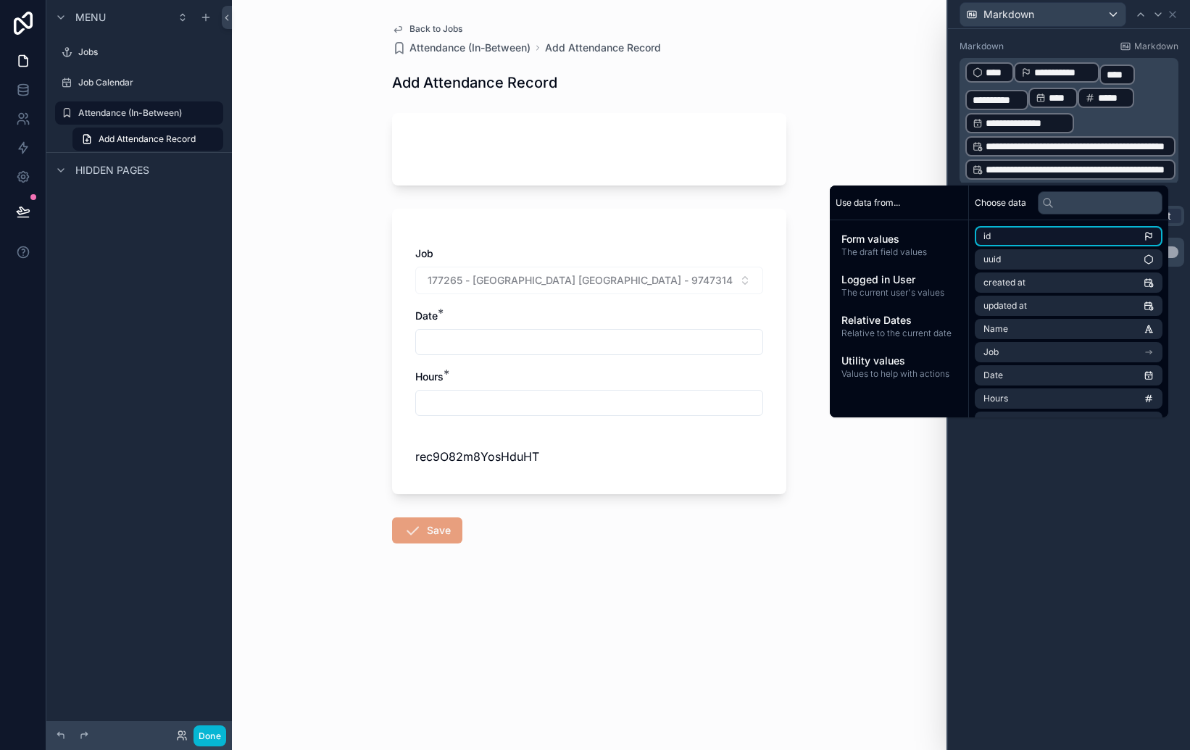
drag, startPoint x: 981, startPoint y: 237, endPoint x: 982, endPoint y: 257, distance: 19.6
click at [984, 237] on span "id" at bounding box center [987, 236] width 7 height 12
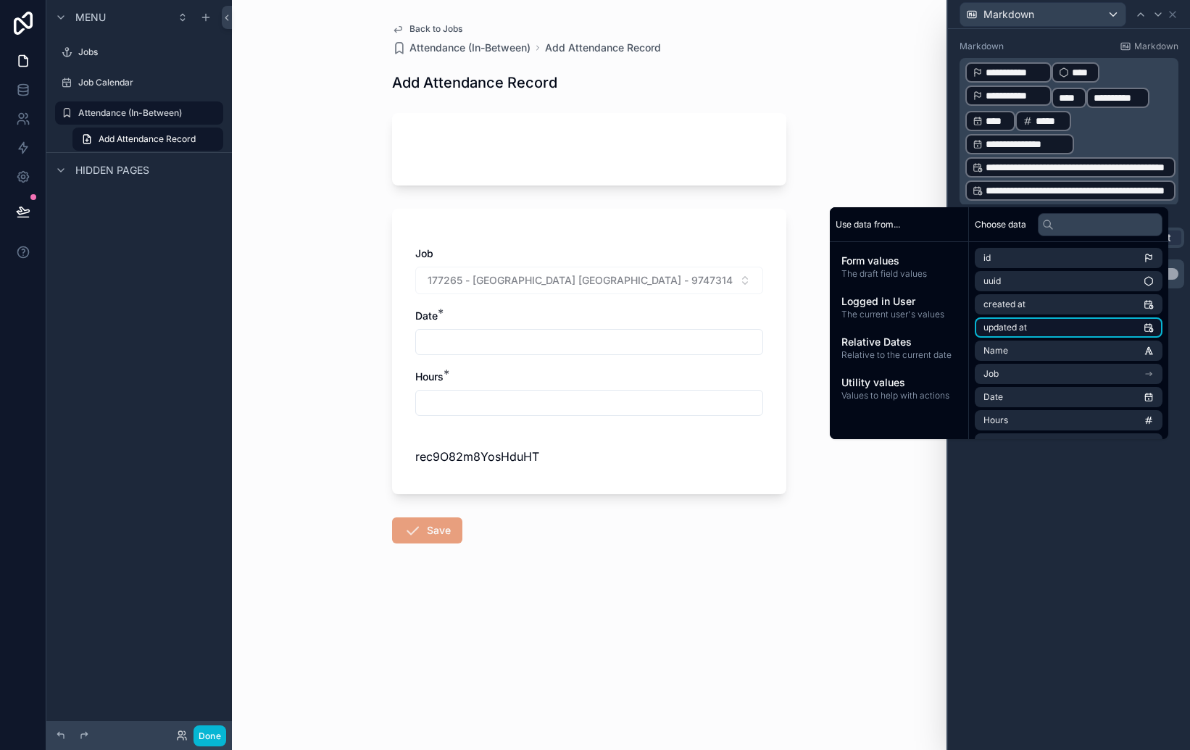
click at [1016, 325] on span "updated at" at bounding box center [1005, 328] width 43 height 12
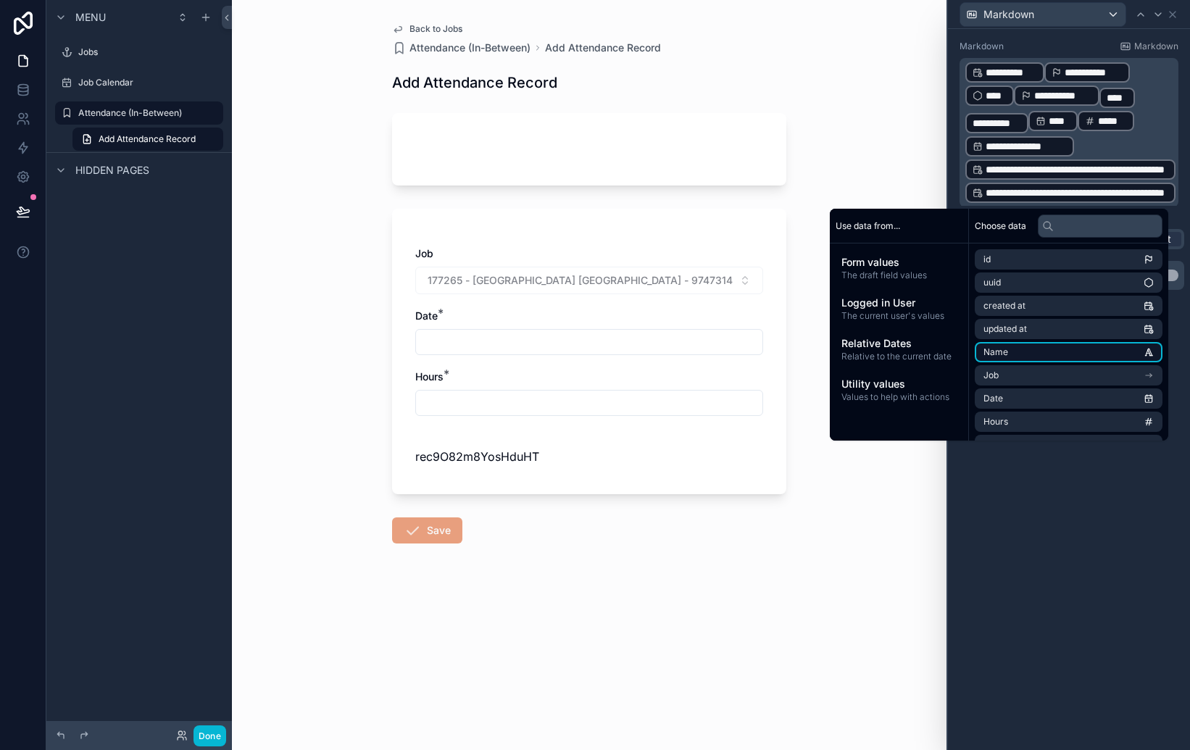
click at [1014, 354] on li "Name" at bounding box center [1069, 352] width 188 height 20
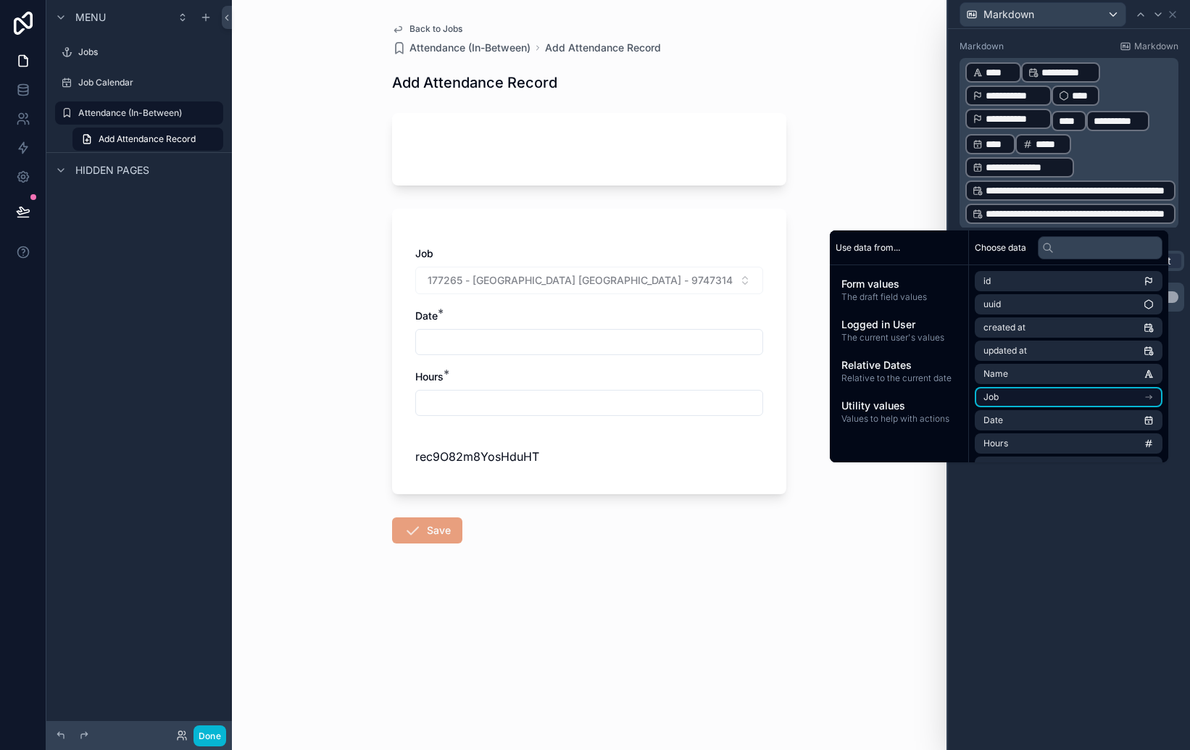
click at [1023, 393] on li "Job" at bounding box center [1069, 397] width 188 height 20
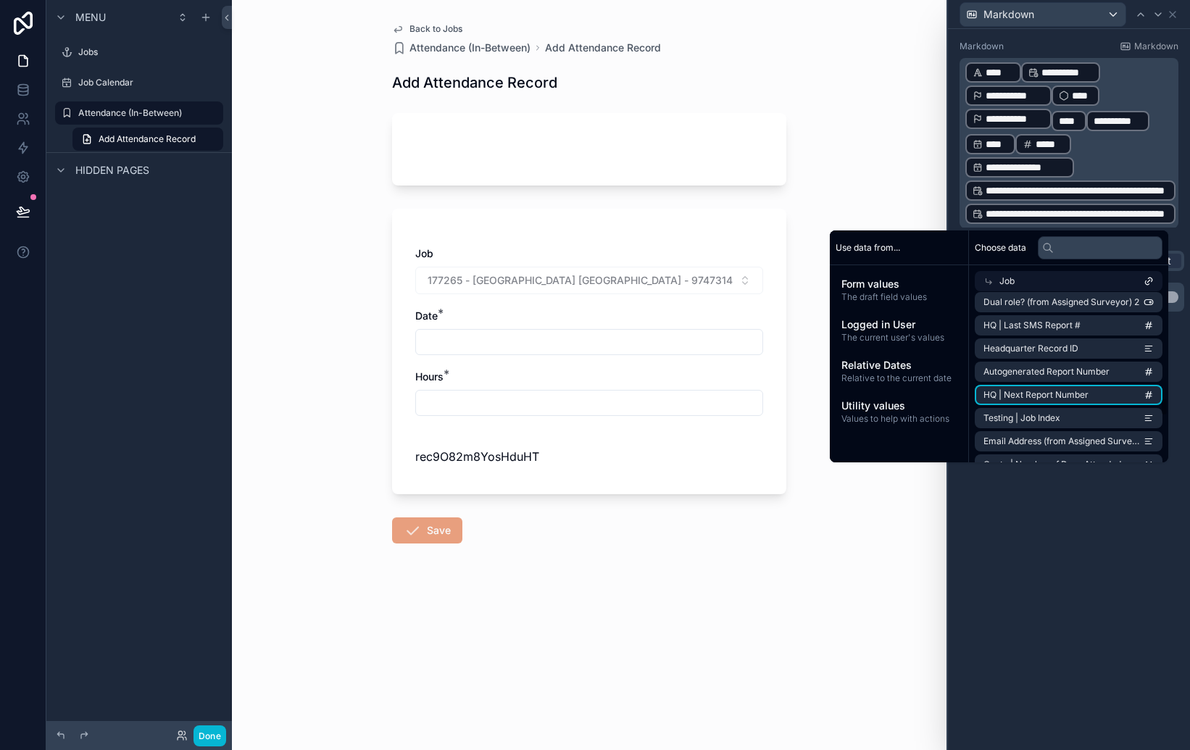
scroll to position [2599, 0]
click at [1064, 247] on input "text" at bounding box center [1100, 247] width 125 height 23
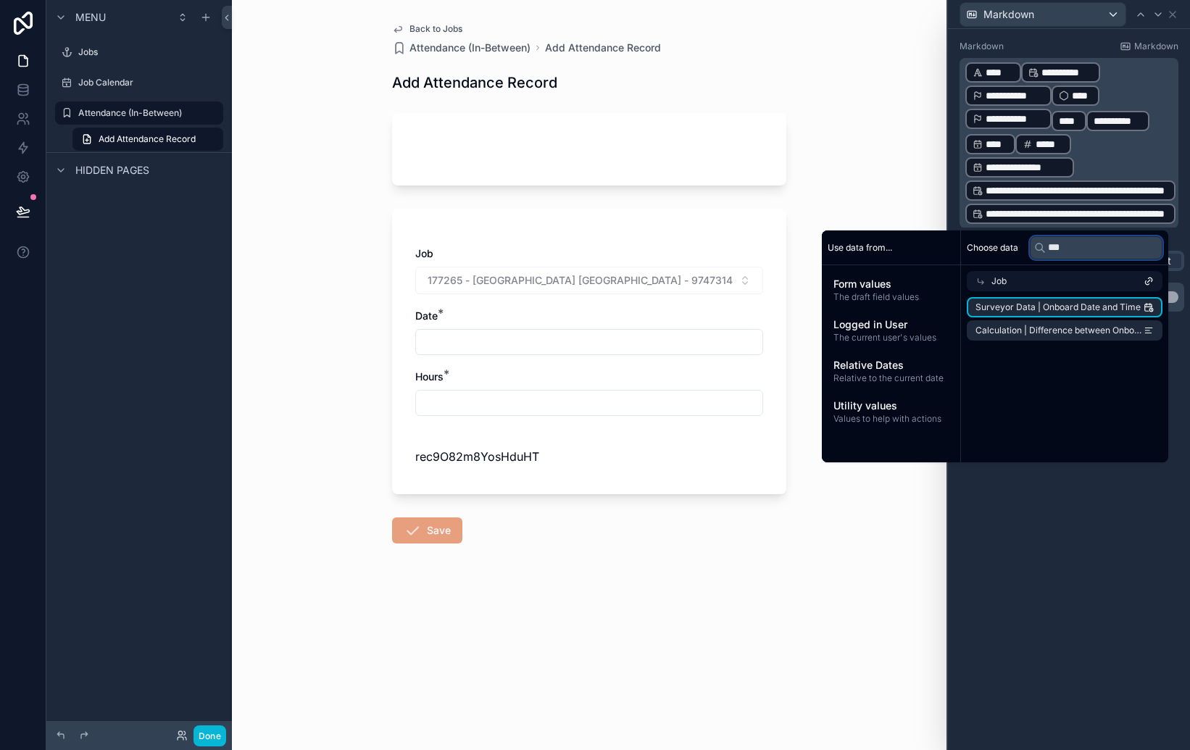
scroll to position [0, 0]
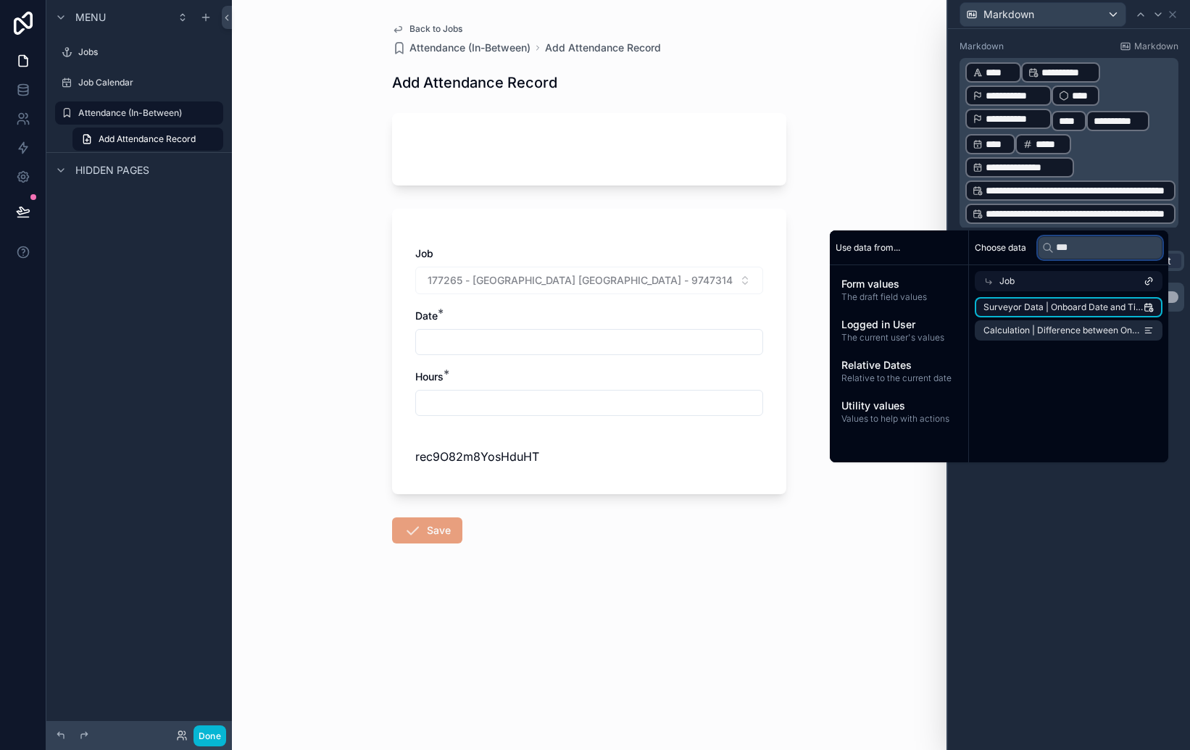
type input "***"
click at [1069, 307] on span "Surveyor Data | Onboard Date and Time" at bounding box center [1064, 308] width 160 height 12
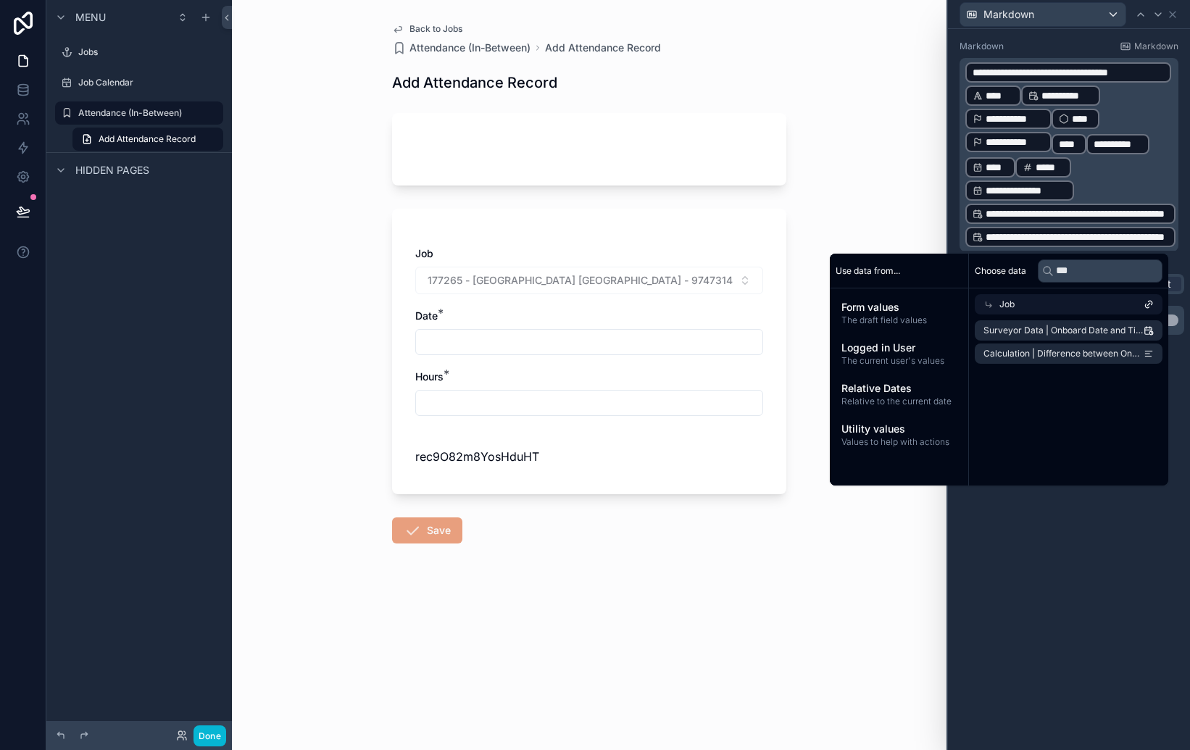
click at [1073, 489] on div "**********" at bounding box center [1069, 389] width 242 height 721
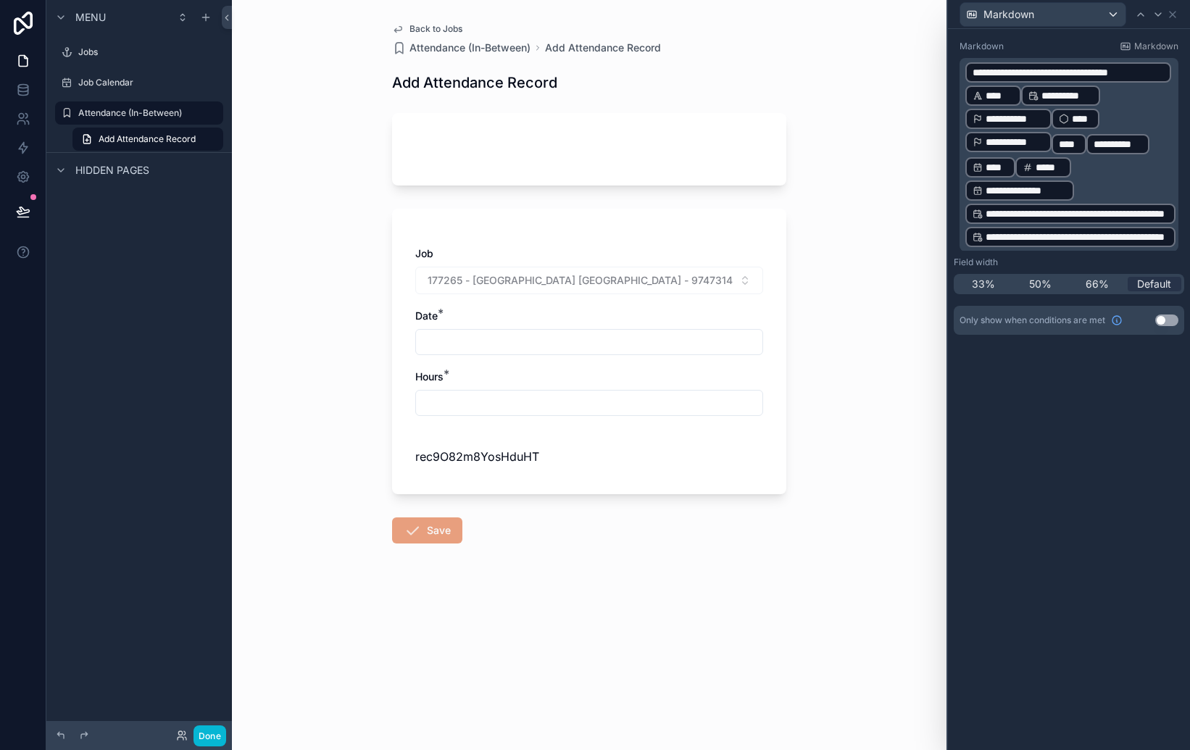
click at [917, 513] on div "Back to Jobs Attendance (In-Between) Add Attendance Record Add Attendance Recor…" at bounding box center [589, 375] width 715 height 750
drag, startPoint x: 578, startPoint y: 456, endPoint x: 496, endPoint y: 453, distance: 82.7
click at [577, 456] on div "rec9O82m8YosHduHT" at bounding box center [589, 456] width 348 height 17
click at [495, 453] on span "rec9O82m8YosHduHT" at bounding box center [477, 456] width 124 height 14
drag, startPoint x: 1120, startPoint y: 417, endPoint x: 1113, endPoint y: 399, distance: 19.5
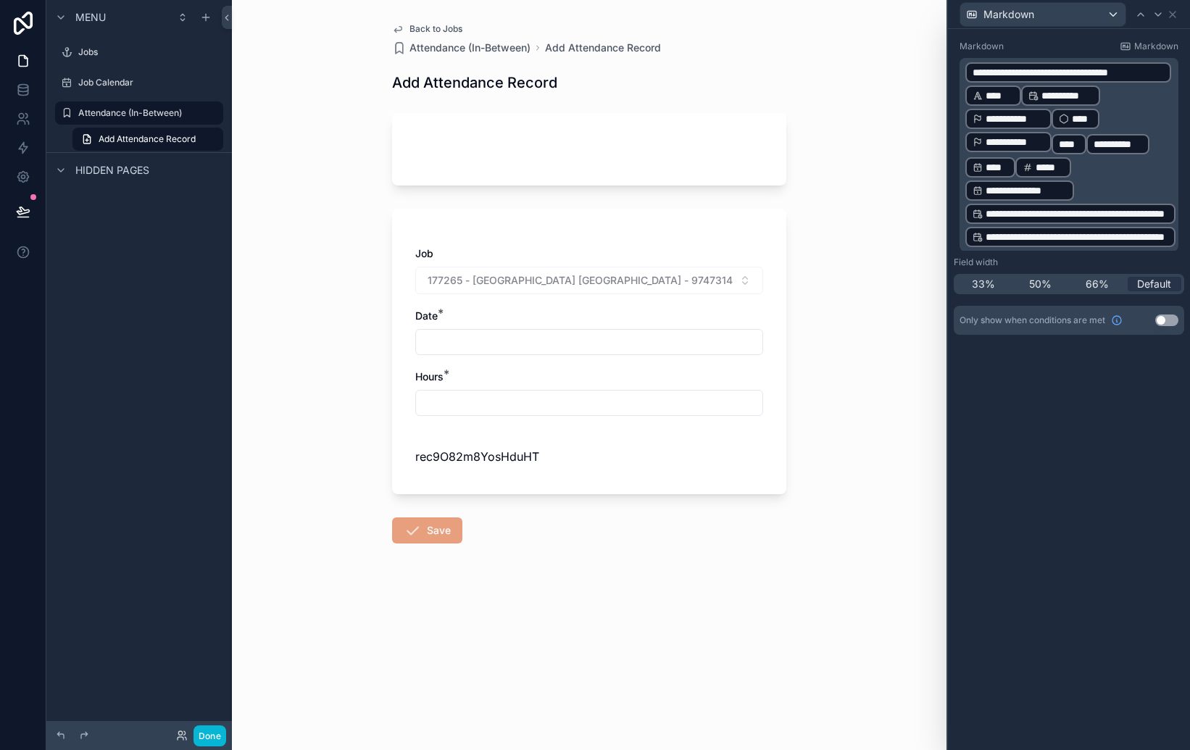
click at [1119, 415] on div "**********" at bounding box center [1069, 389] width 242 height 721
click at [1178, 13] on div "Markdown" at bounding box center [1069, 14] width 230 height 28
click at [1176, 14] on icon at bounding box center [1173, 15] width 12 height 12
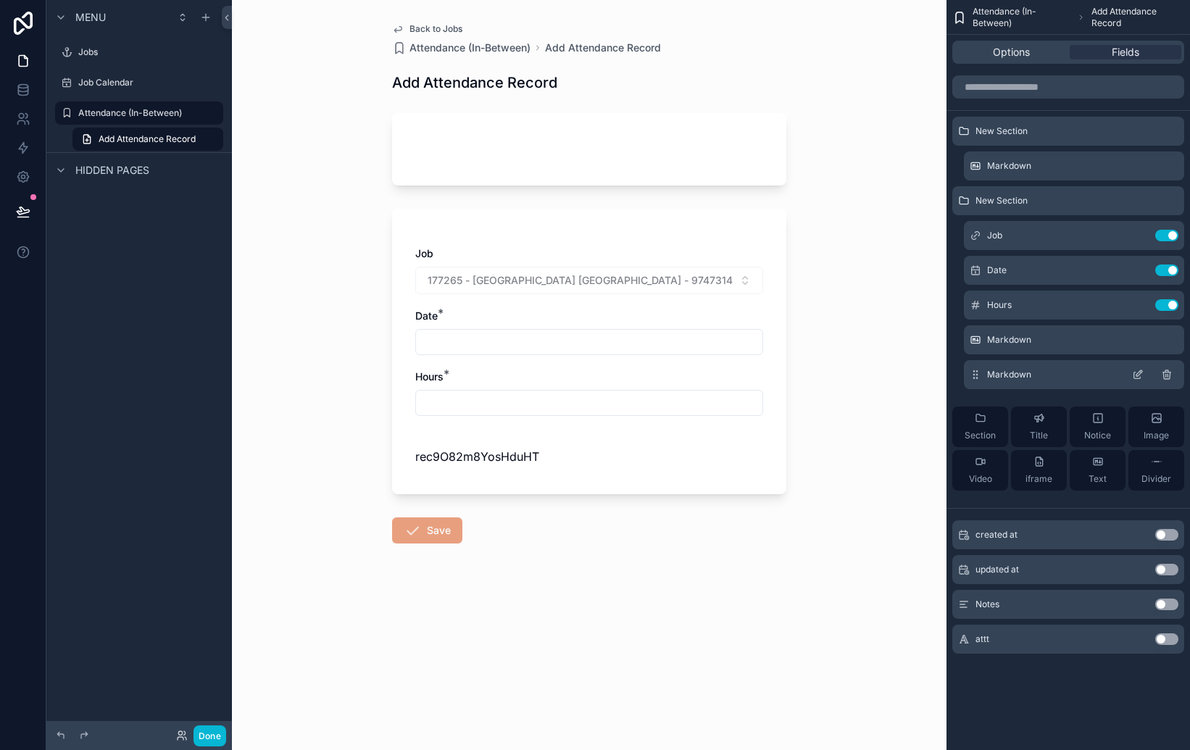
click at [1168, 378] on icon "scrollable content" at bounding box center [1167, 375] width 12 height 12
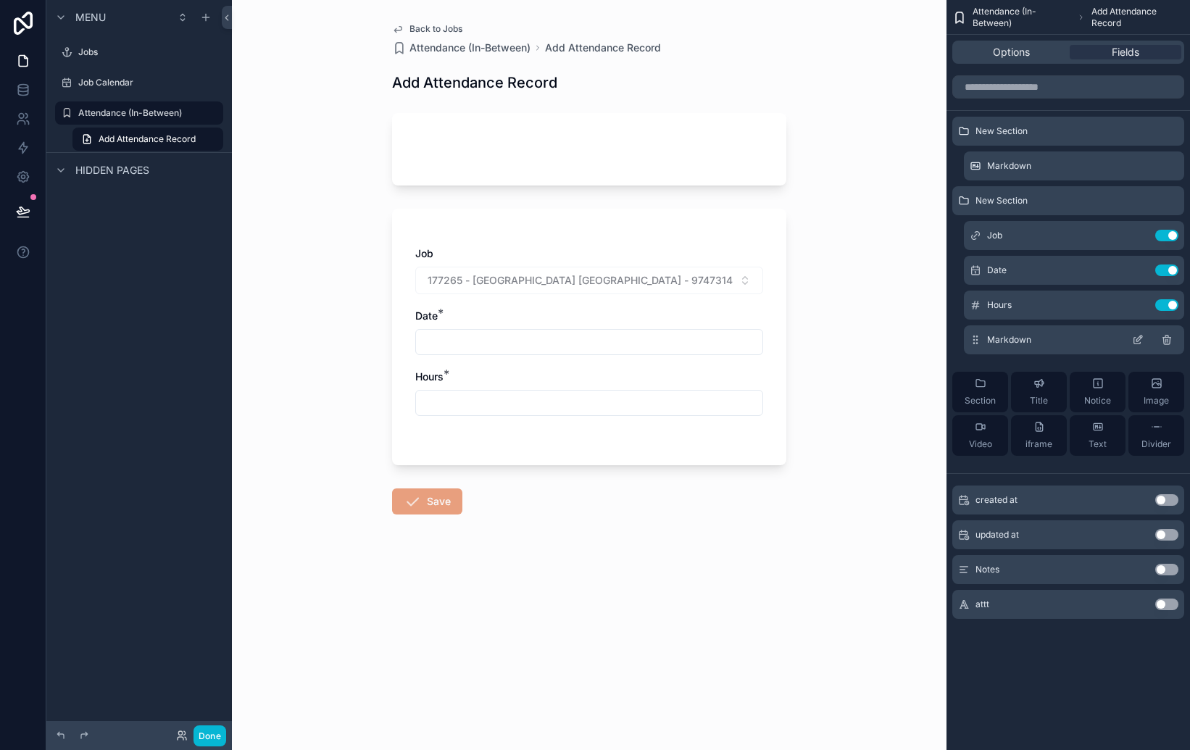
click at [1165, 337] on icon "scrollable content" at bounding box center [1166, 337] width 3 height 2
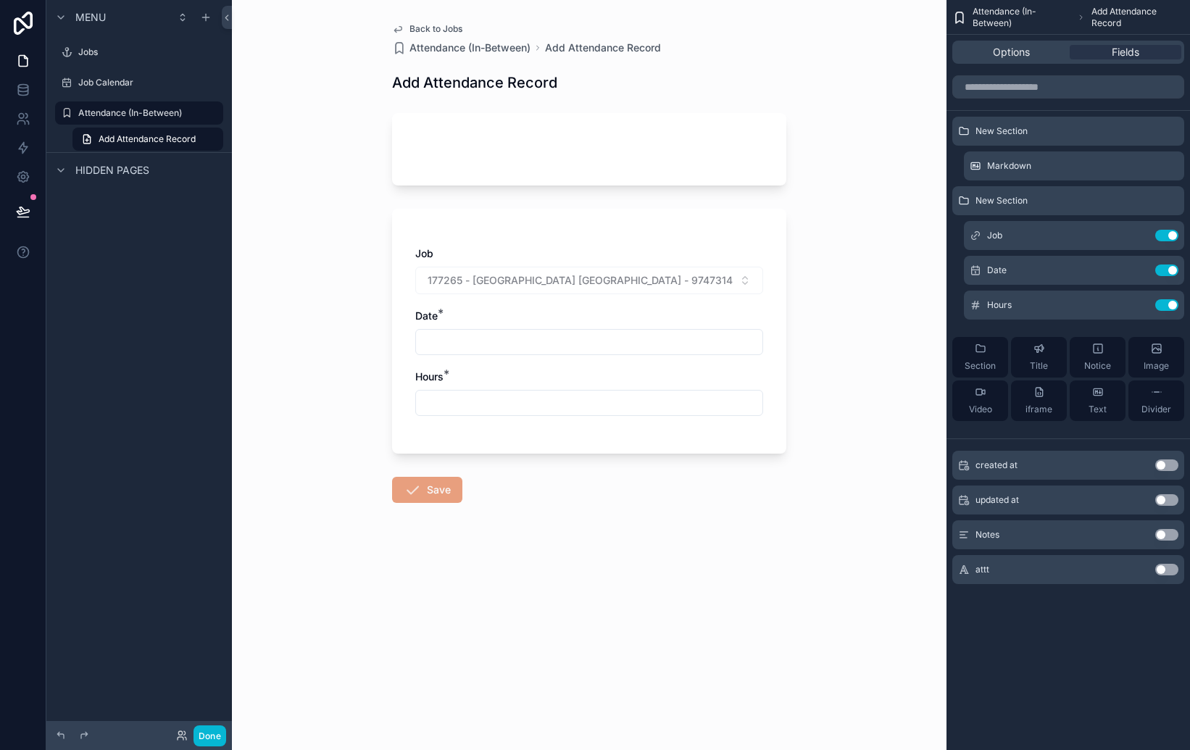
click at [881, 406] on div "Back to Jobs Attendance (In-Between) Add Attendance Record Add Attendance Recor…" at bounding box center [589, 375] width 715 height 750
click at [907, 215] on div "Back to Jobs Attendance (In-Between) Add Attendance Record Add Attendance Recor…" at bounding box center [589, 375] width 715 height 750
click at [544, 573] on form "Job 177265 - [GEOGRAPHIC_DATA] [GEOGRAPHIC_DATA] - 9747314 - [GEOGRAPHIC_DATA] …" at bounding box center [589, 349] width 394 height 491
click at [323, 131] on div "Back to Jobs Attendance (In-Between) Add Attendance Record Add Attendance Recor…" at bounding box center [589, 375] width 715 height 750
click at [399, 25] on icon "scrollable content" at bounding box center [398, 29] width 12 height 12
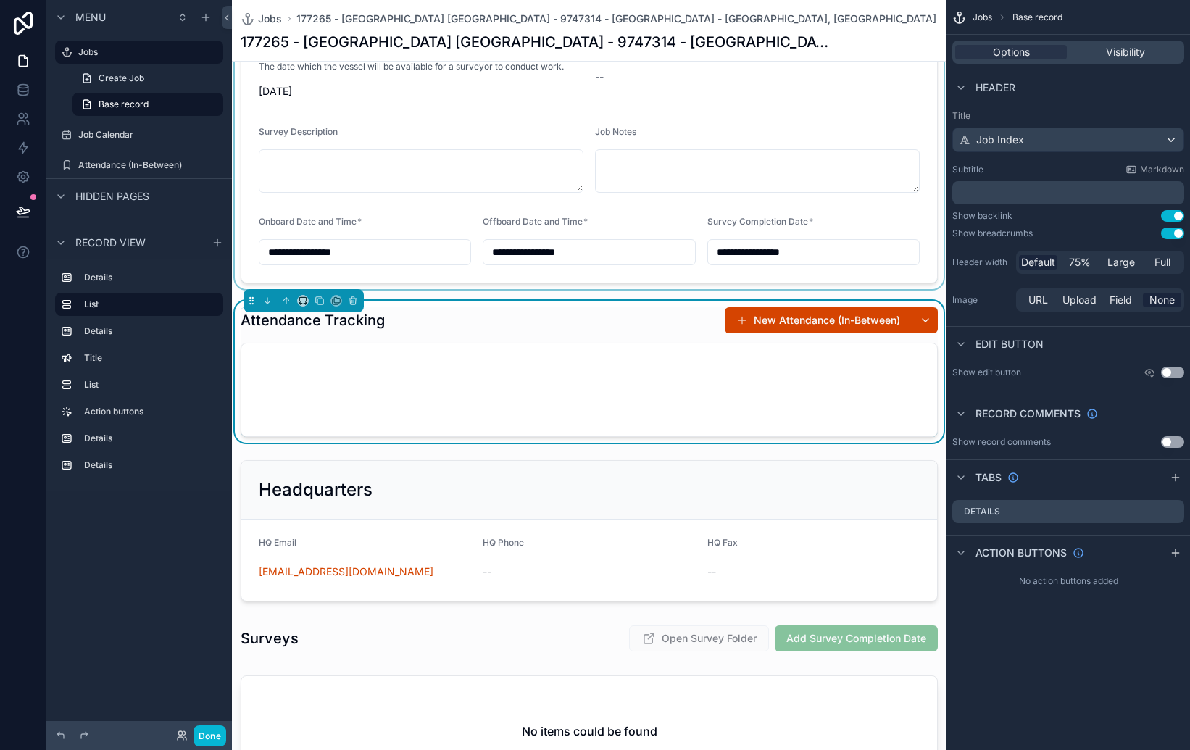
scroll to position [407, 0]
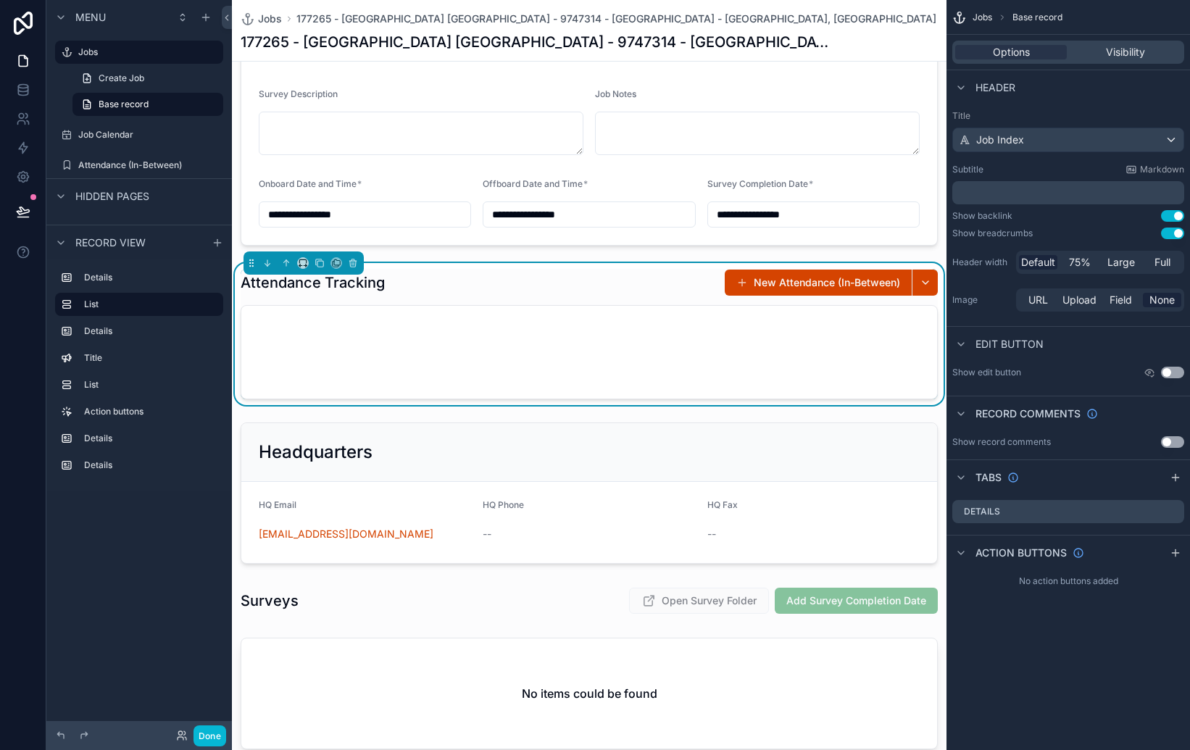
click at [915, 410] on div "**********" at bounding box center [589, 508] width 715 height 1673
click at [370, 317] on div "scrollable content" at bounding box center [589, 352] width 696 height 93
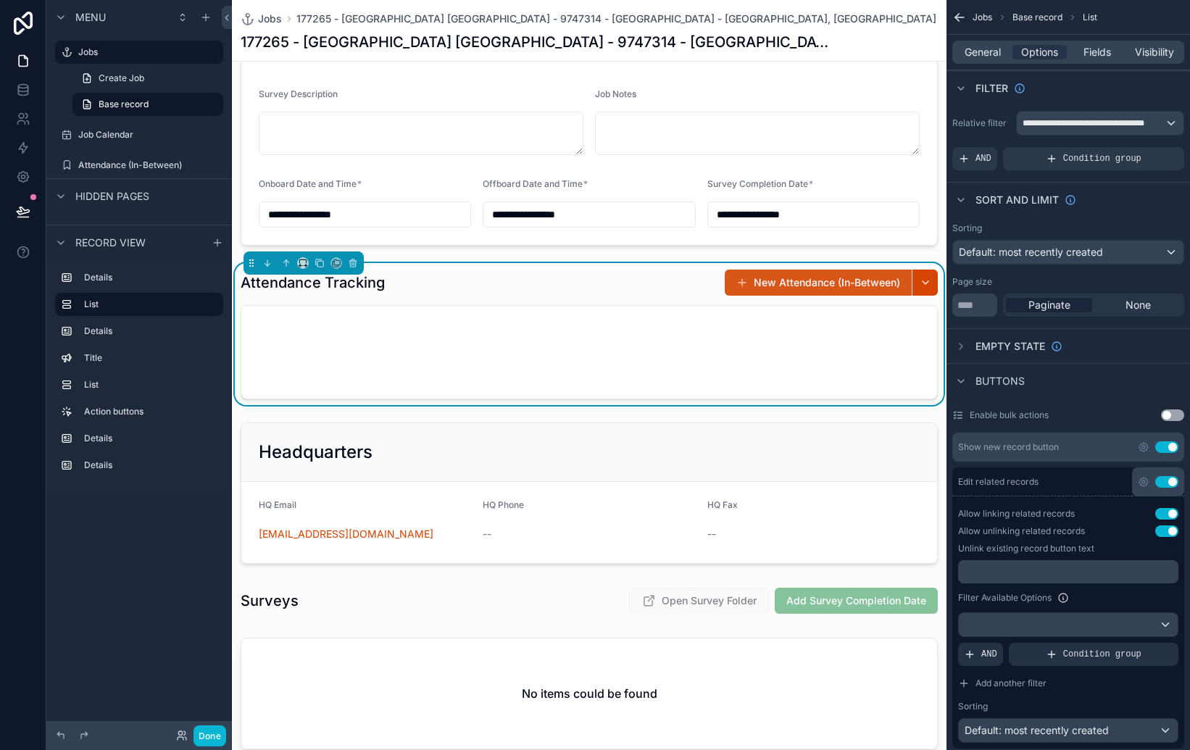
click at [760, 283] on button "New Attendance (In-Between)" at bounding box center [818, 283] width 187 height 26
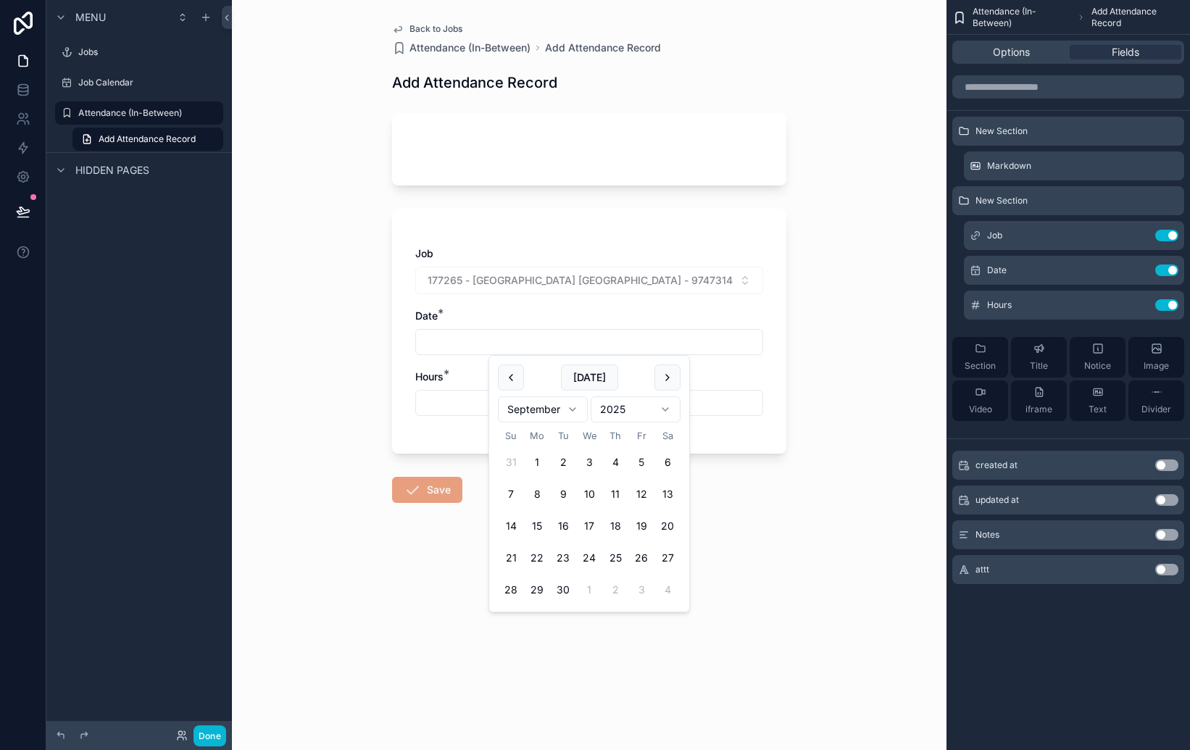
click at [645, 341] on input "scrollable content" at bounding box center [589, 342] width 346 height 20
click at [592, 341] on input "scrollable content" at bounding box center [589, 342] width 346 height 20
click at [560, 457] on button "2" at bounding box center [563, 462] width 26 height 26
type input "********"
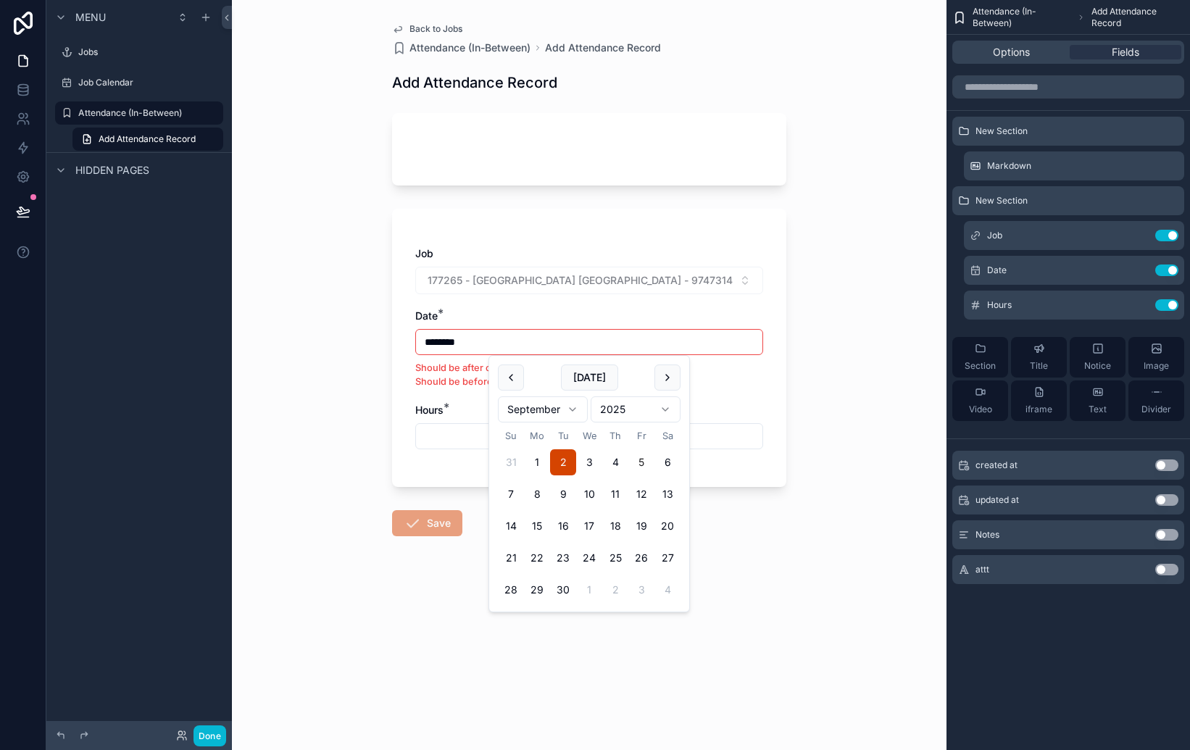
click at [818, 349] on div "Back to Jobs Attendance (In-Between) Add Attendance Record Add Attendance Recor…" at bounding box center [589, 375] width 715 height 750
click at [207, 736] on button "Done" at bounding box center [210, 736] width 33 height 21
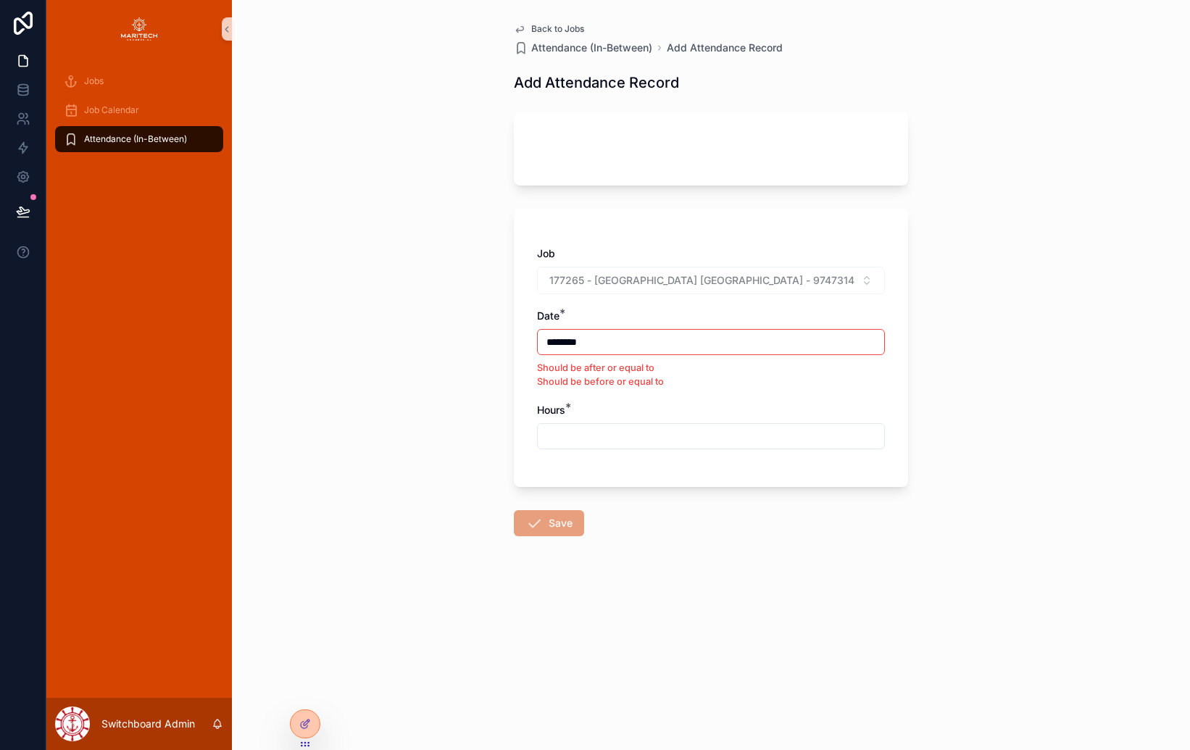
click at [522, 30] on icon "scrollable content" at bounding box center [519, 30] width 7 height 6
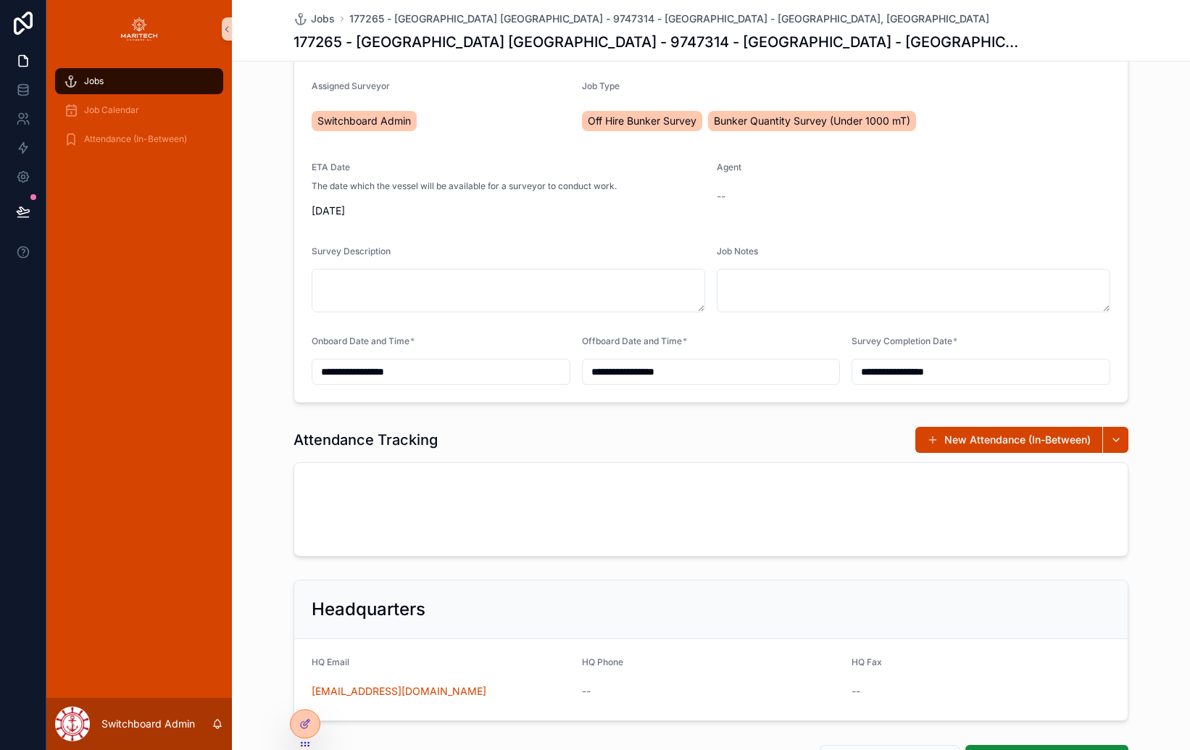
scroll to position [280, 0]
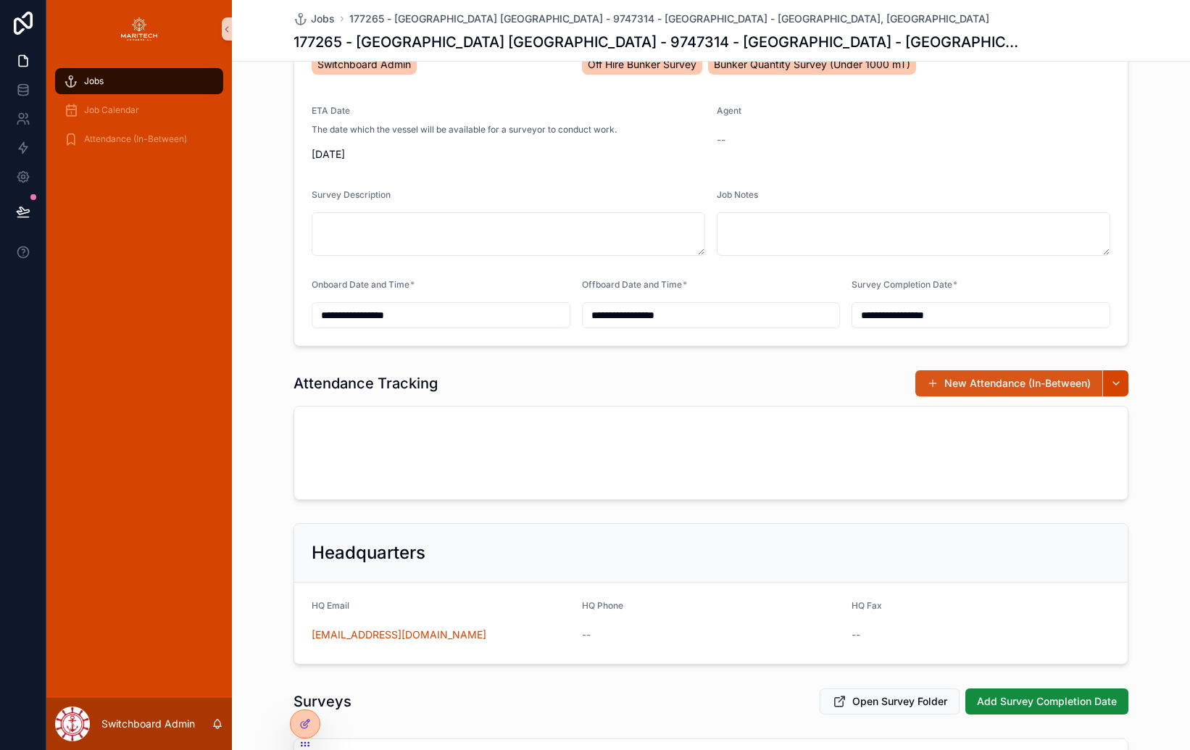
click at [930, 380] on span "scrollable content" at bounding box center [933, 384] width 12 height 12
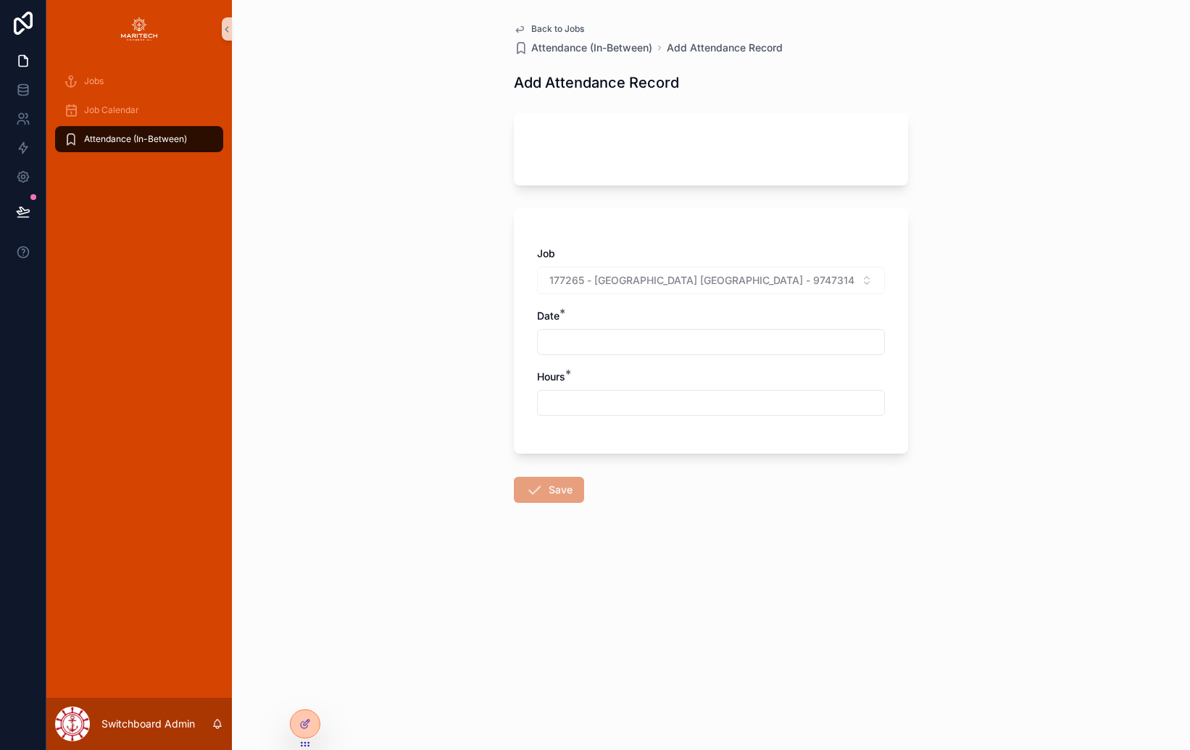
click at [662, 345] on input "scrollable content" at bounding box center [711, 342] width 346 height 20
click at [707, 459] on button "3" at bounding box center [711, 462] width 26 height 26
type input "********"
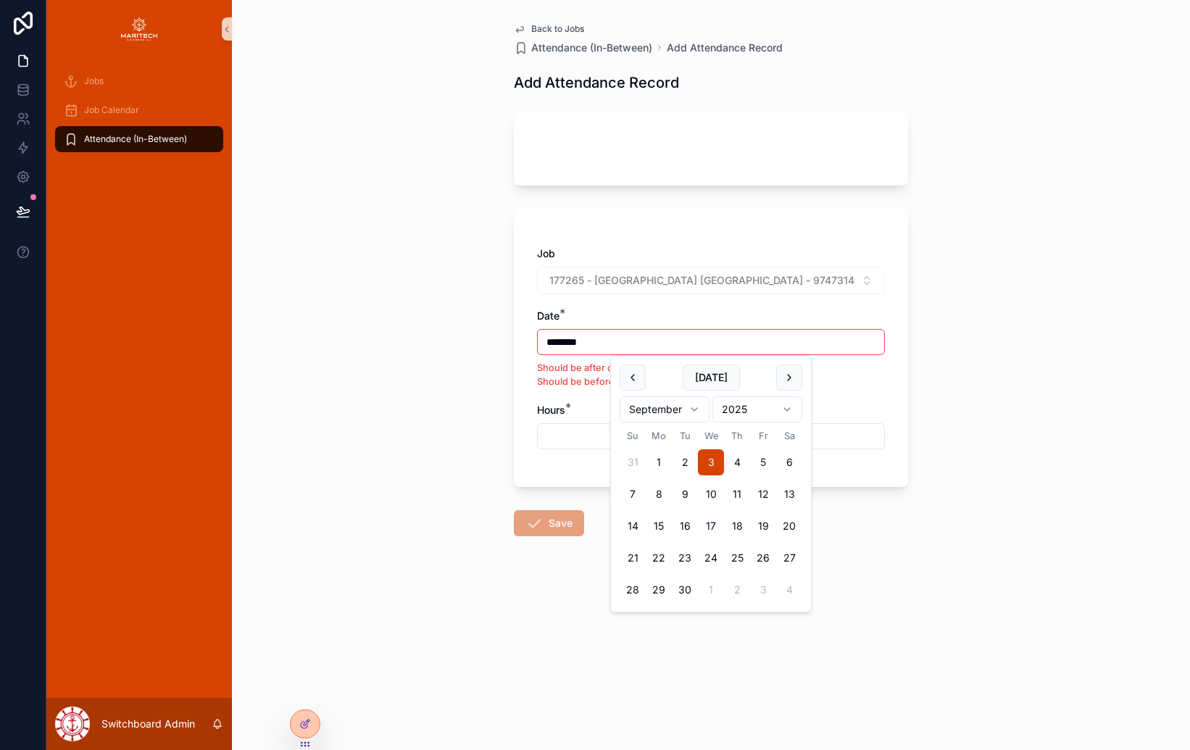
click at [840, 404] on div "Hours *" at bounding box center [711, 410] width 348 height 14
click at [522, 30] on icon "scrollable content" at bounding box center [520, 29] width 12 height 12
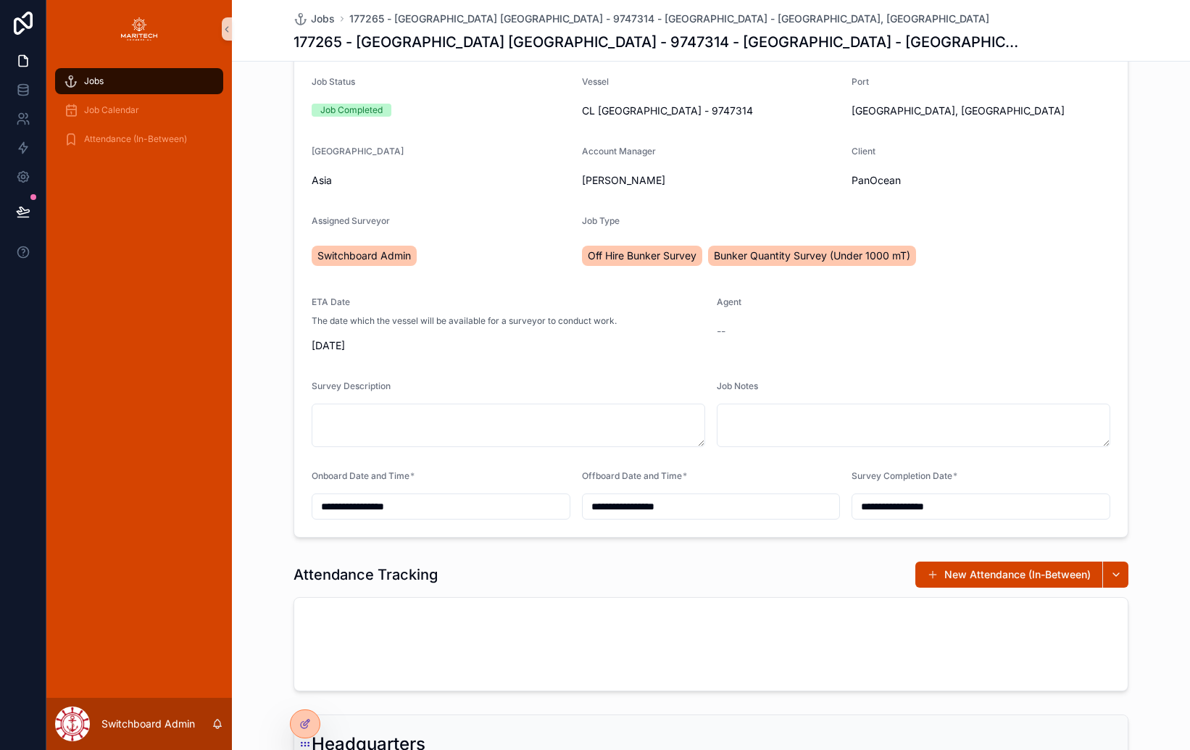
scroll to position [108, 0]
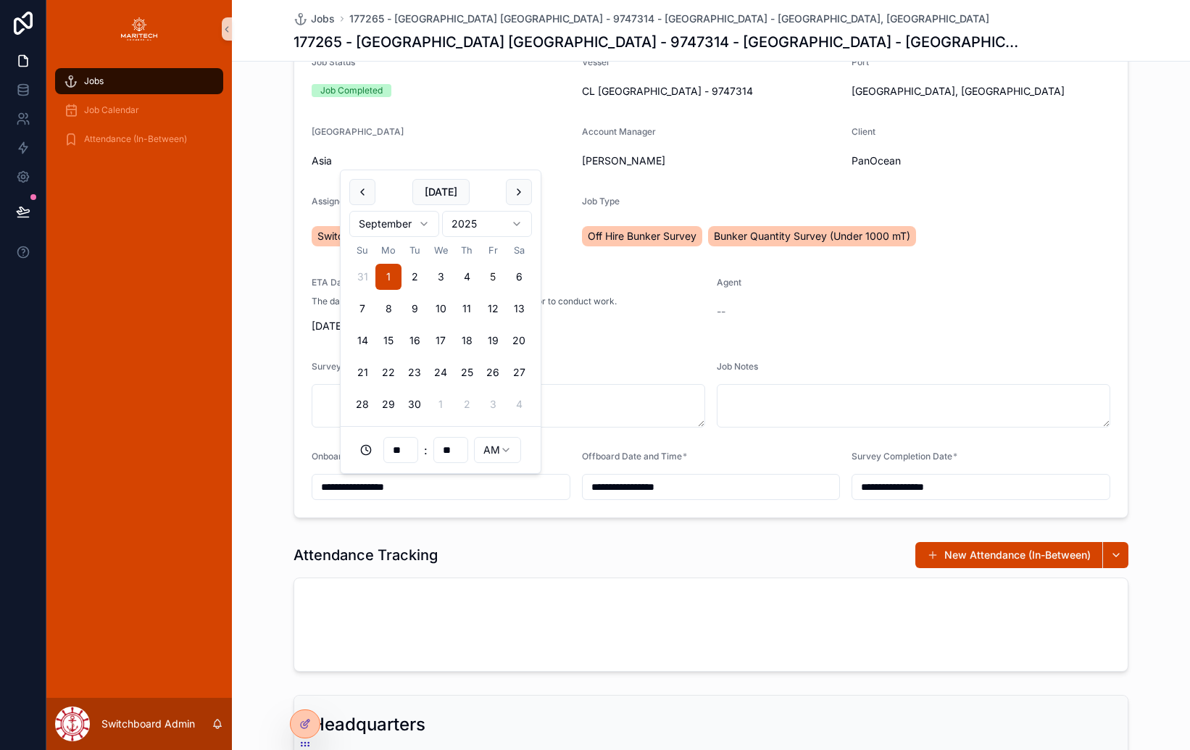
click at [507, 490] on input "**********" at bounding box center [440, 487] width 257 height 20
click at [565, 512] on form "**********" at bounding box center [710, 278] width 833 height 478
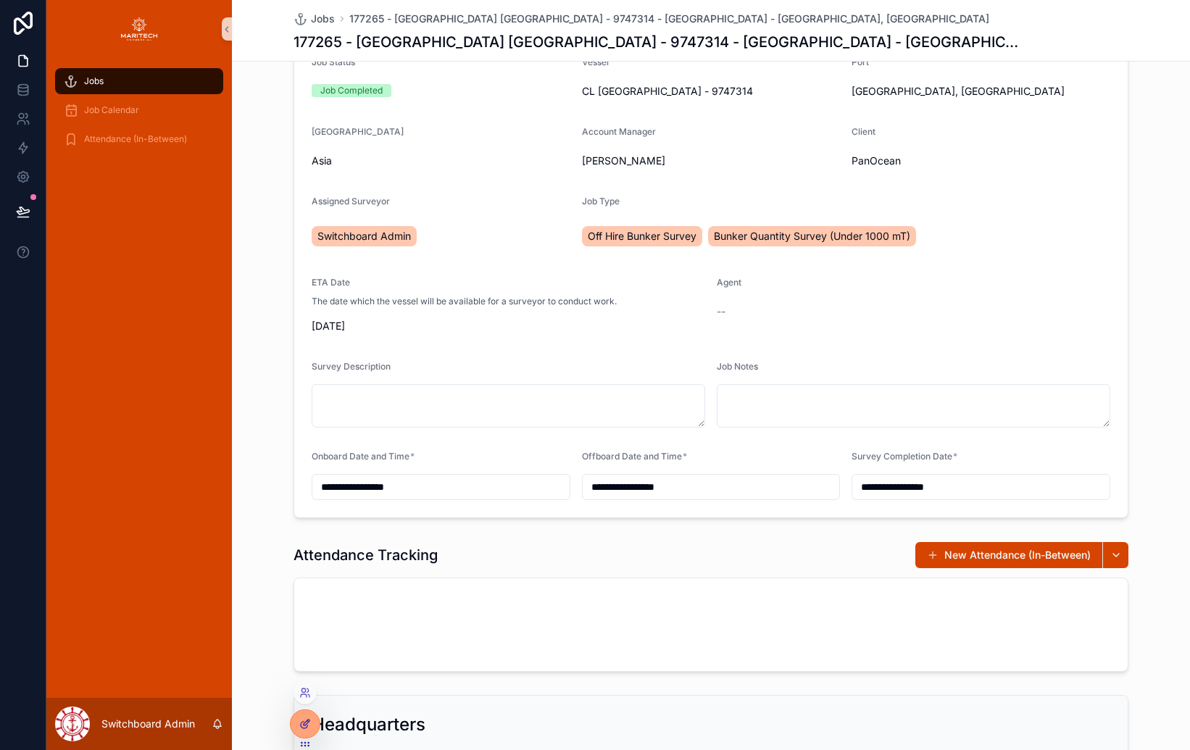
click at [309, 728] on icon at bounding box center [305, 724] width 12 height 12
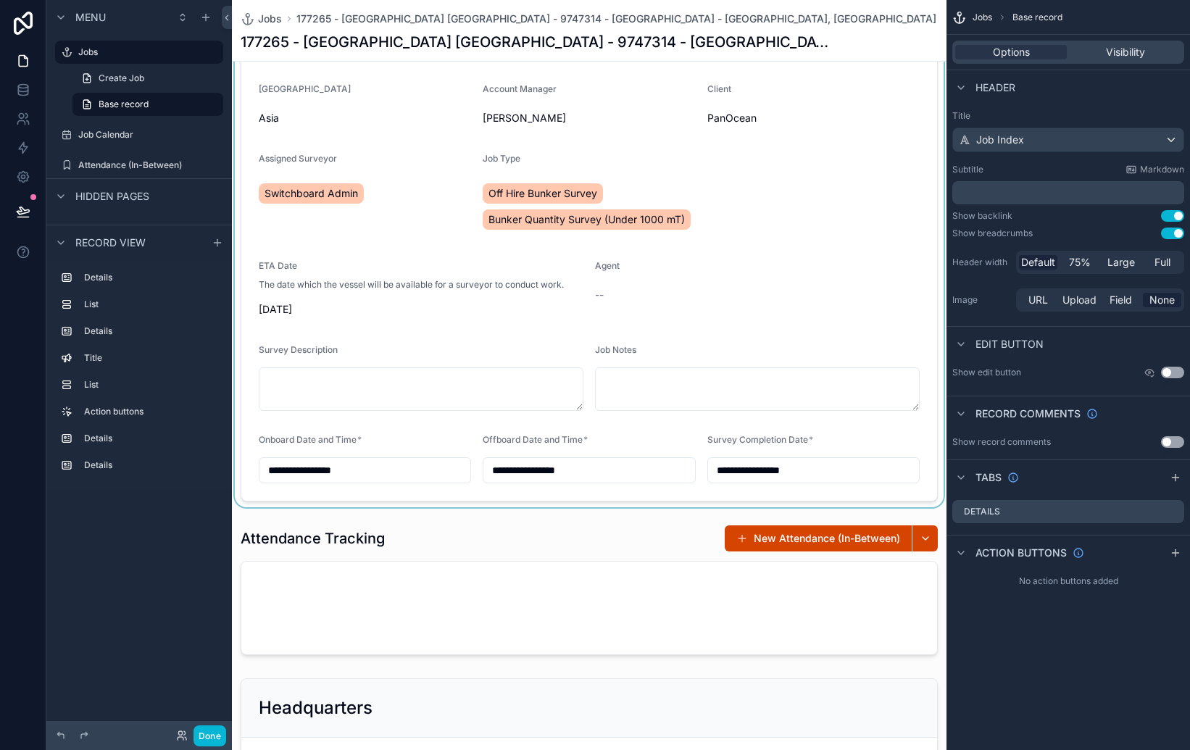
scroll to position [156, 0]
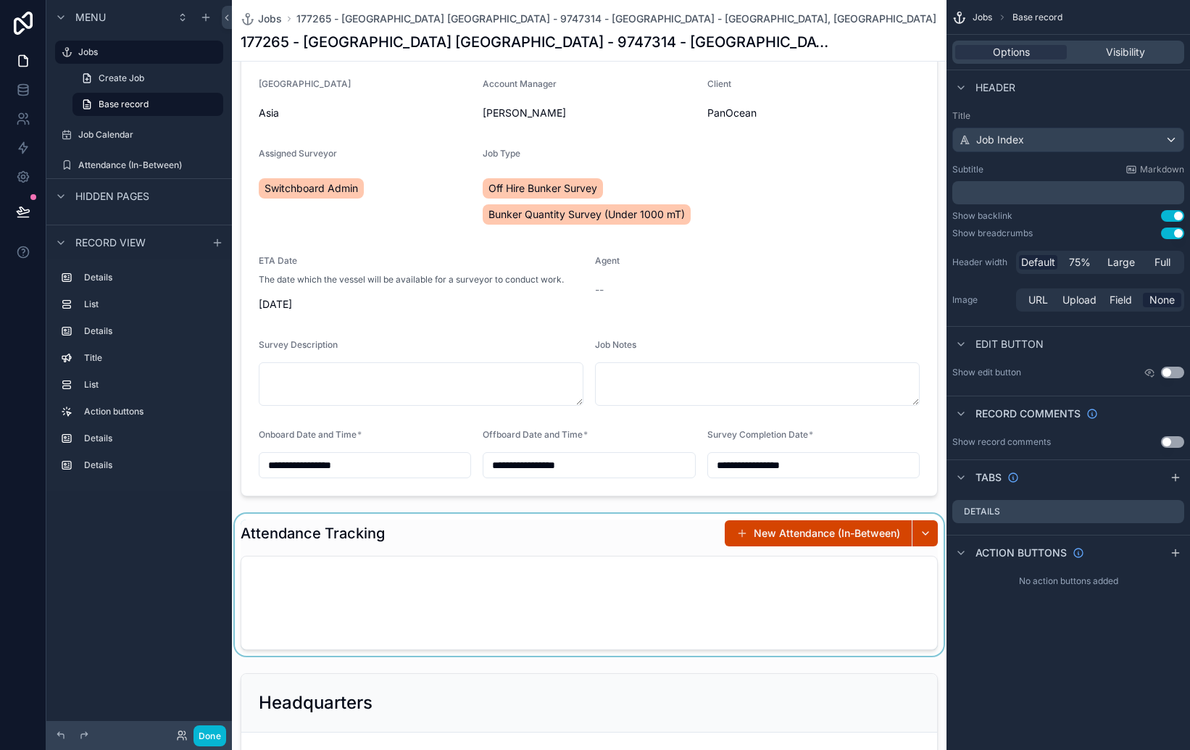
click at [531, 605] on div "scrollable content" at bounding box center [589, 585] width 715 height 142
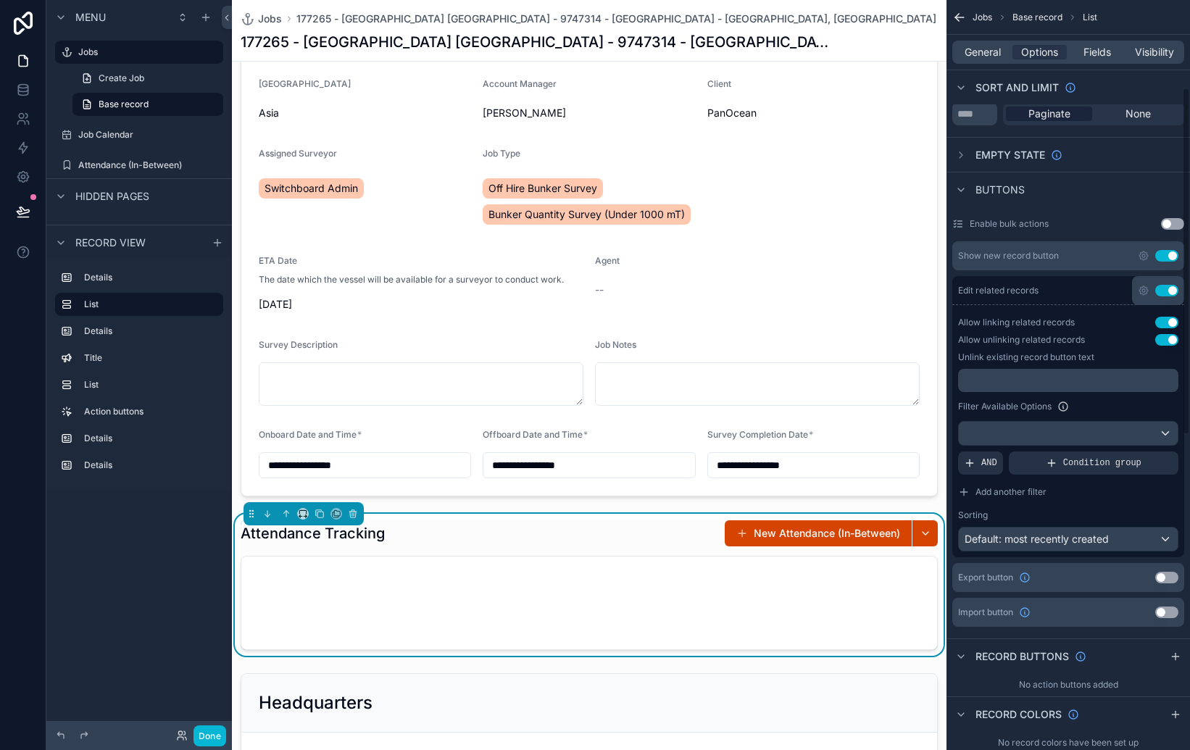
scroll to position [195, 0]
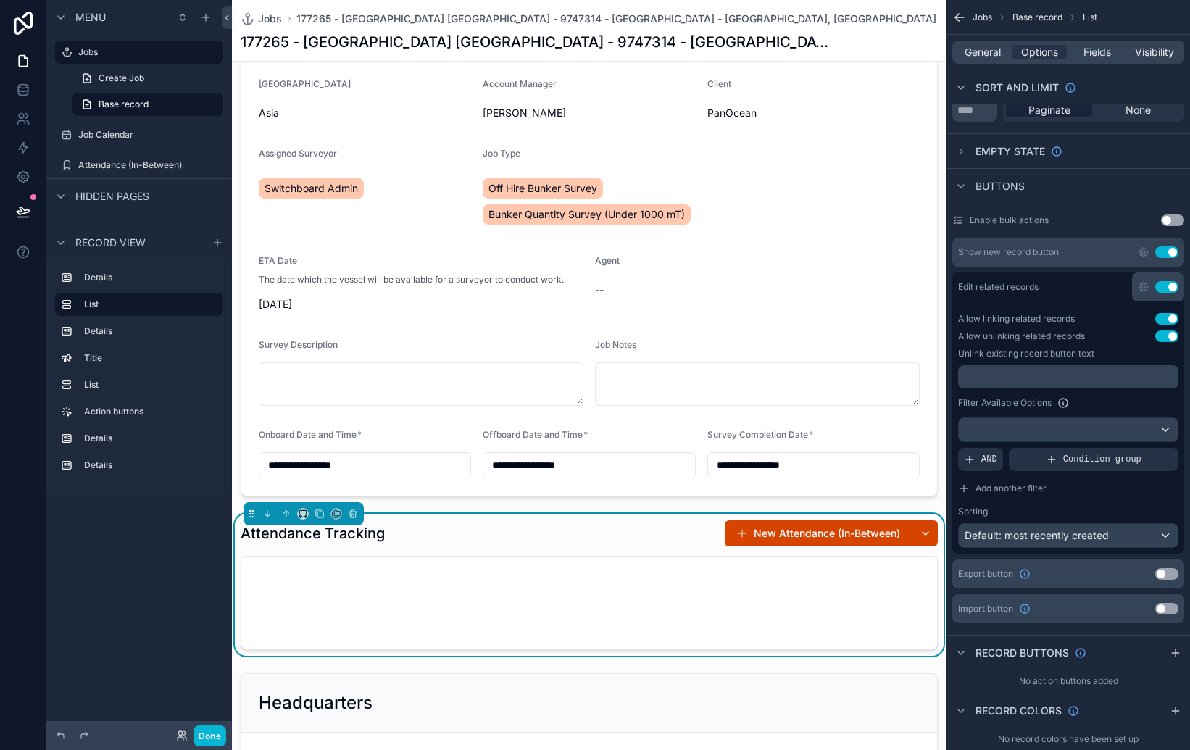
click at [1026, 372] on p "﻿" at bounding box center [1070, 377] width 212 height 12
click at [1099, 403] on div "Filter Available Options" at bounding box center [1068, 402] width 220 height 17
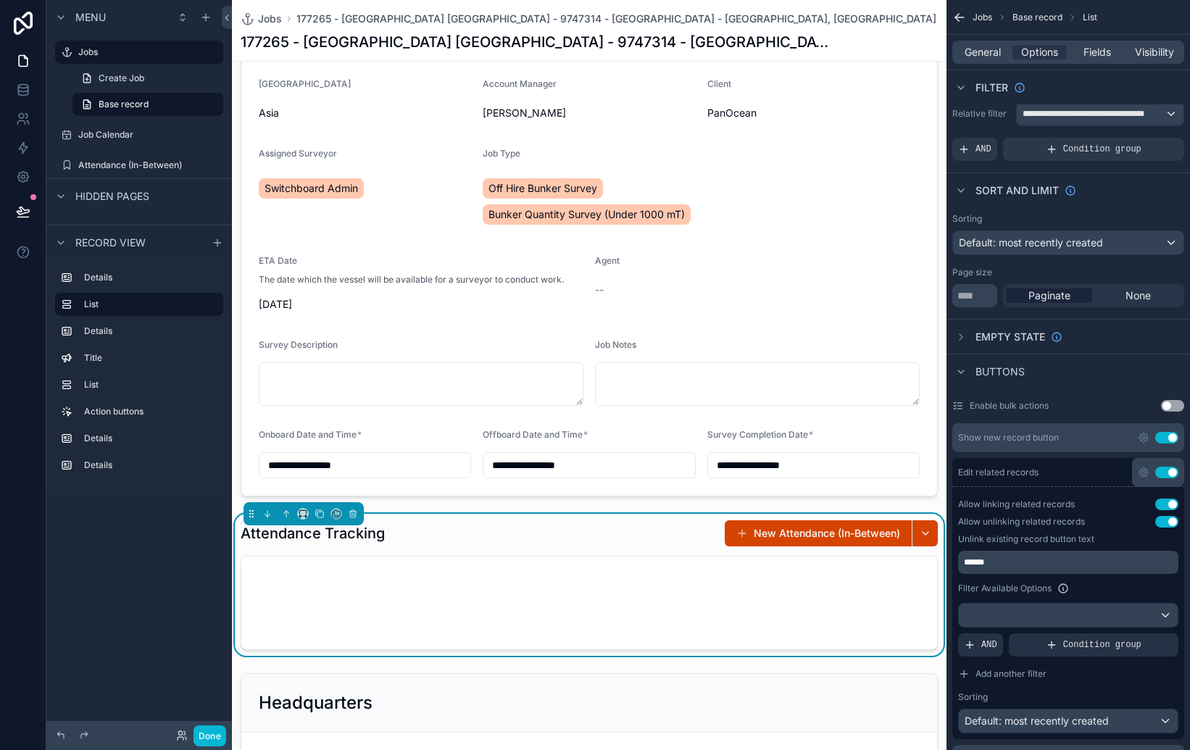
scroll to position [0, 0]
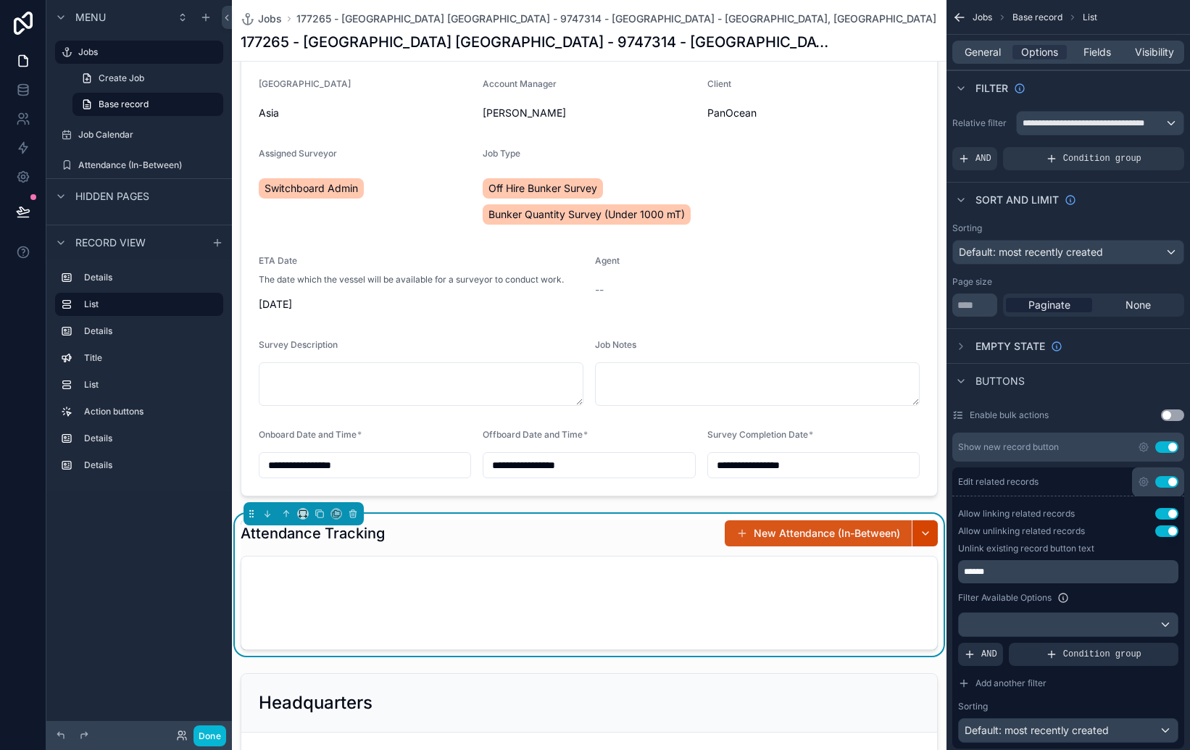
click at [783, 542] on button "New Attendance (In-Between)" at bounding box center [818, 533] width 187 height 26
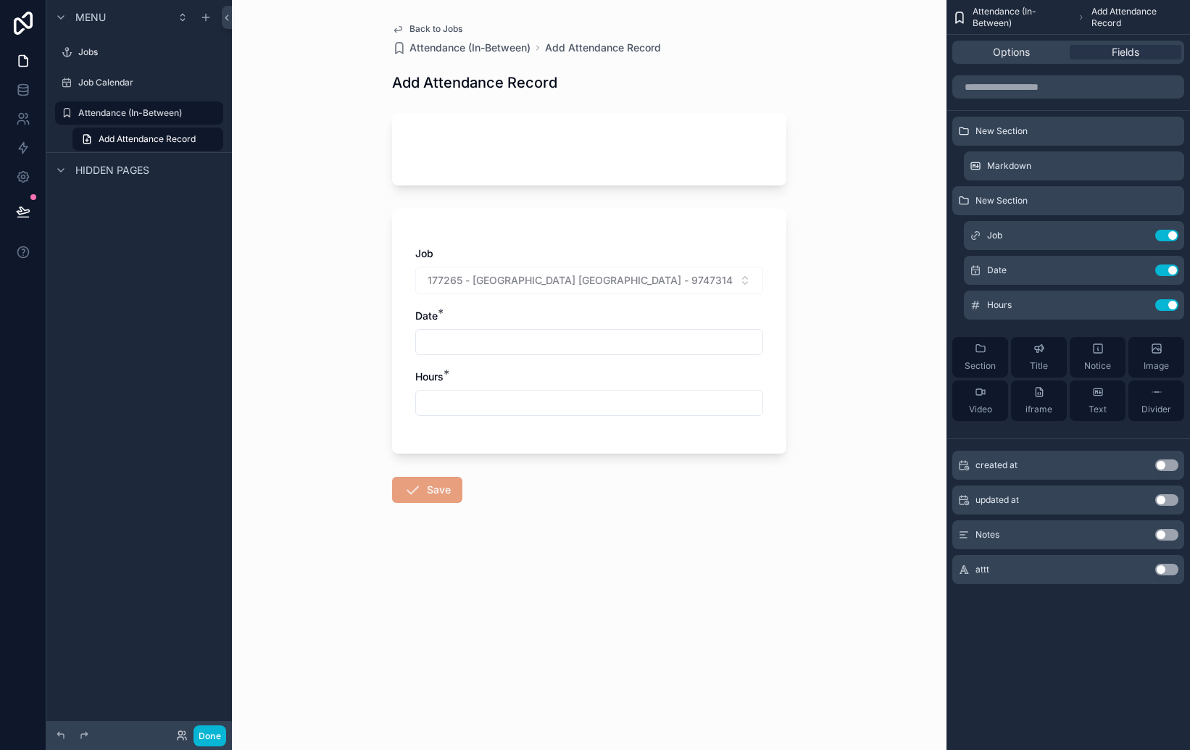
click at [589, 336] on input "scrollable content" at bounding box center [589, 342] width 346 height 20
click at [1138, 275] on icon "scrollable content" at bounding box center [1138, 271] width 12 height 12
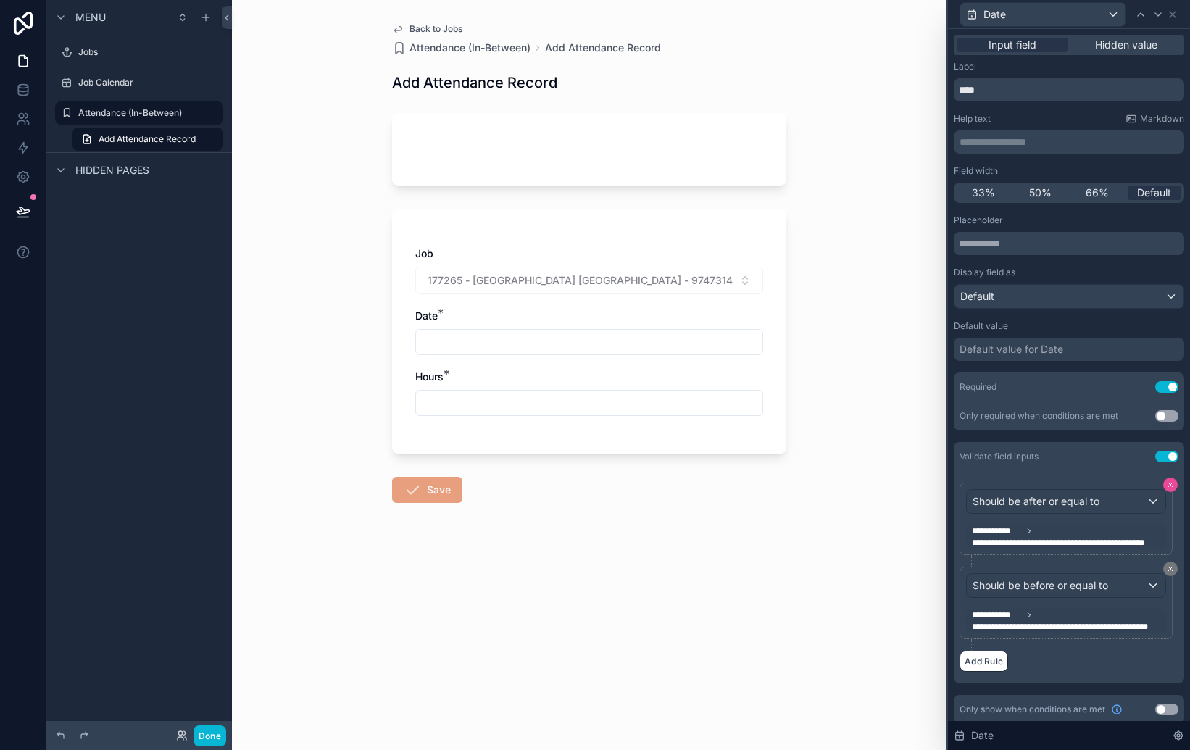
click at [1174, 483] on icon at bounding box center [1170, 485] width 9 height 9
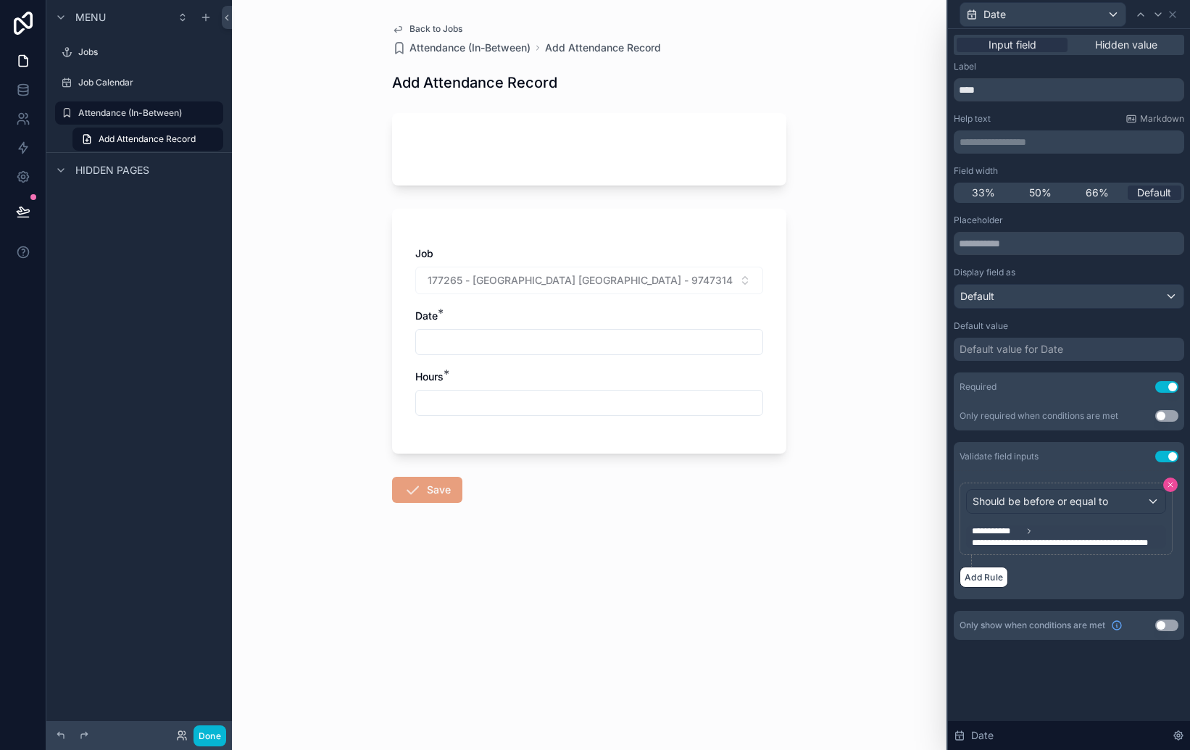
click at [1173, 483] on icon at bounding box center [1170, 485] width 9 height 9
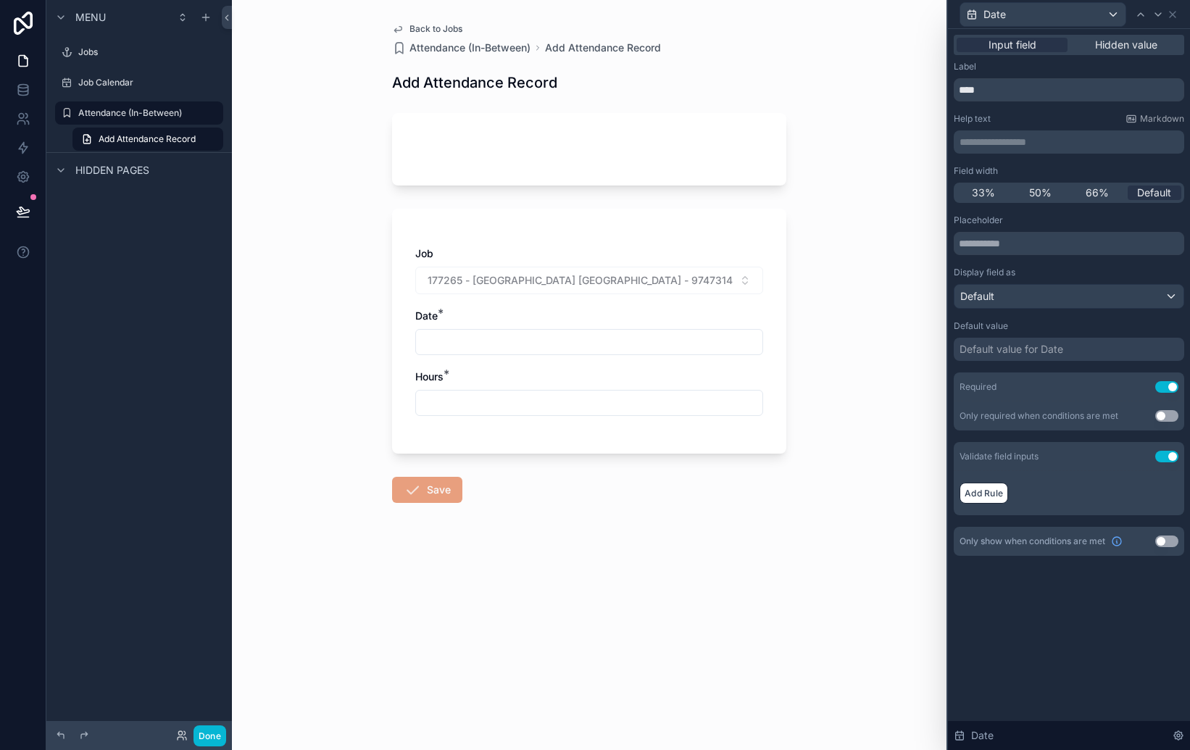
click at [1171, 457] on button "Use setting" at bounding box center [1166, 457] width 23 height 12
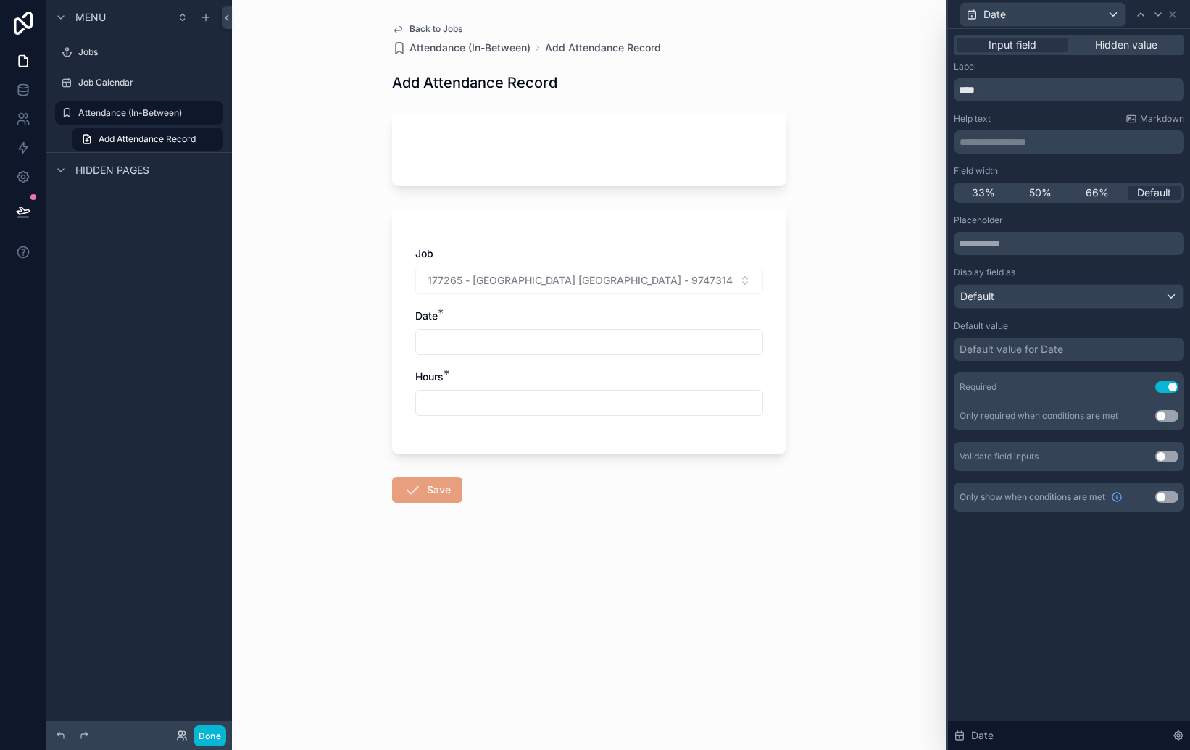
drag, startPoint x: 1166, startPoint y: 556, endPoint x: 1163, endPoint y: 492, distance: 63.8
click at [1165, 550] on div "**********" at bounding box center [1069, 389] width 242 height 721
drag, startPoint x: 878, startPoint y: 83, endPoint x: 866, endPoint y: 83, distance: 12.3
click at [875, 83] on div "Back to Jobs Attendance (In-Between) Add Attendance Record Add Attendance Recor…" at bounding box center [589, 375] width 715 height 750
click at [90, 17] on span "Menu" at bounding box center [90, 17] width 30 height 14
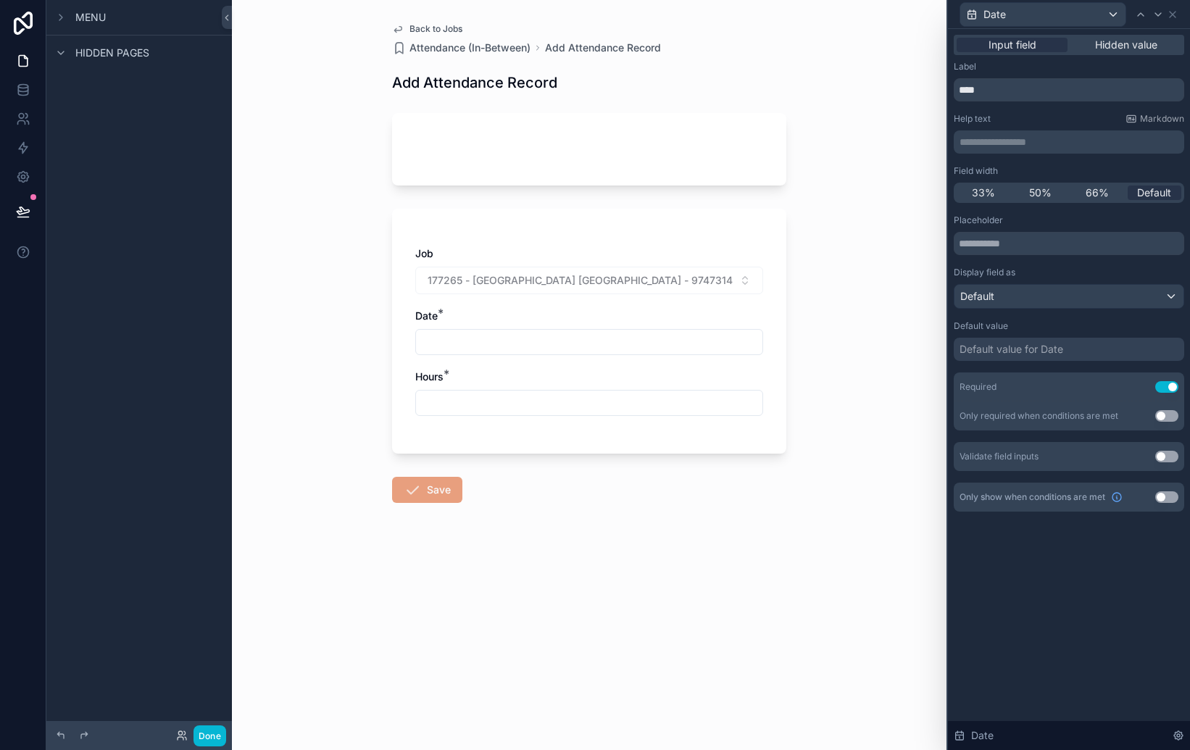
click at [90, 17] on span "Menu" at bounding box center [90, 17] width 30 height 14
click at [865, 259] on div "Back to Jobs Attendance (In-Between) Add Attendance Record Add Attendance Recor…" at bounding box center [589, 375] width 715 height 750
click at [104, 57] on label "Jobs" at bounding box center [136, 52] width 116 height 12
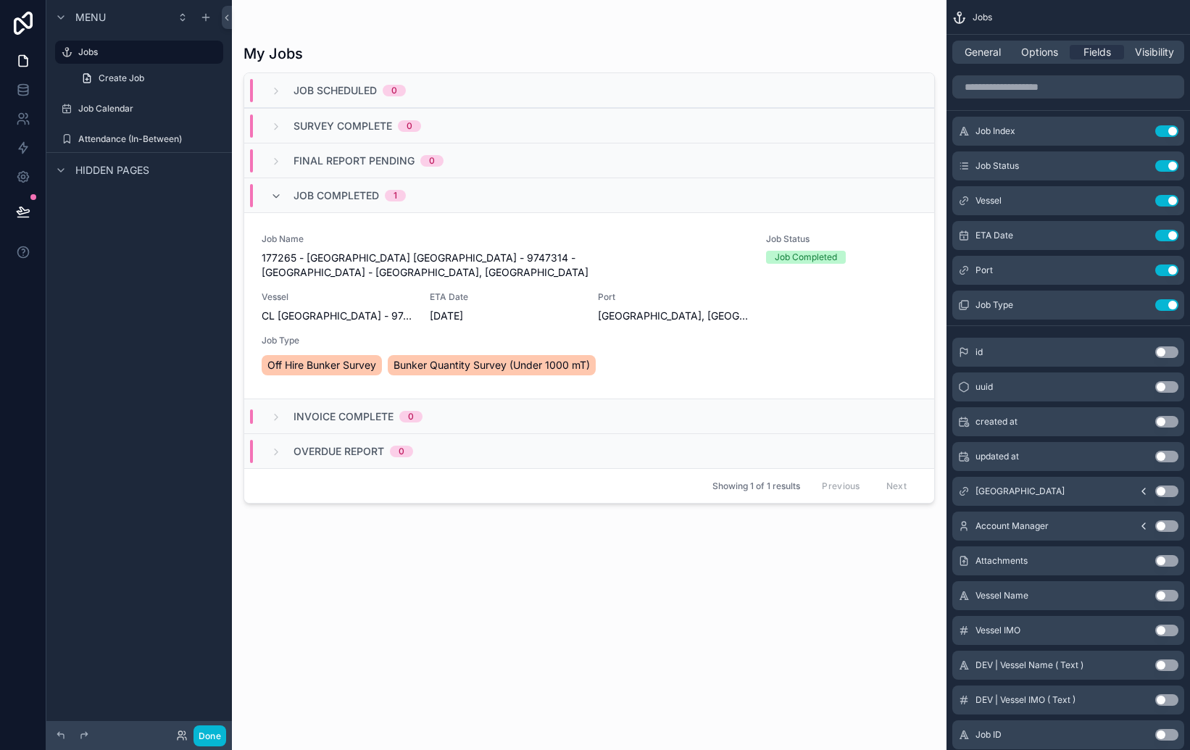
click at [515, 294] on div "scrollable content" at bounding box center [589, 366] width 715 height 733
click at [512, 293] on div "ETA Date [DATE]" at bounding box center [505, 307] width 151 height 32
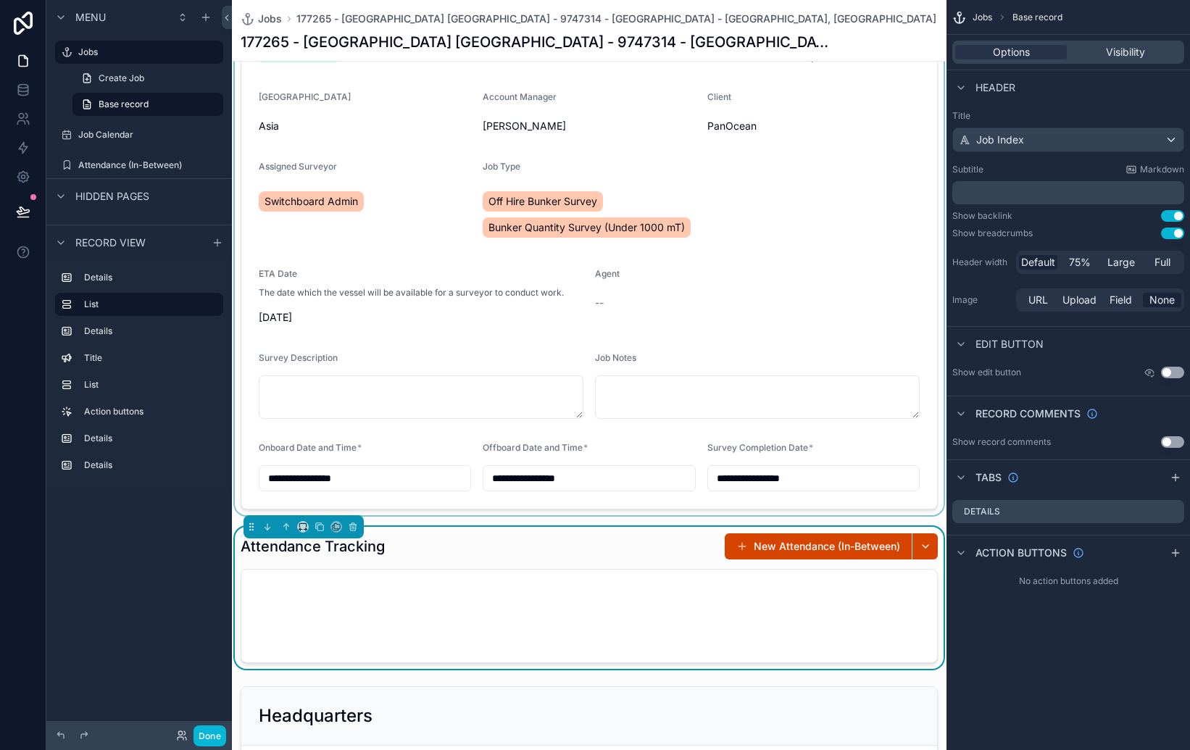
scroll to position [142, 0]
click at [857, 340] on div "scrollable content" at bounding box center [589, 226] width 715 height 579
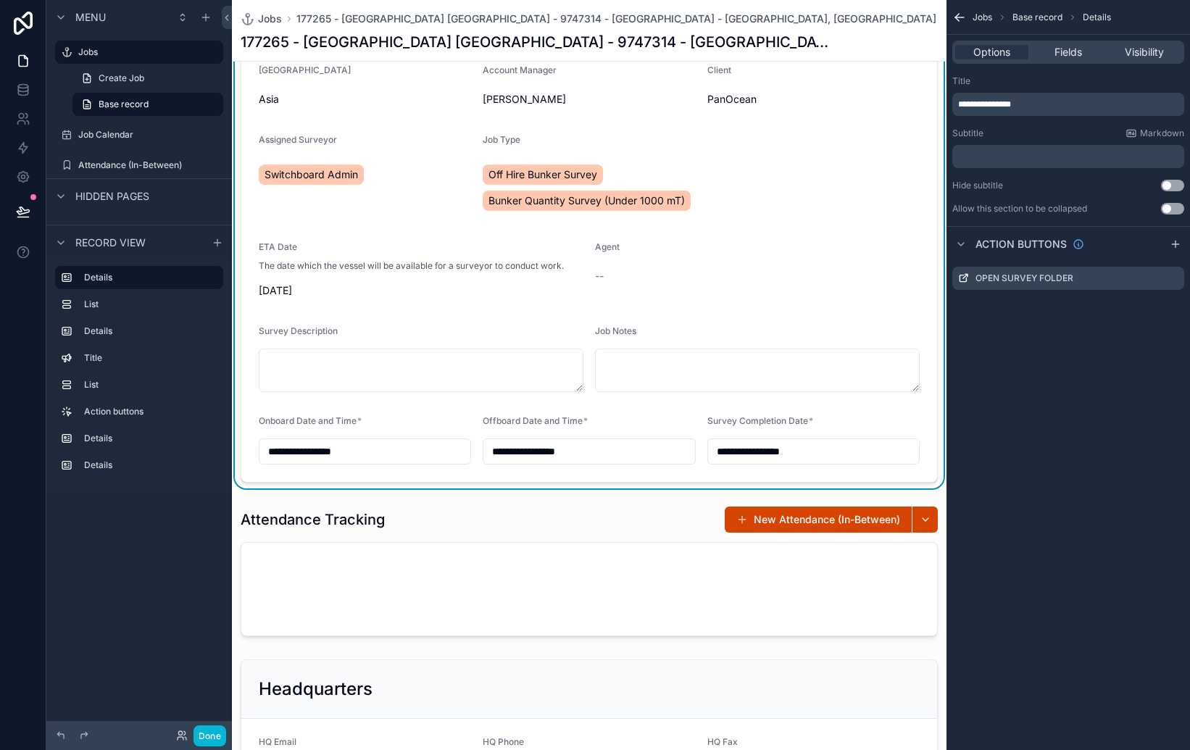
scroll to position [183, 0]
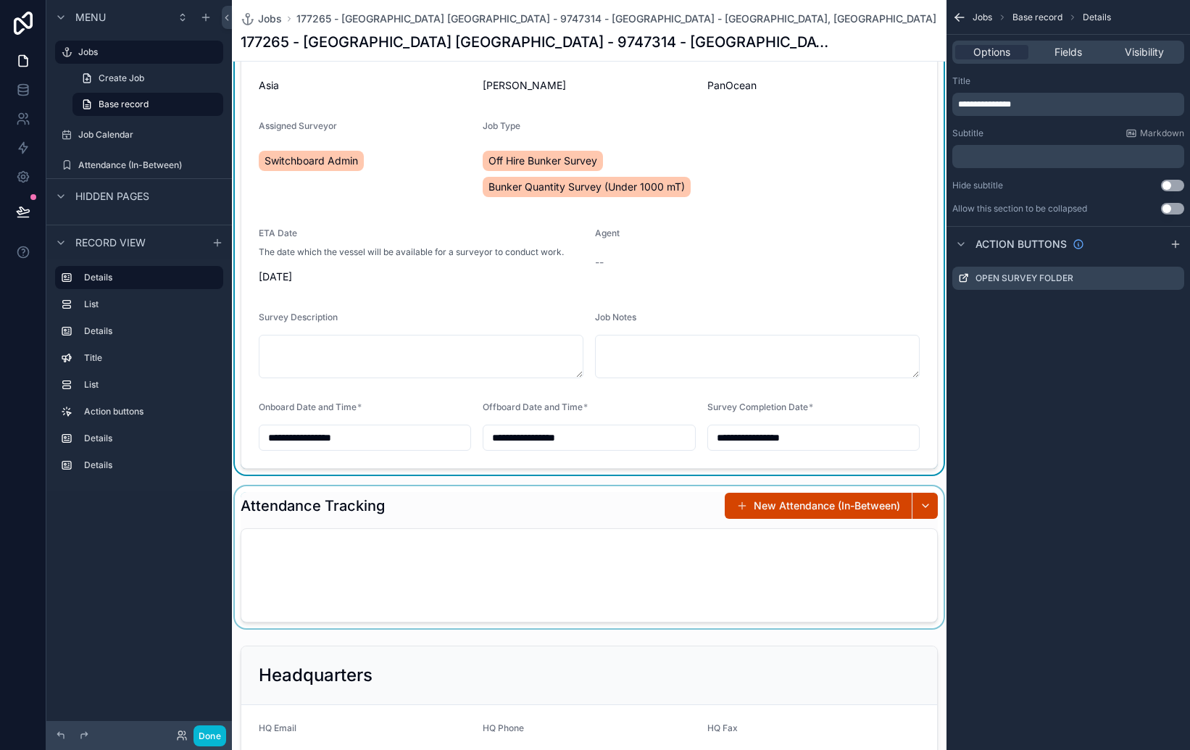
click at [768, 510] on div "scrollable content" at bounding box center [589, 557] width 715 height 142
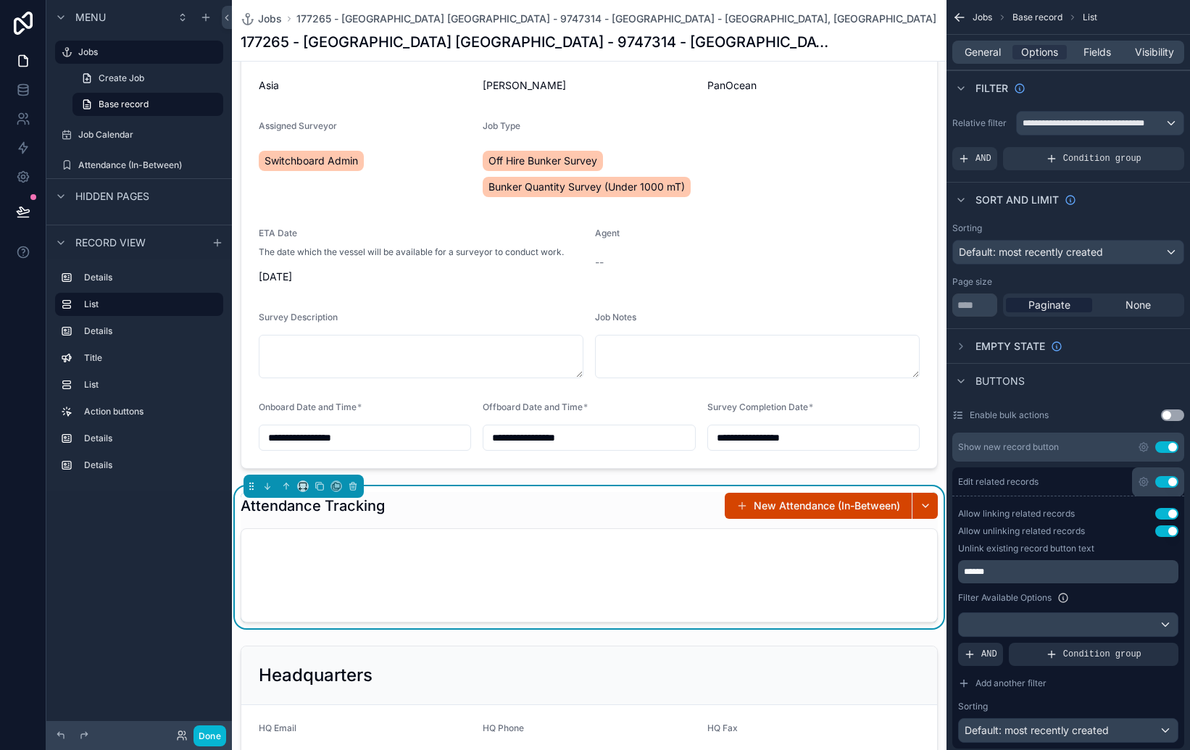
click at [768, 510] on button "New Attendance (In-Between)" at bounding box center [818, 506] width 187 height 26
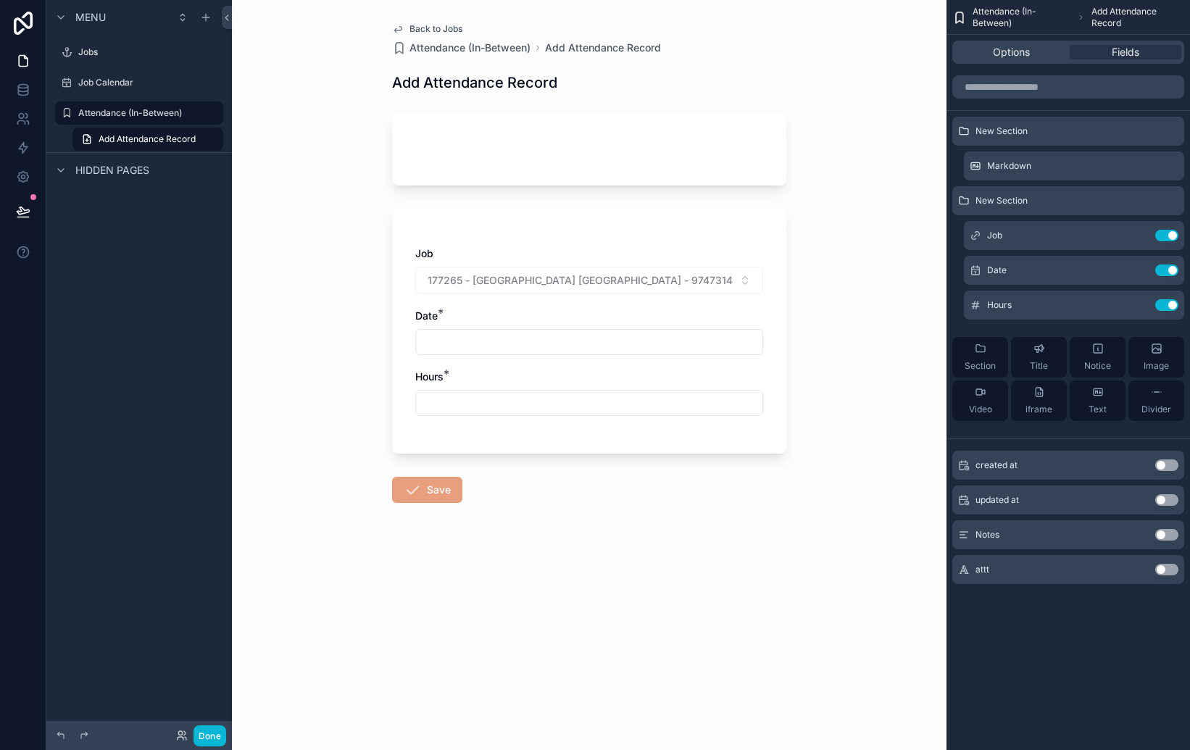
click at [494, 343] on input "scrollable content" at bounding box center [589, 342] width 346 height 20
click at [499, 339] on input "scrollable content" at bounding box center [589, 342] width 346 height 20
click at [641, 458] on button "5" at bounding box center [641, 462] width 26 height 26
type input "********"
click at [638, 462] on button "5" at bounding box center [641, 462] width 26 height 26
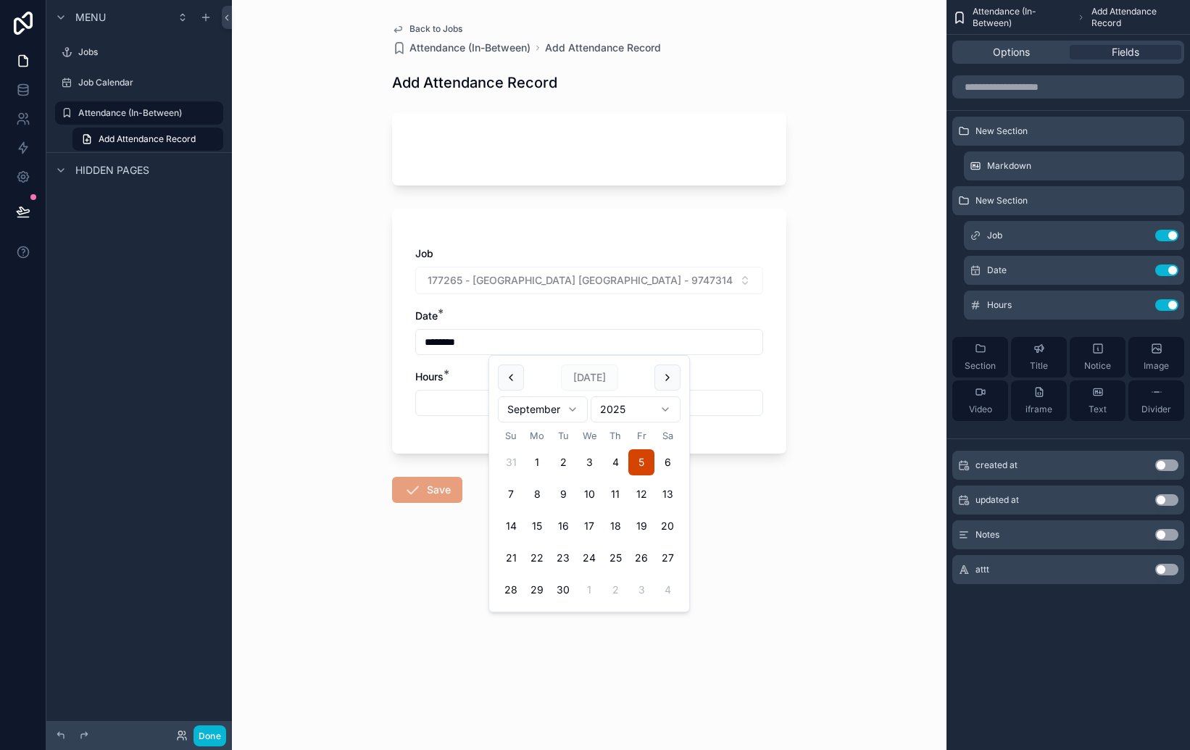
click at [452, 426] on div "Job 177265 - [GEOGRAPHIC_DATA] [GEOGRAPHIC_DATA] - 9747314 - [GEOGRAPHIC_DATA] …" at bounding box center [589, 338] width 348 height 184
click at [449, 408] on input "scrollable content" at bounding box center [589, 403] width 346 height 20
click at [500, 341] on input "********" at bounding box center [589, 342] width 346 height 20
click at [645, 454] on button "5" at bounding box center [641, 462] width 26 height 26
click at [628, 449] on button "5" at bounding box center [641, 462] width 26 height 26
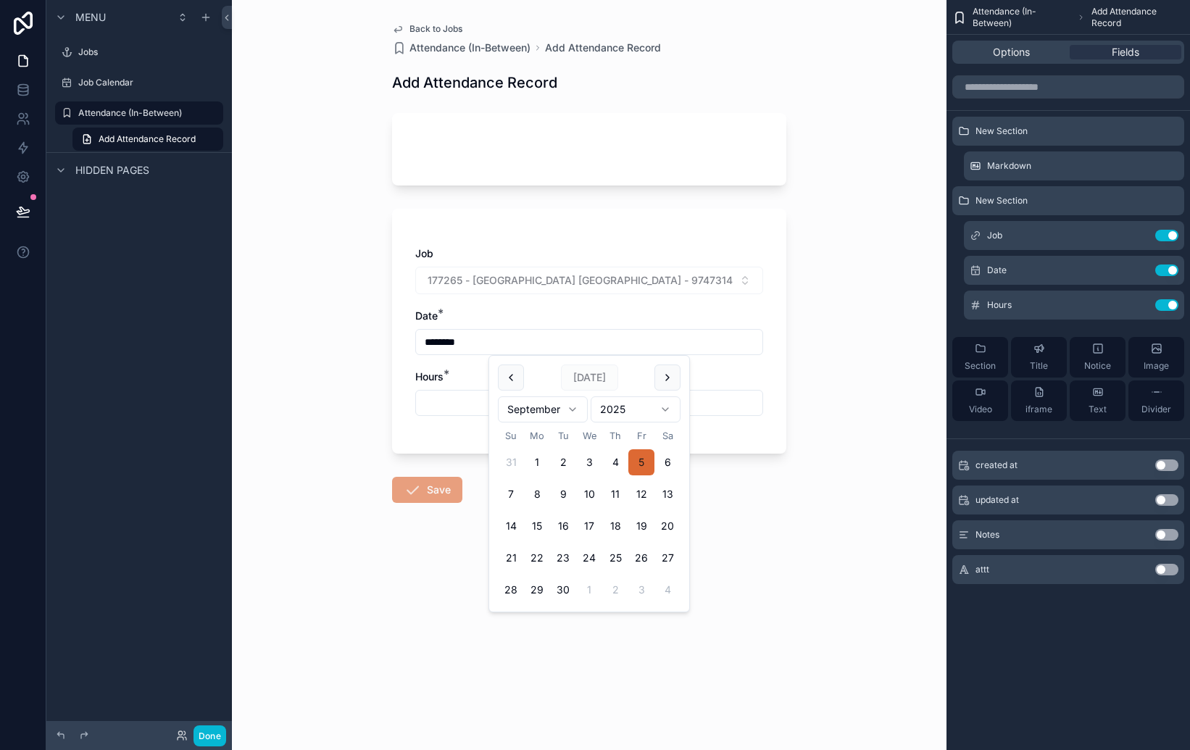
click at [641, 459] on button "5" at bounding box center [641, 462] width 26 height 26
click at [744, 358] on div "Job 177265 - [GEOGRAPHIC_DATA] [GEOGRAPHIC_DATA] - 9747314 - [GEOGRAPHIC_DATA] …" at bounding box center [589, 338] width 348 height 184
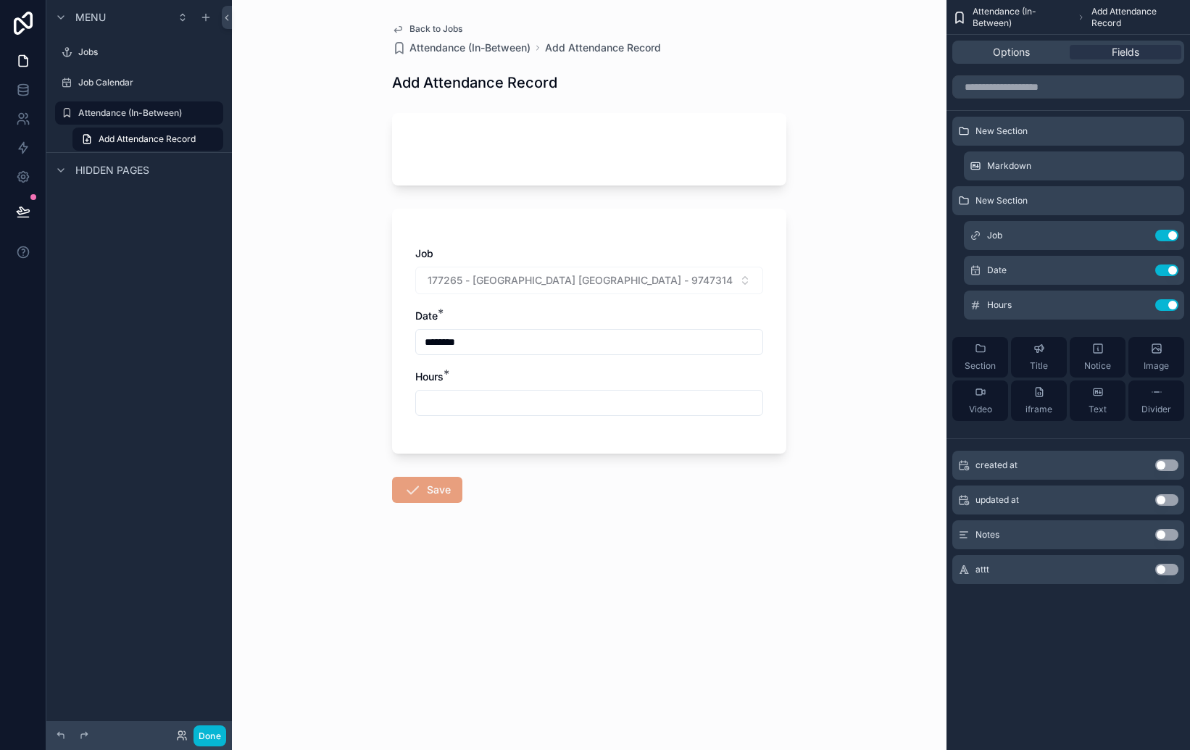
click at [441, 407] on input "scrollable content" at bounding box center [589, 403] width 346 height 20
click at [507, 402] on input "scrollable content" at bounding box center [589, 403] width 346 height 20
type input "*"
click at [441, 499] on button "Save" at bounding box center [427, 490] width 70 height 26
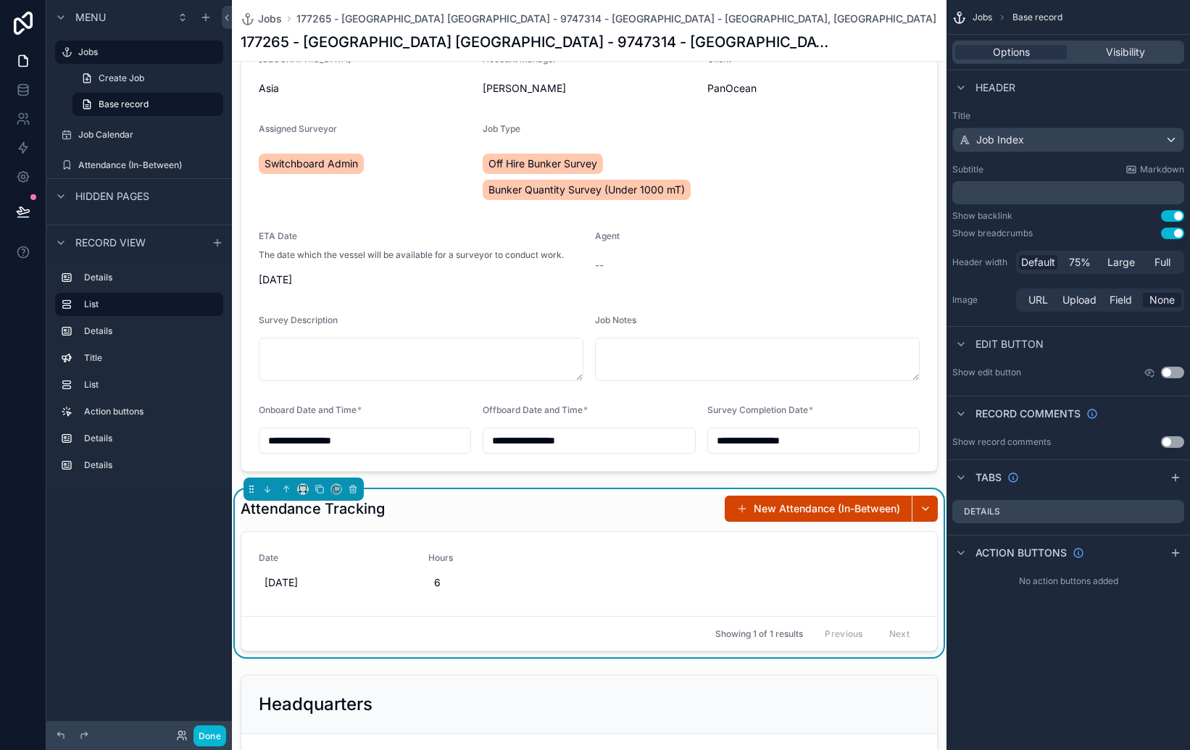
scroll to position [186, 0]
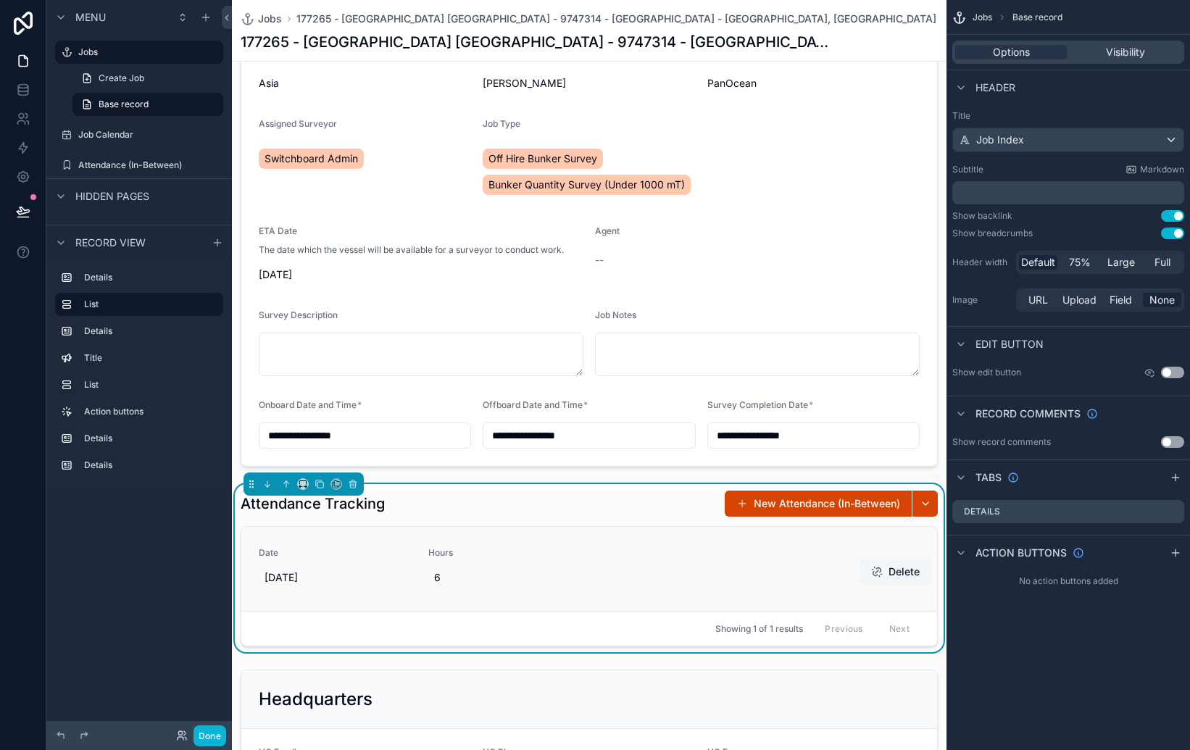
click at [891, 573] on button "Delete" at bounding box center [896, 572] width 72 height 26
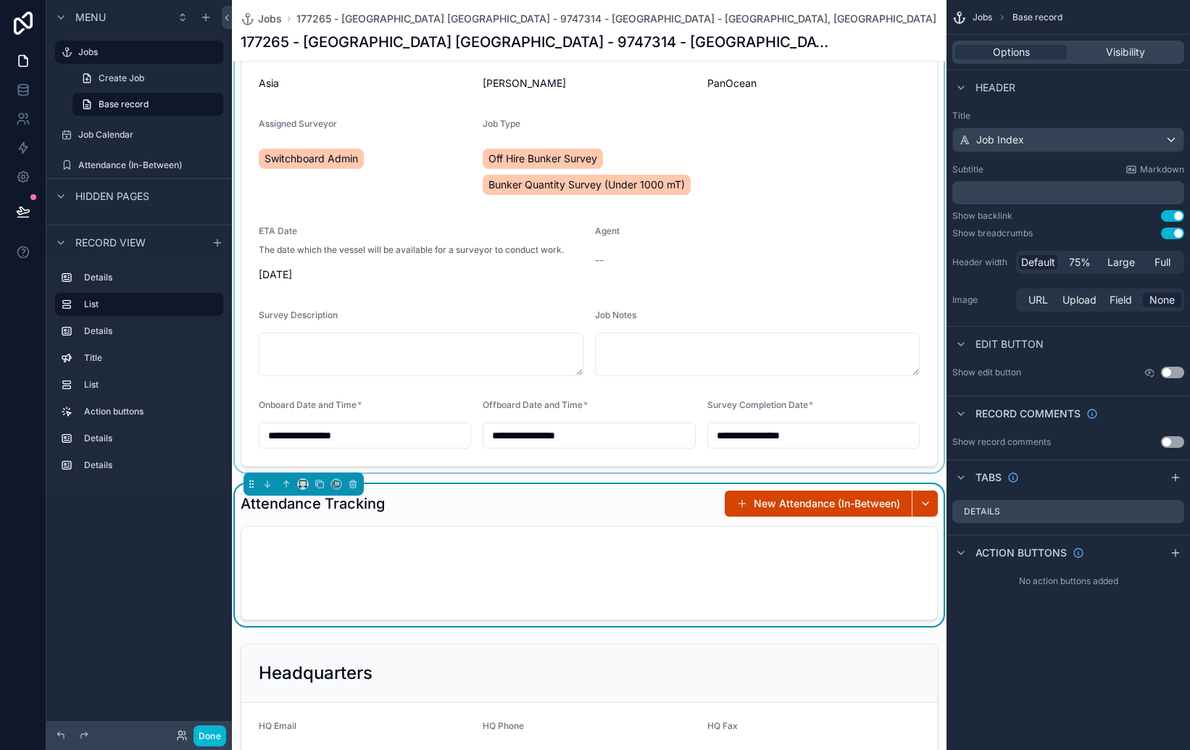
scroll to position [185, 0]
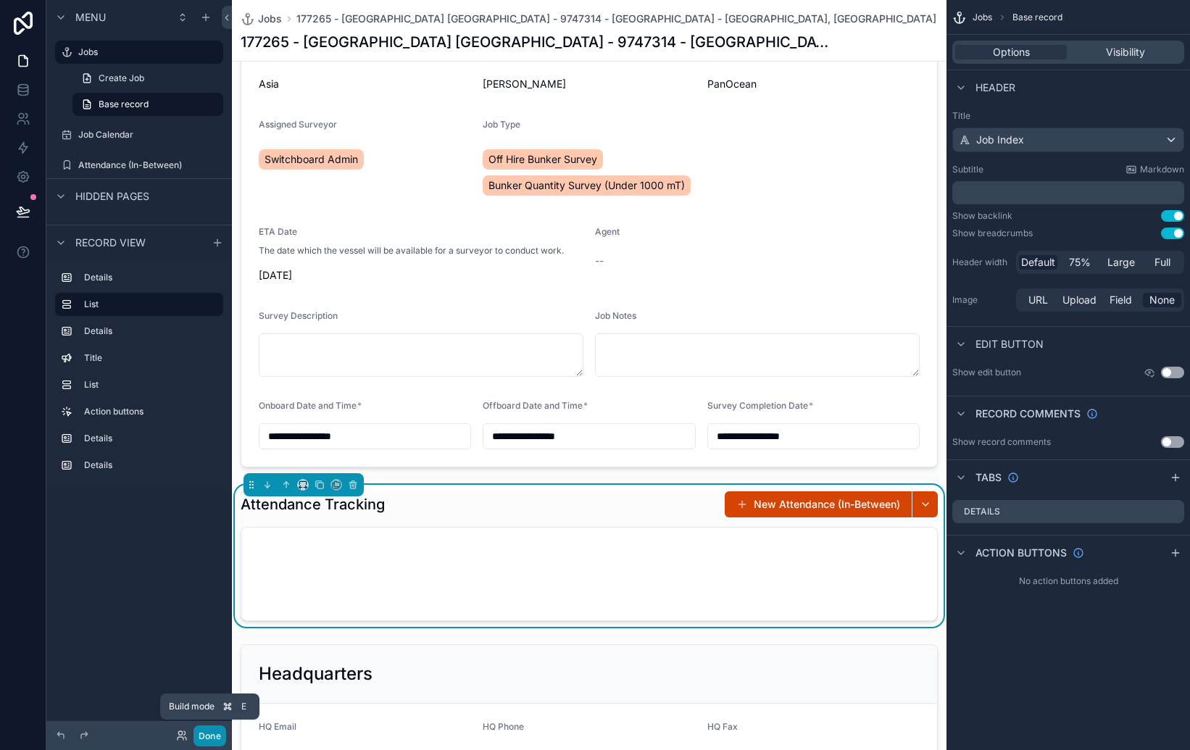
click at [209, 739] on button "Done" at bounding box center [210, 736] width 33 height 21
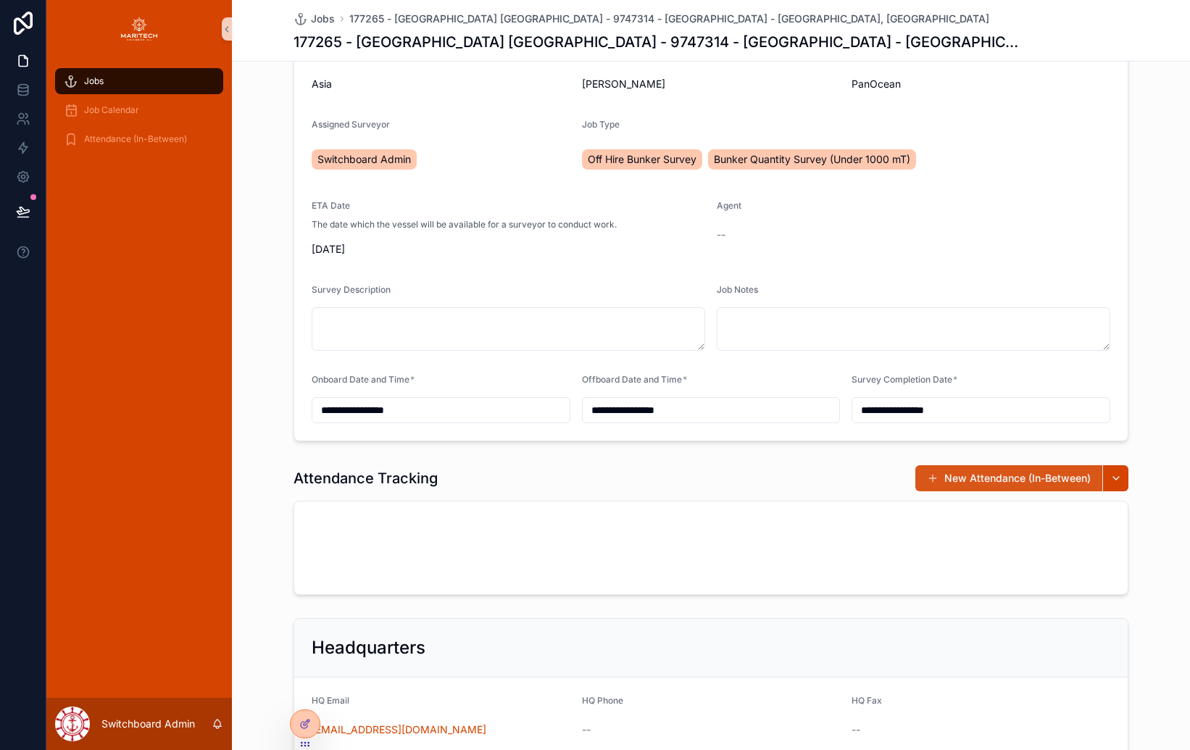
click at [955, 478] on button "New Attendance (In-Between)" at bounding box center [1008, 478] width 187 height 26
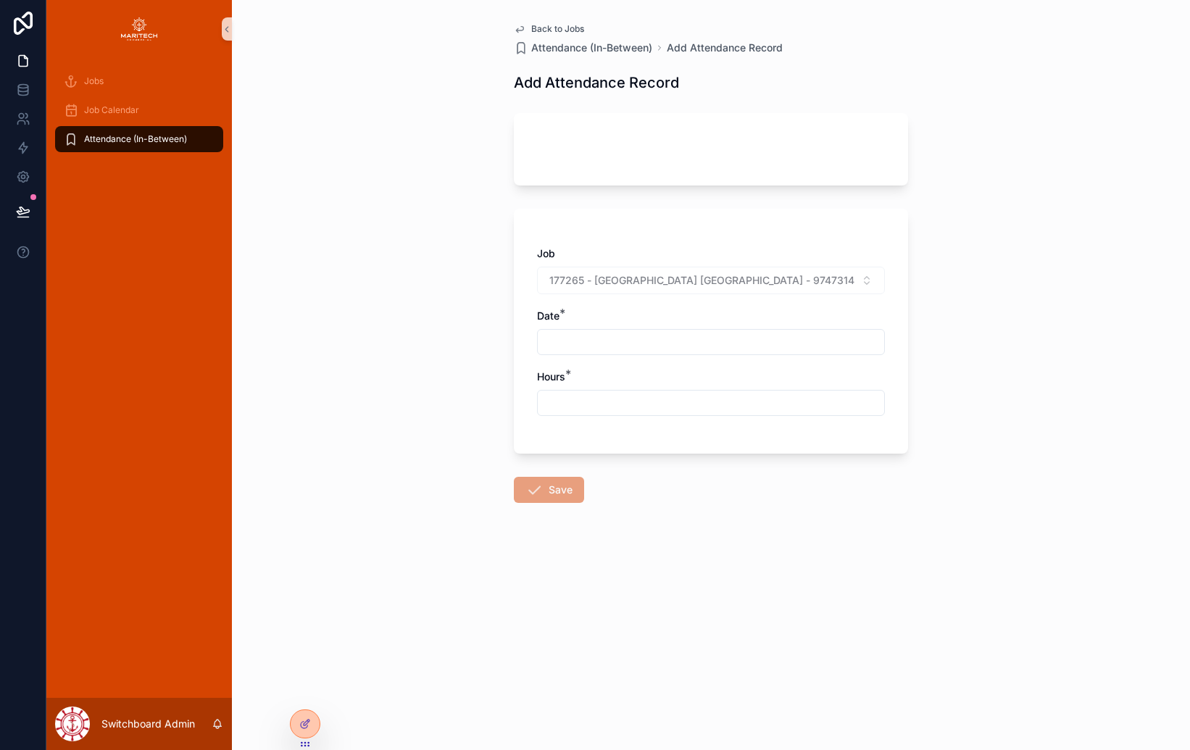
click at [699, 338] on input "scrollable content" at bounding box center [711, 342] width 346 height 20
click at [762, 458] on button "5" at bounding box center [763, 462] width 26 height 26
type input "********"
click at [591, 429] on div "Job 177265 - [GEOGRAPHIC_DATA] [GEOGRAPHIC_DATA] - 9747314 - [GEOGRAPHIC_DATA] …" at bounding box center [711, 338] width 348 height 184
click at [584, 407] on input "scrollable content" at bounding box center [711, 403] width 346 height 20
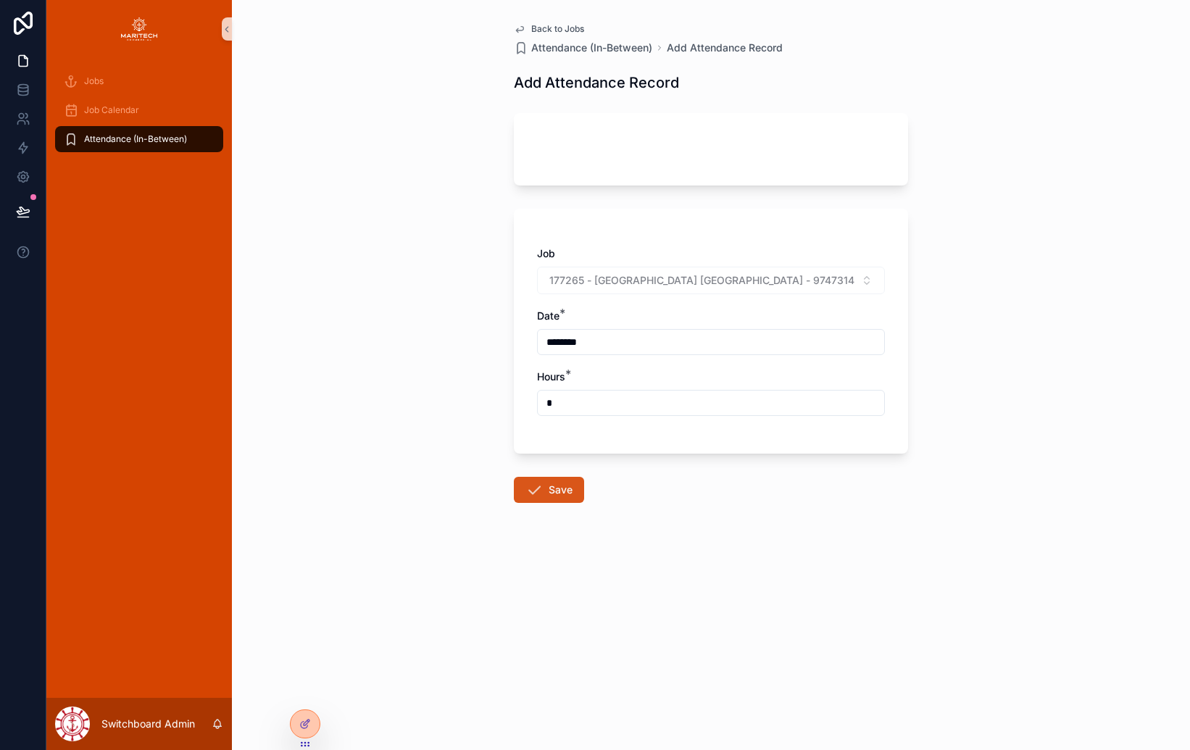
type input "*"
click at [554, 485] on button "Save" at bounding box center [549, 490] width 70 height 26
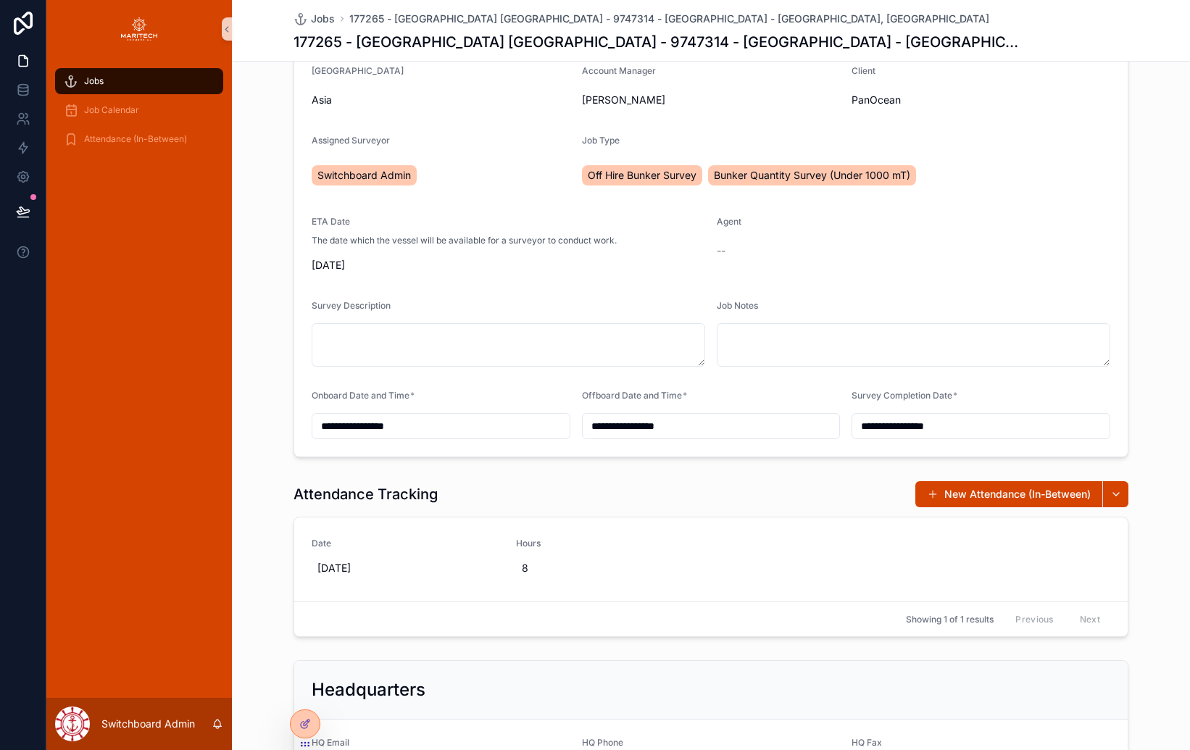
scroll to position [228, 0]
